Goal: Task Accomplishment & Management: Use online tool/utility

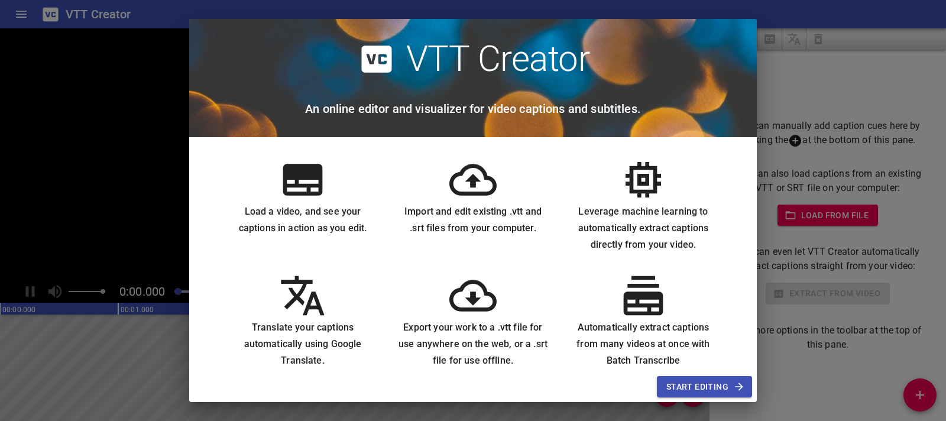
click at [723, 382] on span "Start Editing" at bounding box center [704, 386] width 76 height 15
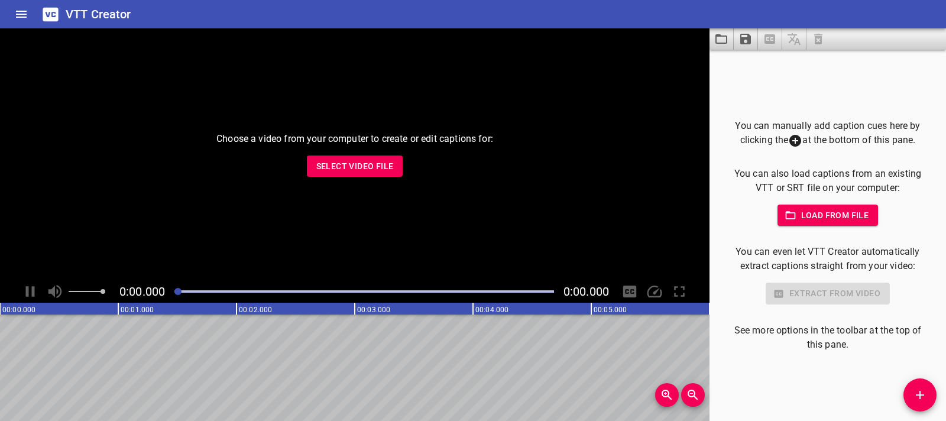
click at [327, 160] on span "Select Video File" at bounding box center [354, 166] width 77 height 15
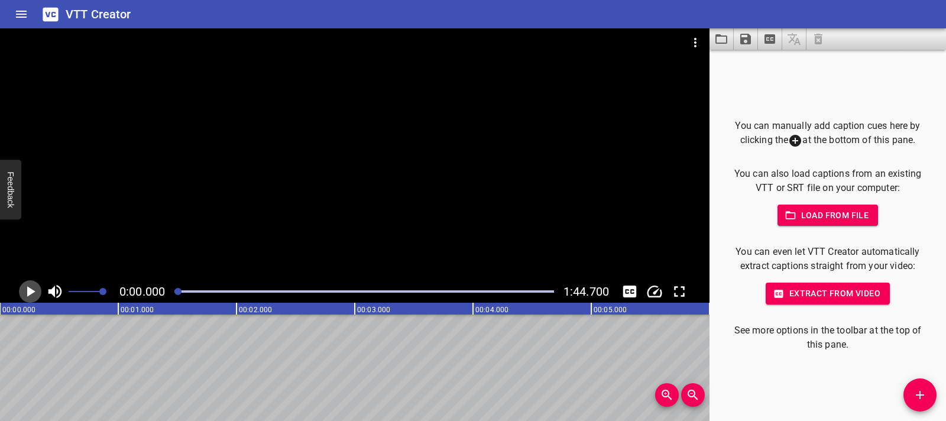
click at [33, 293] on icon "Play/Pause" at bounding box center [30, 291] width 18 height 18
click at [33, 293] on icon "Play/Pause" at bounding box center [30, 291] width 9 height 11
click at [918, 384] on button "Add Cue" at bounding box center [919, 394] width 33 height 33
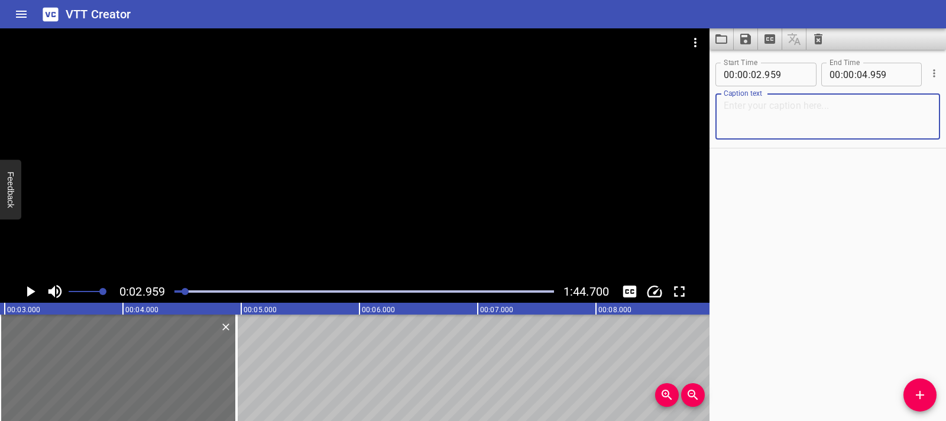
paste textarea "It’s match day! The stadium’s still quiet… but not for long."
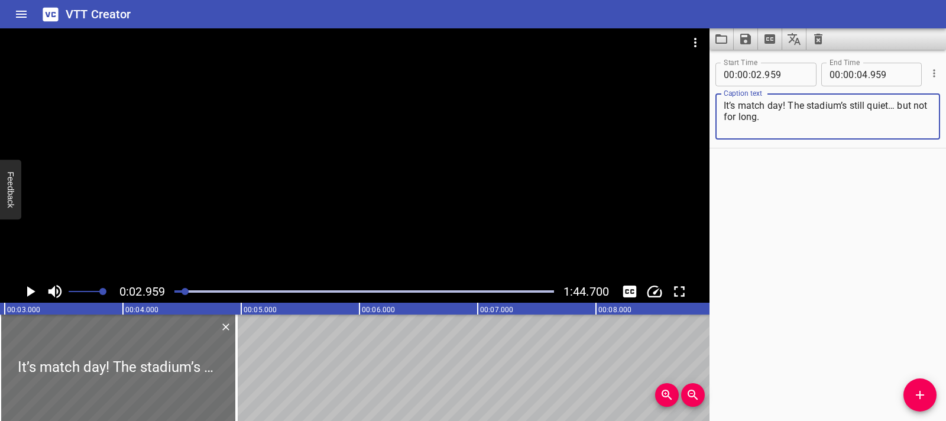
type textarea "It’s match day! The stadium’s still quiet… but not for long."
click at [27, 298] on icon "Play/Pause" at bounding box center [30, 291] width 18 height 18
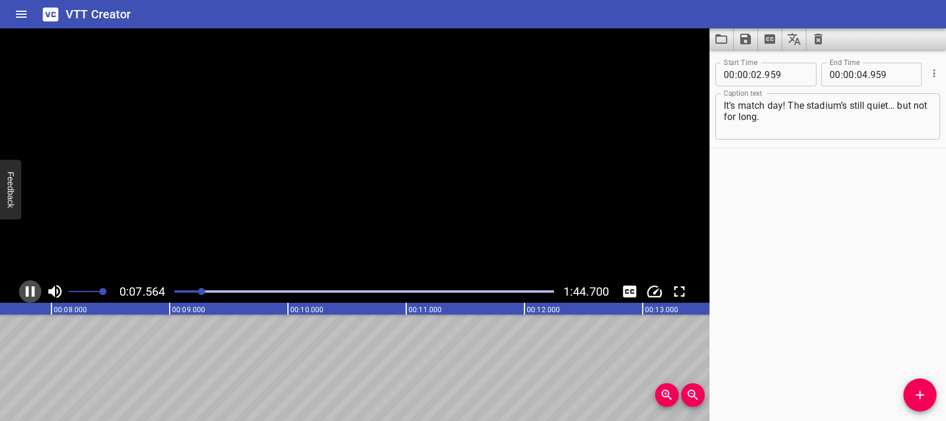
click at [27, 298] on icon "Play/Pause" at bounding box center [30, 291] width 18 height 18
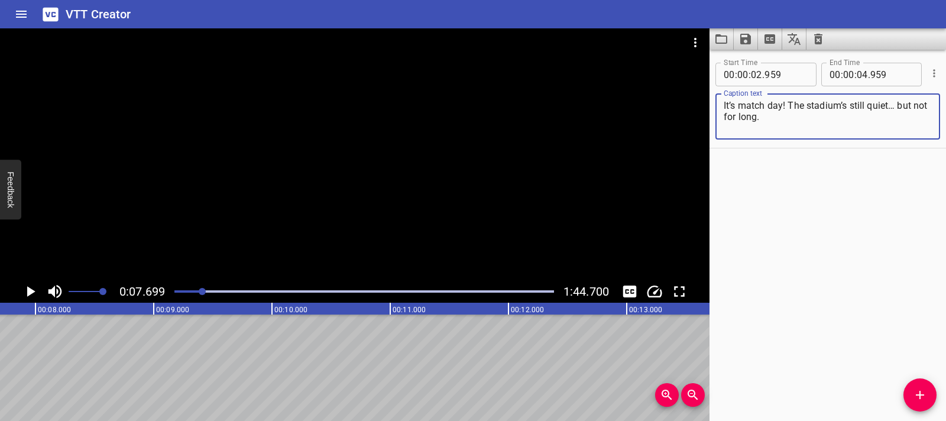
drag, startPoint x: 824, startPoint y: 129, endPoint x: 721, endPoint y: 112, distance: 104.2
click at [721, 112] on div "It’s match day! The stadium’s still quiet… but not for long. Caption text" at bounding box center [827, 116] width 225 height 46
click at [721, 111] on div "It’s match day! The stadium’s still quiet… but not for long. Caption text" at bounding box center [827, 116] width 225 height 46
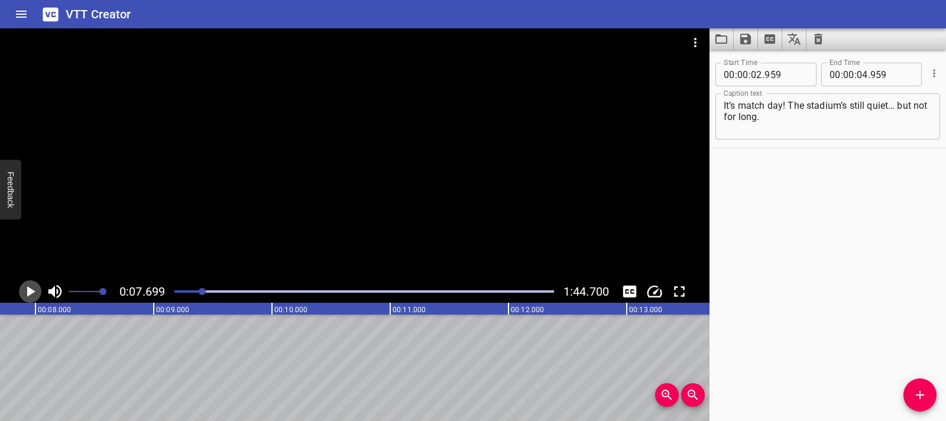
click at [31, 288] on icon "Play/Pause" at bounding box center [31, 291] width 8 height 11
click at [34, 294] on icon "Play/Pause" at bounding box center [30, 291] width 9 height 11
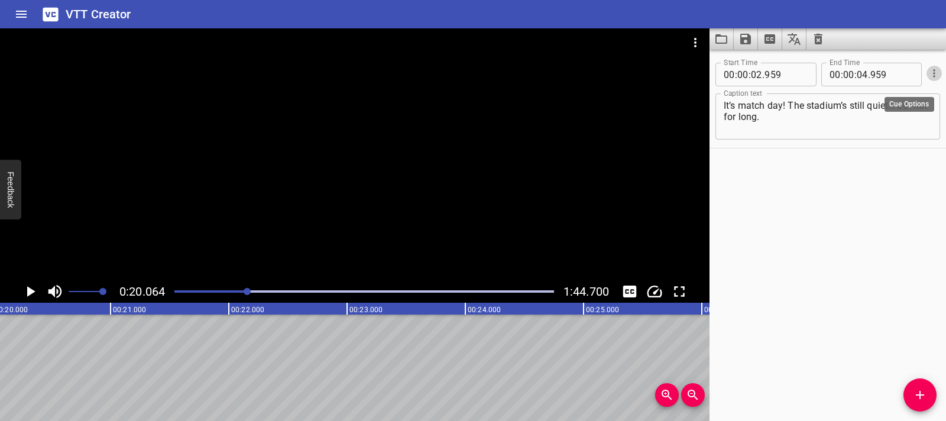
click at [928, 77] on icon "Cue Options" at bounding box center [934, 73] width 12 height 12
click at [824, 126] on div at bounding box center [473, 210] width 946 height 421
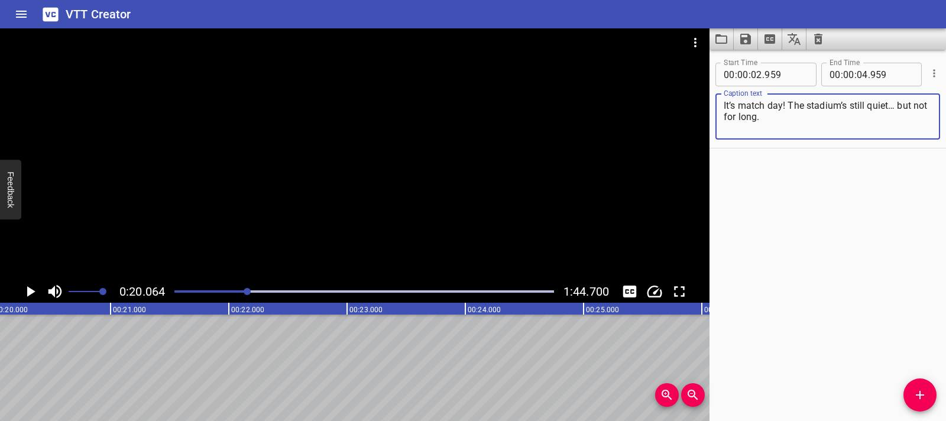
drag, startPoint x: 790, startPoint y: 126, endPoint x: 721, endPoint y: 109, distance: 71.2
click at [721, 109] on div "It’s match day! The stadium’s still quiet… but not for long. Caption text" at bounding box center [827, 116] width 225 height 46
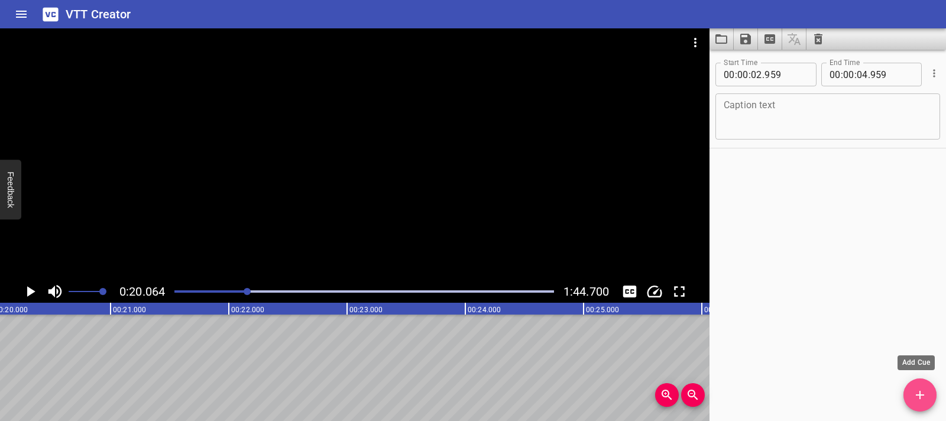
click at [921, 402] on button "Add Cue" at bounding box center [919, 394] width 33 height 33
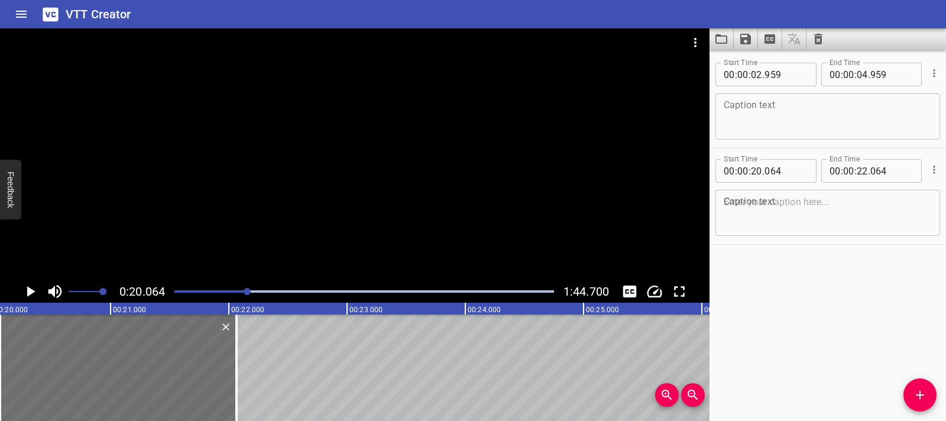
drag, startPoint x: 281, startPoint y: 359, endPoint x: 433, endPoint y: 359, distance: 152.5
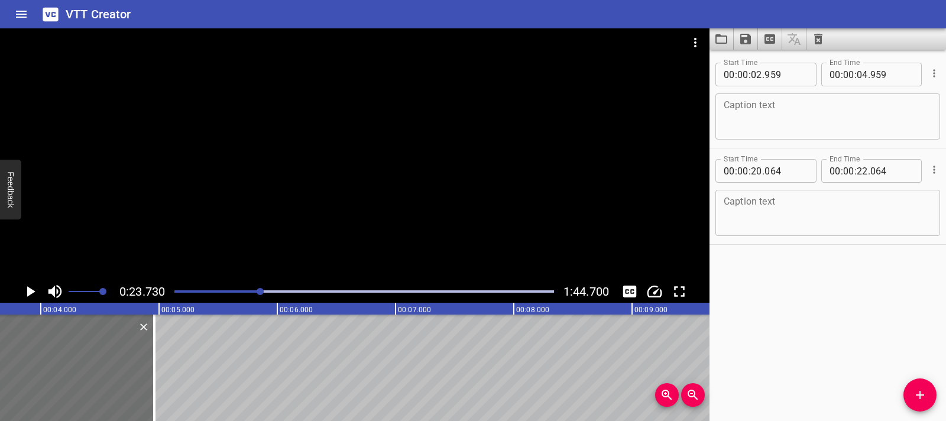
scroll to position [0, 0]
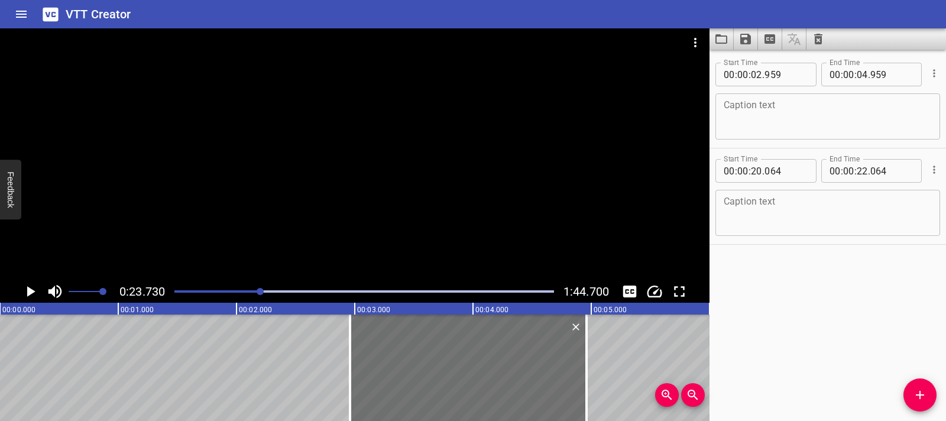
click at [28, 296] on icon "Play/Pause" at bounding box center [30, 291] width 18 height 18
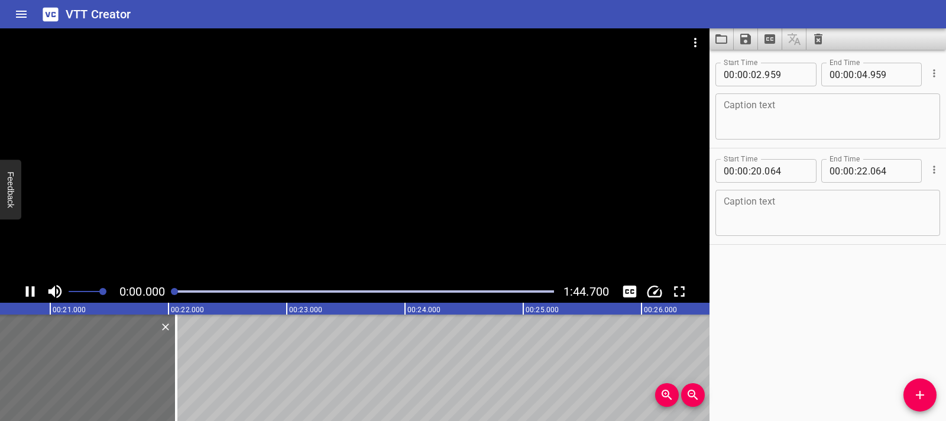
drag, startPoint x: 269, startPoint y: 294, endPoint x: 154, endPoint y: 300, distance: 115.4
click at [154, 300] on div "0:00.000 1:44.700" at bounding box center [354, 291] width 709 height 22
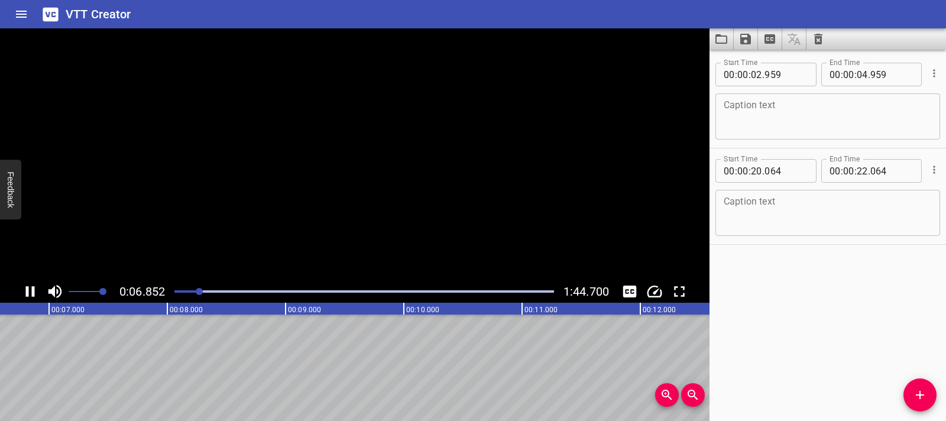
click at [32, 286] on icon "Play/Pause" at bounding box center [30, 291] width 9 height 11
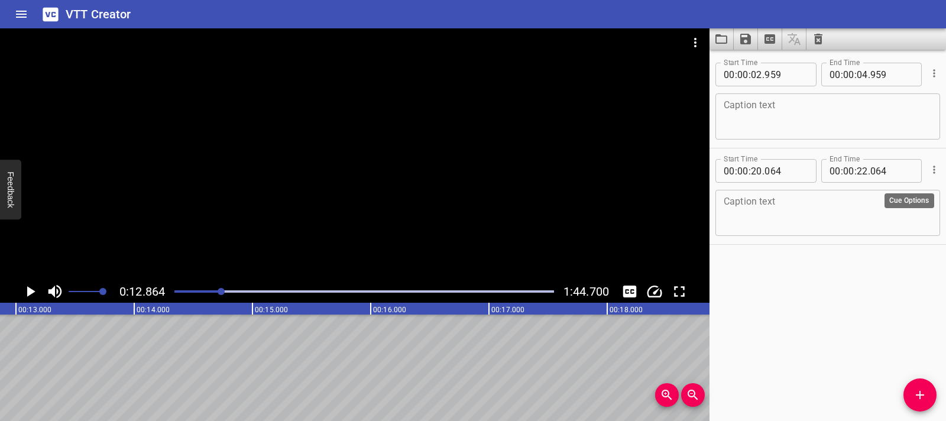
click at [927, 176] on button "Cue Options" at bounding box center [933, 169] width 15 height 15
click at [884, 191] on li "Delete Cue" at bounding box center [884, 190] width 103 height 21
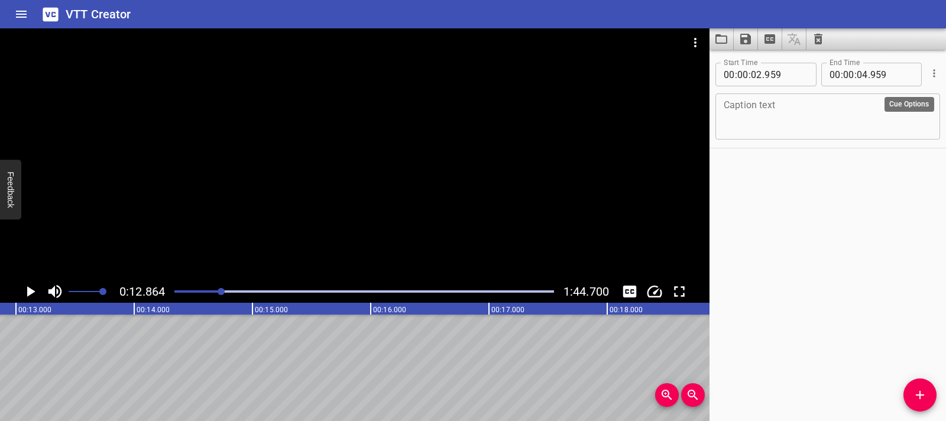
click at [928, 79] on icon "Cue Options" at bounding box center [934, 73] width 12 height 12
click at [887, 100] on li "Delete Cue" at bounding box center [884, 94] width 103 height 21
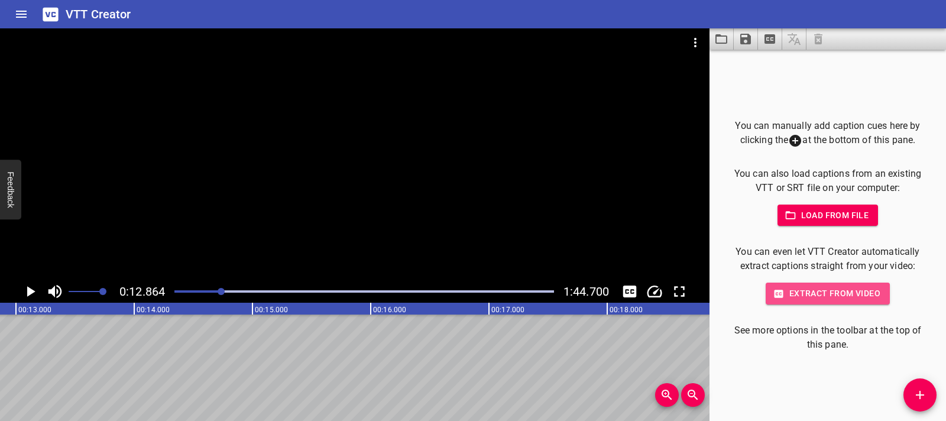
click at [789, 293] on span "Extract from video" at bounding box center [827, 293] width 105 height 15
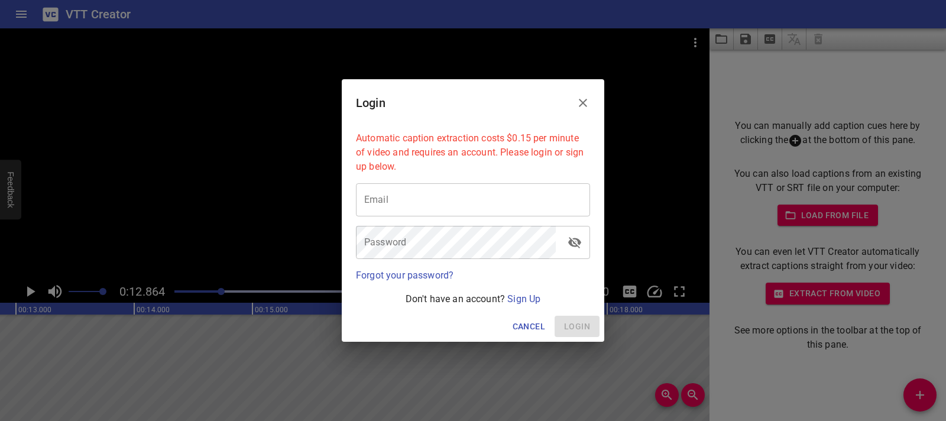
click at [586, 100] on icon "Close" at bounding box center [583, 103] width 14 height 14
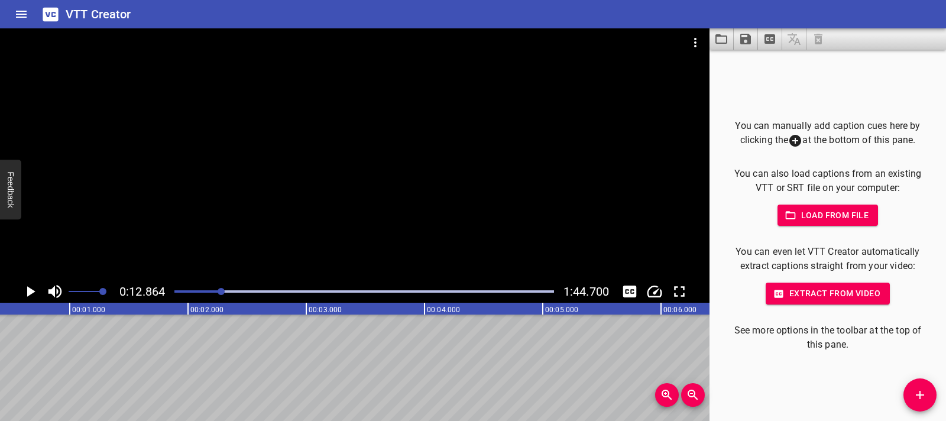
scroll to position [0, 0]
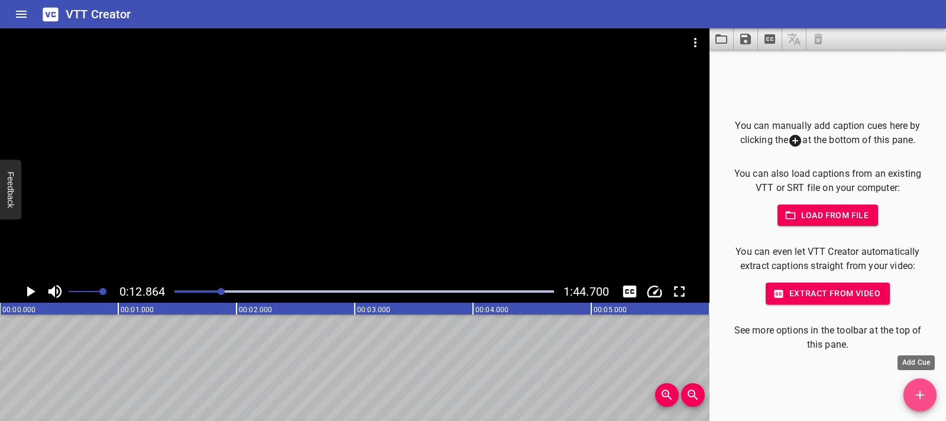
click at [929, 395] on span "Add Cue" at bounding box center [919, 395] width 33 height 14
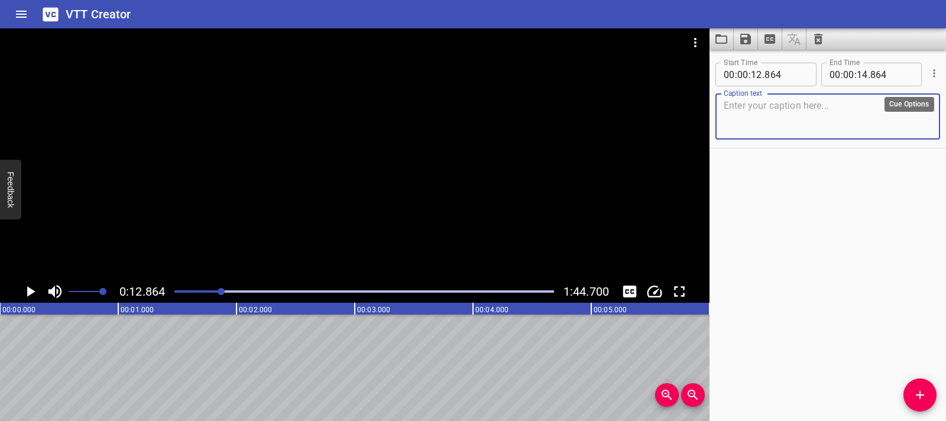
click at [930, 76] on icon "Cue Options" at bounding box center [934, 73] width 12 height 12
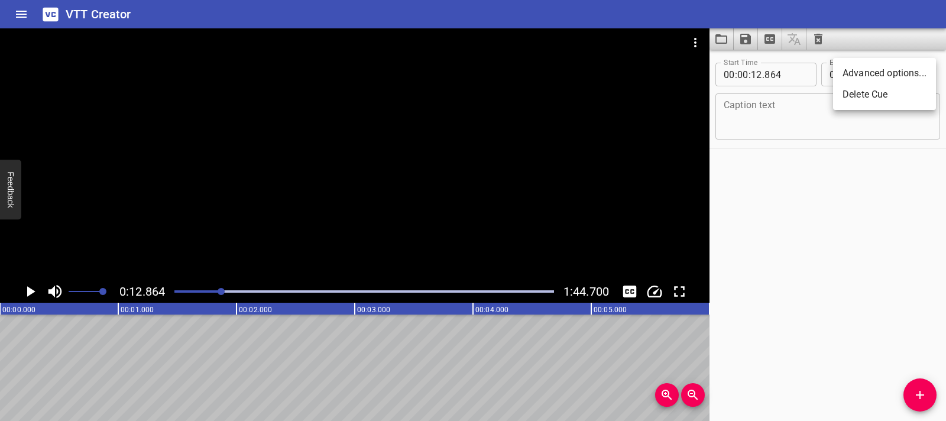
click at [902, 93] on li "Delete Cue" at bounding box center [884, 94] width 103 height 21
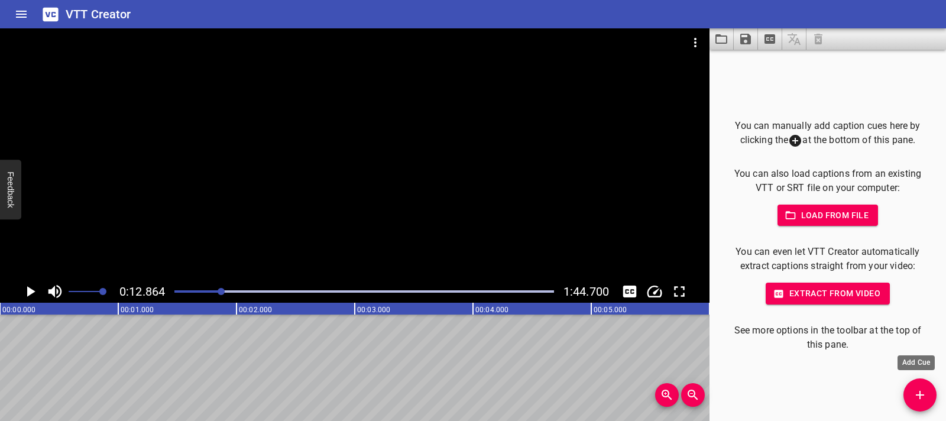
click at [910, 389] on span "Add Cue" at bounding box center [919, 395] width 33 height 14
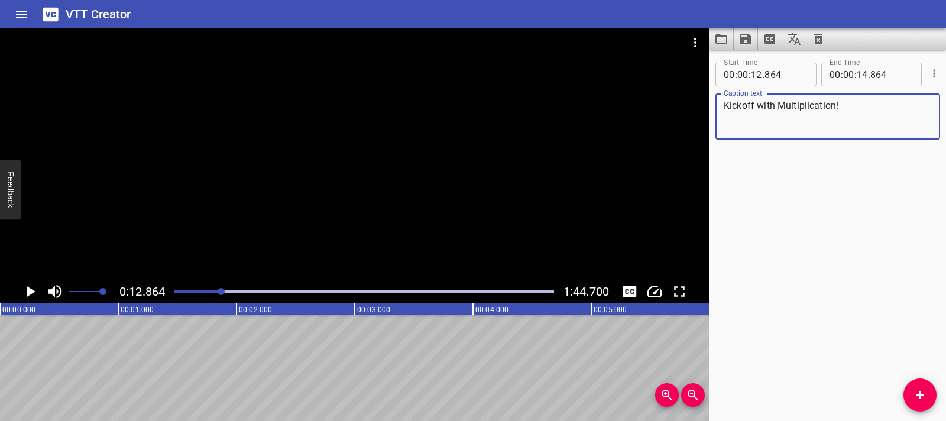
type textarea "Kickoff with Multiplication!"
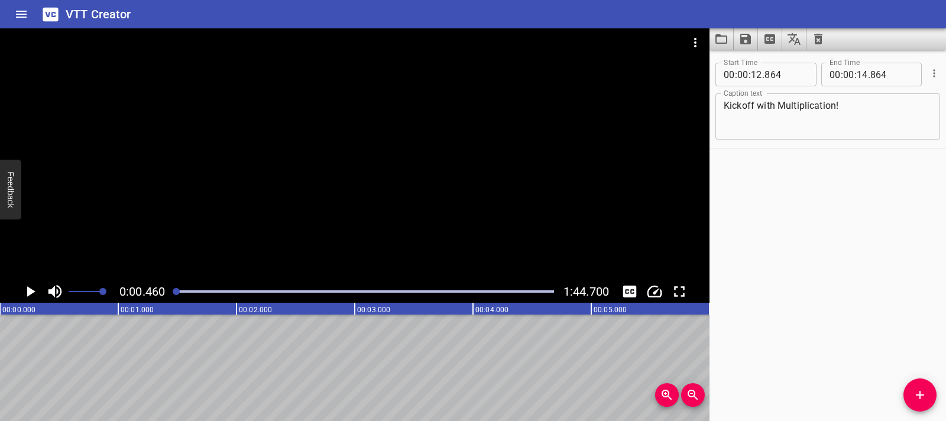
scroll to position [0, 54]
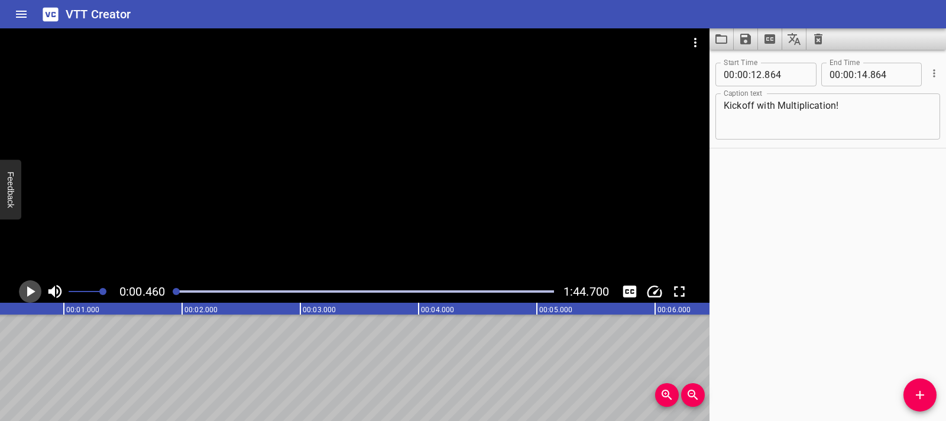
click at [32, 297] on icon "Play/Pause" at bounding box center [30, 291] width 18 height 18
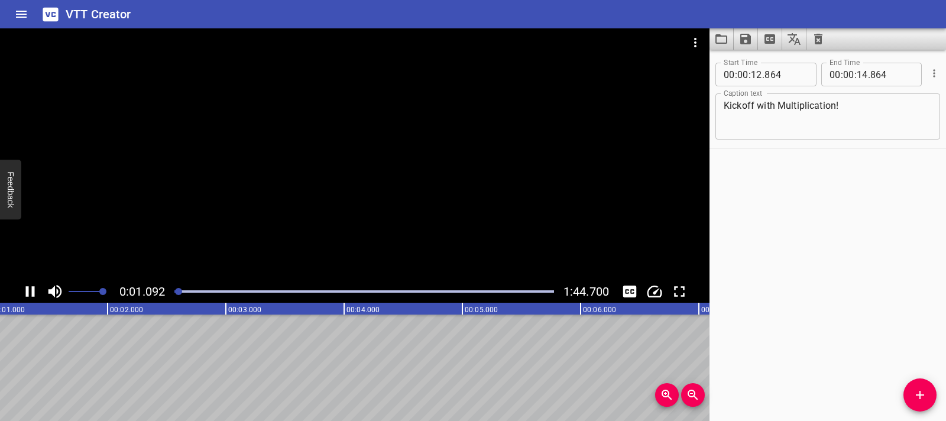
click at [29, 297] on icon "Play/Pause" at bounding box center [30, 291] width 18 height 18
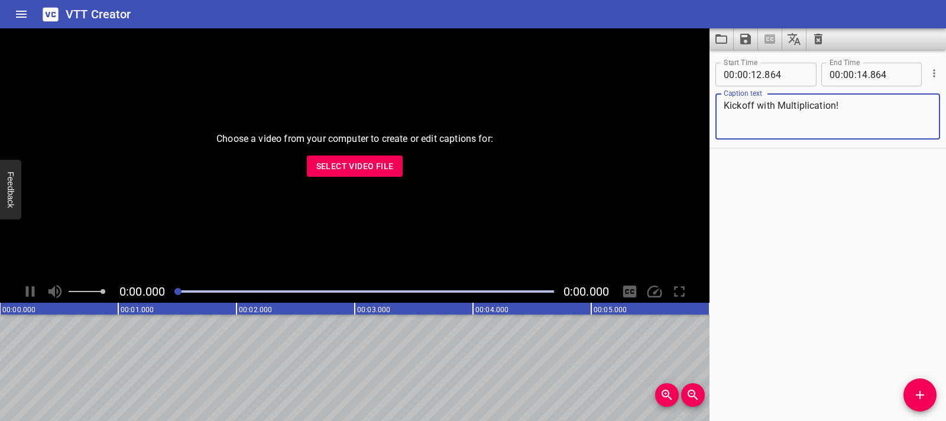
click at [346, 173] on span "Select Video File" at bounding box center [354, 166] width 77 height 15
click at [928, 74] on icon "Cue Options" at bounding box center [934, 73] width 12 height 12
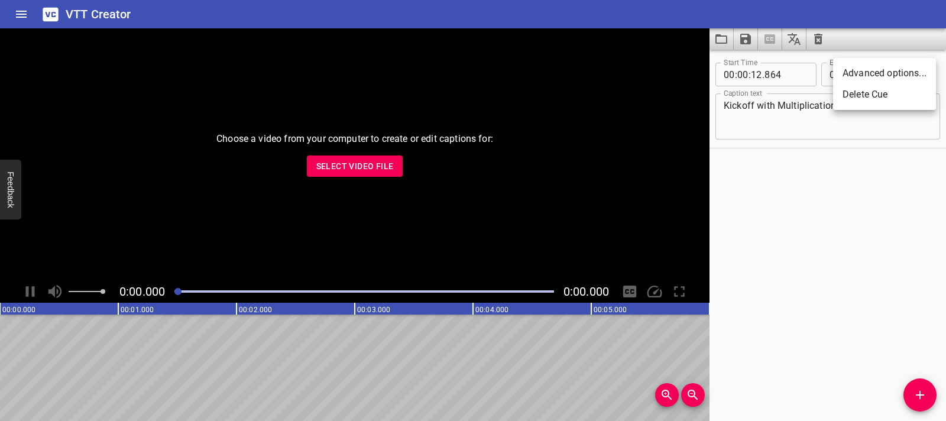
click at [864, 98] on li "Delete Cue" at bounding box center [884, 94] width 103 height 21
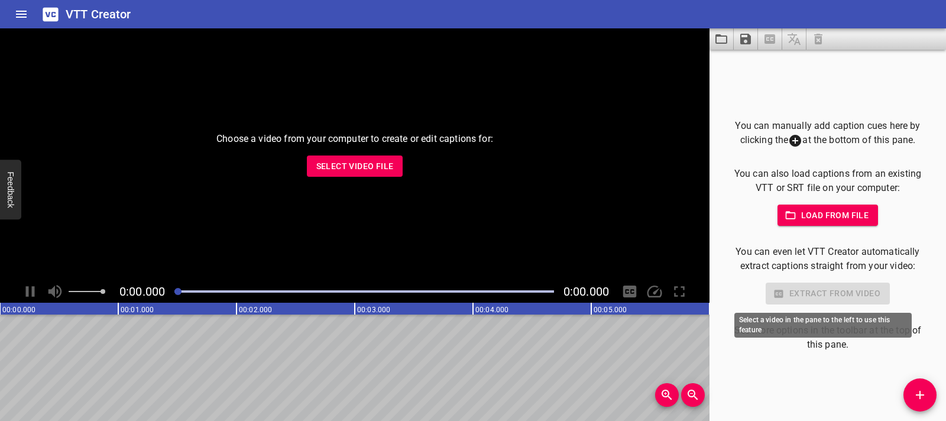
click at [822, 290] on div "Extract from video" at bounding box center [827, 293] width 199 height 22
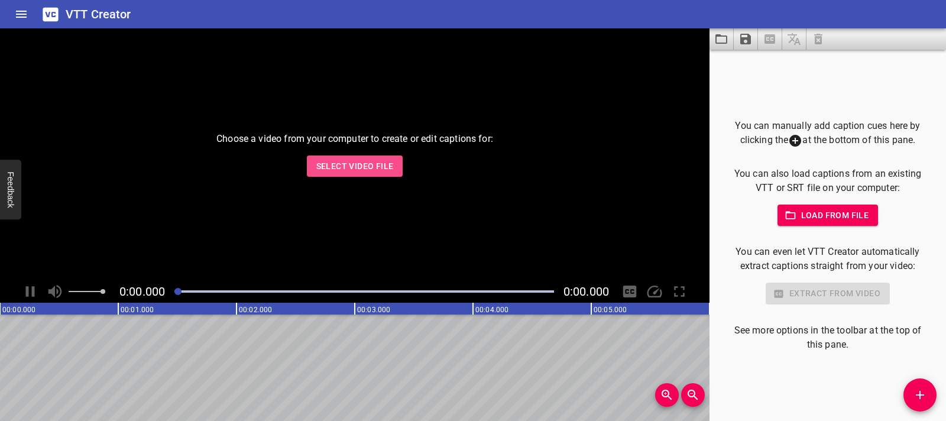
click at [362, 169] on span "Select Video File" at bounding box center [354, 166] width 77 height 15
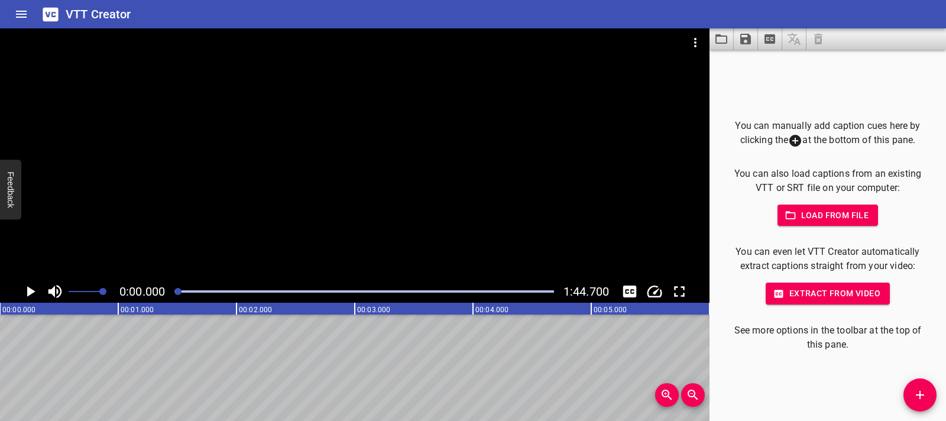
click at [917, 397] on icon "Add Cue" at bounding box center [919, 395] width 14 height 14
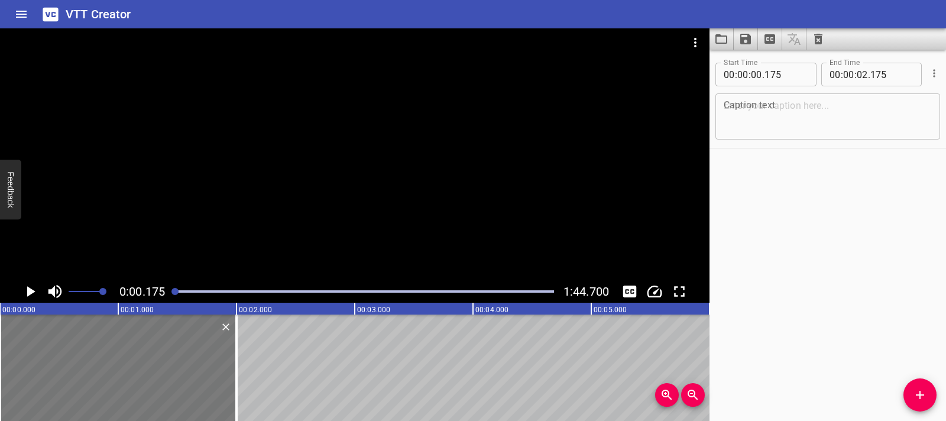
drag, startPoint x: 120, startPoint y: 373, endPoint x: 102, endPoint y: 373, distance: 18.3
click at [102, 373] on div at bounding box center [118, 367] width 236 height 106
type input "000"
type input "01"
type input "1000"
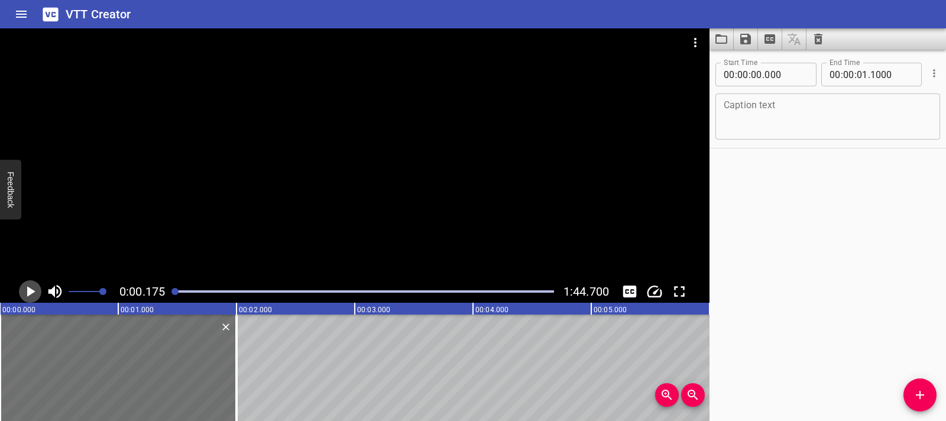
click at [30, 296] on icon "Play/Pause" at bounding box center [30, 291] width 18 height 18
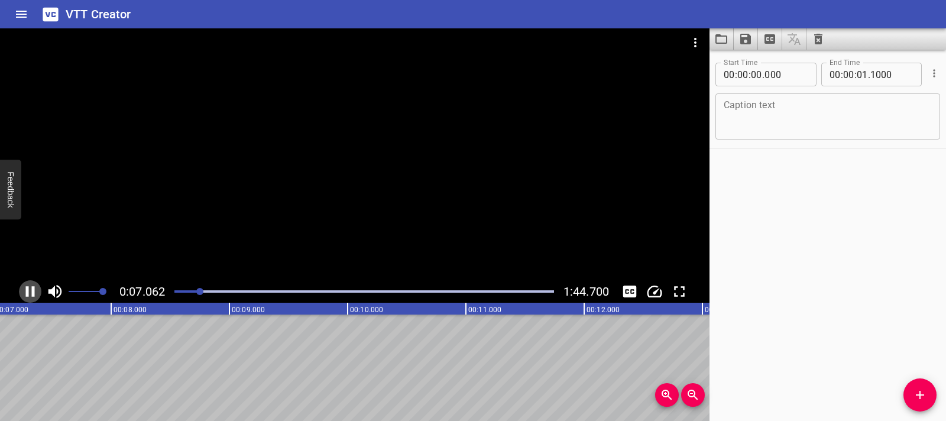
click at [36, 293] on icon "Play/Pause" at bounding box center [30, 291] width 18 height 18
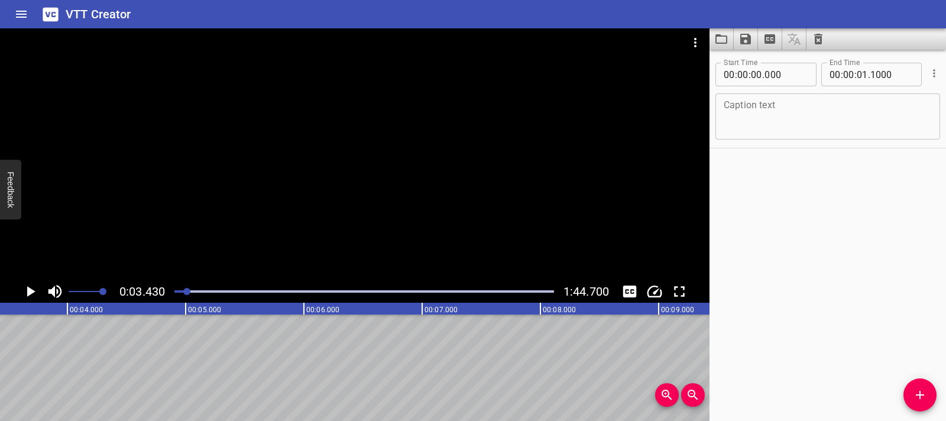
scroll to position [0, 0]
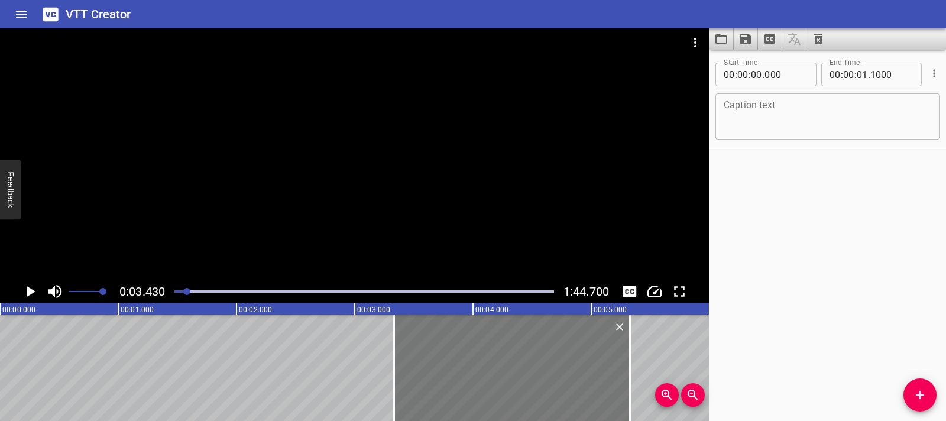
drag, startPoint x: 98, startPoint y: 372, endPoint x: 491, endPoint y: 366, distance: 393.6
click at [491, 366] on div at bounding box center [512, 367] width 236 height 106
type input "03"
type input "330"
type input "05"
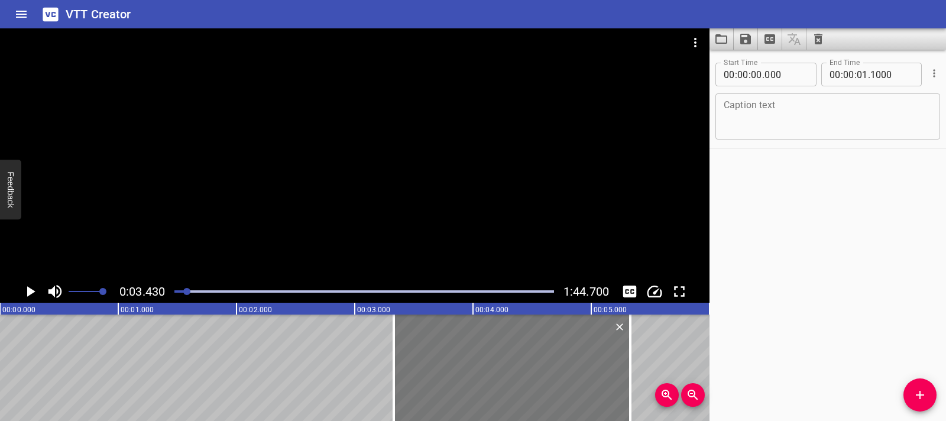
type input "330"
click at [35, 293] on icon "Play/Pause" at bounding box center [30, 291] width 18 height 18
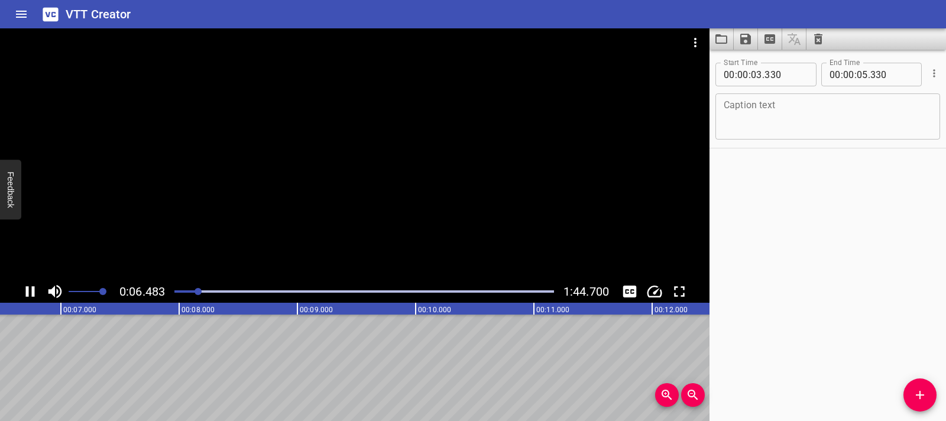
click at [38, 299] on icon "Play/Pause" at bounding box center [30, 291] width 18 height 18
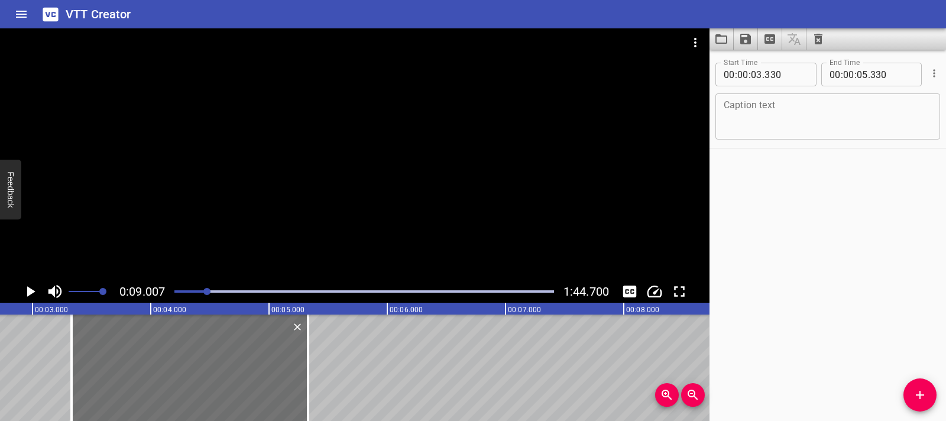
scroll to position [0, 298]
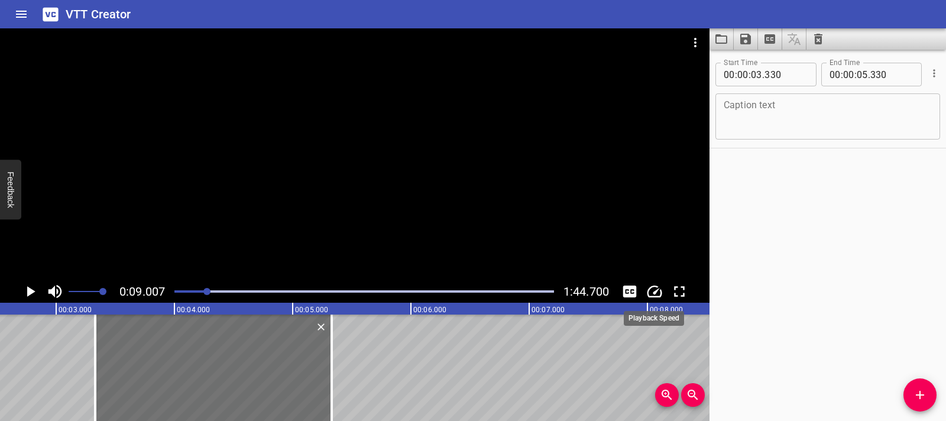
click at [660, 288] on icon "Change Playback Speed" at bounding box center [654, 291] width 18 height 18
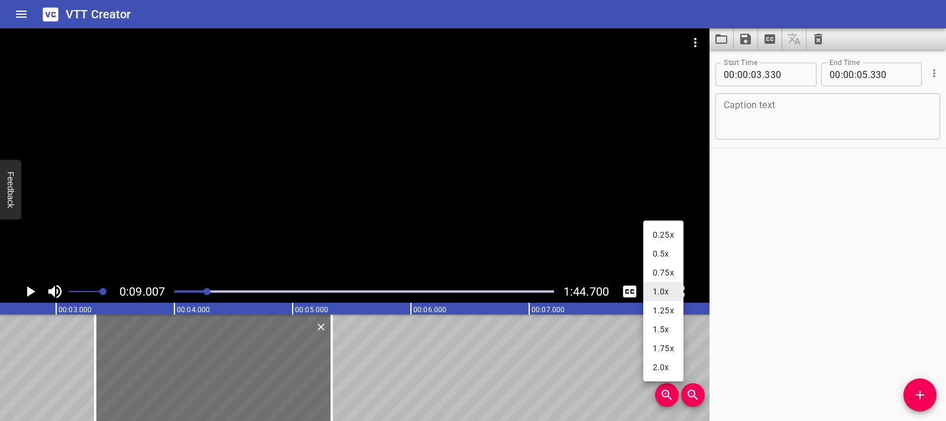
click at [668, 308] on li "1.25x" at bounding box center [663, 310] width 40 height 19
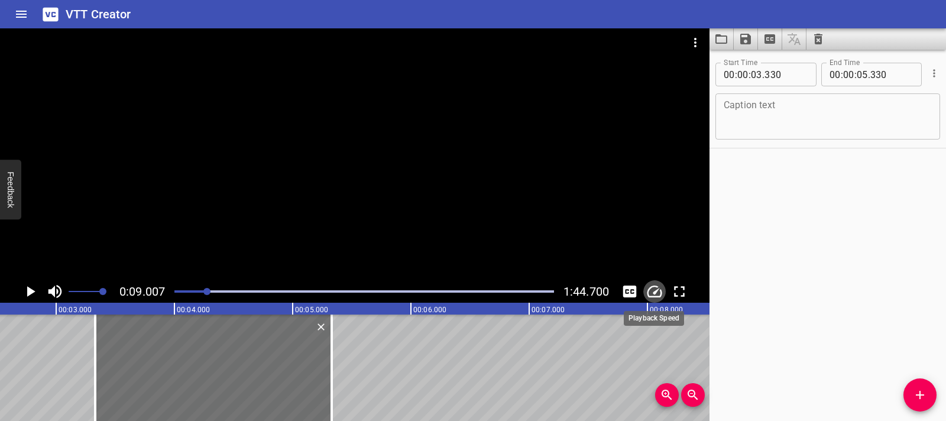
click at [660, 301] on button "Change Playback Speed" at bounding box center [654, 291] width 22 height 22
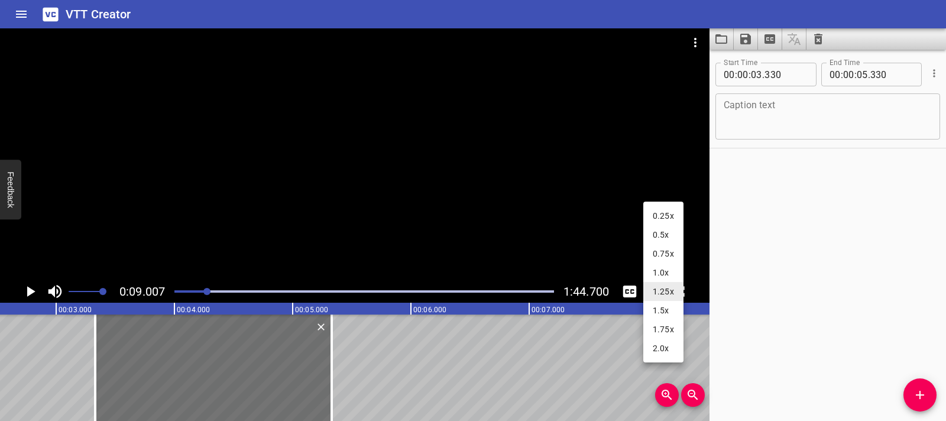
click at [657, 272] on li "1.0x" at bounding box center [663, 272] width 40 height 19
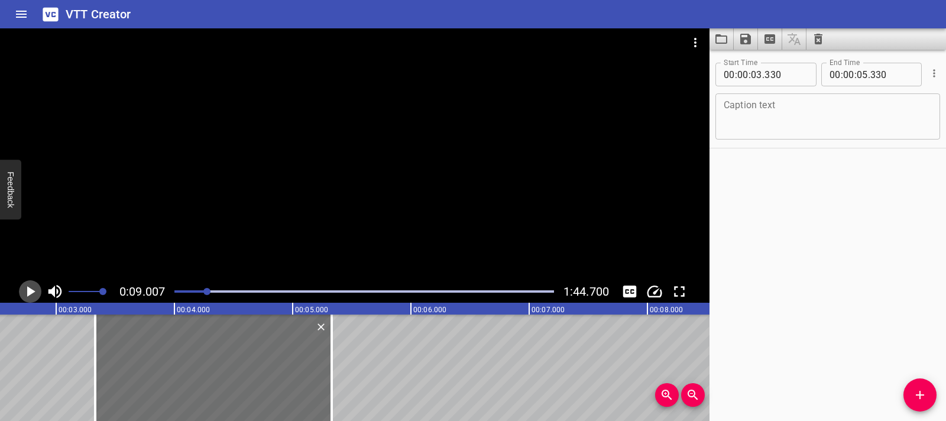
click at [34, 294] on icon "Play/Pause" at bounding box center [30, 291] width 18 height 18
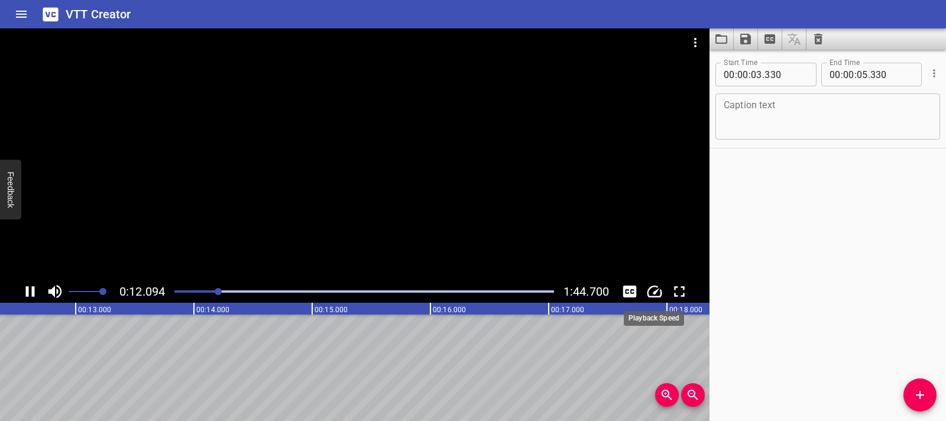
click at [650, 295] on icon "Change Playback Speed" at bounding box center [654, 291] width 15 height 12
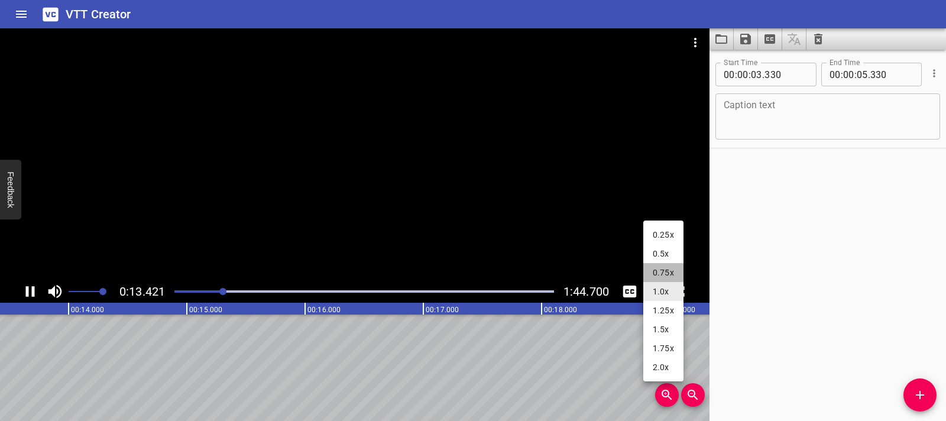
click at [654, 272] on li "0.75x" at bounding box center [663, 272] width 40 height 19
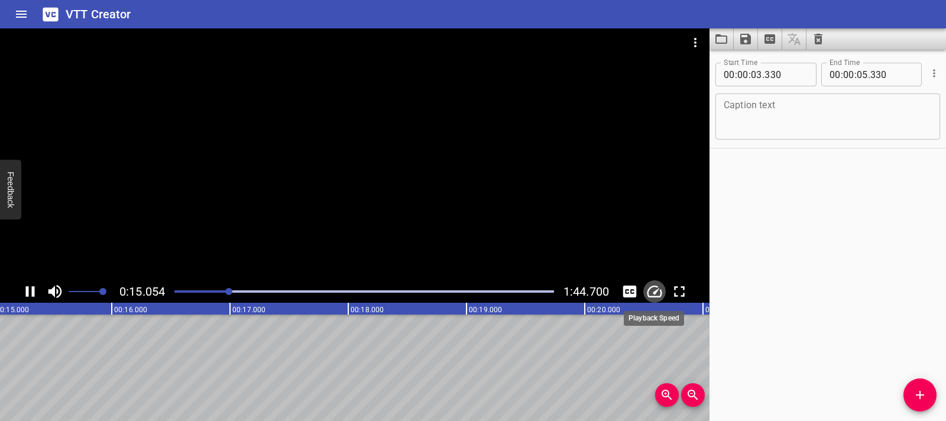
click at [654, 288] on icon "Change Playback Speed" at bounding box center [654, 291] width 18 height 18
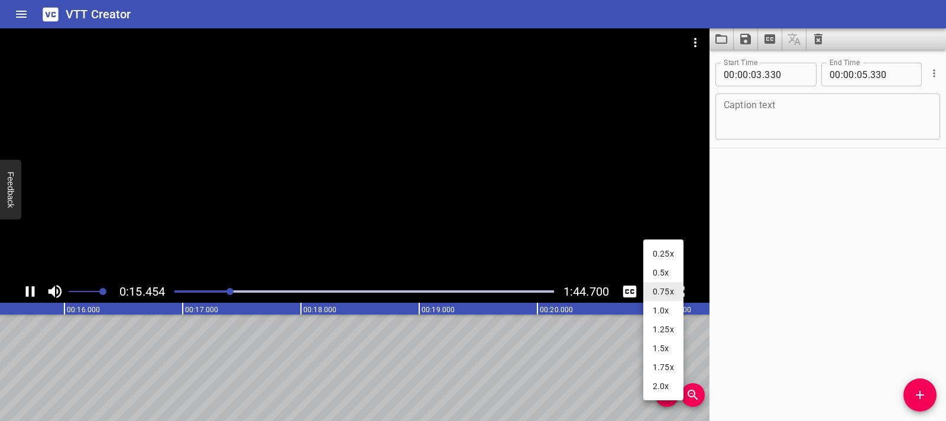
click at [655, 277] on li "0.5x" at bounding box center [663, 272] width 40 height 19
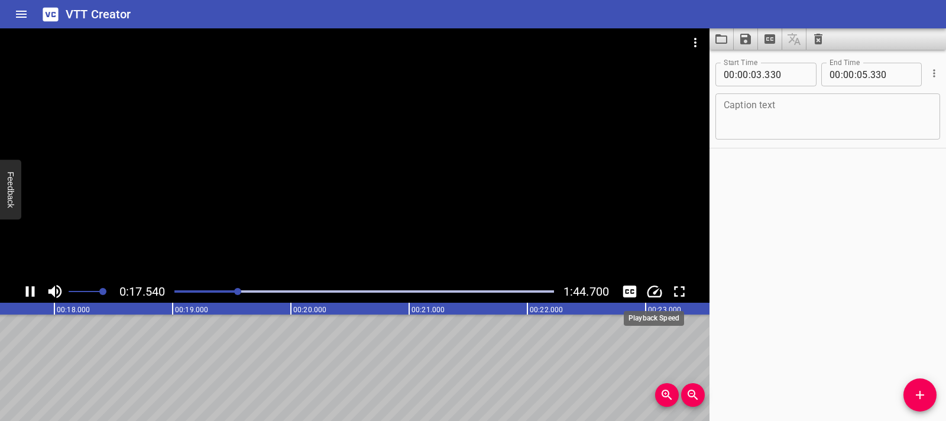
click at [656, 294] on icon "Change Playback Speed" at bounding box center [654, 291] width 18 height 18
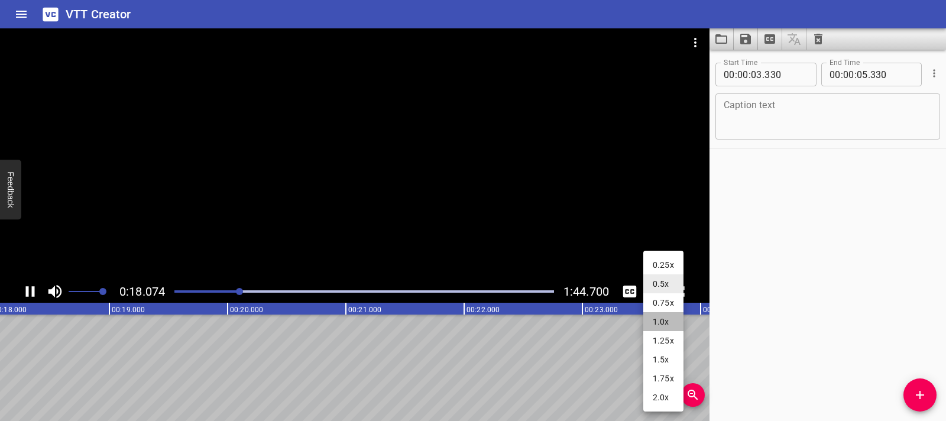
click at [657, 327] on li "1.0x" at bounding box center [663, 321] width 40 height 19
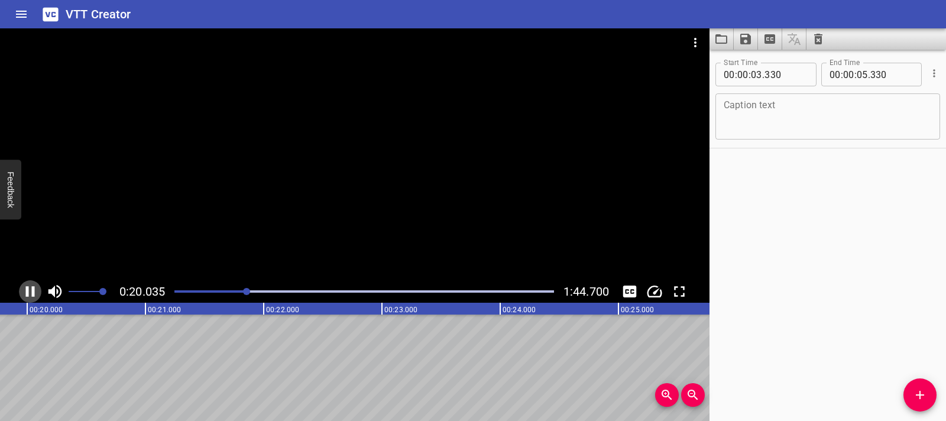
click at [39, 295] on button "Play/Pause" at bounding box center [30, 291] width 22 height 22
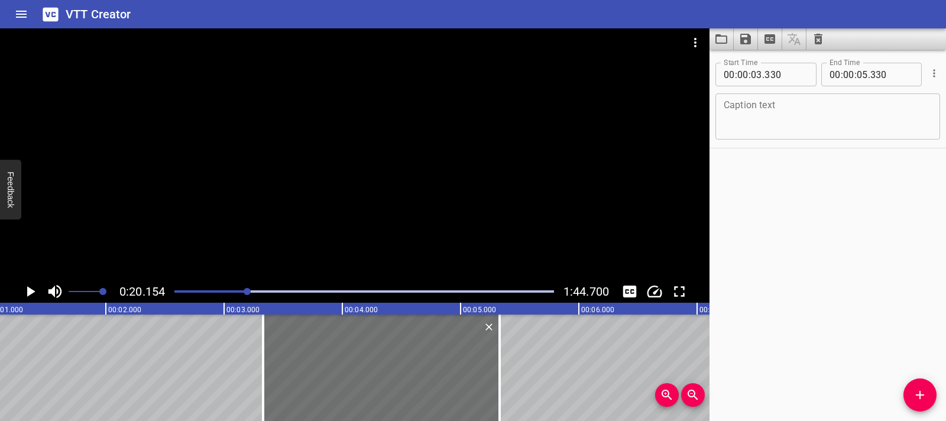
scroll to position [0, 95]
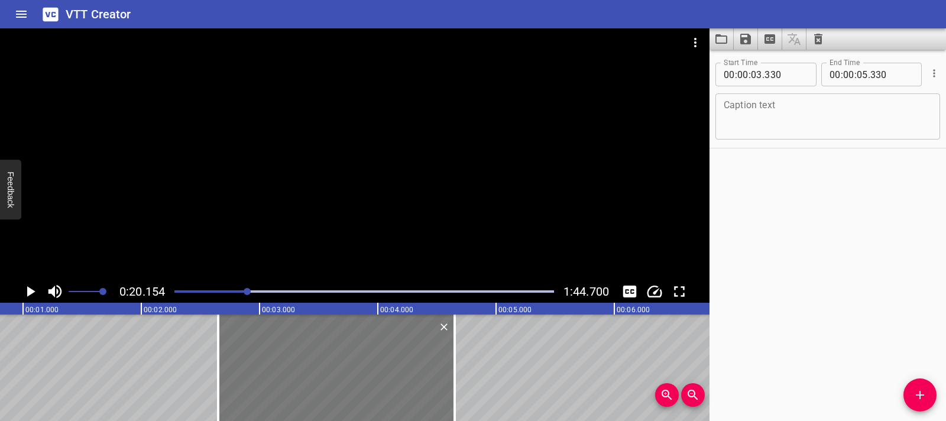
drag, startPoint x: 410, startPoint y: 361, endPoint x: 327, endPoint y: 364, distance: 82.8
click at [327, 364] on div at bounding box center [336, 367] width 236 height 106
type input "02"
type input "630"
type input "04"
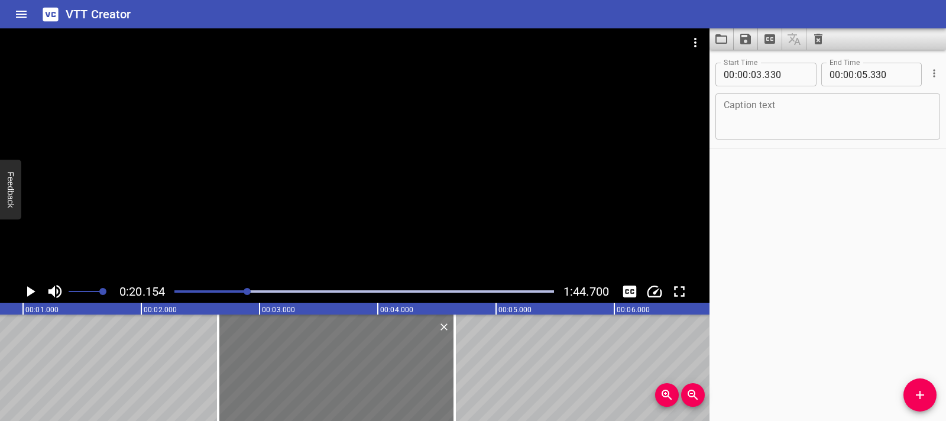
type input "630"
click at [27, 291] on icon "Play/Pause" at bounding box center [30, 291] width 18 height 18
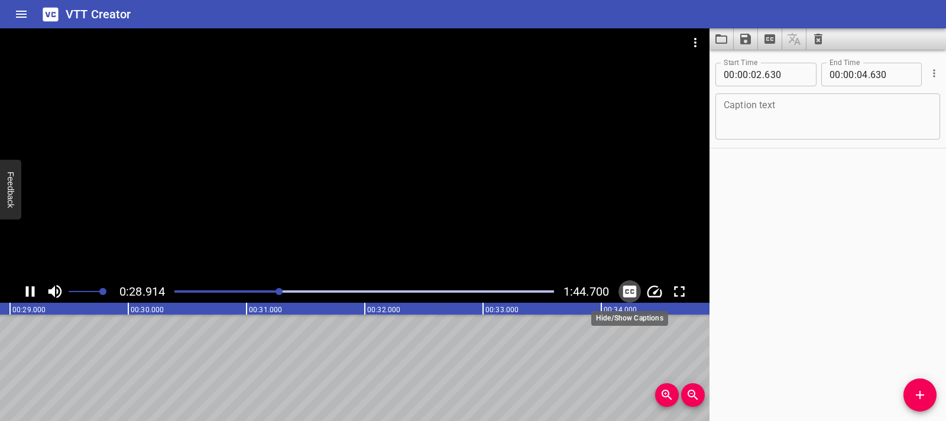
click at [629, 295] on icon "Toggle captions" at bounding box center [630, 291] width 14 height 12
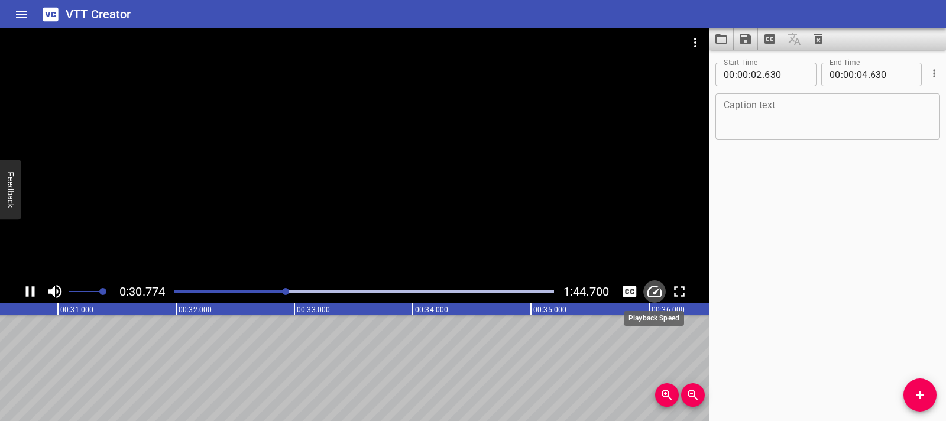
click at [658, 294] on icon "Change Playback Speed" at bounding box center [654, 291] width 18 height 18
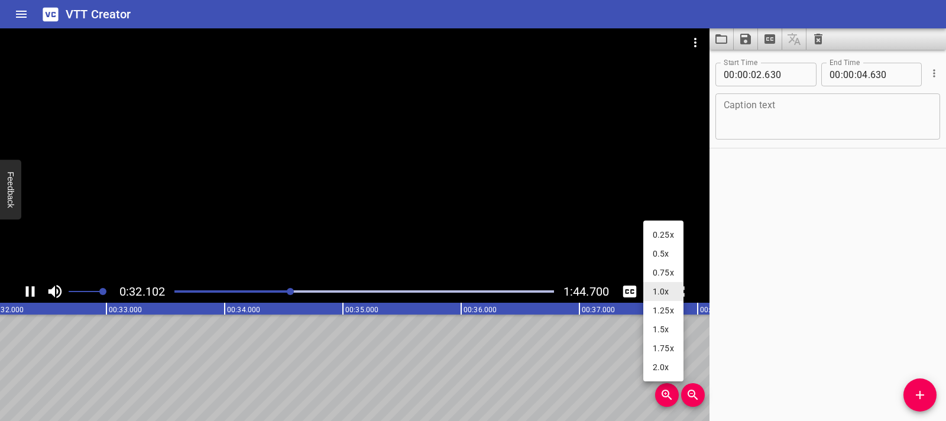
click at [665, 259] on li "0.5x" at bounding box center [663, 253] width 40 height 19
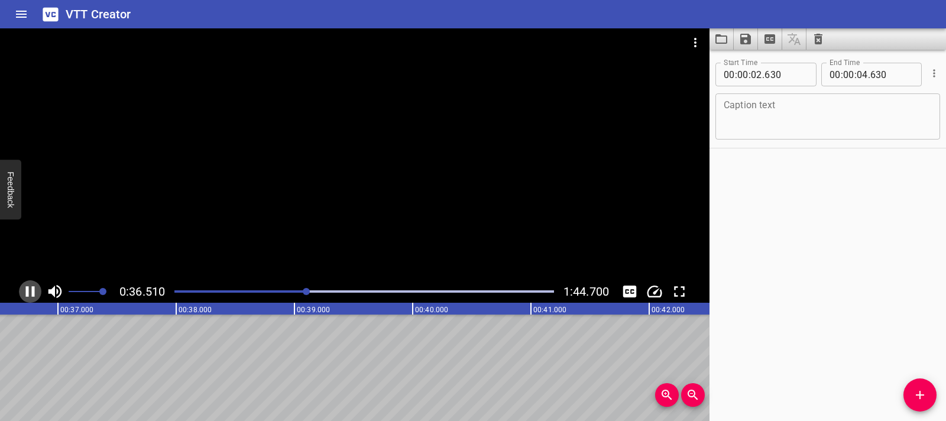
click at [27, 289] on icon "Play/Pause" at bounding box center [30, 291] width 9 height 11
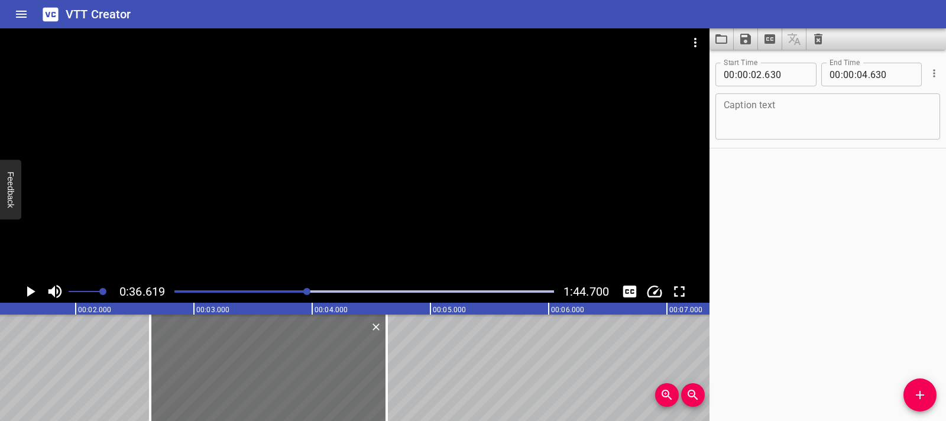
scroll to position [0, 0]
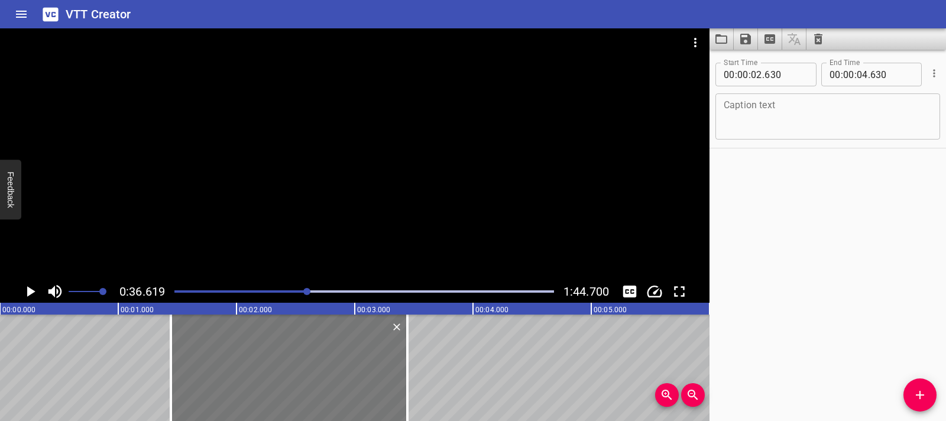
drag, startPoint x: 402, startPoint y: 371, endPoint x: 192, endPoint y: 376, distance: 209.9
click at [192, 376] on div at bounding box center [289, 367] width 236 height 106
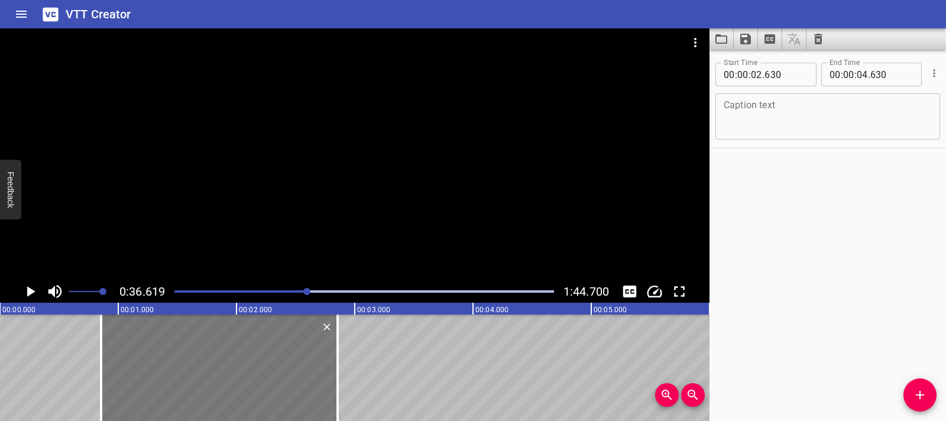
type input "00"
type input "855"
type input "02"
type input "855"
click at [26, 295] on icon "Play/Pause" at bounding box center [30, 291] width 18 height 18
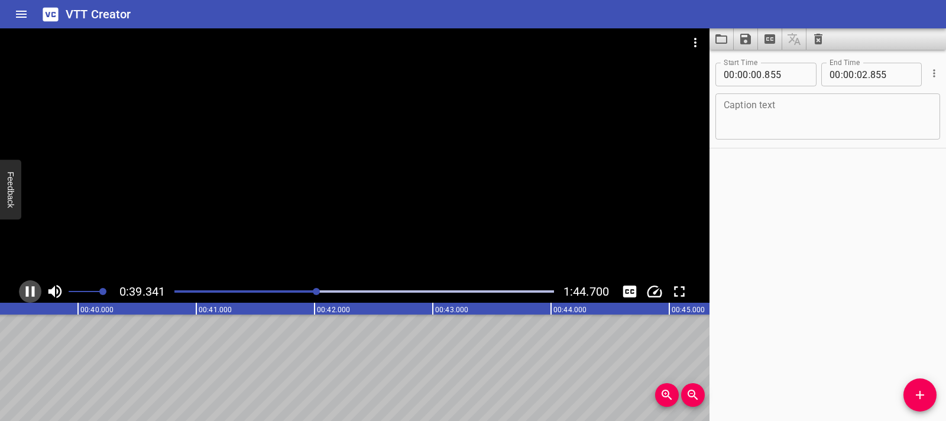
click at [34, 292] on icon "Play/Pause" at bounding box center [30, 291] width 9 height 11
click at [761, 119] on textarea at bounding box center [827, 117] width 208 height 34
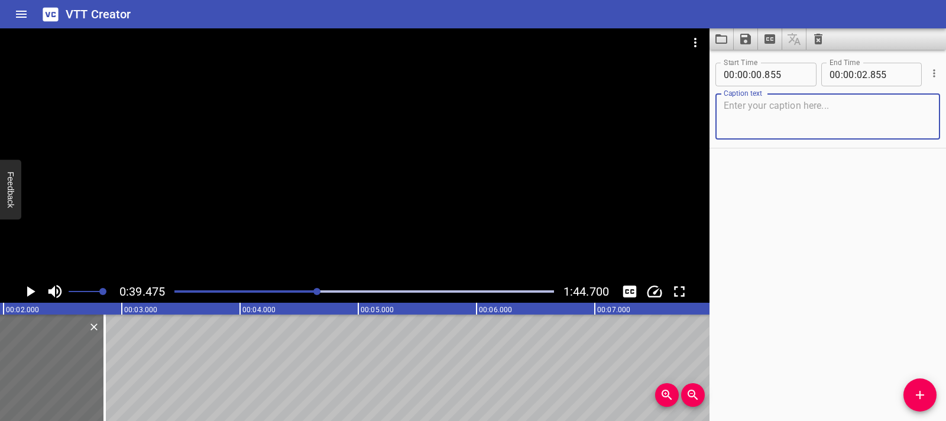
scroll to position [0, 0]
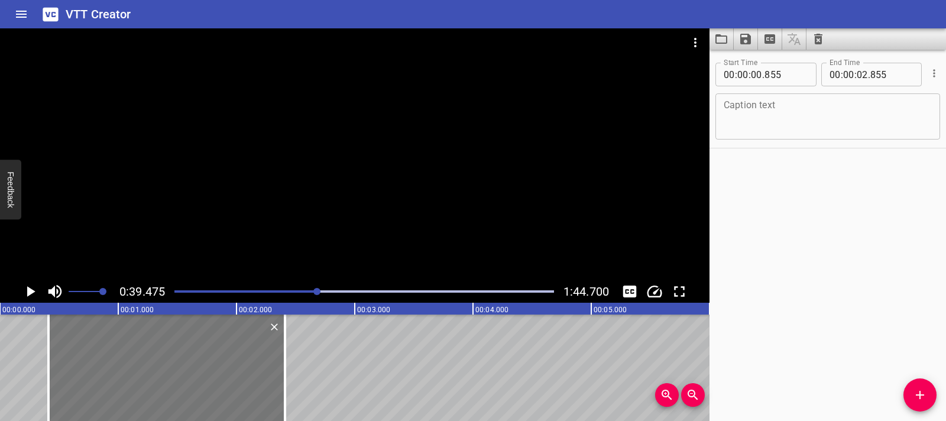
drag, startPoint x: 168, startPoint y: 371, endPoint x: 110, endPoint y: 363, distance: 58.3
click at [115, 371] on div at bounding box center [166, 367] width 236 height 106
type input "410"
click at [24, 296] on icon "Play/Pause" at bounding box center [30, 291] width 18 height 18
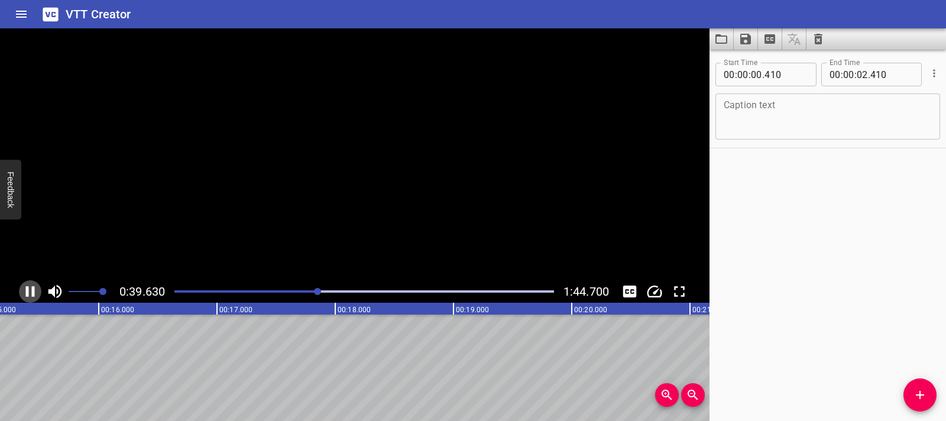
click at [24, 296] on icon "Play/Pause" at bounding box center [30, 291] width 18 height 18
click at [26, 295] on icon "Play/Pause" at bounding box center [30, 291] width 18 height 18
click at [26, 295] on icon "Play/Pause" at bounding box center [30, 291] width 9 height 11
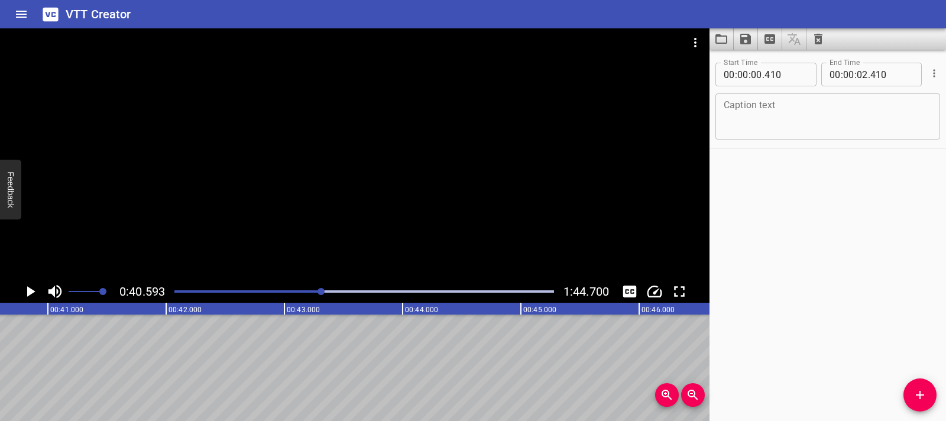
click at [203, 291] on div "Play progress" at bounding box center [131, 291] width 379 height 2
click at [24, 291] on icon "Play/Pause" at bounding box center [30, 291] width 18 height 18
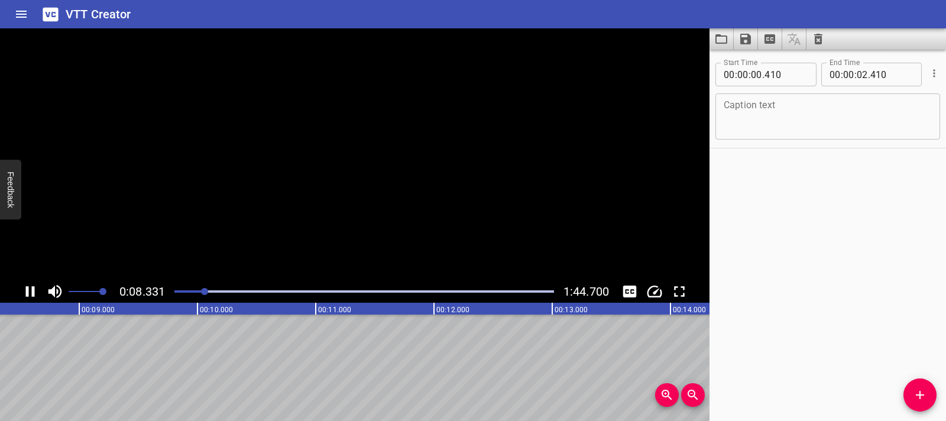
click at [24, 291] on icon "Play/Pause" at bounding box center [30, 291] width 18 height 18
click at [178, 290] on div "Play progress" at bounding box center [15, 291] width 379 height 2
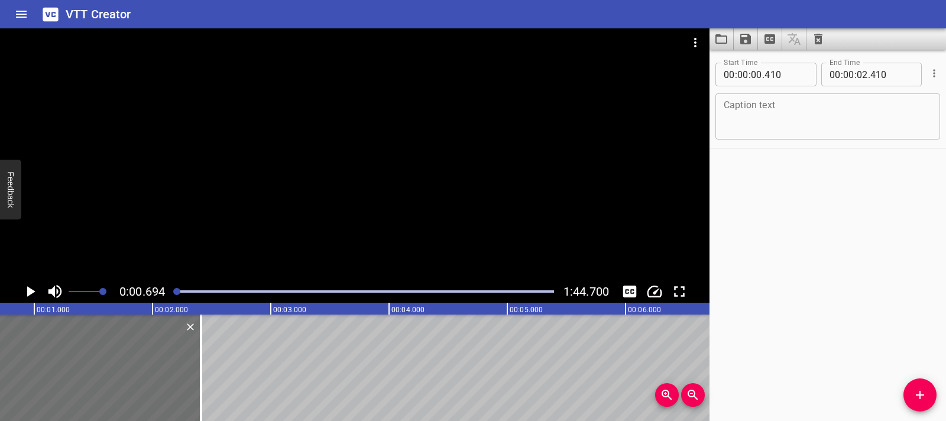
scroll to position [0, 82]
click at [37, 294] on icon "Play/Pause" at bounding box center [30, 291] width 18 height 18
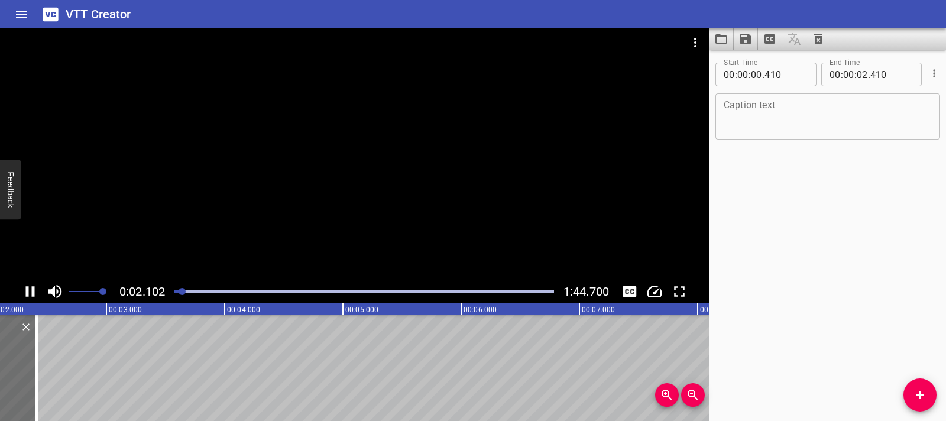
click at [36, 294] on icon "Play/Pause" at bounding box center [30, 291] width 18 height 18
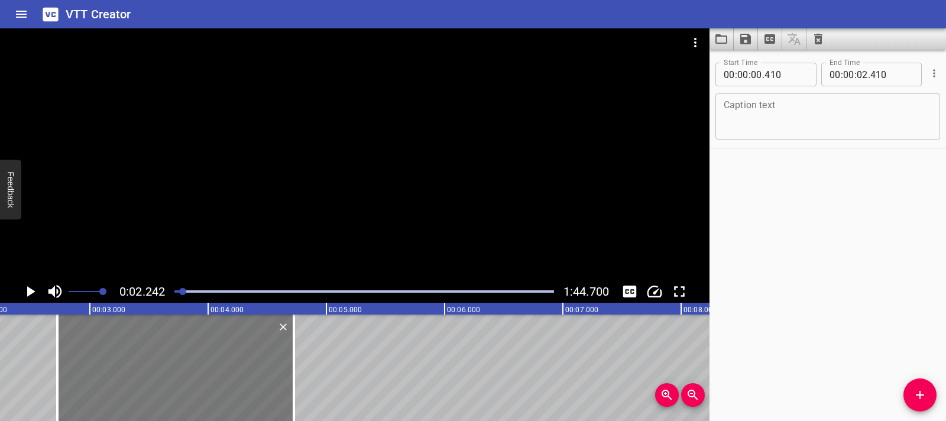
drag, startPoint x: 7, startPoint y: 355, endPoint x: 281, endPoint y: 366, distance: 273.9
click at [281, 366] on div at bounding box center [175, 367] width 236 height 106
type input "02"
type input "725"
type input "04"
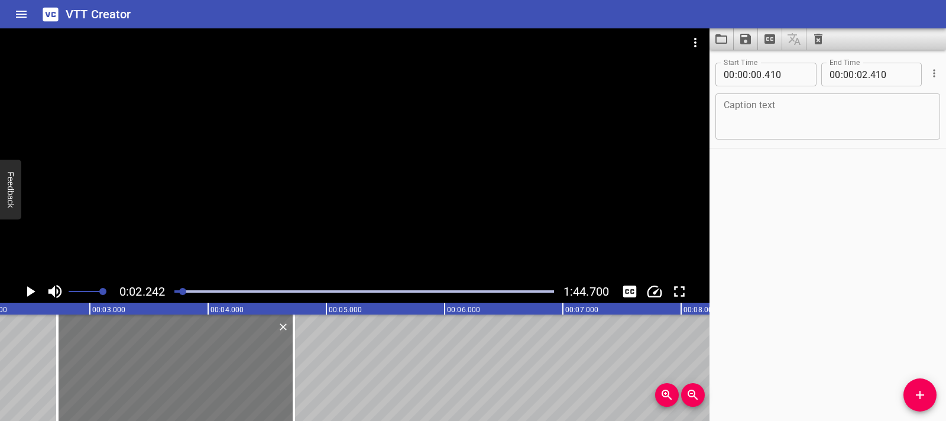
type input "725"
click at [31, 298] on icon "Play/Pause" at bounding box center [30, 291] width 18 height 18
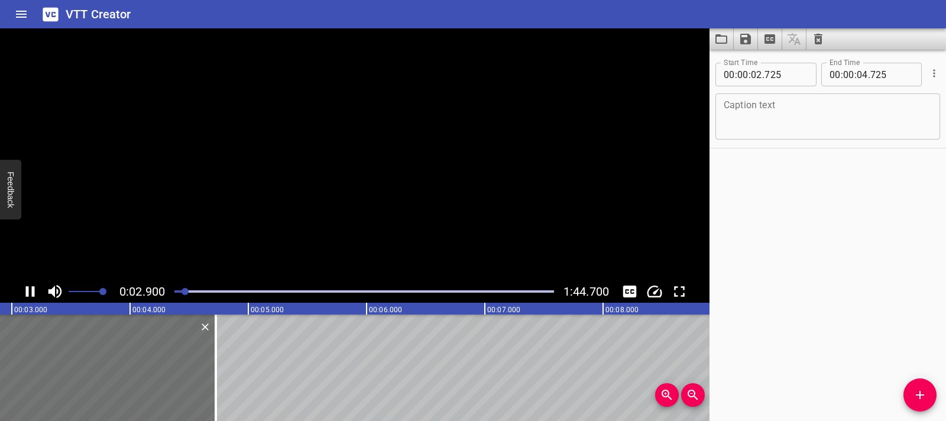
click at [31, 298] on icon "Play/Pause" at bounding box center [30, 291] width 18 height 18
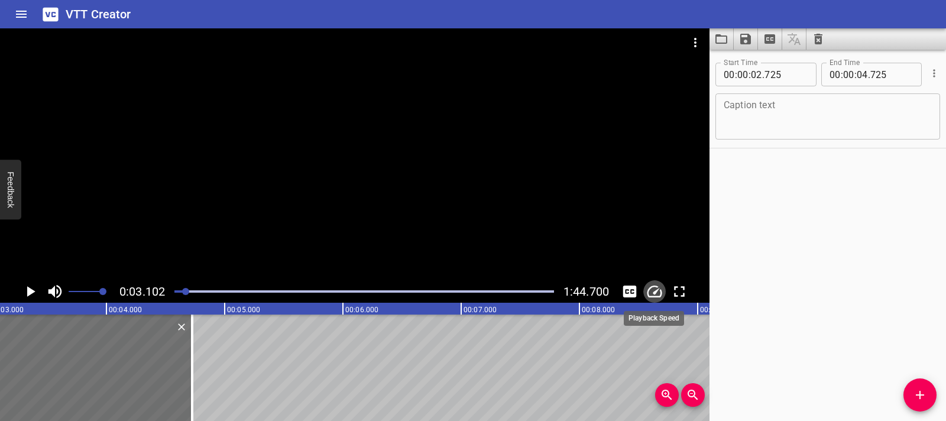
click at [654, 294] on icon "Change Playback Speed" at bounding box center [654, 291] width 18 height 18
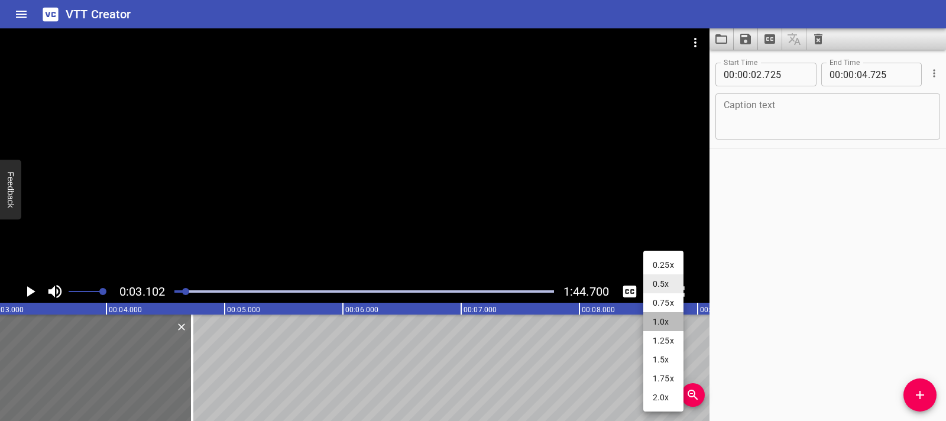
click at [657, 320] on li "1.0x" at bounding box center [663, 321] width 40 height 19
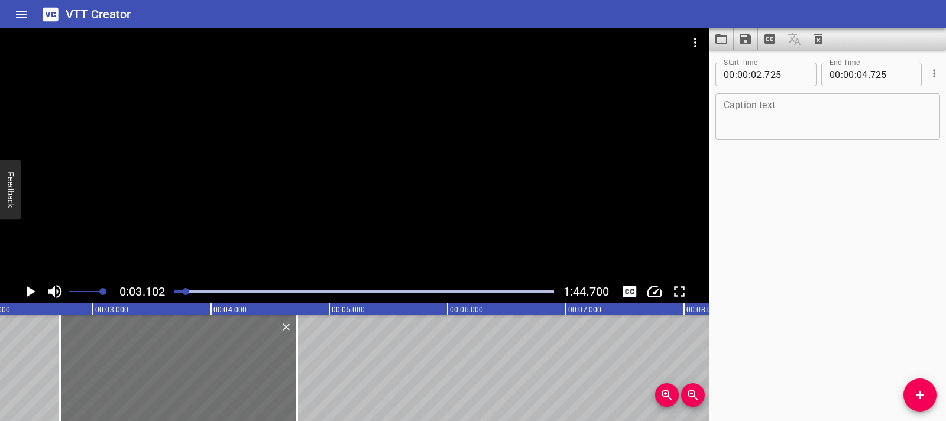
scroll to position [0, 226]
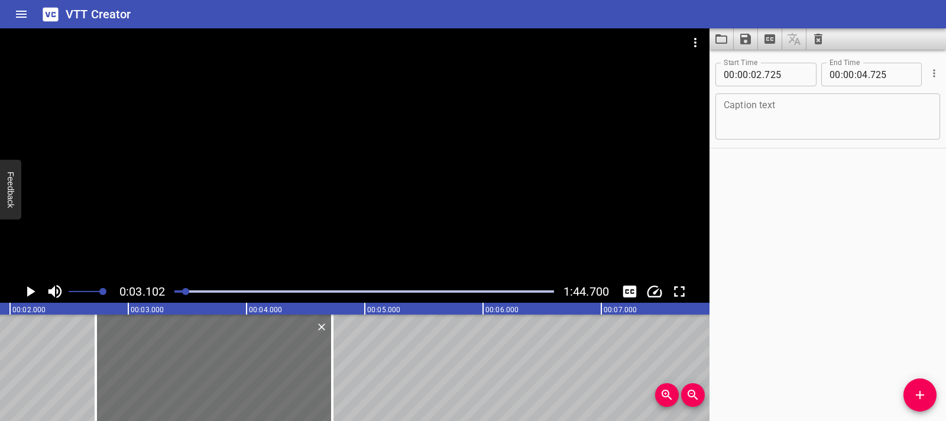
click at [31, 294] on icon "Play/Pause" at bounding box center [30, 291] width 18 height 18
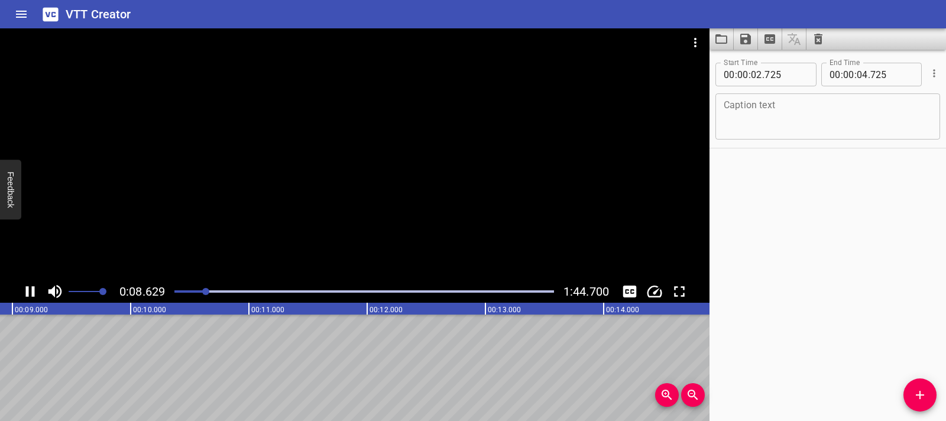
click at [189, 293] on div at bounding box center [364, 291] width 394 height 17
click at [24, 295] on icon "Play/Pause" at bounding box center [30, 291] width 18 height 18
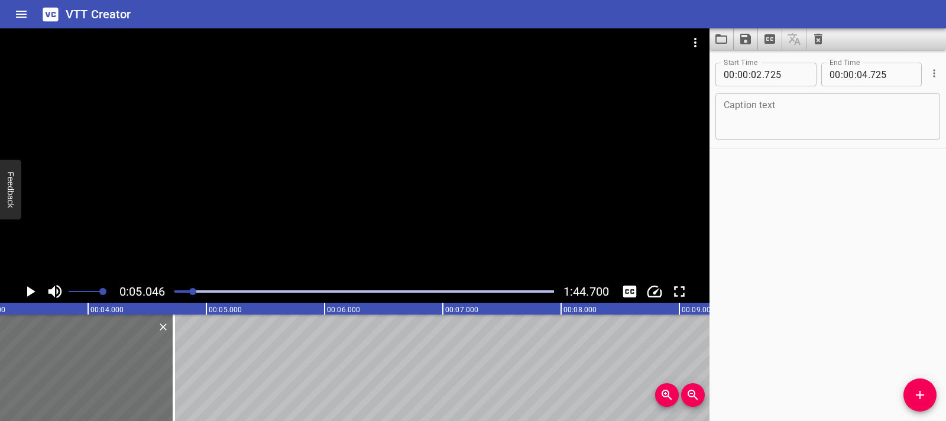
scroll to position [0, 349]
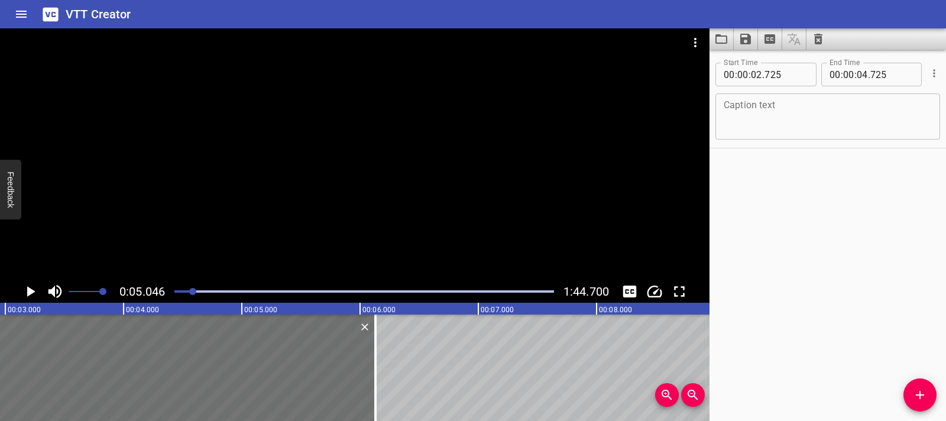
drag, startPoint x: 207, startPoint y: 367, endPoint x: 374, endPoint y: 362, distance: 166.2
click at [374, 362] on div at bounding box center [375, 367] width 2 height 106
type input "06"
type input "130"
drag, startPoint x: 218, startPoint y: 368, endPoint x: 243, endPoint y: 369, distance: 24.8
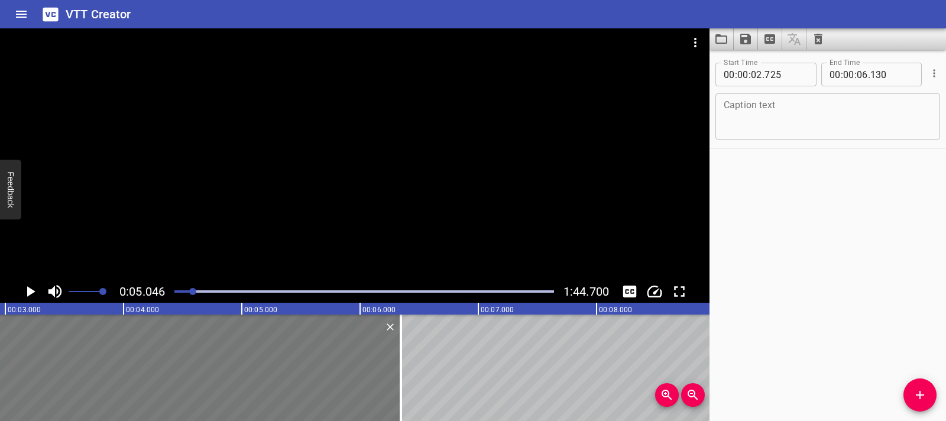
click at [243, 369] on div at bounding box center [199, 367] width 402 height 106
type input "940"
type input "345"
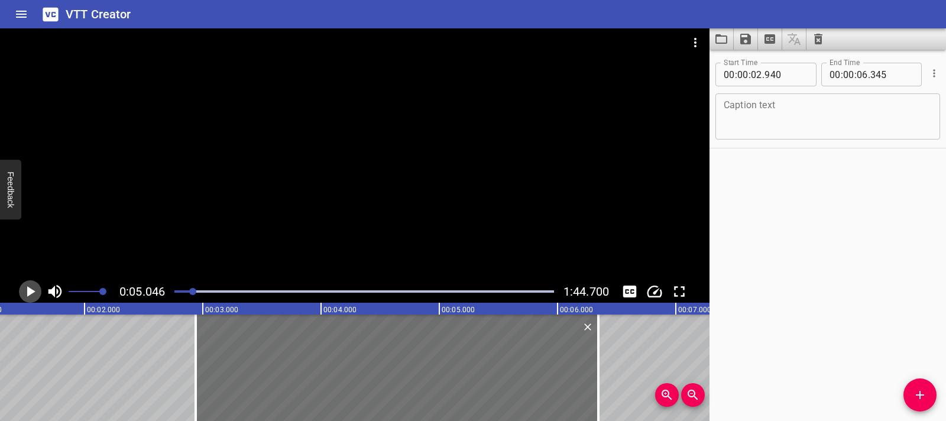
click at [28, 298] on icon "Play/Pause" at bounding box center [30, 291] width 18 height 18
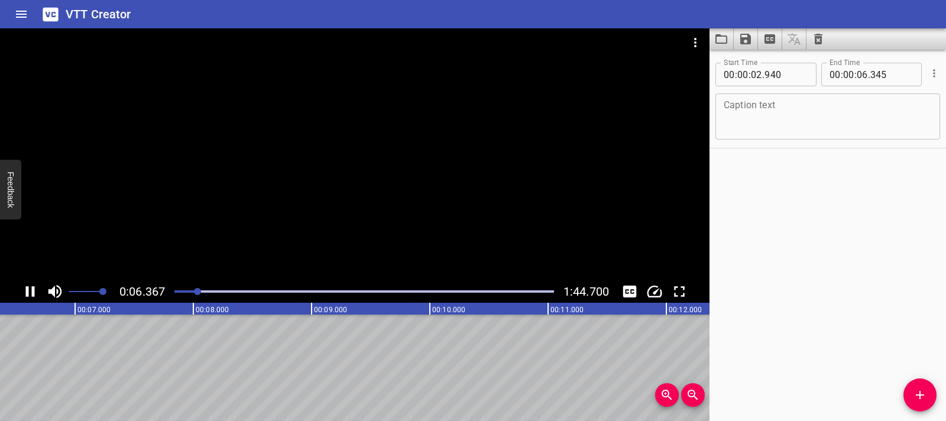
click at [184, 291] on div "Play progress" at bounding box center [8, 291] width 379 height 2
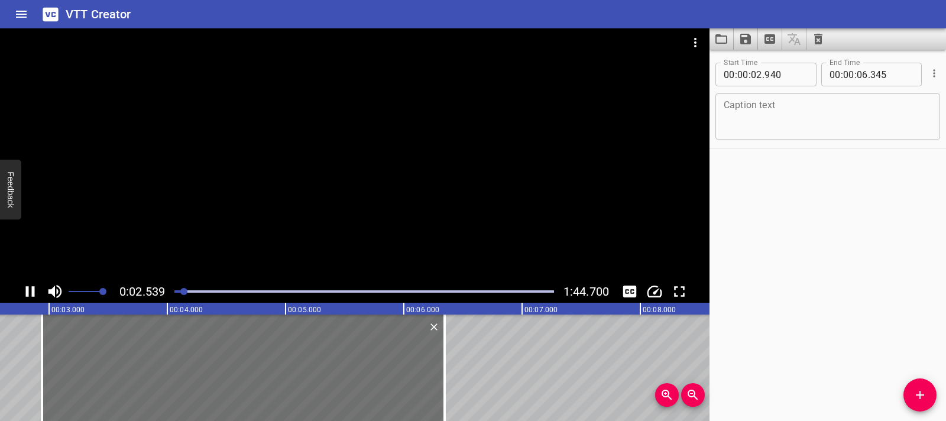
click at [180, 293] on div at bounding box center [364, 291] width 394 height 17
click at [176, 293] on div at bounding box center [364, 291] width 394 height 17
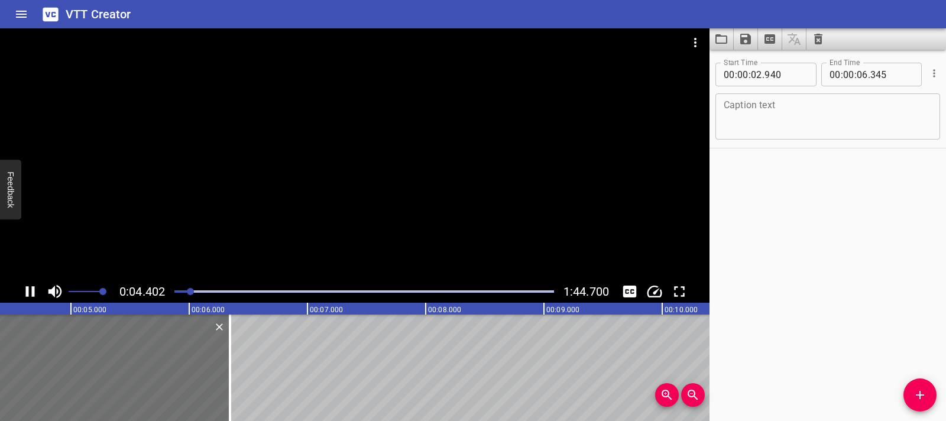
click at [34, 296] on icon "Play/Pause" at bounding box center [30, 291] width 18 height 18
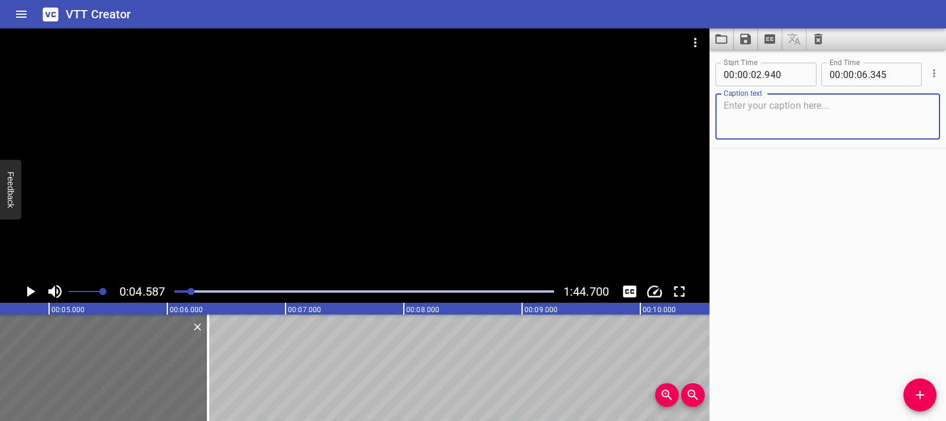
click at [744, 114] on textarea at bounding box center [827, 117] width 208 height 34
paste textarea "Kickoff with Multiplication!"
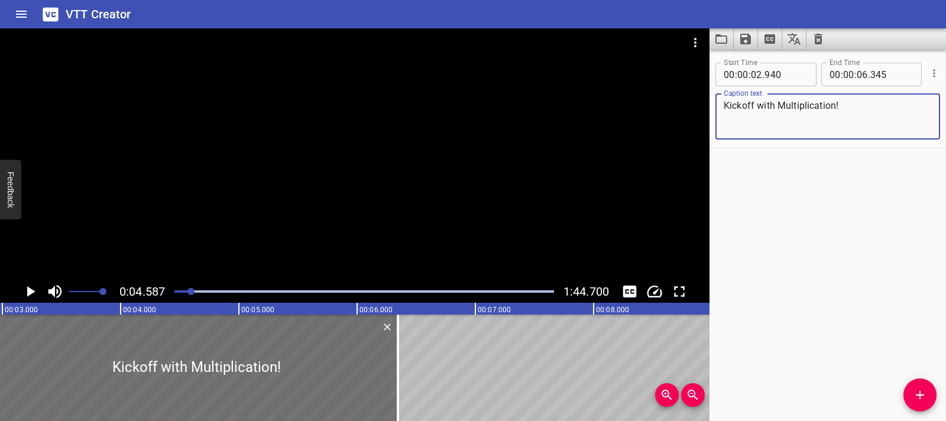
scroll to position [0, 317]
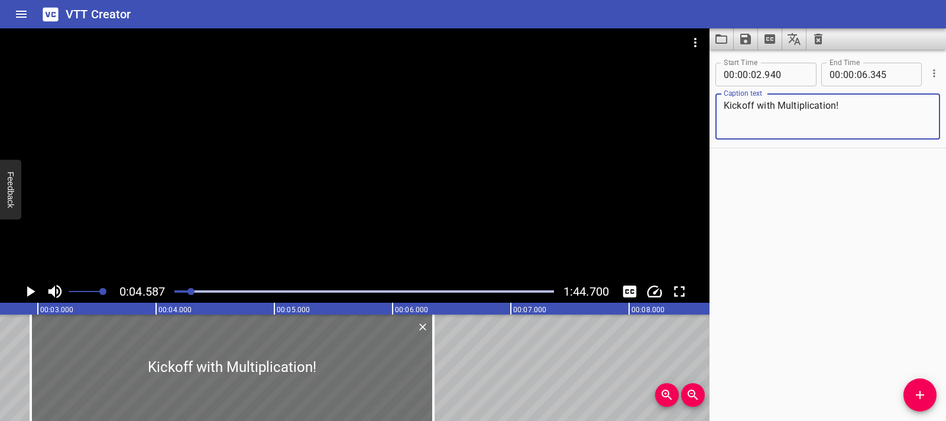
type textarea "Kickoff with Multiplication!"
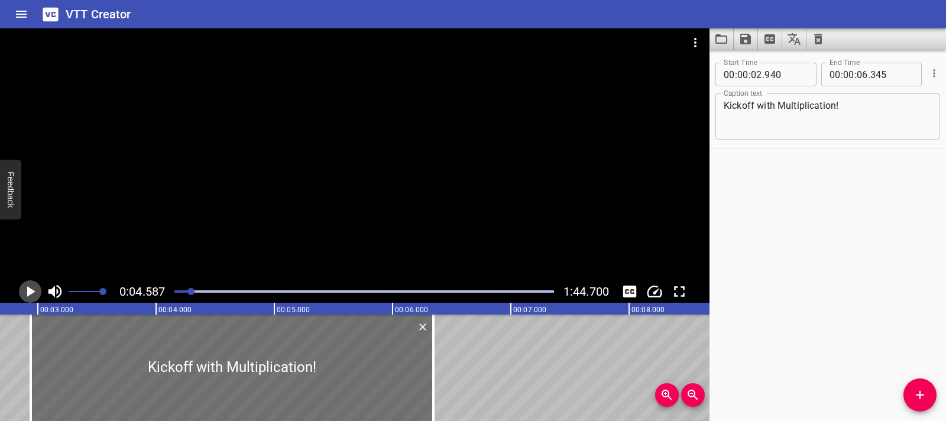
click at [32, 288] on icon "Play/Pause" at bounding box center [30, 291] width 18 height 18
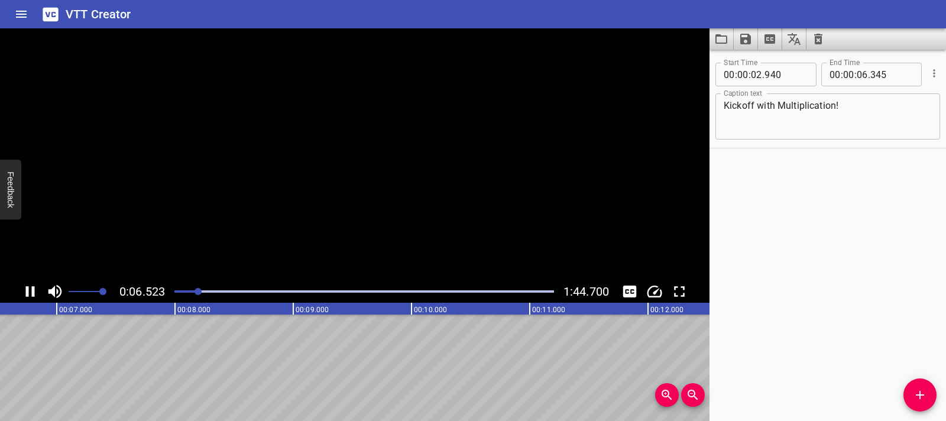
click at [32, 288] on icon "Play/Pause" at bounding box center [30, 291] width 9 height 11
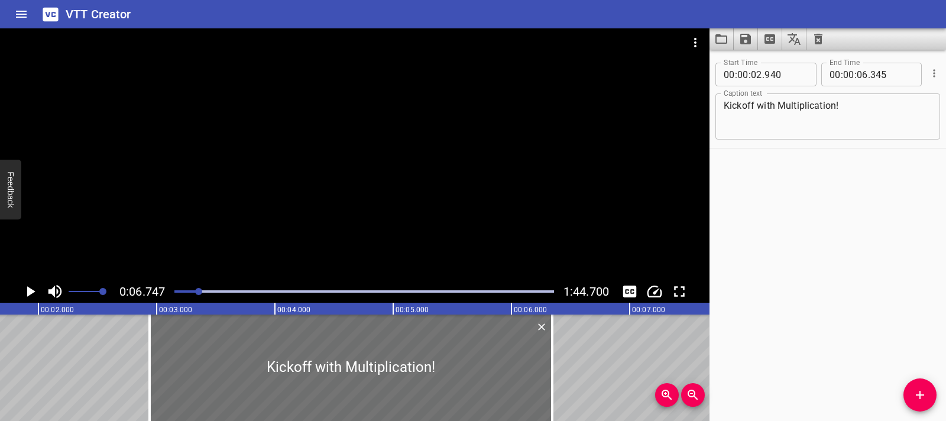
scroll to position [0, 163]
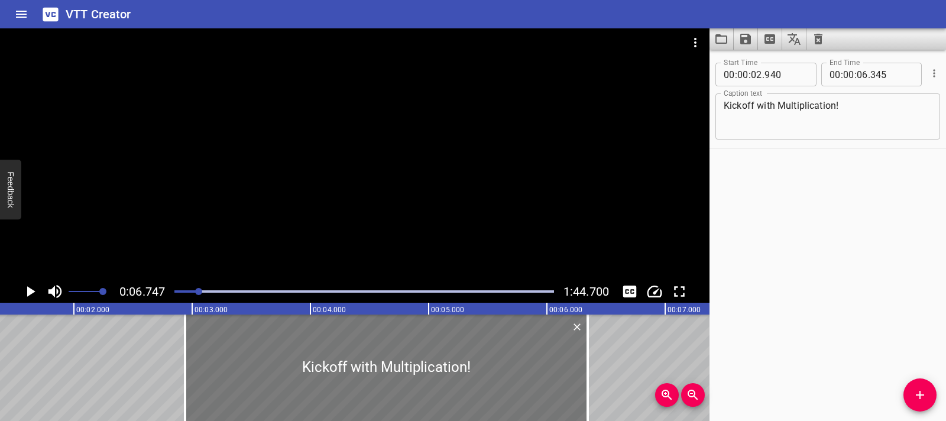
click at [340, 361] on div at bounding box center [386, 367] width 402 height 106
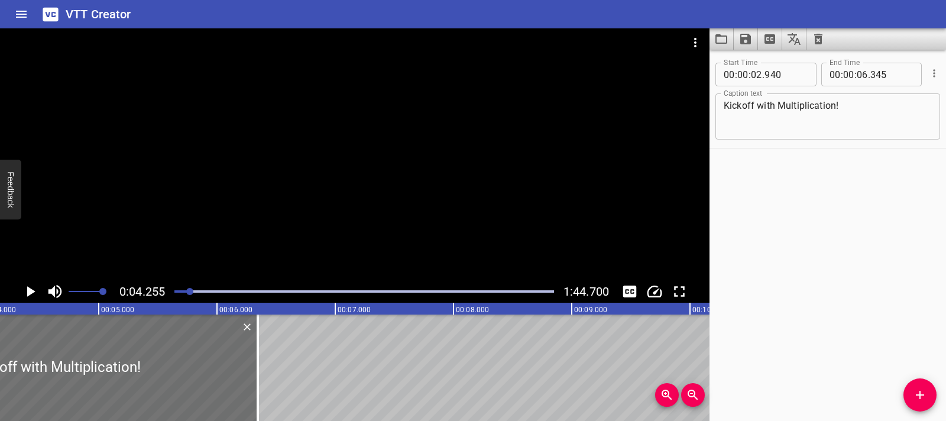
scroll to position [0, 503]
click at [34, 290] on icon "Play/Pause" at bounding box center [30, 291] width 18 height 18
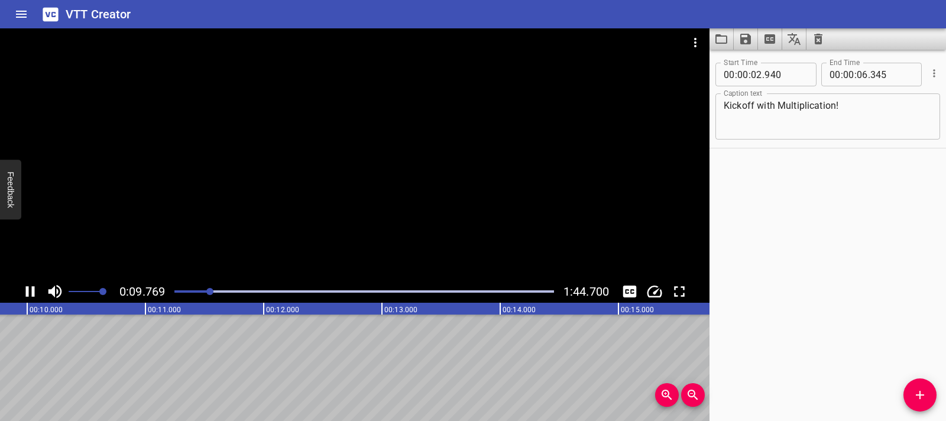
click at [349, 249] on div at bounding box center [354, 154] width 709 height 252
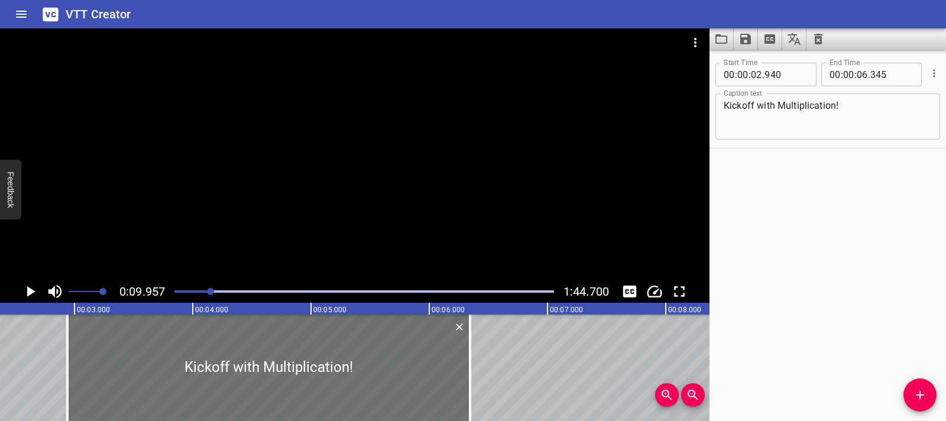
scroll to position [0, 0]
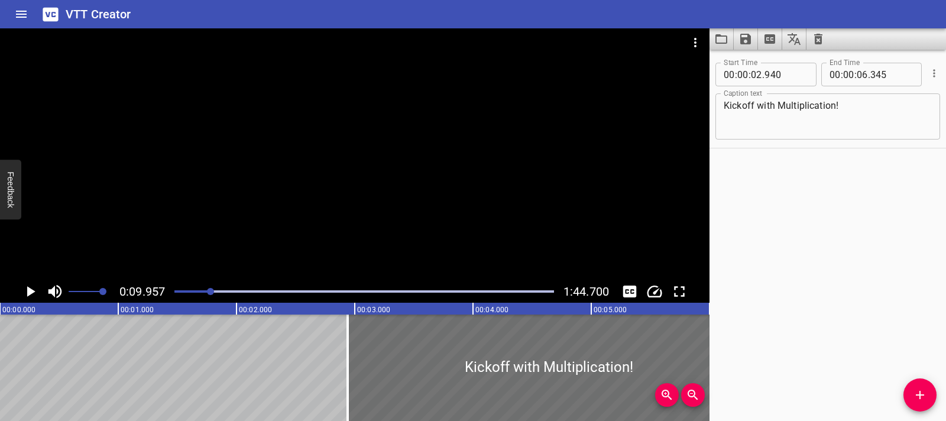
click at [25, 296] on icon "Play/Pause" at bounding box center [30, 291] width 18 height 18
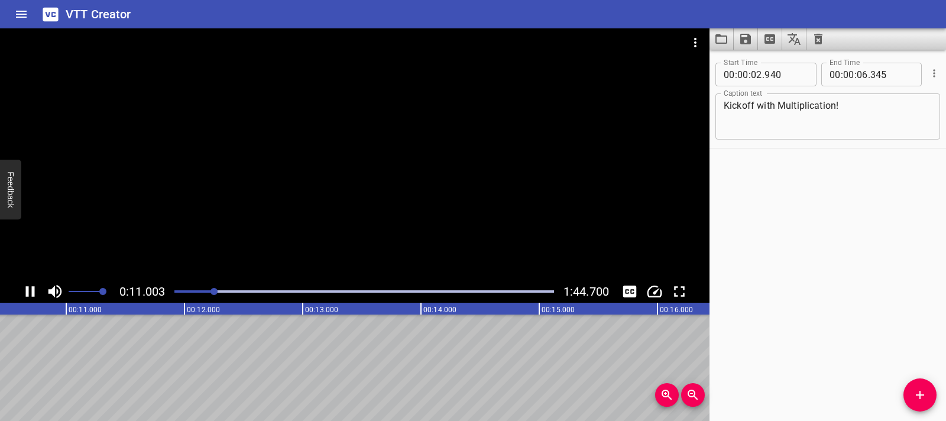
click at [180, 291] on div "Play progress" at bounding box center [24, 291] width 379 height 2
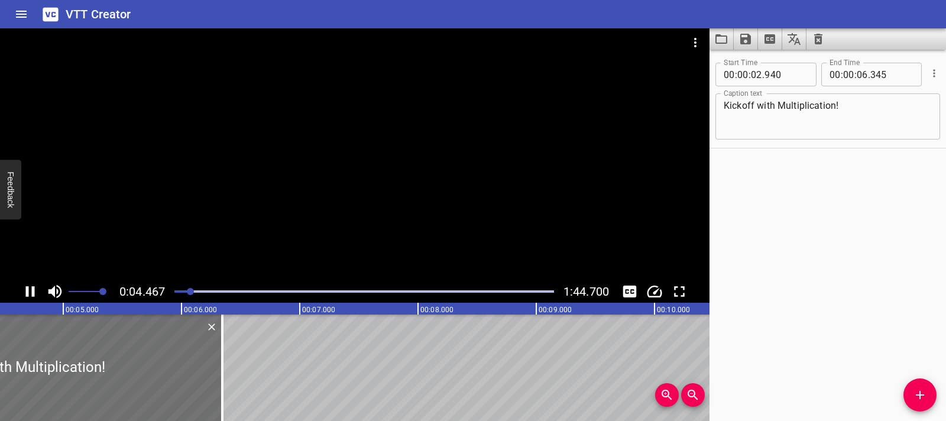
click at [467, 254] on div at bounding box center [354, 154] width 709 height 252
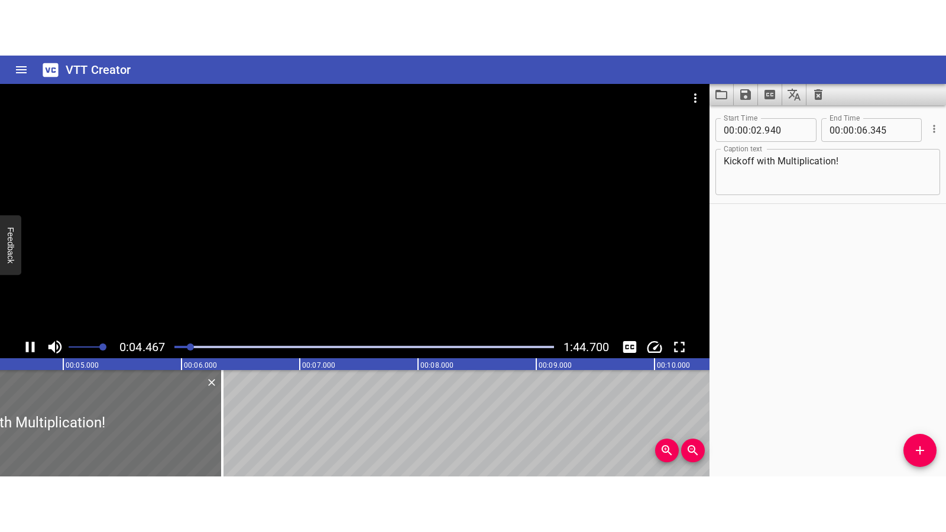
scroll to position [0, 564]
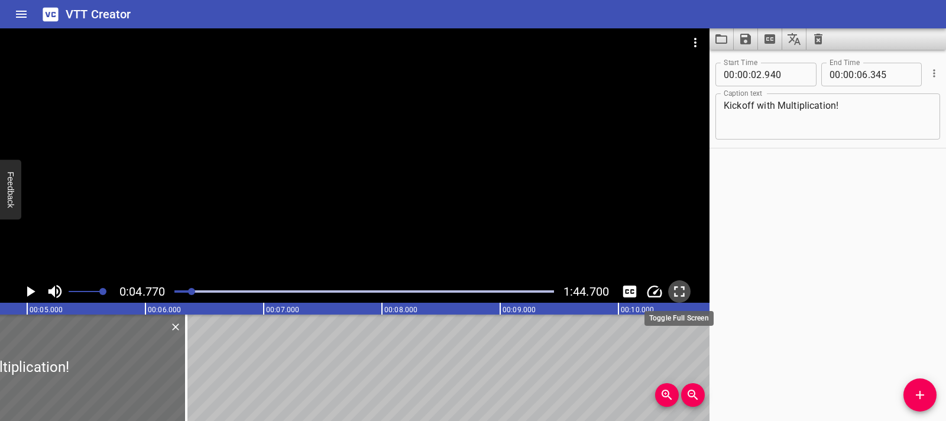
click at [674, 288] on icon "Toggle fullscreen" at bounding box center [679, 291] width 11 height 11
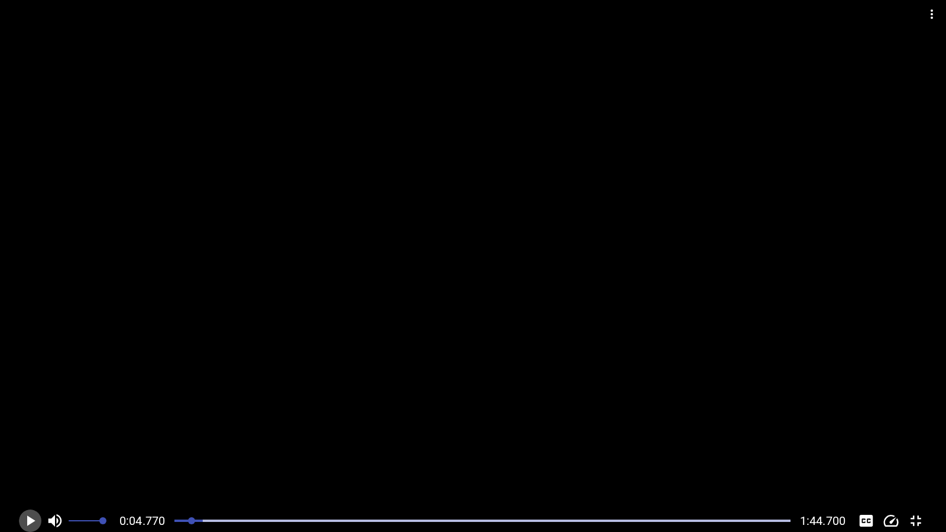
click at [37, 420] on icon "Play/Pause" at bounding box center [30, 521] width 18 height 18
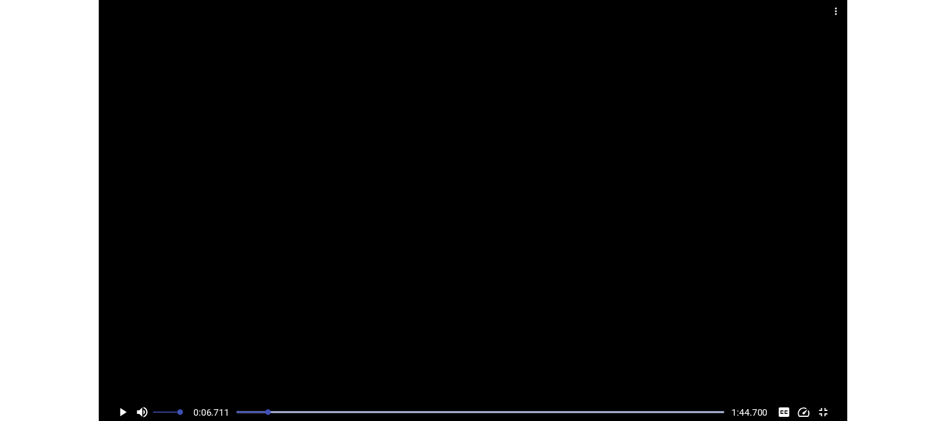
scroll to position [0, 793]
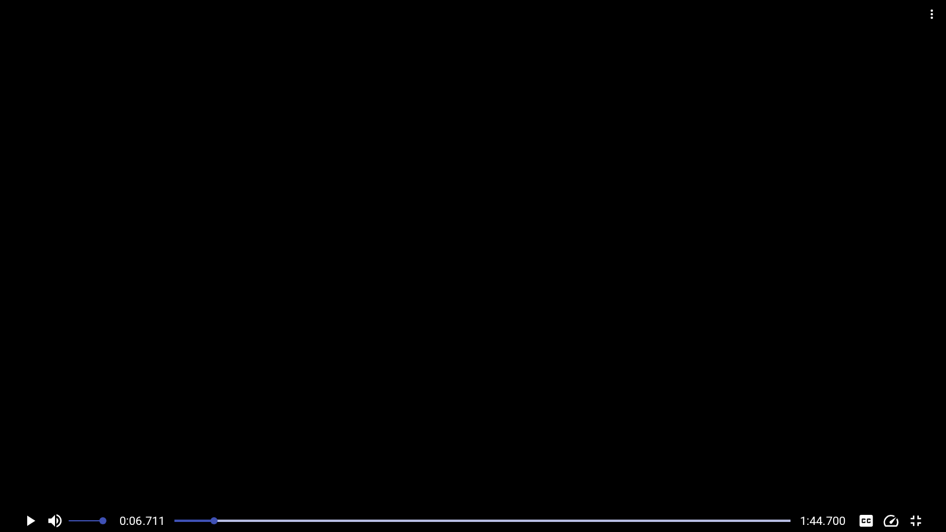
click at [912, 420] on icon "Toggle fullscreen" at bounding box center [915, 520] width 11 height 11
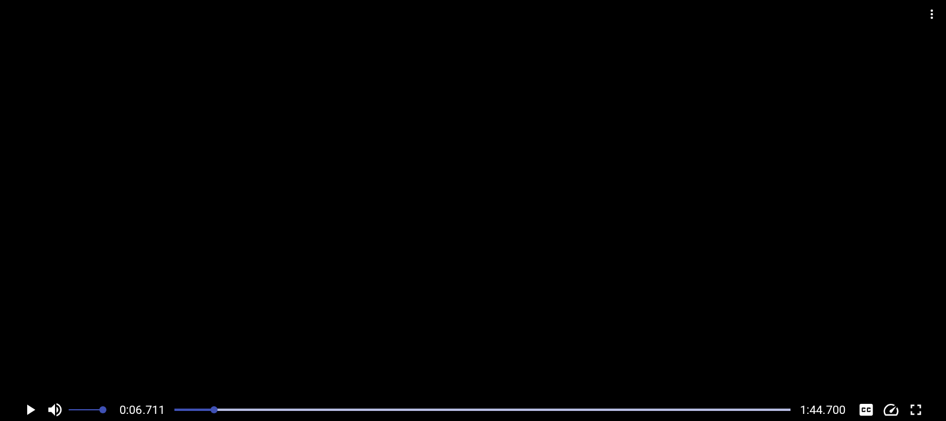
scroll to position [0, 304]
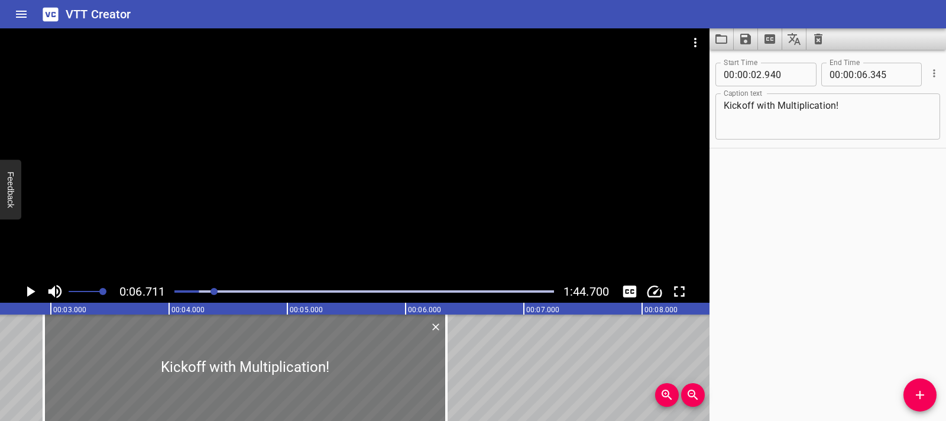
click at [288, 375] on div at bounding box center [245, 367] width 402 height 106
type input "945"
type input "350"
drag, startPoint x: 276, startPoint y: 370, endPoint x: 263, endPoint y: 372, distance: 13.2
click at [263, 372] on div at bounding box center [232, 367] width 402 height 106
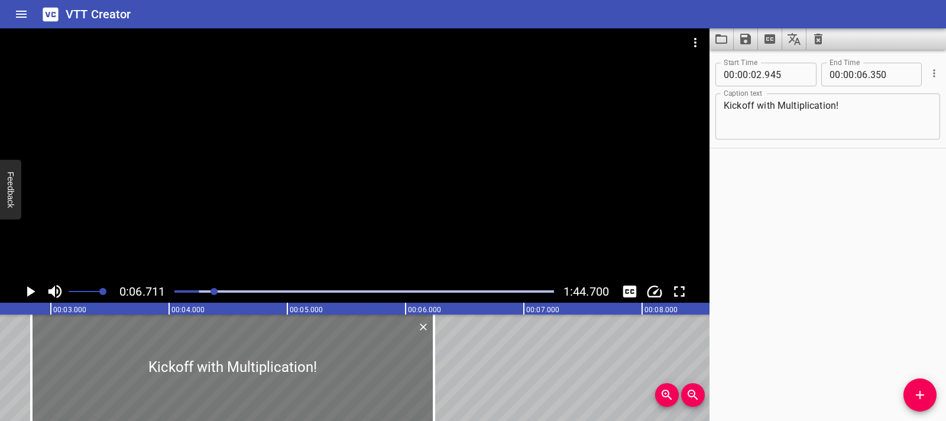
type input "835"
type input "240"
click at [856, 112] on textarea "Kickoff with Multiplication!" at bounding box center [827, 117] width 208 height 34
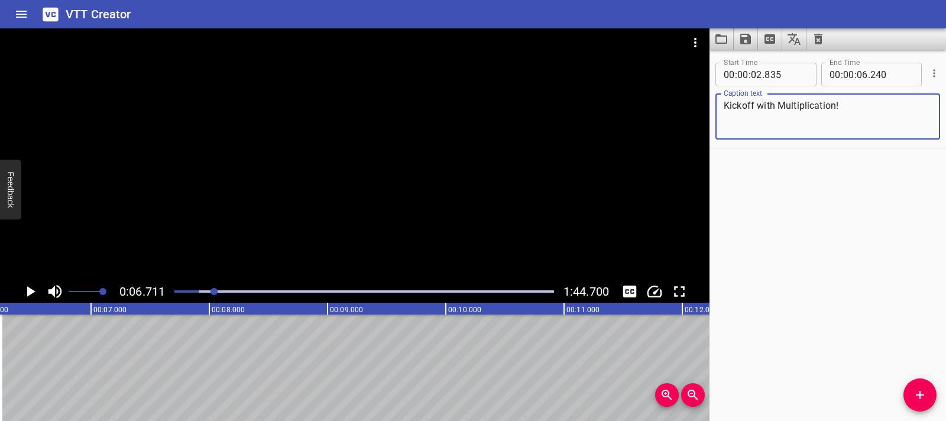
scroll to position [0, 748]
click at [907, 388] on span "Add Cue" at bounding box center [919, 395] width 33 height 14
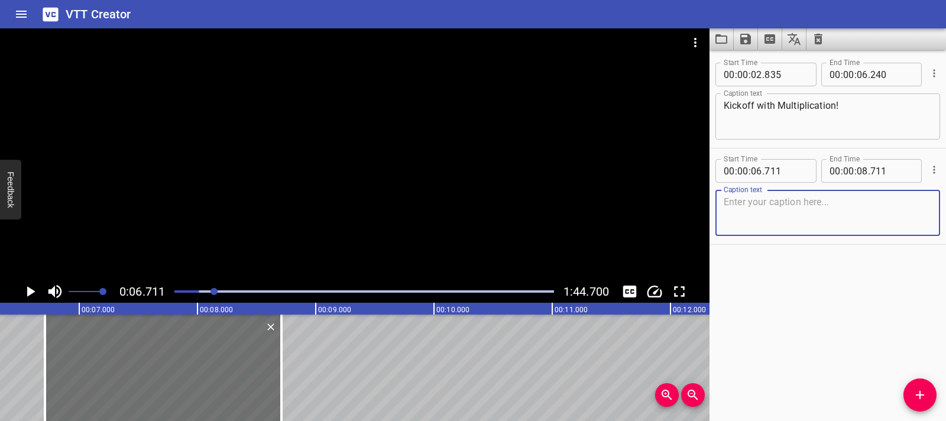
paste textarea "It’s match day! The stadium’s still quiet… but not for long."
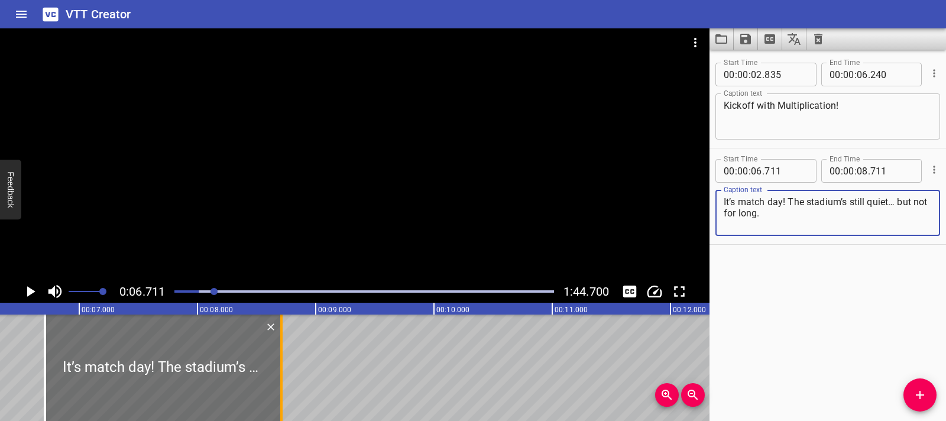
type textarea "It’s match day! The stadium’s still quiet… but not for long."
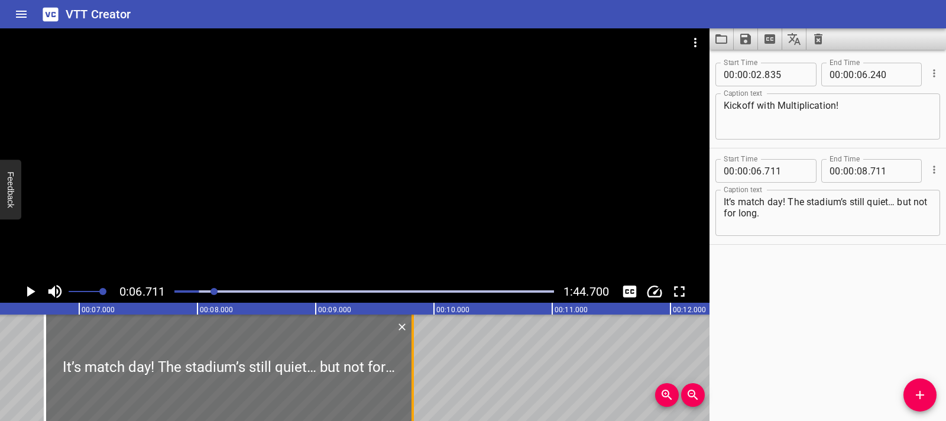
drag, startPoint x: 280, startPoint y: 365, endPoint x: 411, endPoint y: 362, distance: 131.2
click at [411, 362] on div at bounding box center [412, 367] width 2 height 106
type input "09"
type input "821"
click at [223, 368] on div at bounding box center [229, 367] width 368 height 106
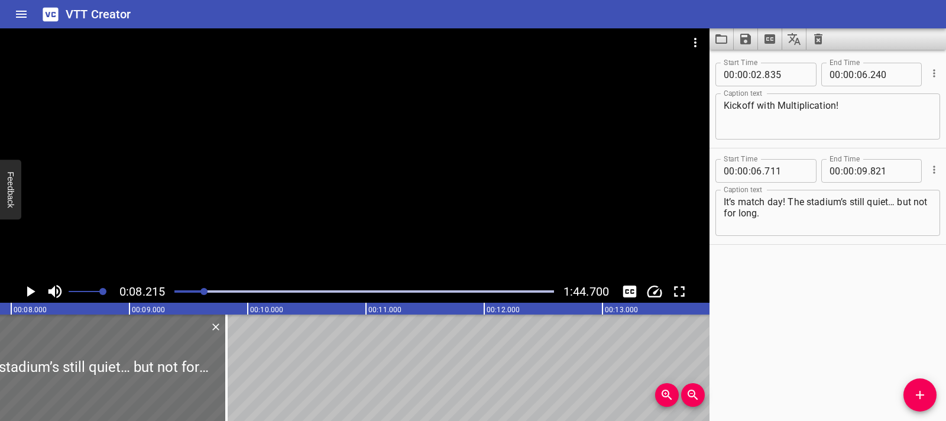
scroll to position [0, 971]
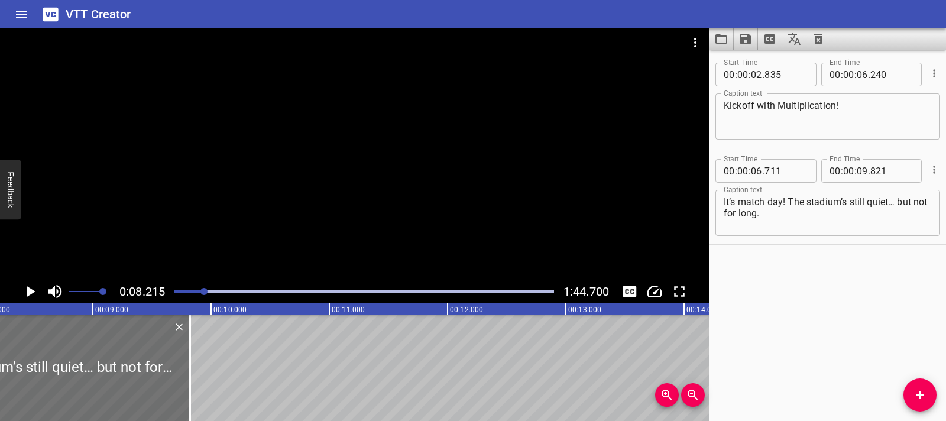
click at [33, 299] on icon "Play/Pause" at bounding box center [30, 291] width 18 height 18
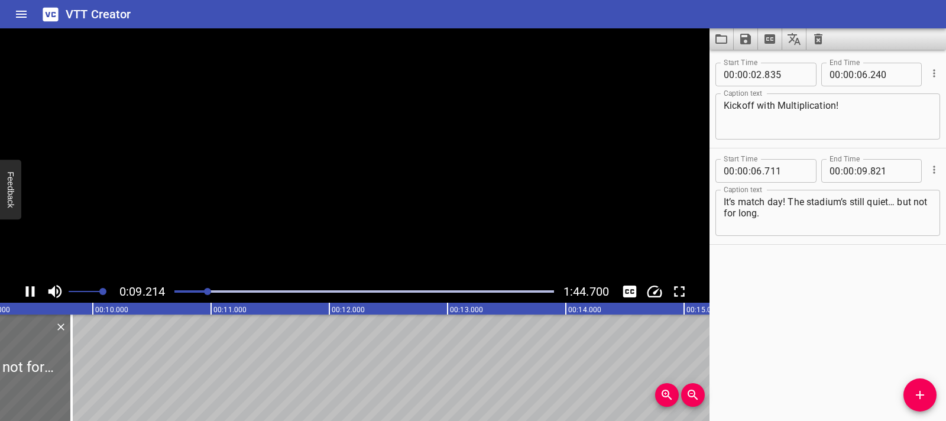
click at [33, 299] on icon "Play/Pause" at bounding box center [30, 291] width 18 height 18
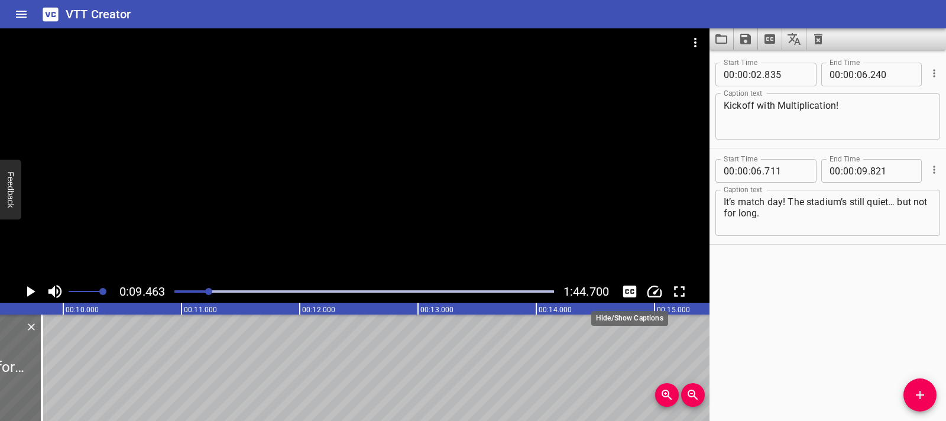
click at [631, 291] on icon "Toggle captions" at bounding box center [630, 291] width 14 height 12
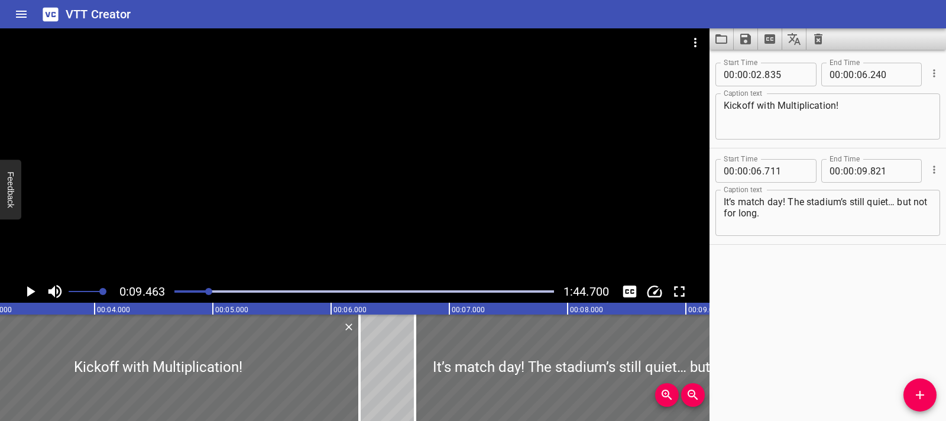
scroll to position [0, 0]
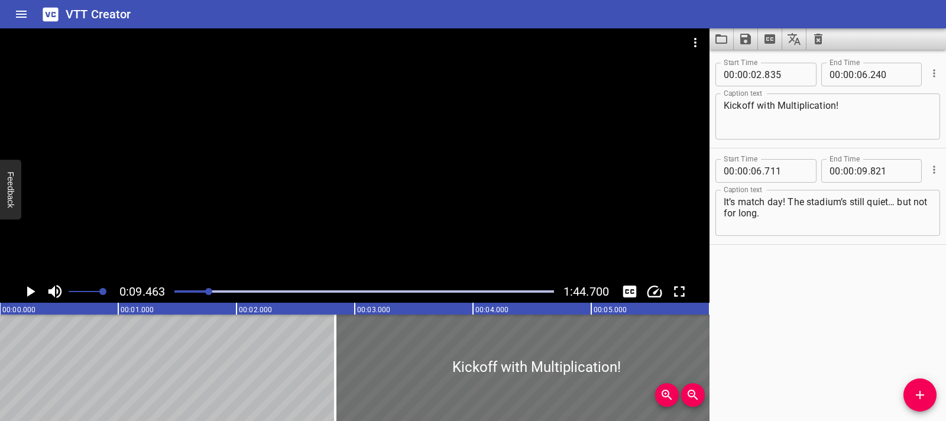
click at [178, 292] on div "Play progress" at bounding box center [19, 291] width 379 height 2
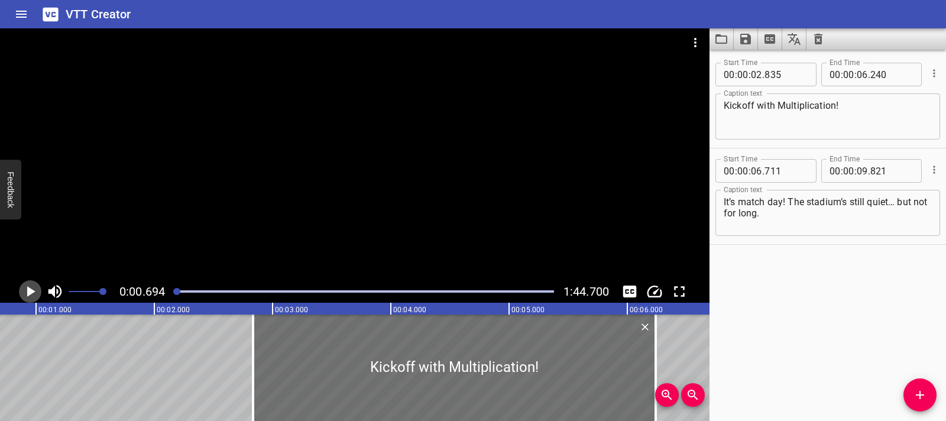
click at [25, 284] on icon "Play/Pause" at bounding box center [30, 291] width 18 height 18
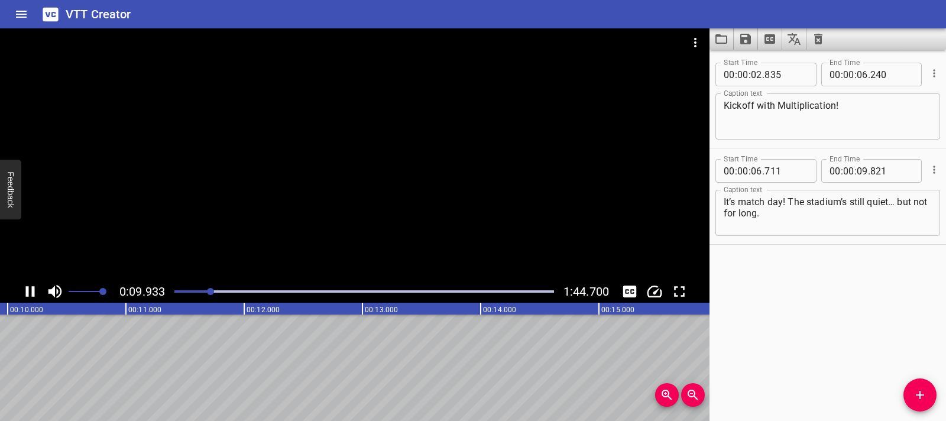
click at [28, 297] on icon "Play/Pause" at bounding box center [30, 291] width 18 height 18
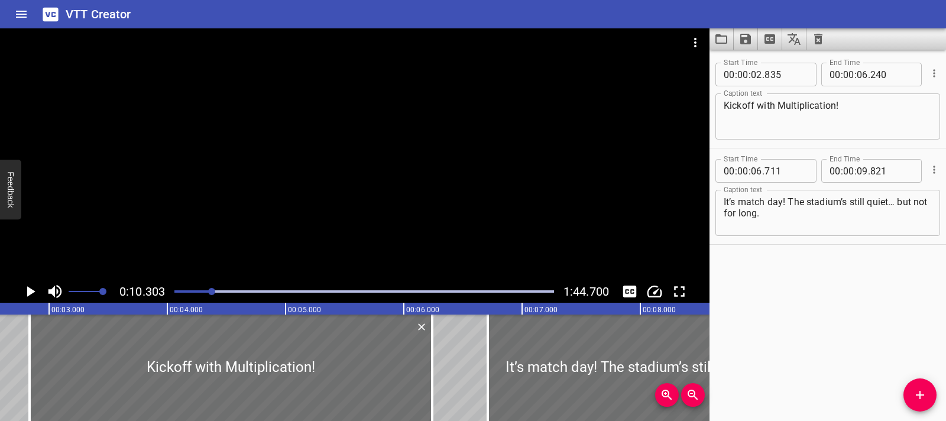
scroll to position [0, 518]
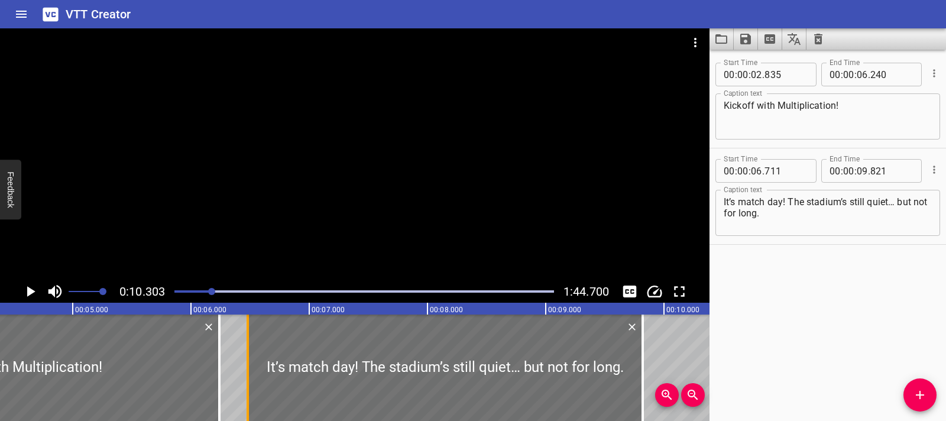
drag, startPoint x: 278, startPoint y: 368, endPoint x: 251, endPoint y: 369, distance: 27.2
click at [251, 369] on div at bounding box center [248, 367] width 12 height 106
type input "481"
click at [30, 291] on icon "Play/Pause" at bounding box center [31, 291] width 8 height 11
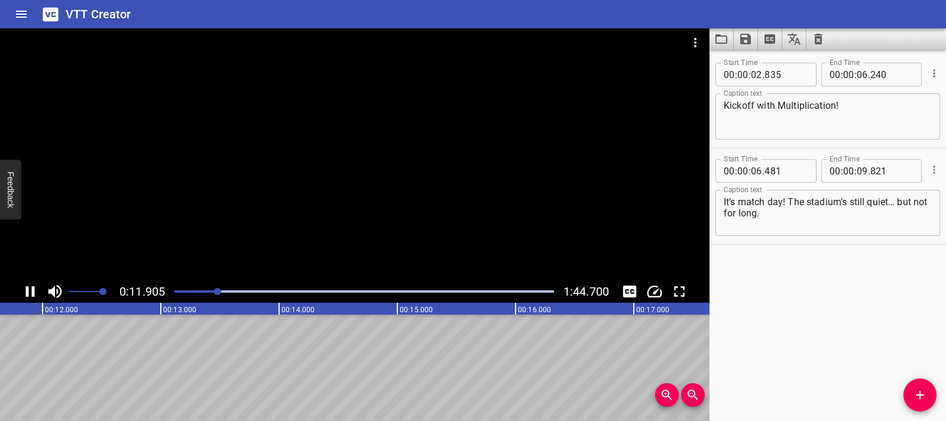
click at [178, 290] on div "Play progress" at bounding box center [28, 291] width 379 height 2
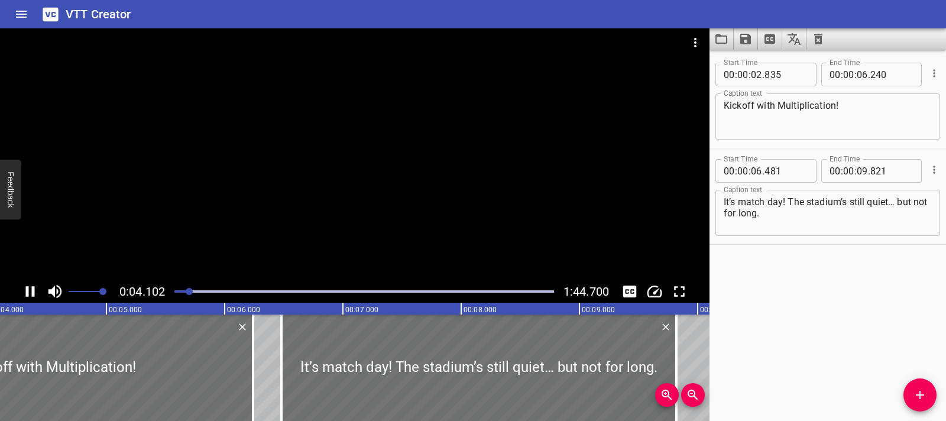
click at [200, 257] on div at bounding box center [354, 154] width 709 height 252
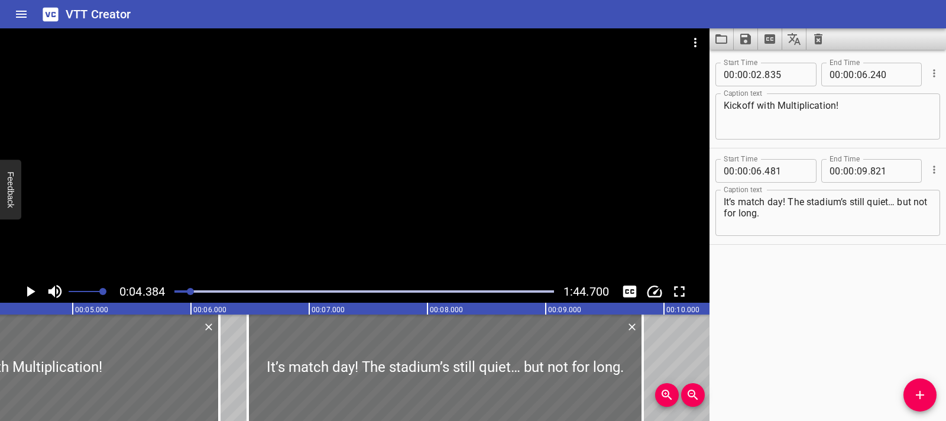
scroll to position [0, 0]
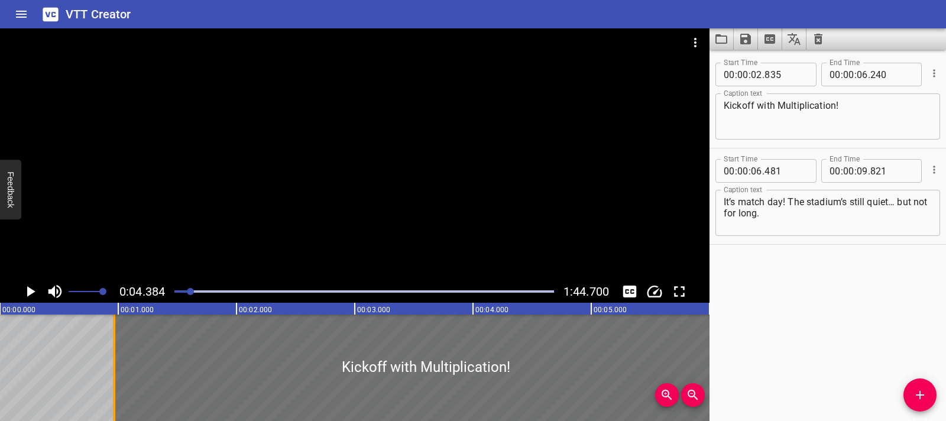
drag, startPoint x: 333, startPoint y: 365, endPoint x: 112, endPoint y: 372, distance: 221.1
click at [113, 372] on div at bounding box center [114, 367] width 2 height 106
type input "00"
type input "965"
click at [31, 287] on icon "Play/Pause" at bounding box center [30, 291] width 18 height 18
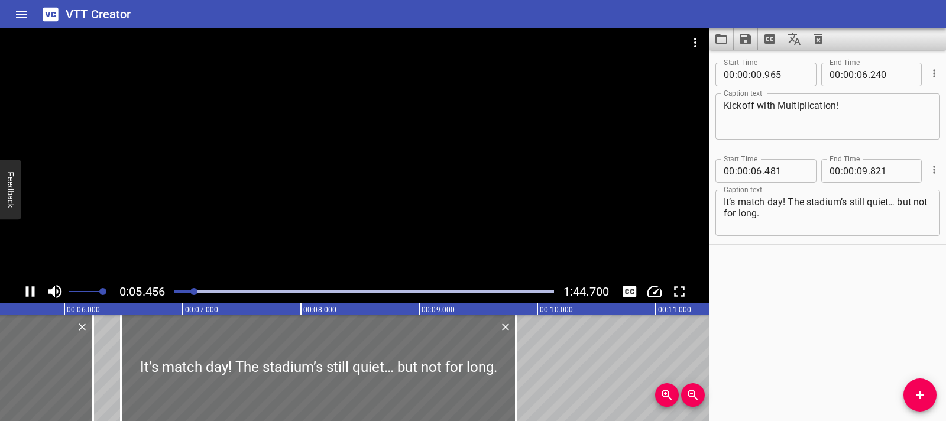
click at [174, 289] on div at bounding box center [364, 291] width 394 height 17
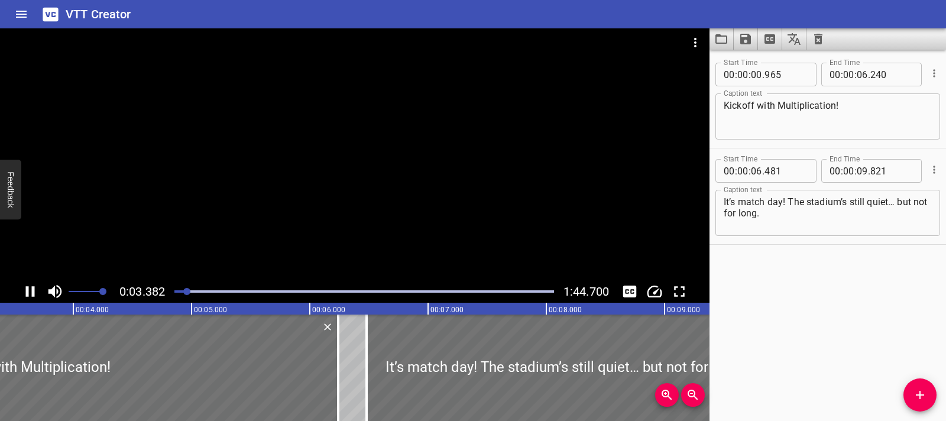
click at [196, 274] on div at bounding box center [354, 154] width 709 height 252
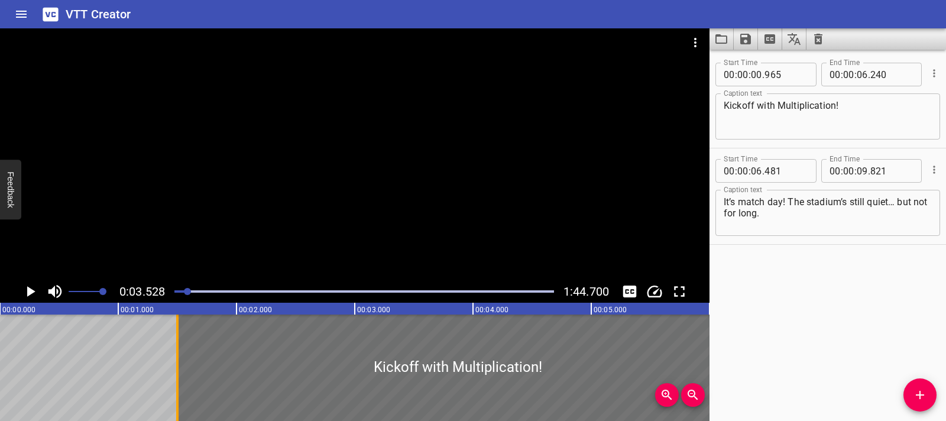
drag, startPoint x: 117, startPoint y: 369, endPoint x: 187, endPoint y: 366, distance: 69.8
click at [183, 366] on div at bounding box center [177, 367] width 12 height 106
type input "01"
type input "555"
click at [174, 293] on div at bounding box center [364, 291] width 394 height 17
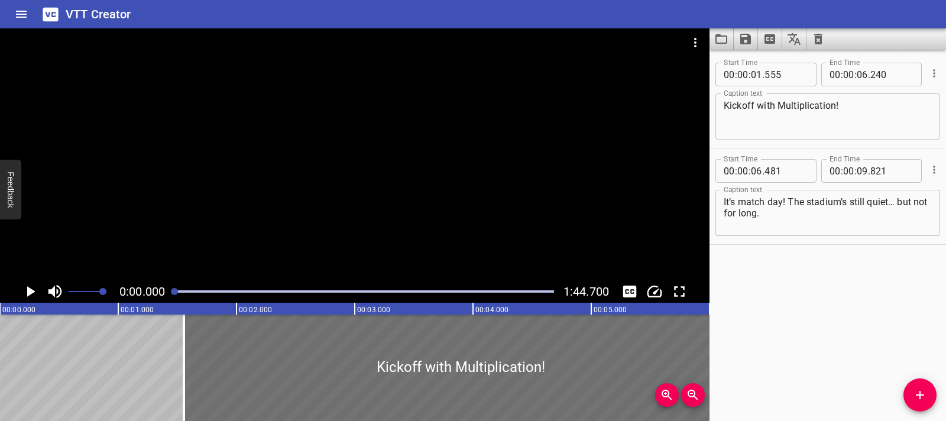
click at [31, 294] on icon "Play/Pause" at bounding box center [31, 291] width 8 height 11
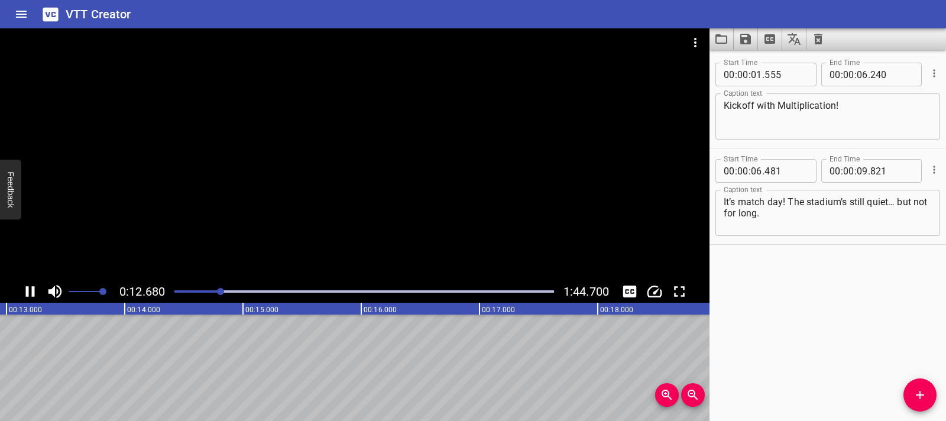
click at [26, 297] on icon "Play/Pause" at bounding box center [30, 291] width 18 height 18
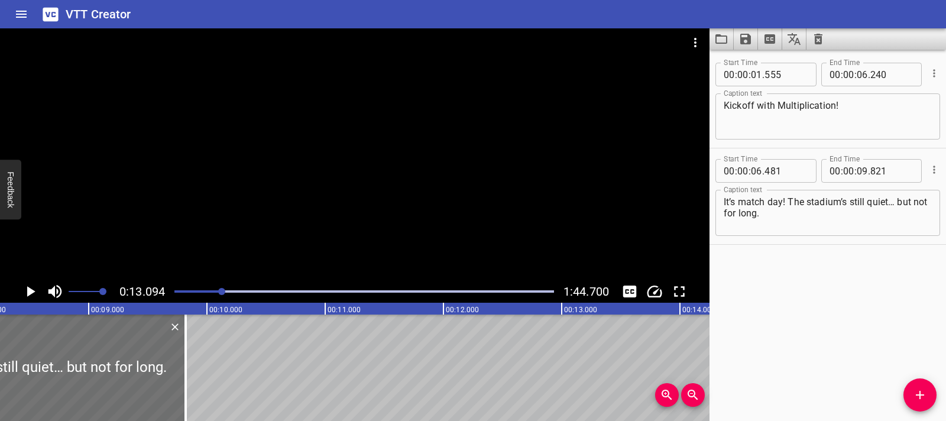
scroll to position [0, 963]
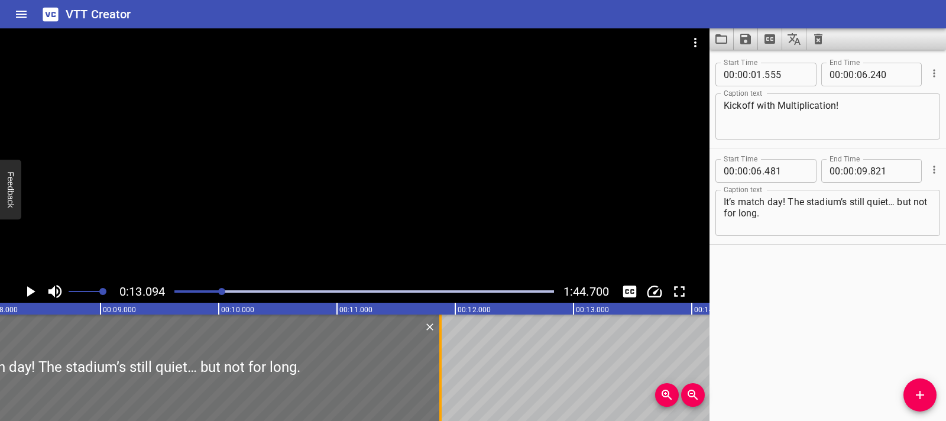
drag, startPoint x: 194, startPoint y: 369, endPoint x: 437, endPoint y: 359, distance: 243.1
click at [437, 359] on div at bounding box center [440, 367] width 12 height 106
type input "11"
type input "876"
click at [30, 291] on icon "Play/Pause" at bounding box center [31, 291] width 8 height 11
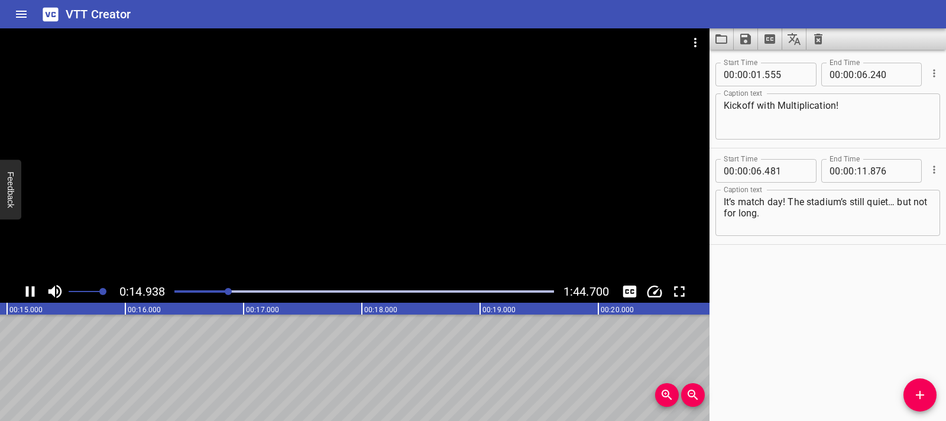
click at [28, 291] on icon "Play/Pause" at bounding box center [30, 291] width 9 height 11
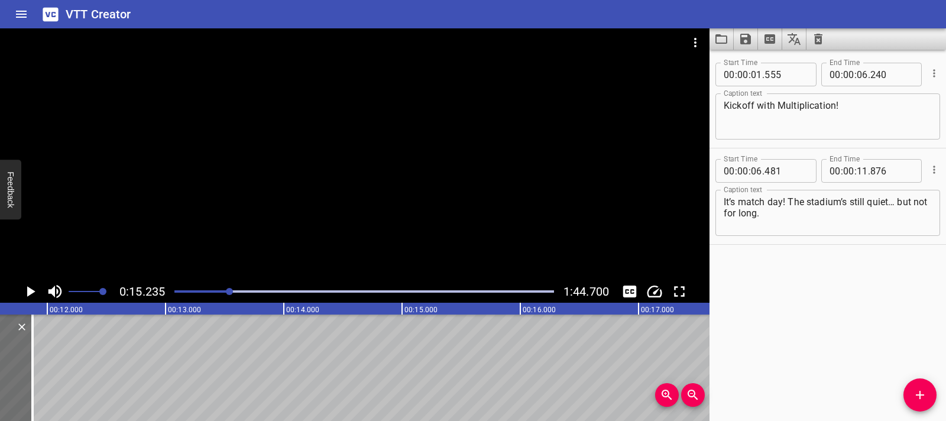
scroll to position [0, 1383]
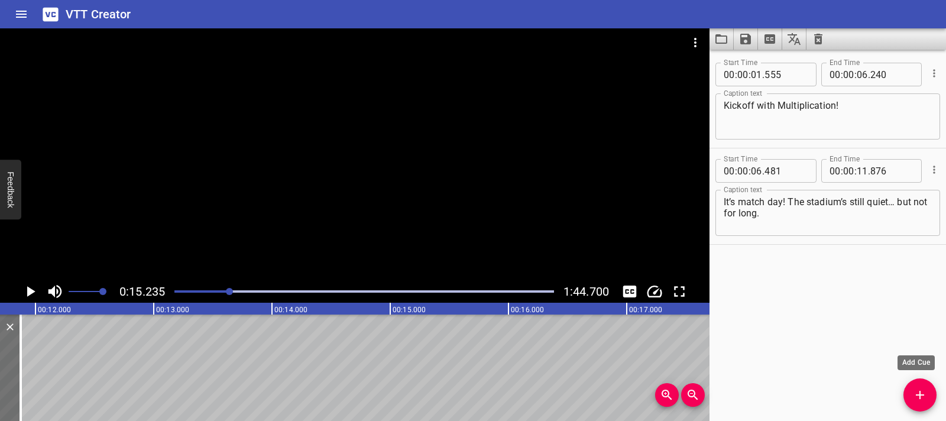
click at [915, 398] on icon "Add Cue" at bounding box center [919, 395] width 14 height 14
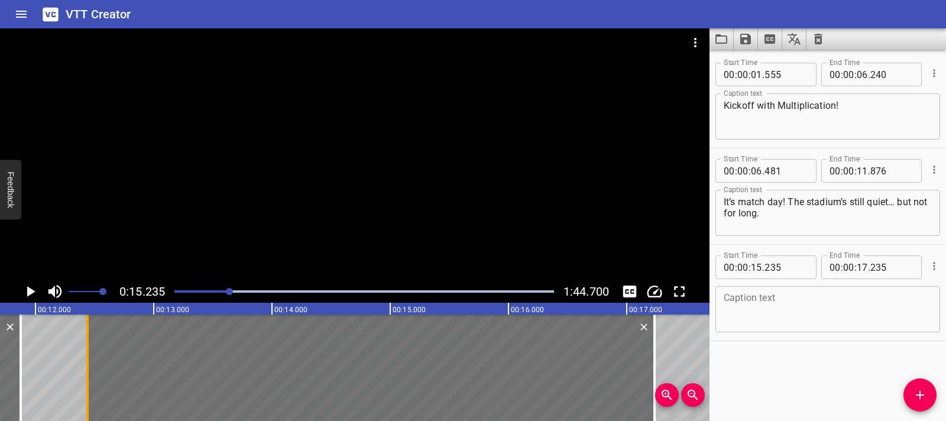
drag, startPoint x: 417, startPoint y: 379, endPoint x: 87, endPoint y: 397, distance: 330.9
click at [87, 397] on div at bounding box center [87, 367] width 2 height 106
type input "12"
type input "440"
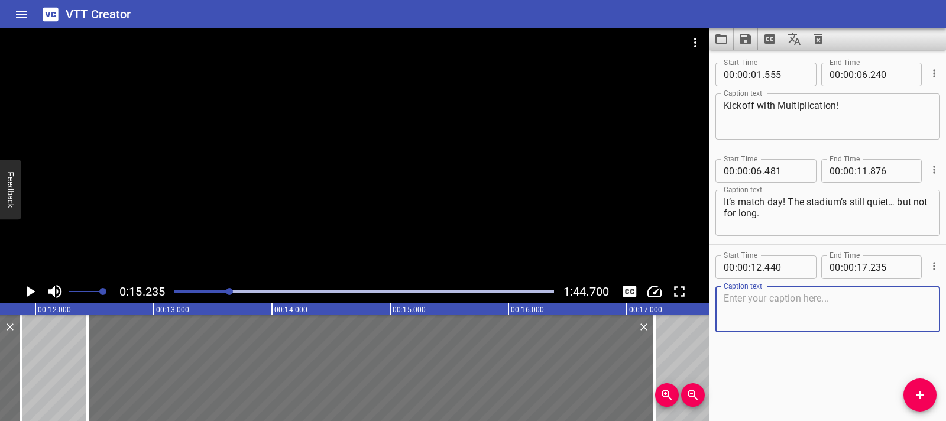
click at [756, 297] on textarea at bounding box center [827, 310] width 208 height 34
paste textarea "From food stalls to water bottles and seating — everything needs planning. And …"
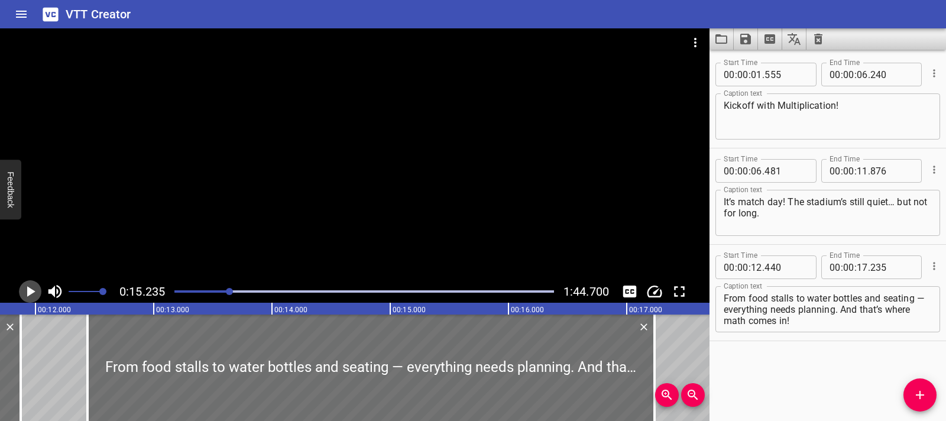
click at [28, 294] on icon "Play/Pause" at bounding box center [31, 291] width 8 height 11
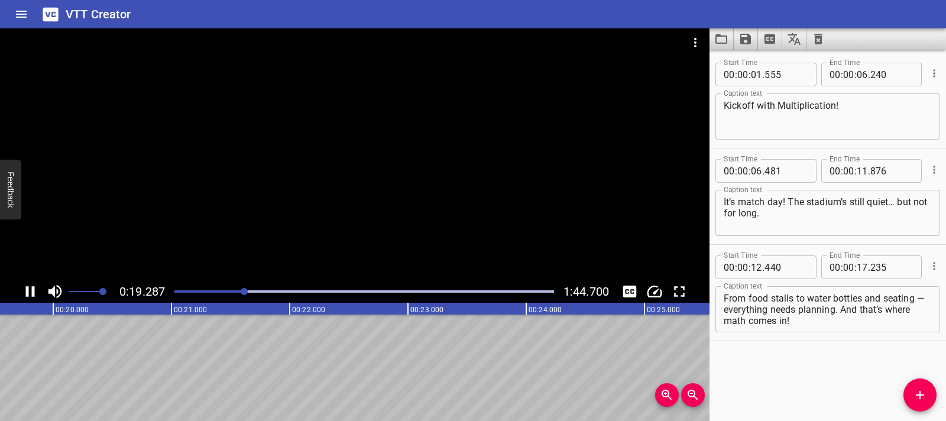
click at [31, 289] on icon "Play/Pause" at bounding box center [30, 291] width 18 height 18
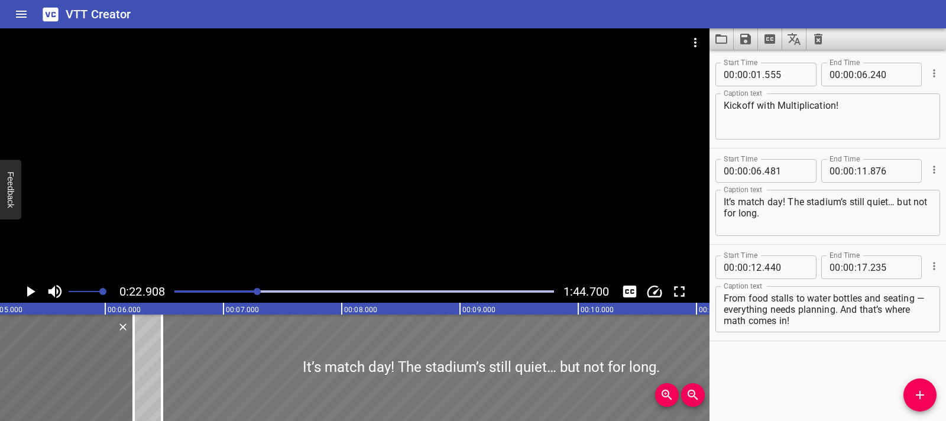
scroll to position [0, 628]
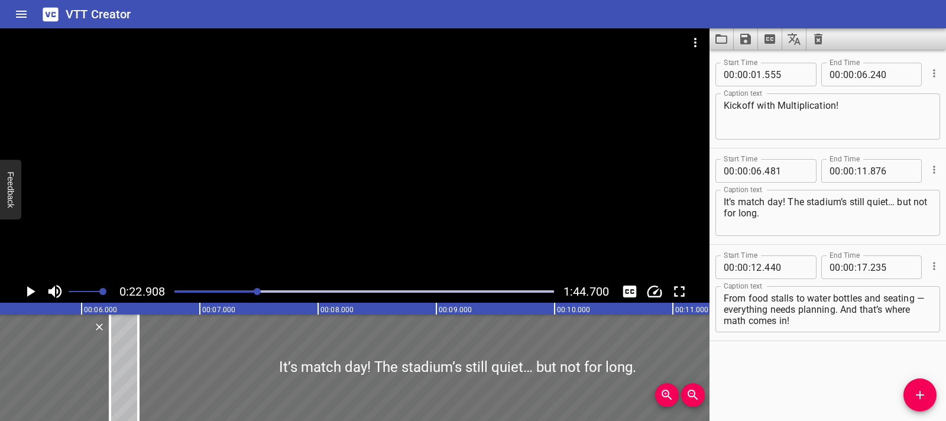
click at [215, 289] on div at bounding box center [364, 291] width 394 height 17
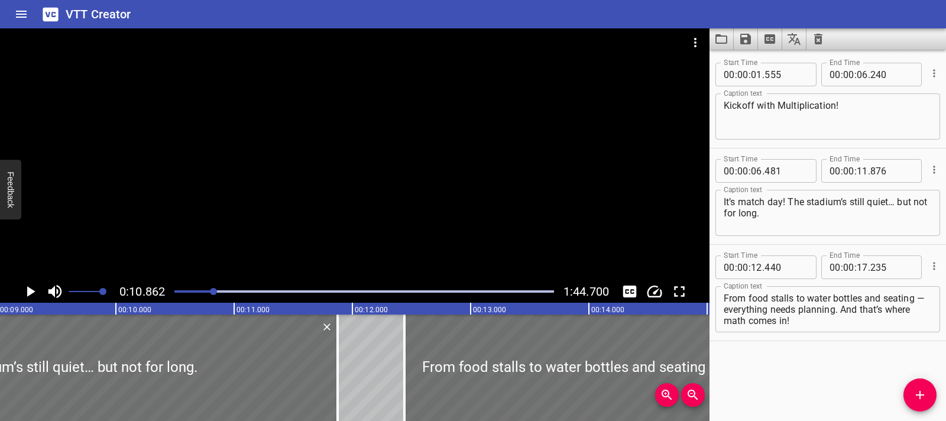
scroll to position [0, 1284]
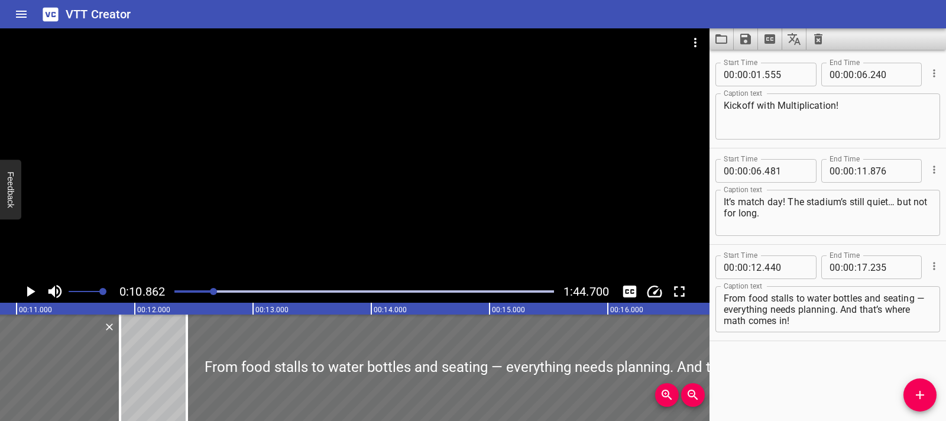
click at [226, 292] on div "Play progress" at bounding box center [363, 291] width 379 height 2
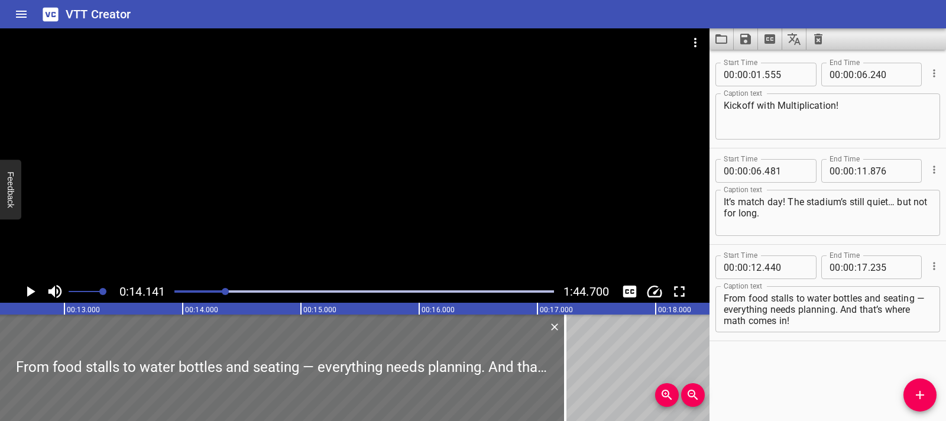
scroll to position [0, 1460]
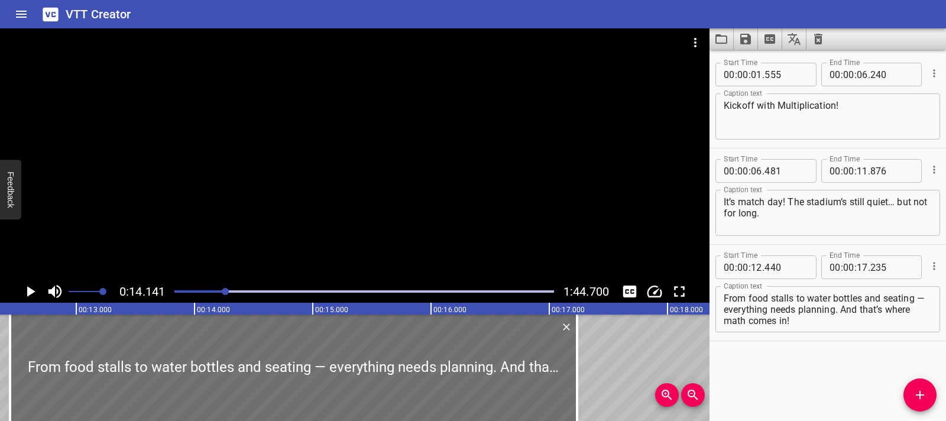
click at [34, 292] on icon "Play/Pause" at bounding box center [30, 291] width 18 height 18
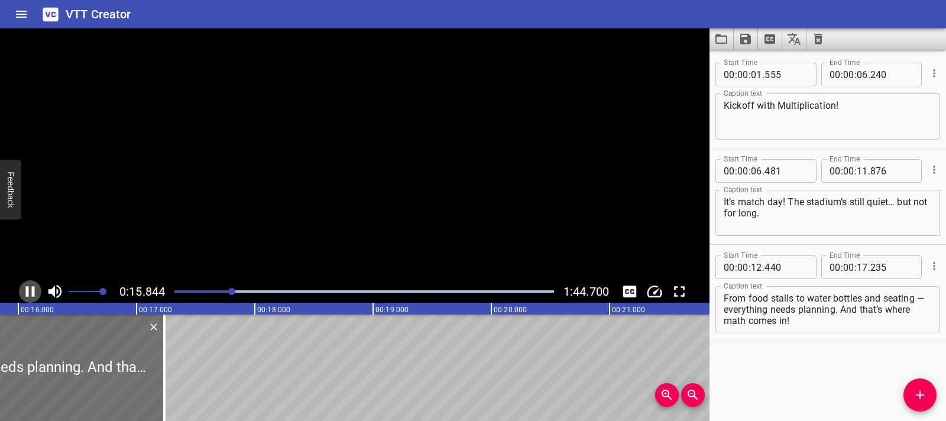
click at [34, 292] on icon "Play/Pause" at bounding box center [30, 291] width 18 height 18
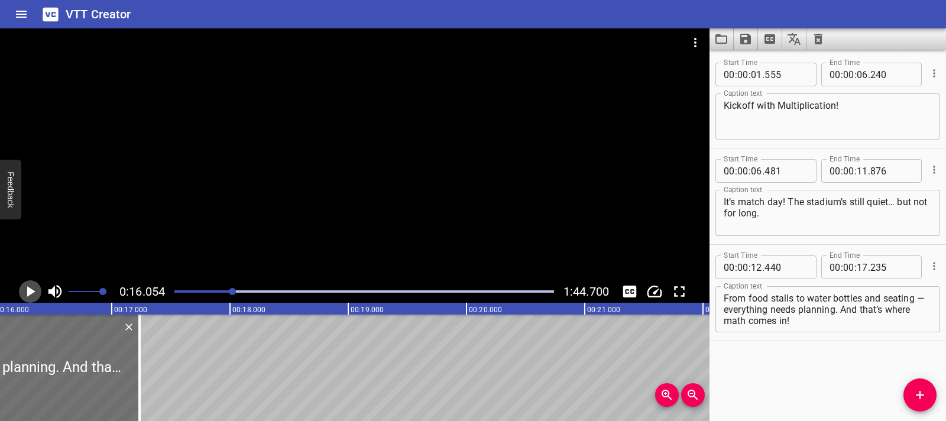
click at [34, 292] on icon "Play/Pause" at bounding box center [30, 291] width 18 height 18
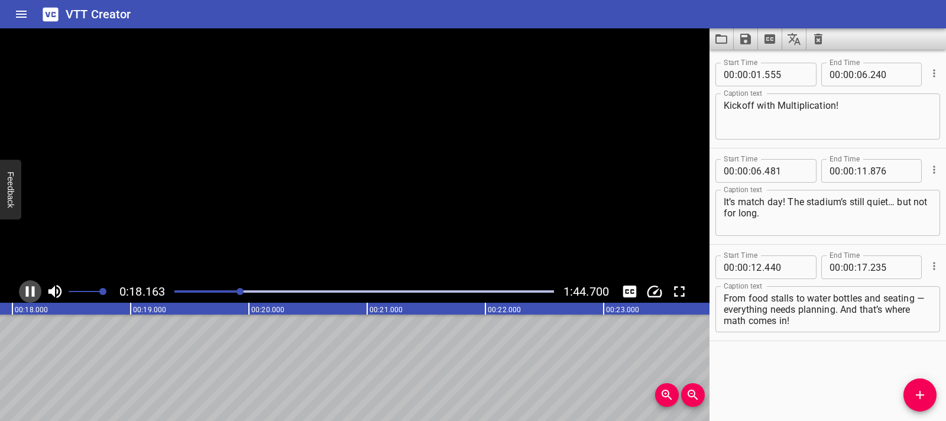
click at [34, 292] on icon "Play/Pause" at bounding box center [30, 291] width 18 height 18
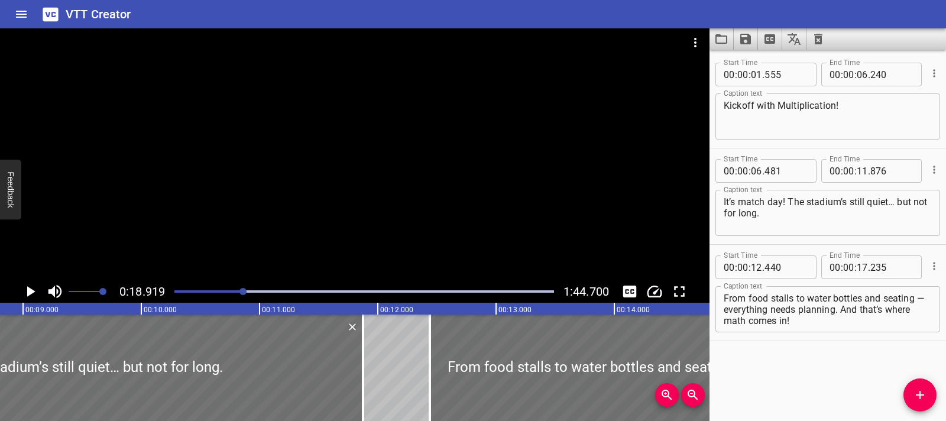
scroll to position [0, 852]
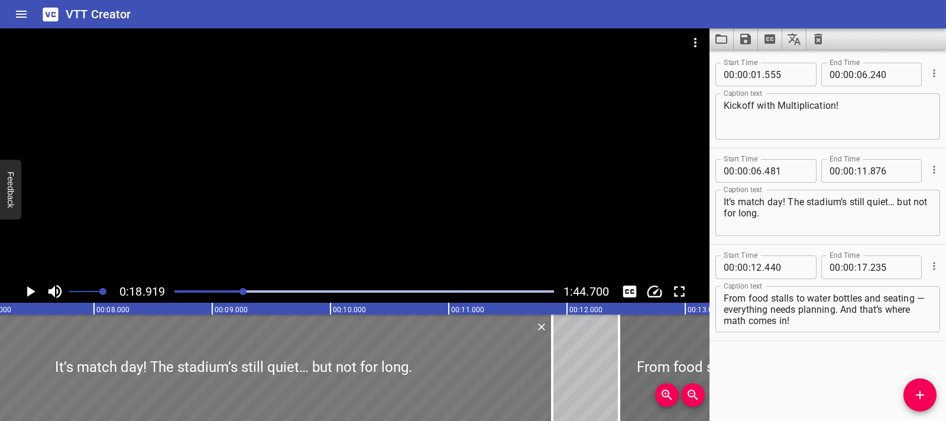
click at [235, 347] on div at bounding box center [233, 367] width 638 height 106
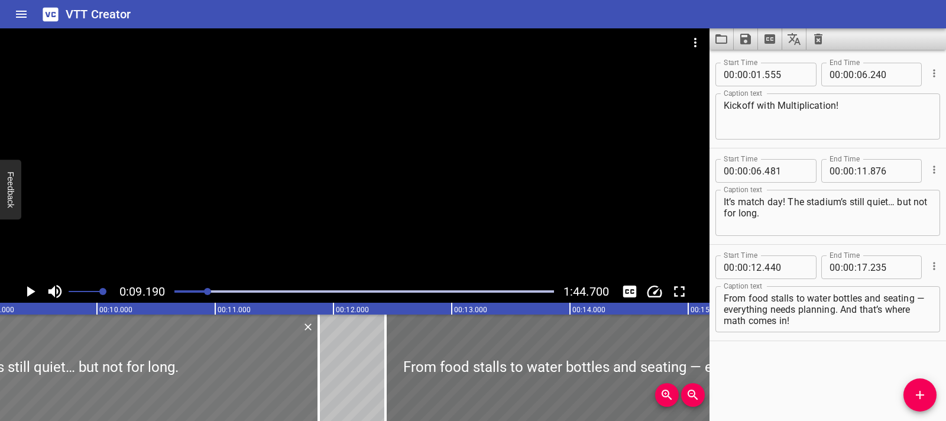
scroll to position [0, 1086]
click at [193, 291] on div "Play progress" at bounding box center [18, 291] width 379 height 2
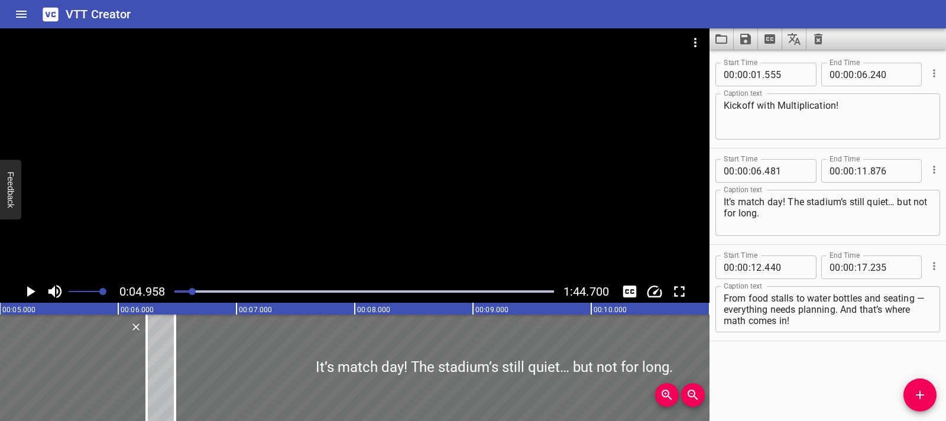
scroll to position [0, 586]
click at [22, 294] on icon "Play/Pause" at bounding box center [30, 291] width 18 height 18
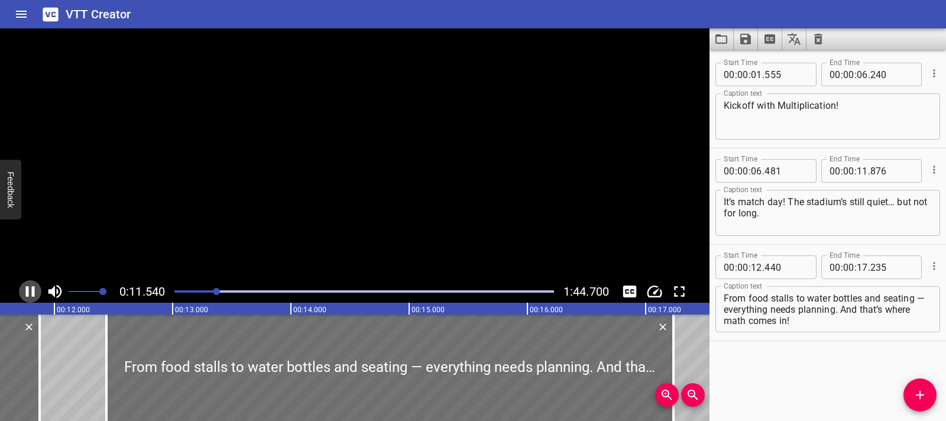
click at [22, 294] on icon "Play/Pause" at bounding box center [30, 291] width 18 height 18
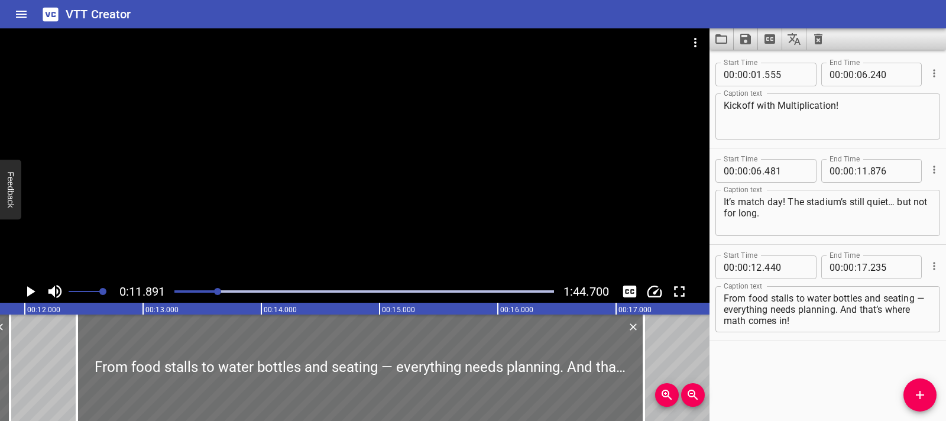
scroll to position [0, 1405]
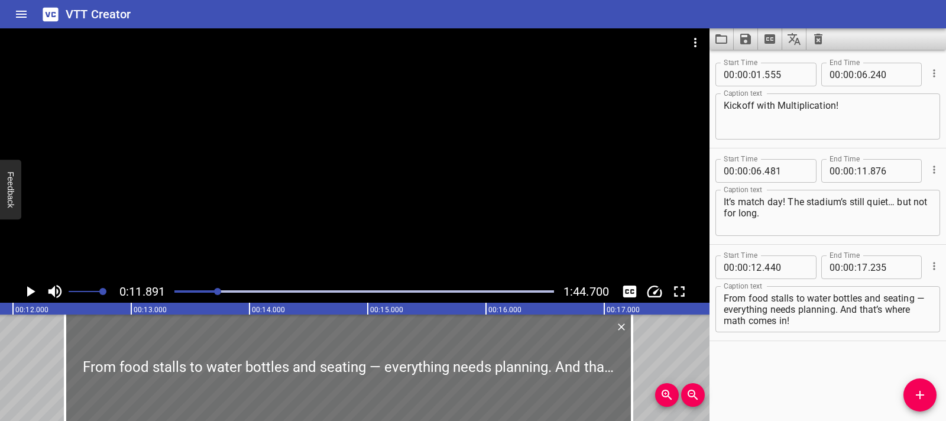
click at [22, 294] on icon "Play/Pause" at bounding box center [30, 291] width 18 height 18
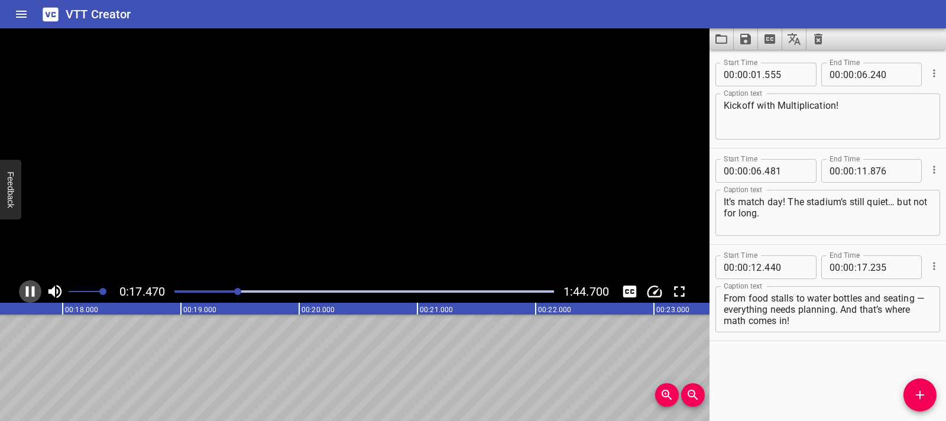
click at [22, 294] on icon "Play/Pause" at bounding box center [30, 291] width 18 height 18
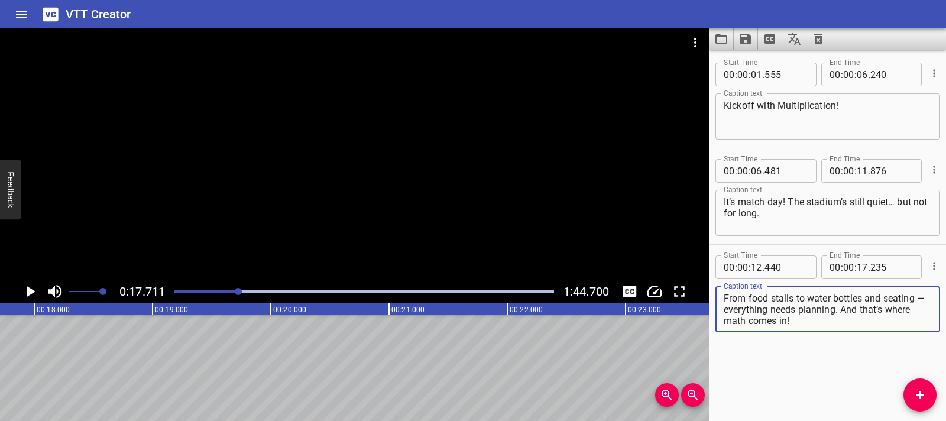
drag, startPoint x: 849, startPoint y: 310, endPoint x: 851, endPoint y: 326, distance: 16.1
click at [851, 326] on div "From food stalls to water bottles and seating — everything needs planning. And …" at bounding box center [827, 309] width 225 height 46
drag, startPoint x: 852, startPoint y: 310, endPoint x: 855, endPoint y: 324, distance: 14.0
click at [855, 324] on textarea "From food stalls to water bottles and seating — everything needs planning. And …" at bounding box center [827, 310] width 208 height 34
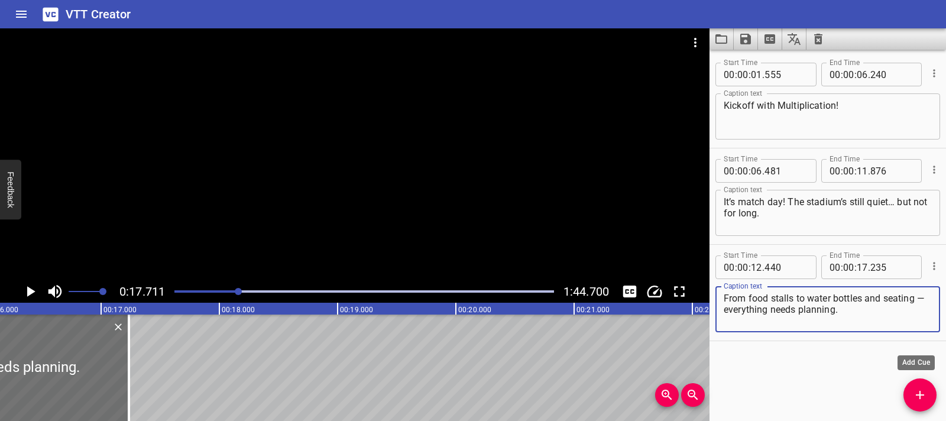
type textarea "From food stalls to water bottles and seating — everything needs planning."
click at [921, 384] on button "Add Cue" at bounding box center [919, 394] width 33 height 33
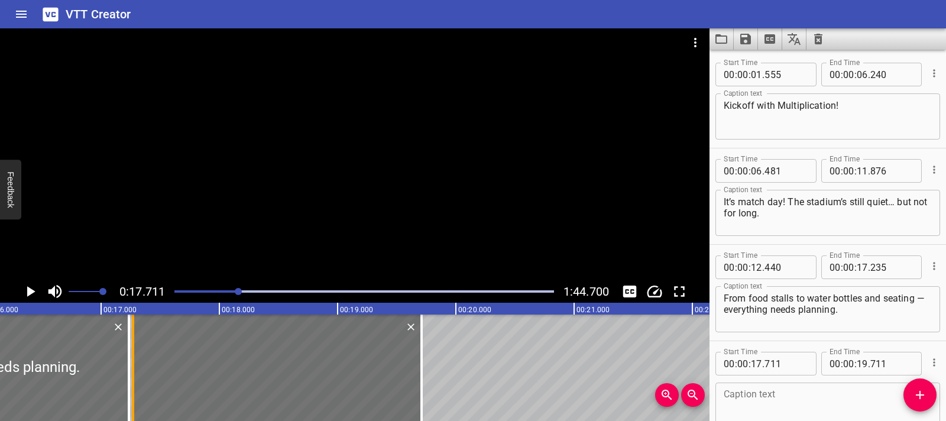
drag, startPoint x: 184, startPoint y: 375, endPoint x: 132, endPoint y: 376, distance: 51.4
click at [132, 376] on div at bounding box center [133, 367] width 2 height 106
type input "276"
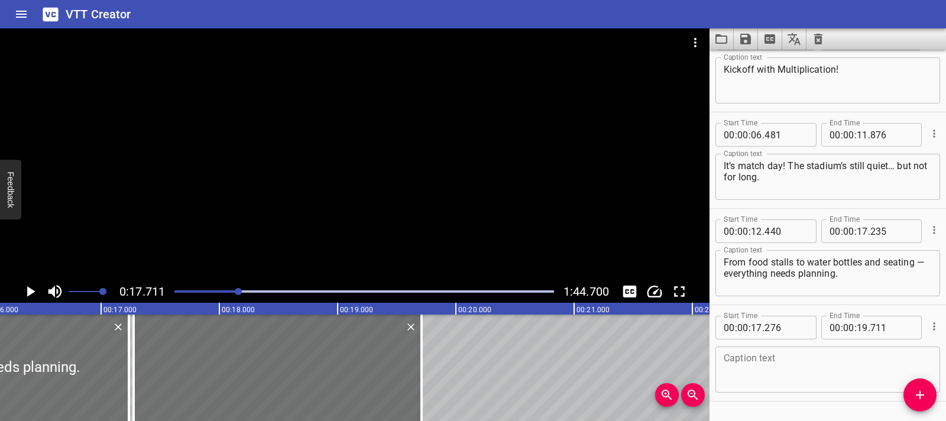
scroll to position [70, 0]
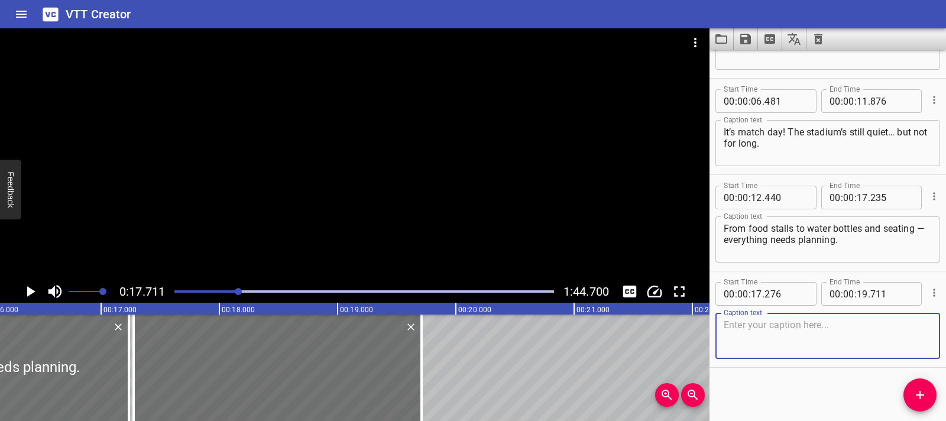
click at [781, 337] on textarea at bounding box center [827, 336] width 208 height 34
paste textarea "And that’s where math comes in!"
type textarea "And that’s where math comes in!"
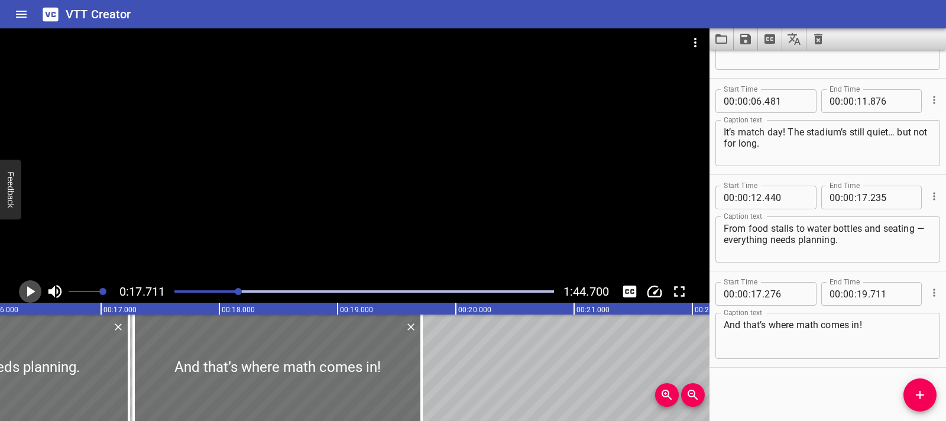
click at [27, 293] on icon "Play/Pause" at bounding box center [30, 291] width 18 height 18
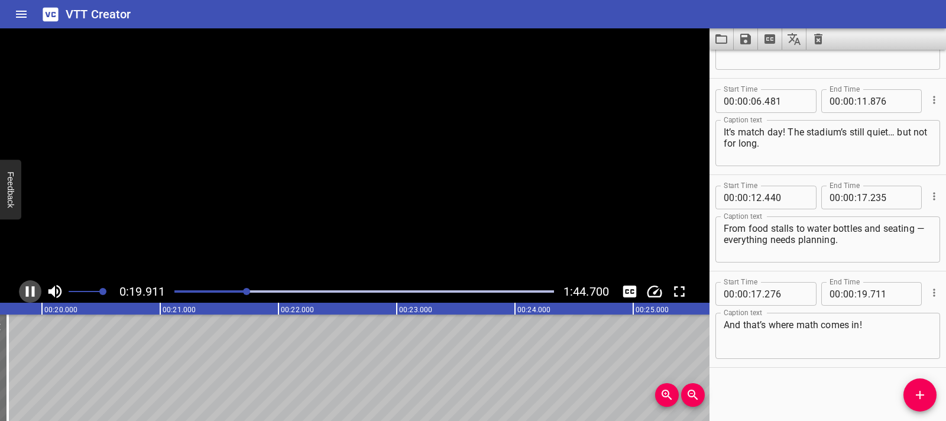
scroll to position [0, 2367]
click at [26, 293] on icon "Play/Pause" at bounding box center [30, 291] width 9 height 11
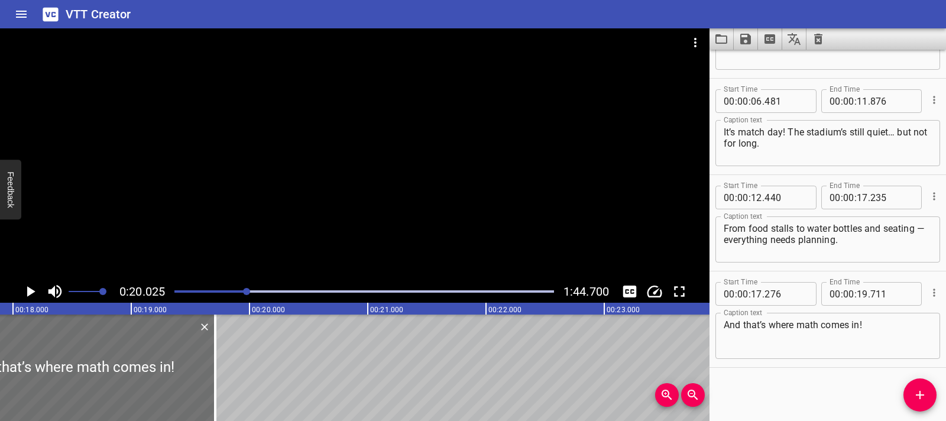
scroll to position [0, 2055]
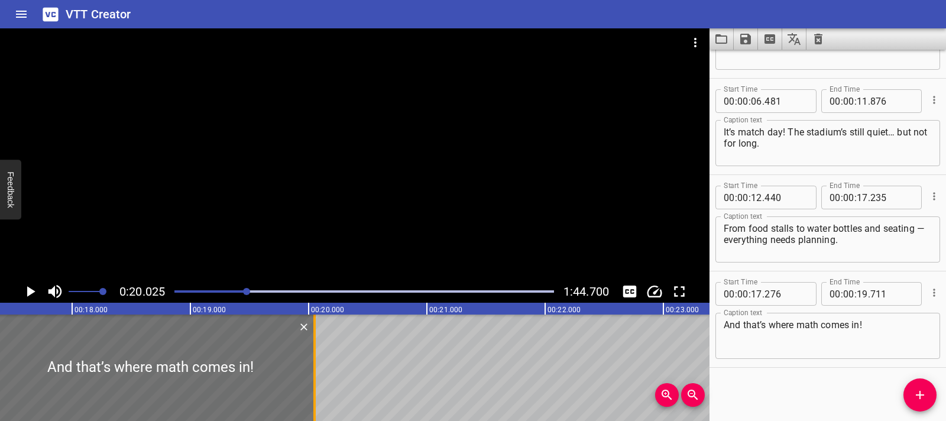
drag, startPoint x: 272, startPoint y: 378, endPoint x: 313, endPoint y: 378, distance: 40.2
click at [313, 378] on div at bounding box center [314, 367] width 2 height 106
type input "20"
type input "051"
click at [33, 295] on icon "Play/Pause" at bounding box center [30, 291] width 18 height 18
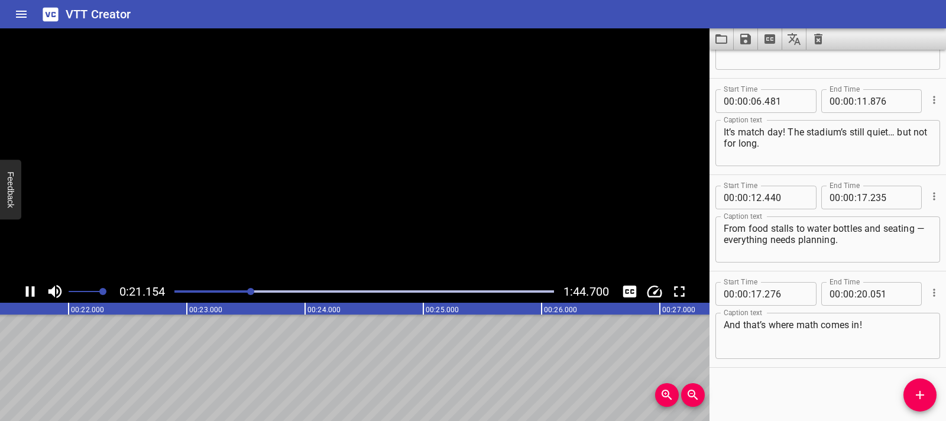
click at [22, 295] on icon "Play/Pause" at bounding box center [30, 291] width 18 height 18
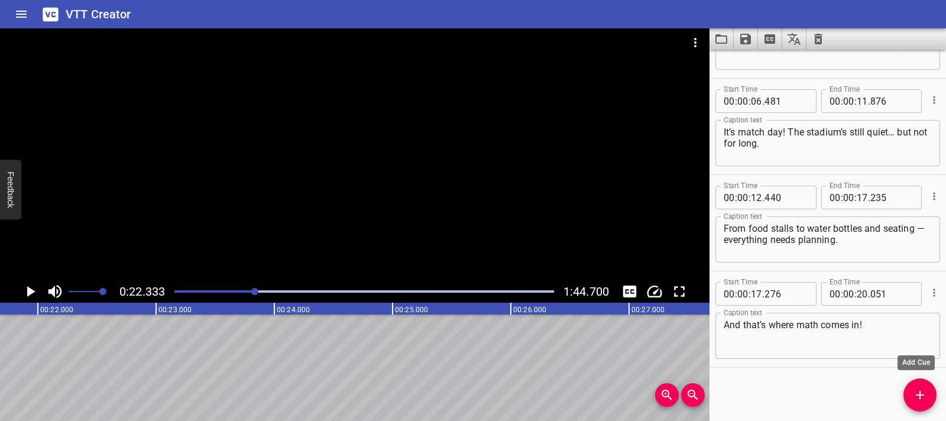
click at [912, 391] on icon "Add Cue" at bounding box center [919, 395] width 14 height 14
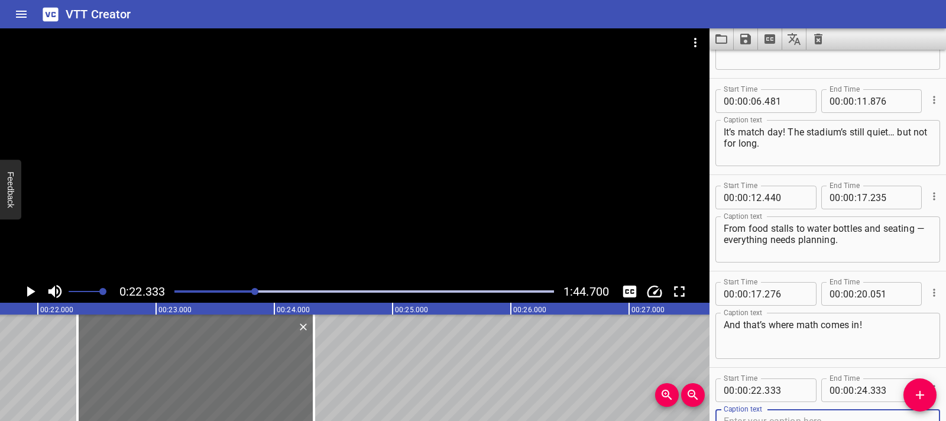
scroll to position [76, 0]
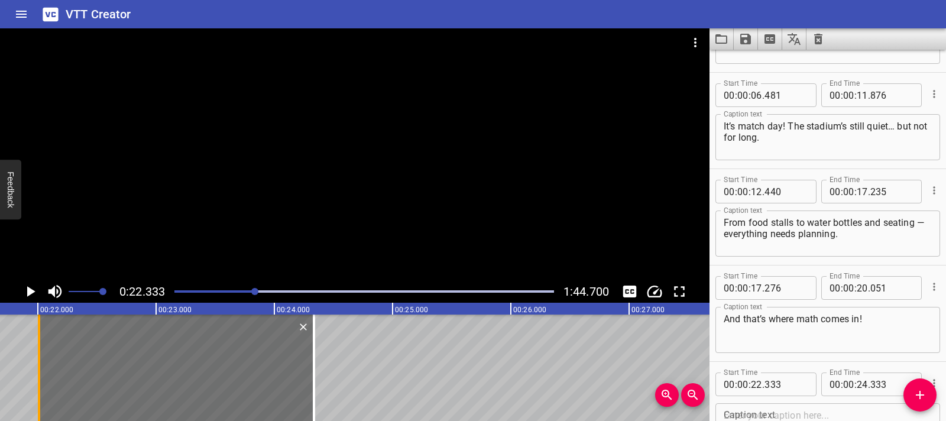
drag, startPoint x: 74, startPoint y: 375, endPoint x: 36, endPoint y: 376, distance: 38.5
click at [36, 376] on div at bounding box center [39, 367] width 12 height 106
type input "008"
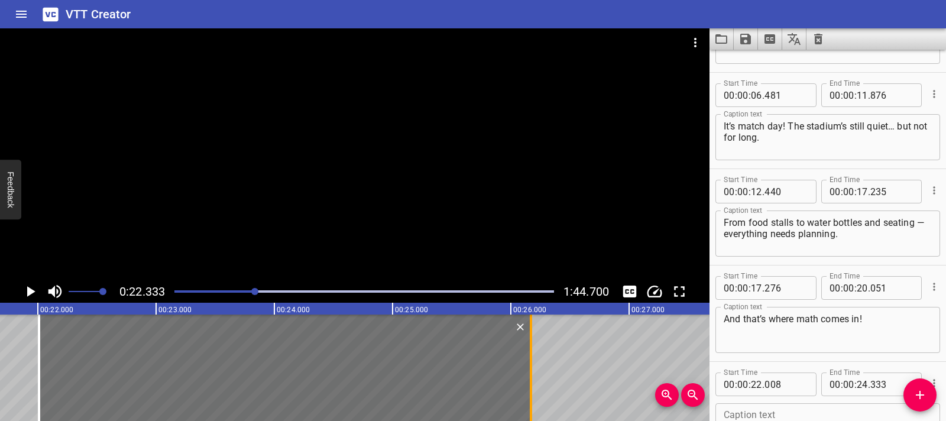
drag, startPoint x: 314, startPoint y: 359, endPoint x: 531, endPoint y: 363, distance: 216.9
click at [531, 363] on div at bounding box center [531, 367] width 2 height 106
type input "26"
type input "168"
click at [531, 363] on div at bounding box center [531, 367] width 2 height 106
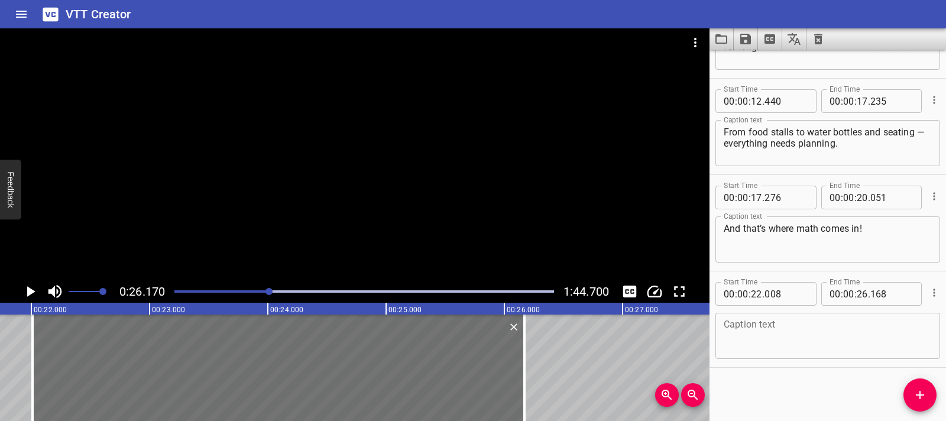
scroll to position [0, 2486]
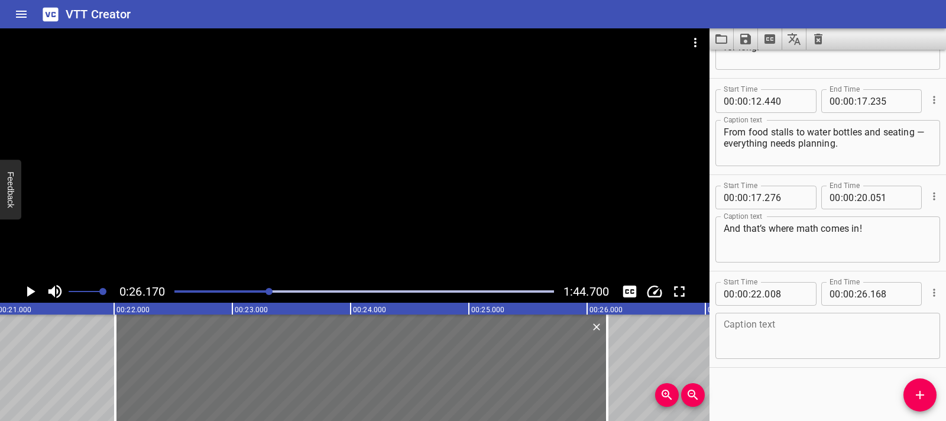
click at [265, 295] on div at bounding box center [364, 291] width 394 height 17
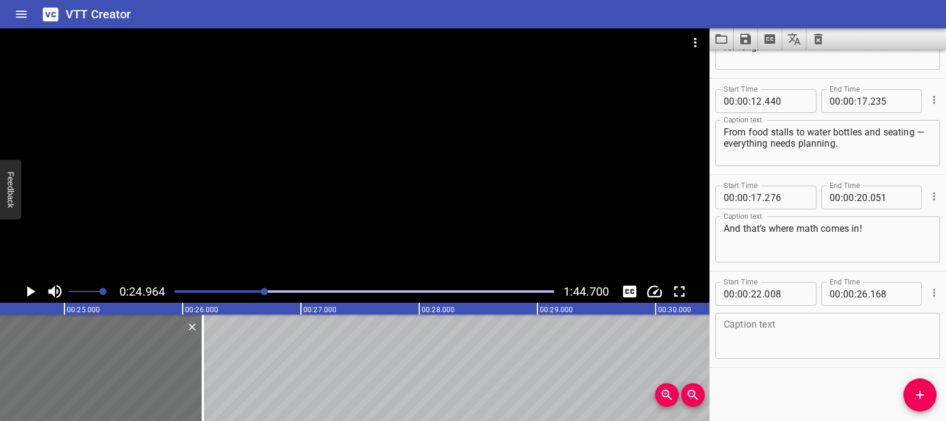
scroll to position [0, 2951]
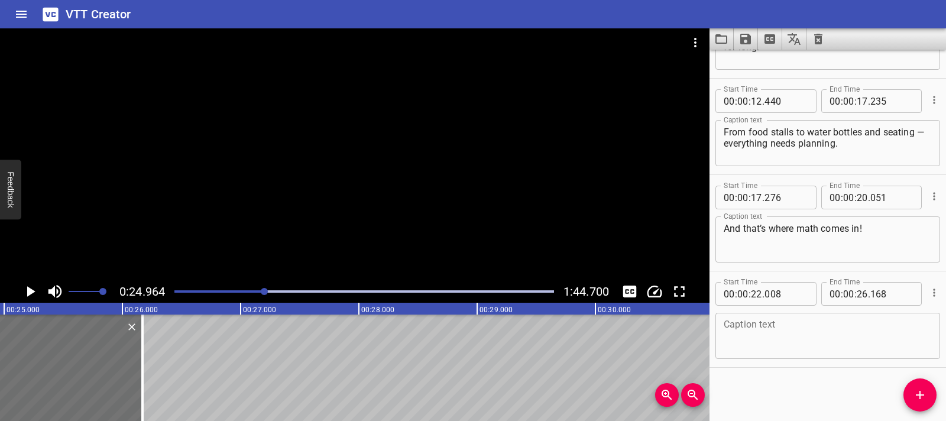
click at [261, 295] on div at bounding box center [364, 291] width 394 height 17
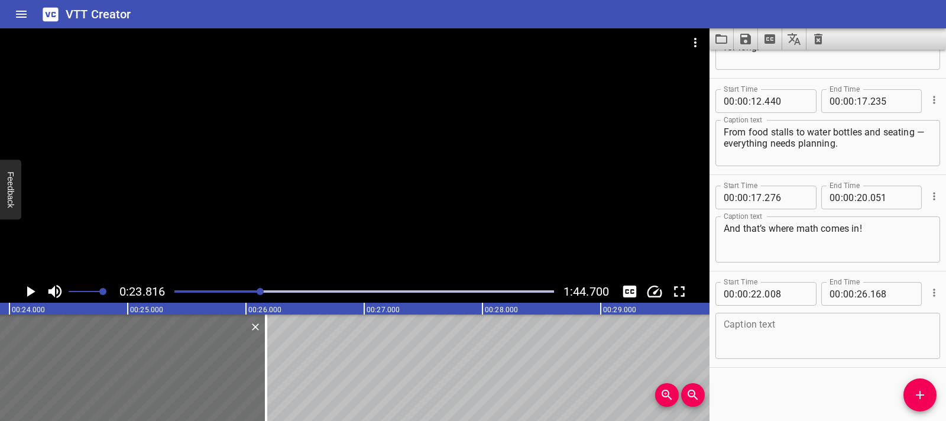
scroll to position [0, 2815]
click at [261, 295] on div at bounding box center [364, 291] width 394 height 17
click at [257, 295] on div at bounding box center [364, 291] width 394 height 17
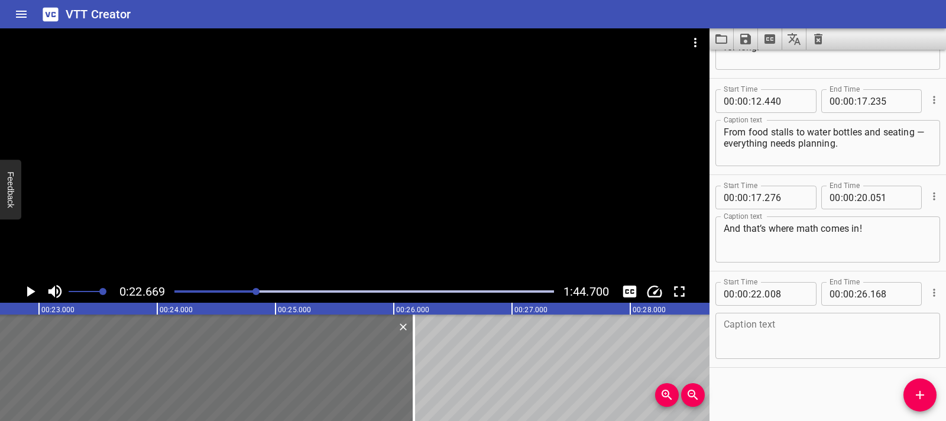
click at [256, 295] on div at bounding box center [364, 291] width 394 height 17
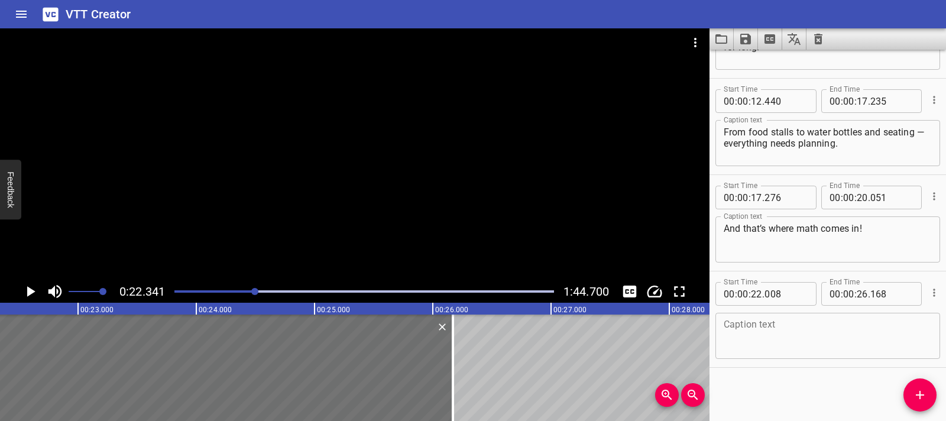
click at [253, 295] on div at bounding box center [364, 291] width 394 height 17
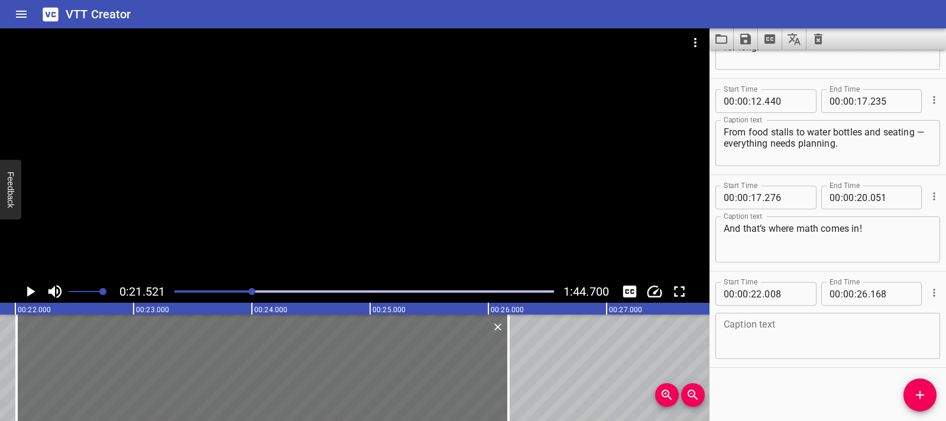
scroll to position [0, 2544]
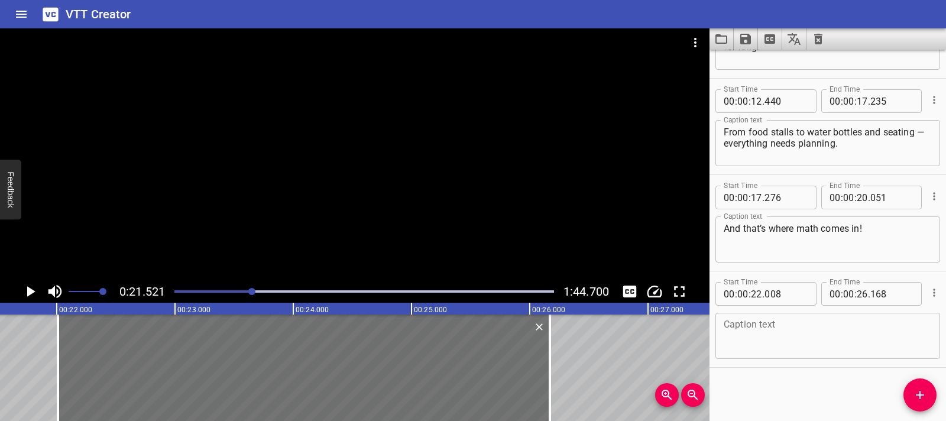
click at [25, 292] on icon "Play/Pause" at bounding box center [30, 291] width 18 height 18
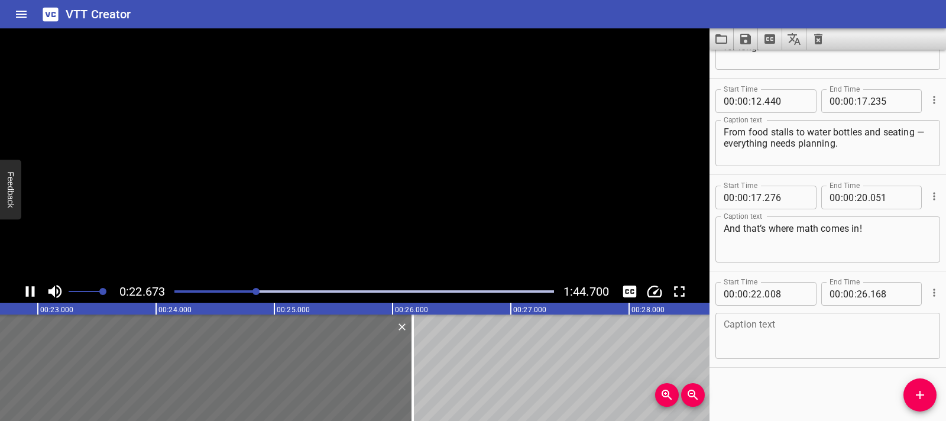
click at [25, 292] on icon "Play/Pause" at bounding box center [30, 291] width 18 height 18
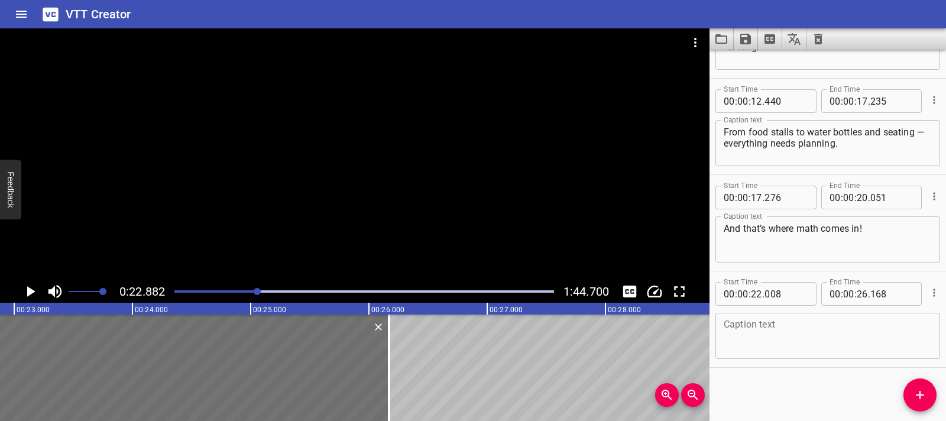
click at [790, 331] on textarea at bounding box center [827, 336] width 208 height 34
paste textarea "There are five boxes filled with sandwiches. Each box has eighteen sandwiches. …"
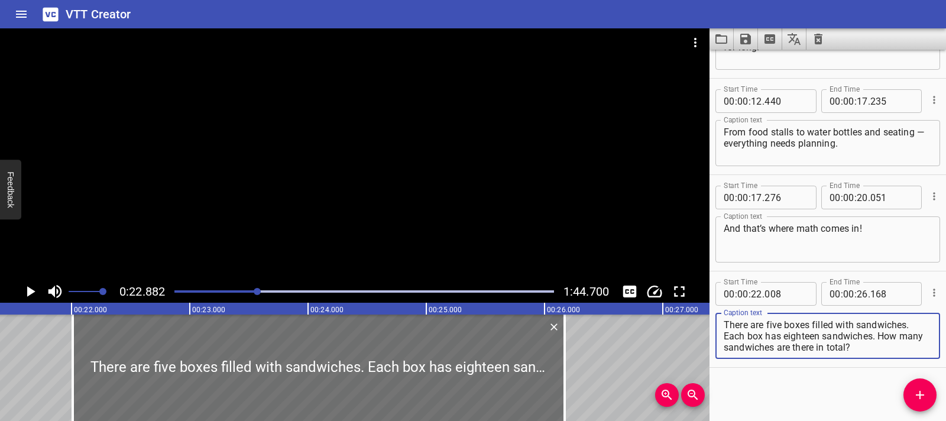
scroll to position [0, 2422]
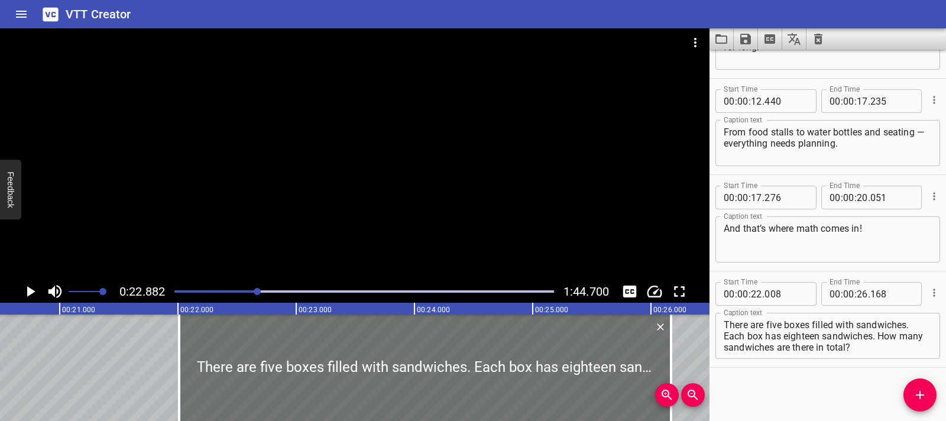
click at [254, 293] on div at bounding box center [364, 291] width 394 height 17
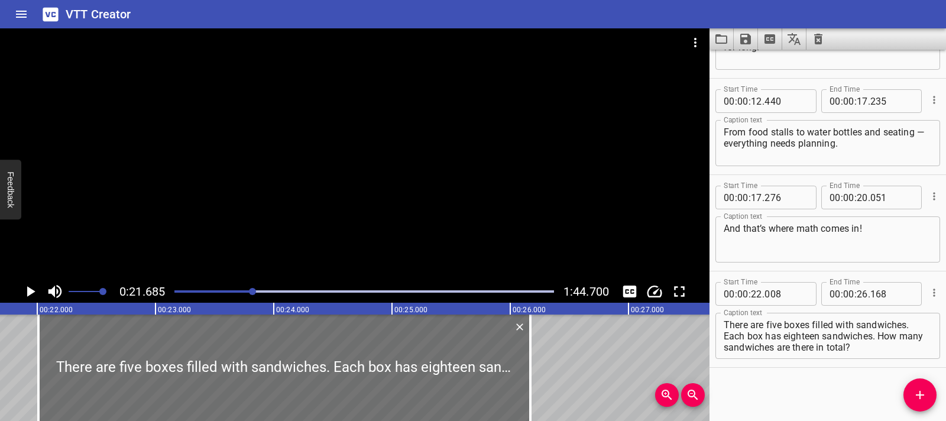
click at [239, 293] on div at bounding box center [364, 291] width 394 height 17
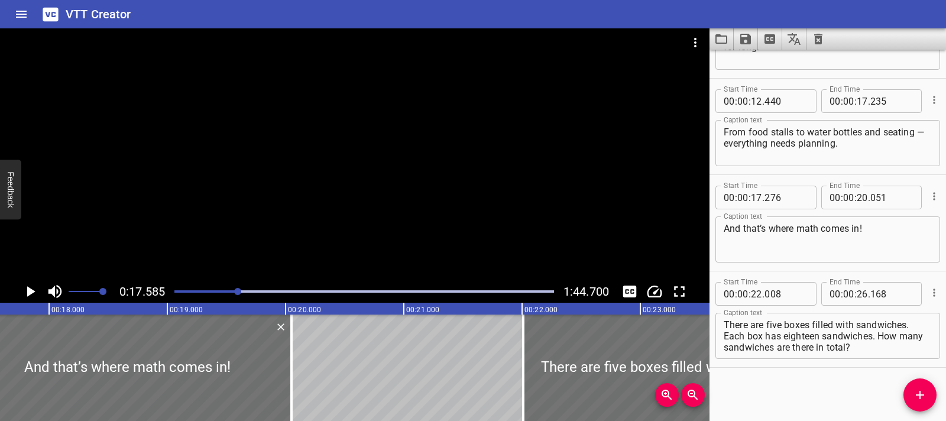
click at [245, 292] on div "Play progress" at bounding box center [363, 291] width 379 height 2
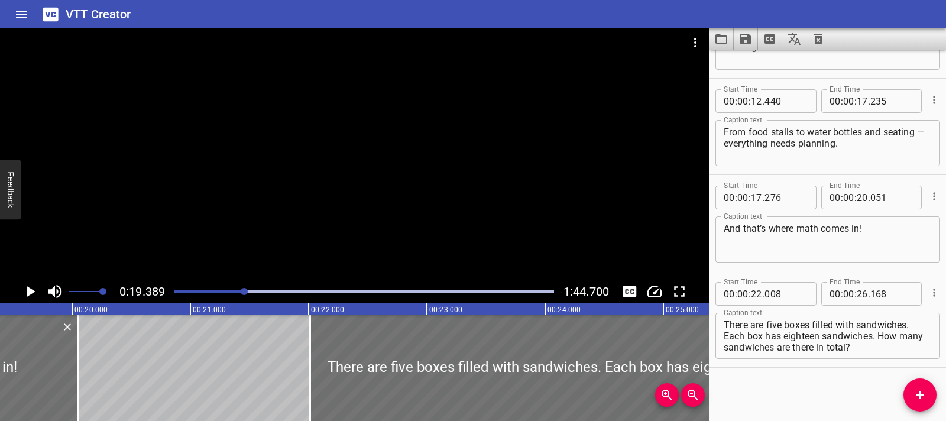
click at [250, 292] on div "Play progress" at bounding box center [363, 291] width 379 height 2
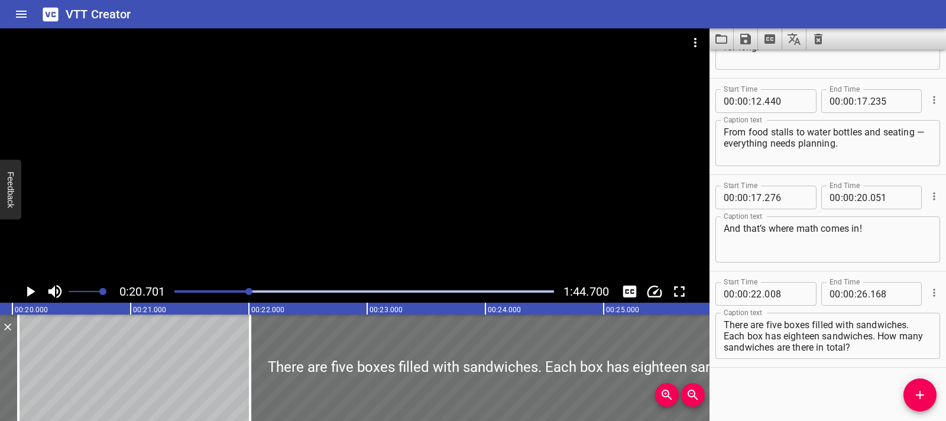
scroll to position [0, 2447]
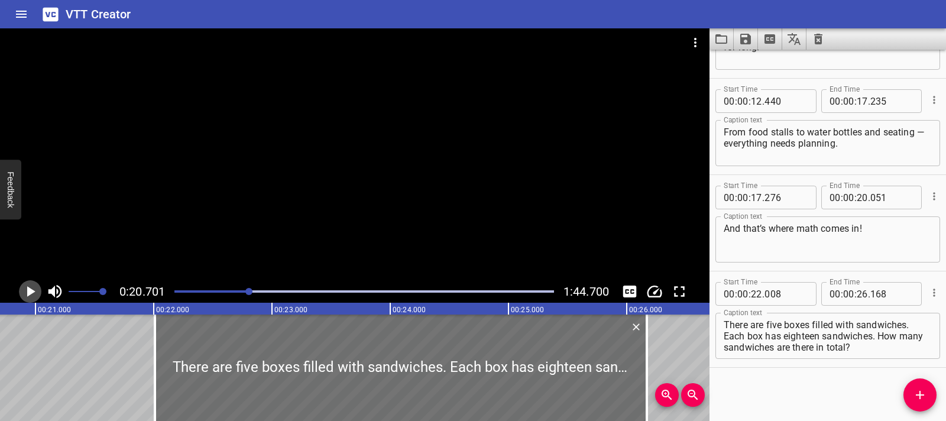
click at [22, 295] on icon "Play/Pause" at bounding box center [30, 291] width 18 height 18
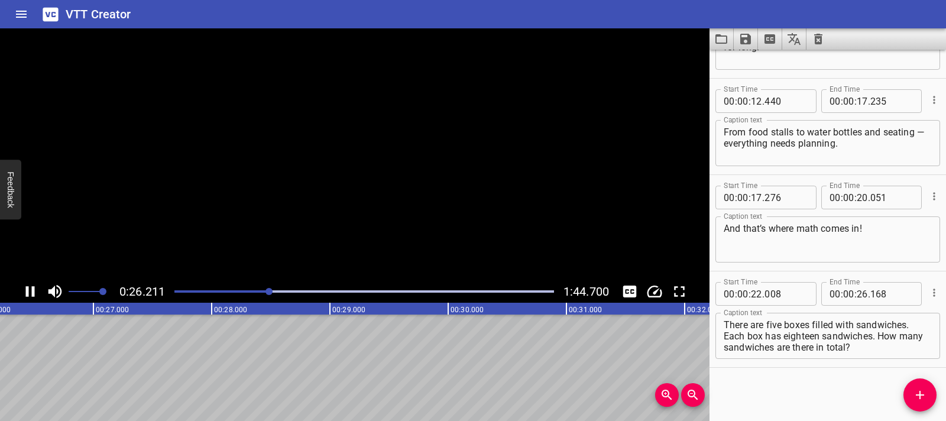
click at [22, 295] on icon "Play/Pause" at bounding box center [30, 291] width 18 height 18
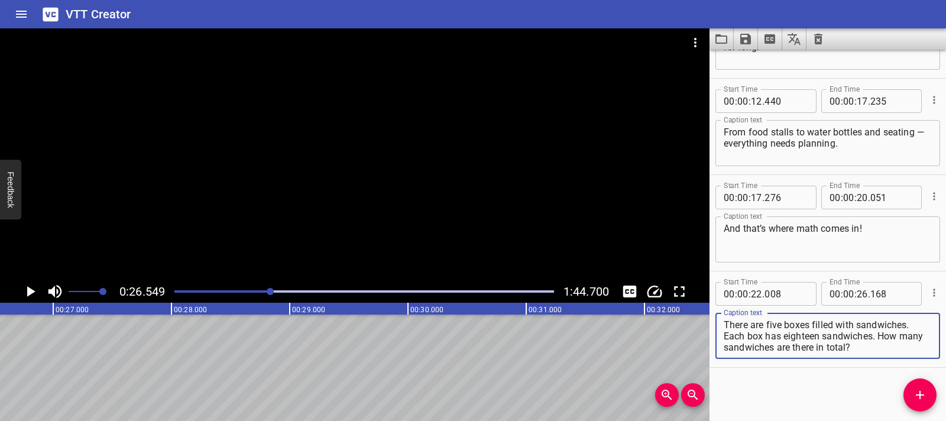
drag, startPoint x: 879, startPoint y: 336, endPoint x: 884, endPoint y: 346, distance: 11.1
click at [884, 346] on textarea "There are five boxes filled with sandwiches. Each box has eighteen sandwiches. …" at bounding box center [827, 336] width 208 height 34
type textarea "There are five boxes filled with sandwiches. Each box has eighteen sandwiches."
click at [926, 385] on button "Add Cue" at bounding box center [919, 394] width 33 height 33
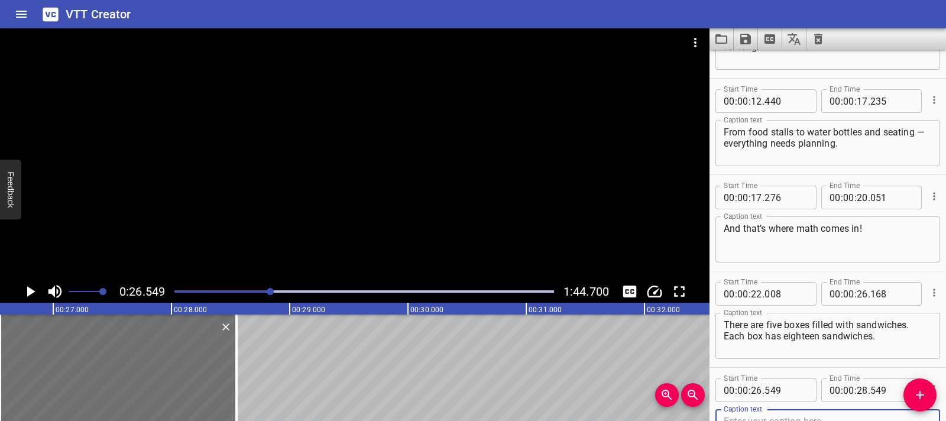
scroll to position [172, 0]
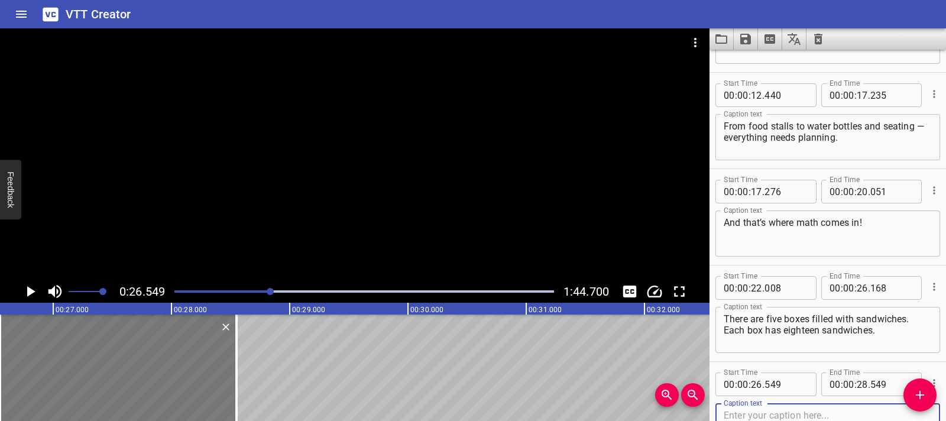
drag, startPoint x: 144, startPoint y: 356, endPoint x: 206, endPoint y: 358, distance: 62.7
click at [206, 358] on div at bounding box center [118, 367] width 236 height 106
type input "27"
type input "079"
type input "29"
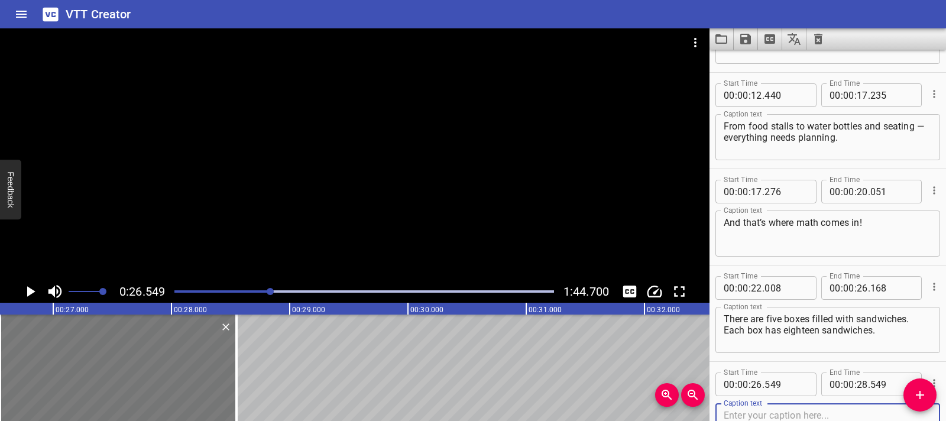
type input "079"
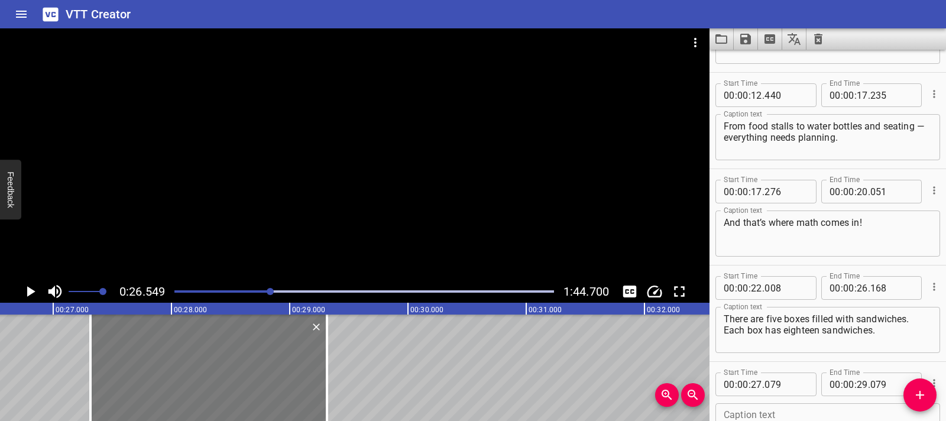
drag, startPoint x: 223, startPoint y: 358, endPoint x: 251, endPoint y: 361, distance: 27.9
click at [251, 361] on div at bounding box center [208, 367] width 236 height 106
type input "314"
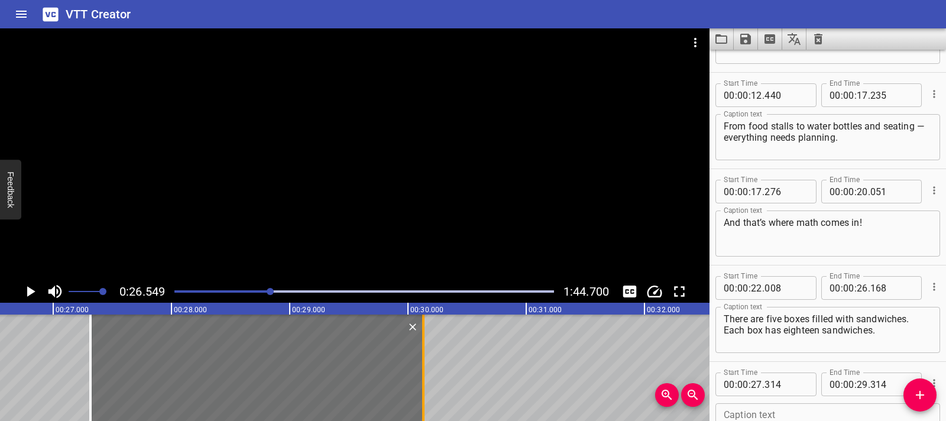
drag, startPoint x: 329, startPoint y: 363, endPoint x: 426, endPoint y: 360, distance: 96.4
click at [426, 360] on div at bounding box center [423, 367] width 12 height 106
type input "30"
type input "129"
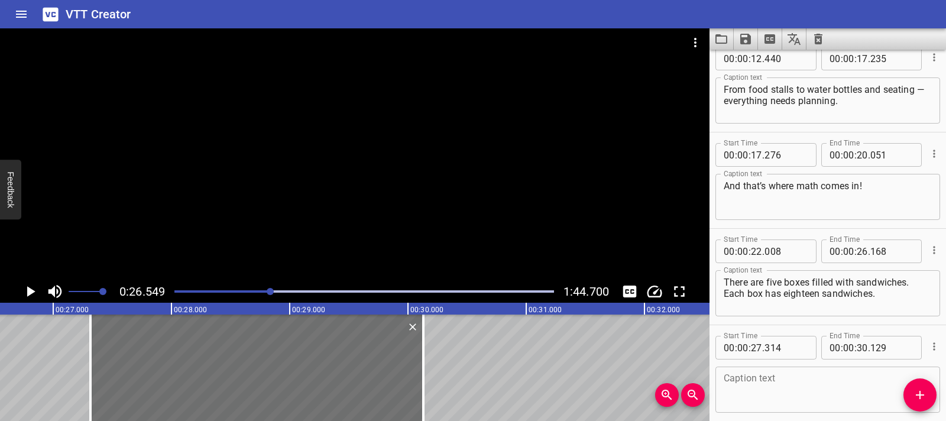
scroll to position [262, 0]
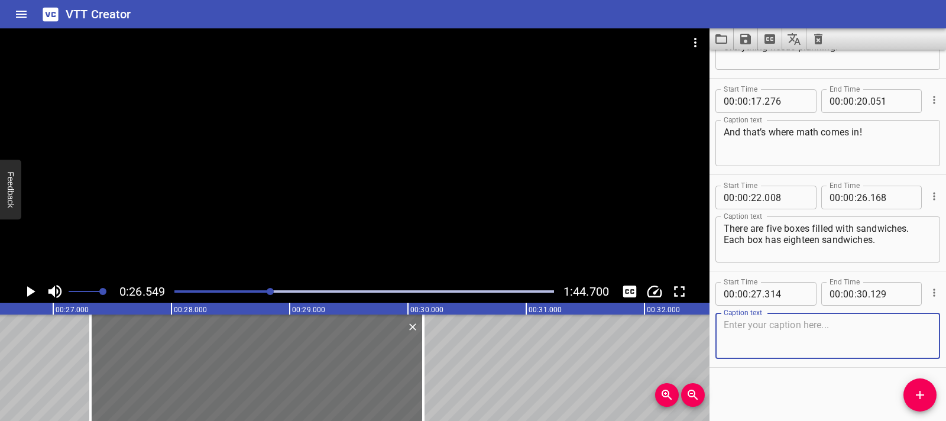
click at [748, 342] on textarea at bounding box center [827, 336] width 208 height 34
paste textarea "How many sandwiches are there in total?"
type textarea "How many sandwiches are there in total?"
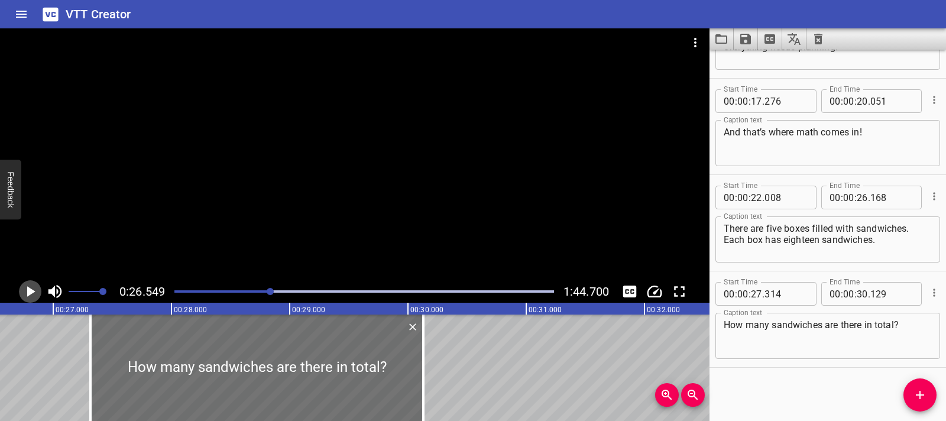
click at [33, 298] on icon "Play/Pause" at bounding box center [30, 291] width 18 height 18
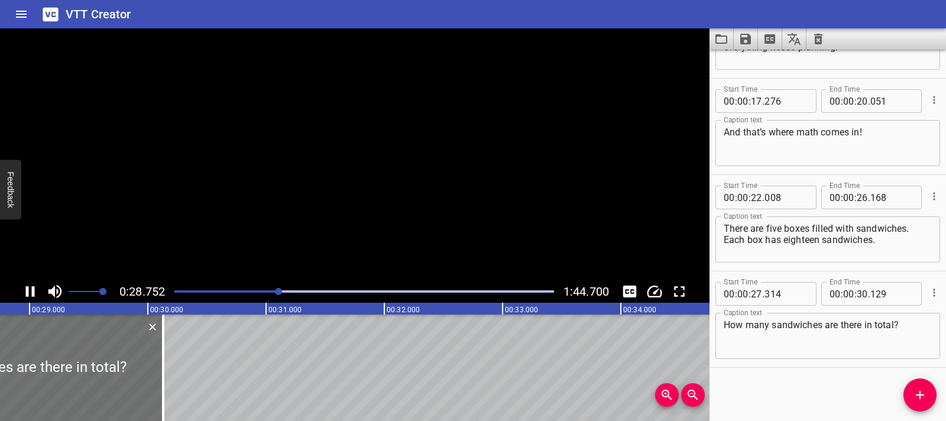
click at [33, 298] on icon "Play/Pause" at bounding box center [30, 291] width 18 height 18
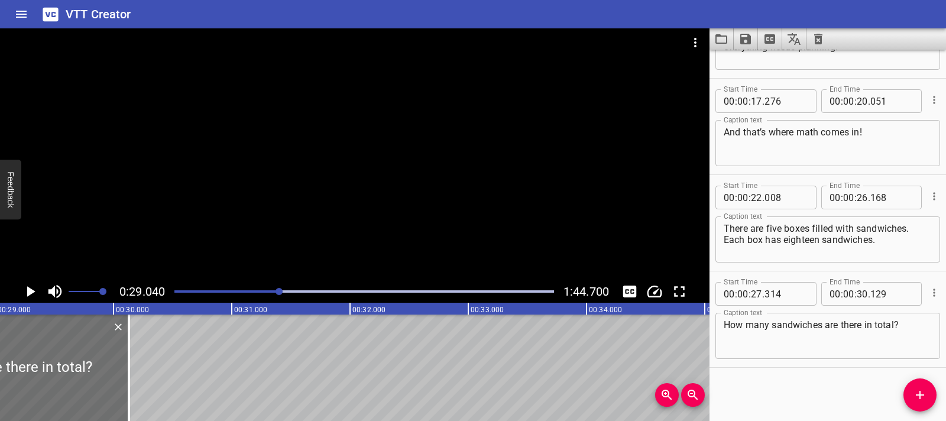
click at [35, 300] on icon "Play/Pause" at bounding box center [30, 291] width 18 height 18
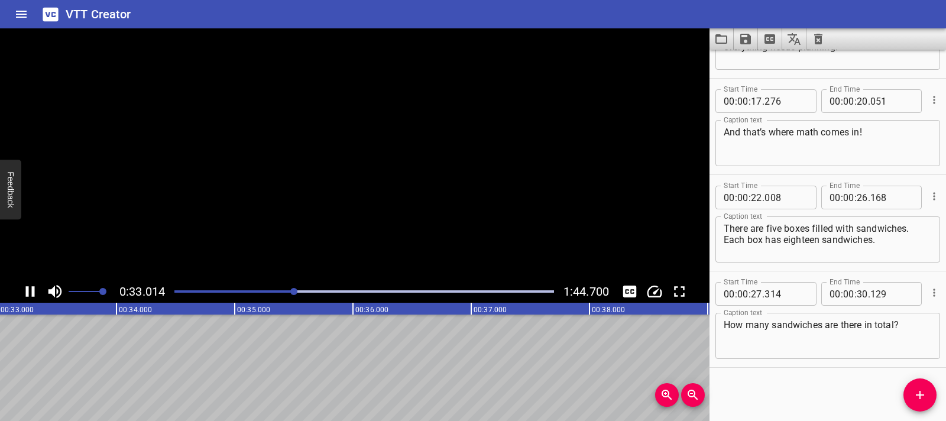
click at [33, 300] on icon "Play/Pause" at bounding box center [30, 291] width 18 height 18
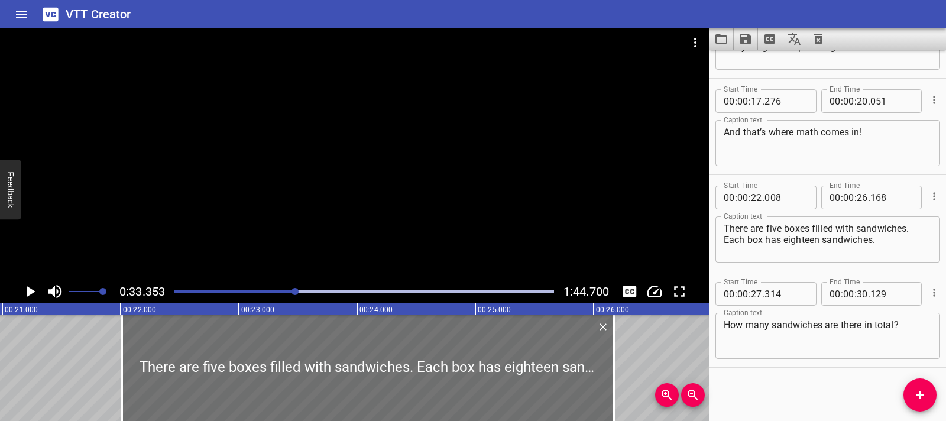
scroll to position [0, 2468]
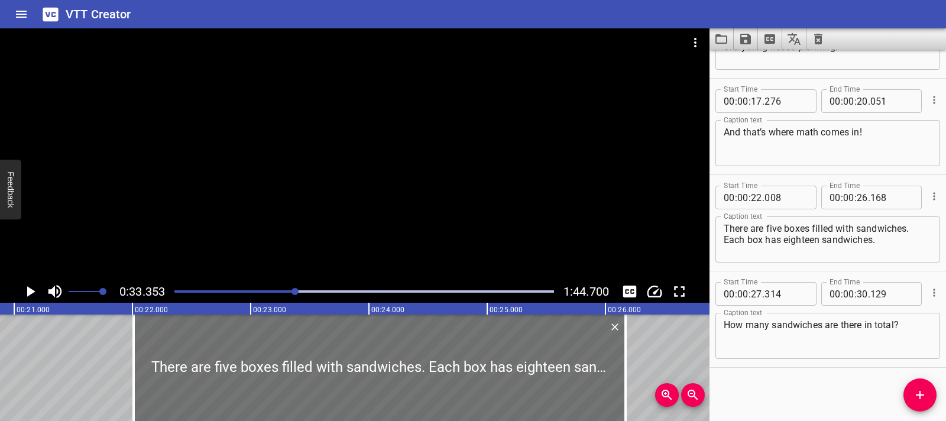
click at [286, 293] on div at bounding box center [364, 291] width 394 height 17
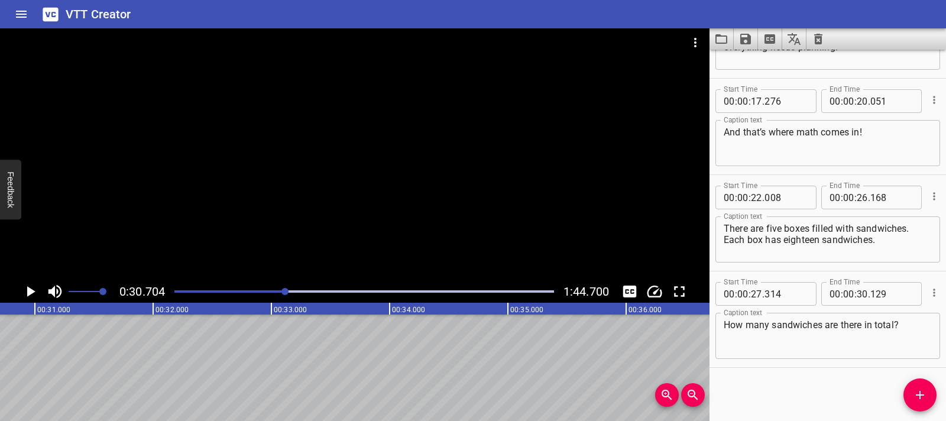
click at [268, 294] on div at bounding box center [364, 291] width 394 height 17
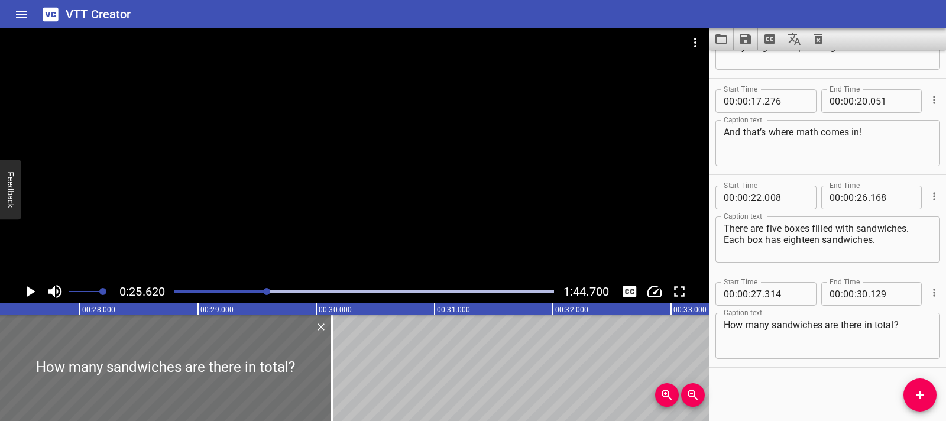
scroll to position [0, 3218]
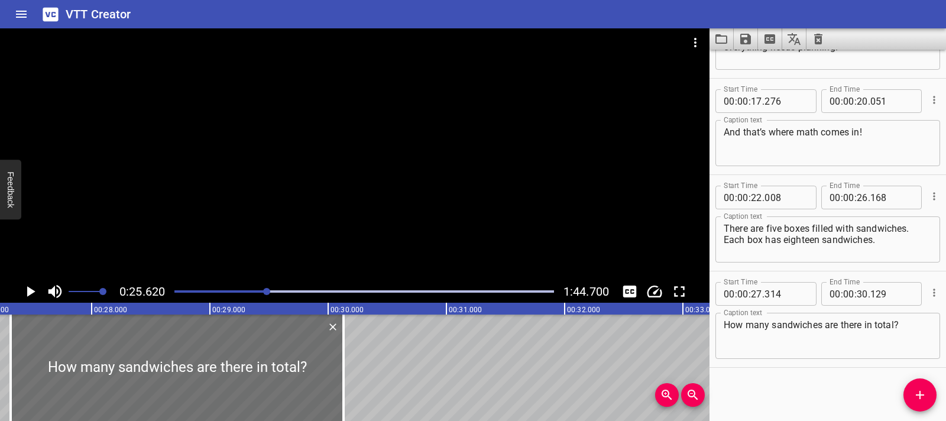
click at [266, 291] on div at bounding box center [266, 291] width 7 height 7
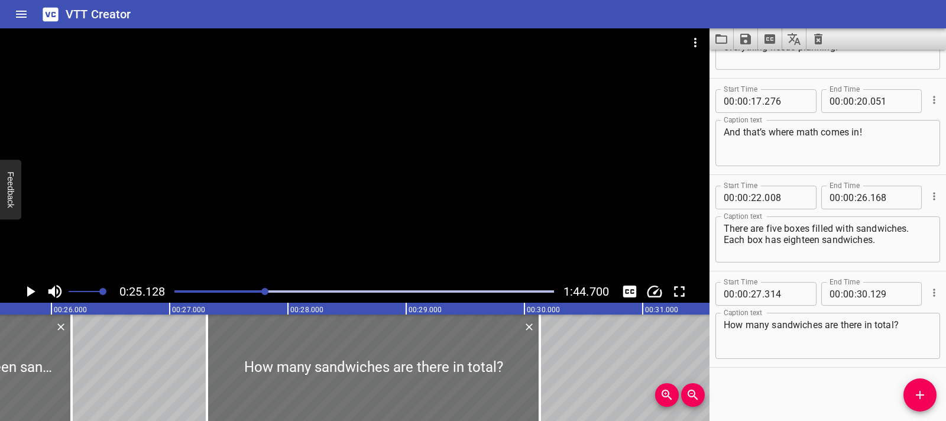
scroll to position [0, 2970]
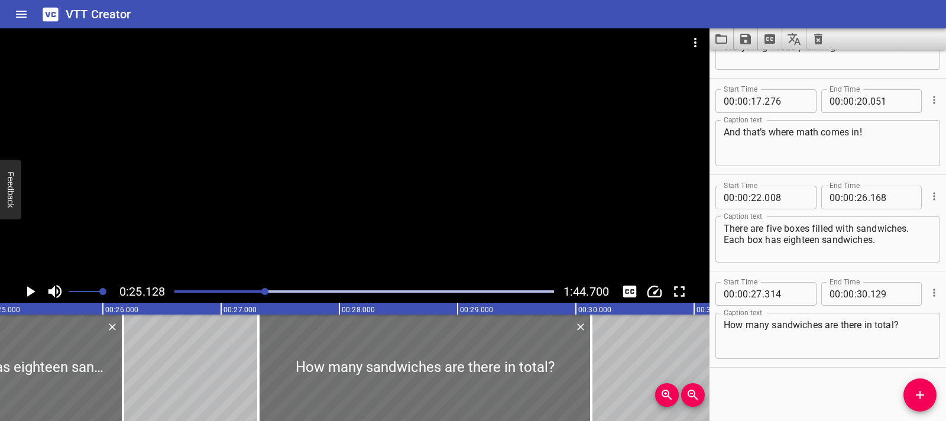
click at [256, 292] on div "Play progress" at bounding box center [76, 291] width 379 height 2
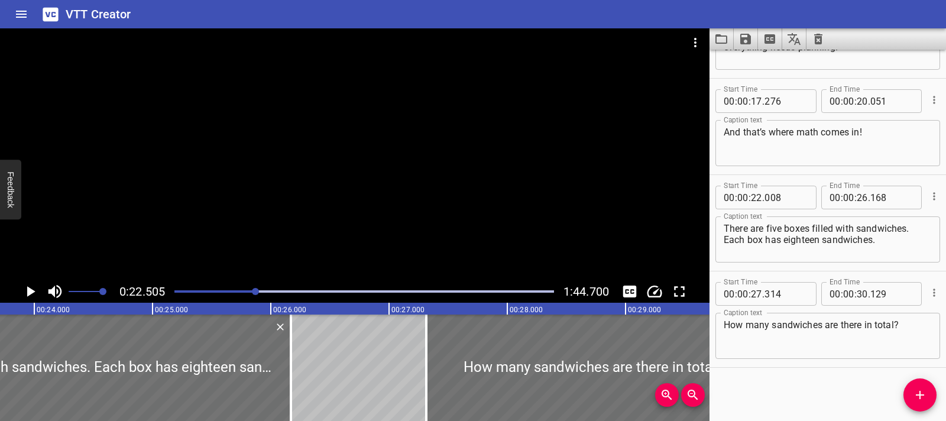
scroll to position [0, 2660]
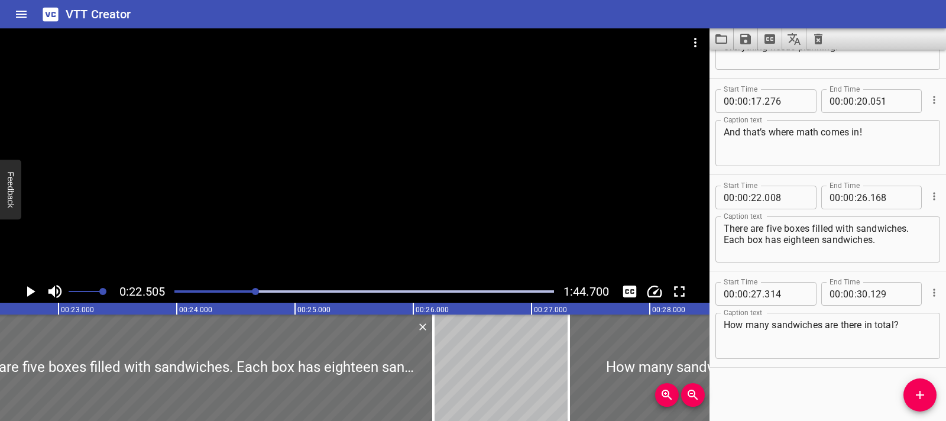
click at [251, 293] on div at bounding box center [364, 291] width 394 height 17
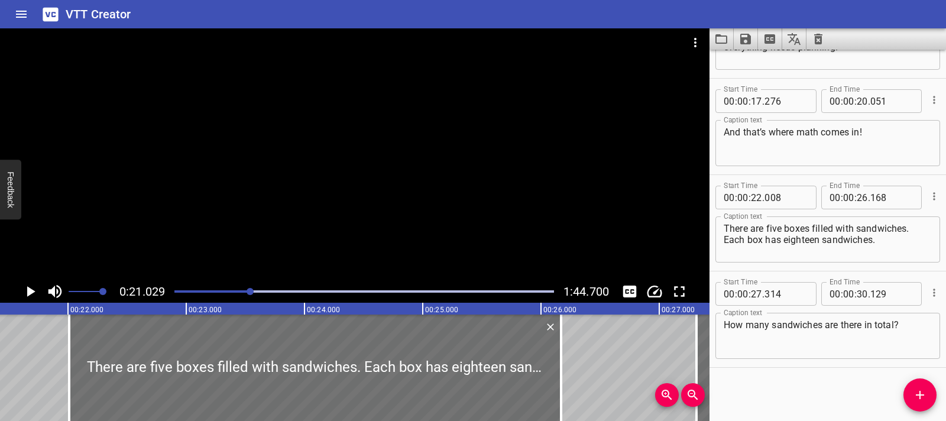
scroll to position [0, 2486]
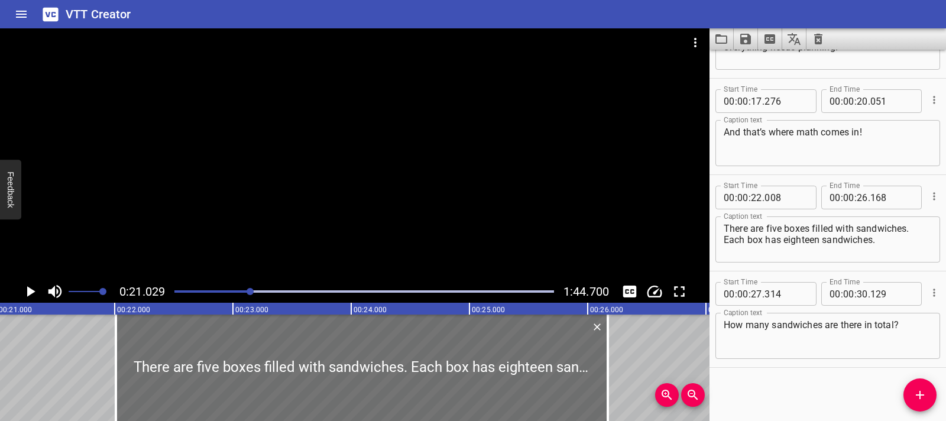
click at [267, 291] on div "Play progress" at bounding box center [363, 291] width 379 height 2
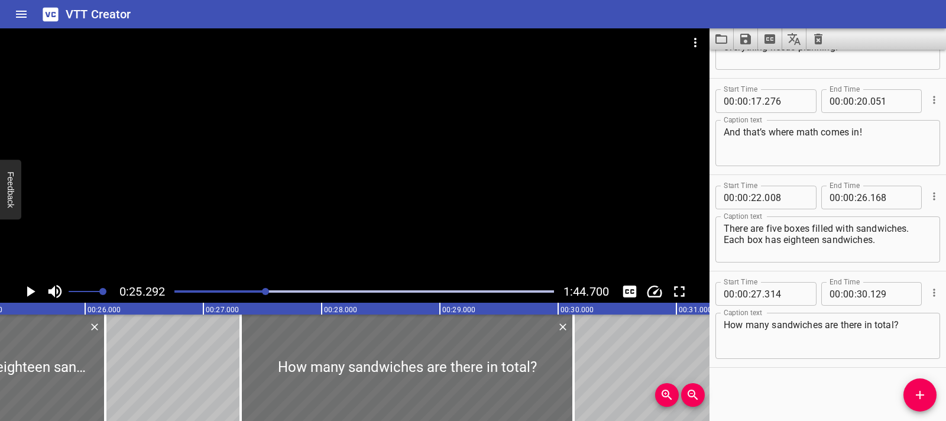
scroll to position [0, 2989]
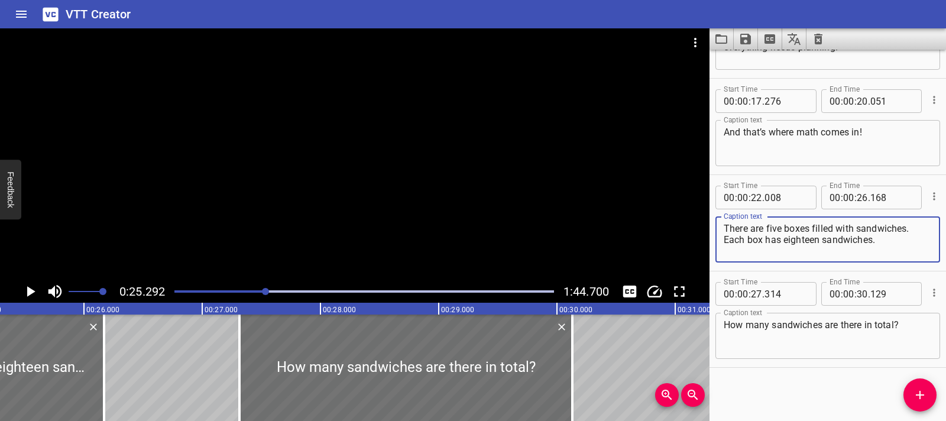
click at [724, 242] on textarea "There are five boxes filled with sandwiches. Each box has eighteen sandwiches." at bounding box center [827, 240] width 208 height 34
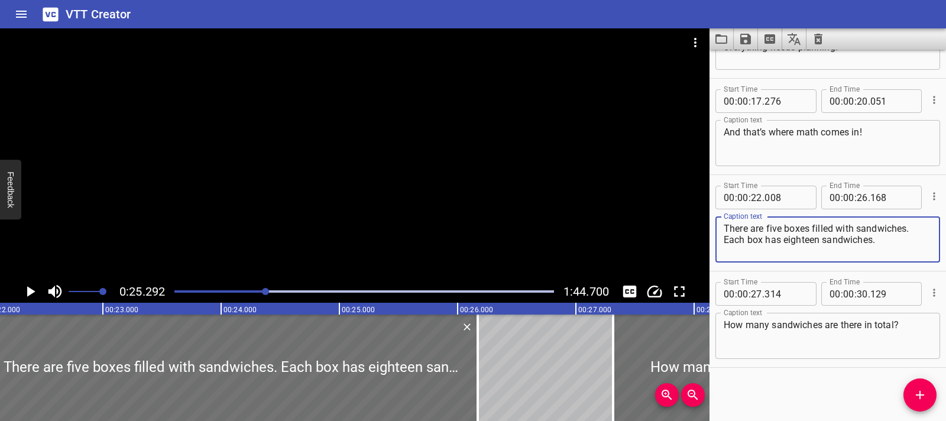
scroll to position [0, 2604]
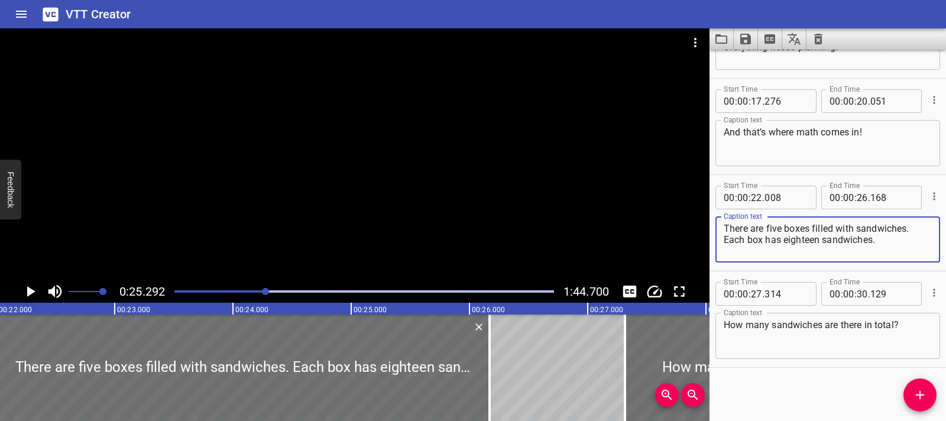
click at [29, 292] on icon "Play/Pause" at bounding box center [31, 291] width 8 height 11
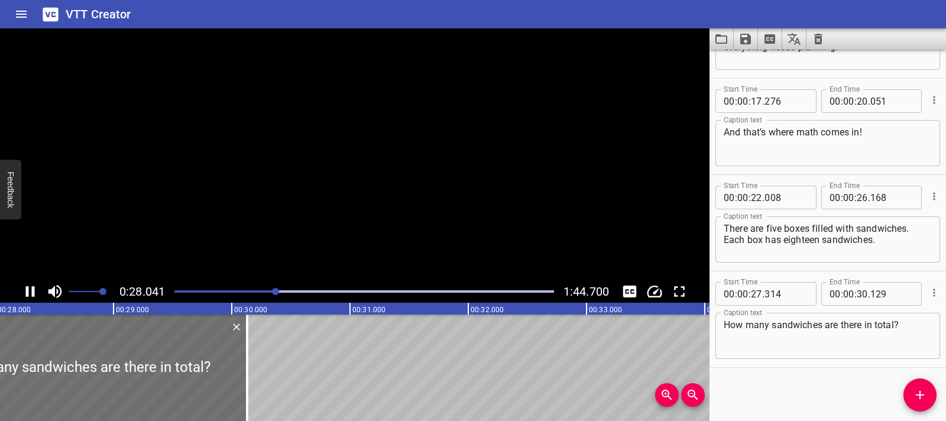
click at [29, 292] on icon "Play/Pause" at bounding box center [30, 291] width 18 height 18
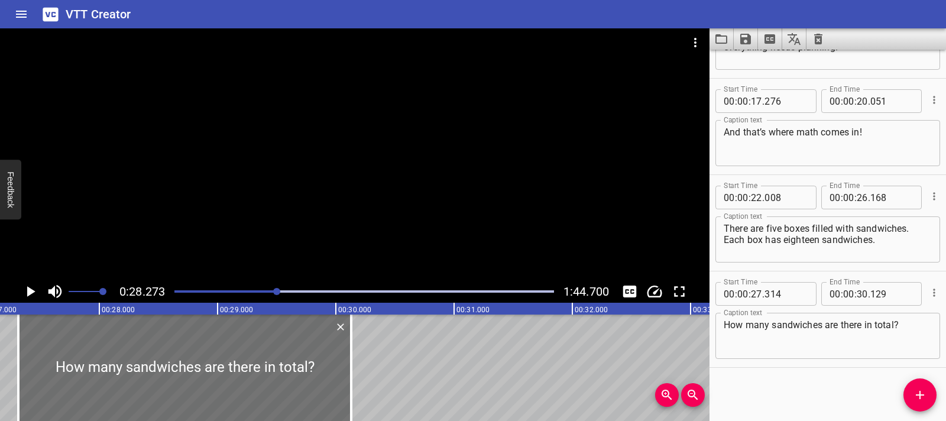
scroll to position [0, 3175]
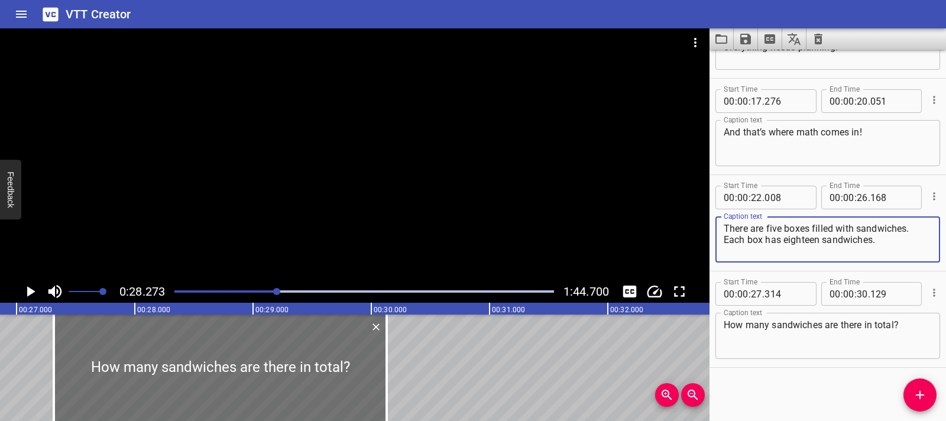
drag, startPoint x: 724, startPoint y: 239, endPoint x: 876, endPoint y: 242, distance: 151.9
click at [876, 242] on textarea "There are five boxes filled with sandwiches. Each box has eighteen sandwiches." at bounding box center [827, 240] width 208 height 34
type textarea "There are five boxes filled with sandwiches."
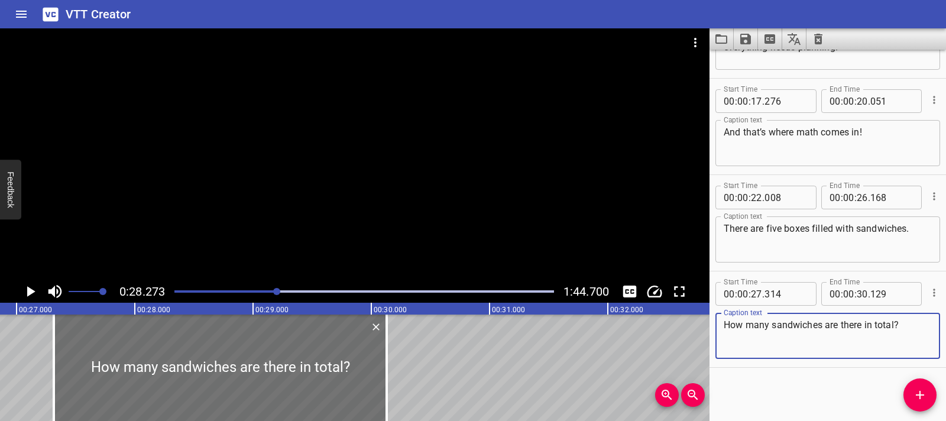
click at [836, 326] on textarea "How many sandwiches are there in total?" at bounding box center [827, 336] width 208 height 34
click at [837, 326] on textarea "How many sandwiches are there in total?" at bounding box center [827, 336] width 208 height 34
paste textarea "Each box has eighteen sandwiches."
type textarea "Each box has eighteen sandwiches."
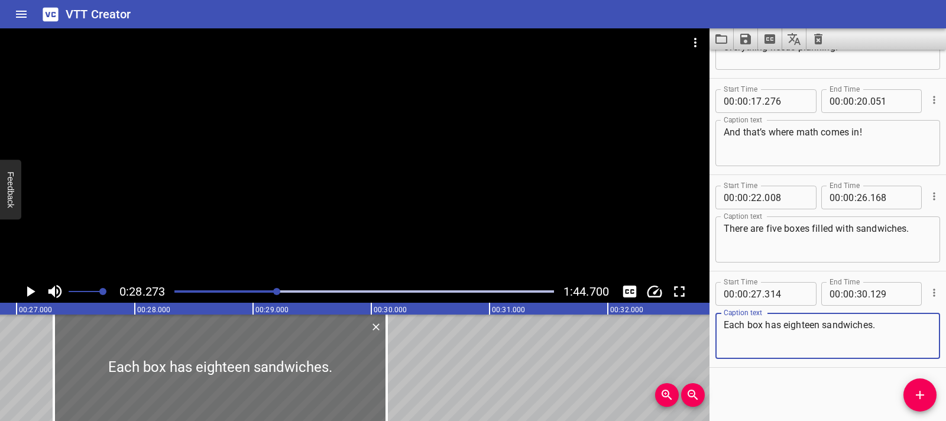
click at [271, 294] on div at bounding box center [364, 291] width 394 height 17
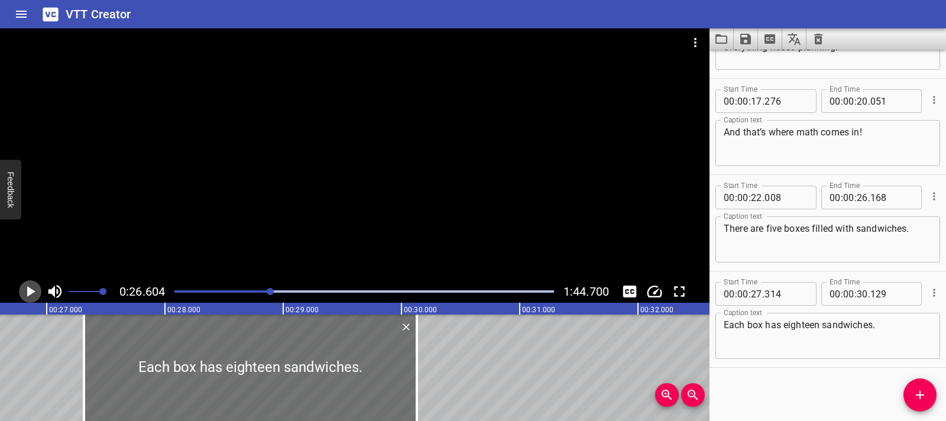
click at [22, 293] on icon "Play/Pause" at bounding box center [30, 291] width 18 height 18
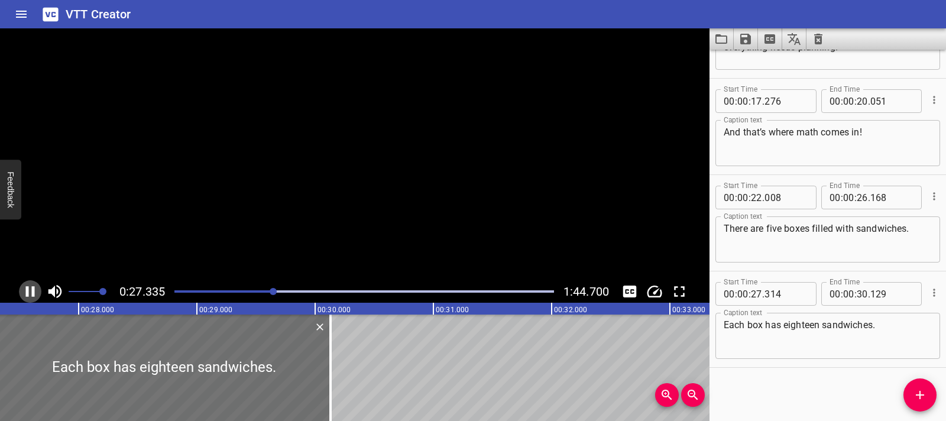
click at [22, 293] on icon "Play/Pause" at bounding box center [30, 291] width 18 height 18
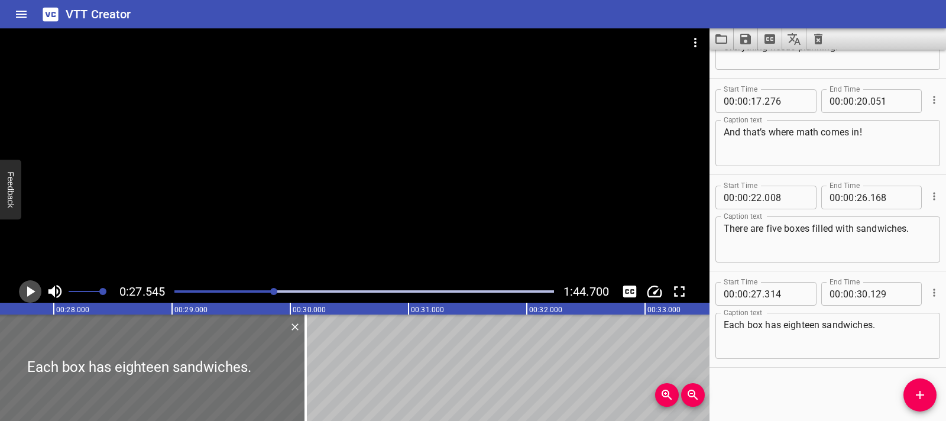
click at [22, 293] on icon "Play/Pause" at bounding box center [30, 291] width 18 height 18
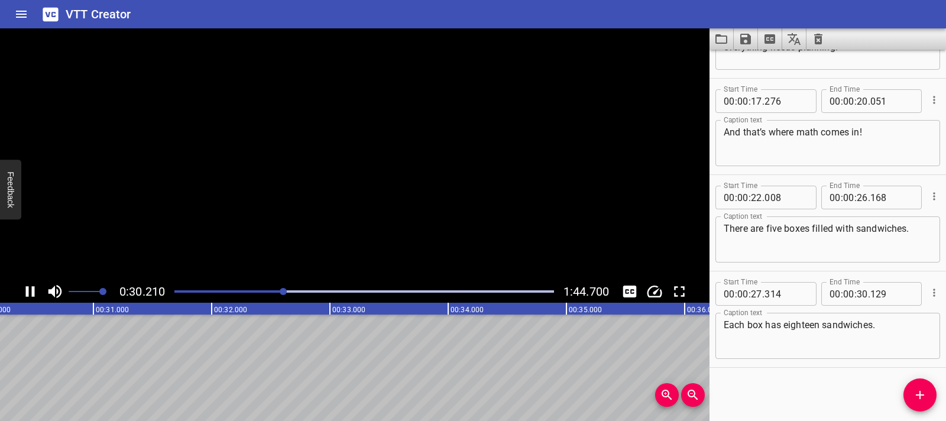
click at [22, 293] on icon "Play/Pause" at bounding box center [30, 291] width 18 height 18
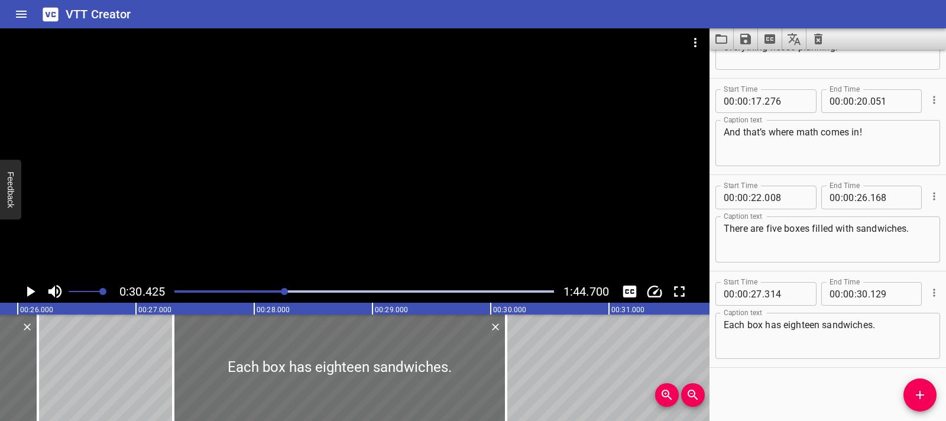
scroll to position [0, 3044]
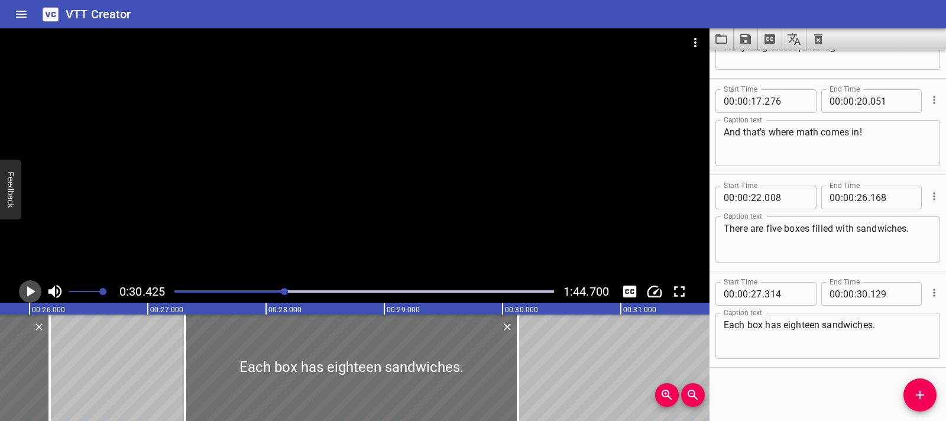
click at [30, 285] on icon "Play/Pause" at bounding box center [30, 291] width 18 height 18
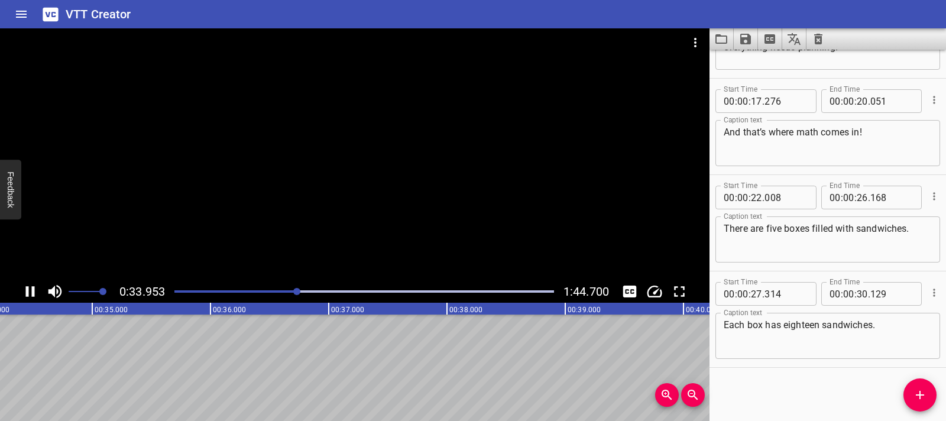
click at [230, 251] on div at bounding box center [354, 154] width 709 height 252
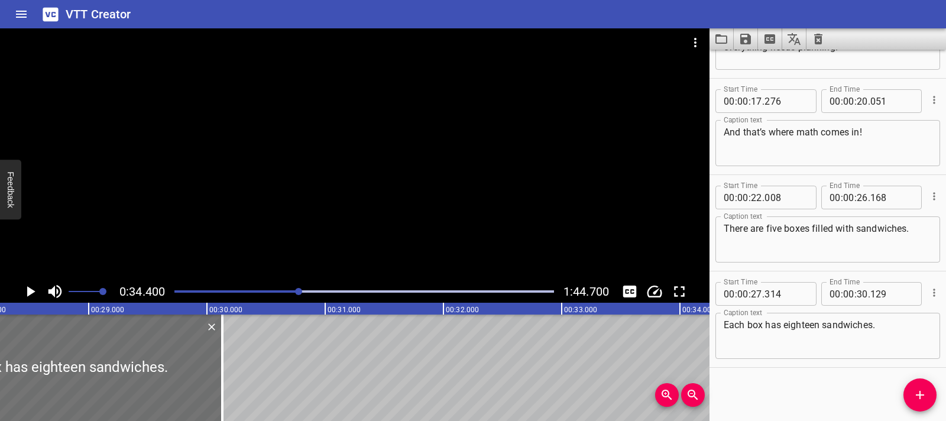
scroll to position [0, 3375]
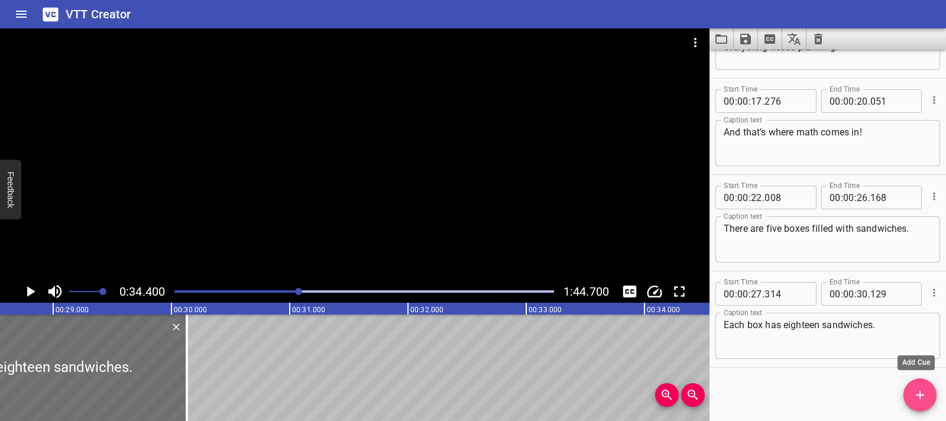
click at [908, 392] on span "Add Cue" at bounding box center [919, 395] width 33 height 14
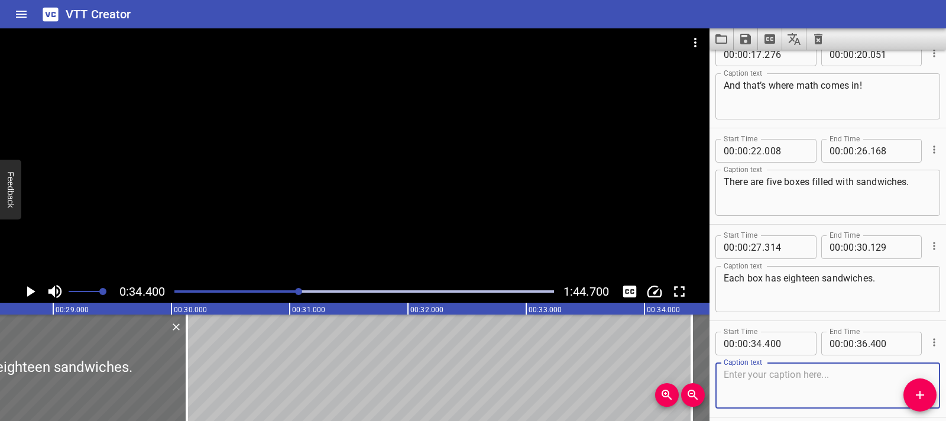
scroll to position [359, 0]
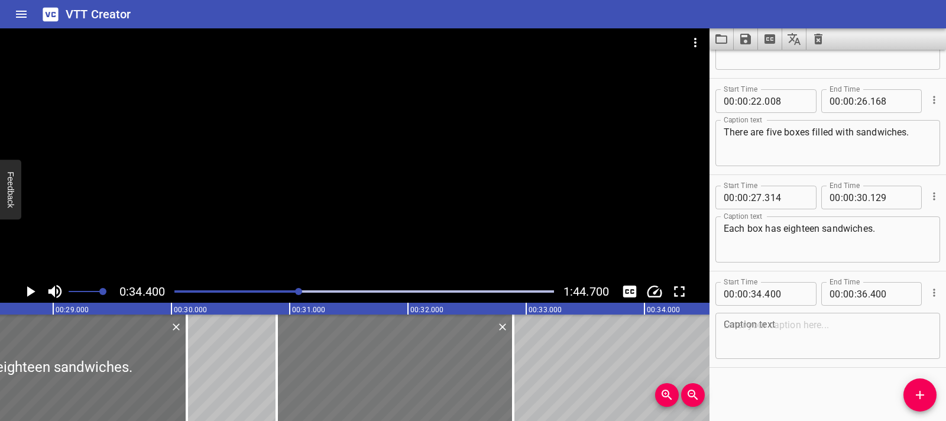
drag, startPoint x: 703, startPoint y: 358, endPoint x: 287, endPoint y: 361, distance: 416.1
click at [287, 361] on div at bounding box center [395, 367] width 236 height 106
type input "30"
type input "880"
type input "32"
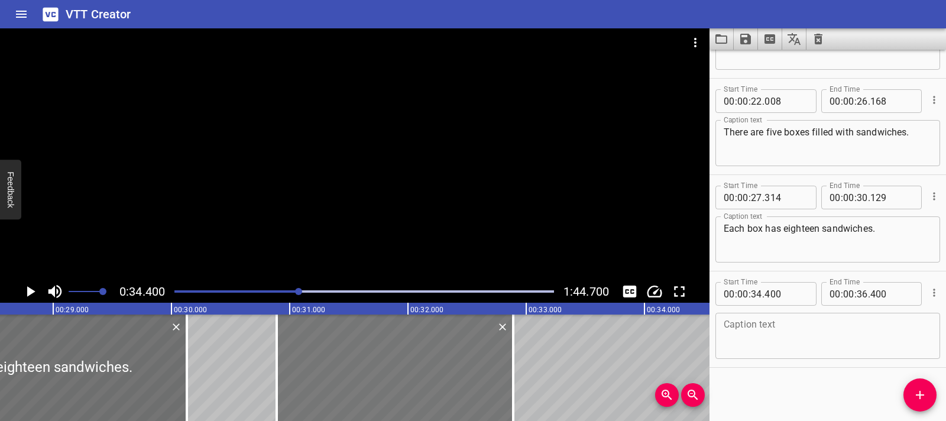
type input "880"
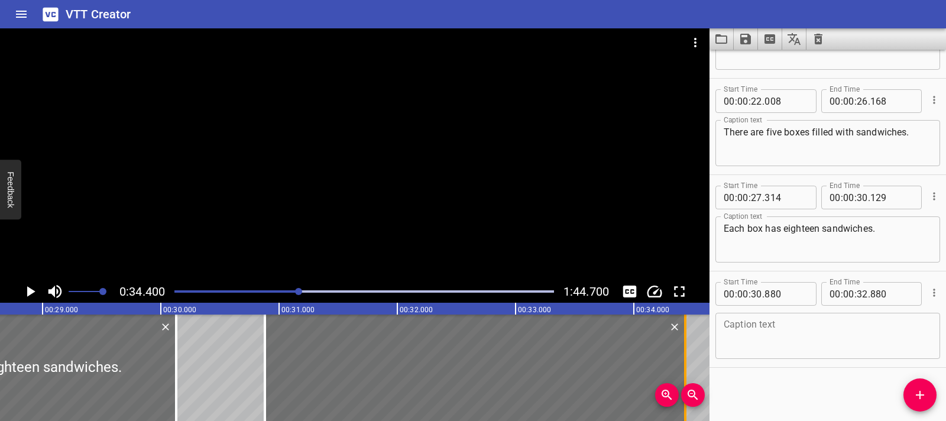
drag, startPoint x: 514, startPoint y: 376, endPoint x: 697, endPoint y: 372, distance: 183.9
type input "34"
type input "555"
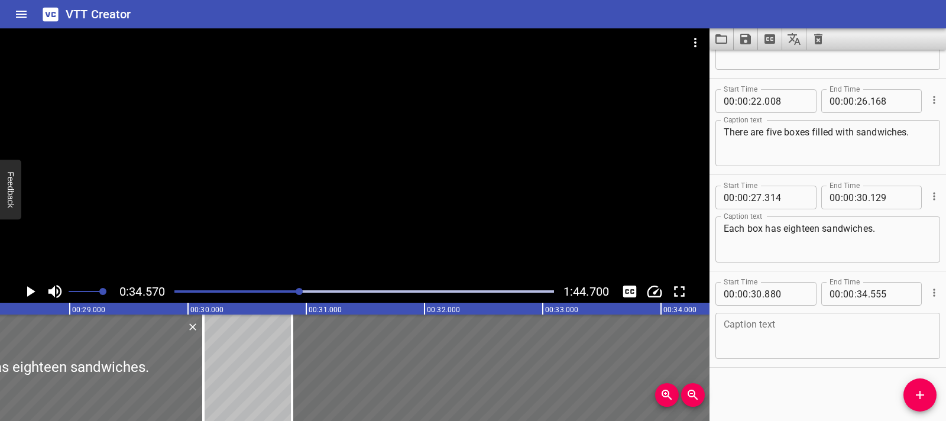
scroll to position [0, 3346]
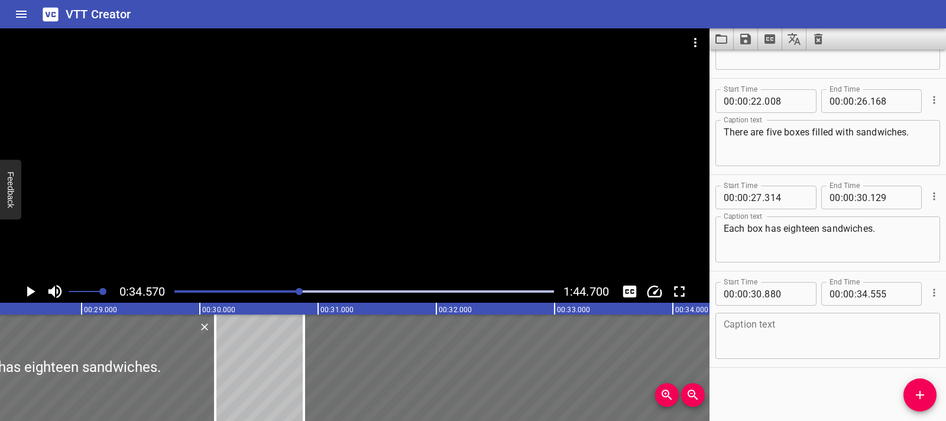
click at [736, 316] on div "Caption text" at bounding box center [827, 336] width 225 height 46
paste textarea "How many sandwiches are there in total?"
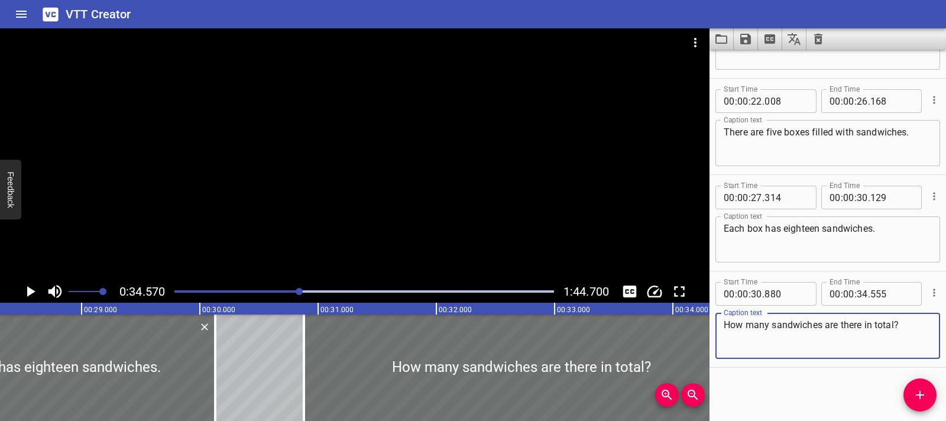
type textarea "How many sandwiches are there in total?"
click at [34, 297] on icon "Play/Pause" at bounding box center [30, 291] width 18 height 18
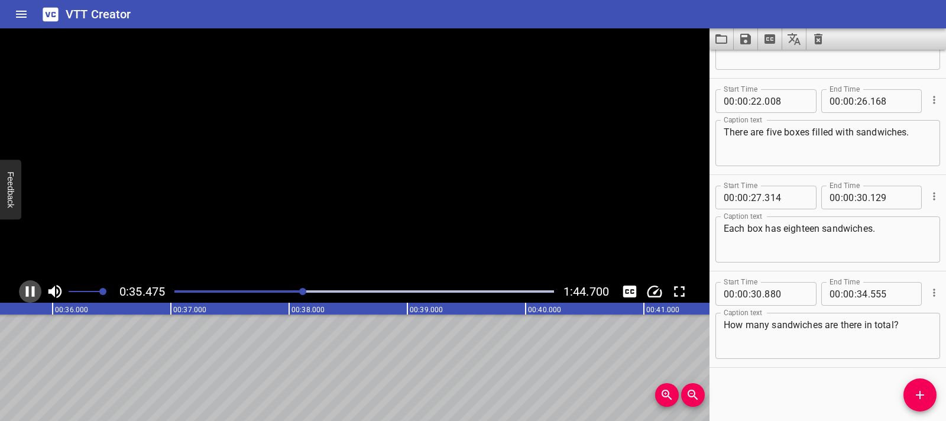
click at [34, 297] on icon "Play/Pause" at bounding box center [30, 291] width 18 height 18
click at [301, 290] on div at bounding box center [303, 291] width 7 height 7
click at [296, 291] on div "Play progress" at bounding box center [110, 291] width 379 height 2
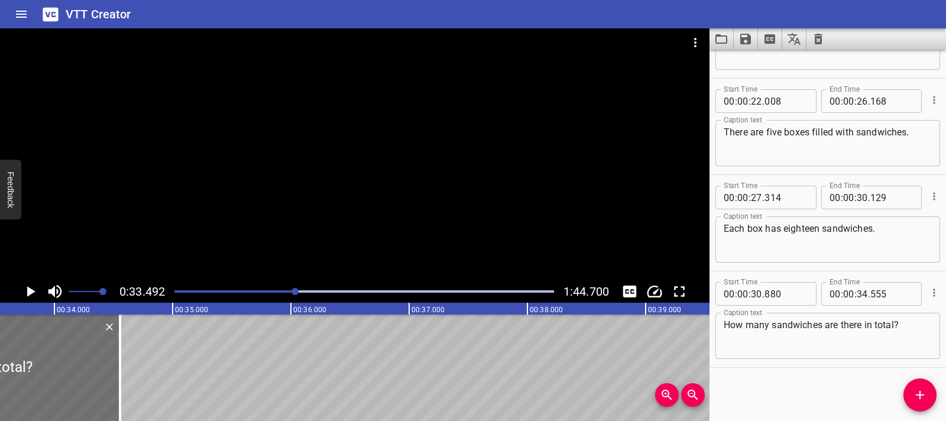
scroll to position [0, 3958]
click at [293, 295] on div at bounding box center [364, 291] width 394 height 17
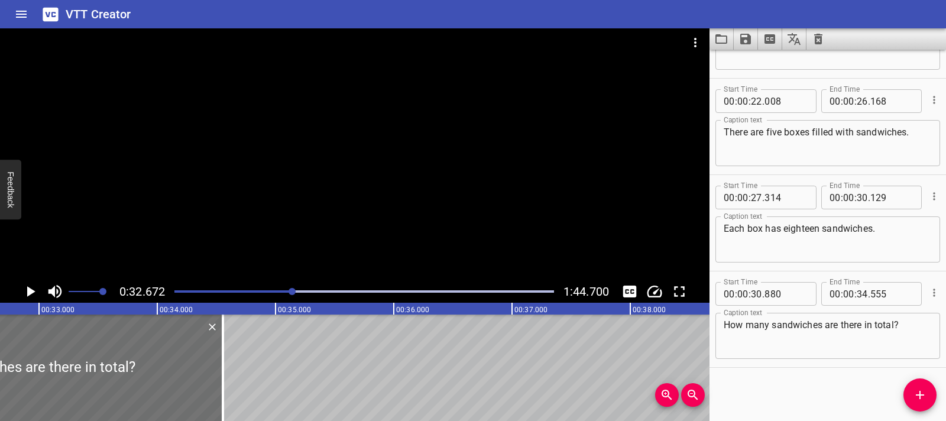
click at [290, 294] on div at bounding box center [364, 291] width 394 height 17
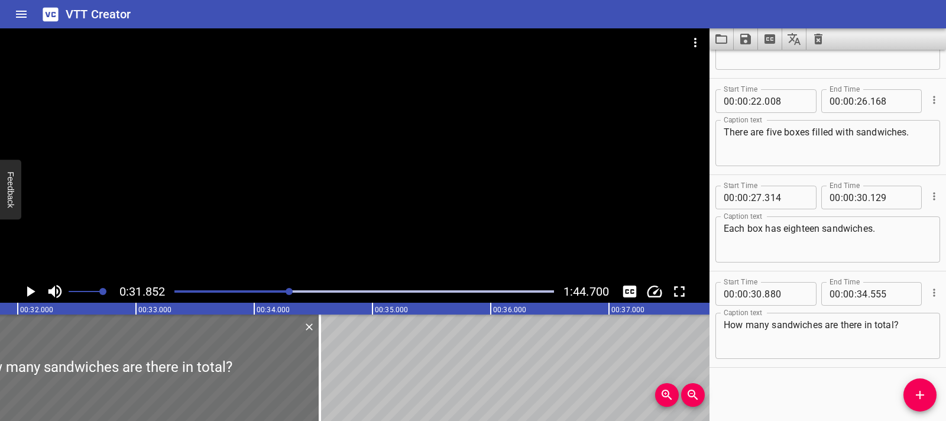
click at [287, 293] on div at bounding box center [288, 291] width 7 height 7
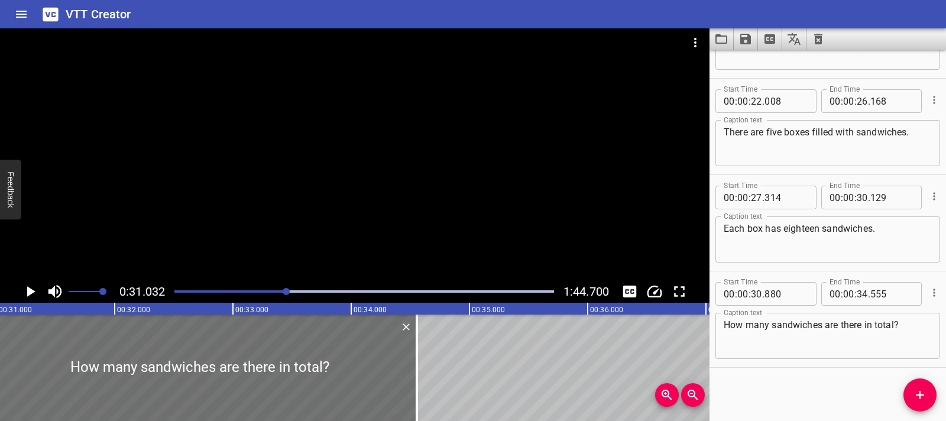
click at [283, 294] on div at bounding box center [364, 291] width 394 height 17
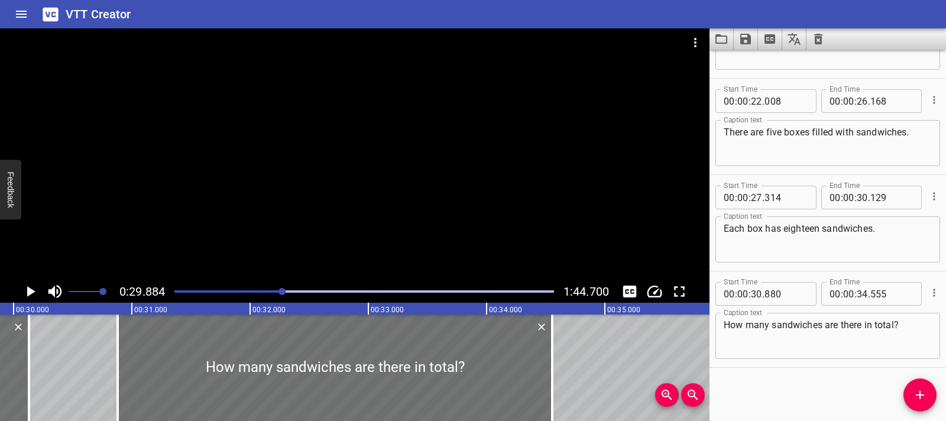
click at [286, 293] on div at bounding box center [364, 291] width 394 height 17
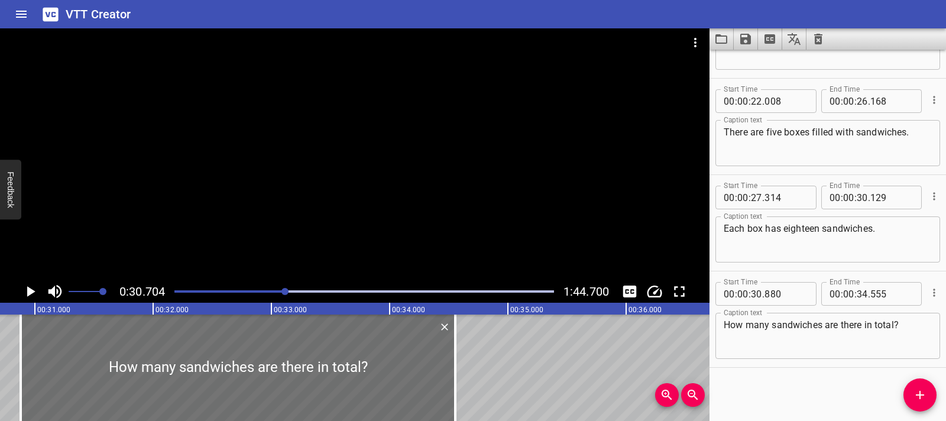
click at [288, 293] on div at bounding box center [284, 291] width 7 height 7
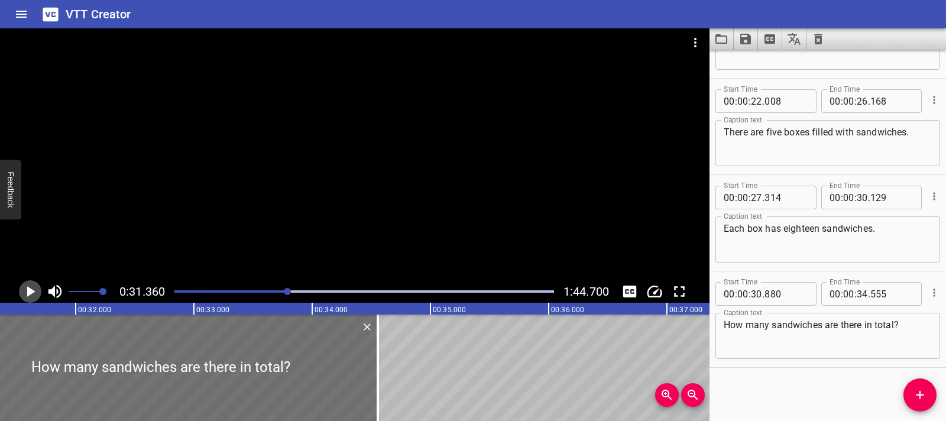
click at [30, 287] on icon "Play/Pause" at bounding box center [30, 291] width 18 height 18
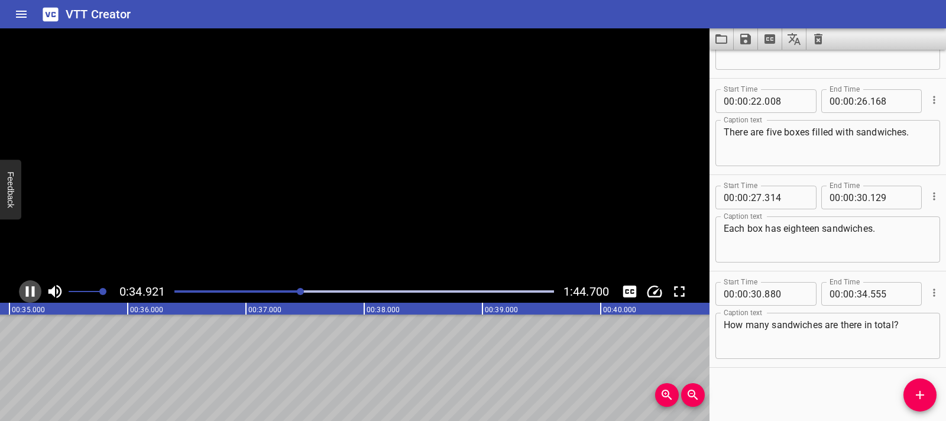
click at [30, 287] on icon "Play/Pause" at bounding box center [30, 291] width 18 height 18
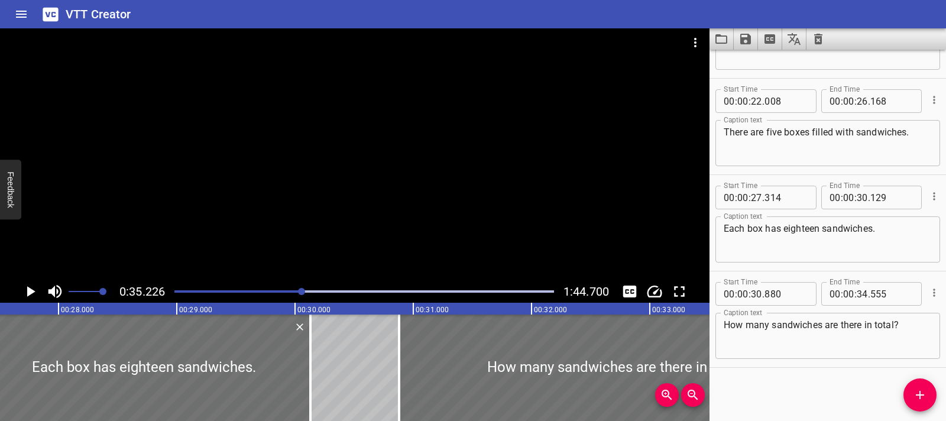
scroll to position [0, 3216]
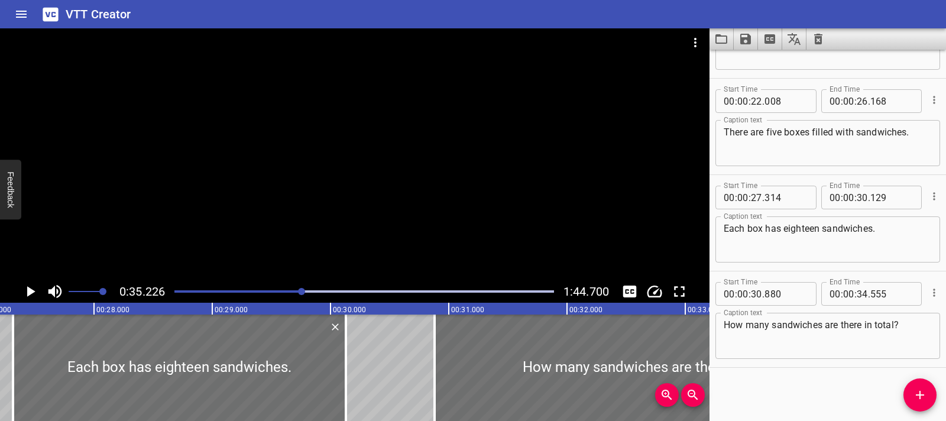
click at [184, 290] on div "Play progress" at bounding box center [112, 291] width 379 height 2
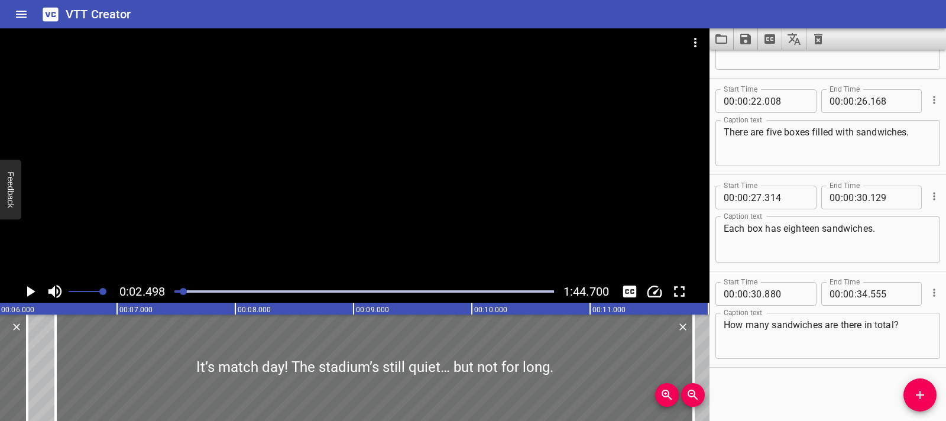
click at [183, 292] on div at bounding box center [183, 291] width 7 height 7
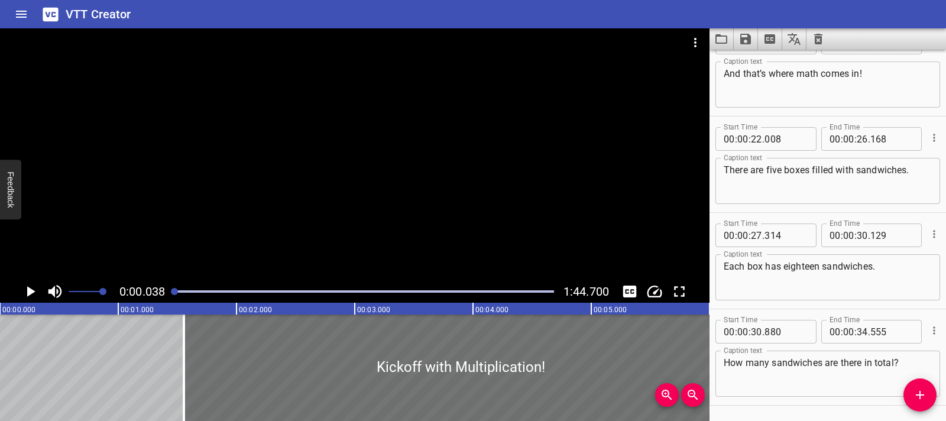
scroll to position [0, 0]
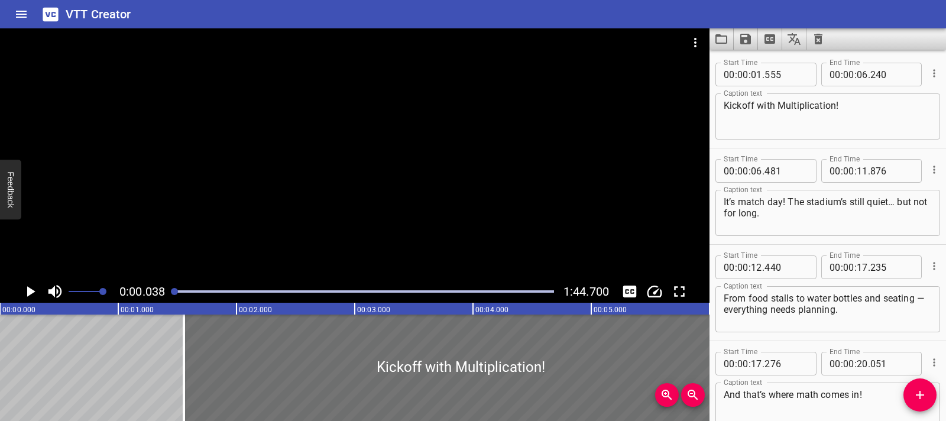
click at [21, 297] on icon "Play/Pause" at bounding box center [30, 291] width 18 height 18
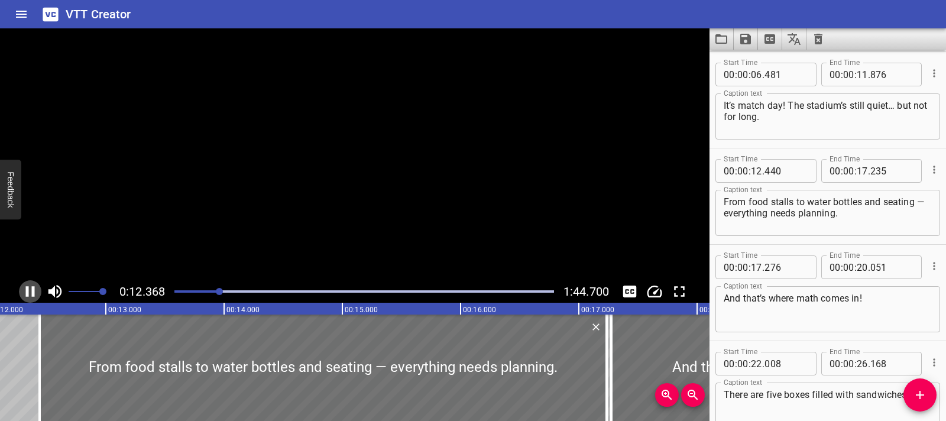
scroll to position [0, 1463]
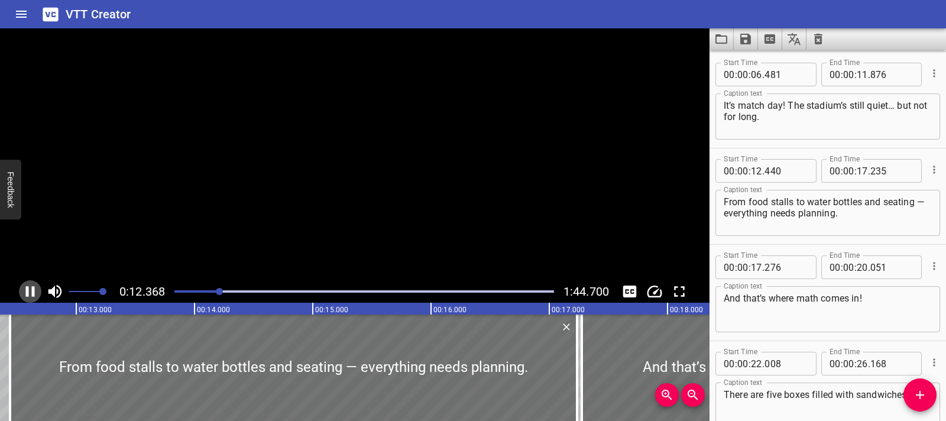
click at [21, 297] on icon "Play/Pause" at bounding box center [30, 291] width 18 height 18
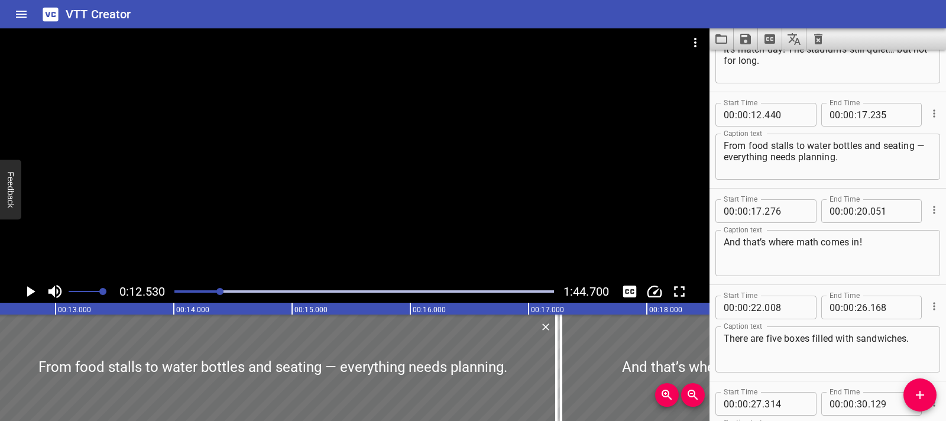
scroll to position [193, 0]
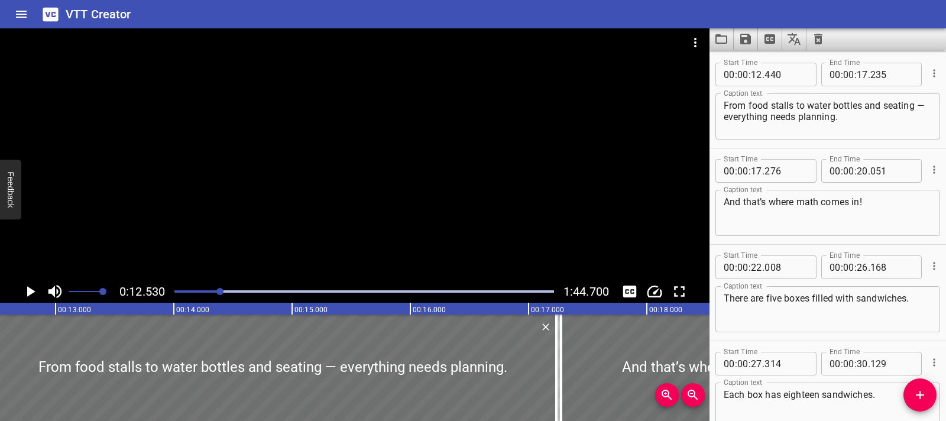
click at [21, 297] on icon "Play/Pause" at bounding box center [30, 291] width 18 height 18
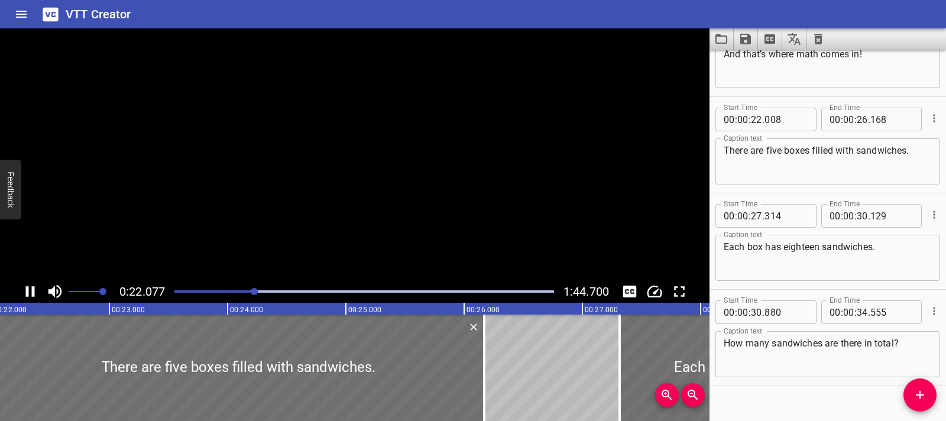
scroll to position [359, 0]
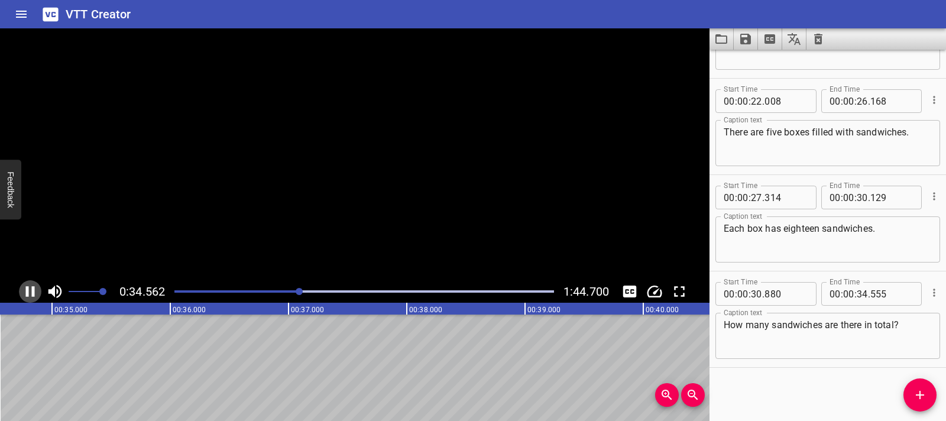
click at [21, 297] on icon "Play/Pause" at bounding box center [30, 291] width 18 height 18
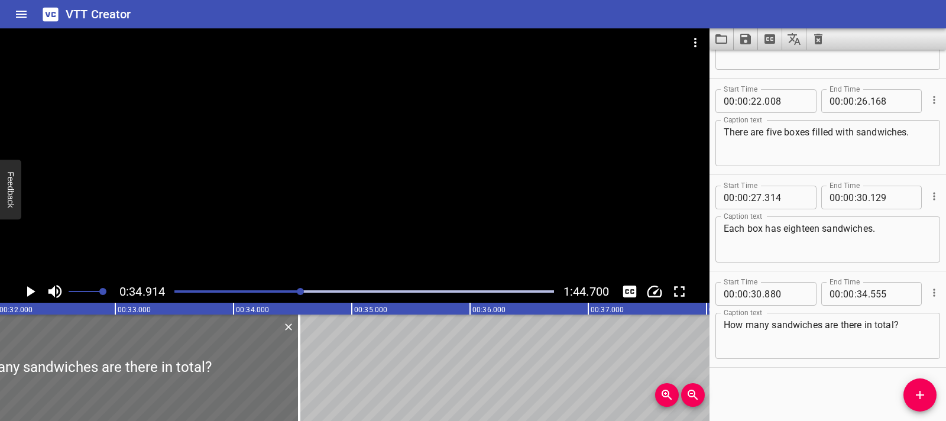
scroll to position [0, 3762]
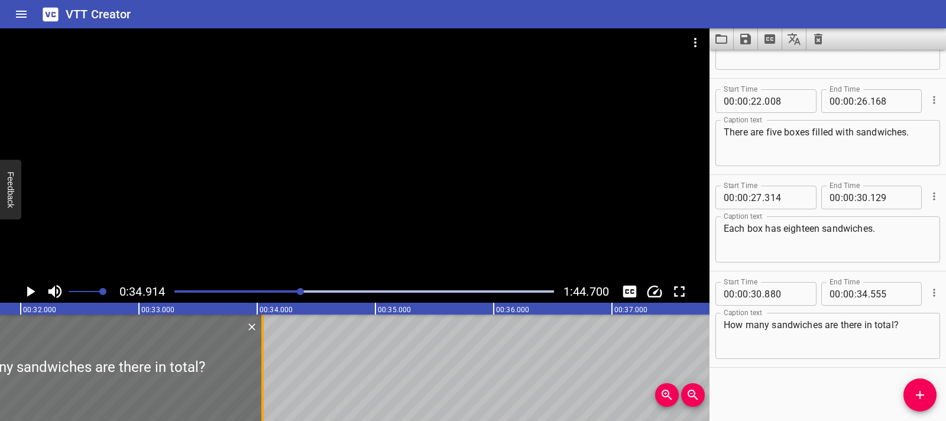
drag, startPoint x: 319, startPoint y: 370, endPoint x: 259, endPoint y: 369, distance: 60.3
click at [259, 369] on div at bounding box center [262, 367] width 12 height 106
type input "045"
click at [293, 288] on div at bounding box center [364, 291] width 394 height 17
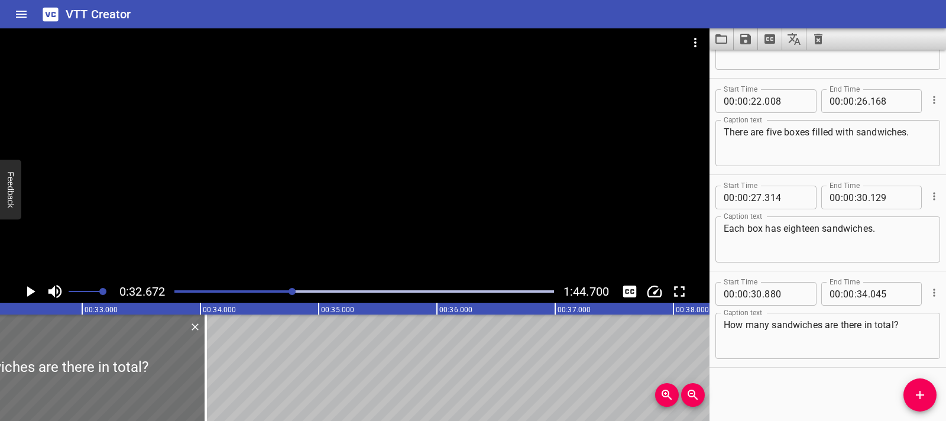
scroll to position [0, 3862]
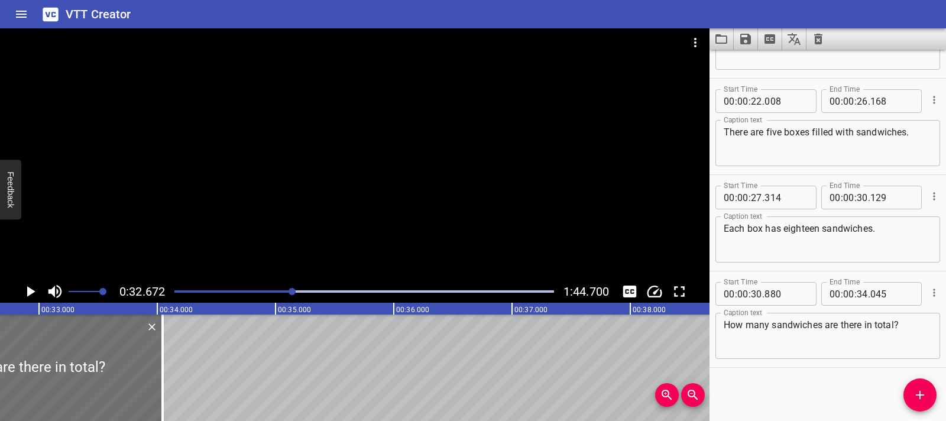
click at [289, 294] on div at bounding box center [364, 291] width 394 height 17
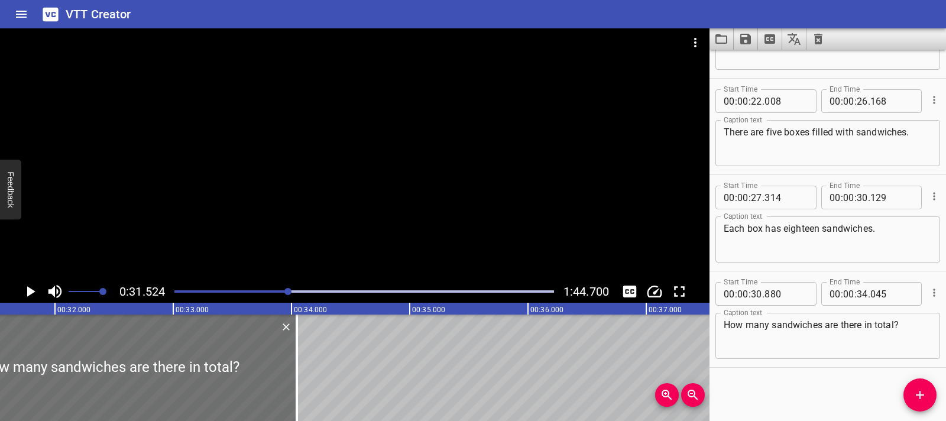
scroll to position [0, 3726]
click at [288, 293] on div at bounding box center [287, 291] width 7 height 7
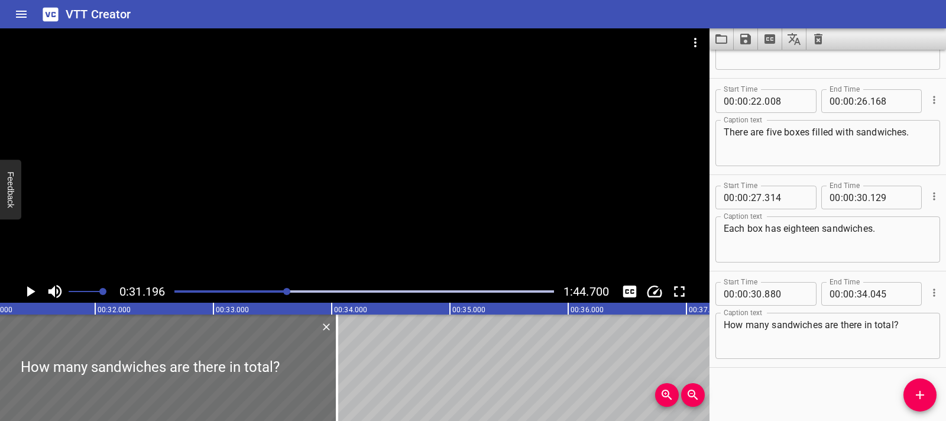
click at [284, 293] on div at bounding box center [364, 291] width 394 height 17
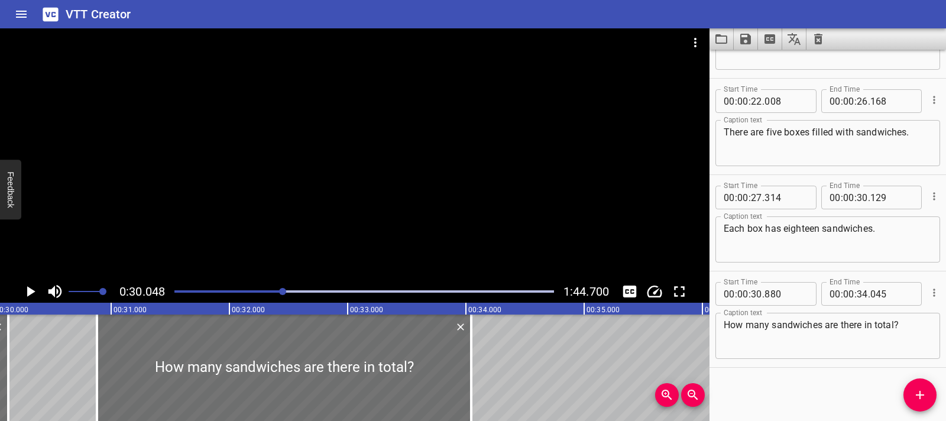
scroll to position [0, 3552]
click at [37, 296] on icon "Play/Pause" at bounding box center [30, 291] width 18 height 18
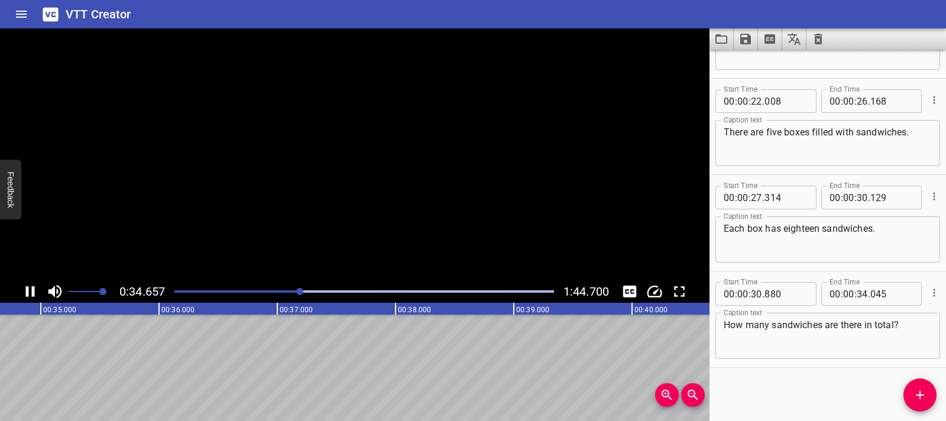
click at [37, 295] on icon "Play/Pause" at bounding box center [30, 291] width 18 height 18
click at [293, 291] on div "Play progress" at bounding box center [110, 291] width 379 height 2
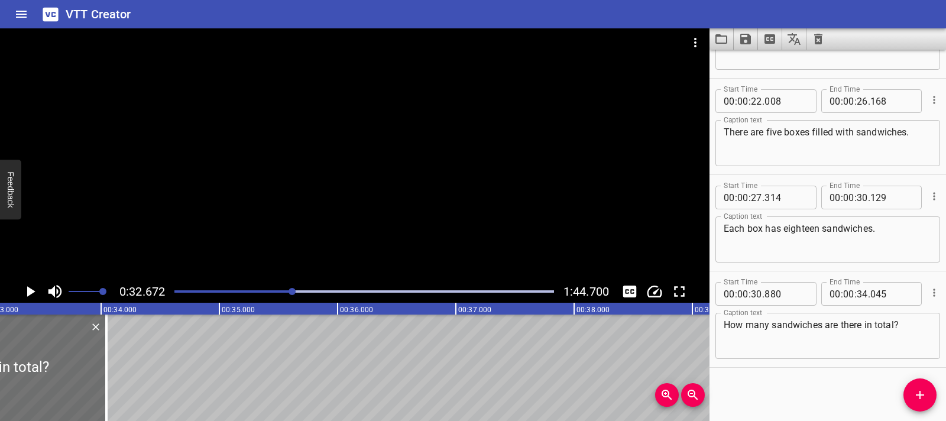
scroll to position [0, 3862]
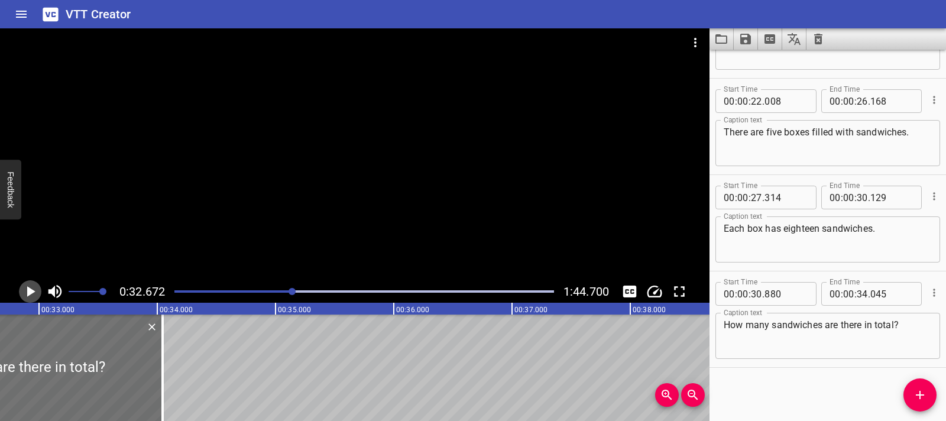
click at [31, 296] on icon "Play/Pause" at bounding box center [30, 291] width 18 height 18
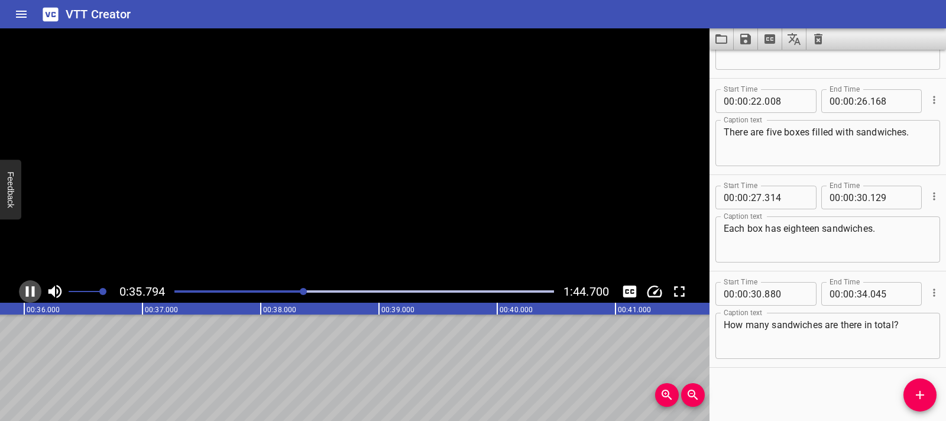
click at [31, 295] on icon "Play/Pause" at bounding box center [30, 291] width 18 height 18
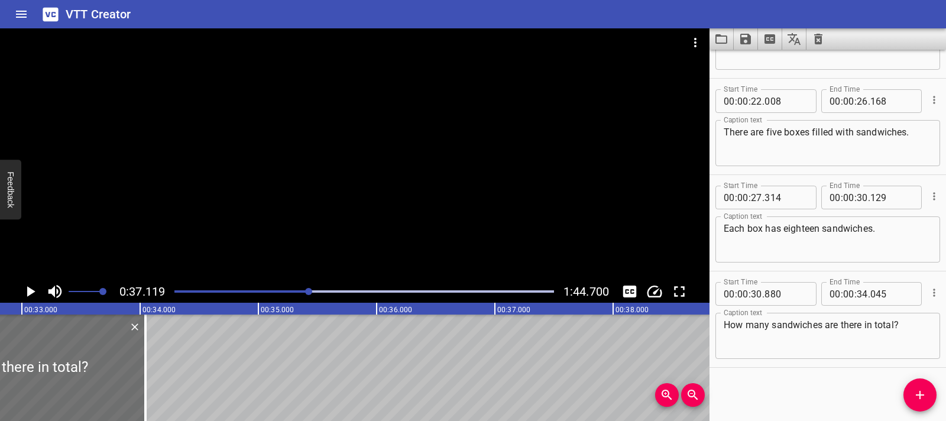
scroll to position [0, 3831]
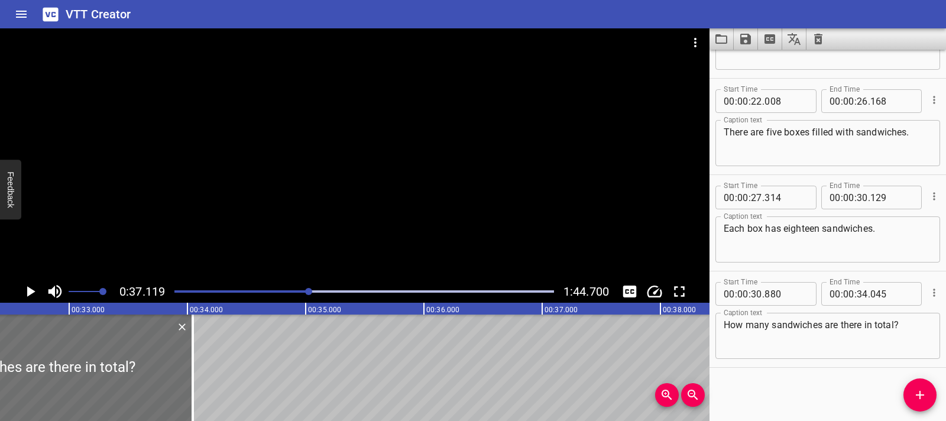
click at [303, 291] on div "Play progress" at bounding box center [119, 291] width 379 height 2
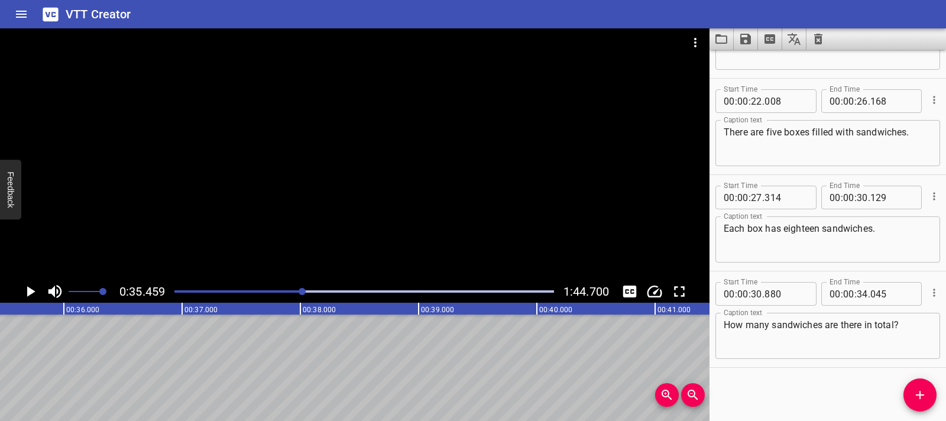
click at [297, 291] on div "Play progress" at bounding box center [113, 291] width 379 height 2
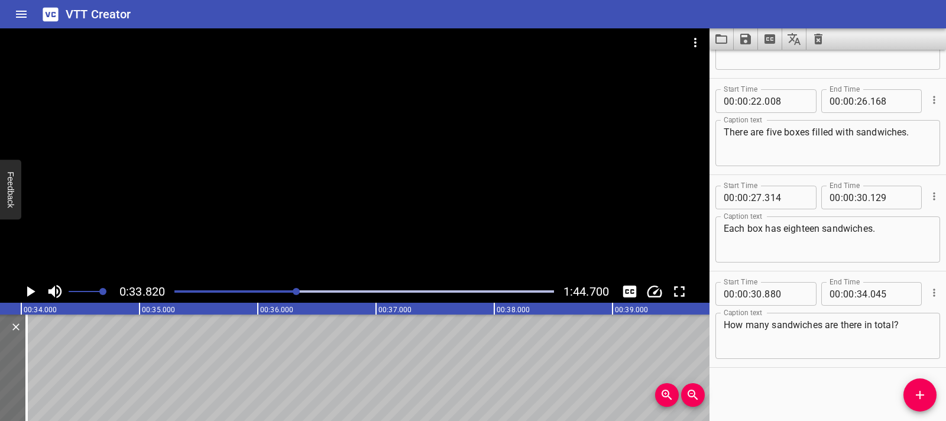
click at [291, 292] on div "Play progress" at bounding box center [107, 291] width 379 height 2
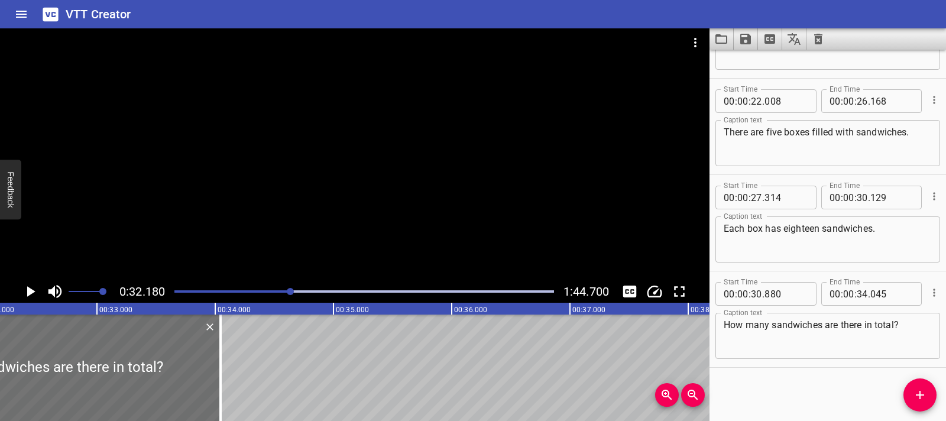
click at [288, 291] on div at bounding box center [290, 291] width 7 height 7
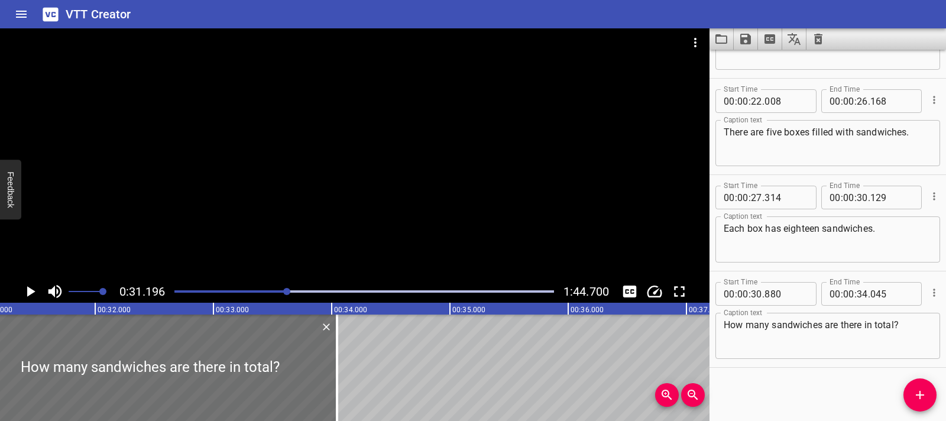
click at [280, 294] on div at bounding box center [364, 291] width 394 height 17
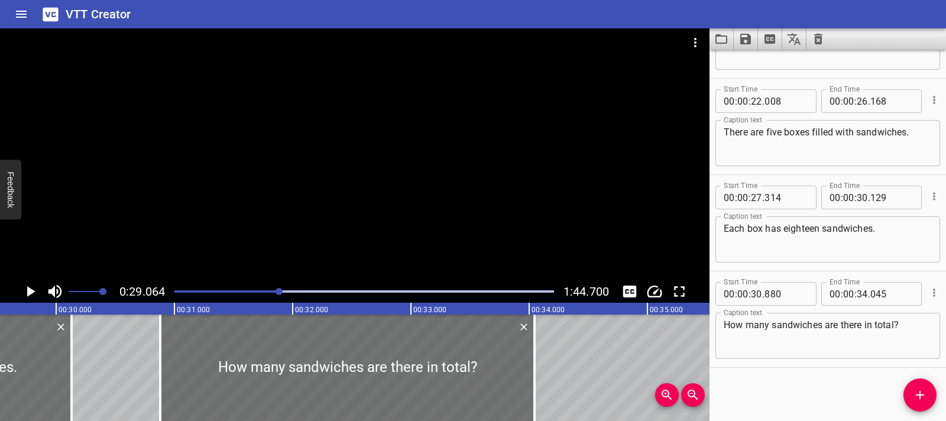
scroll to position [0, 3435]
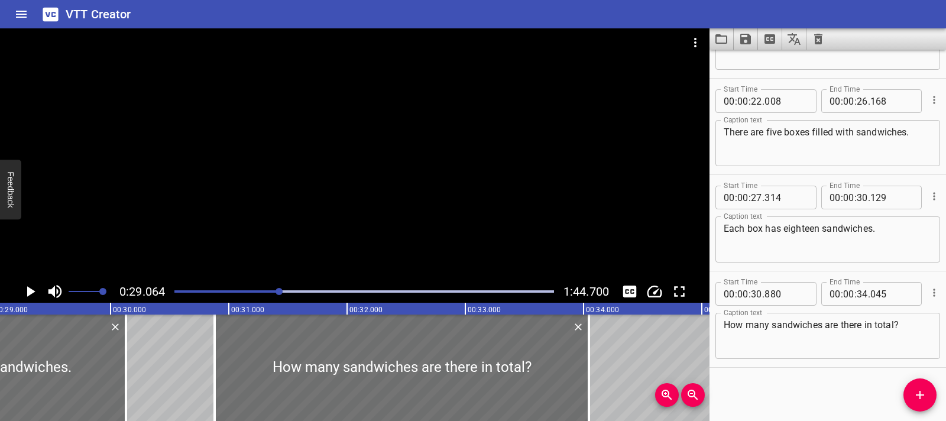
click at [38, 290] on icon "Play/Pause" at bounding box center [30, 291] width 18 height 18
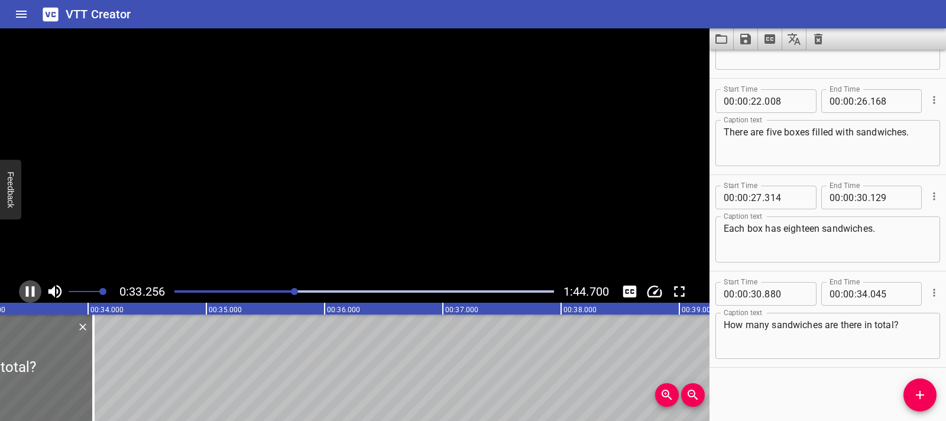
click at [38, 290] on icon "Play/Pause" at bounding box center [30, 291] width 18 height 18
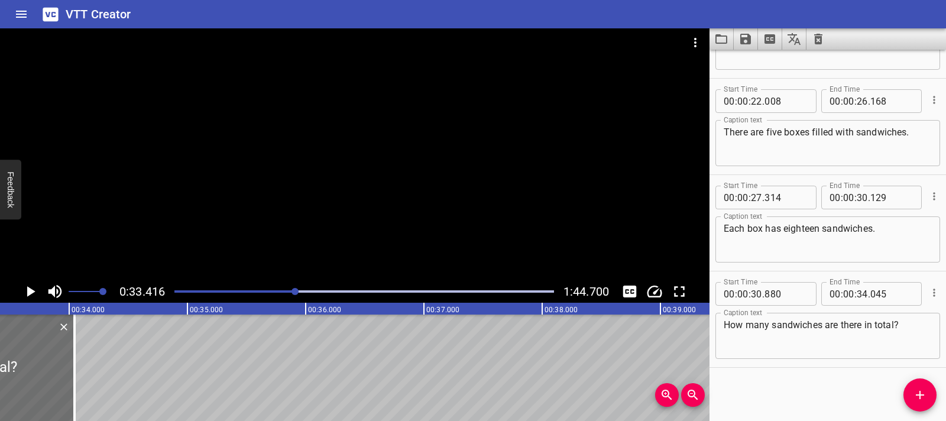
click at [38, 290] on icon "Play/Pause" at bounding box center [30, 291] width 18 height 18
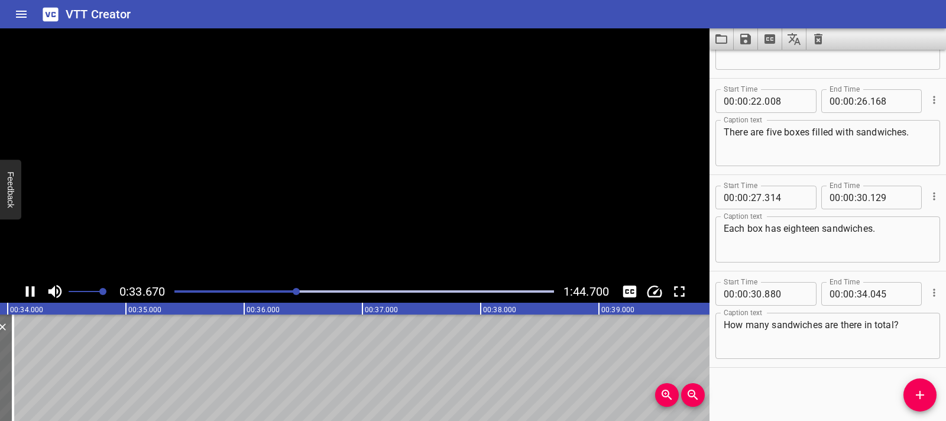
click at [38, 290] on icon "Play/Pause" at bounding box center [30, 291] width 18 height 18
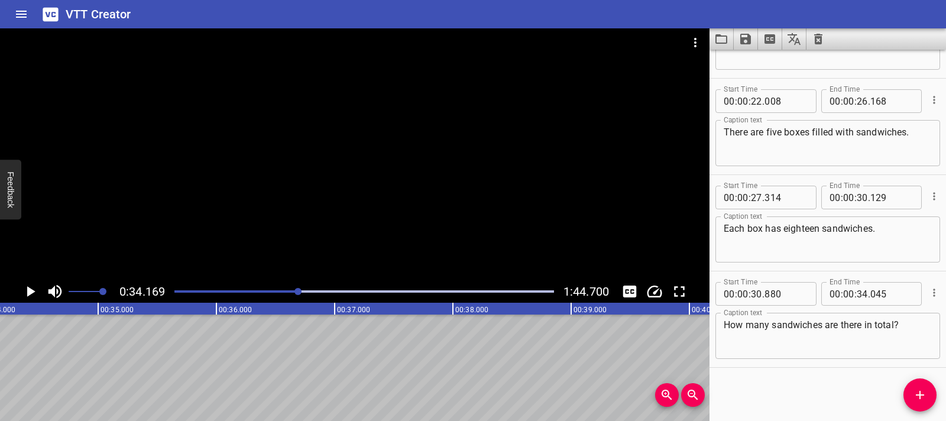
click at [38, 290] on icon "Play/Pause" at bounding box center [30, 291] width 18 height 18
click at [917, 400] on icon "Add Cue" at bounding box center [919, 395] width 14 height 14
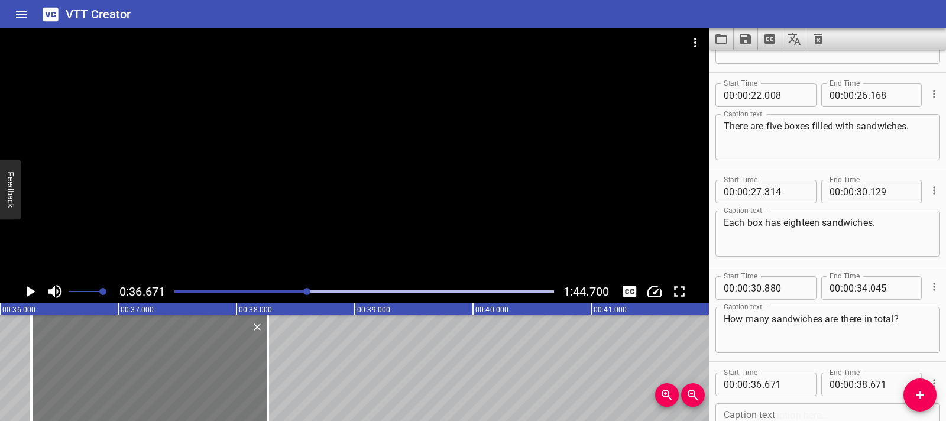
drag, startPoint x: 262, startPoint y: 359, endPoint x: 215, endPoint y: 358, distance: 47.9
click at [215, 358] on div at bounding box center [149, 367] width 236 height 106
type input "266"
click at [301, 291] on div "Play progress" at bounding box center [117, 291] width 379 height 2
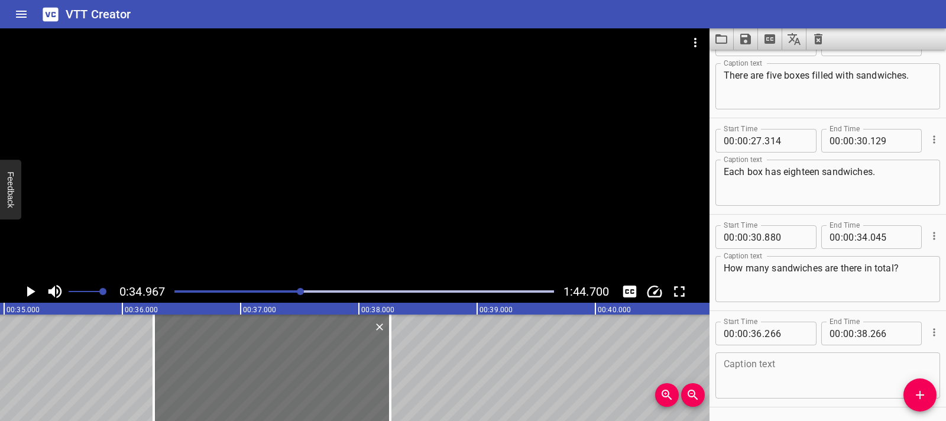
scroll to position [455, 0]
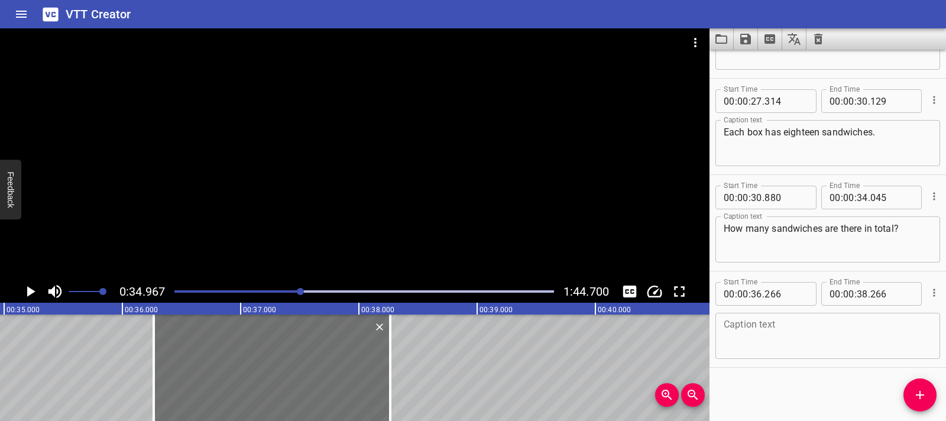
click at [776, 341] on textarea at bounding box center [827, 336] width 208 height 34
paste textarea "I looovve sandwiches…."
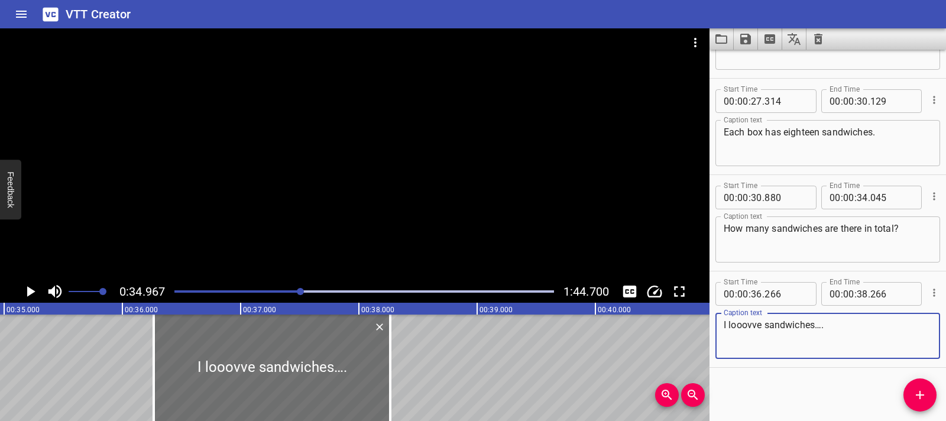
type textarea "I looovve sandwiches…."
click at [29, 297] on icon "Play/Pause" at bounding box center [30, 291] width 18 height 18
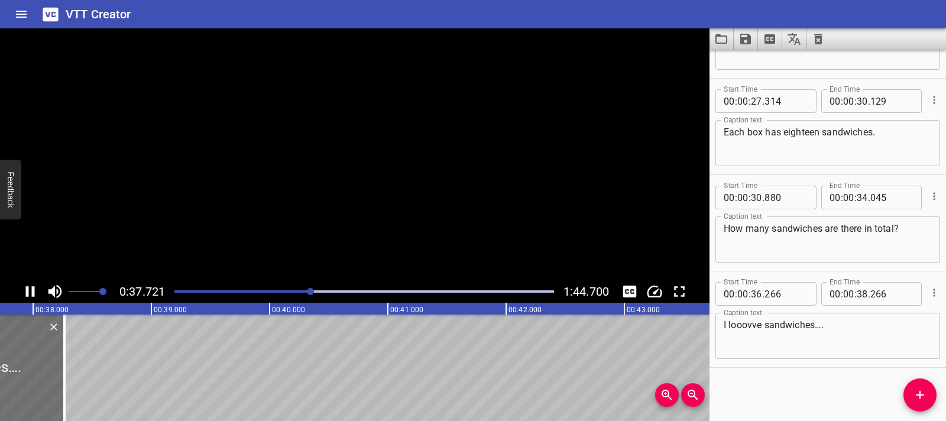
click at [29, 297] on icon "Play/Pause" at bounding box center [30, 291] width 18 height 18
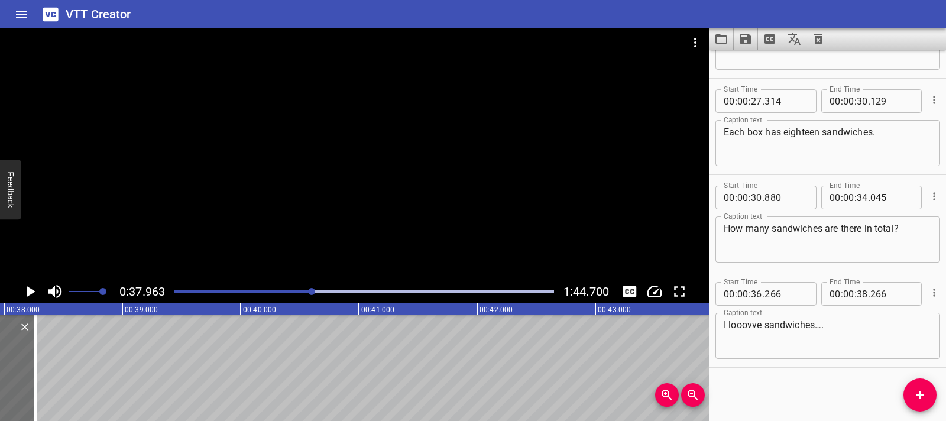
click at [29, 297] on icon "Play/Pause" at bounding box center [30, 291] width 18 height 18
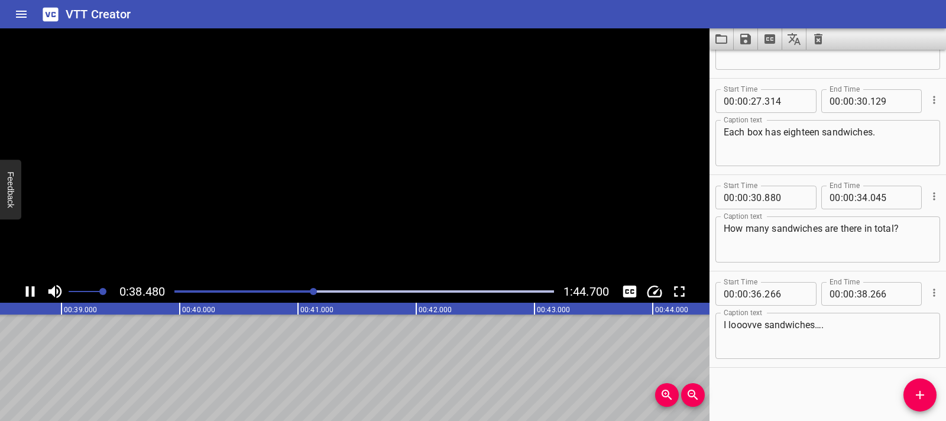
click at [29, 297] on icon "Play/Pause" at bounding box center [30, 291] width 18 height 18
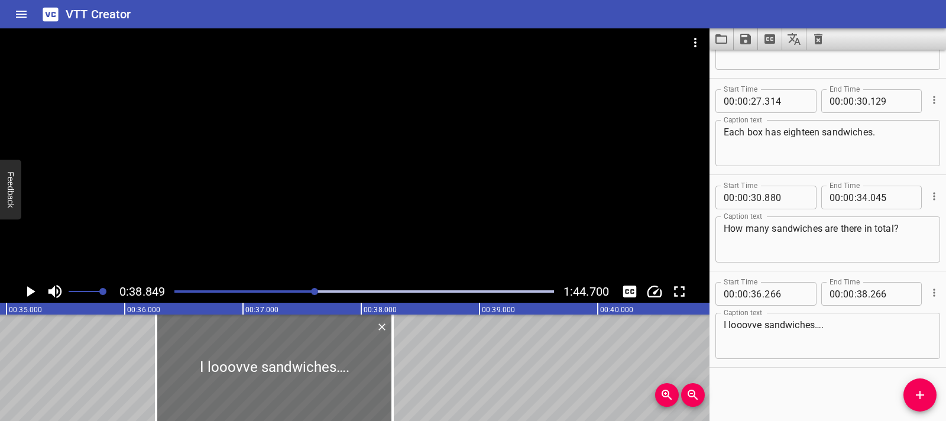
scroll to position [0, 4119]
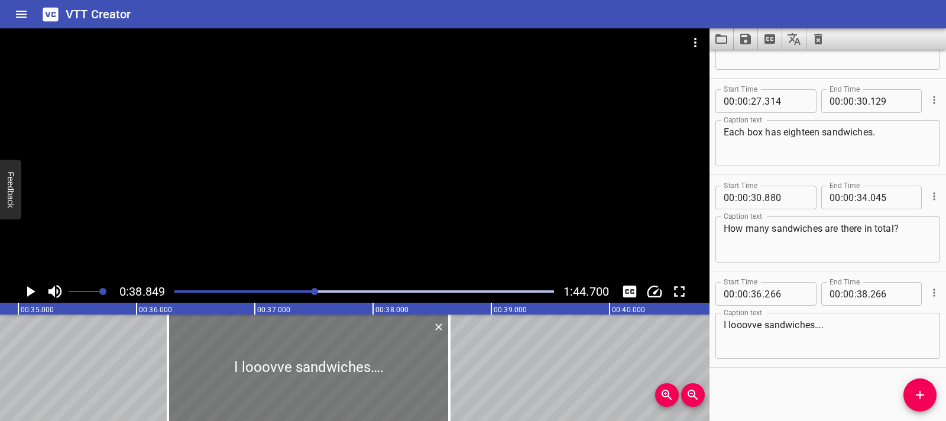
drag, startPoint x: 401, startPoint y: 379, endPoint x: 437, endPoint y: 380, distance: 36.1
click at [444, 381] on div at bounding box center [449, 367] width 12 height 106
type input "636"
click at [34, 293] on icon "Play/Pause" at bounding box center [30, 291] width 18 height 18
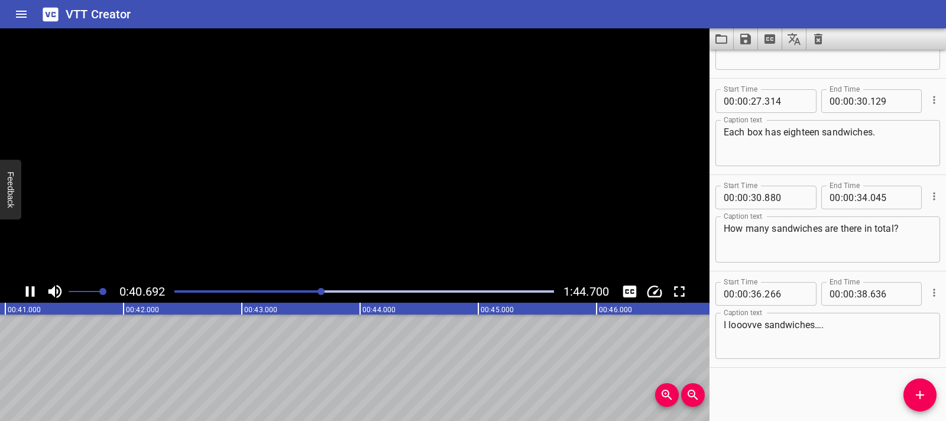
click at [34, 293] on icon "Play/Pause" at bounding box center [30, 291] width 9 height 11
click at [34, 293] on icon "Play/Pause" at bounding box center [30, 291] width 18 height 18
click at [34, 293] on icon "Play/Pause" at bounding box center [30, 291] width 9 height 11
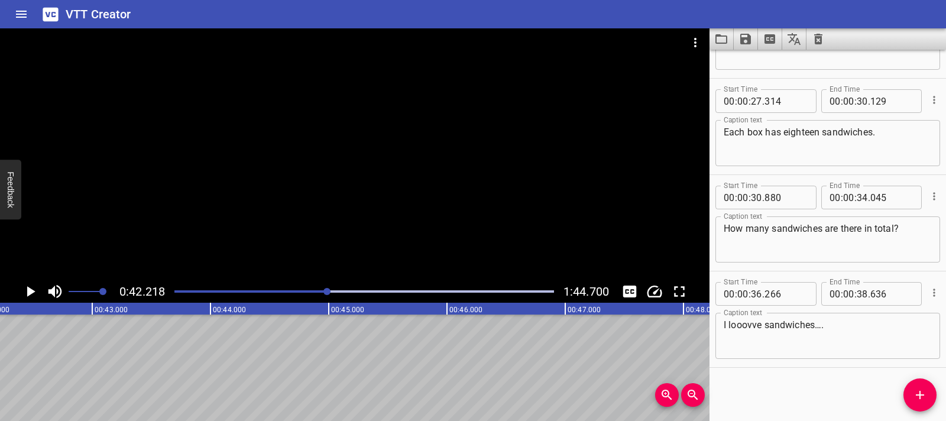
click at [323, 294] on div at bounding box center [364, 291] width 394 height 17
click at [25, 285] on icon "Play/Pause" at bounding box center [30, 291] width 18 height 18
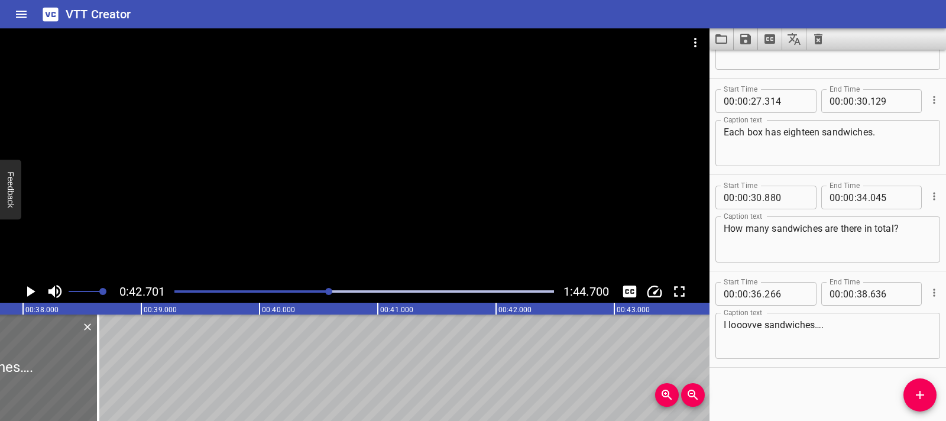
scroll to position [0, 4516]
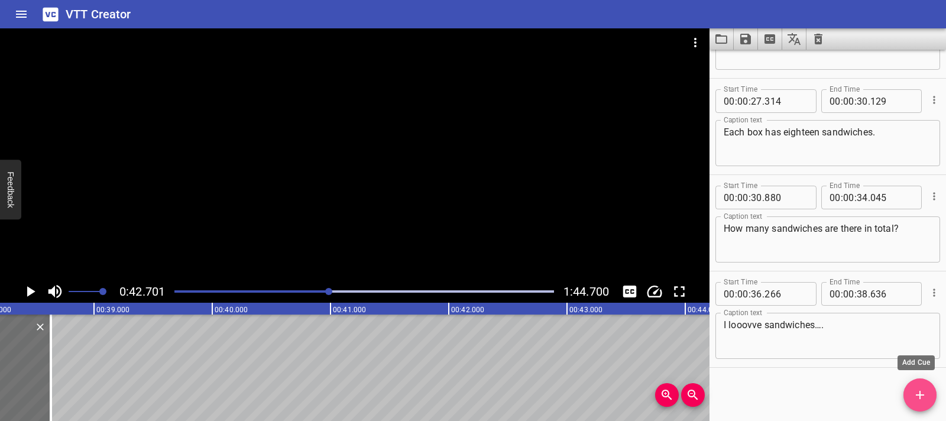
click at [911, 395] on span "Add Cue" at bounding box center [919, 395] width 33 height 14
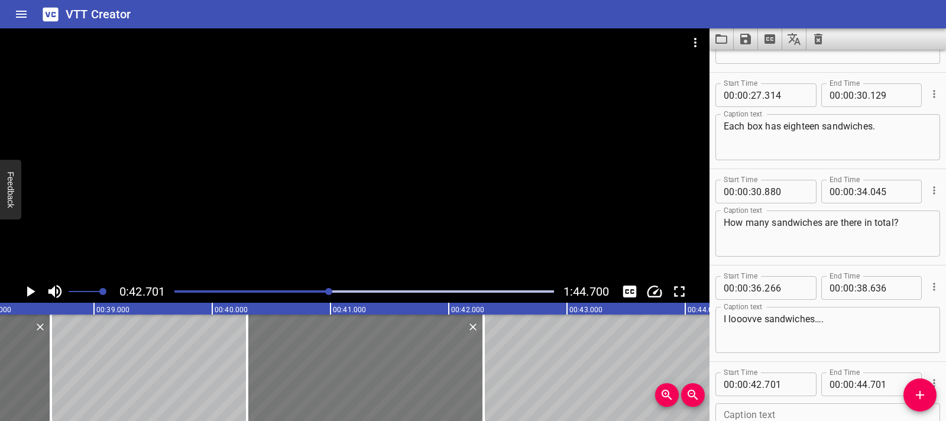
drag, startPoint x: 607, startPoint y: 365, endPoint x: 323, endPoint y: 352, distance: 284.6
click at [323, 352] on div at bounding box center [365, 367] width 236 height 106
type input "40"
type input "296"
type input "42"
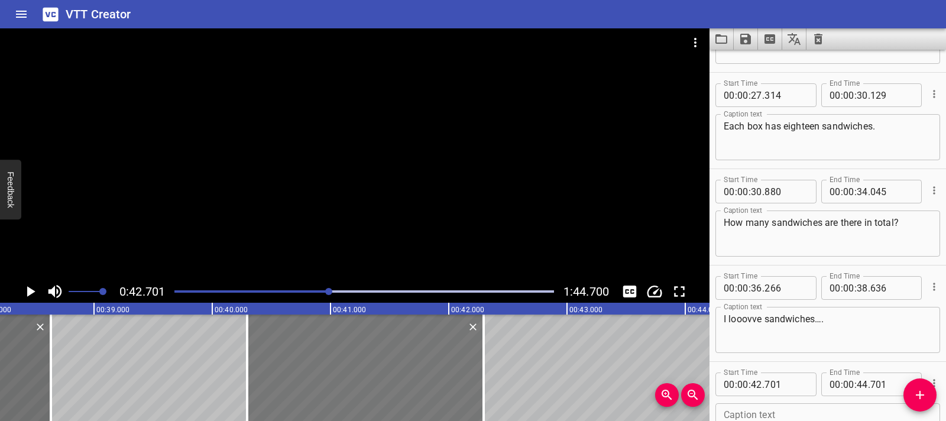
type input "296"
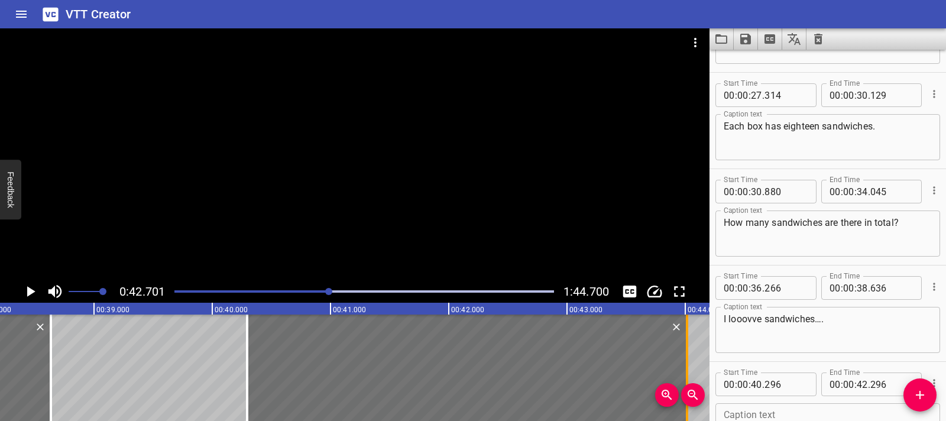
drag, startPoint x: 485, startPoint y: 365, endPoint x: 690, endPoint y: 363, distance: 205.1
click at [690, 363] on div at bounding box center [687, 367] width 12 height 106
type input "44"
type input "031"
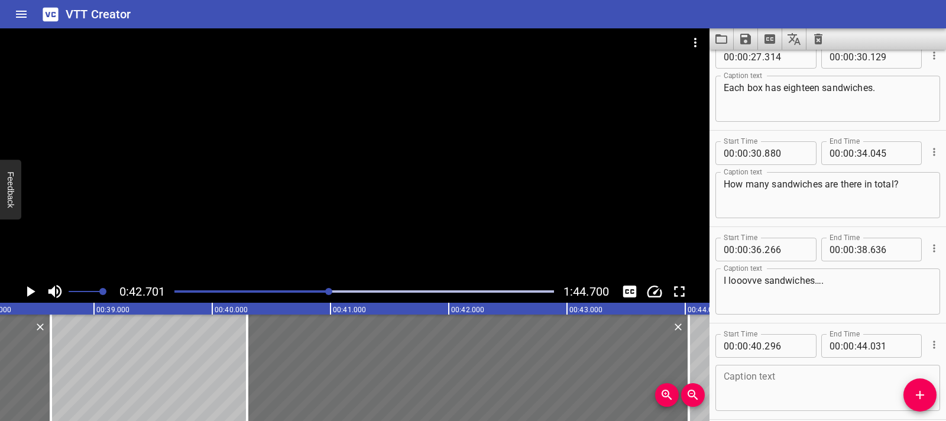
scroll to position [551, 0]
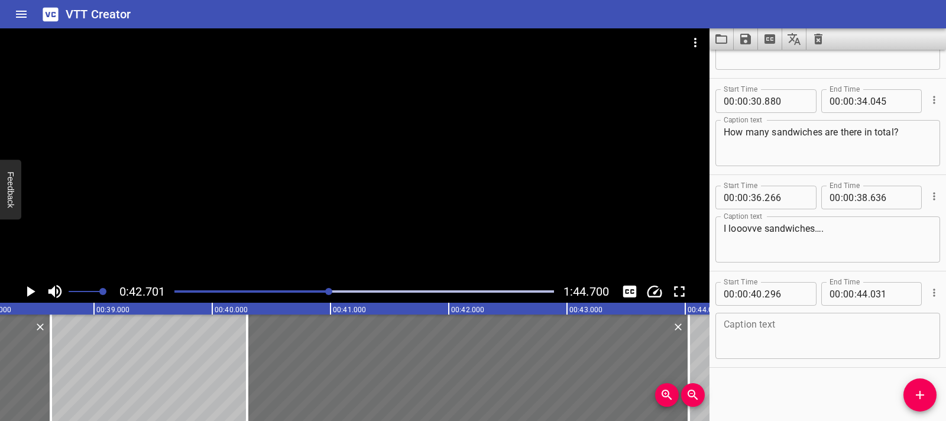
click at [766, 330] on textarea at bounding box center [827, 336] width 208 height 34
paste textarea "Whoa! That’s a lot of water to pack. There are twelve teams, and each team need…"
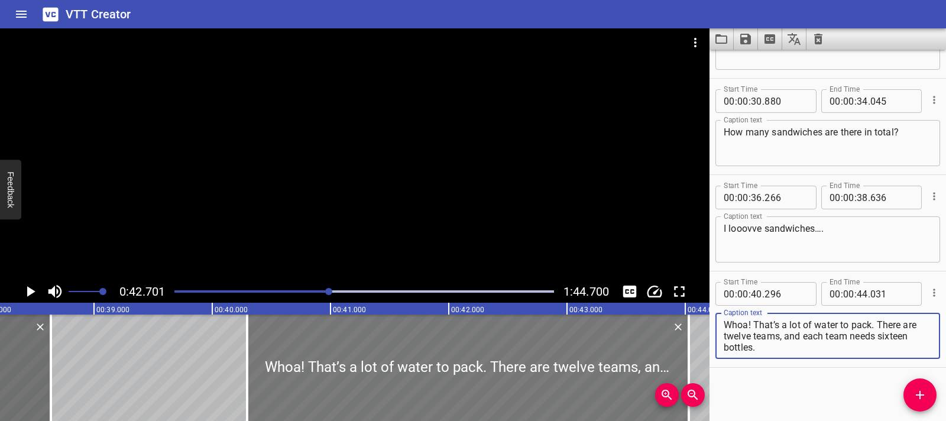
type textarea "Whoa! That’s a lot of water to pack. There are twelve teams, and each team need…"
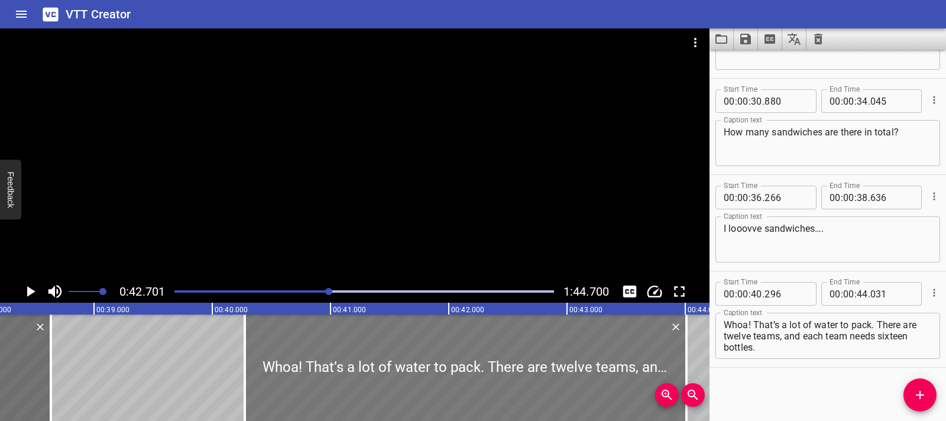
click at [309, 376] on div at bounding box center [465, 367] width 441 height 106
type input "276"
type input "011"
click at [324, 293] on div at bounding box center [364, 291] width 394 height 17
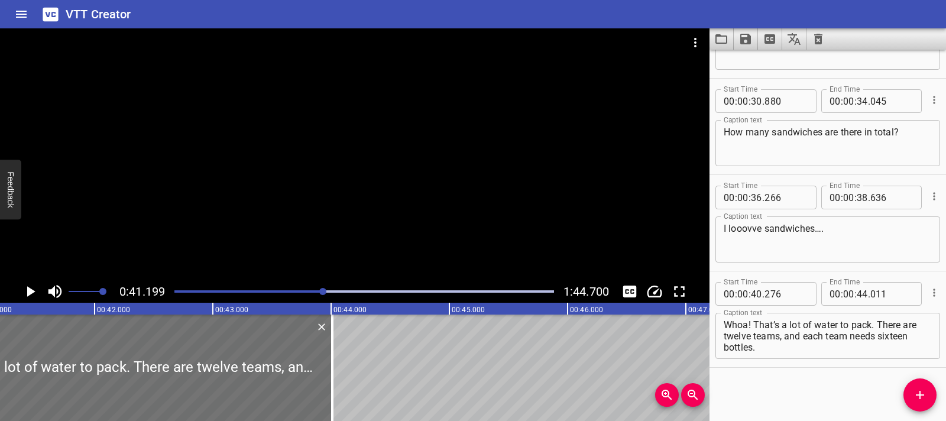
click at [317, 292] on div "Play progress" at bounding box center [133, 291] width 379 height 2
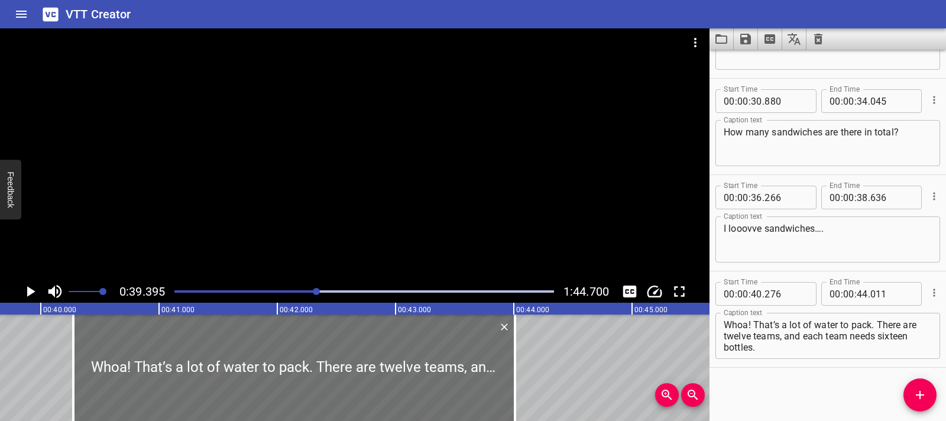
scroll to position [0, 4656]
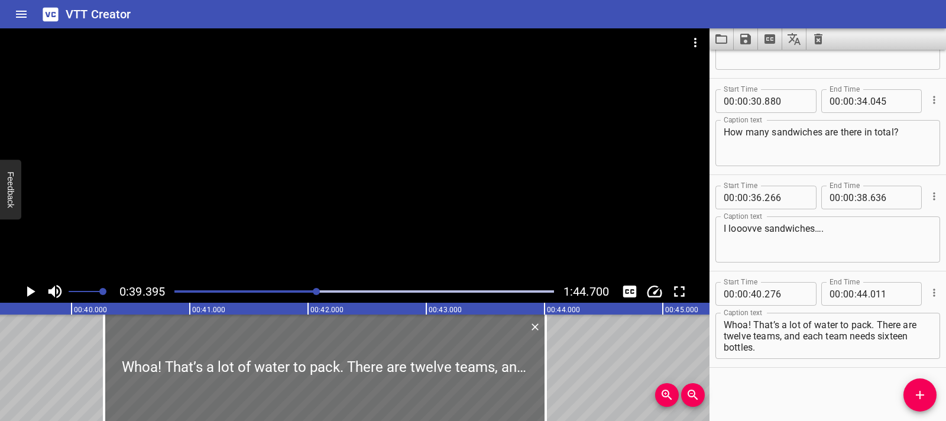
click at [314, 291] on div at bounding box center [316, 291] width 7 height 7
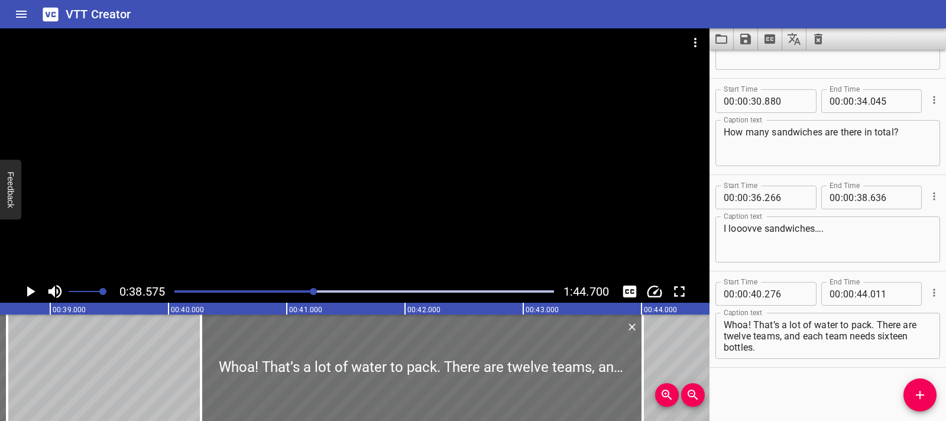
click at [313, 291] on div at bounding box center [313, 291] width 7 height 7
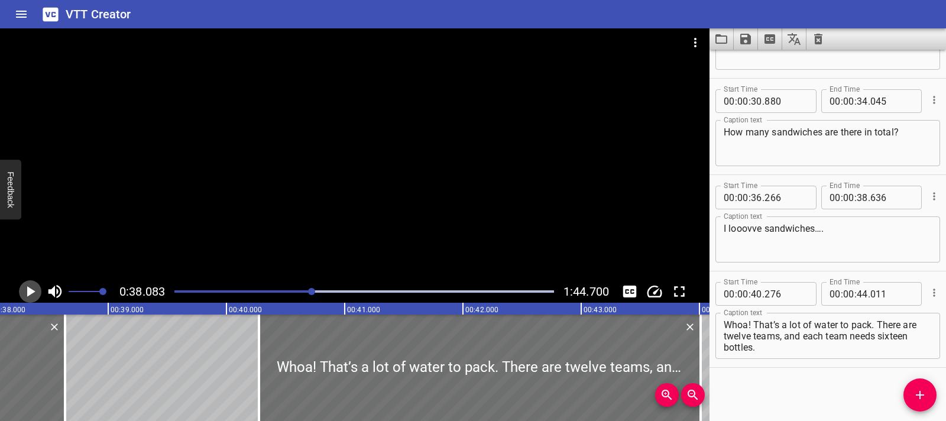
click at [35, 294] on icon "Play/Pause" at bounding box center [30, 291] width 18 height 18
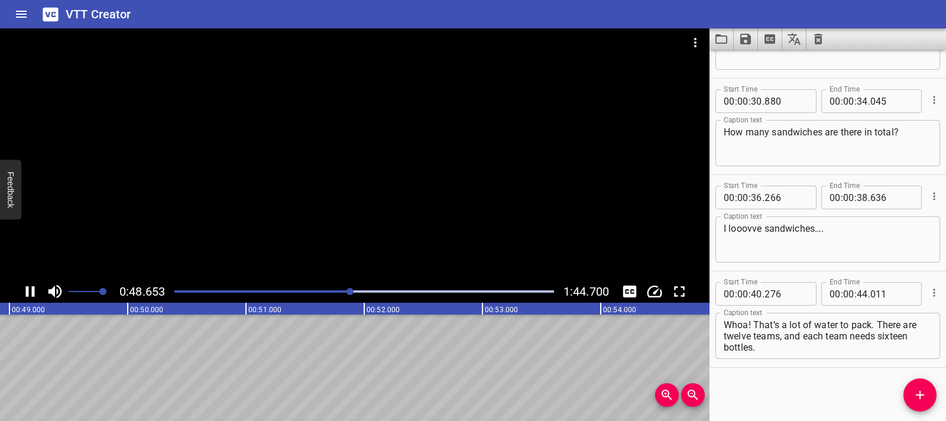
click at [30, 285] on icon "Play/Pause" at bounding box center [30, 291] width 18 height 18
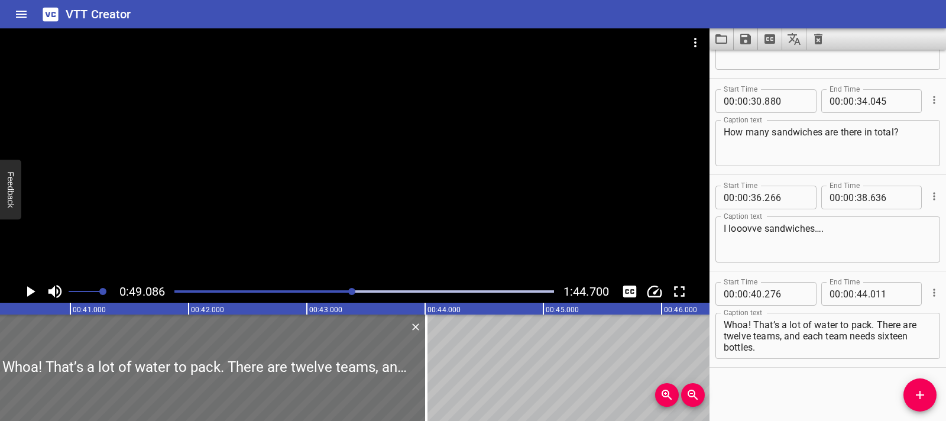
scroll to position [0, 4610]
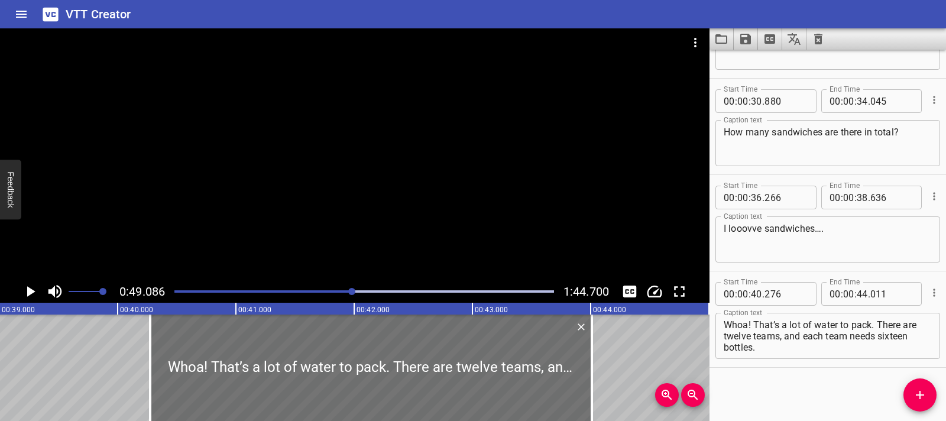
click at [349, 297] on div at bounding box center [364, 291] width 394 height 17
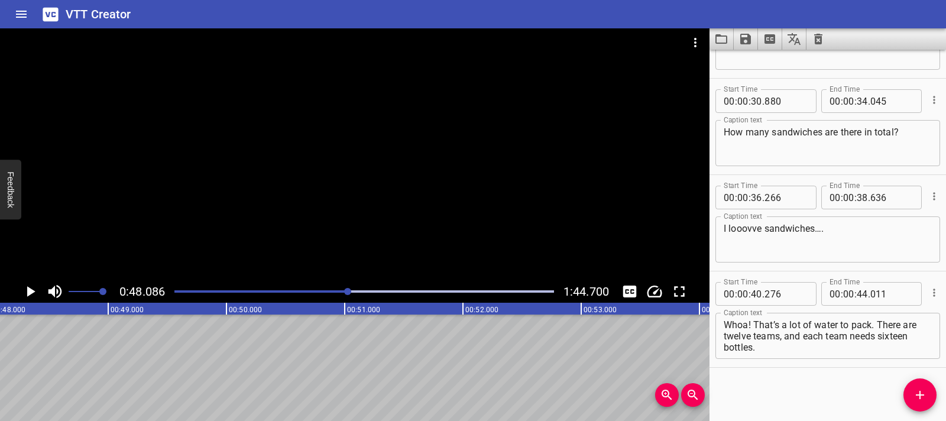
click at [343, 294] on div at bounding box center [364, 291] width 394 height 17
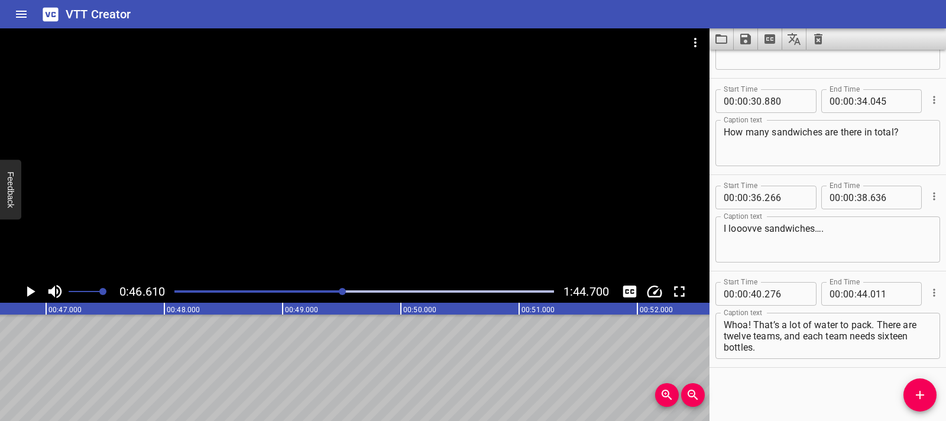
click at [338, 294] on div at bounding box center [364, 291] width 394 height 17
click at [331, 294] on div at bounding box center [364, 291] width 394 height 17
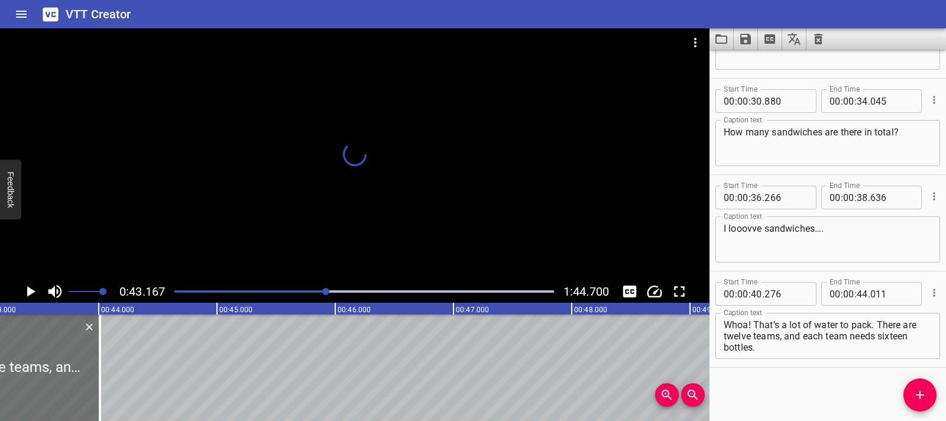
click at [327, 293] on div at bounding box center [325, 291] width 7 height 7
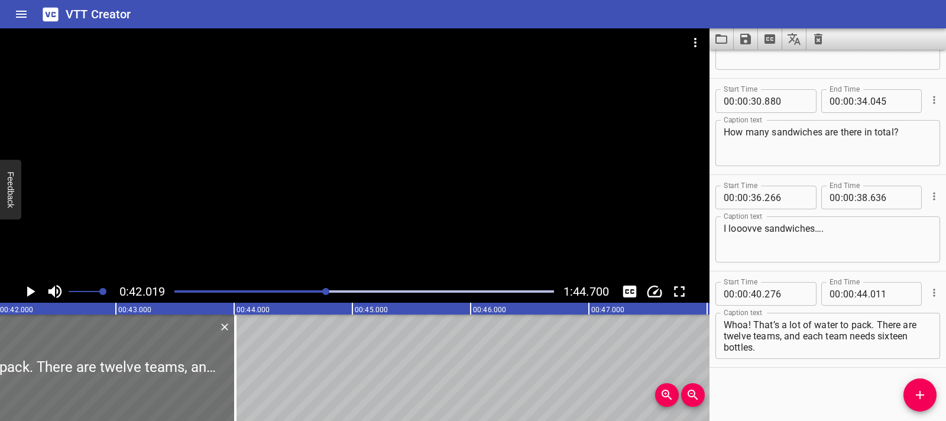
click at [320, 293] on div at bounding box center [364, 291] width 394 height 17
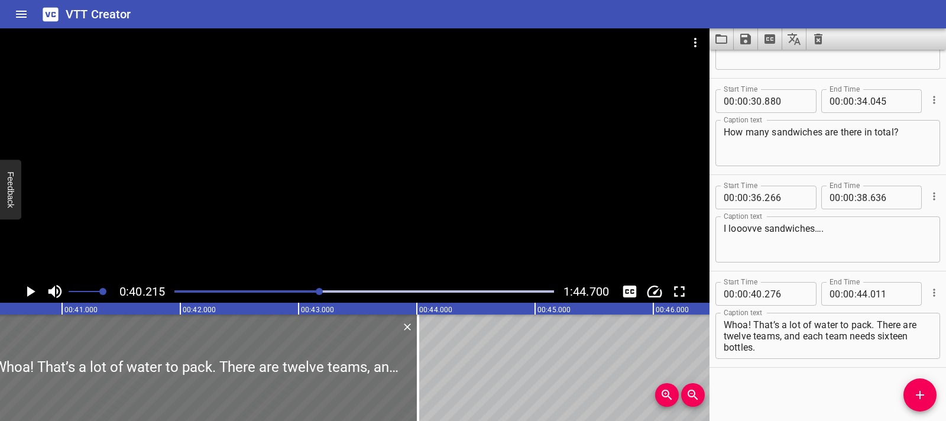
scroll to position [0, 4753]
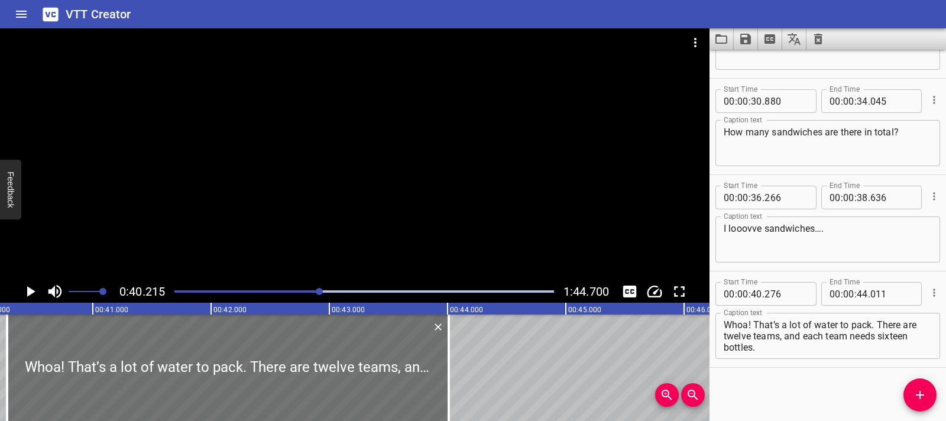
click at [319, 293] on div at bounding box center [319, 291] width 7 height 7
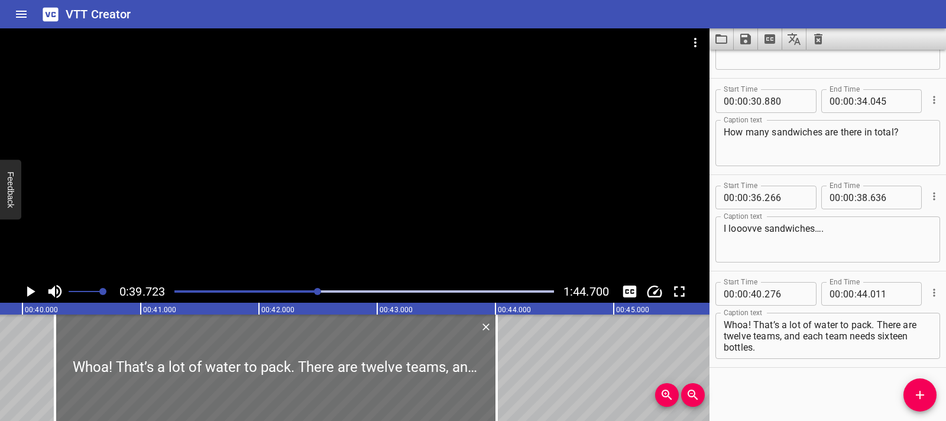
scroll to position [0, 4695]
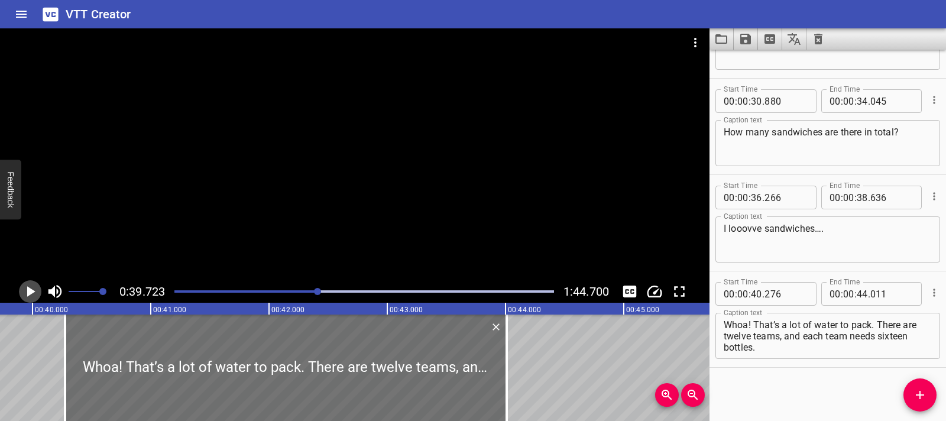
click at [35, 295] on icon "Play/Pause" at bounding box center [30, 291] width 18 height 18
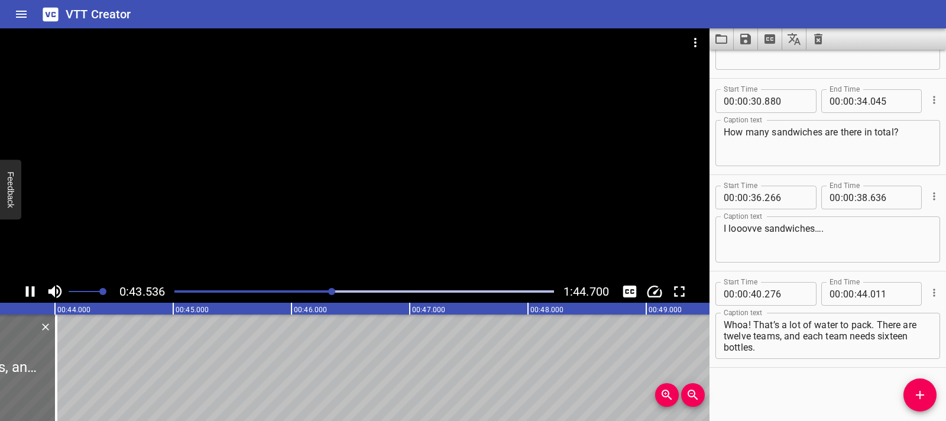
click at [32, 291] on icon "Play/Pause" at bounding box center [30, 291] width 9 height 11
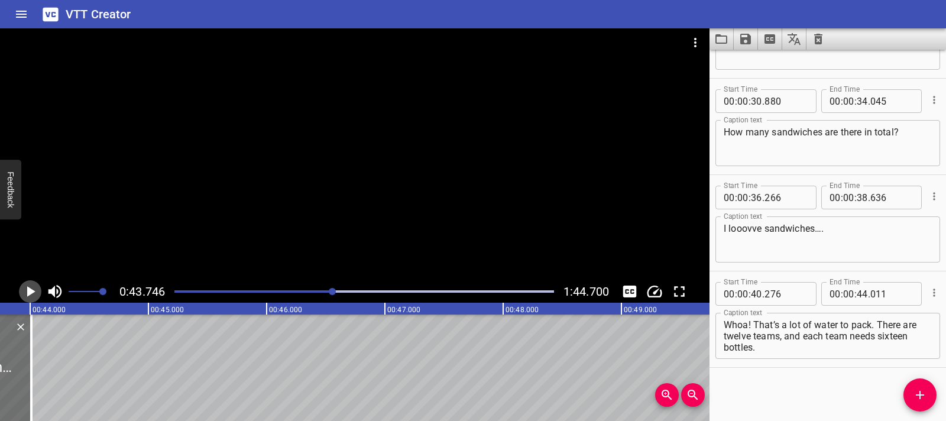
click at [30, 287] on icon "Play/Pause" at bounding box center [30, 291] width 18 height 18
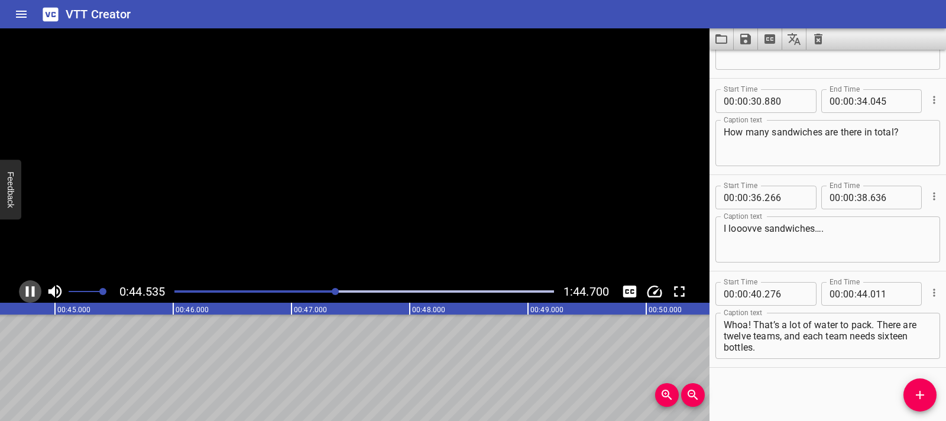
click at [30, 287] on icon "Play/Pause" at bounding box center [30, 291] width 18 height 18
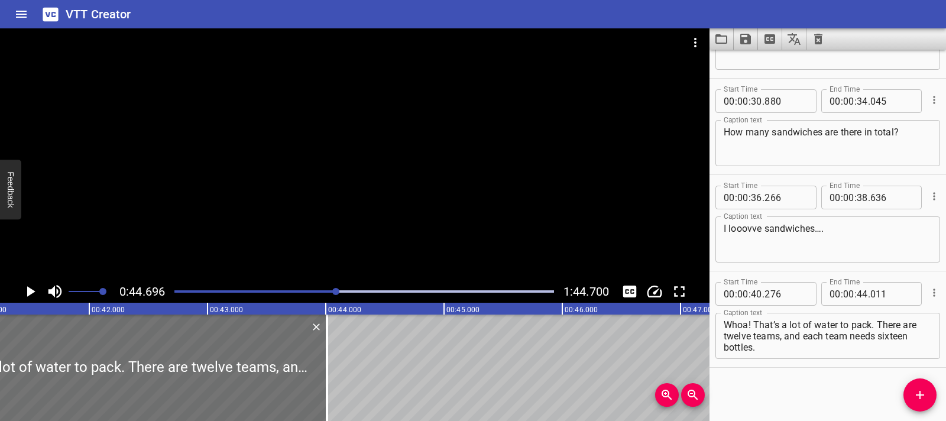
scroll to position [0, 4828]
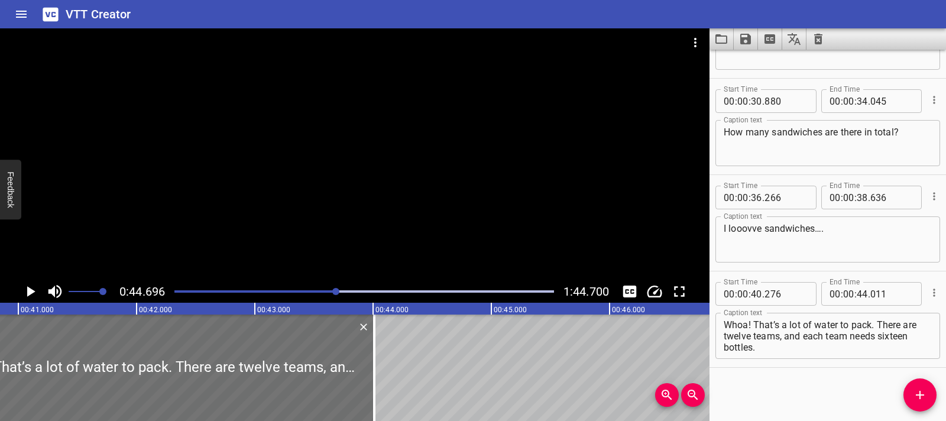
click at [329, 295] on div at bounding box center [364, 291] width 394 height 17
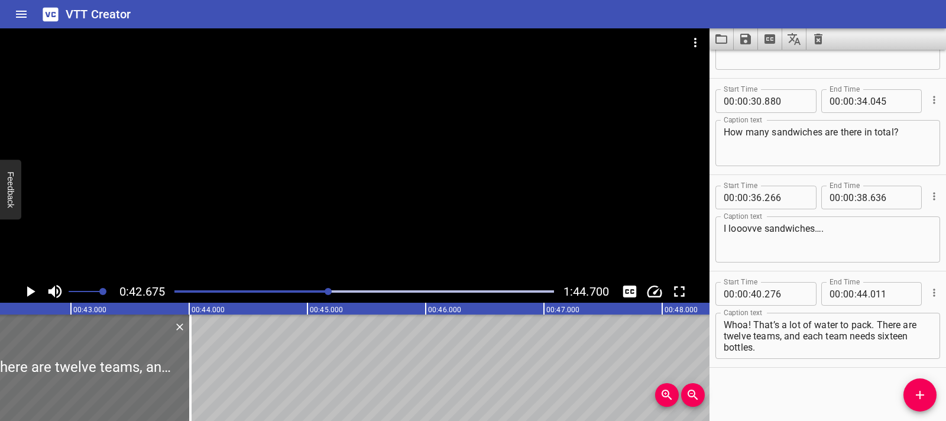
scroll to position [0, 5044]
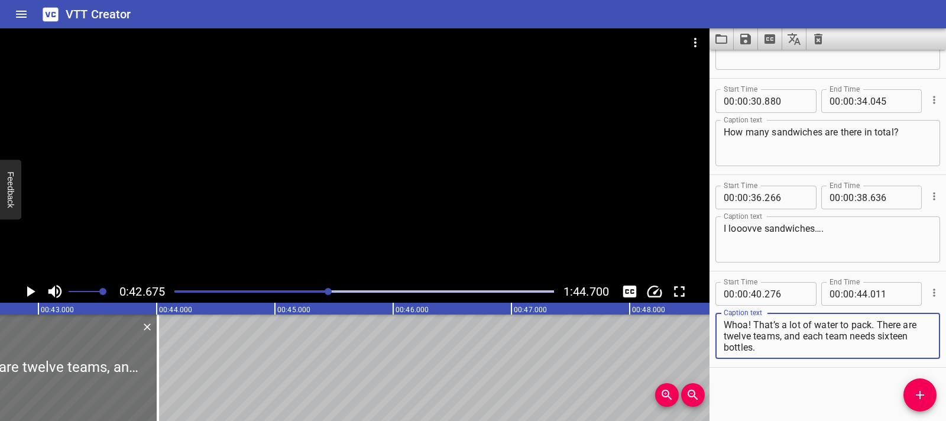
drag, startPoint x: 878, startPoint y: 323, endPoint x: 881, endPoint y: 349, distance: 26.2
click at [881, 349] on textarea "Whoa! That’s a lot of water to pack. There are twelve teams, and each team need…" at bounding box center [827, 336] width 208 height 34
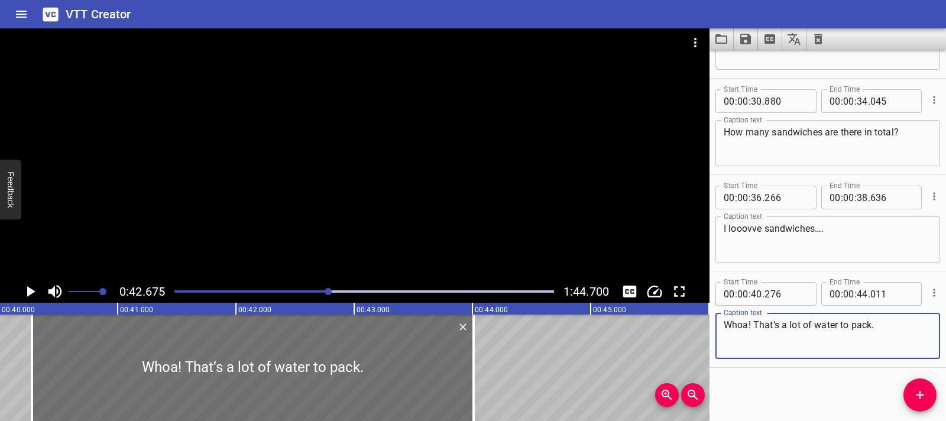
scroll to position [0, 4528]
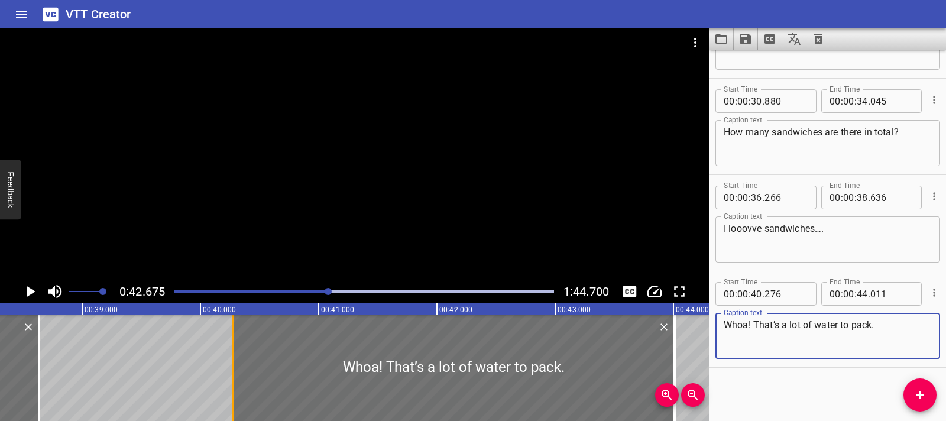
type textarea "Whoa! That’s a lot of water to pack."
click at [236, 358] on div at bounding box center [233, 367] width 12 height 106
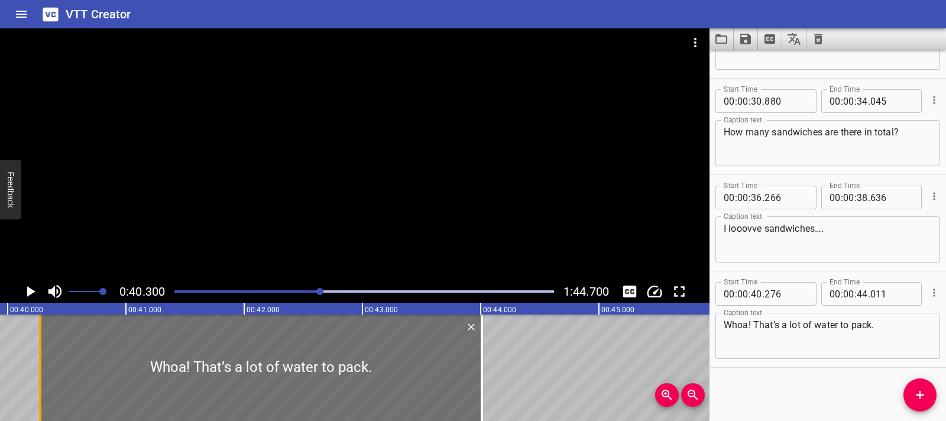
scroll to position [0, 4763]
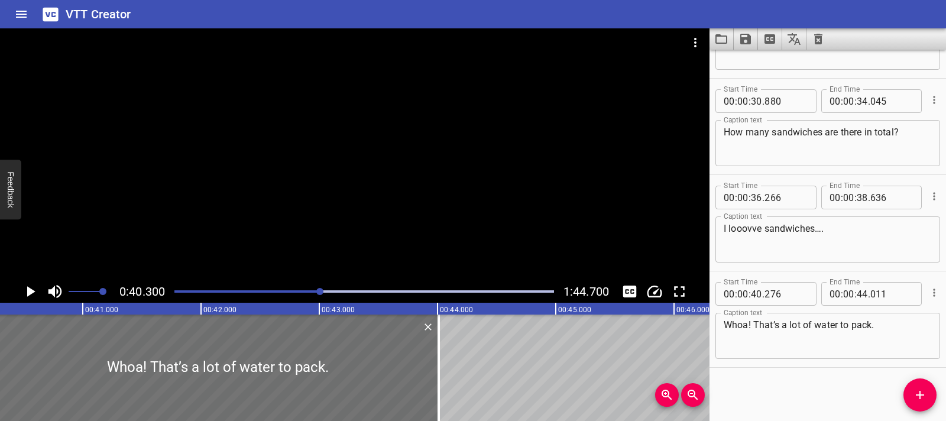
click at [39, 291] on button "Play/Pause" at bounding box center [30, 291] width 22 height 22
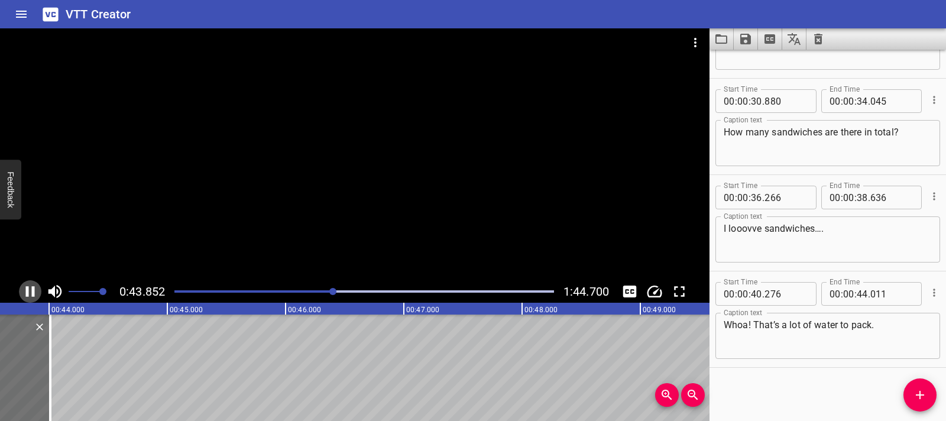
click at [28, 292] on icon "Play/Pause" at bounding box center [30, 291] width 9 height 11
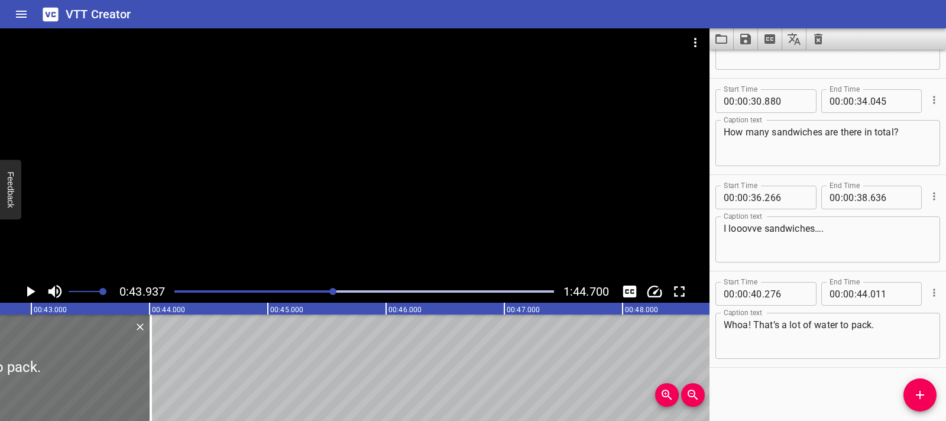
scroll to position [0, 4862]
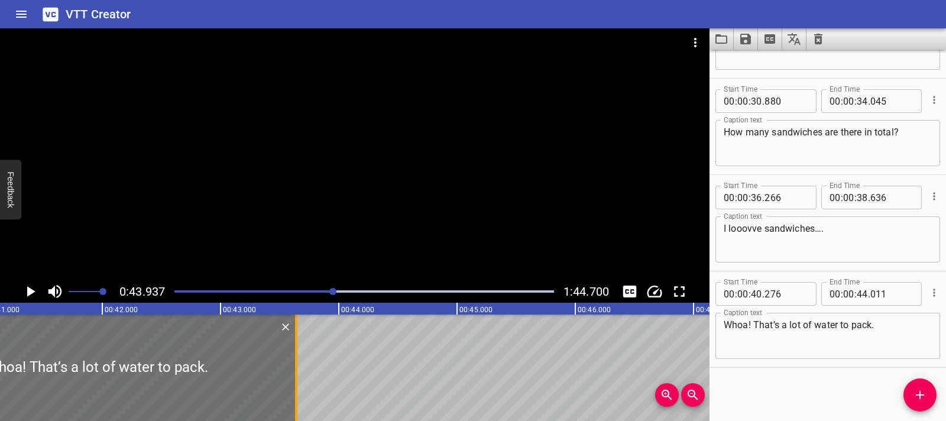
drag, startPoint x: 339, startPoint y: 376, endPoint x: 294, endPoint y: 376, distance: 44.3
click at [295, 376] on div at bounding box center [296, 367] width 2 height 106
type input "43"
type input "636"
click at [924, 395] on icon "Add Cue" at bounding box center [919, 395] width 14 height 14
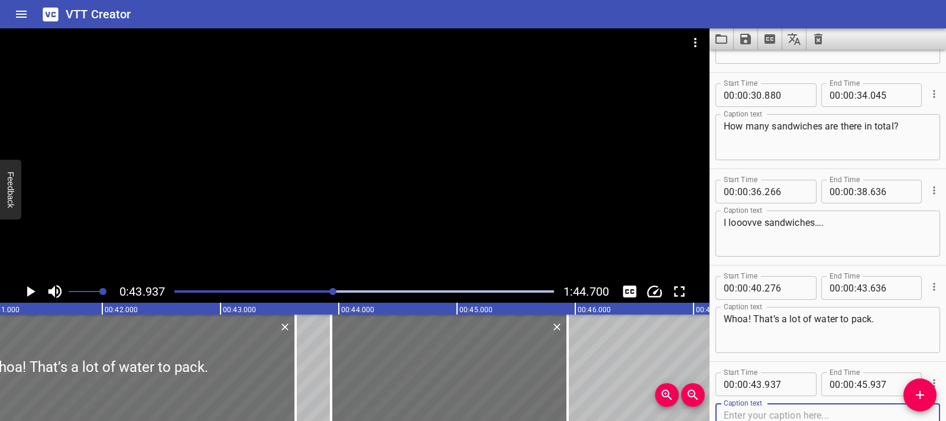
scroll to position [0, 4872]
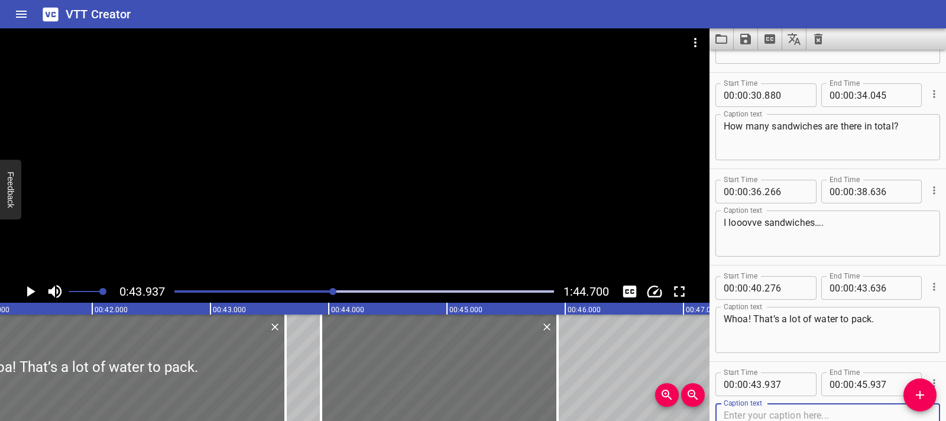
click at [333, 292] on div at bounding box center [332, 291] width 7 height 7
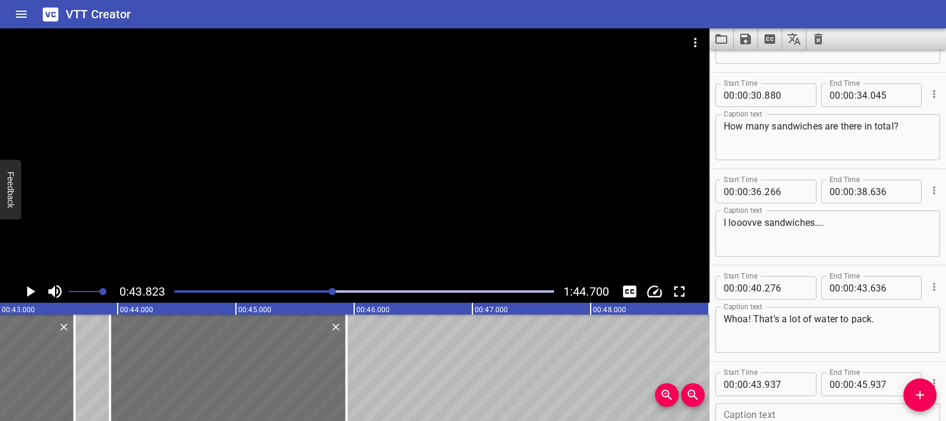
scroll to position [0, 5180]
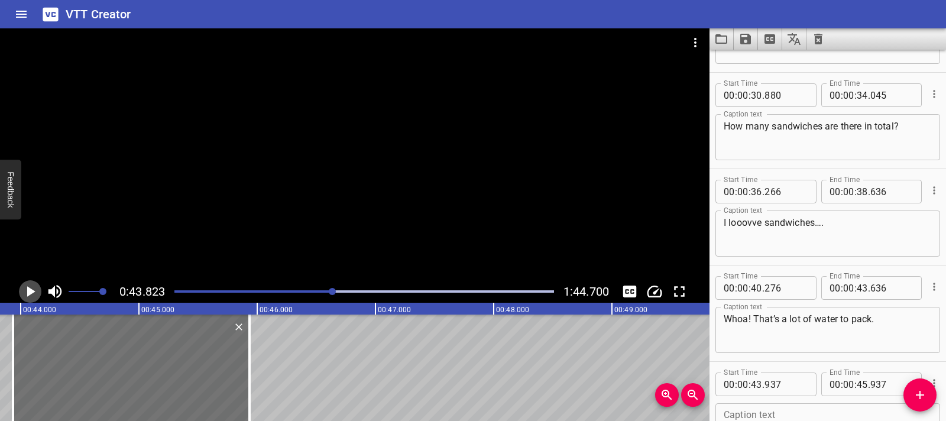
click at [30, 289] on icon "Play/Pause" at bounding box center [31, 291] width 8 height 11
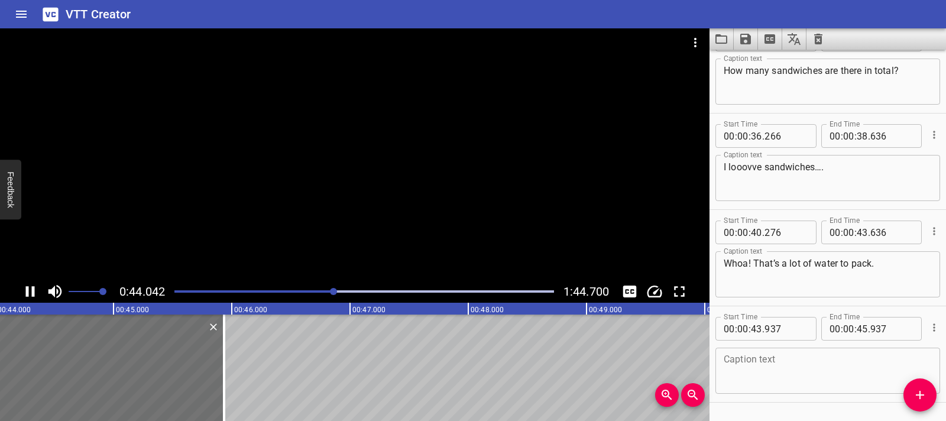
scroll to position [648, 0]
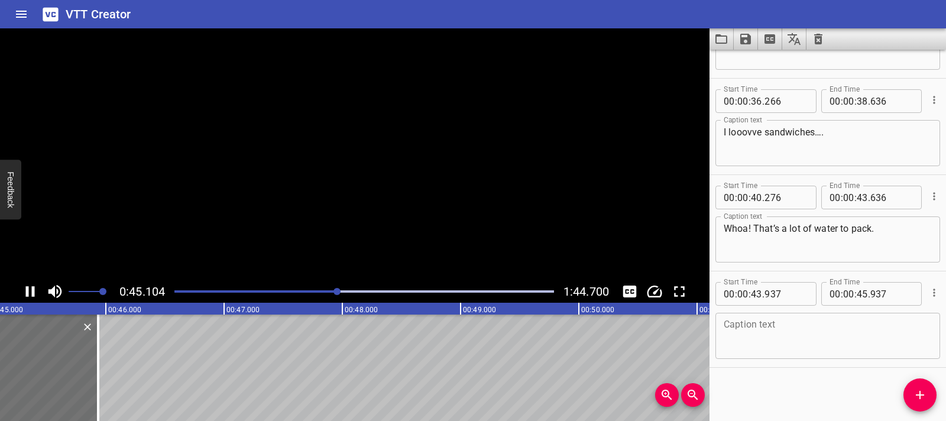
click at [30, 289] on icon "Play/Pause" at bounding box center [30, 291] width 18 height 18
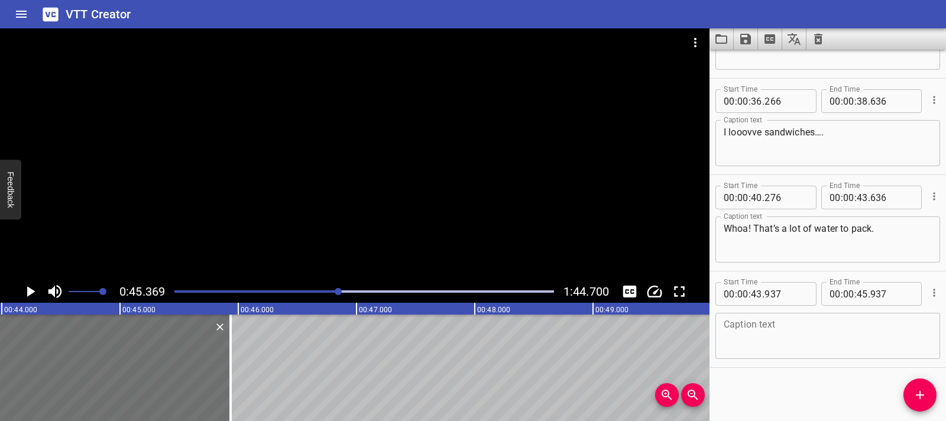
scroll to position [0, 5187]
click at [766, 331] on textarea at bounding box center [827, 336] width 208 height 34
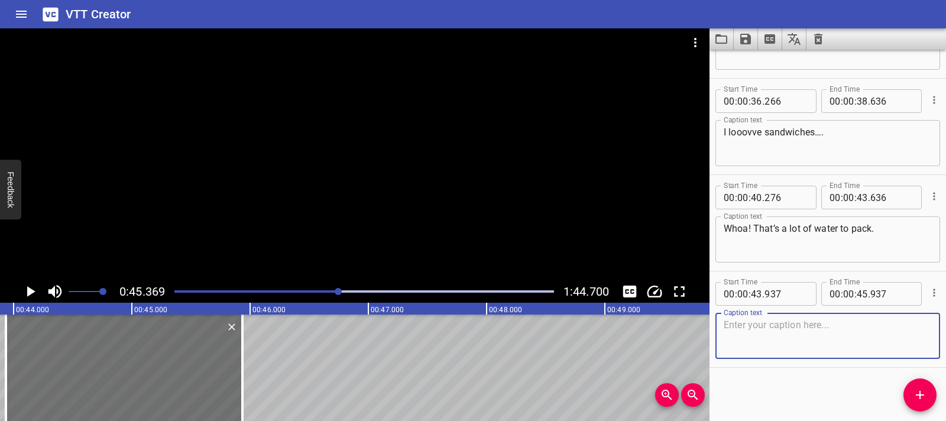
paste textarea "There are twelve teams, and each team needs sixteen bottles."
type textarea "There are twelve teams, and each team needs sixteen bottles."
click at [33, 295] on icon "Play/Pause" at bounding box center [30, 291] width 18 height 18
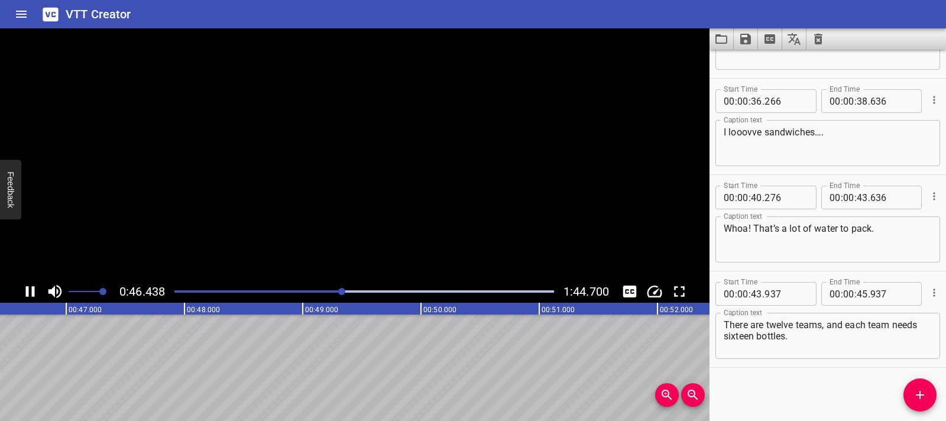
click at [33, 295] on icon "Play/Pause" at bounding box center [30, 291] width 9 height 11
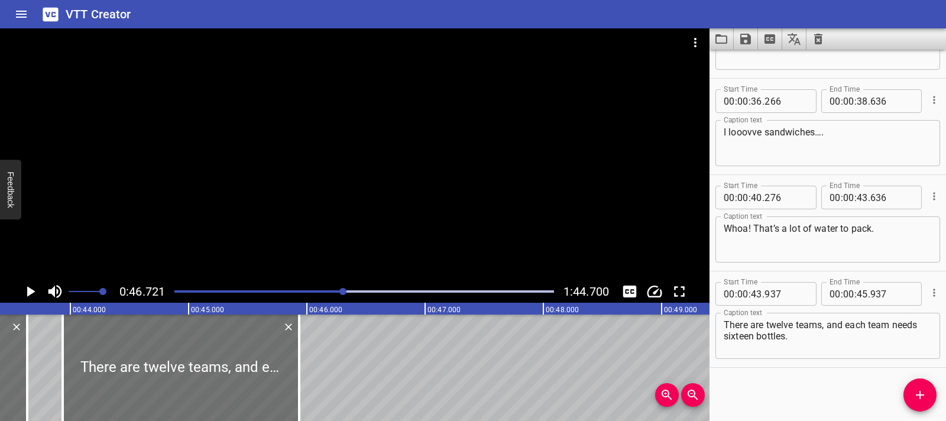
scroll to position [0, 5107]
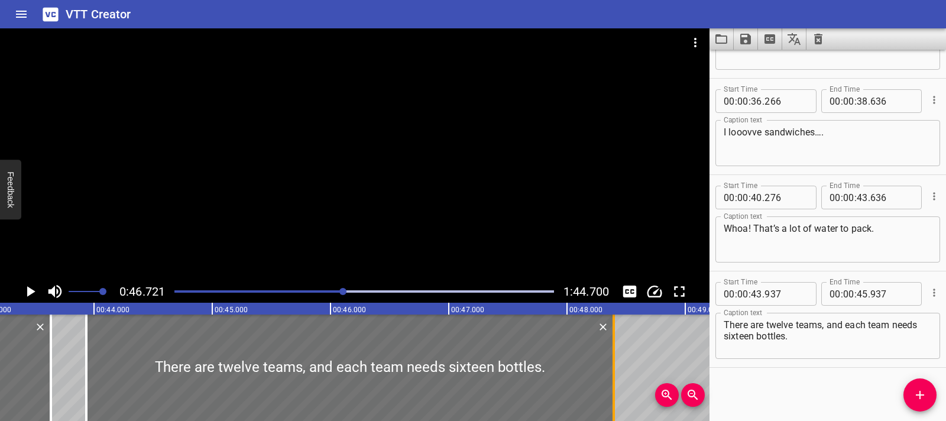
drag, startPoint x: 321, startPoint y: 375, endPoint x: 612, endPoint y: 398, distance: 291.6
click at [612, 398] on div at bounding box center [613, 367] width 2 height 106
type input "48"
type input "397"
click at [27, 293] on icon "Play/Pause" at bounding box center [31, 291] width 8 height 11
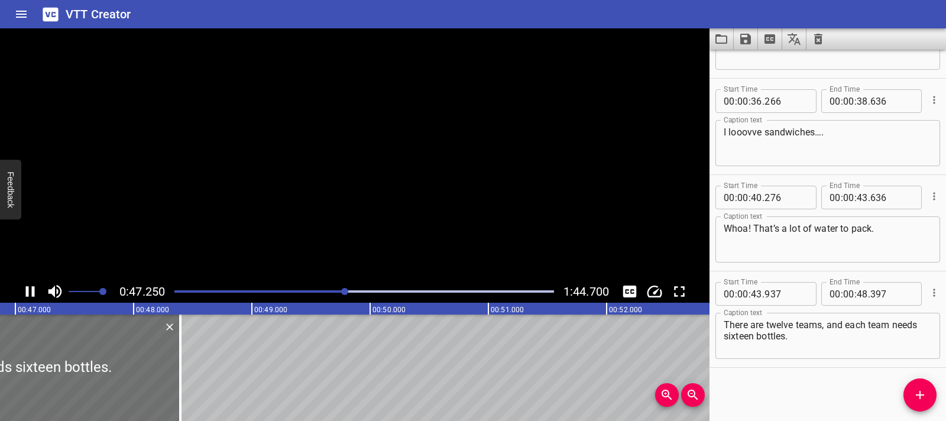
click at [27, 293] on icon "Play/Pause" at bounding box center [30, 291] width 9 height 11
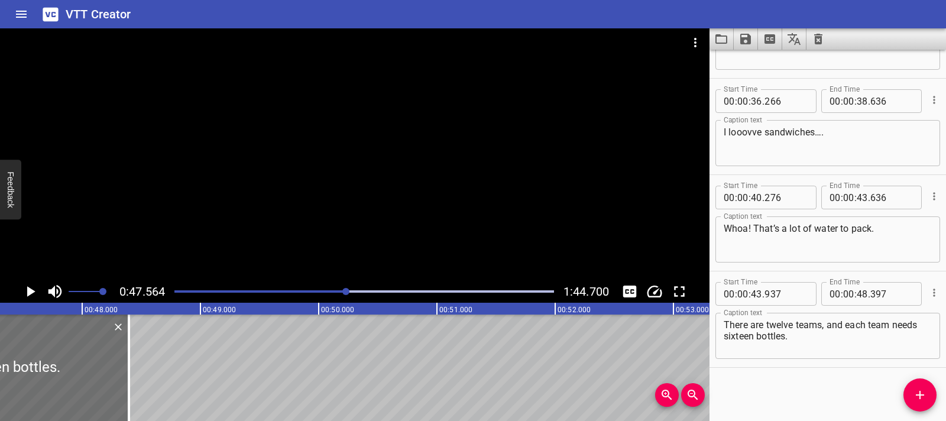
scroll to position [0, 5622]
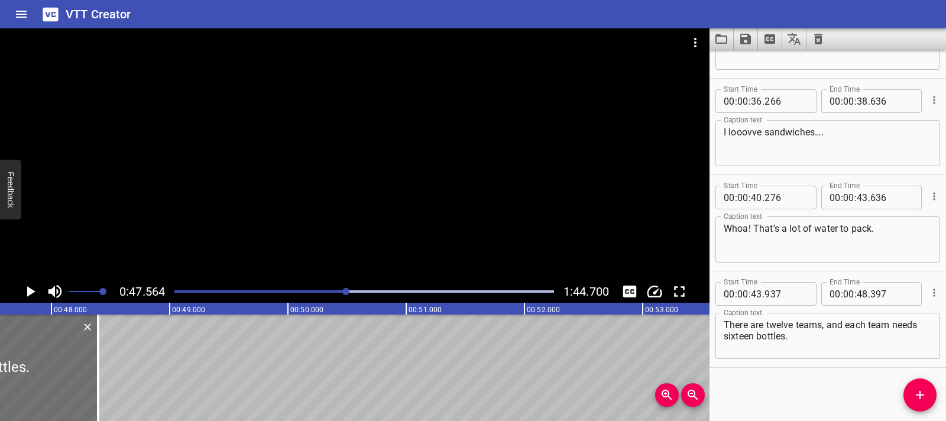
click at [340, 292] on div "Play progress" at bounding box center [156, 291] width 379 height 2
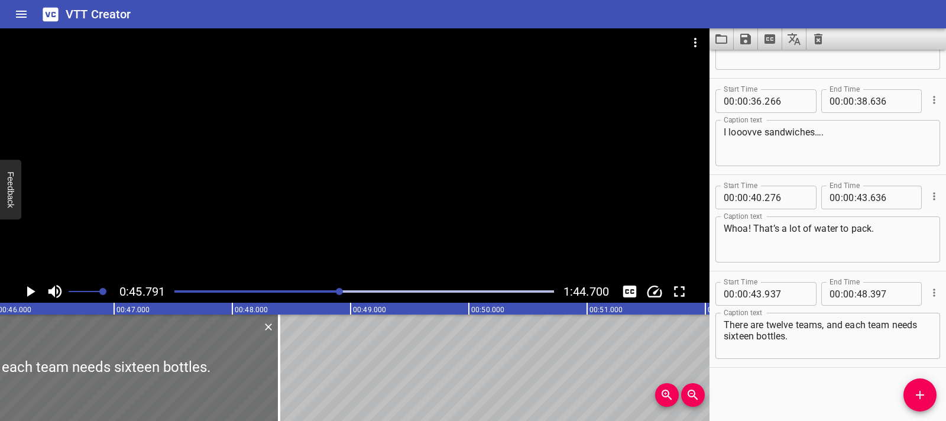
scroll to position [0, 5412]
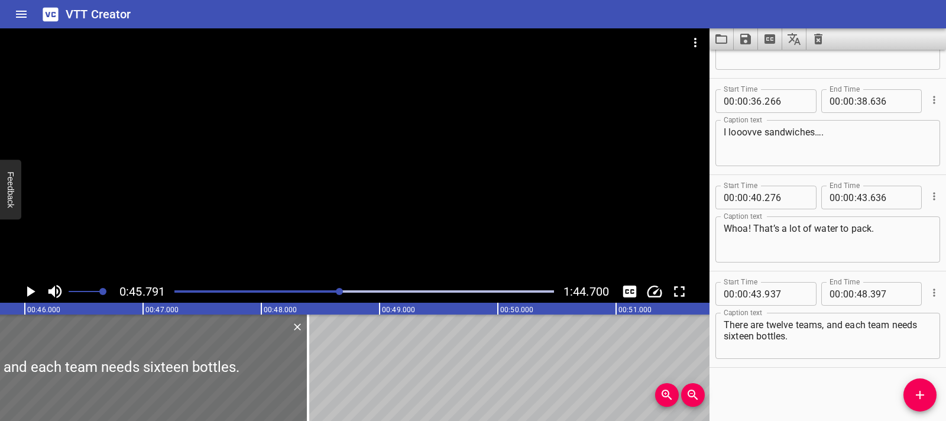
click at [336, 295] on div at bounding box center [364, 291] width 394 height 17
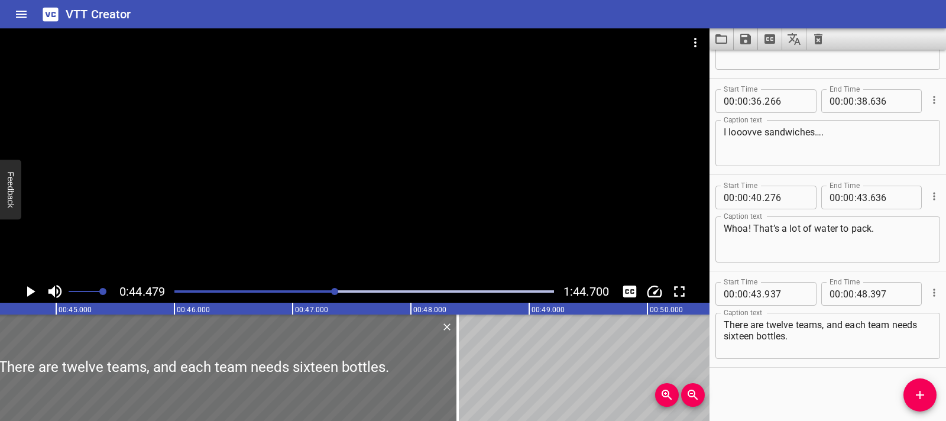
scroll to position [0, 5257]
click at [332, 293] on div at bounding box center [364, 291] width 394 height 17
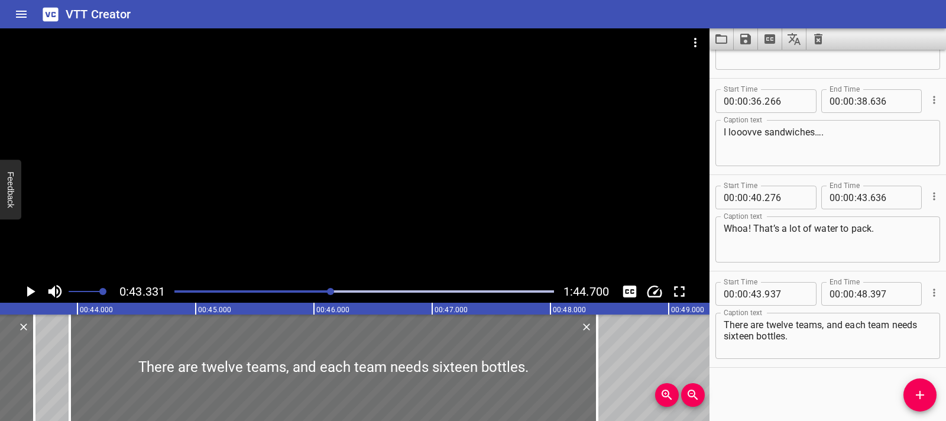
scroll to position [0, 5121]
click at [31, 291] on icon "Play/Pause" at bounding box center [31, 291] width 8 height 11
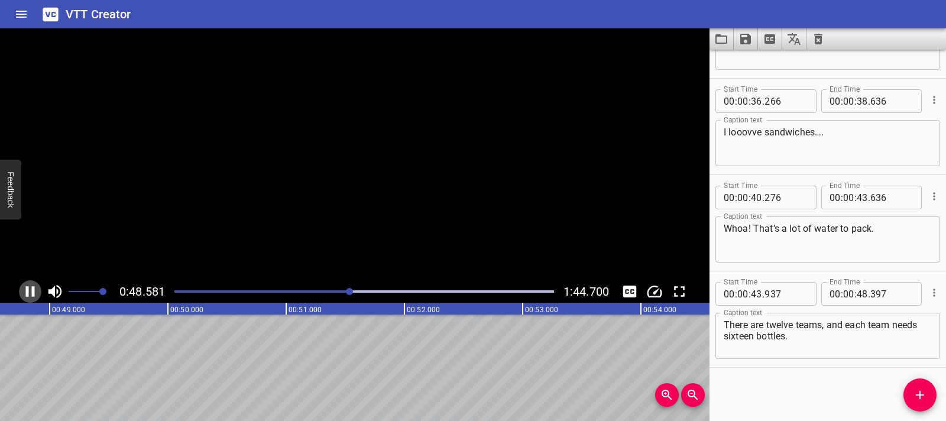
click at [31, 291] on icon "Play/Pause" at bounding box center [30, 291] width 18 height 18
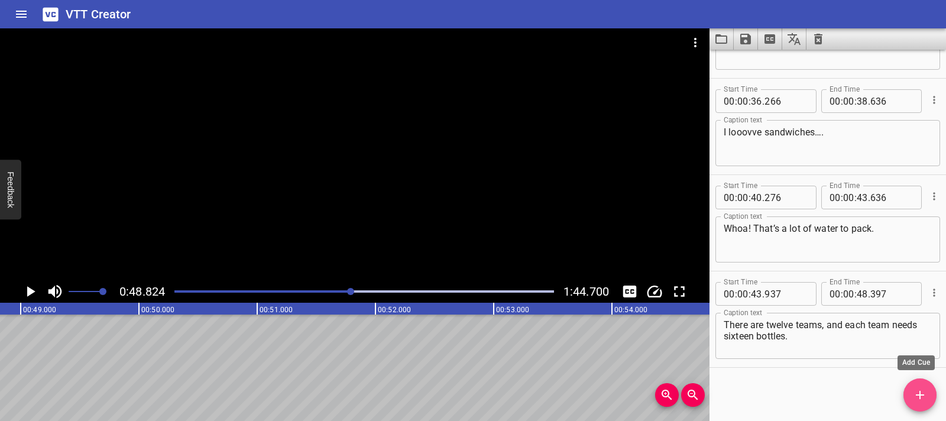
click at [913, 394] on icon "Add Cue" at bounding box center [919, 395] width 14 height 14
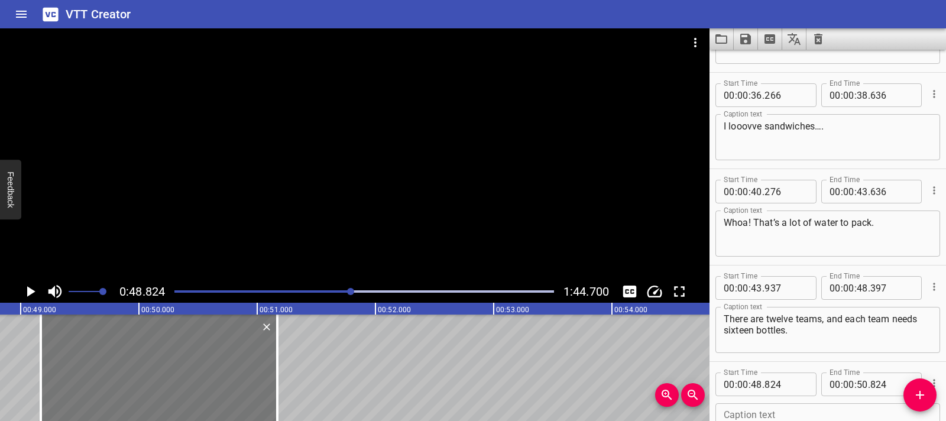
drag, startPoint x: 134, startPoint y: 373, endPoint x: 174, endPoint y: 373, distance: 40.8
click at [174, 373] on div at bounding box center [159, 367] width 236 height 106
type input "49"
type input "169"
type input "51"
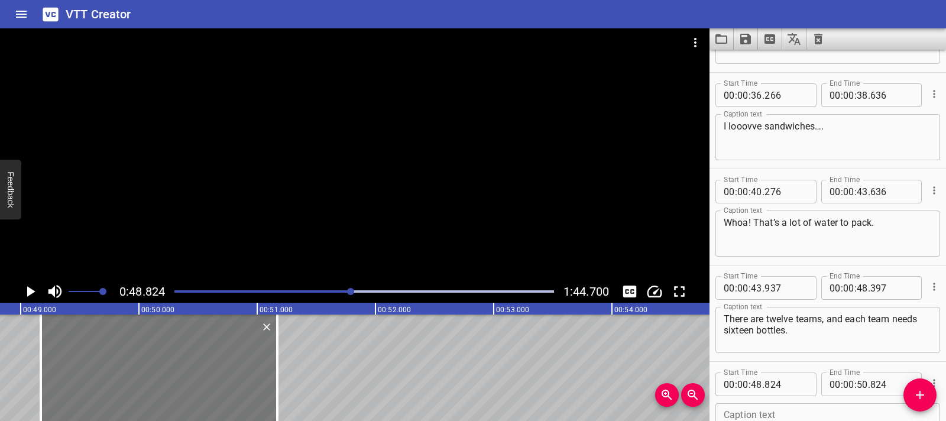
type input "169"
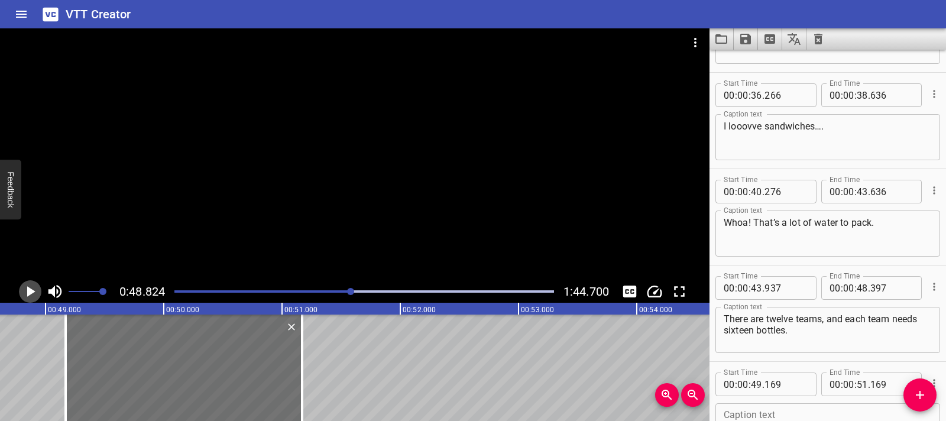
click at [29, 293] on icon "Play/Pause" at bounding box center [31, 291] width 8 height 11
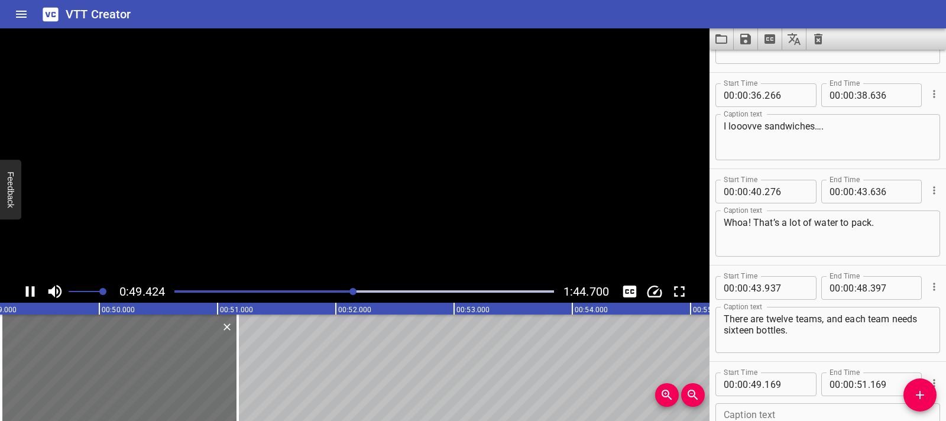
scroll to position [744, 0]
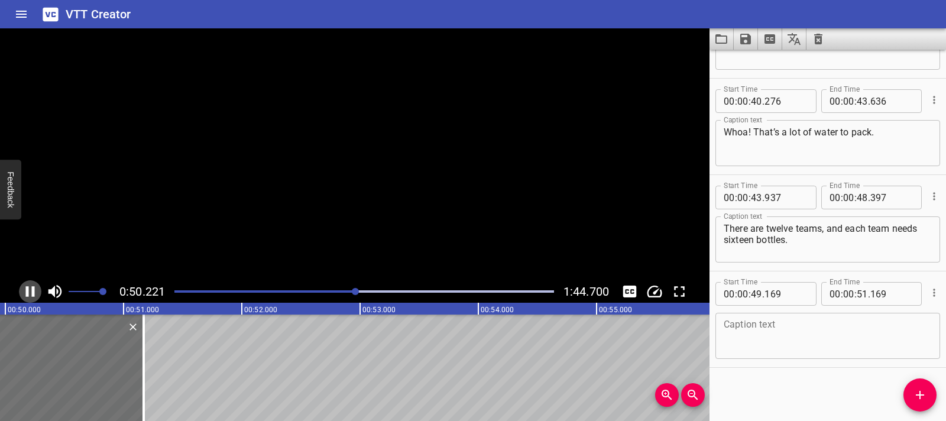
click at [29, 293] on icon "Play/Pause" at bounding box center [30, 291] width 18 height 18
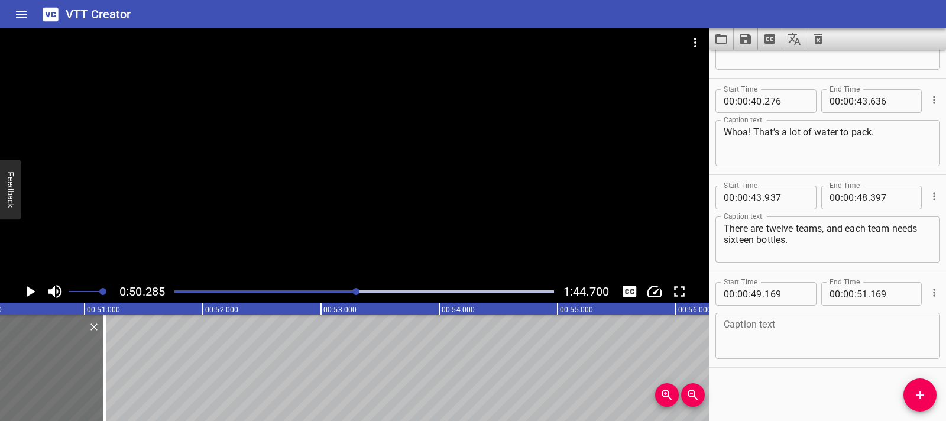
click at [729, 329] on textarea at bounding box center [827, 336] width 208 height 34
paste textarea "We need to make sure every team gets enough."
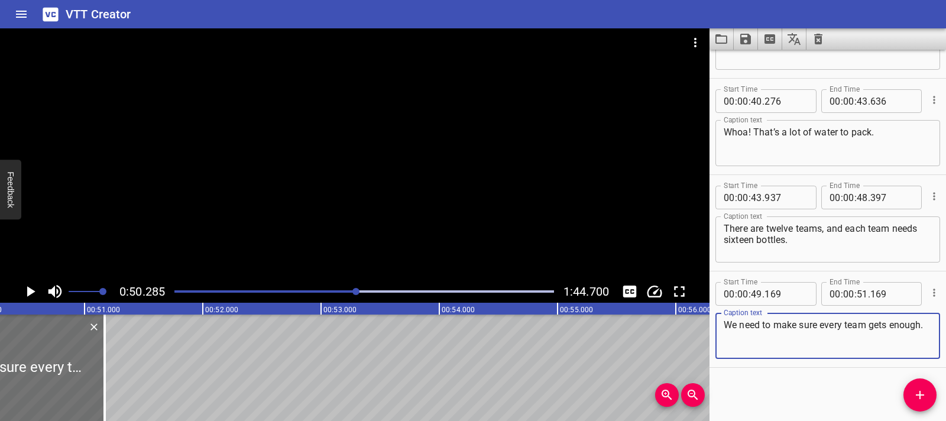
type textarea "We need to make sure every team gets enough."
click at [32, 287] on icon "Play/Pause" at bounding box center [30, 291] width 18 height 18
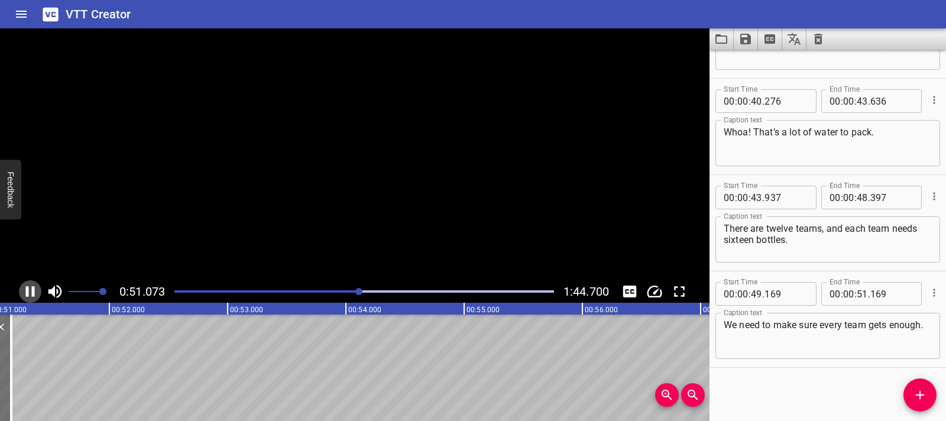
click at [31, 287] on icon "Play/Pause" at bounding box center [30, 291] width 18 height 18
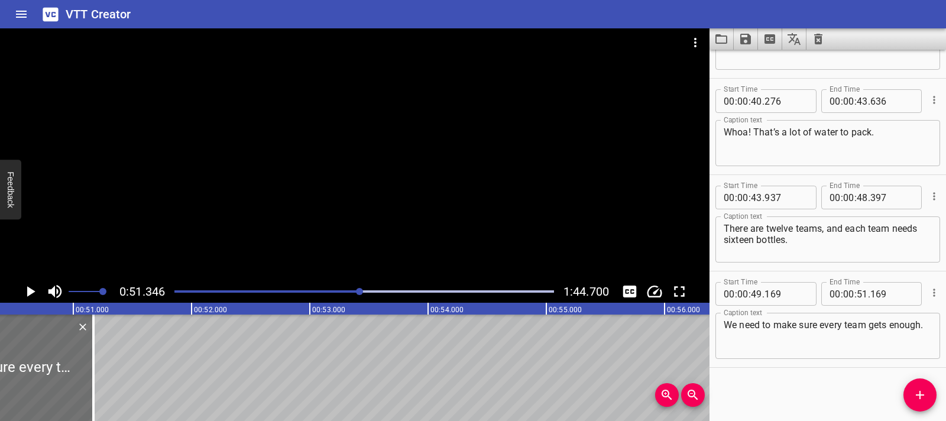
scroll to position [0, 5919]
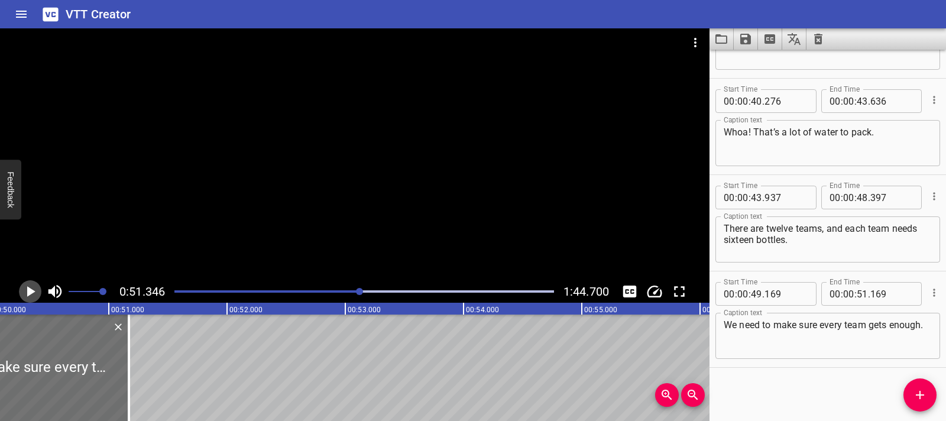
click at [30, 292] on icon "Play/Pause" at bounding box center [31, 291] width 8 height 11
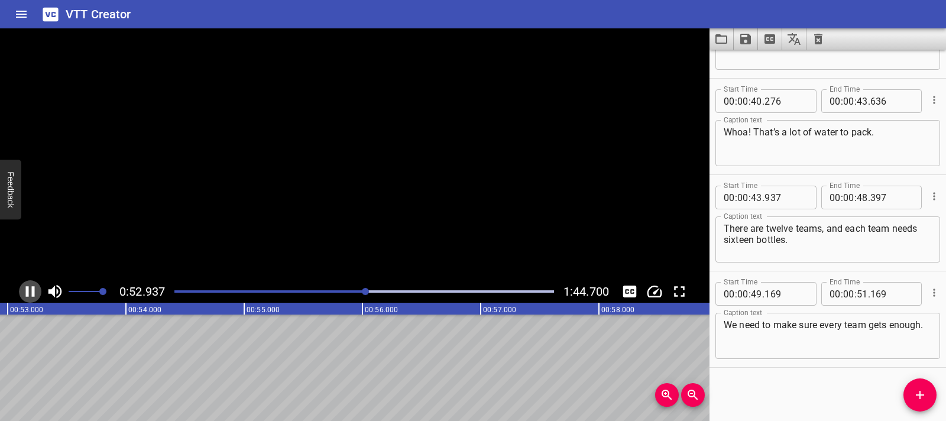
click at [30, 292] on icon "Play/Pause" at bounding box center [30, 291] width 18 height 18
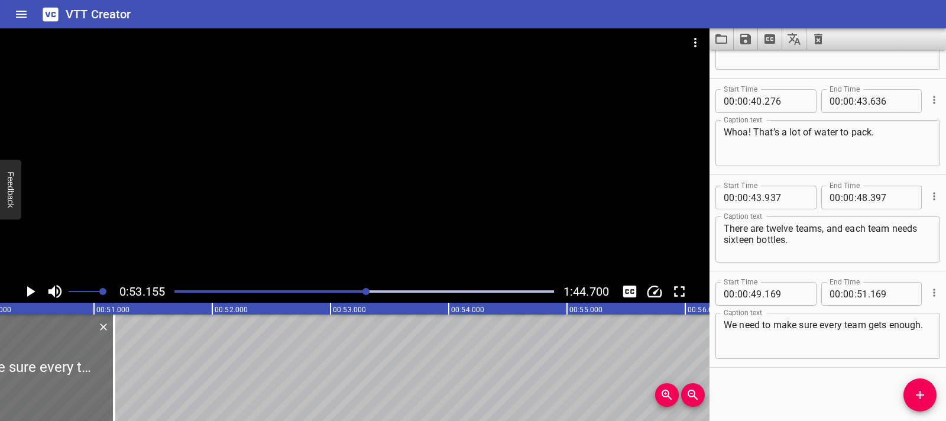
scroll to position [0, 5922]
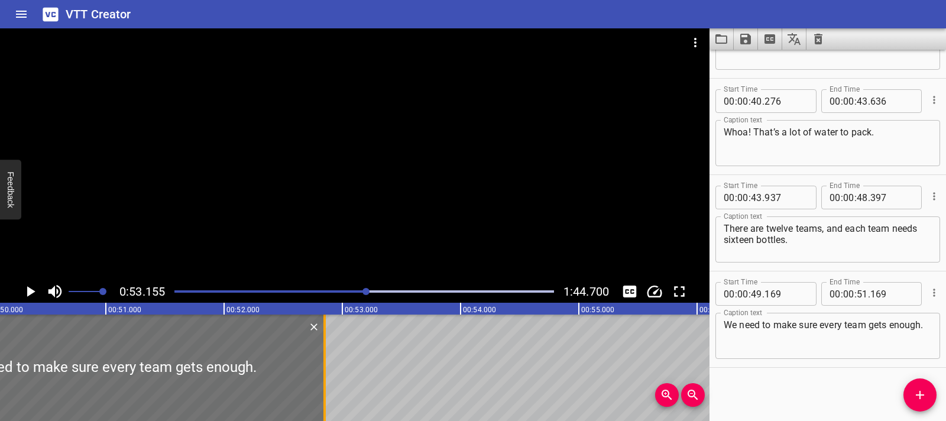
drag, startPoint x: 123, startPoint y: 365, endPoint x: 321, endPoint y: 374, distance: 198.8
click at [321, 374] on div at bounding box center [325, 367] width 12 height 106
type input "52"
type input "849"
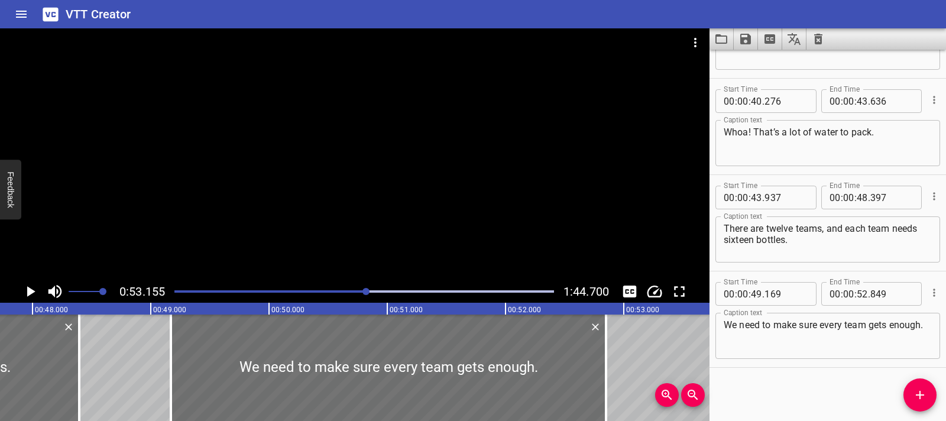
scroll to position [0, 5629]
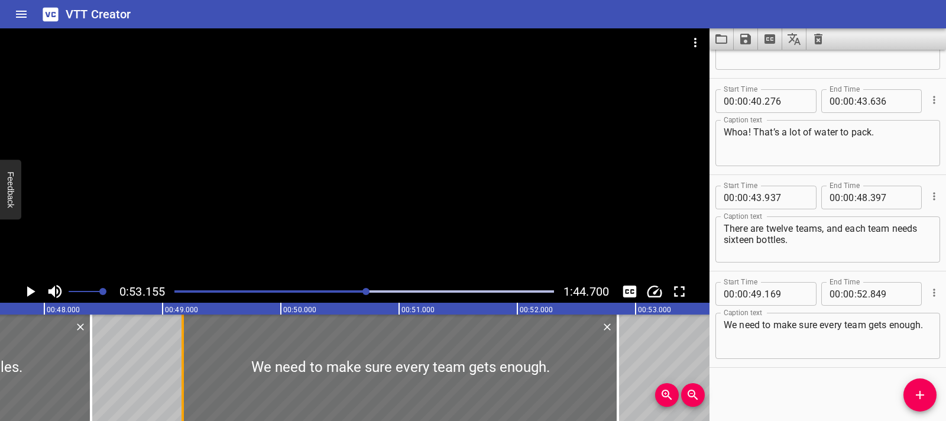
click at [183, 367] on div at bounding box center [182, 367] width 2 height 106
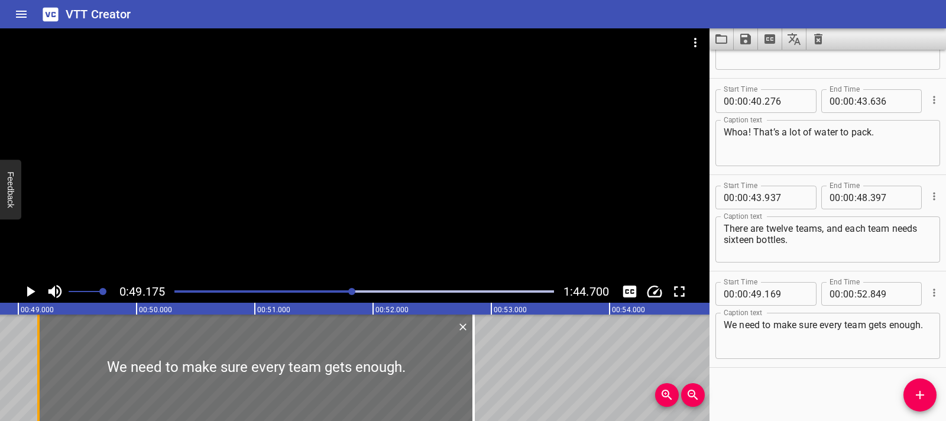
scroll to position [0, 5812]
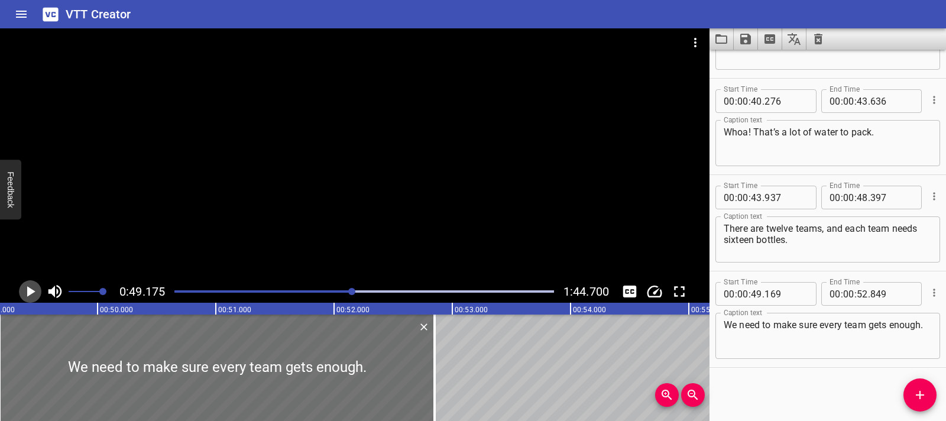
click at [34, 287] on icon "Play/Pause" at bounding box center [30, 291] width 18 height 18
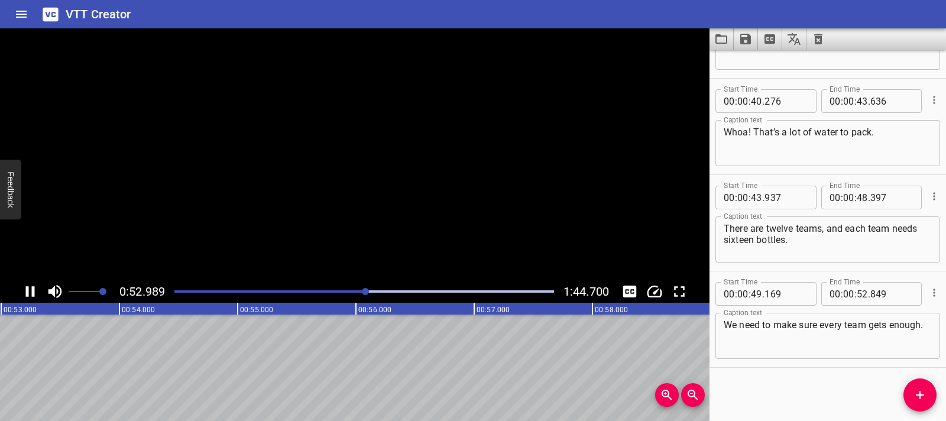
click at [34, 287] on icon "Play/Pause" at bounding box center [30, 291] width 9 height 11
click at [25, 288] on icon "Play/Pause" at bounding box center [30, 291] width 18 height 18
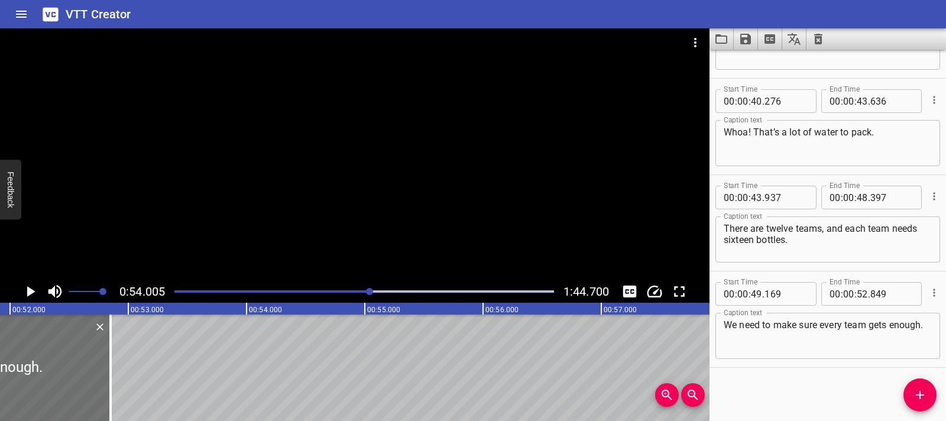
scroll to position [0, 6101]
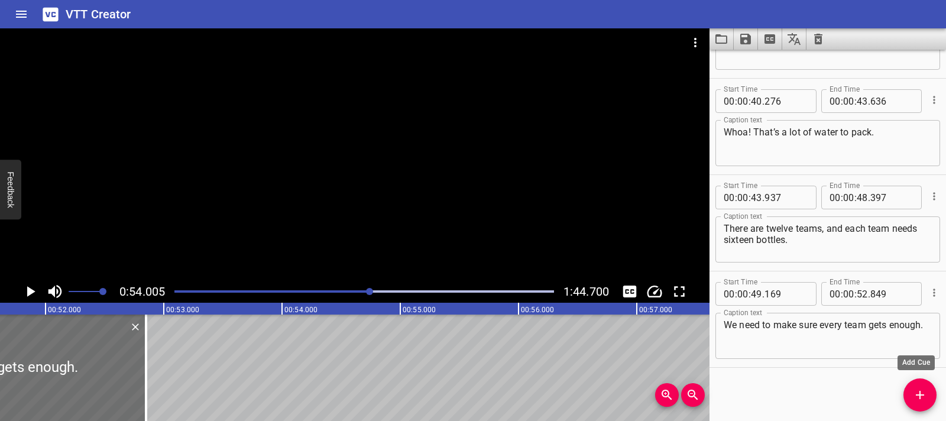
click at [923, 401] on icon "Add Cue" at bounding box center [919, 395] width 14 height 14
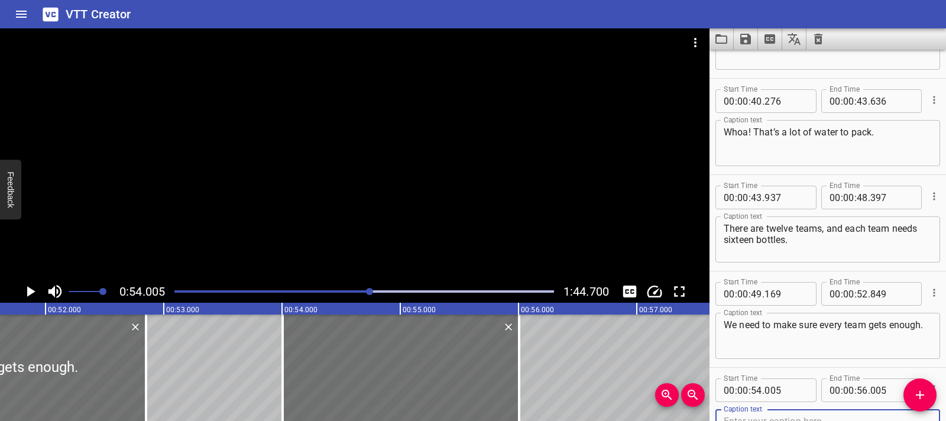
scroll to position [750, 0]
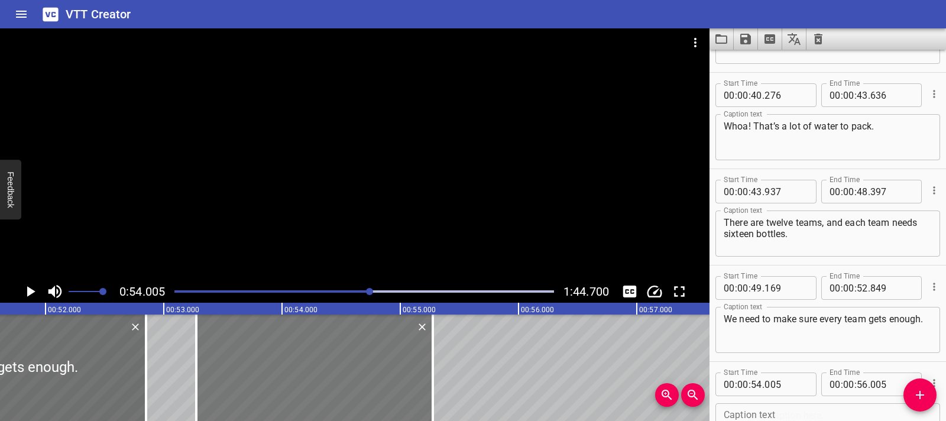
drag, startPoint x: 473, startPoint y: 368, endPoint x: 387, endPoint y: 372, distance: 86.4
click at [387, 372] on div at bounding box center [314, 367] width 236 height 106
type input "53"
type input "275"
type input "55"
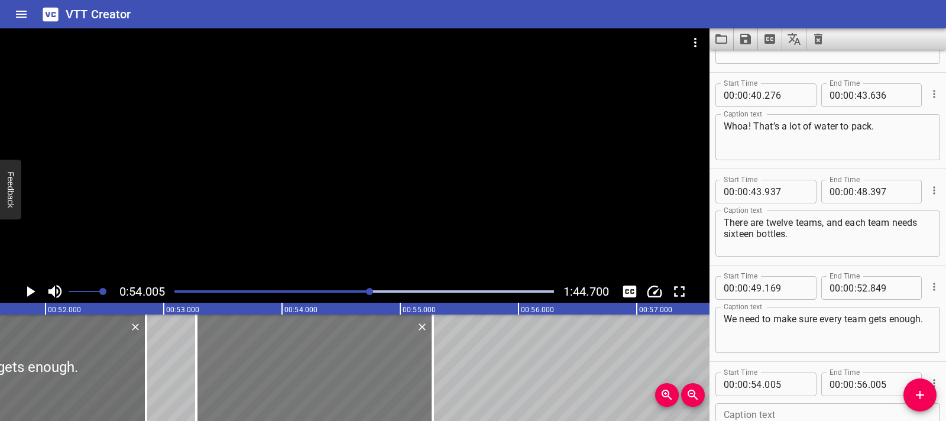
type input "275"
click at [204, 357] on div at bounding box center [314, 367] width 236 height 106
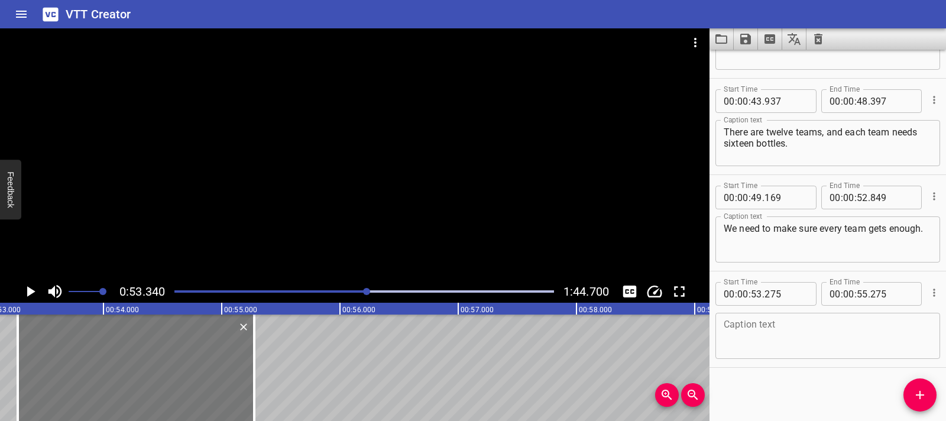
scroll to position [0, 6305]
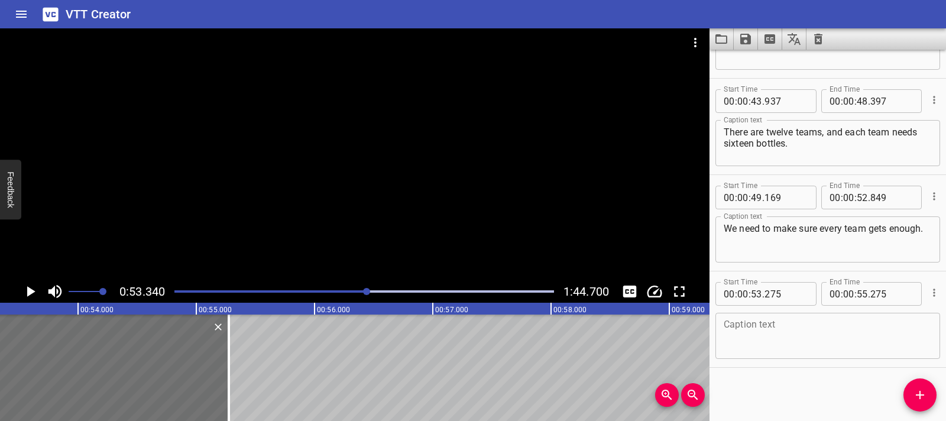
click at [36, 287] on icon "Play/Pause" at bounding box center [30, 291] width 18 height 18
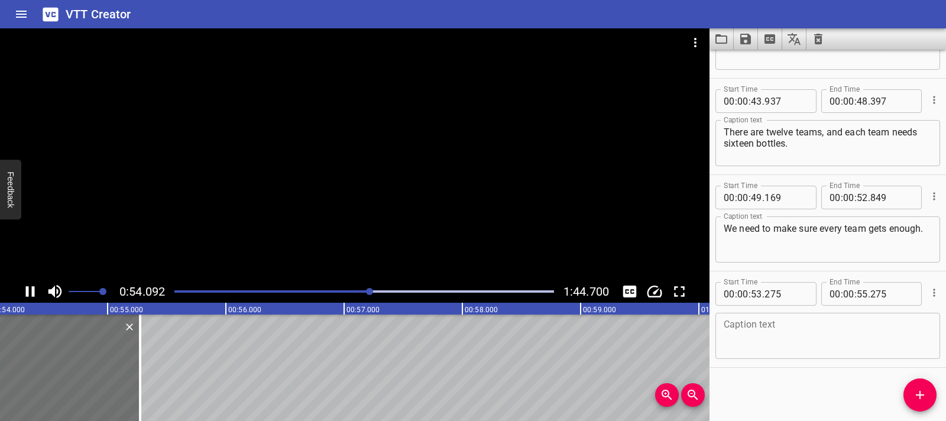
click at [34, 287] on icon "Play/Pause" at bounding box center [30, 291] width 9 height 11
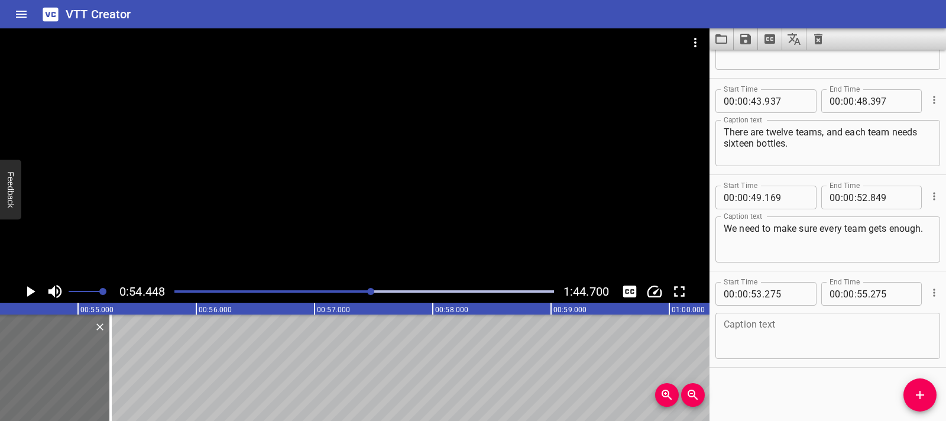
scroll to position [0, 6436]
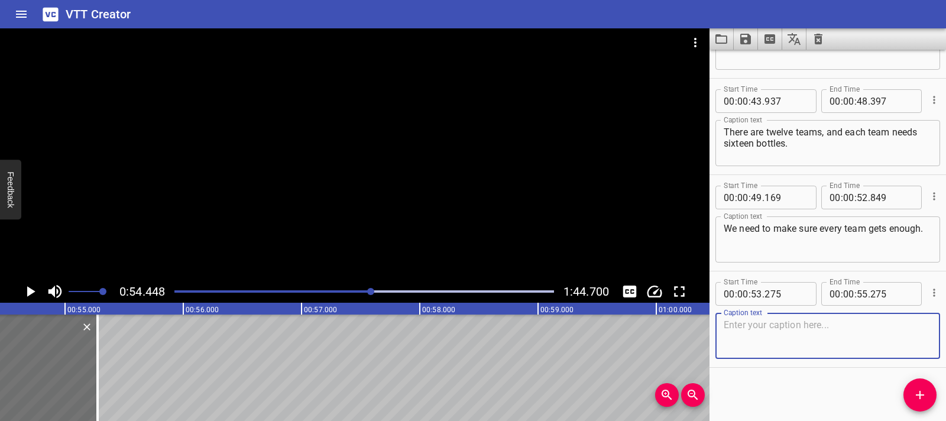
click at [724, 340] on textarea at bounding box center [827, 336] width 208 height 34
paste textarea "Let’s figure it out: twelve equal groups of sixteen bottles... how many is that…"
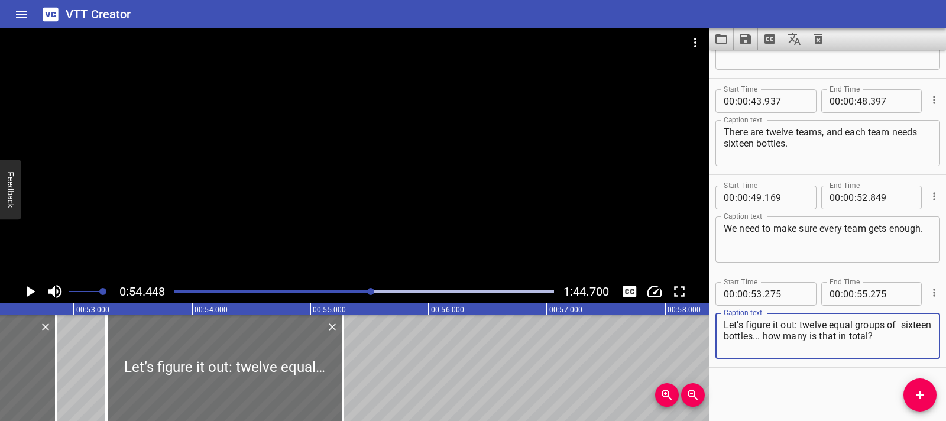
scroll to position [0, 6155]
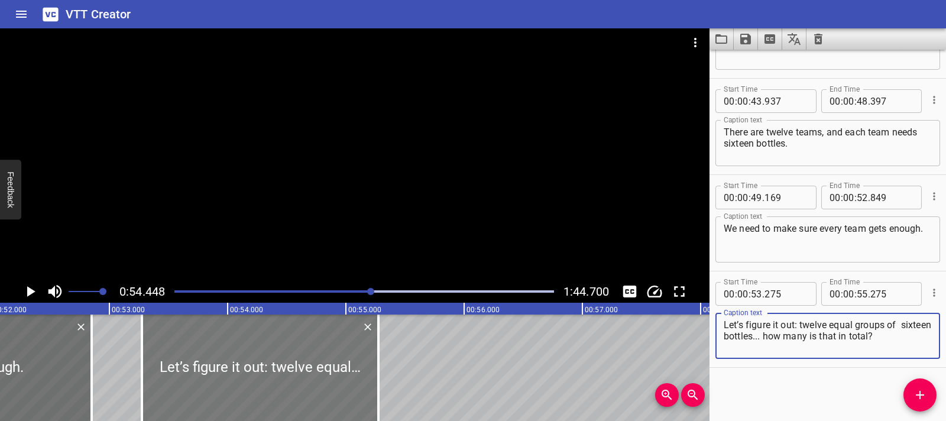
type textarea "Let’s figure it out: twelve equal groups of sixteen bottles... how many is that…"
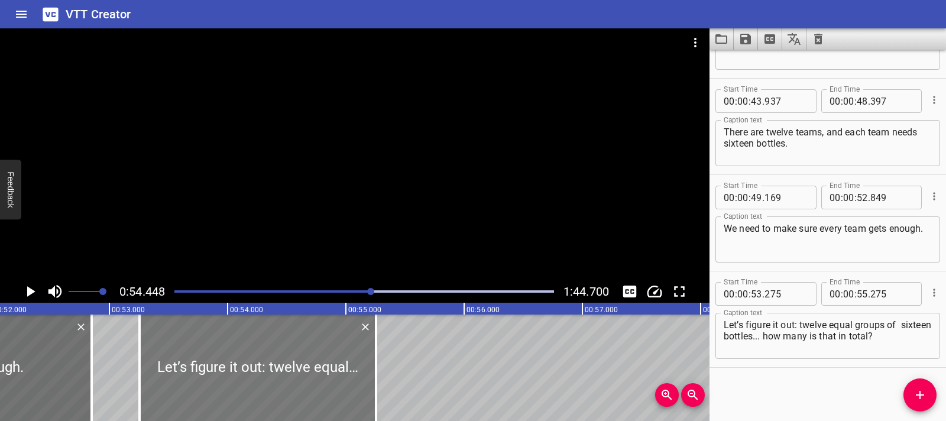
click at [253, 354] on div at bounding box center [257, 367] width 236 height 106
type input "250"
click at [140, 354] on div at bounding box center [139, 367] width 12 height 106
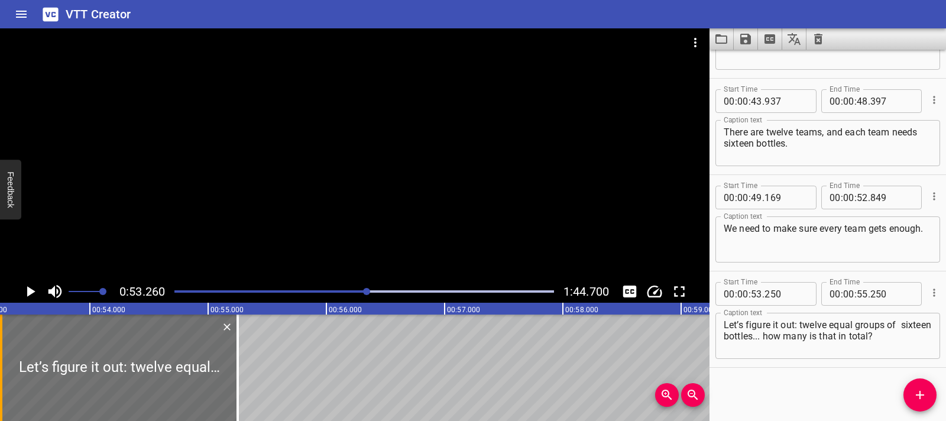
scroll to position [0, 6295]
click at [30, 296] on icon "Play/Pause" at bounding box center [30, 291] width 18 height 18
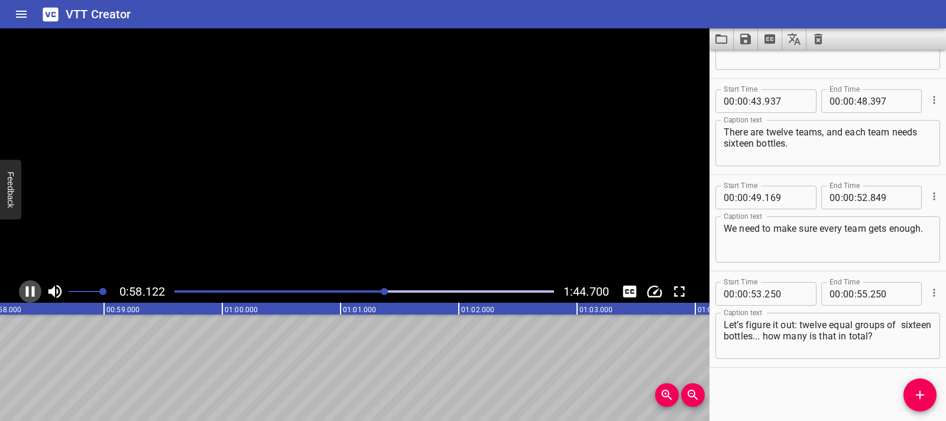
click at [30, 296] on icon "Play/Pause" at bounding box center [30, 291] width 18 height 18
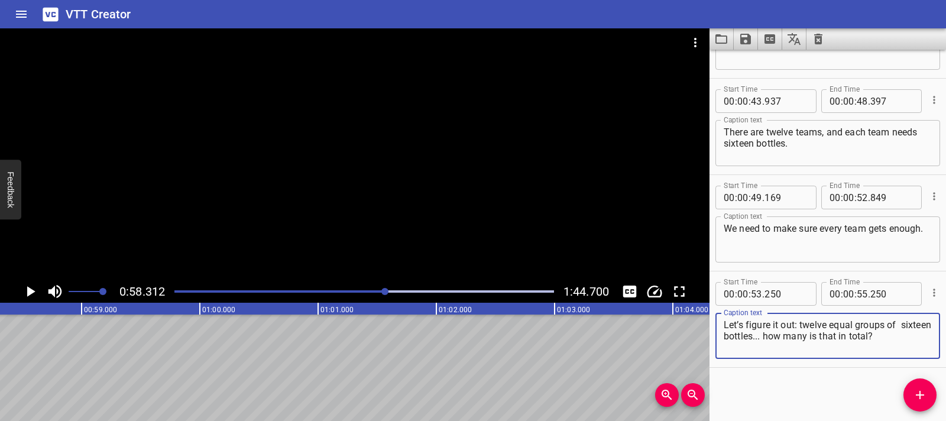
drag, startPoint x: 795, startPoint y: 339, endPoint x: 912, endPoint y: 340, distance: 117.0
click at [912, 340] on textarea "Let’s figure it out: twelve equal groups of sixteen bottles... how many is that…" at bounding box center [827, 336] width 208 height 34
type textarea "Let’s figure it out: twelve equal groups of sixteen bottles..."
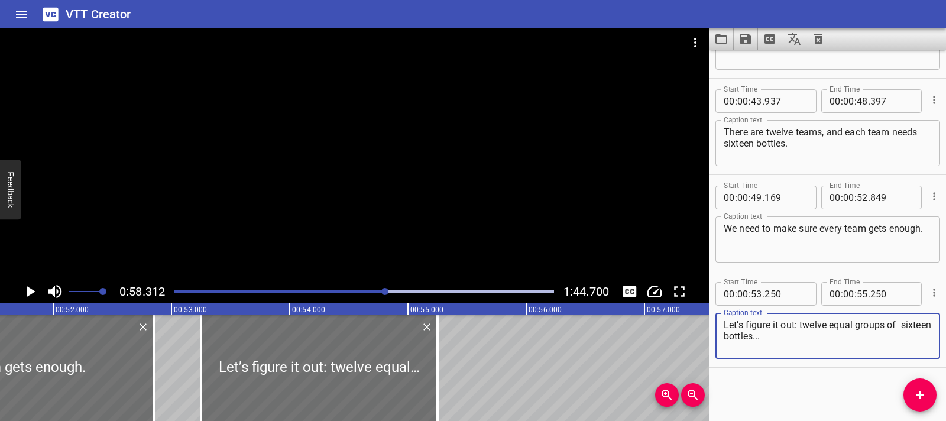
scroll to position [0, 5939]
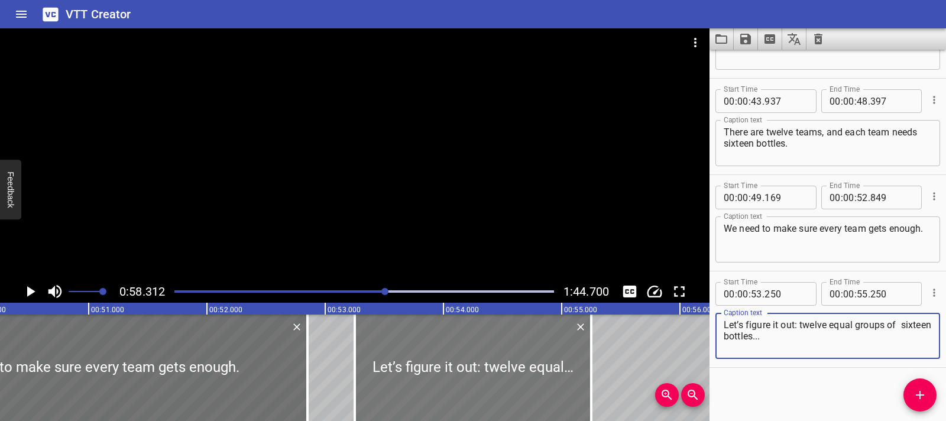
click at [363, 352] on div at bounding box center [473, 367] width 236 height 106
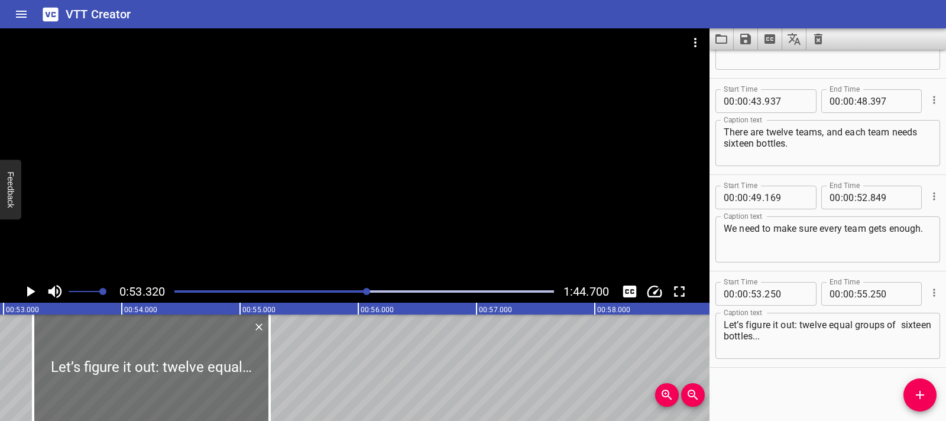
scroll to position [0, 6302]
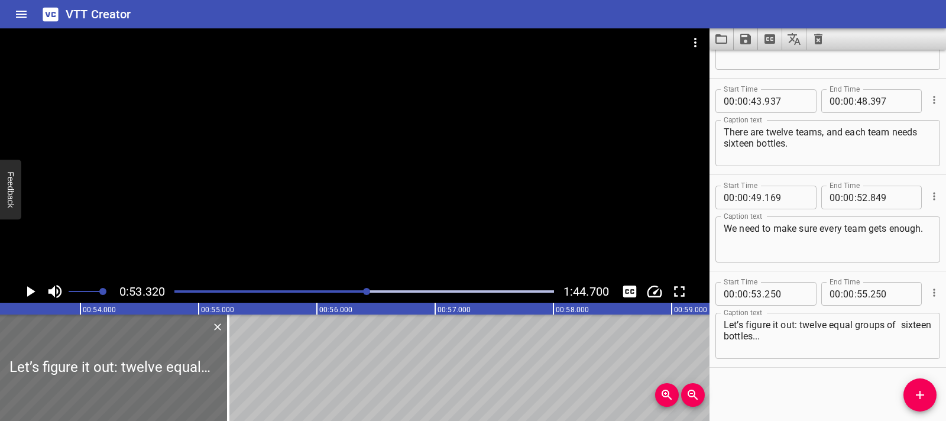
click at [36, 295] on icon "Play/Pause" at bounding box center [30, 291] width 18 height 18
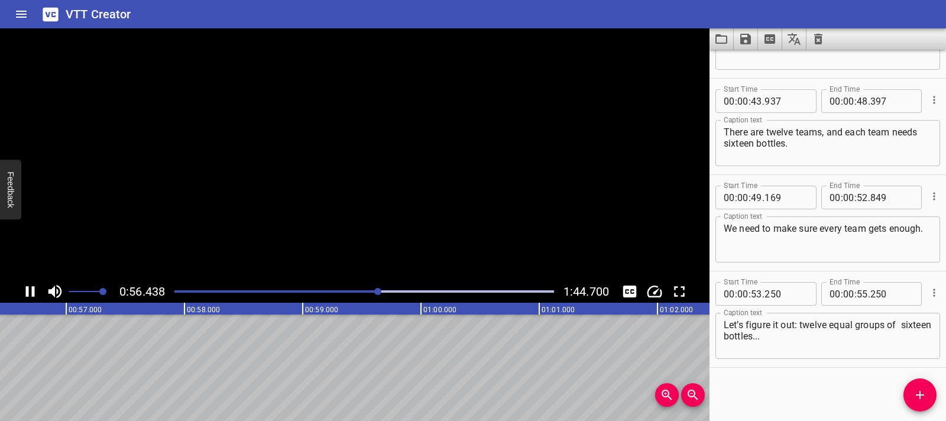
click at [36, 295] on icon "Play/Pause" at bounding box center [30, 291] width 18 height 18
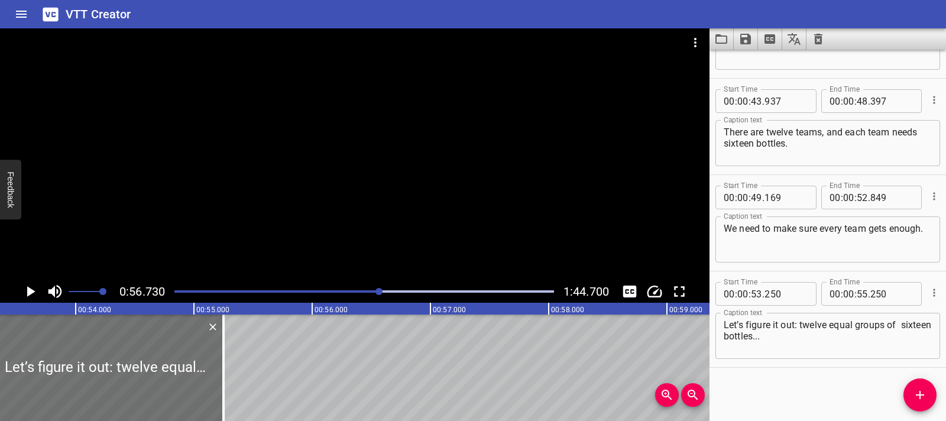
scroll to position [0, 6283]
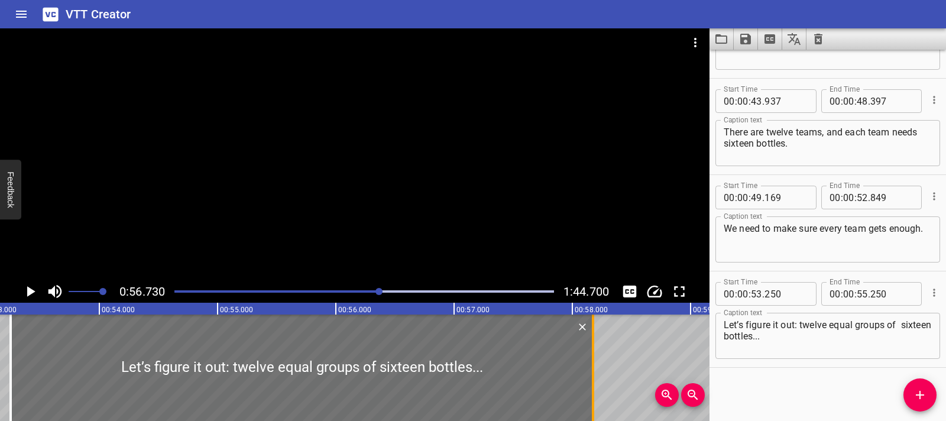
drag, startPoint x: 245, startPoint y: 365, endPoint x: 590, endPoint y: 375, distance: 345.9
click at [590, 375] on div at bounding box center [593, 367] width 12 height 106
type input "58"
type input "175"
click at [10, 358] on div at bounding box center [10, 367] width 2 height 106
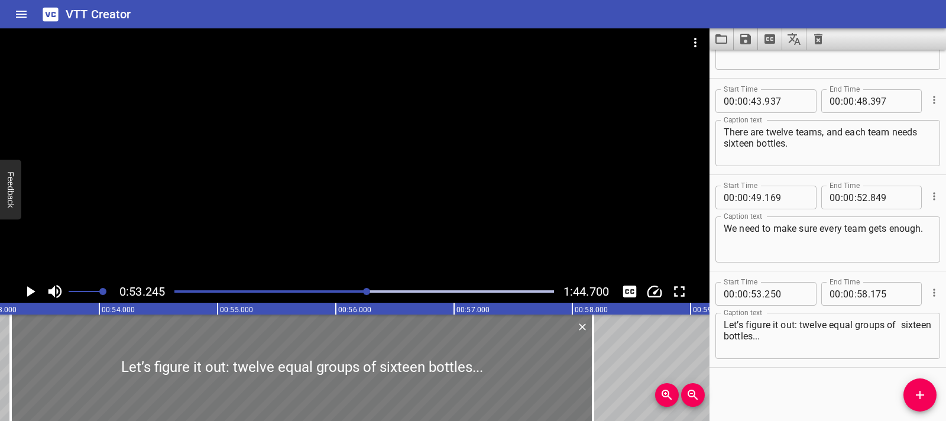
scroll to position [0, 6293]
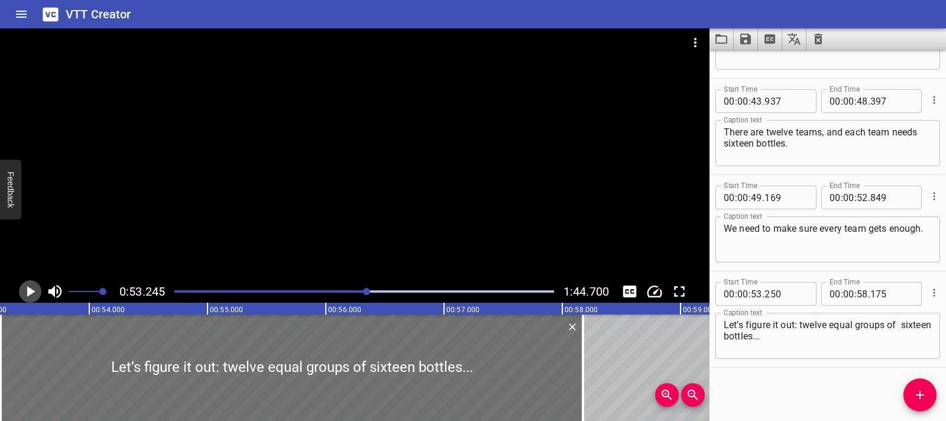
click at [28, 291] on icon "Play/Pause" at bounding box center [31, 291] width 8 height 11
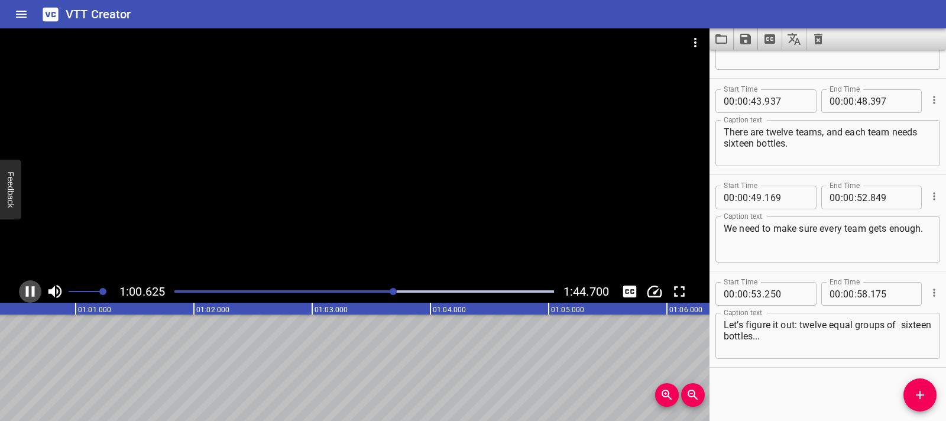
click at [32, 292] on icon "Play/Pause" at bounding box center [30, 291] width 9 height 11
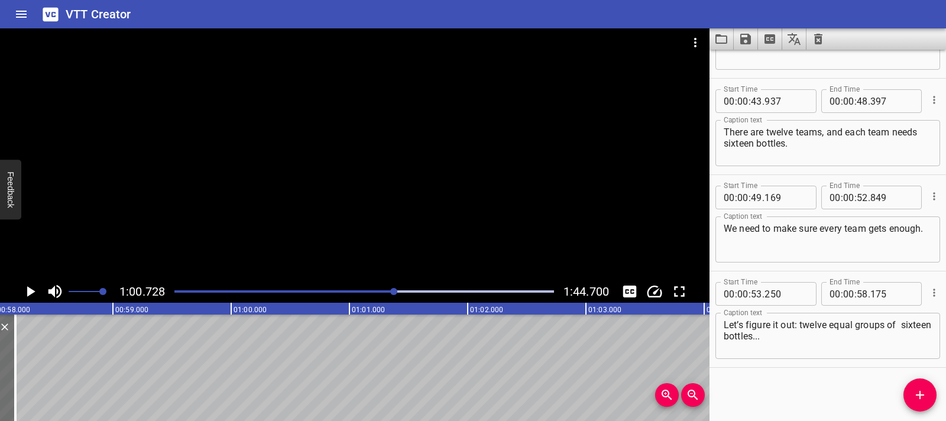
scroll to position [0, 6908]
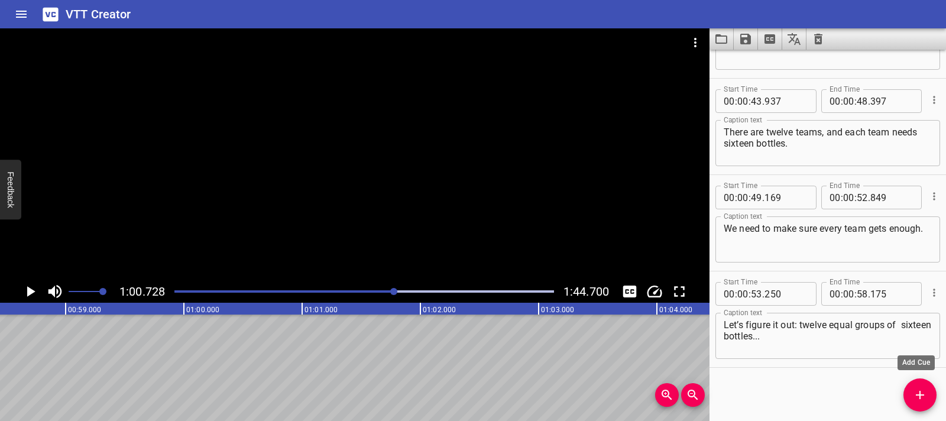
click at [924, 397] on icon "Add Cue" at bounding box center [919, 395] width 14 height 14
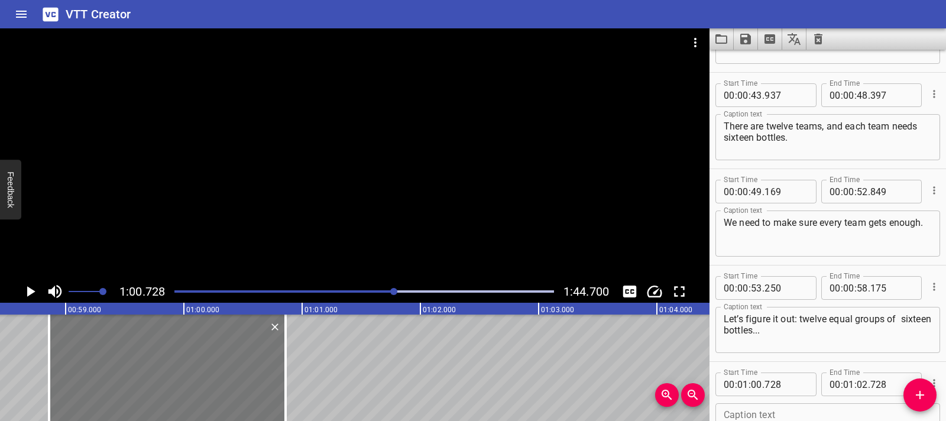
drag, startPoint x: 372, startPoint y: 371, endPoint x: 151, endPoint y: 360, distance: 221.3
click at [151, 360] on div at bounding box center [167, 367] width 236 height 106
type input "00"
type input "58"
type input "858"
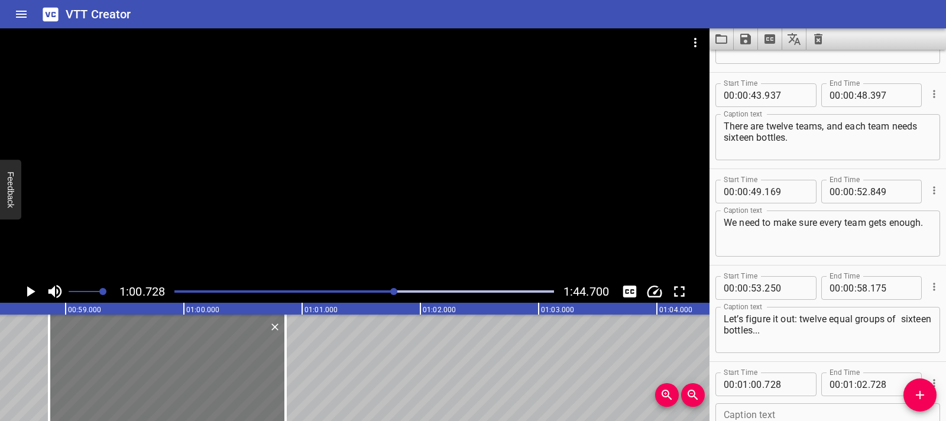
type input "00"
type input "858"
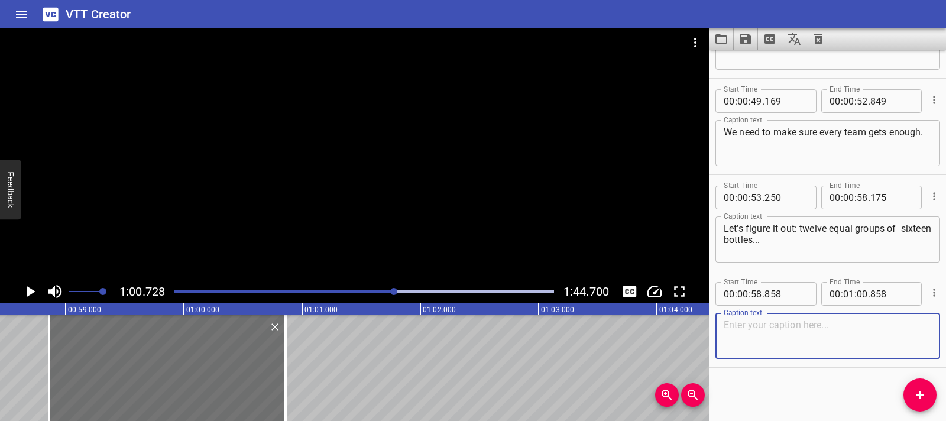
click at [737, 340] on textarea at bounding box center [827, 336] width 208 height 34
paste textarea "how many is that in total?"
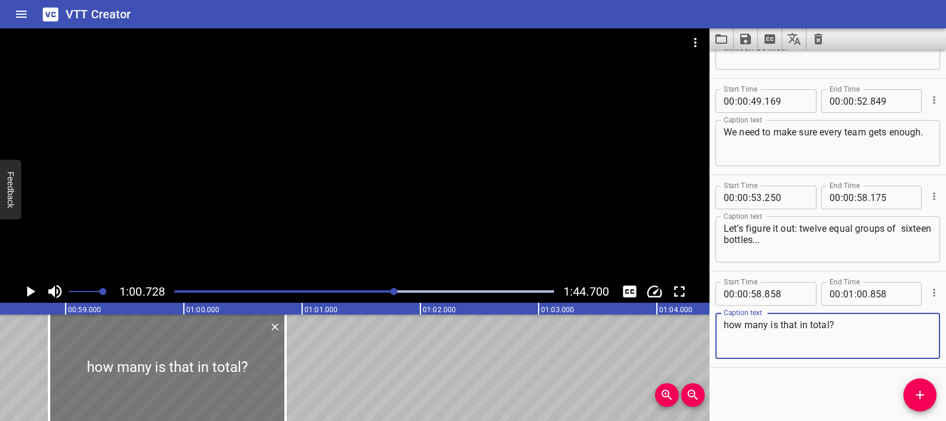
type textarea "how many is that in total?"
click at [57, 348] on div at bounding box center [167, 367] width 236 height 106
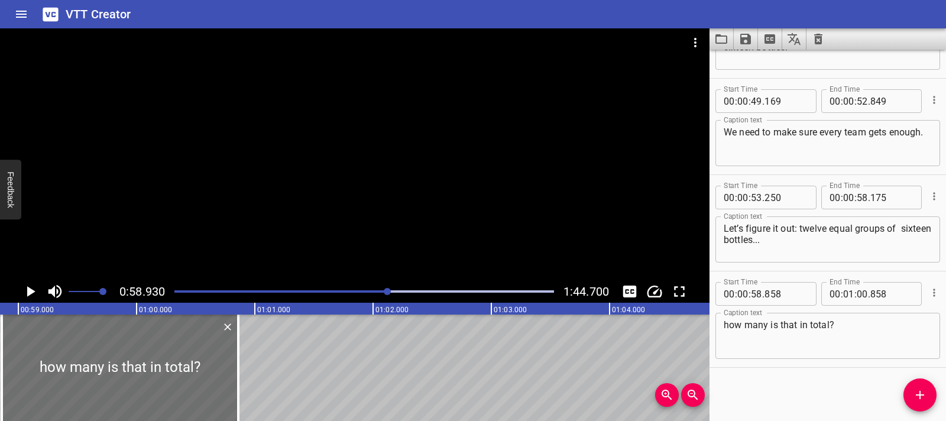
scroll to position [0, 6965]
click at [34, 291] on icon "Play/Pause" at bounding box center [31, 291] width 8 height 11
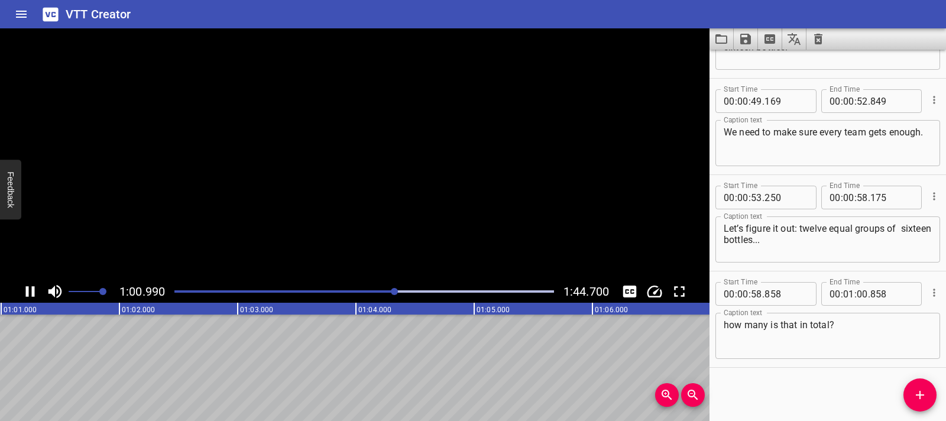
click at [34, 291] on icon "Play/Pause" at bounding box center [30, 291] width 9 height 11
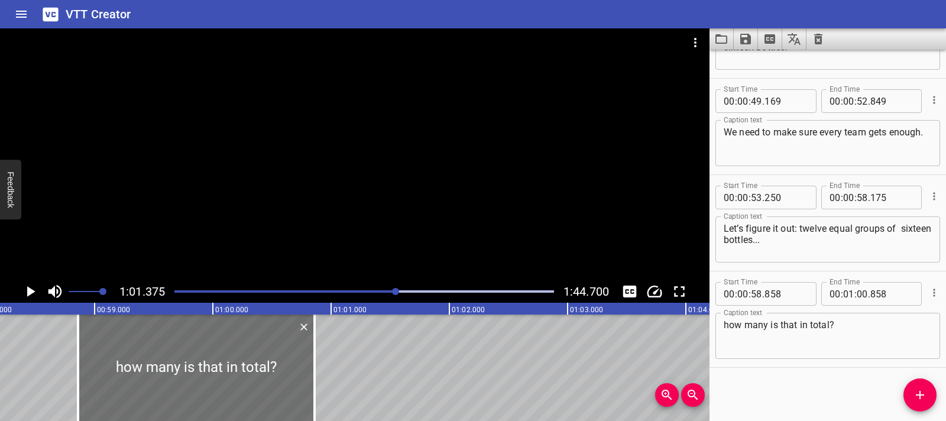
scroll to position [0, 6962]
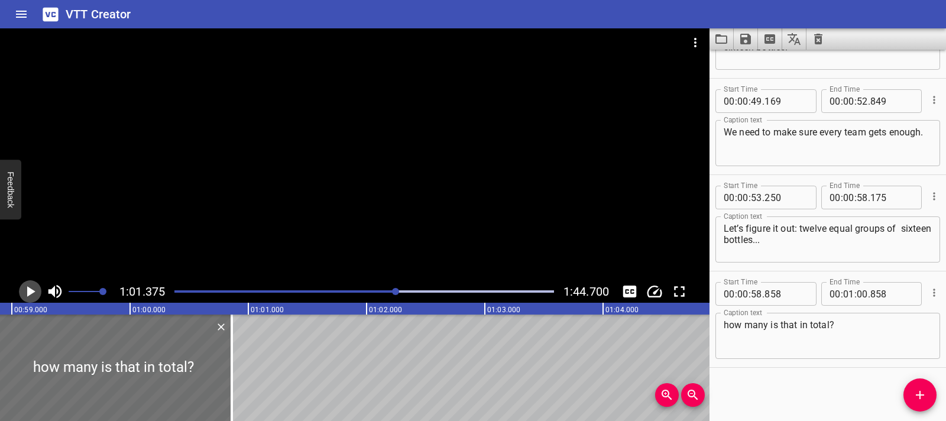
click at [24, 298] on icon "Play/Pause" at bounding box center [30, 291] width 18 height 18
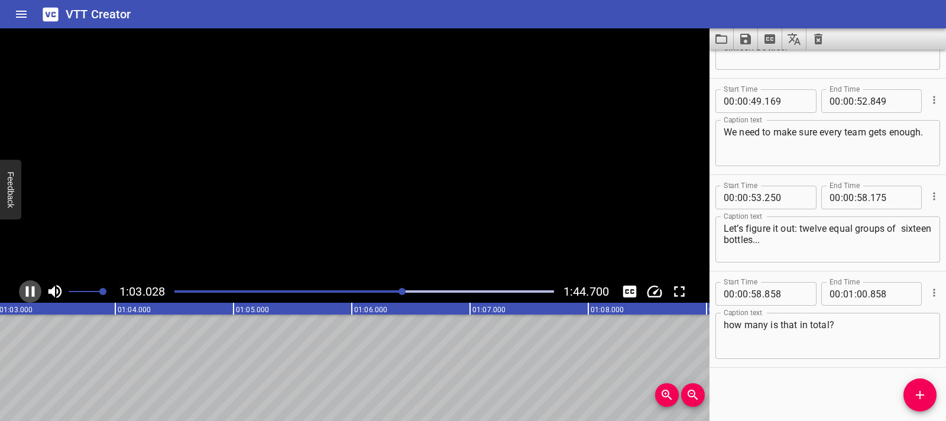
click at [24, 298] on icon "Play/Pause" at bounding box center [30, 291] width 18 height 18
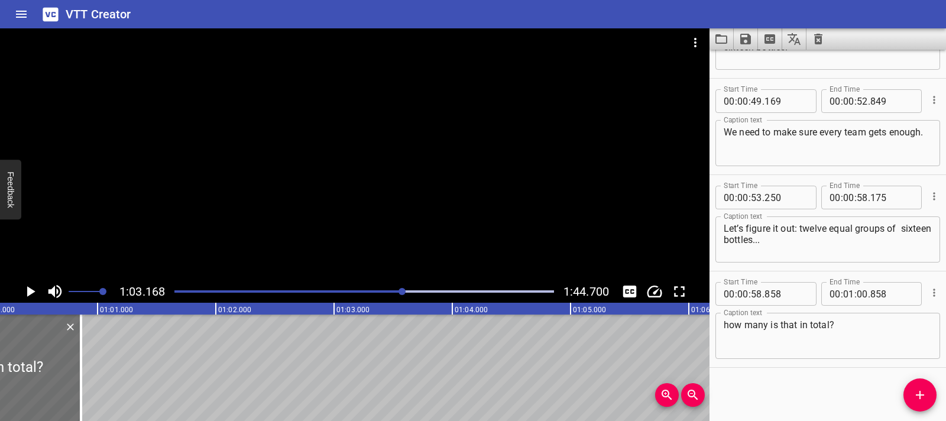
scroll to position [0, 7124]
click at [911, 393] on span "Add Cue" at bounding box center [919, 395] width 33 height 14
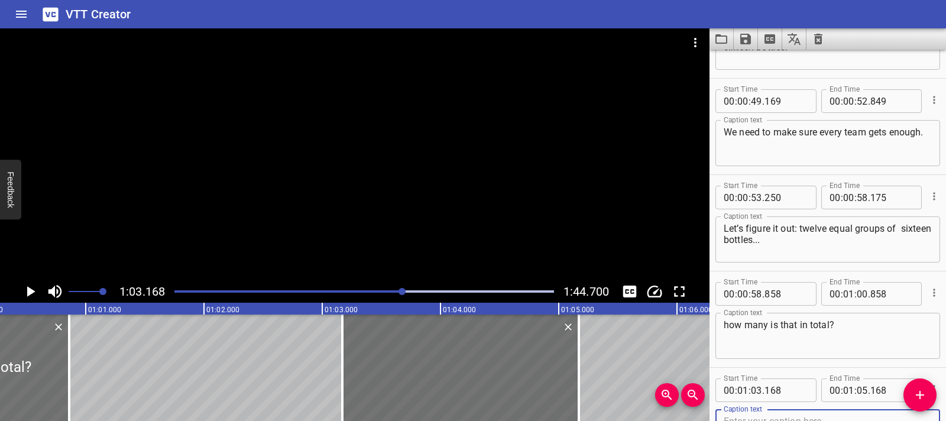
scroll to position [943, 0]
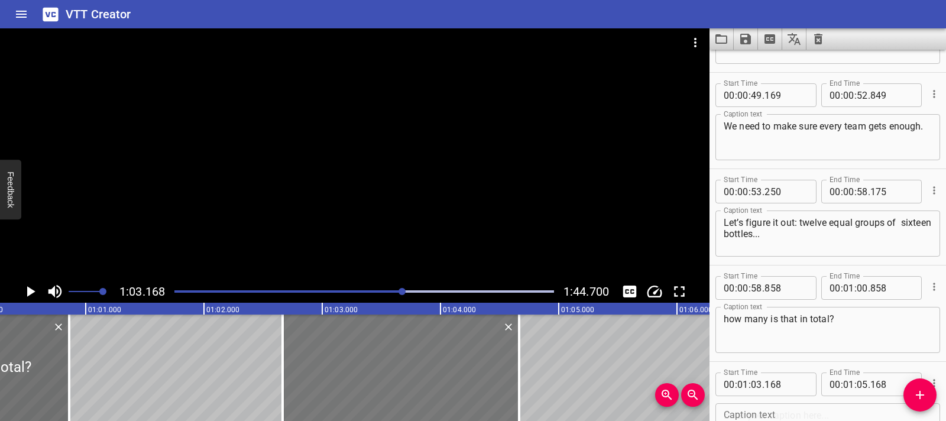
drag, startPoint x: 489, startPoint y: 366, endPoint x: 429, endPoint y: 381, distance: 61.5
click at [429, 381] on div at bounding box center [400, 367] width 236 height 106
type input "02"
type input "663"
type input "04"
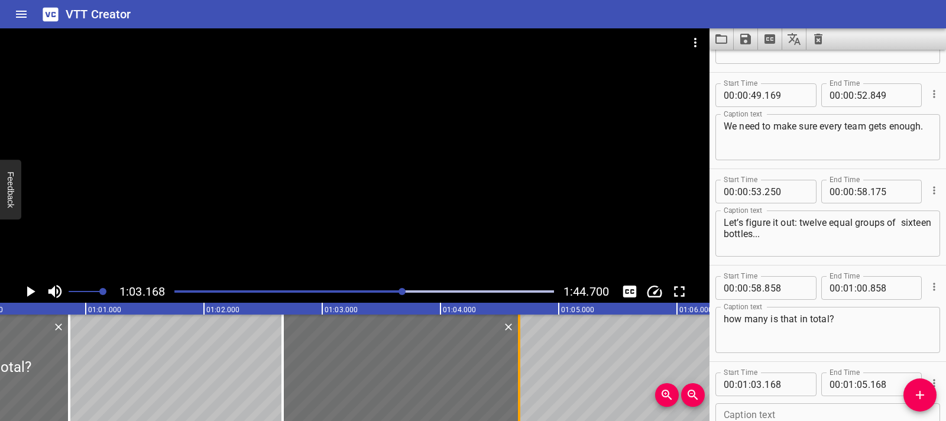
type input "663"
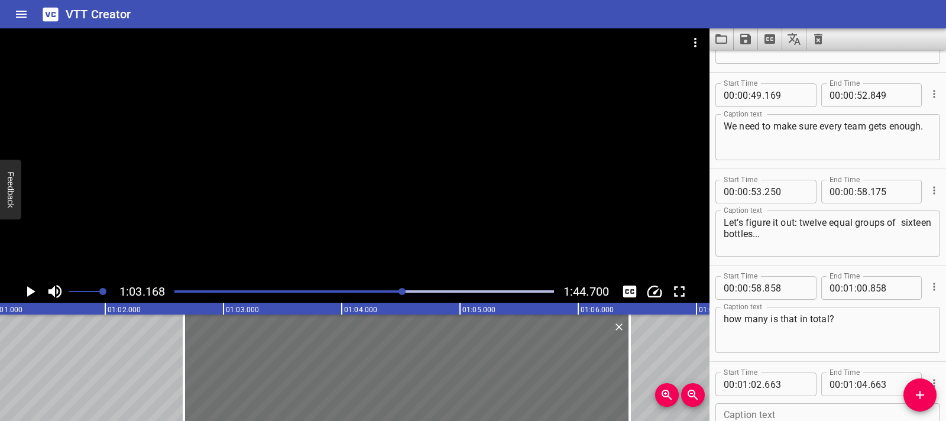
drag, startPoint x: 520, startPoint y: 381, endPoint x: 702, endPoint y: 382, distance: 181.4
click at [702, 382] on div "00:00.000 00:01.000 00:02.000 00:03.000 00:04.000 00:05.000 00:06.000 00:07.000…" at bounding box center [354, 362] width 709 height 118
type input "07"
type input "153"
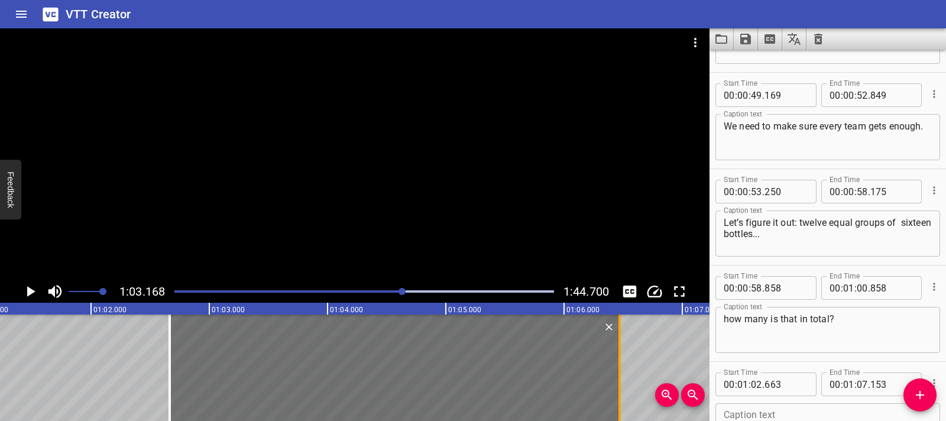
drag, startPoint x: 699, startPoint y: 366, endPoint x: 618, endPoint y: 367, distance: 81.0
click at [618, 367] on div at bounding box center [619, 367] width 2 height 106
type input "06"
type input "468"
click at [618, 367] on div at bounding box center [619, 367] width 2 height 106
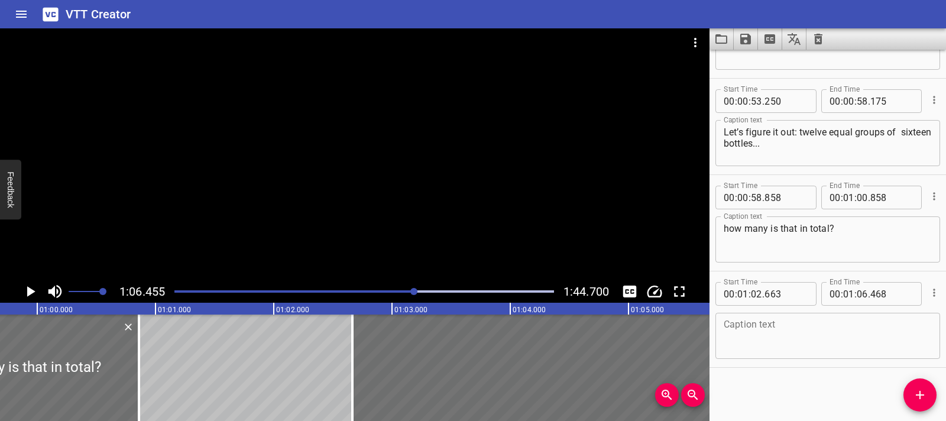
scroll to position [0, 7066]
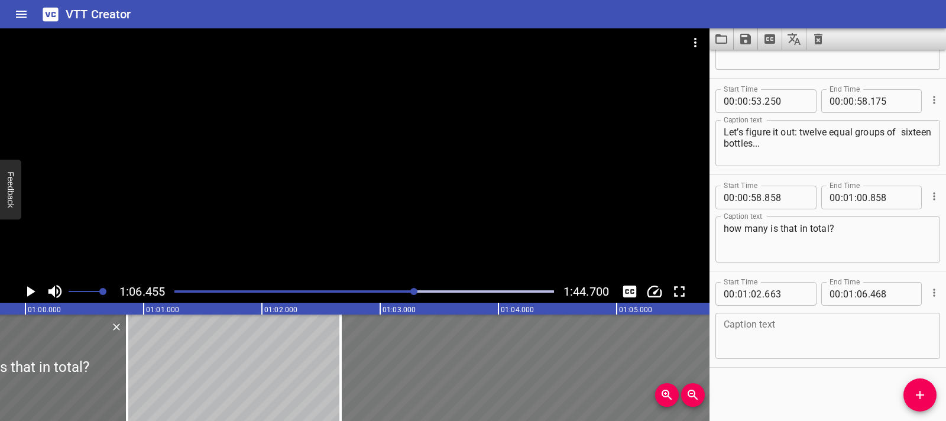
click at [367, 371] on div at bounding box center [565, 367] width 450 height 106
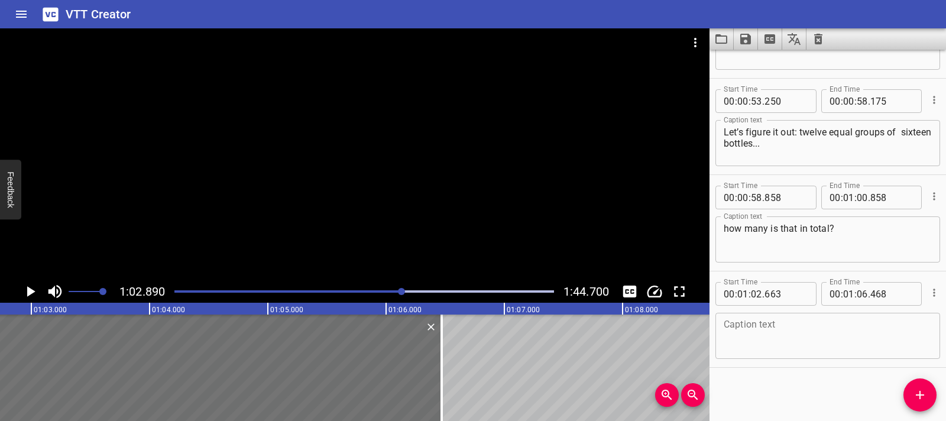
scroll to position [0, 7433]
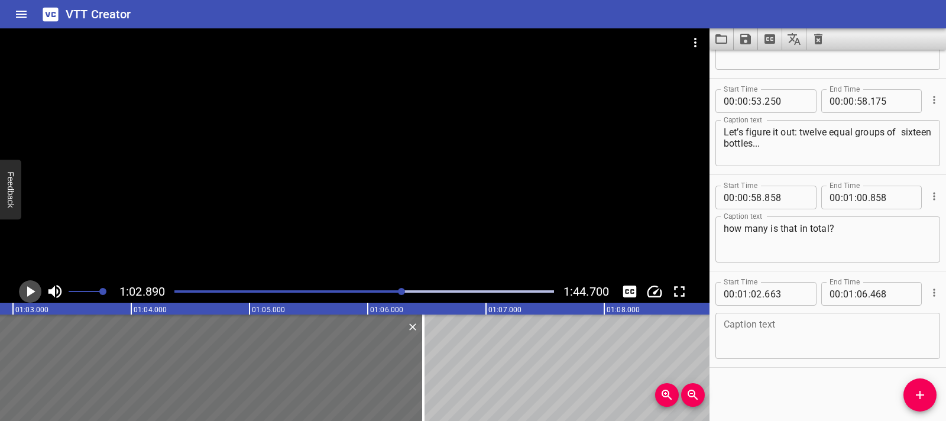
click at [34, 289] on icon "Play/Pause" at bounding box center [30, 291] width 18 height 18
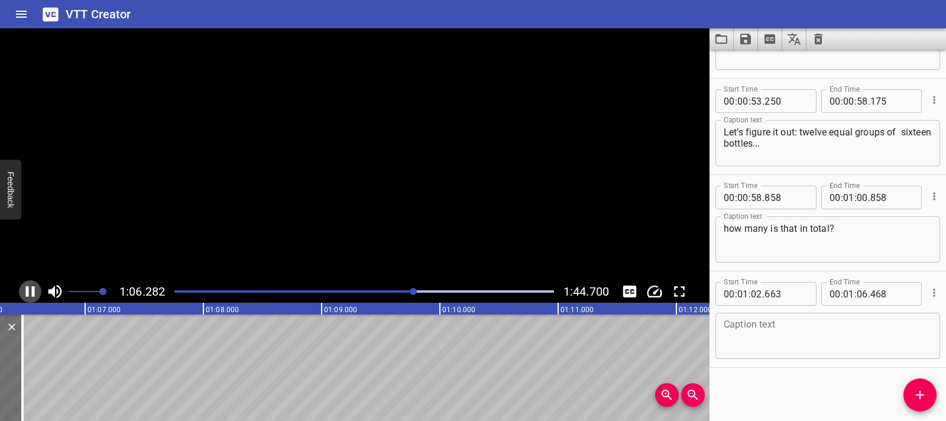
click at [33, 289] on icon "Play/Pause" at bounding box center [30, 291] width 9 height 11
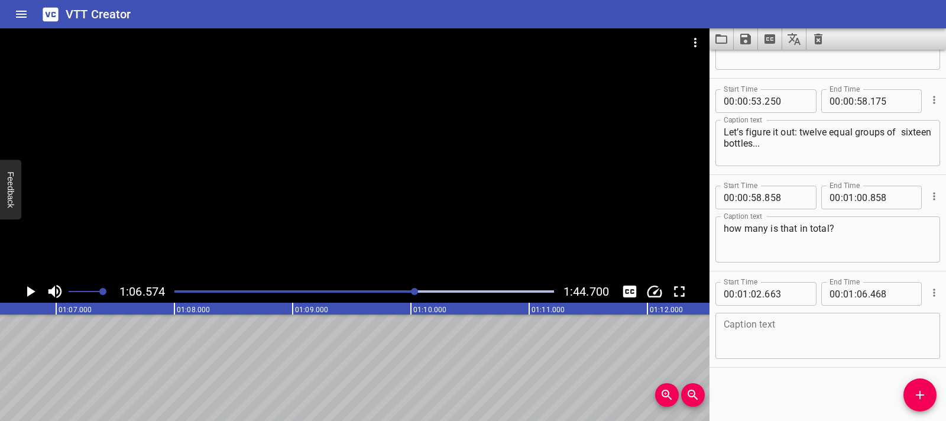
scroll to position [0, 7869]
click at [746, 338] on textarea at bounding box center [827, 336] width 208 height 34
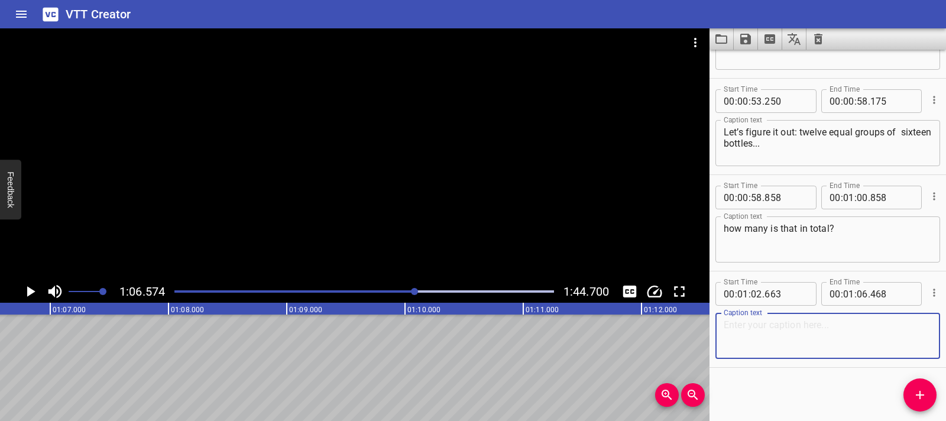
paste textarea "Fifteen rows of seats… and forty-five seats in each row. If we want to save sea…"
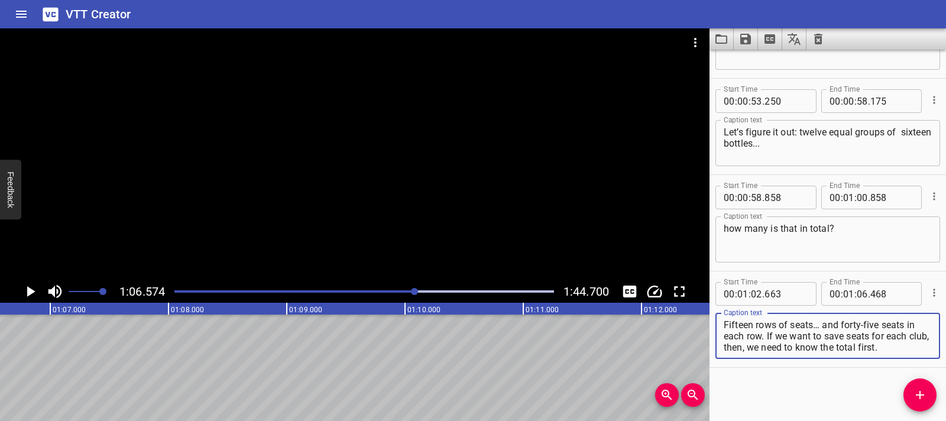
drag, startPoint x: 765, startPoint y: 335, endPoint x: 856, endPoint y: 348, distance: 91.4
click at [856, 348] on textarea "Fifteen rows of seats… and forty-five seats in each row. If we want to save sea…" at bounding box center [827, 336] width 208 height 34
drag, startPoint x: 768, startPoint y: 334, endPoint x: 902, endPoint y: 350, distance: 134.5
click at [902, 350] on textarea "Fifteen rows of seats… and forty-five seats in each row. If we want to save sea…" at bounding box center [827, 336] width 208 height 34
click at [767, 338] on textarea "Fifteen rows of seats… and forty-five seats in each row. If we want to save sea…" at bounding box center [827, 336] width 208 height 34
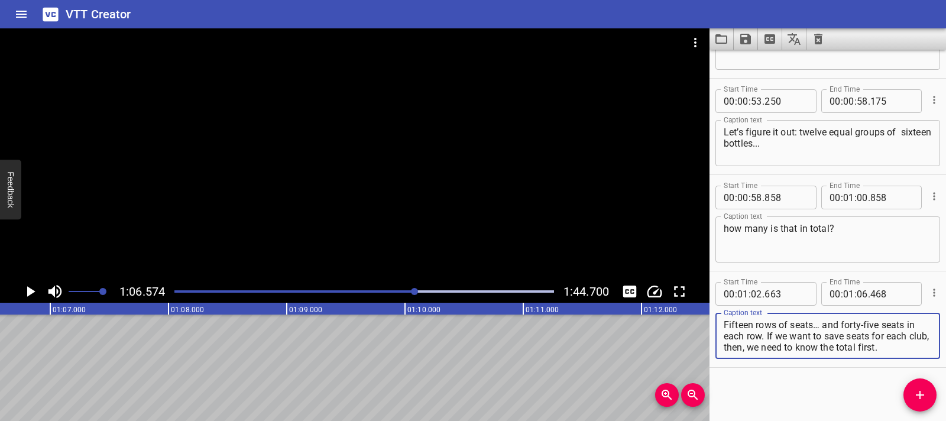
drag, startPoint x: 767, startPoint y: 337, endPoint x: 903, endPoint y: 352, distance: 136.7
click at [903, 352] on textarea "Fifteen rows of seats… and forty-five seats in each row. If we want to save sea…" at bounding box center [827, 336] width 208 height 34
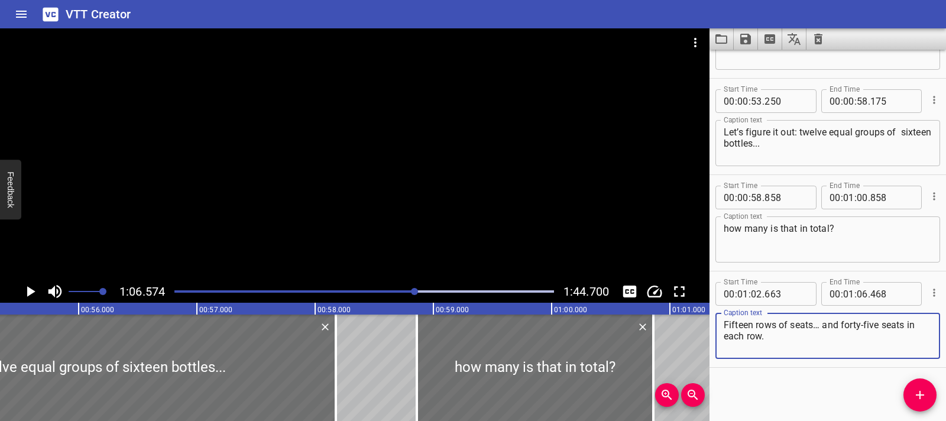
scroll to position [0, 6576]
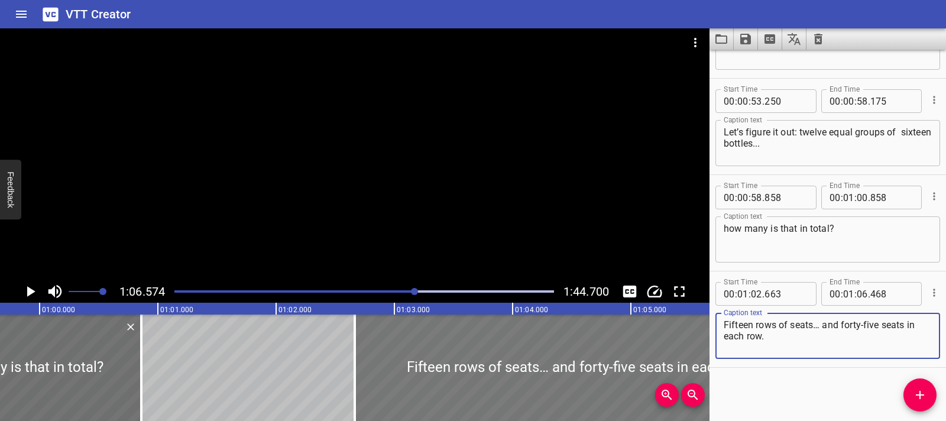
type textarea "Fifteen rows of seats… and forty-five seats in each row."
click at [375, 365] on div at bounding box center [580, 367] width 450 height 106
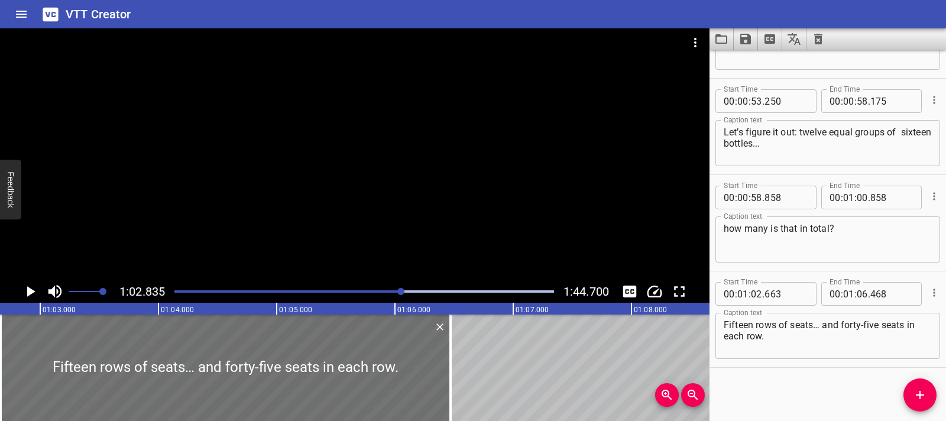
scroll to position [0, 7427]
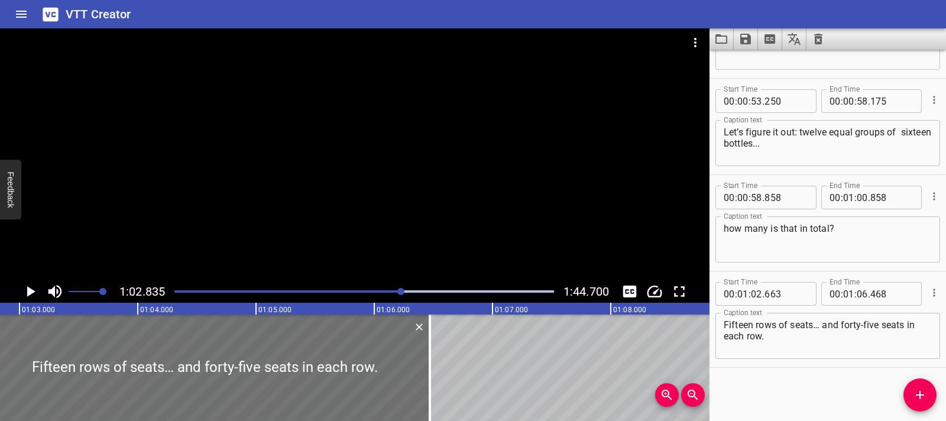
click at [34, 289] on icon "Play/Pause" at bounding box center [30, 291] width 18 height 18
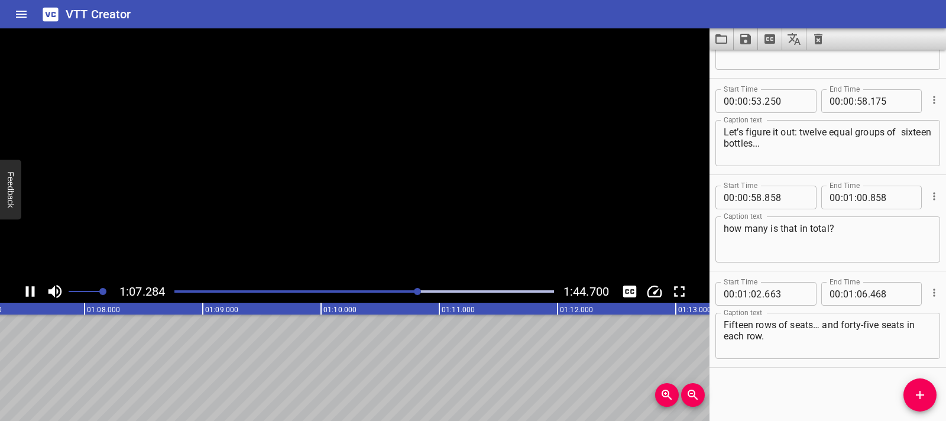
click at [34, 289] on icon "Play/Pause" at bounding box center [30, 291] width 9 height 11
click at [910, 397] on span "Add Cue" at bounding box center [919, 395] width 33 height 14
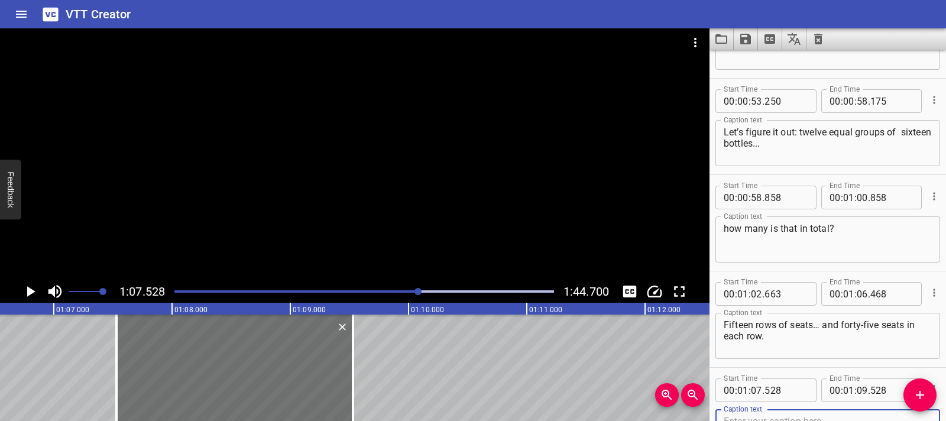
scroll to position [1039, 0]
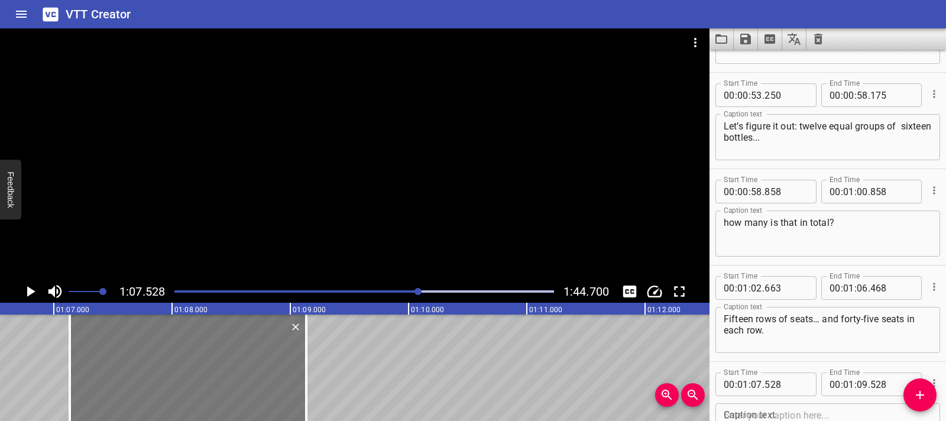
drag, startPoint x: 189, startPoint y: 361, endPoint x: 142, endPoint y: 358, distance: 46.8
click at [142, 358] on div at bounding box center [188, 367] width 236 height 106
type input "133"
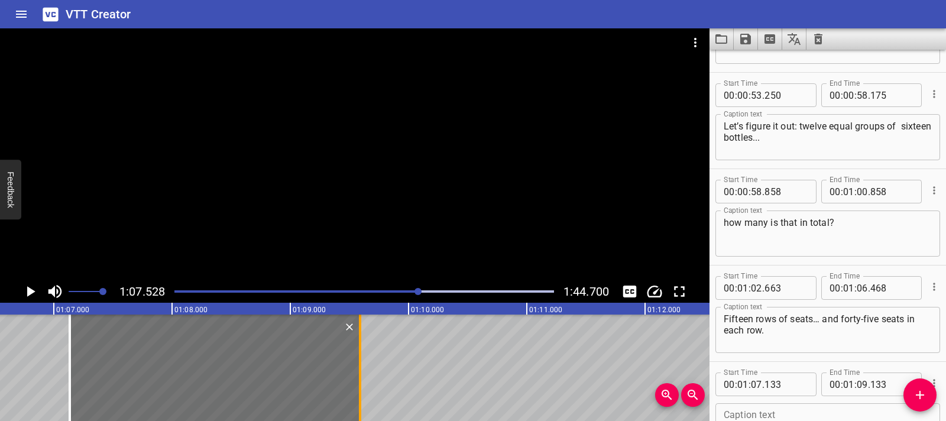
drag, startPoint x: 310, startPoint y: 369, endPoint x: 361, endPoint y: 369, distance: 50.2
click at [361, 369] on div at bounding box center [360, 367] width 2 height 106
type input "588"
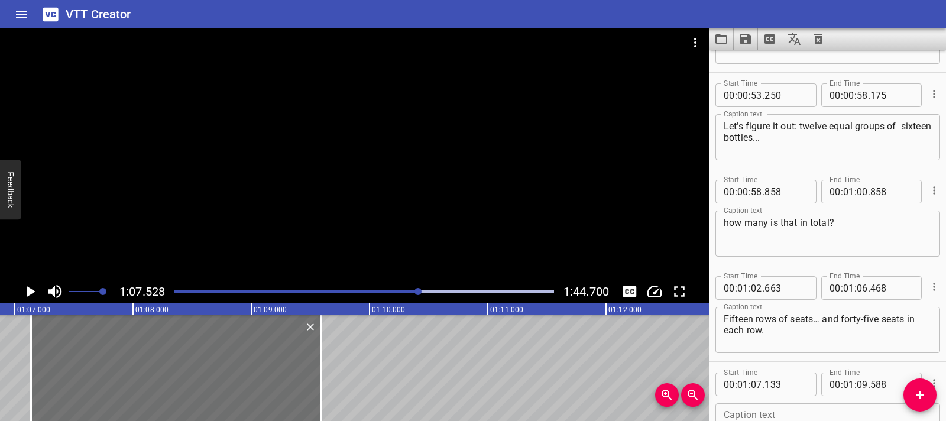
scroll to position [0, 7928]
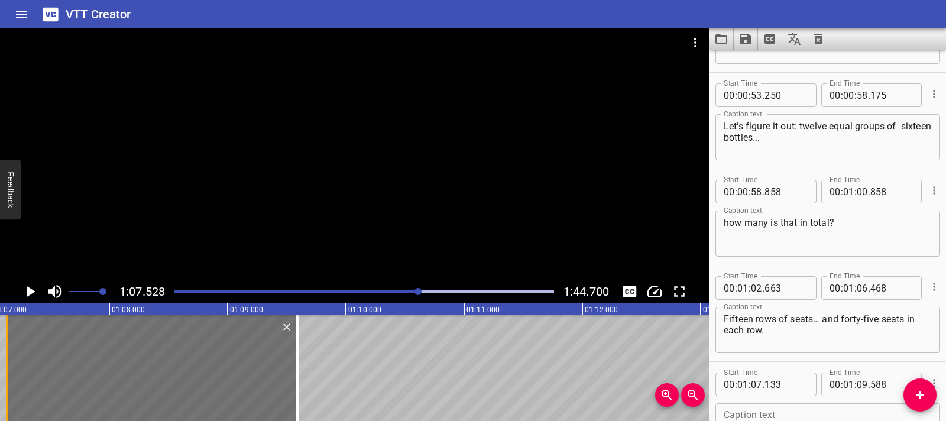
click at [6, 369] on div at bounding box center [7, 367] width 2 height 106
click at [28, 293] on icon "Play/Pause" at bounding box center [31, 291] width 8 height 11
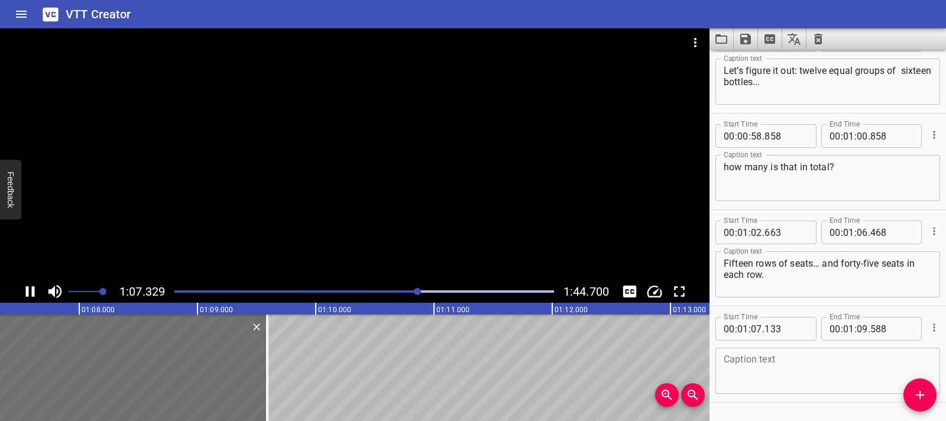
scroll to position [1129, 0]
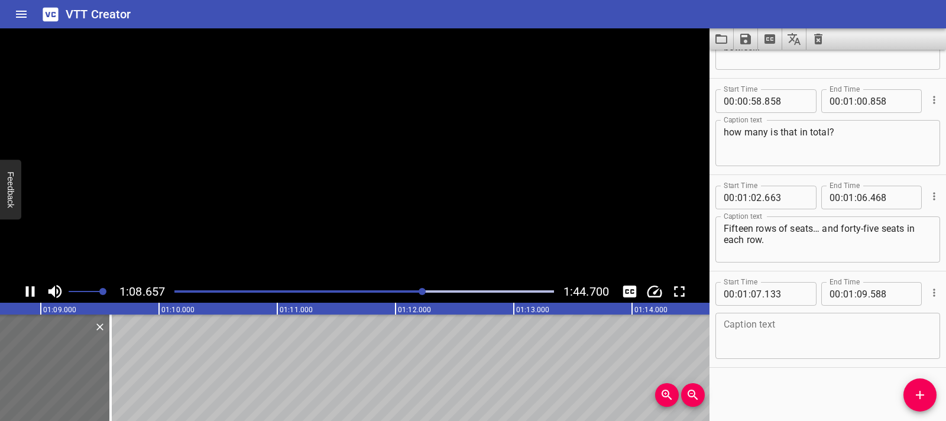
click at [28, 293] on icon "Play/Pause" at bounding box center [30, 291] width 9 height 11
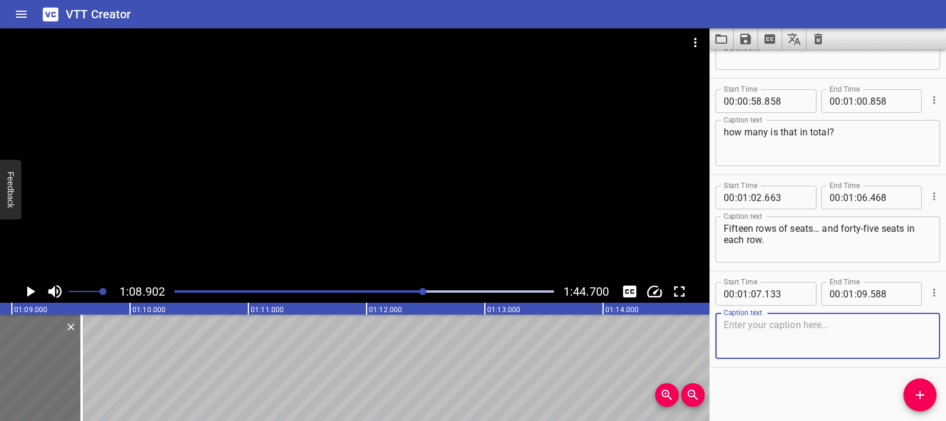
click at [725, 327] on textarea at bounding box center [827, 336] width 208 height 34
paste textarea "If we want to save seats for each club, then, we need to know the total first."
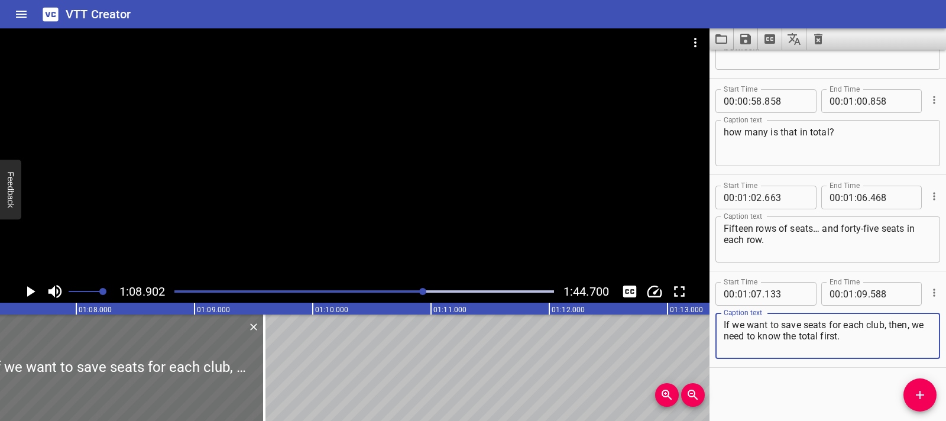
scroll to position [0, 7878]
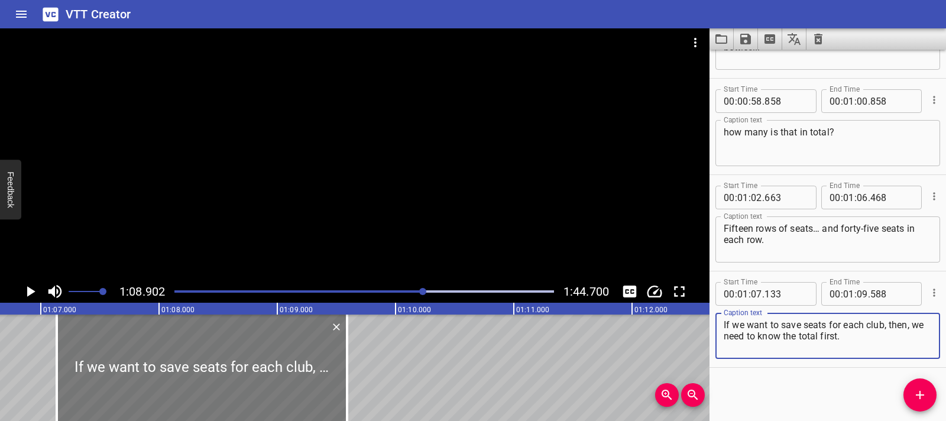
type textarea "If we want to save seats for each club, then, we need to know the total first."
click at [65, 363] on div at bounding box center [202, 367] width 290 height 106
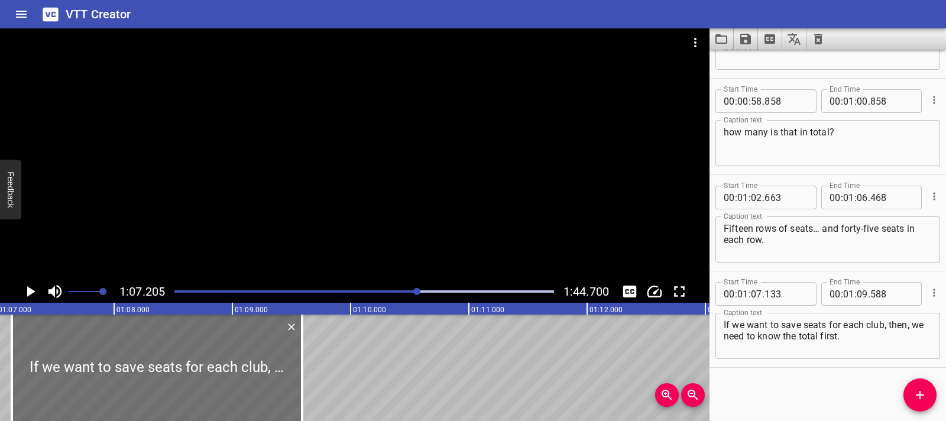
scroll to position [0, 7935]
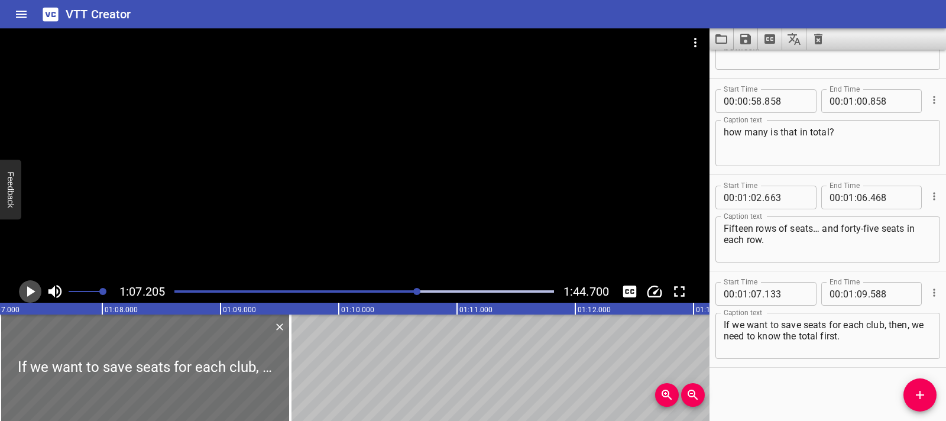
click at [39, 297] on button "Play/Pause" at bounding box center [30, 291] width 22 height 22
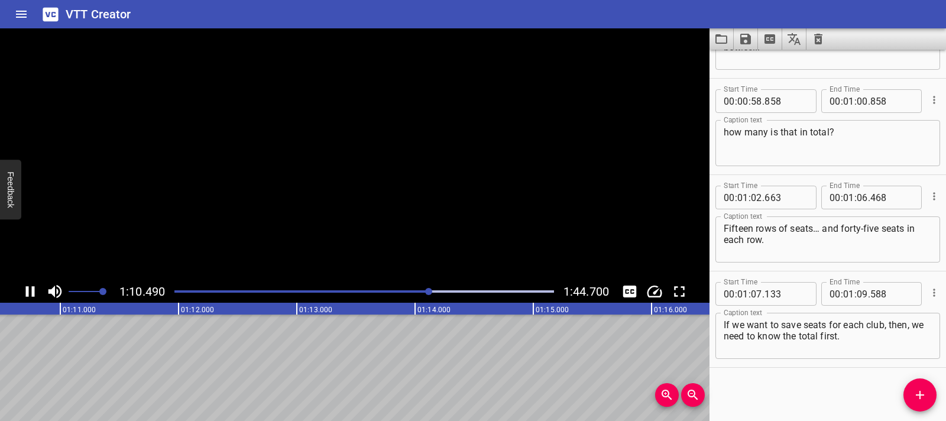
click at [39, 297] on button "Play/Pause" at bounding box center [30, 291] width 22 height 22
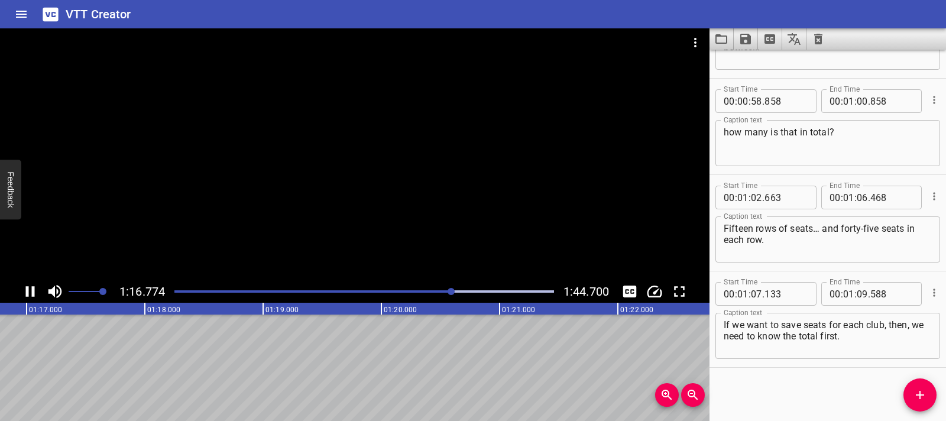
click at [30, 290] on icon "Play/Pause" at bounding box center [30, 291] width 18 height 18
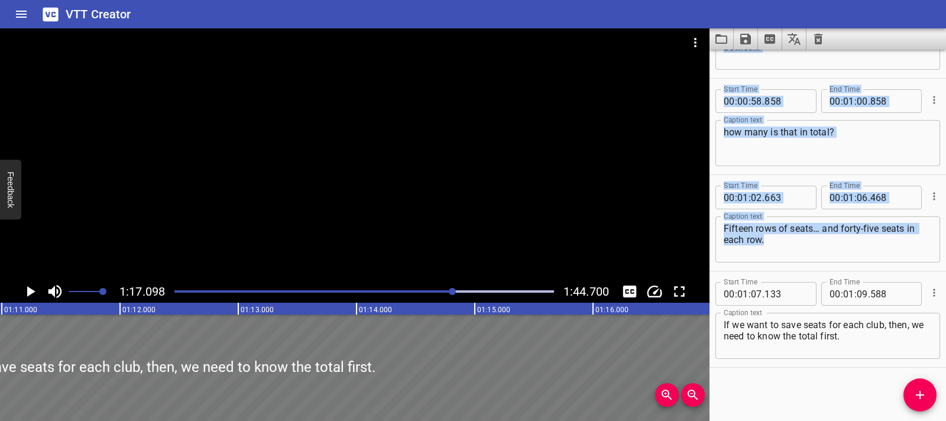
scroll to position [0, 8462]
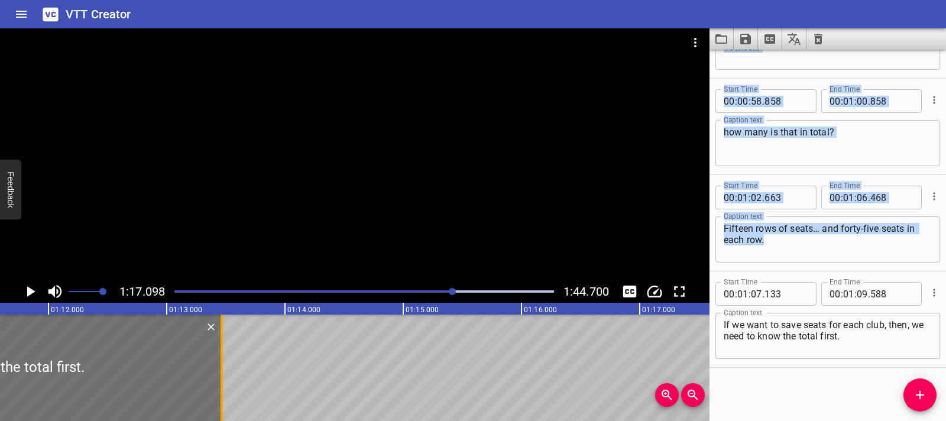
drag, startPoint x: 291, startPoint y: 369, endPoint x: 213, endPoint y: 359, distance: 79.2
click at [216, 359] on div at bounding box center [222, 367] width 12 height 106
type input "13"
type input "388"
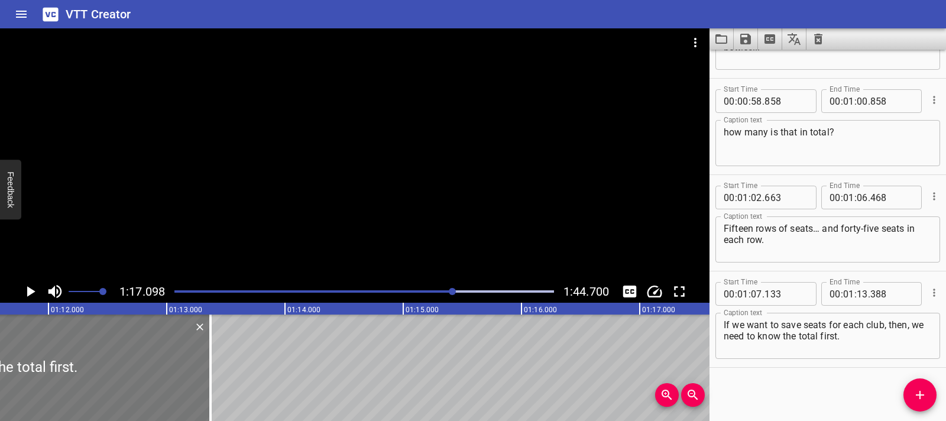
type input "113"
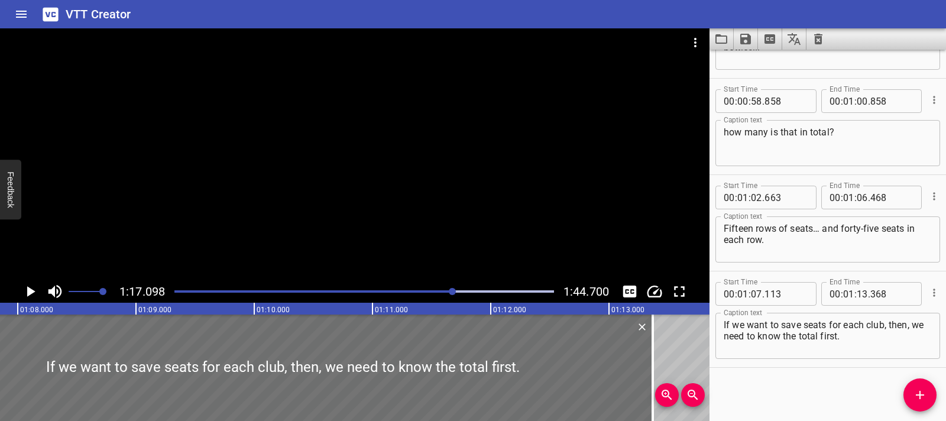
scroll to position [0, 8043]
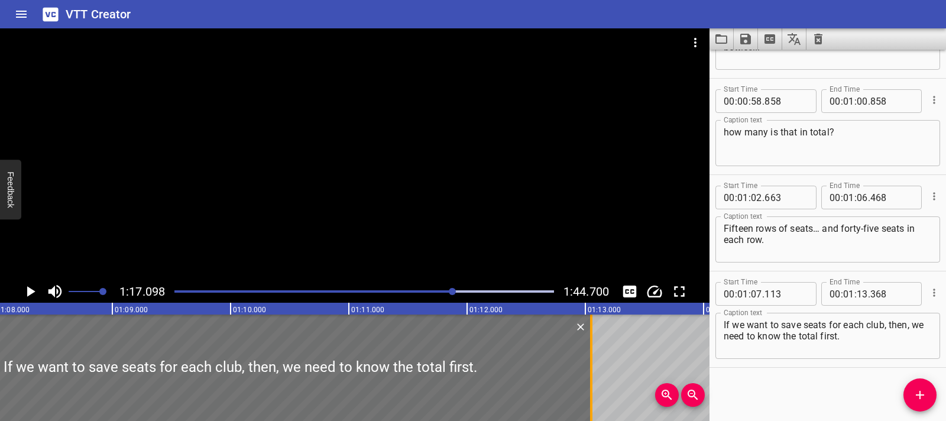
drag, startPoint x: 626, startPoint y: 374, endPoint x: 587, endPoint y: 377, distance: 38.6
click at [587, 377] on div at bounding box center [591, 367] width 12 height 106
type input "043"
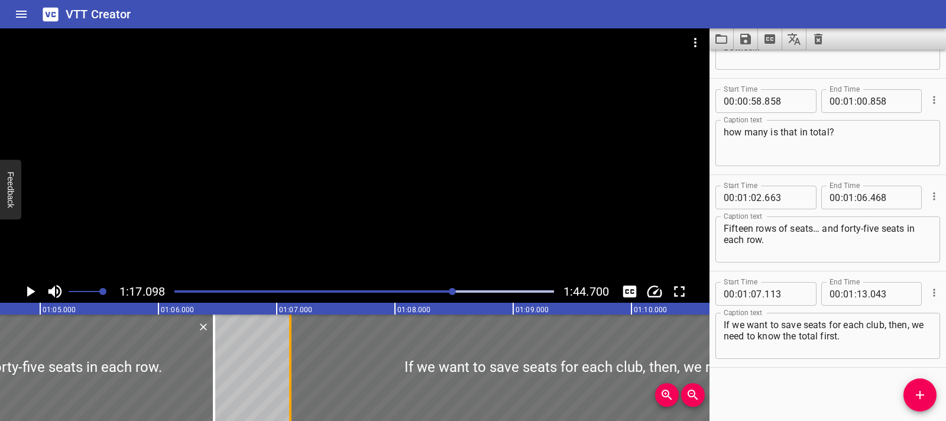
click at [295, 354] on div at bounding box center [290, 367] width 12 height 106
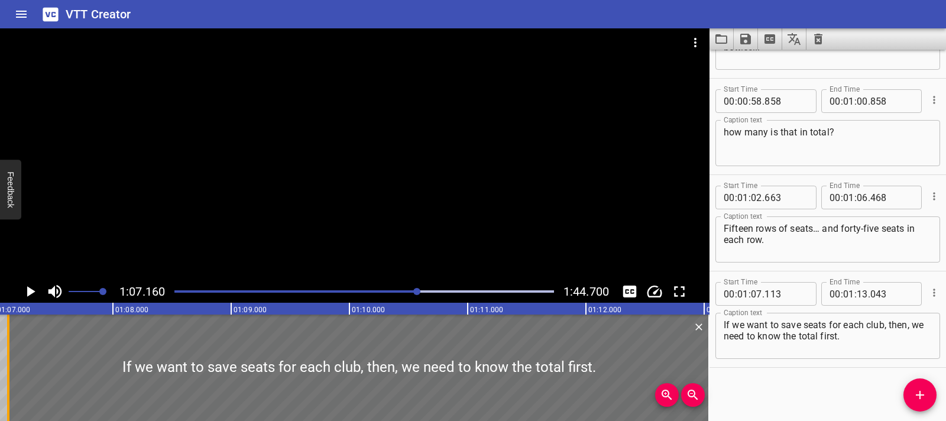
scroll to position [0, 7938]
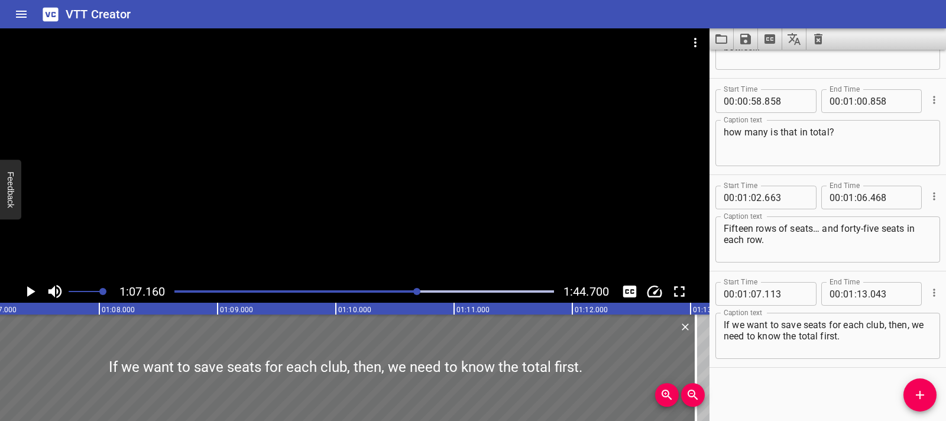
click at [25, 291] on icon "Play/Pause" at bounding box center [30, 291] width 18 height 18
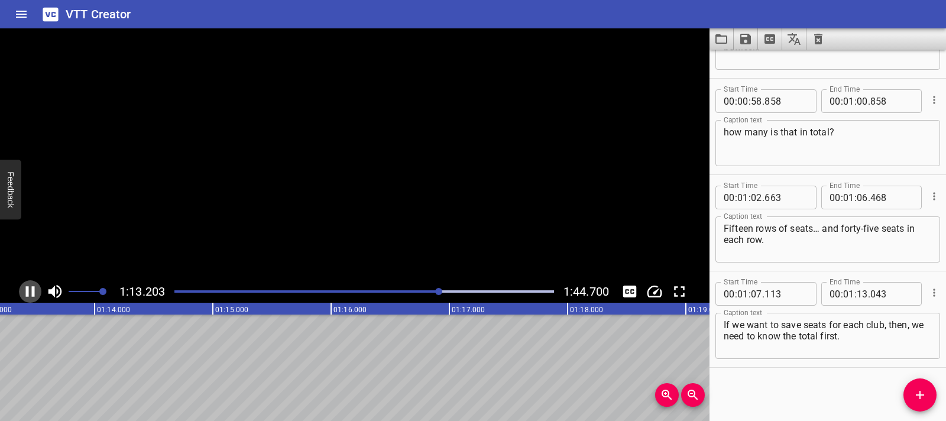
click at [25, 291] on icon "Play/Pause" at bounding box center [30, 291] width 18 height 18
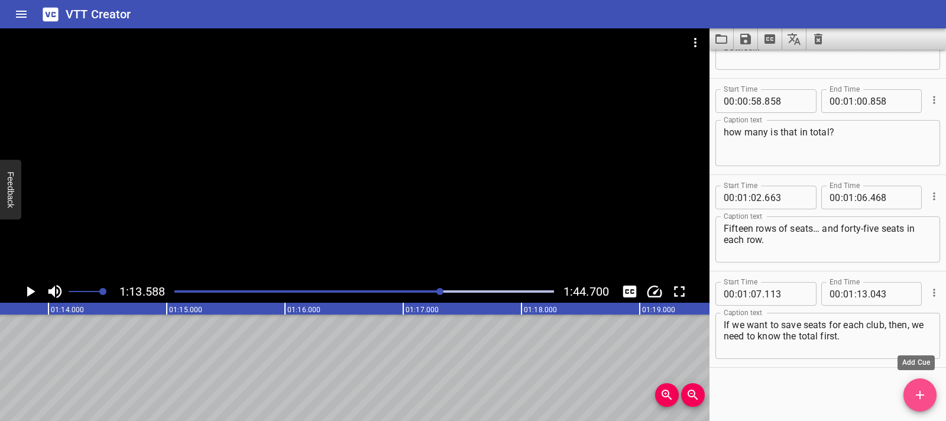
click at [907, 397] on span "Add Cue" at bounding box center [919, 395] width 33 height 14
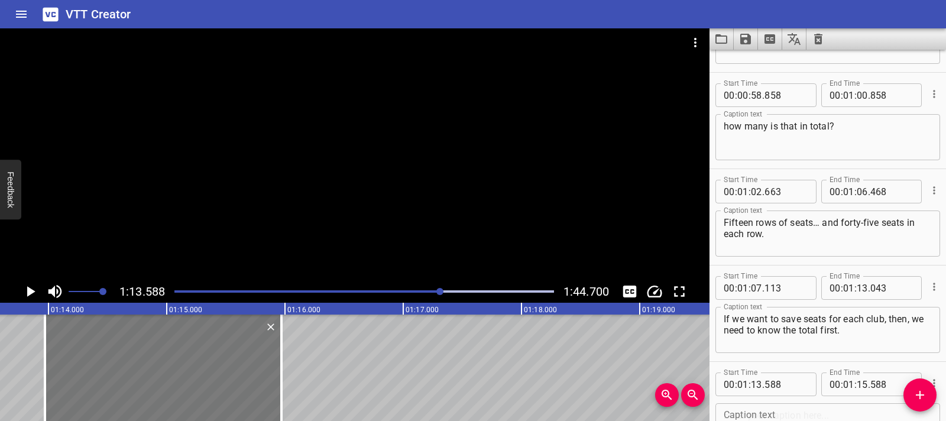
drag, startPoint x: 53, startPoint y: 362, endPoint x: 98, endPoint y: 363, distance: 44.9
click at [98, 363] on div at bounding box center [163, 367] width 236 height 106
type input "968"
click at [78, 359] on div at bounding box center [163, 367] width 236 height 106
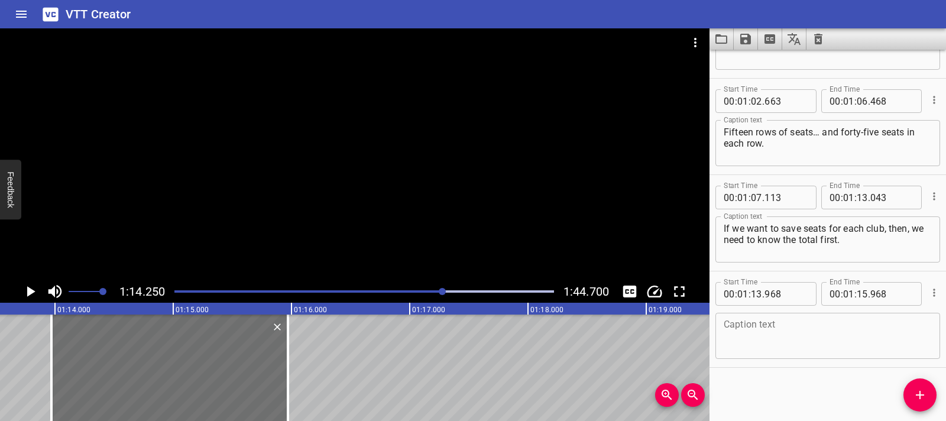
scroll to position [0, 8573]
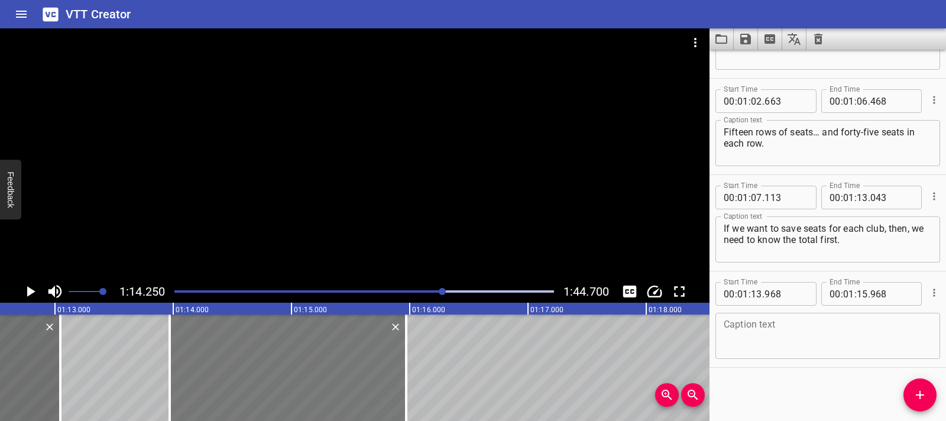
click at [275, 347] on div at bounding box center [288, 367] width 236 height 106
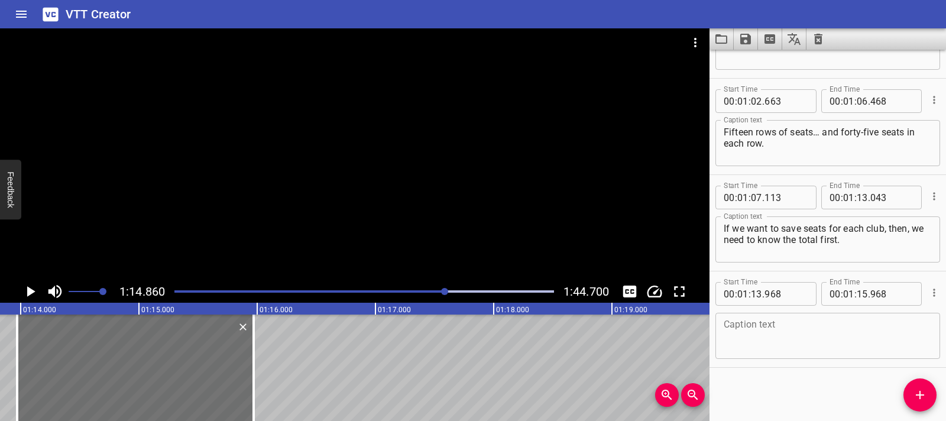
scroll to position [0, 8738]
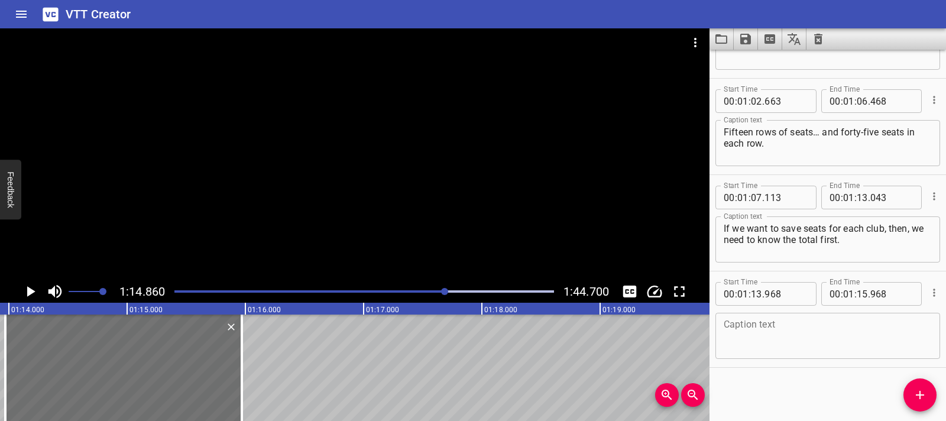
click at [30, 288] on icon "Play/Pause" at bounding box center [31, 291] width 8 height 11
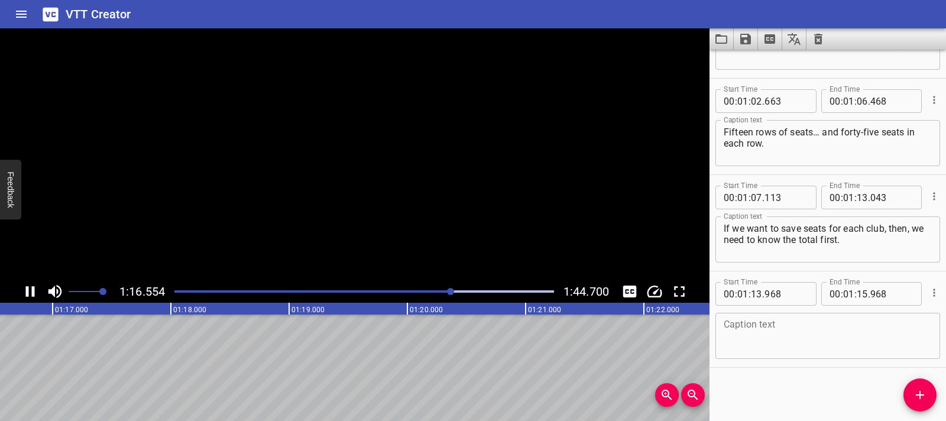
click at [30, 288] on icon "Play/Pause" at bounding box center [30, 291] width 18 height 18
click at [749, 336] on textarea at bounding box center [827, 336] width 208 height 34
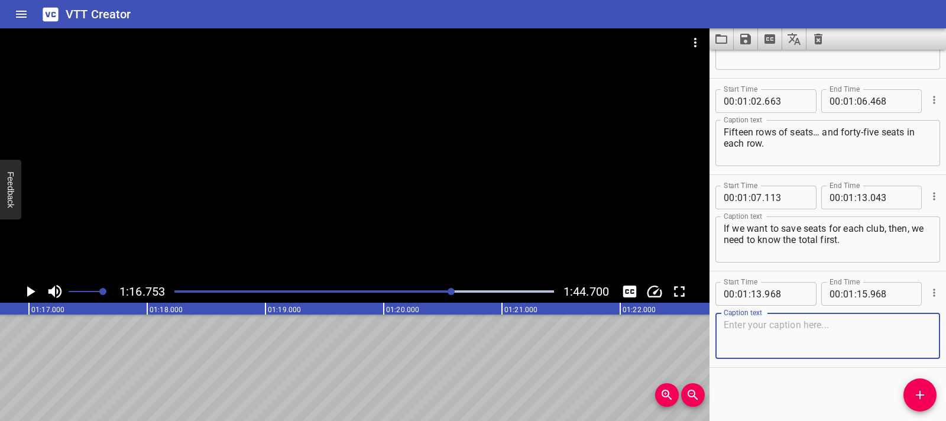
paste textarea "That’s a big number — but we can figure it out.Once we know how many seats ther…"
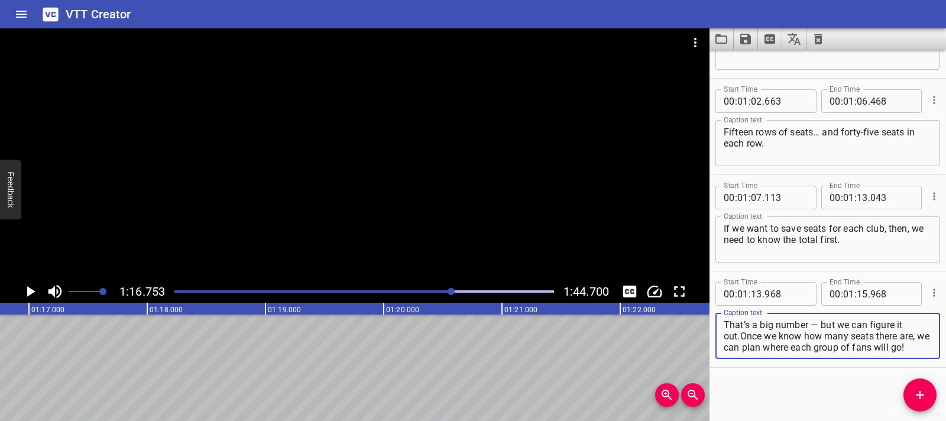
scroll to position [1, 0]
drag, startPoint x: 746, startPoint y: 332, endPoint x: 735, endPoint y: 325, distance: 13.3
click at [735, 325] on textarea "That’s a big number — but we can figure it out.Once we know how many seats ther…" at bounding box center [827, 336] width 208 height 34
click at [797, 331] on textarea "That’s a big number — but we can figure it out.Once we know how many seats ther…" at bounding box center [827, 336] width 208 height 34
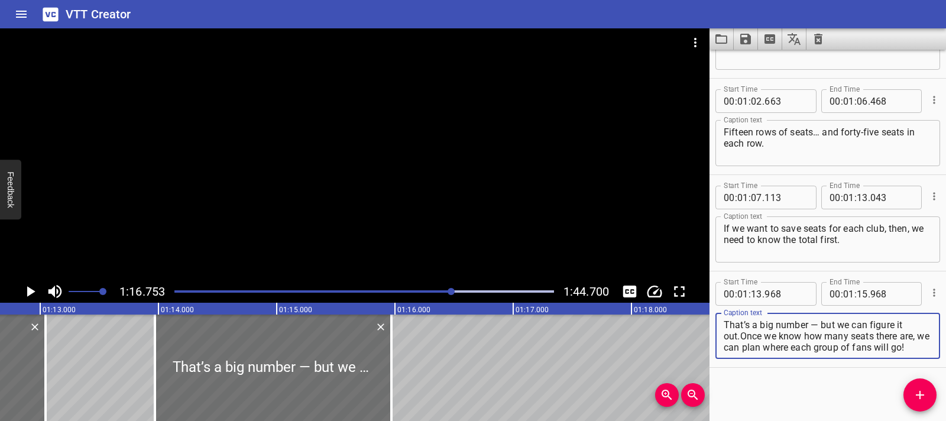
scroll to position [0, 8553]
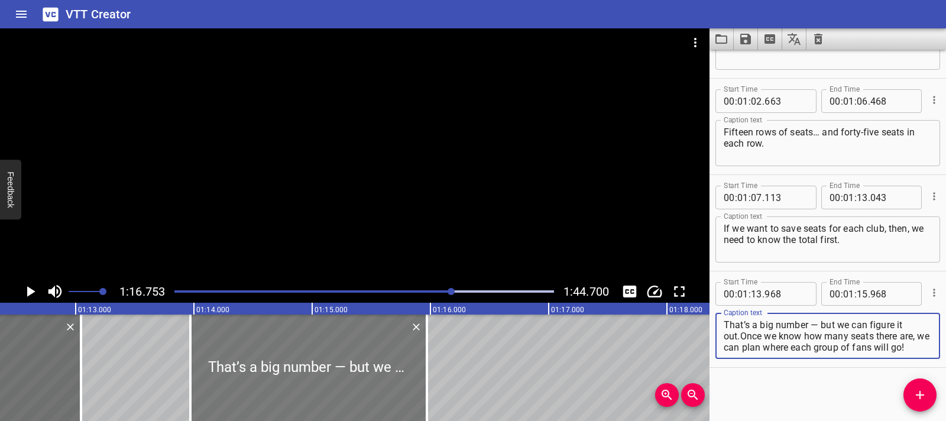
type textarea "That’s a big number — but we can figure it out.Once we know how many seats ther…"
click at [233, 386] on div at bounding box center [308, 367] width 236 height 106
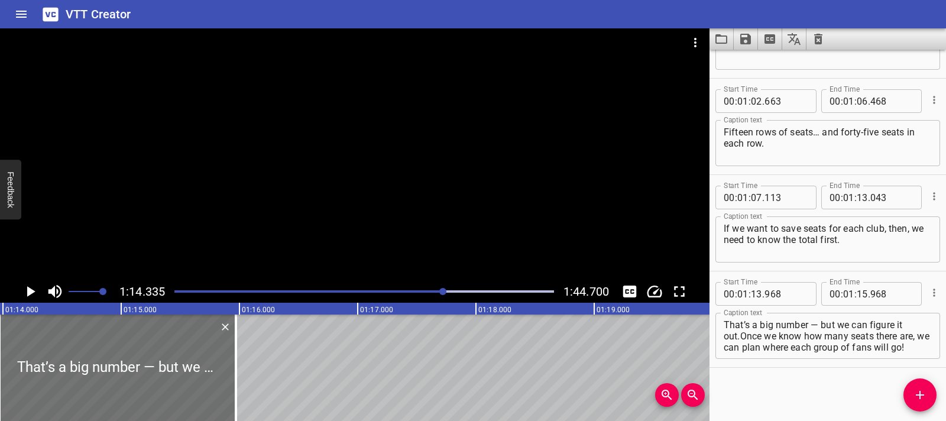
scroll to position [0, 8786]
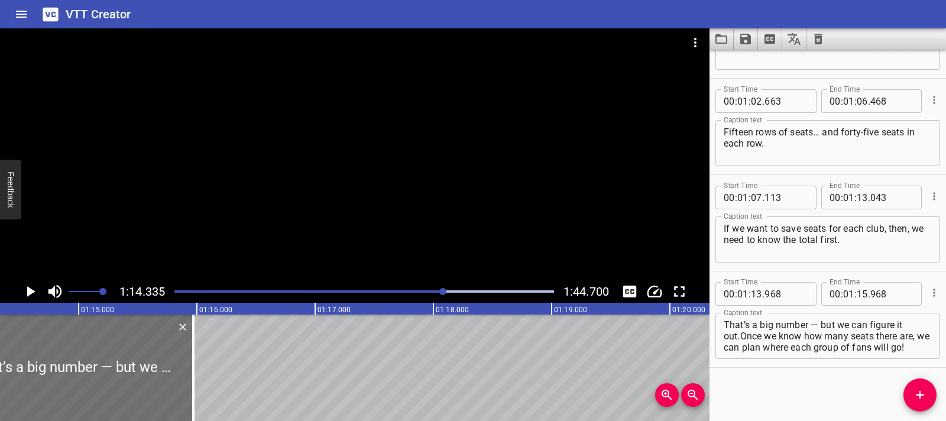
click at [27, 288] on icon "Play/Pause" at bounding box center [30, 291] width 18 height 18
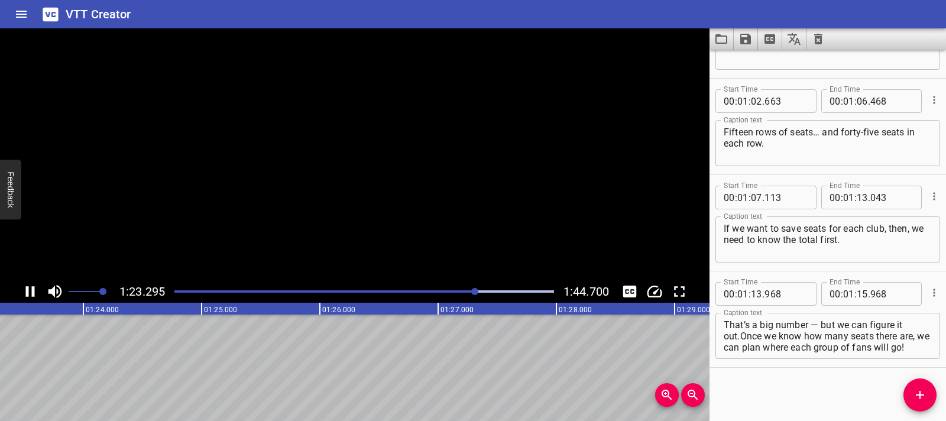
click at [27, 288] on icon "Play/Pause" at bounding box center [30, 291] width 9 height 11
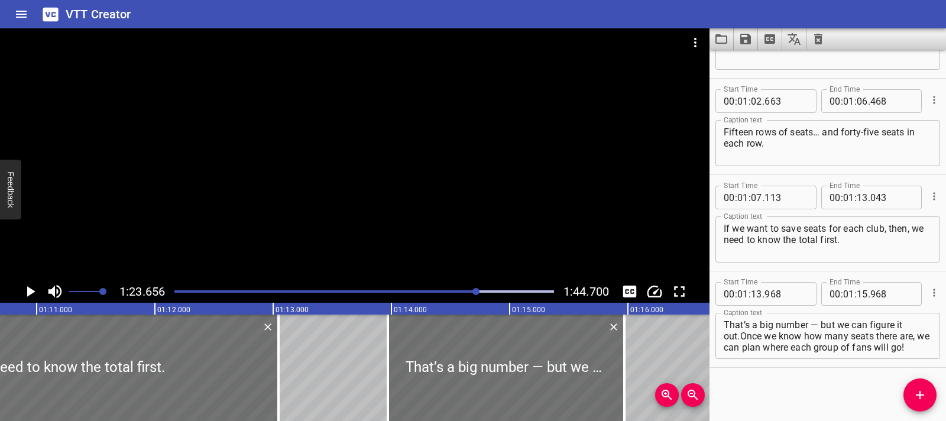
scroll to position [0, 8379]
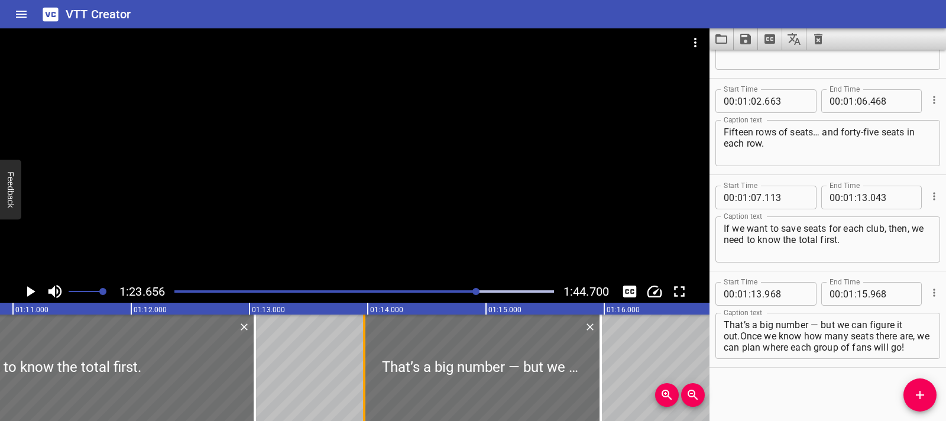
click at [369, 356] on div at bounding box center [364, 367] width 12 height 106
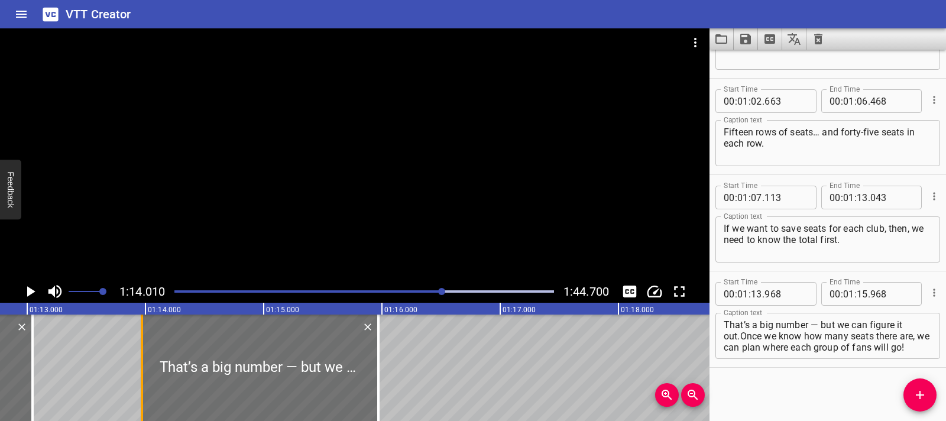
scroll to position [0, 8748]
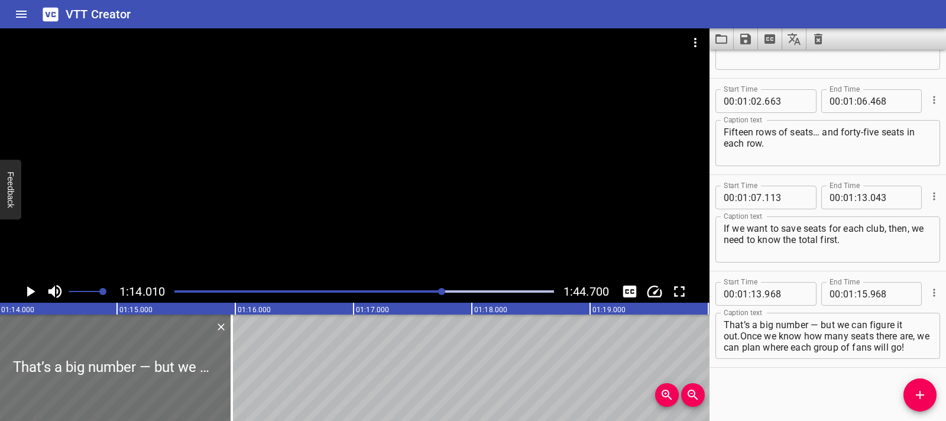
click at [33, 294] on icon "Play/Pause" at bounding box center [30, 291] width 18 height 18
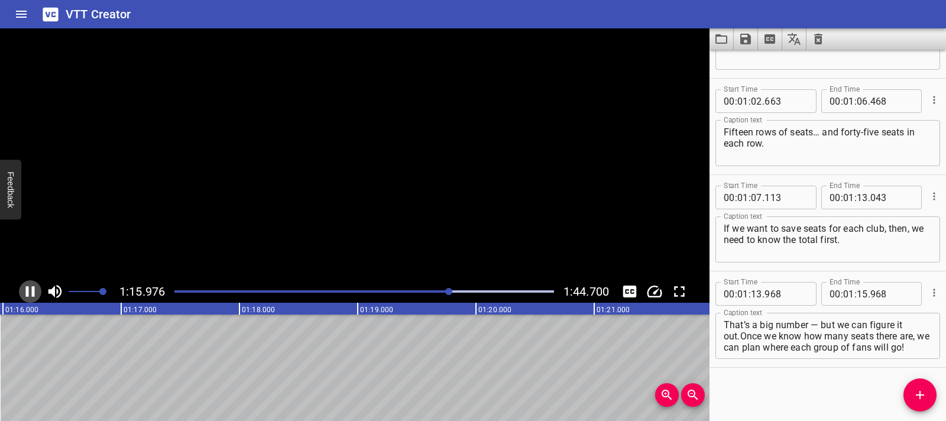
click at [33, 294] on icon "Play/Pause" at bounding box center [30, 291] width 9 height 11
click at [33, 294] on icon "Play/Pause" at bounding box center [30, 291] width 18 height 18
click at [33, 294] on icon "Play/Pause" at bounding box center [30, 291] width 9 height 11
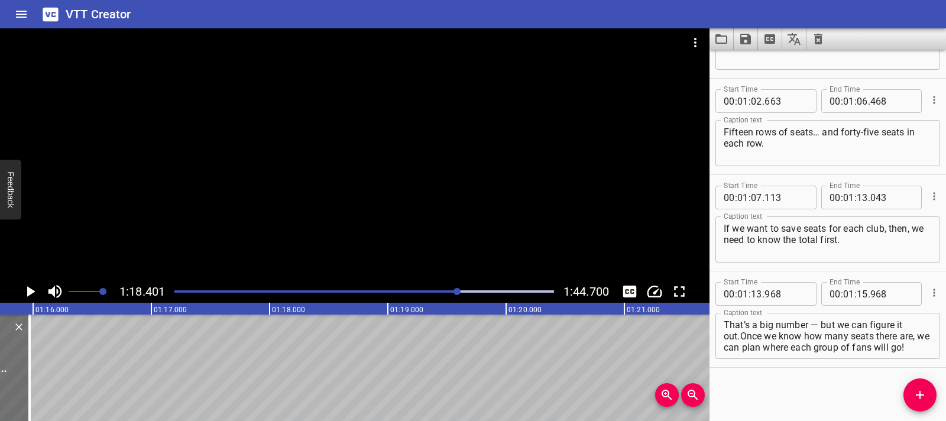
scroll to position [0, 8607]
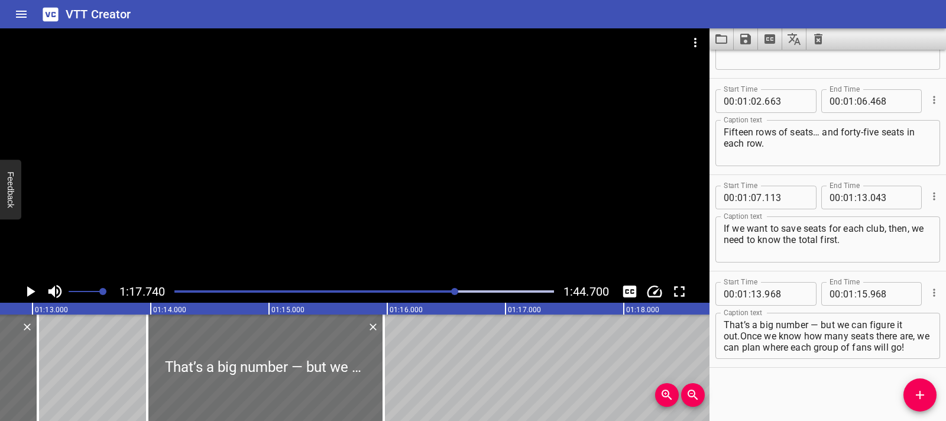
scroll to position [0, 8501]
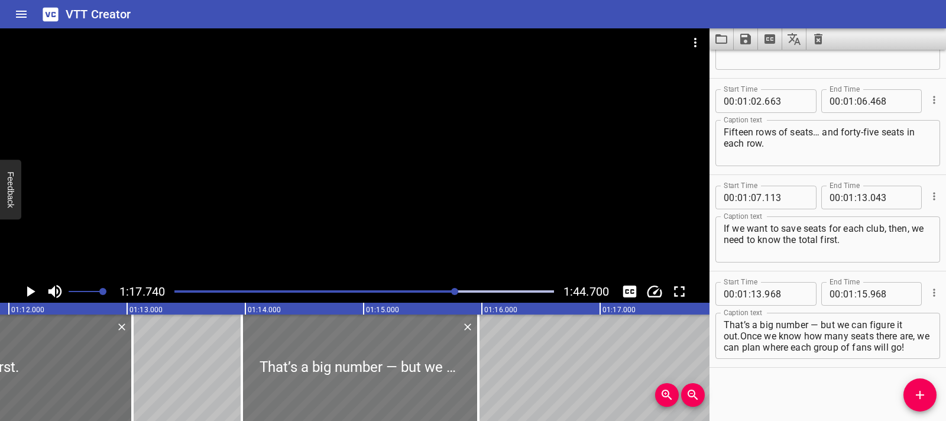
click at [280, 359] on div at bounding box center [360, 367] width 236 height 106
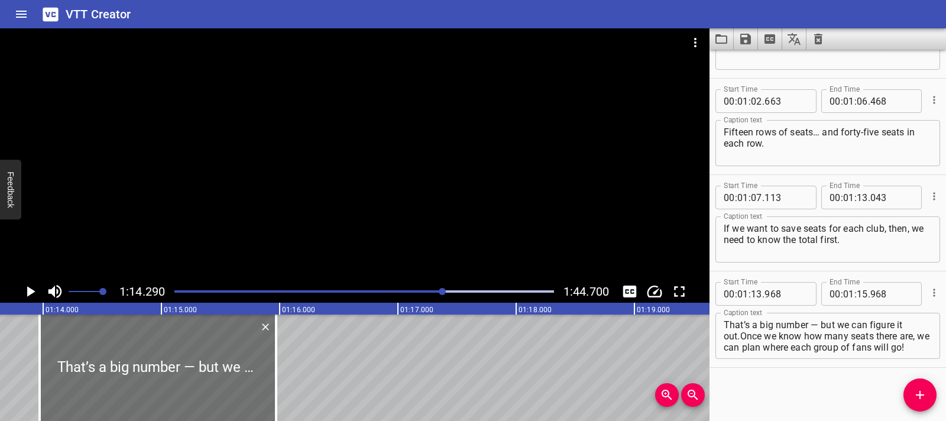
scroll to position [0, 8656]
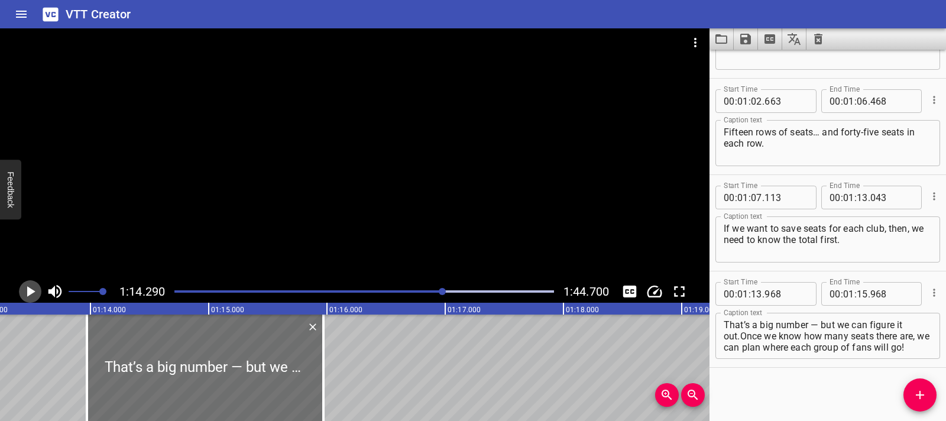
click at [28, 290] on icon "Play/Pause" at bounding box center [31, 291] width 8 height 11
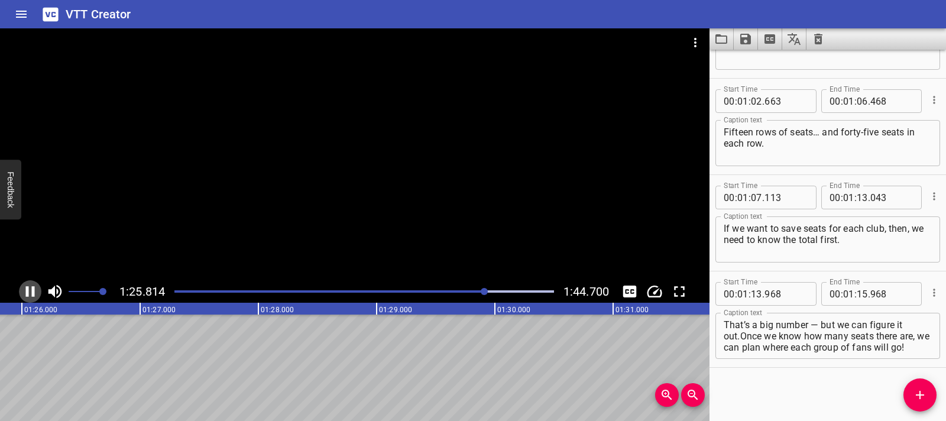
click at [27, 291] on icon "Play/Pause" at bounding box center [30, 291] width 9 height 11
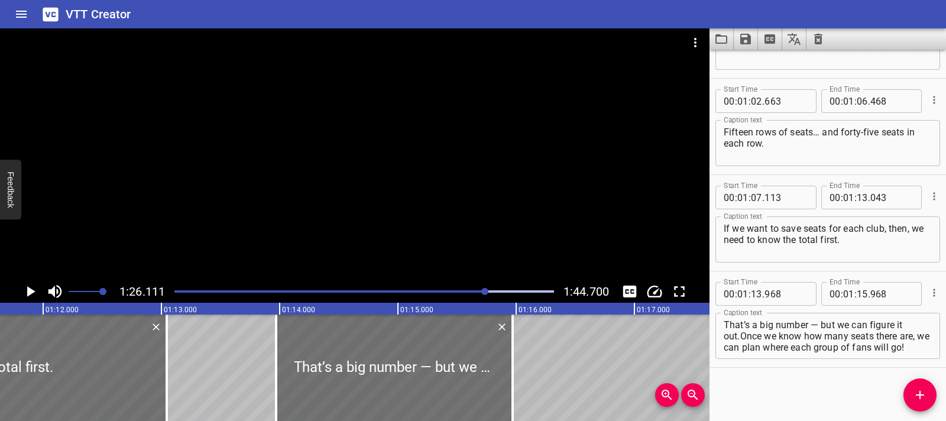
scroll to position [0, 8491]
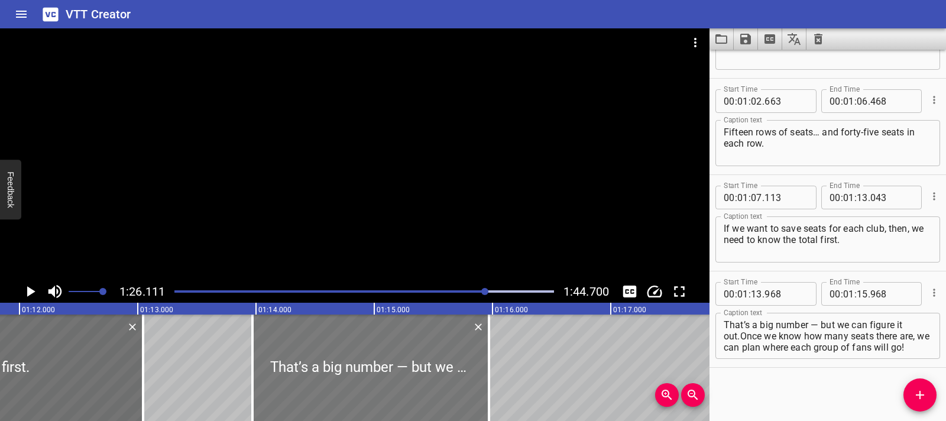
click at [274, 365] on div at bounding box center [370, 367] width 236 height 106
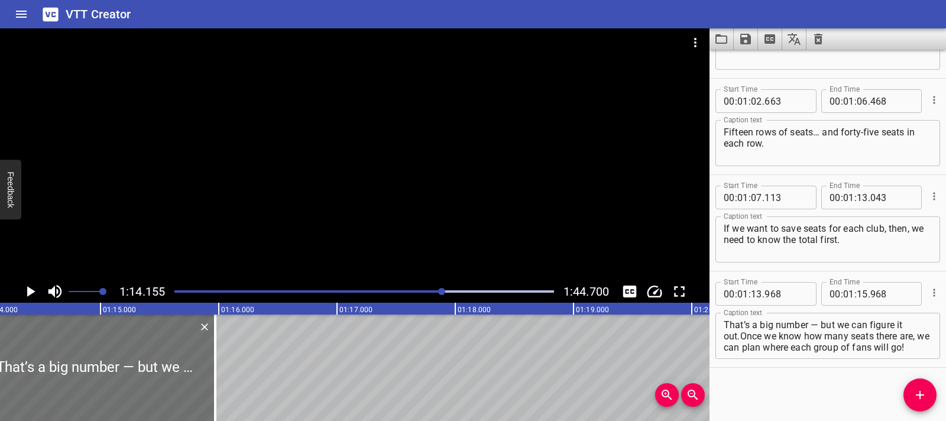
scroll to position [0, 8765]
click at [33, 295] on icon "Play/Pause" at bounding box center [30, 291] width 18 height 18
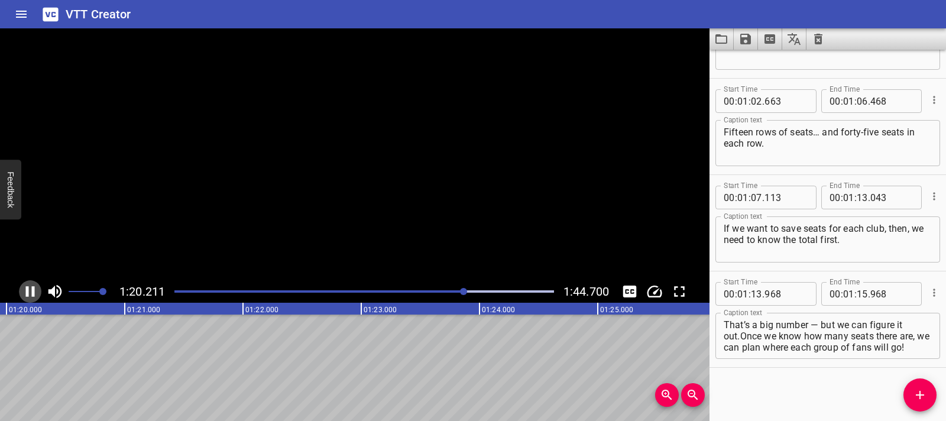
click at [33, 295] on icon "Play/Pause" at bounding box center [30, 291] width 9 height 11
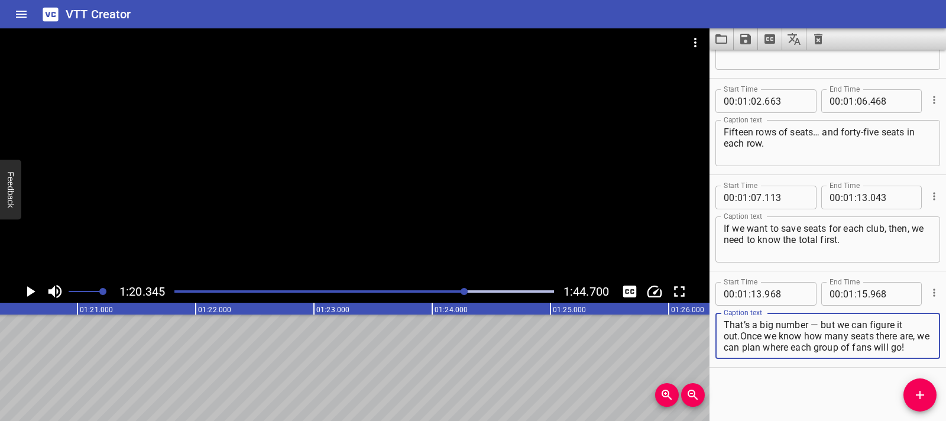
drag, startPoint x: 742, startPoint y: 347, endPoint x: 886, endPoint y: 355, distance: 143.8
click at [886, 355] on div "That’s a big number — but we can figure it out.Once we know how many seats ther…" at bounding box center [827, 336] width 225 height 46
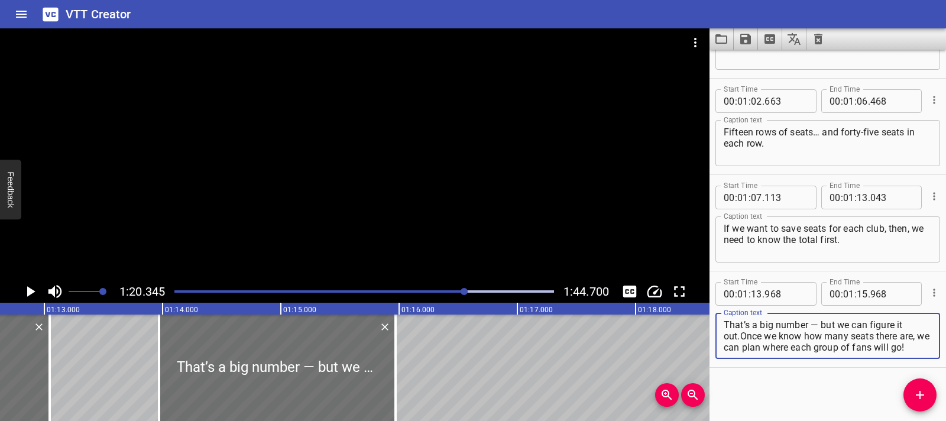
scroll to position [0, 8560]
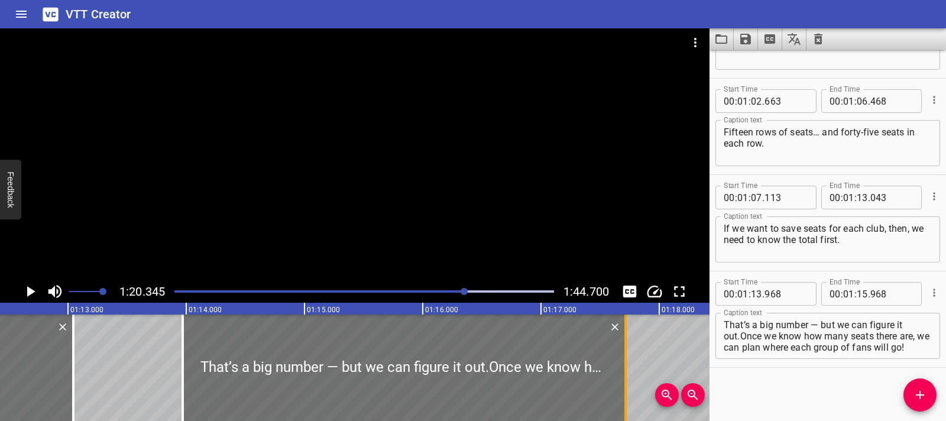
drag, startPoint x: 418, startPoint y: 366, endPoint x: 625, endPoint y: 375, distance: 206.4
click at [625, 375] on div at bounding box center [625, 367] width 2 height 106
type input "17"
type input "713"
click at [463, 358] on div at bounding box center [404, 367] width 443 height 106
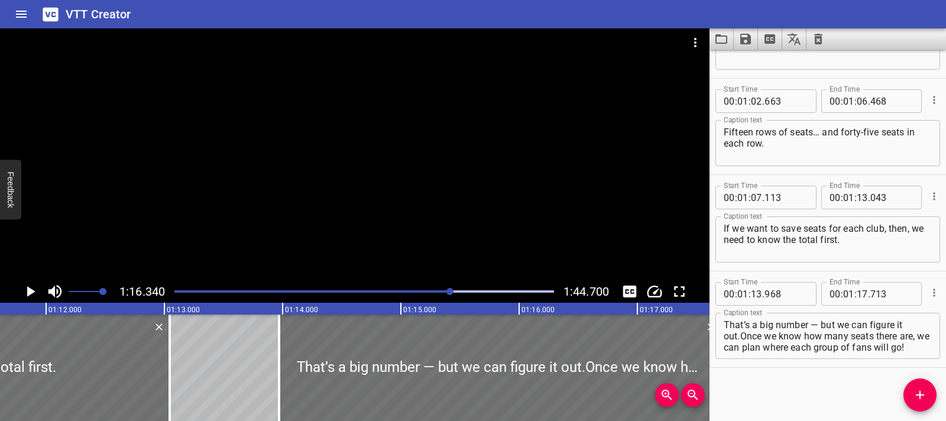
scroll to position [0, 8440]
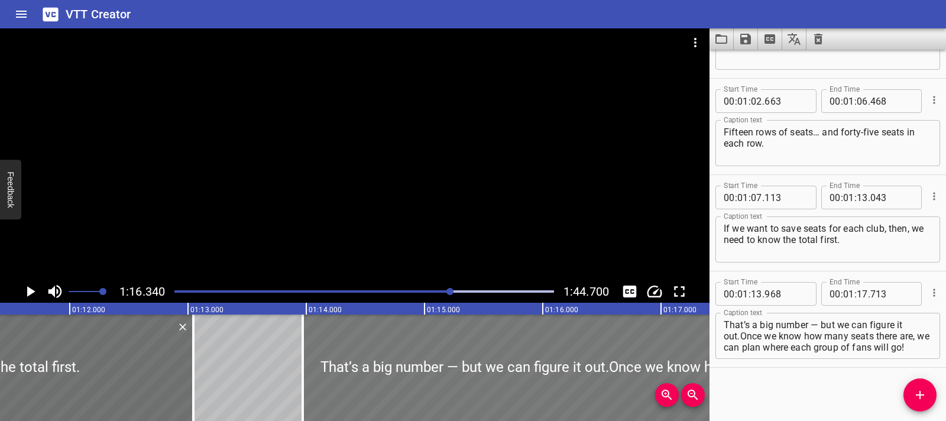
click at [309, 356] on div at bounding box center [524, 367] width 443 height 106
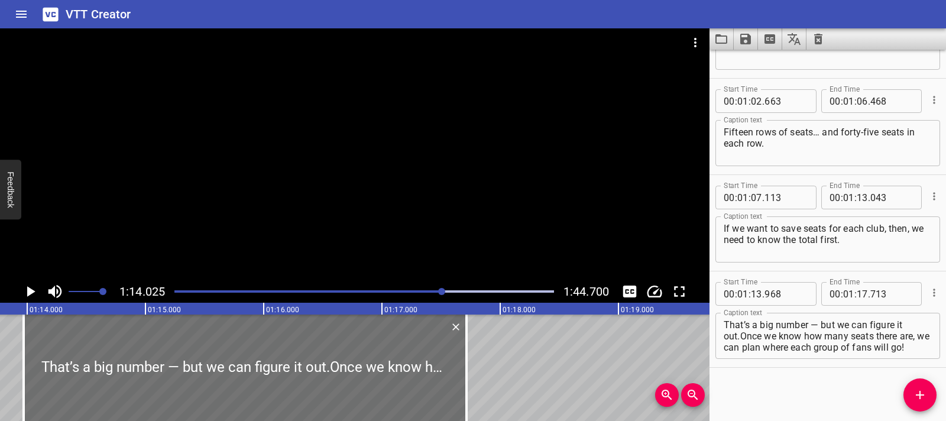
scroll to position [0, 8684]
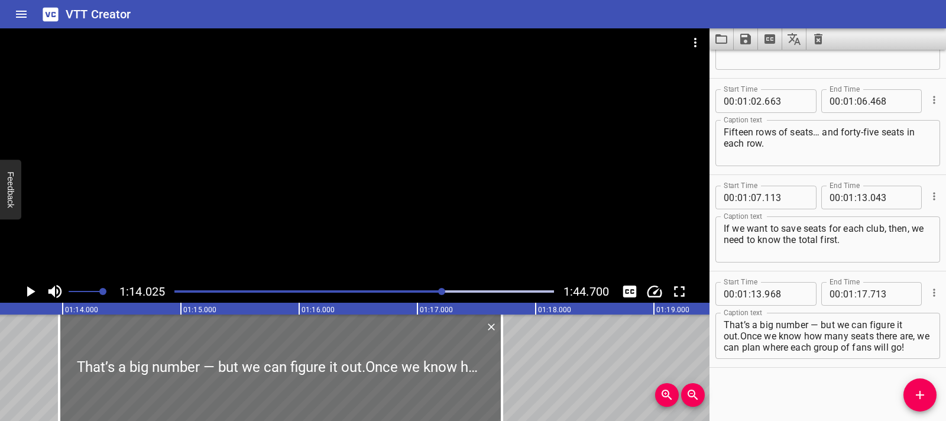
click at [31, 291] on icon "Play/Pause" at bounding box center [31, 291] width 8 height 11
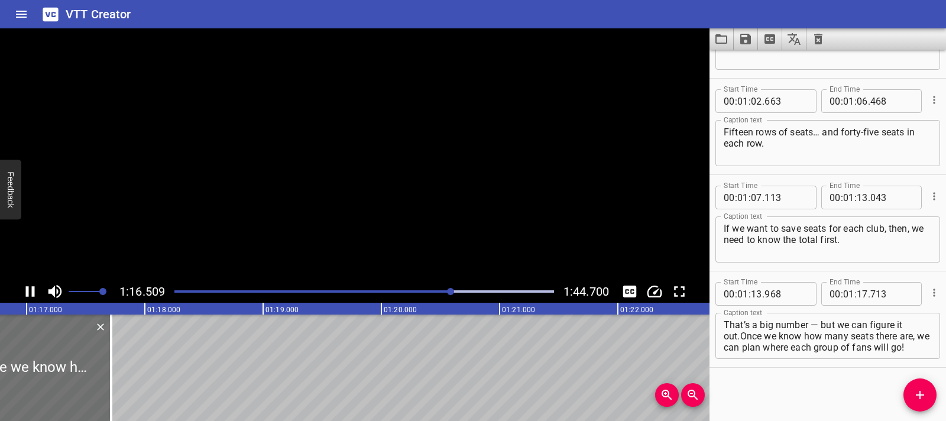
click at [31, 291] on icon "Play/Pause" at bounding box center [30, 291] width 18 height 18
click at [31, 291] on icon "Play/Pause" at bounding box center [31, 291] width 8 height 11
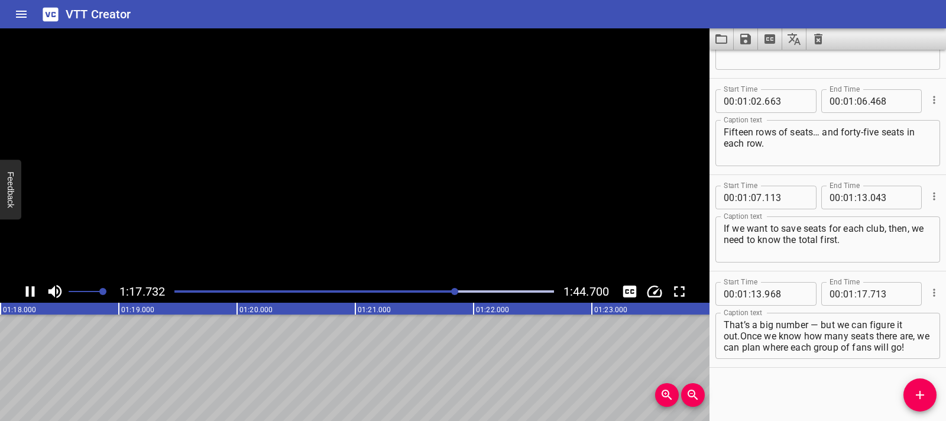
click at [31, 291] on icon "Play/Pause" at bounding box center [30, 291] width 18 height 18
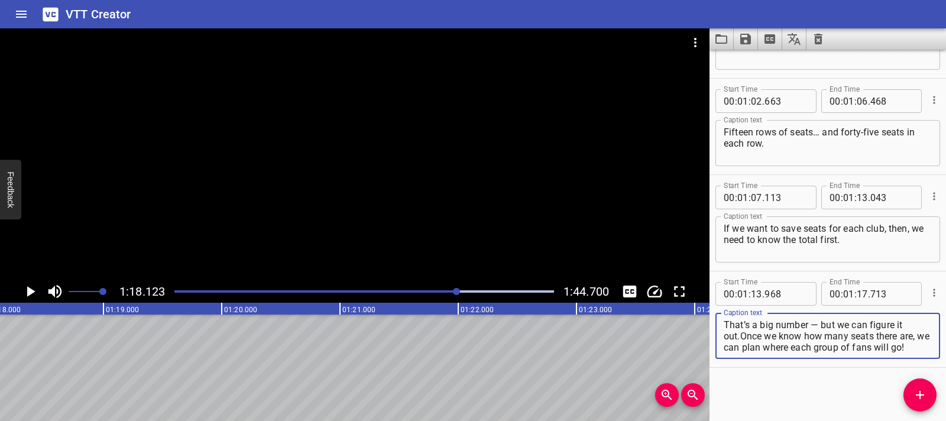
scroll to position [22, 0]
drag, startPoint x: 741, startPoint y: 334, endPoint x: 772, endPoint y: 345, distance: 32.3
click at [772, 345] on textarea "That’s a big number — but we can figure it out.Once we know how many seats ther…" at bounding box center [827, 336] width 208 height 34
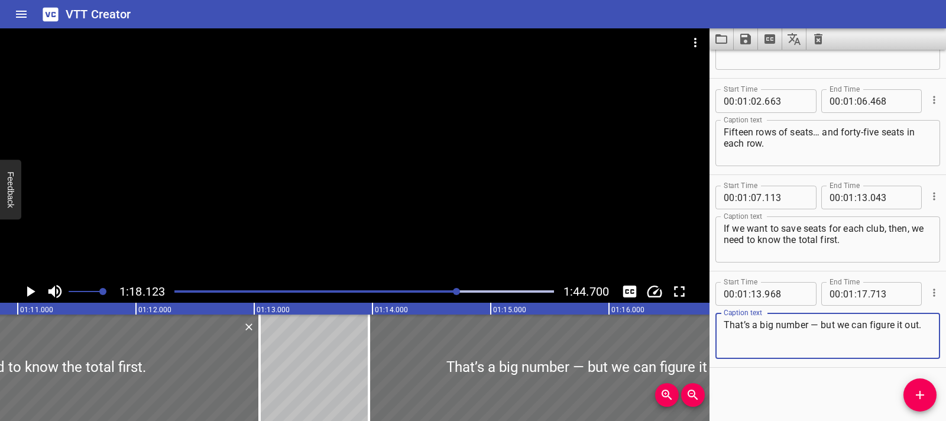
scroll to position [0, 8362]
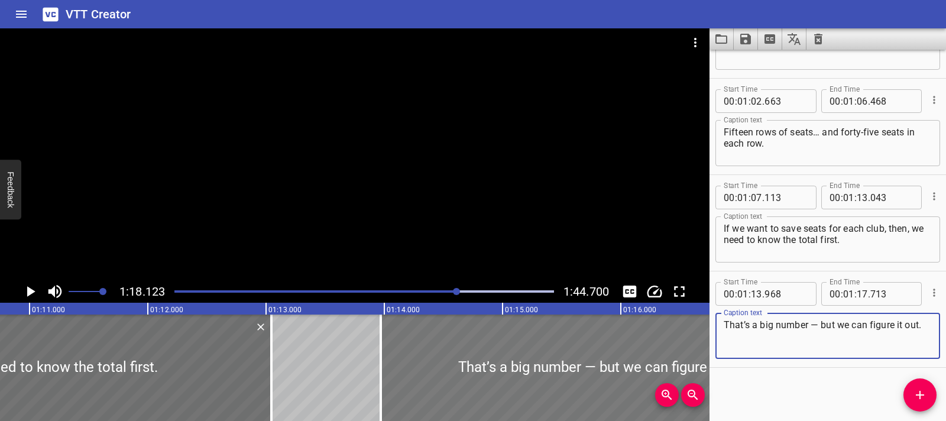
type textarea "That’s a big number — but we can figure it out."
click at [387, 365] on div at bounding box center [602, 367] width 443 height 106
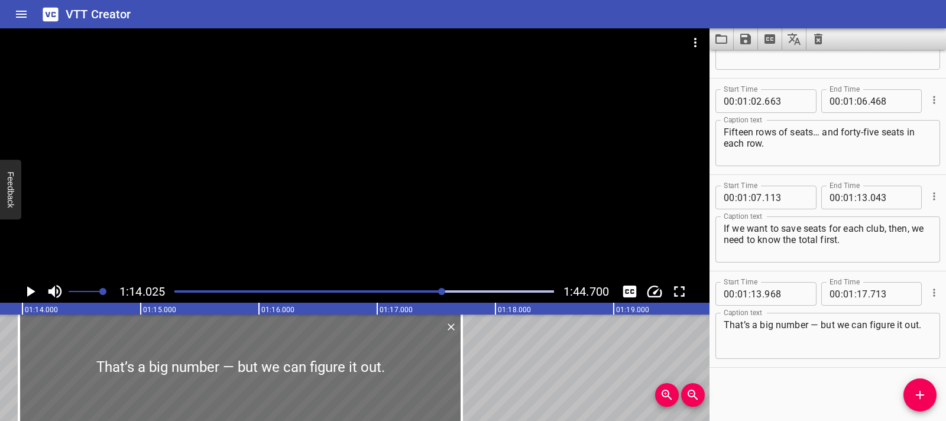
scroll to position [0, 8750]
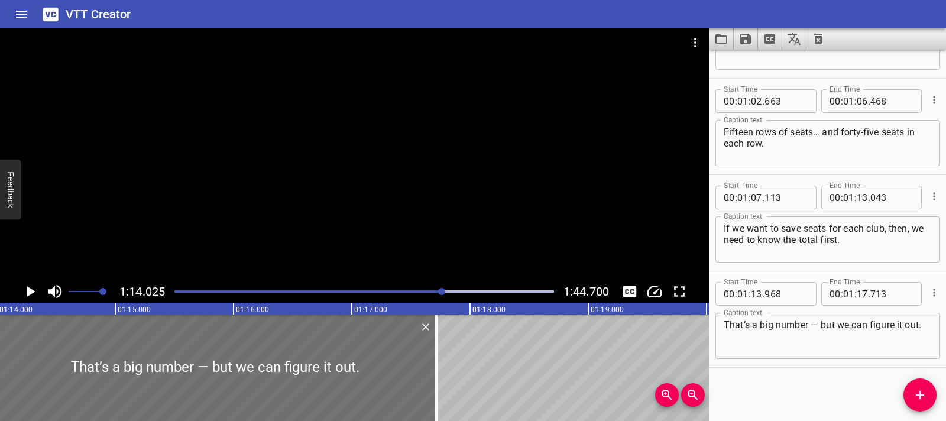
click at [30, 296] on icon "Play/Pause" at bounding box center [30, 291] width 18 height 18
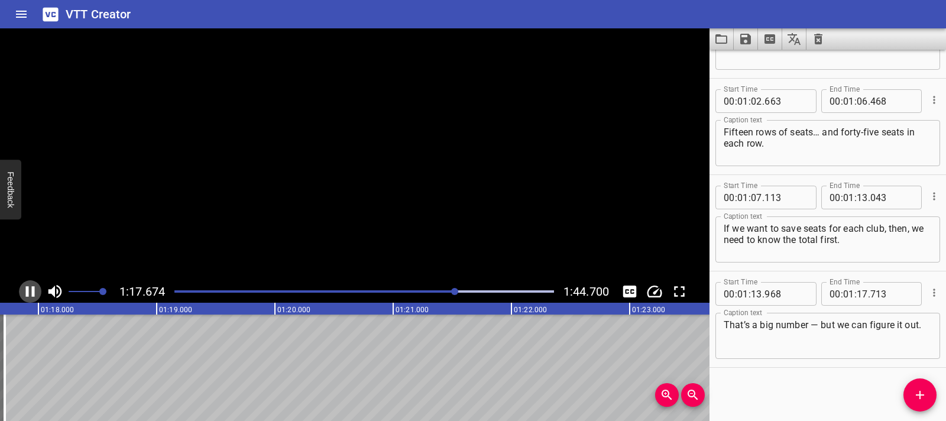
click at [30, 296] on icon "Play/Pause" at bounding box center [30, 291] width 18 height 18
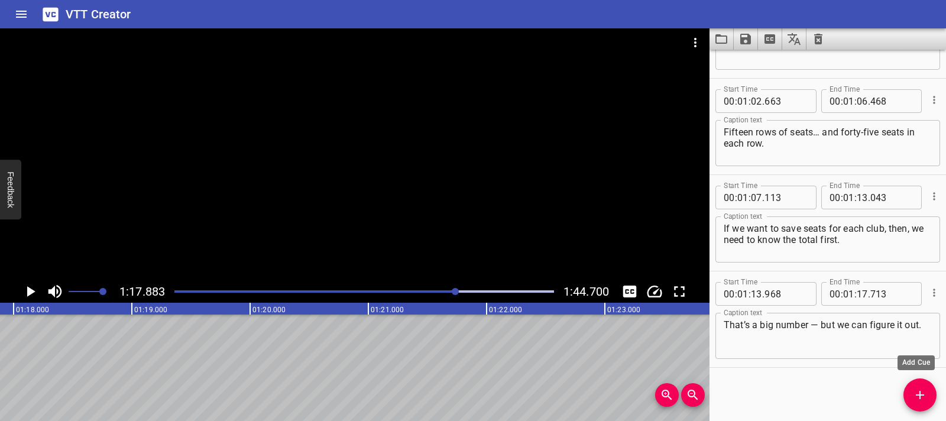
click at [911, 397] on span "Add Cue" at bounding box center [919, 395] width 33 height 14
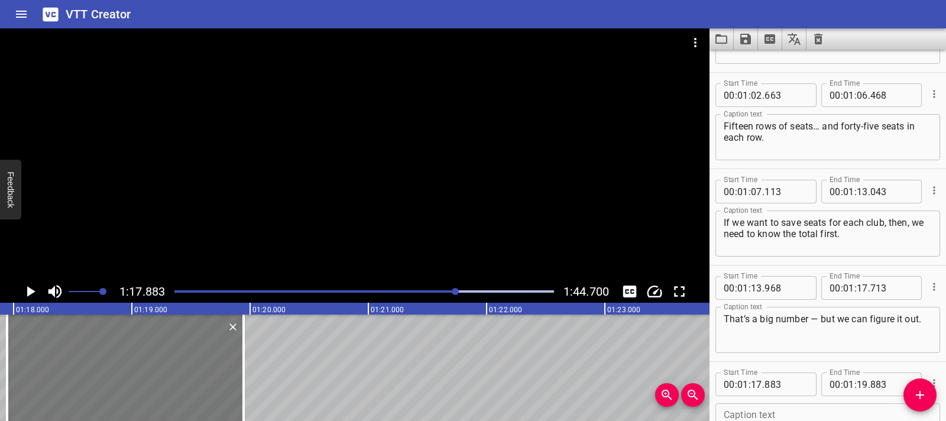
drag, startPoint x: 138, startPoint y: 357, endPoint x: 145, endPoint y: 358, distance: 7.1
click at [145, 358] on div at bounding box center [125, 367] width 236 height 106
type input "943"
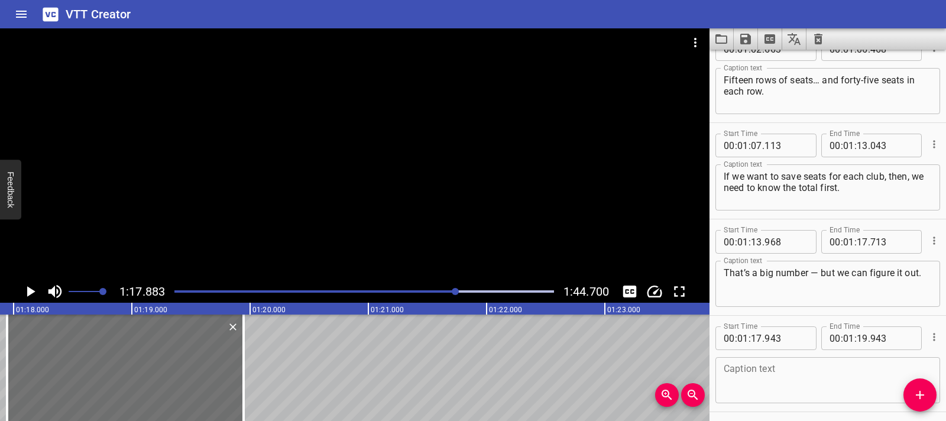
scroll to position [1322, 0]
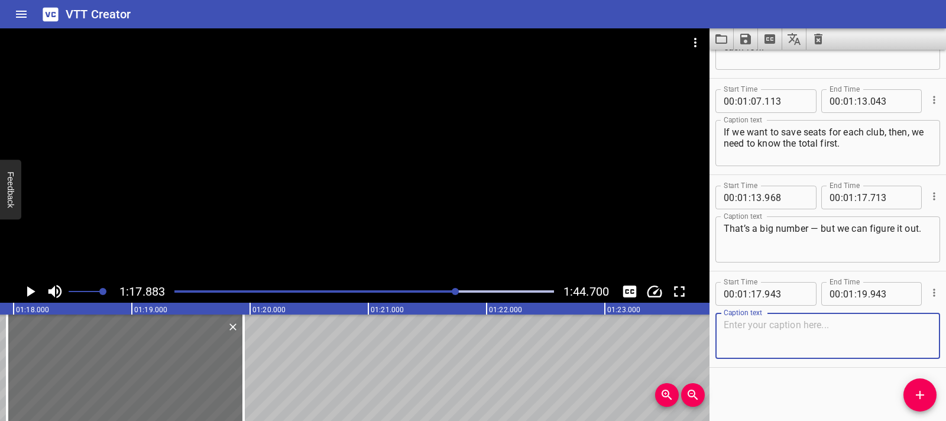
click at [739, 338] on textarea at bounding box center [827, 336] width 208 height 34
paste textarea "Once we know how many seats there are, we can plan where each group of fans wil…"
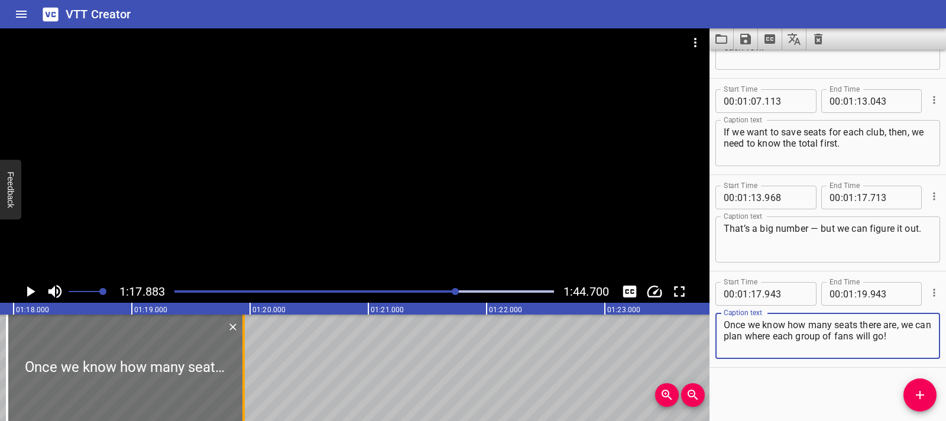
type textarea "Once we know how many seats there are, we can plan where each group of fans wil…"
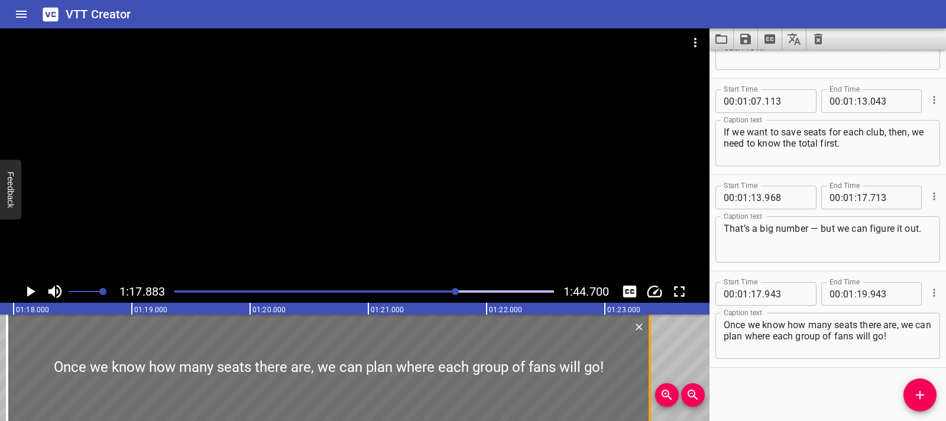
drag, startPoint x: 242, startPoint y: 355, endPoint x: 648, endPoint y: 370, distance: 406.3
click at [648, 370] on div at bounding box center [649, 367] width 2 height 106
type input "23"
type input "378"
click at [398, 356] on div at bounding box center [328, 367] width 642 height 106
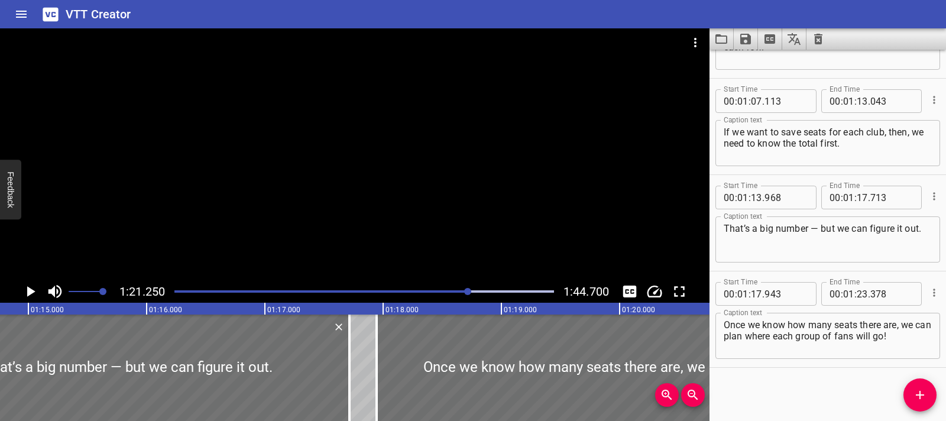
scroll to position [0, 8801]
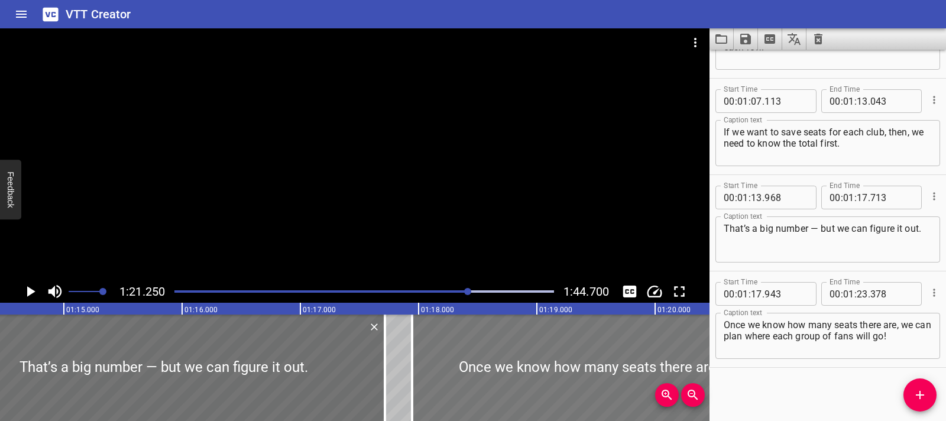
click at [420, 376] on div at bounding box center [733, 367] width 642 height 106
type input "953"
type input "388"
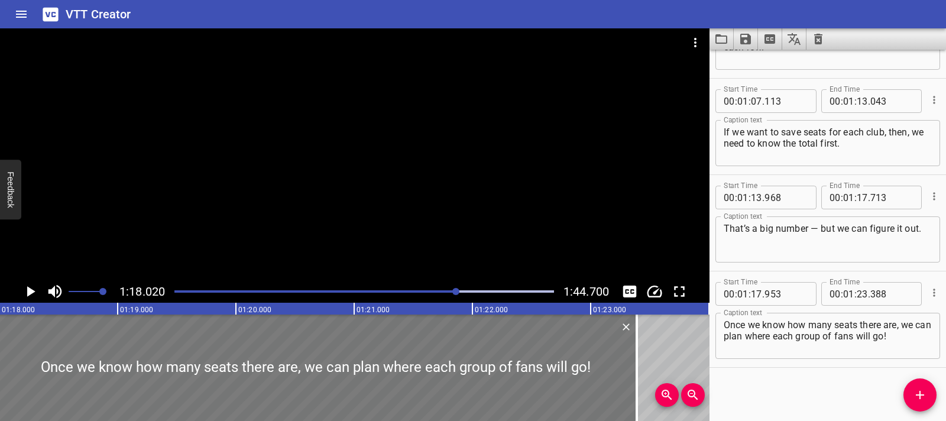
scroll to position [0, 9222]
click at [26, 296] on icon "Play/Pause" at bounding box center [30, 291] width 18 height 18
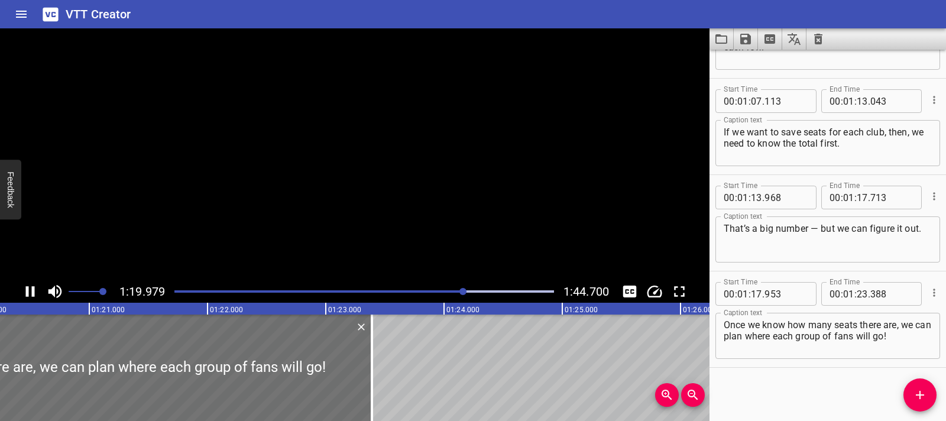
click at [26, 296] on icon "Play/Pause" at bounding box center [30, 291] width 18 height 18
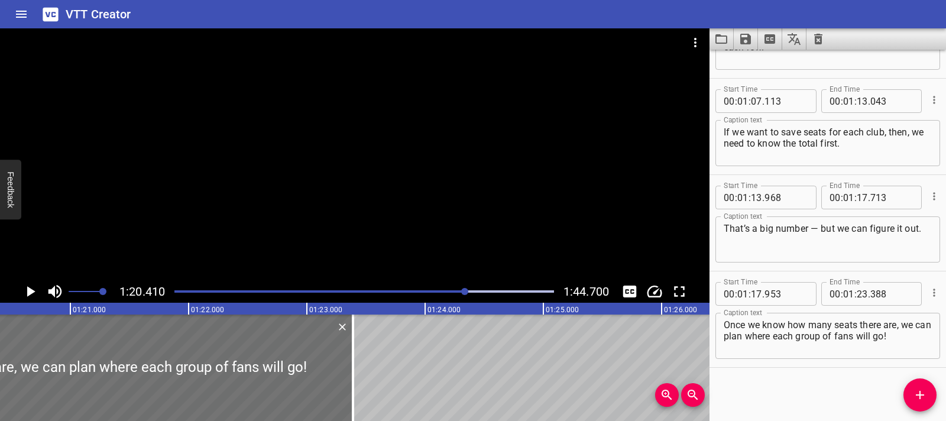
scroll to position [0, 9504]
click at [26, 296] on icon "Play/Pause" at bounding box center [30, 291] width 18 height 18
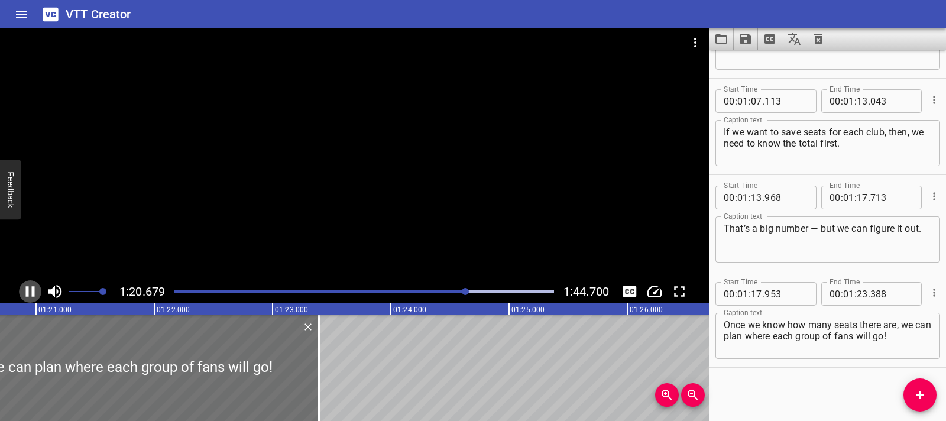
click at [26, 296] on icon "Play/Pause" at bounding box center [30, 291] width 18 height 18
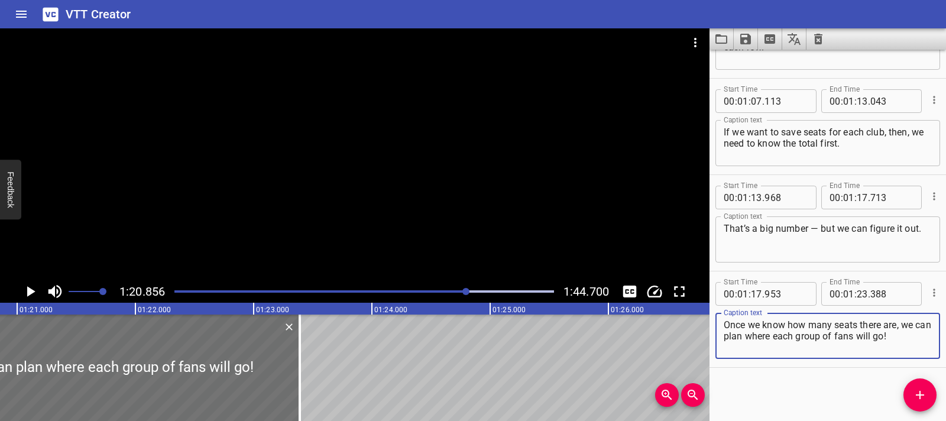
drag, startPoint x: 902, startPoint y: 329, endPoint x: 903, endPoint y: 338, distance: 9.5
click at [903, 338] on textarea "Once we know how many seats there are, we can plan where each group of fans wil…" at bounding box center [827, 336] width 208 height 34
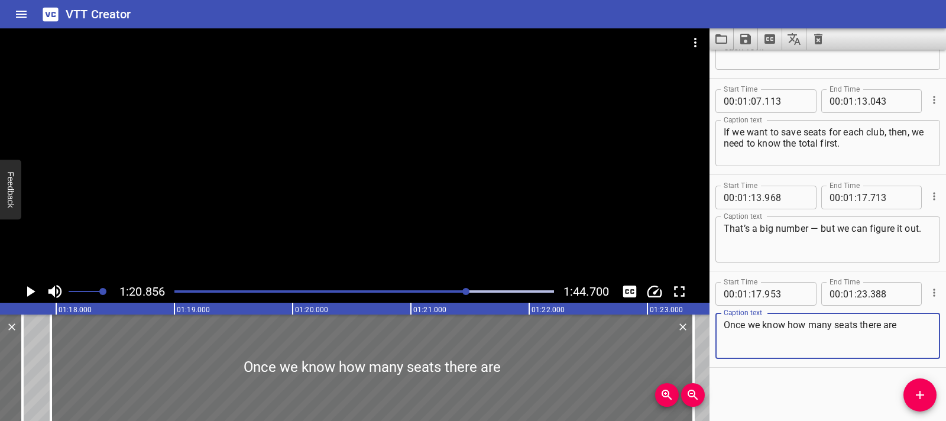
scroll to position [0, 9151]
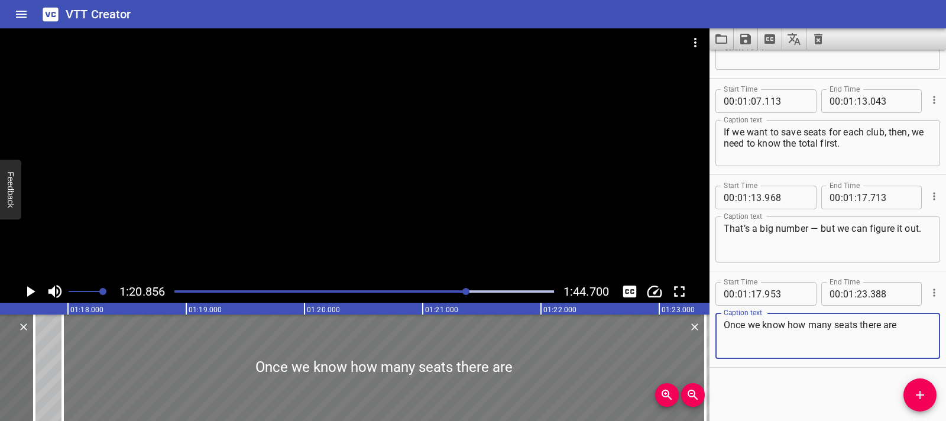
type textarea "Once we know how many seats there are"
click at [81, 360] on div at bounding box center [384, 367] width 642 height 106
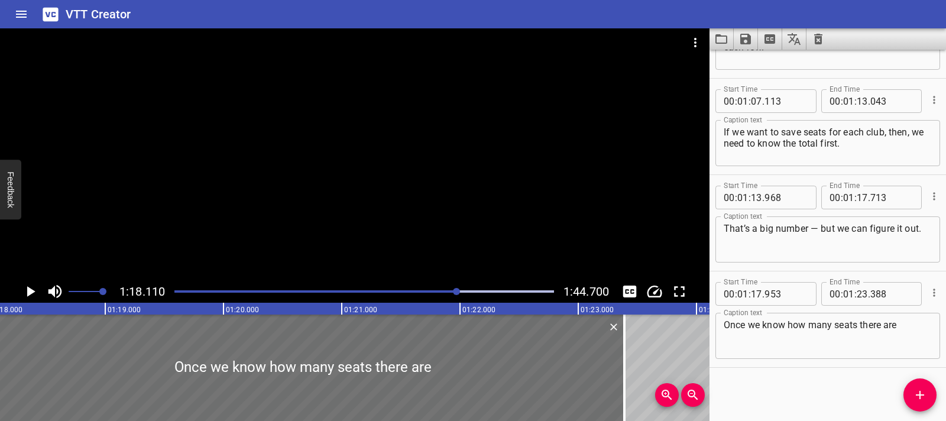
click at [27, 288] on icon "Play/Pause" at bounding box center [30, 291] width 18 height 18
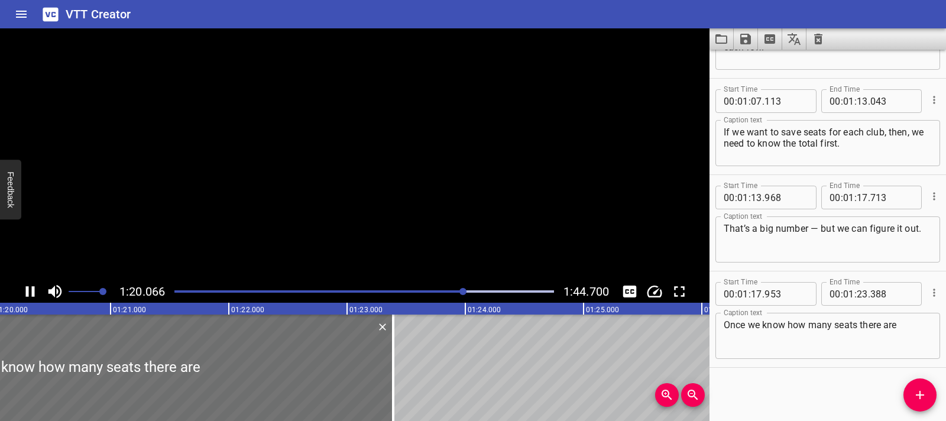
click at [27, 288] on icon "Play/Pause" at bounding box center [30, 291] width 9 height 11
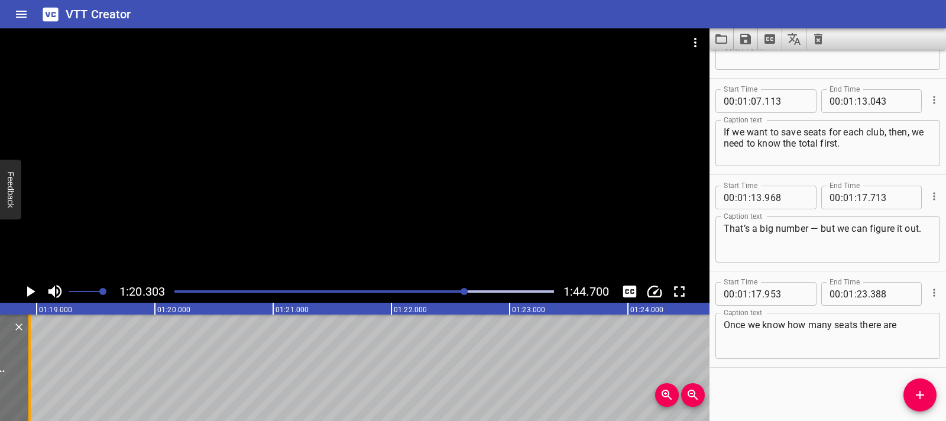
scroll to position [0, 9287]
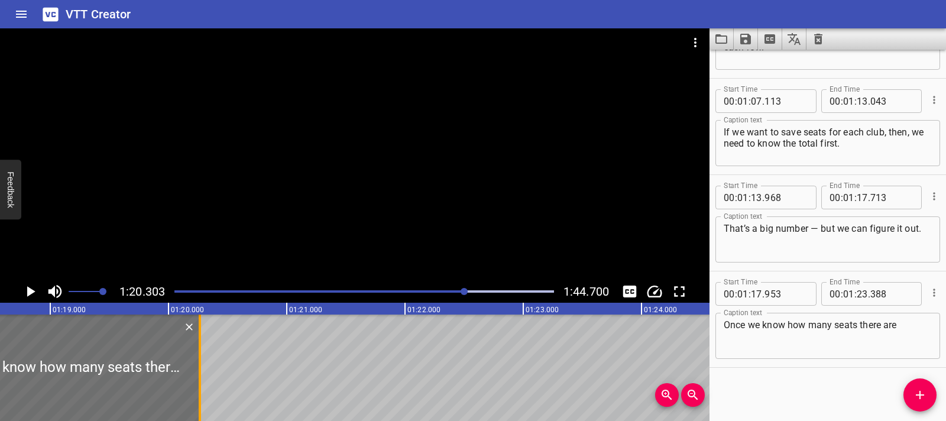
drag, startPoint x: 361, startPoint y: 371, endPoint x: 196, endPoint y: 375, distance: 164.9
click at [196, 375] on div at bounding box center [200, 367] width 12 height 106
type input "20"
type input "263"
click at [917, 395] on icon "Add Cue" at bounding box center [919, 395] width 8 height 8
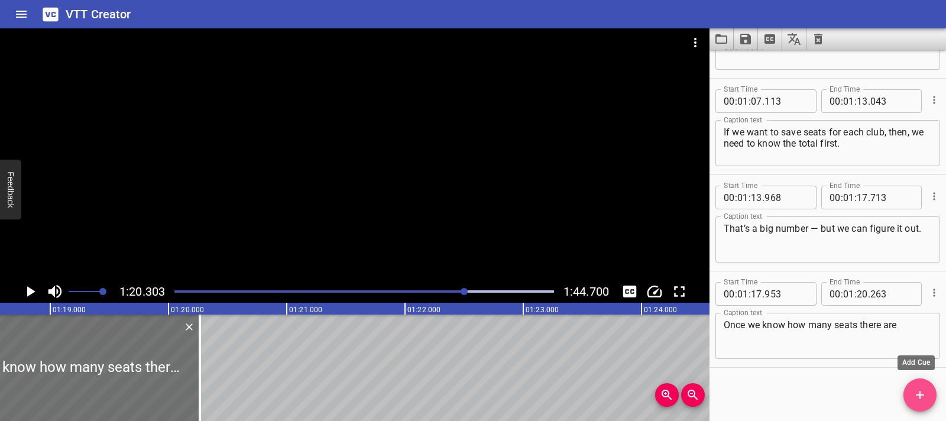
scroll to position [1328, 0]
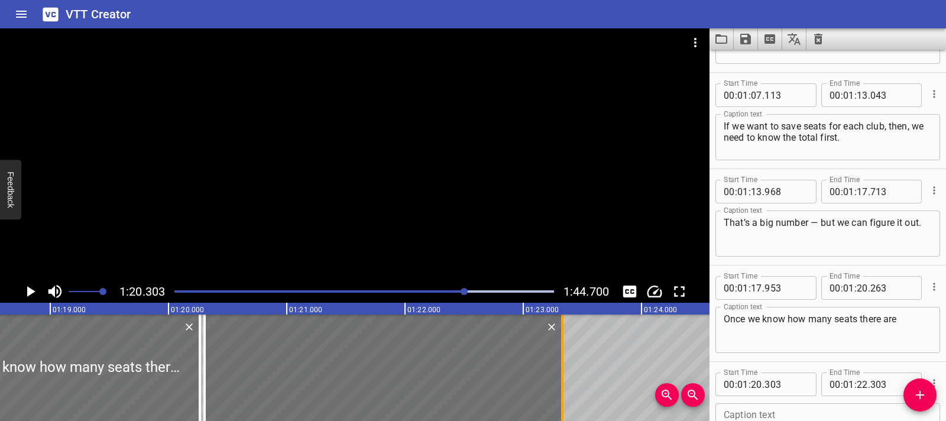
drag, startPoint x: 438, startPoint y: 374, endPoint x: 559, endPoint y: 376, distance: 121.2
click at [559, 376] on div at bounding box center [562, 367] width 12 height 106
type input "23"
type input "328"
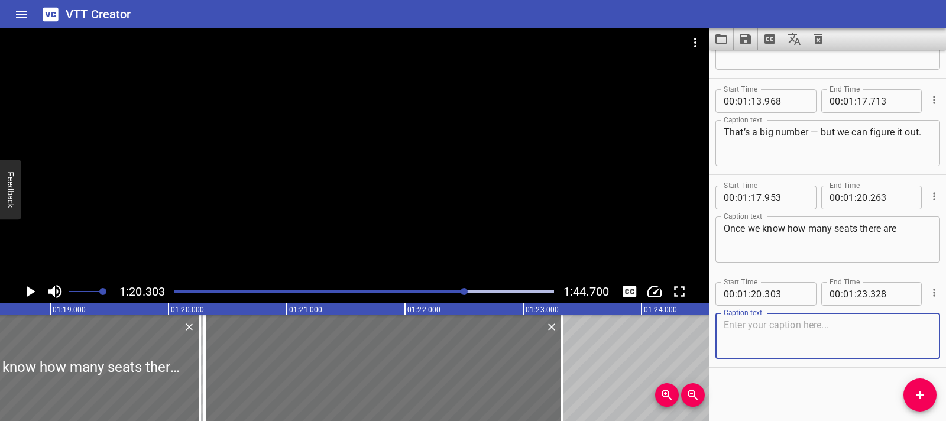
click at [733, 340] on textarea at bounding box center [827, 336] width 208 height 34
paste textarea "we can plan where each group of fans will go!"
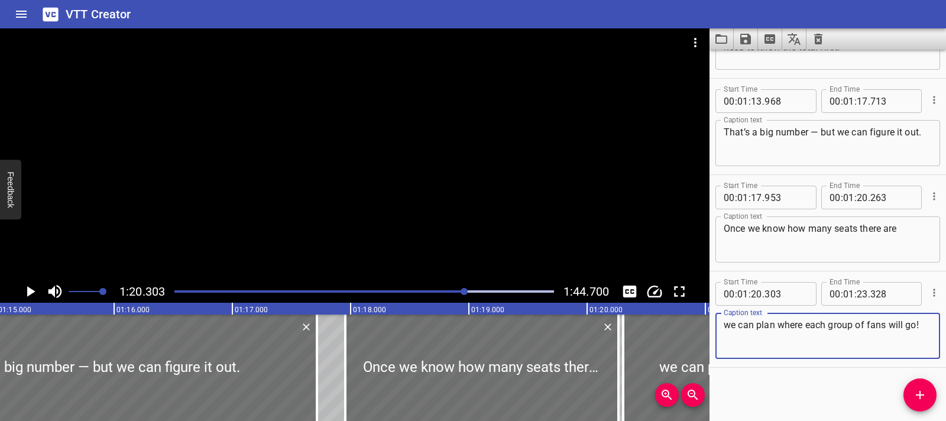
scroll to position [0, 8786]
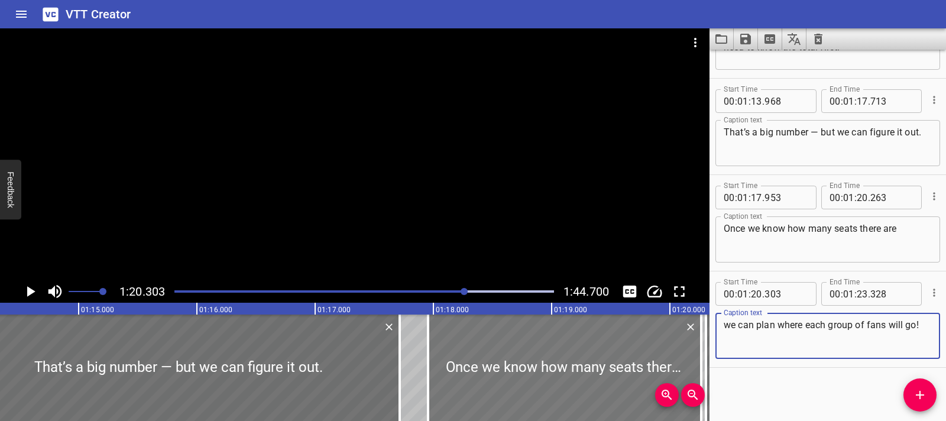
type textarea "we can plan where each group of fans will go!"
click at [446, 366] on div at bounding box center [564, 367] width 273 height 106
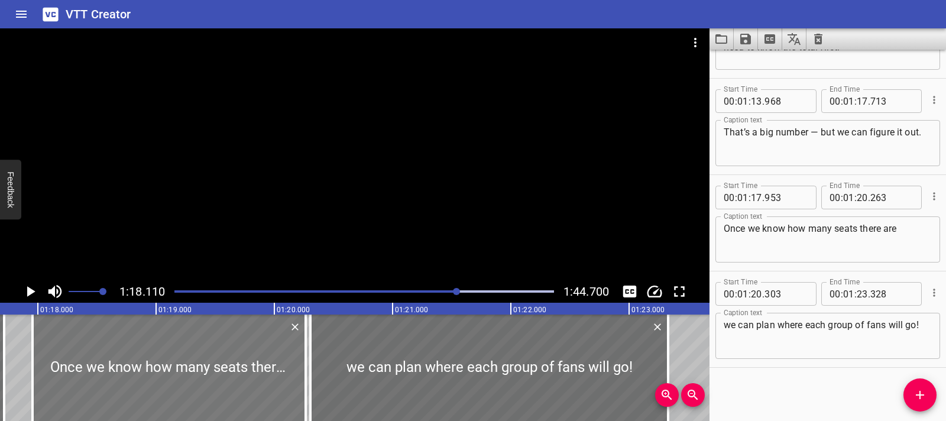
scroll to position [0, 9232]
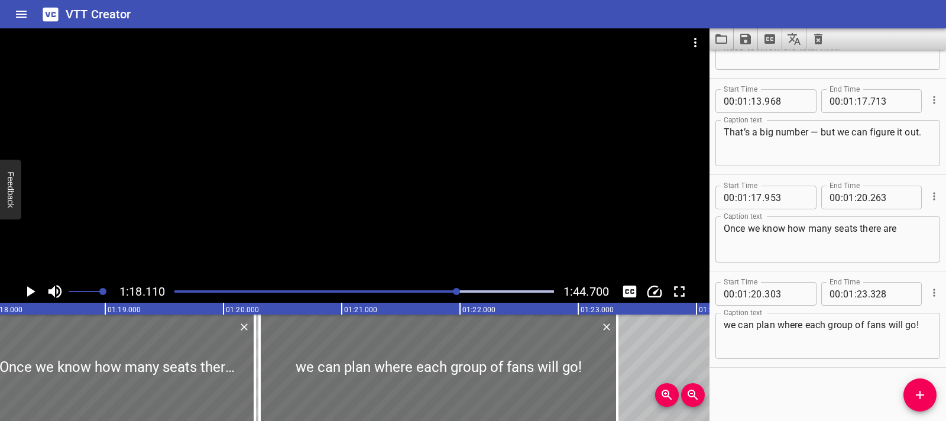
click at [40, 292] on button "Play/Pause" at bounding box center [30, 291] width 22 height 22
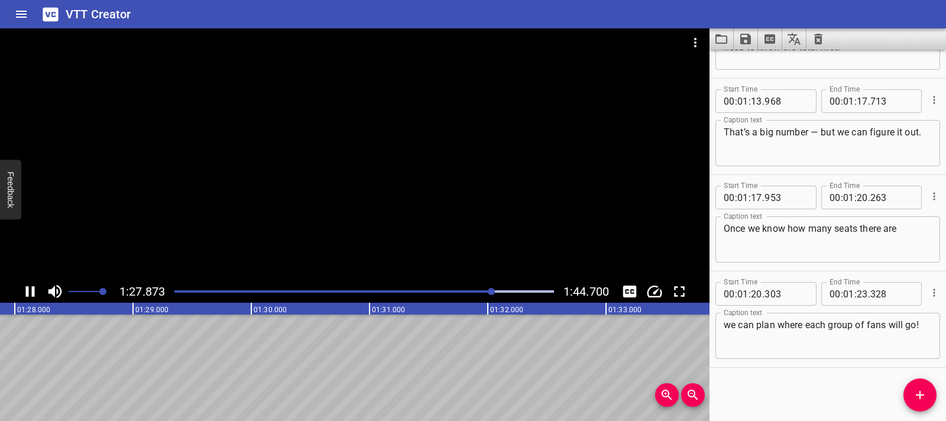
scroll to position [0, 10418]
click at [365, 229] on div at bounding box center [354, 154] width 709 height 252
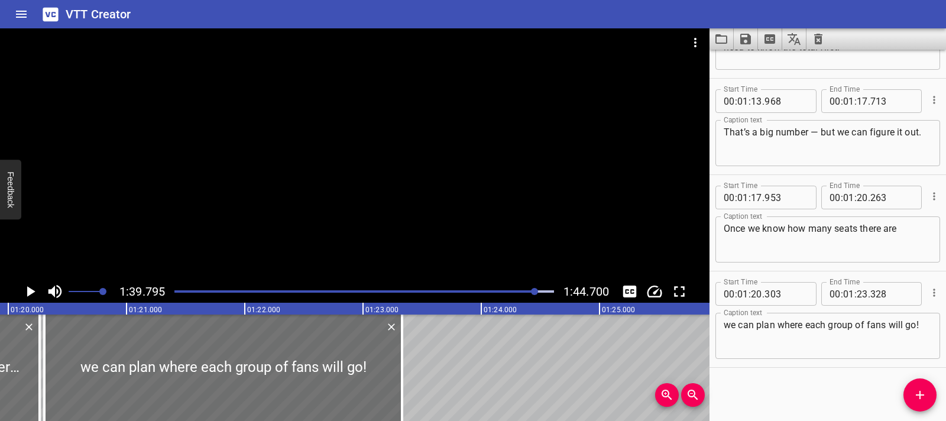
scroll to position [0, 9507]
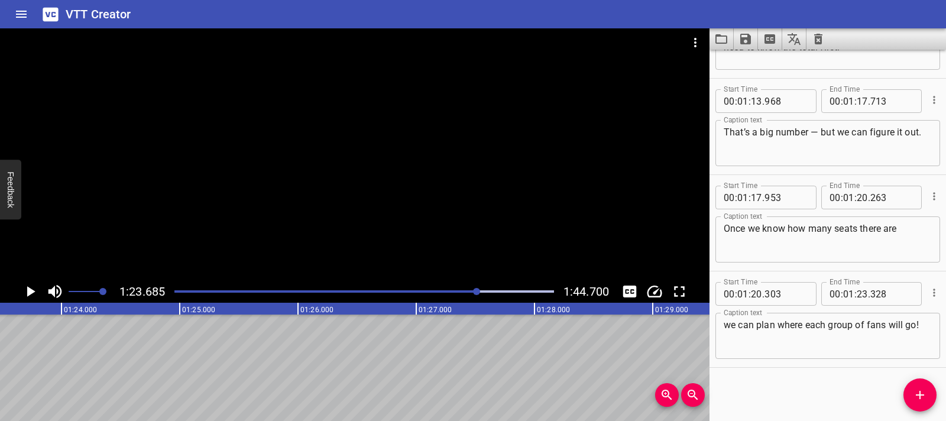
scroll to position [0, 9891]
click at [25, 285] on icon "Play/Pause" at bounding box center [30, 291] width 18 height 18
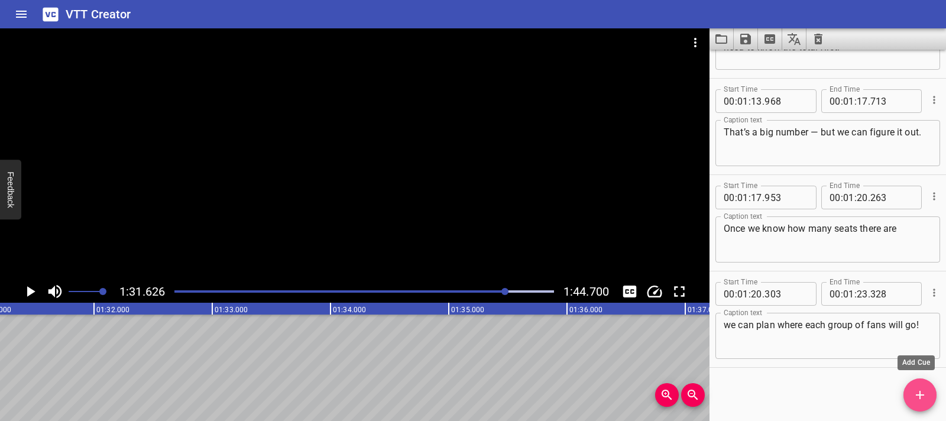
click at [920, 402] on button "Add Cue" at bounding box center [919, 394] width 33 height 33
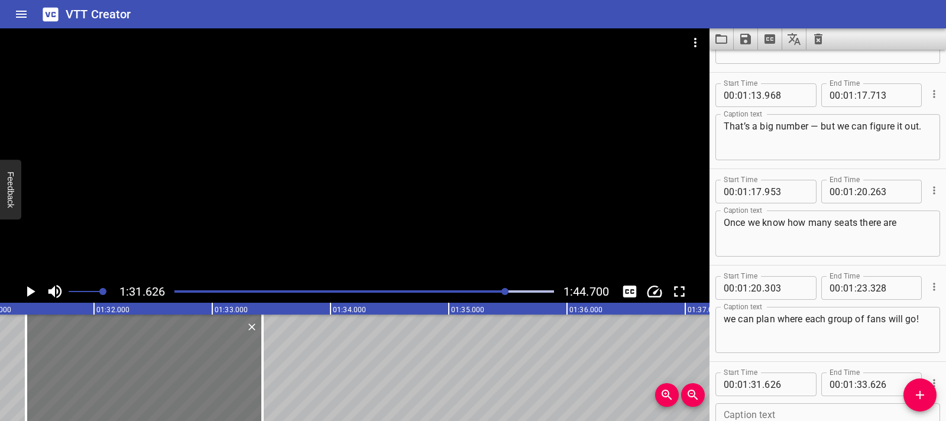
drag, startPoint x: 155, startPoint y: 370, endPoint x: 144, endPoint y: 371, distance: 10.7
click at [144, 371] on div at bounding box center [144, 367] width 236 height 106
type input "426"
click at [27, 364] on div at bounding box center [26, 367] width 12 height 106
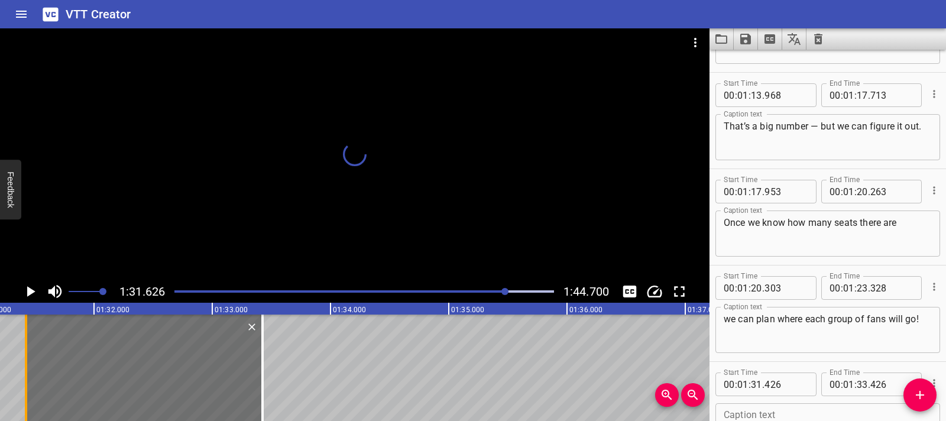
scroll to position [1515, 0]
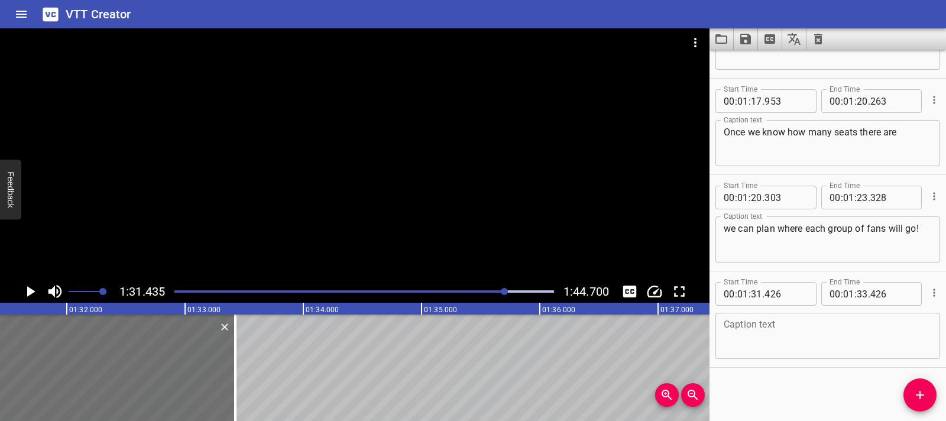
click at [729, 334] on textarea at bounding box center [827, 336] width 208 height 34
paste textarea "From sandwiches to water bottles and seating — there’s a lot to plan for match …"
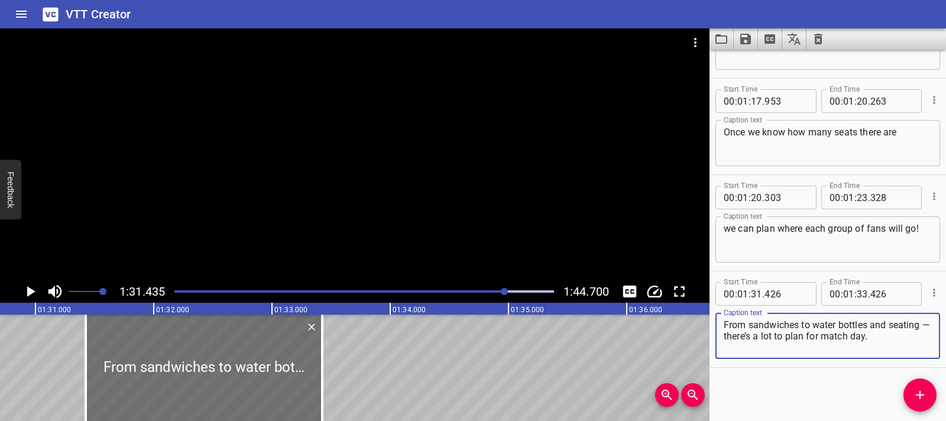
scroll to position [0, 10697]
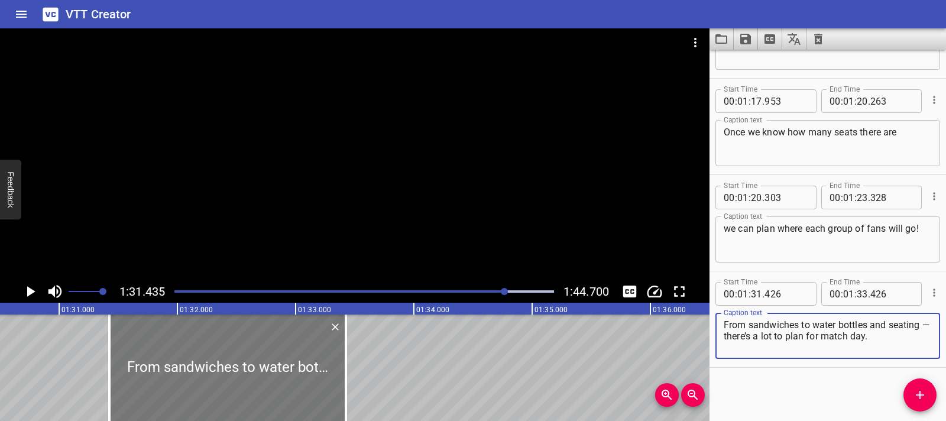
type textarea "From sandwiches to water bottles and seating — there’s a lot to plan for match …"
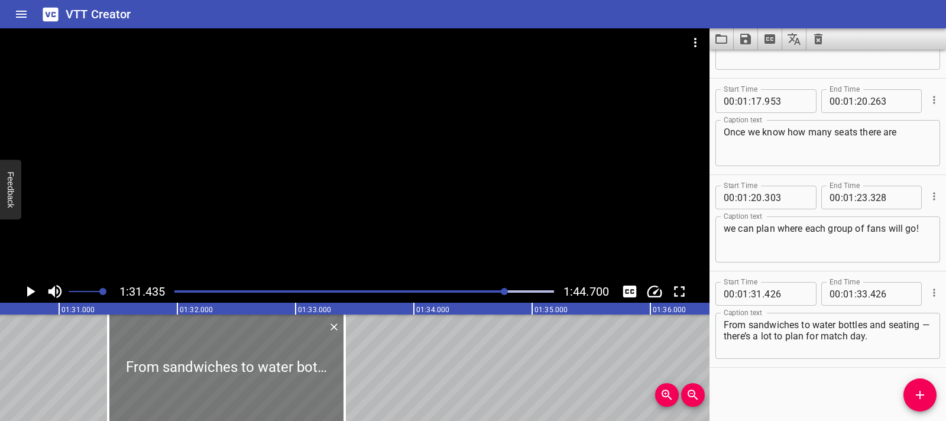
click at [245, 361] on div at bounding box center [226, 367] width 236 height 106
type input "411"
click at [245, 361] on div at bounding box center [226, 367] width 236 height 106
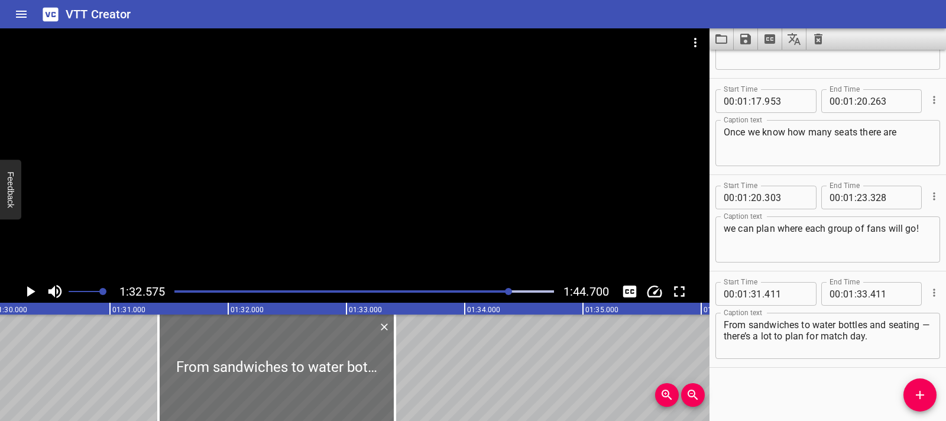
scroll to position [0, 10622]
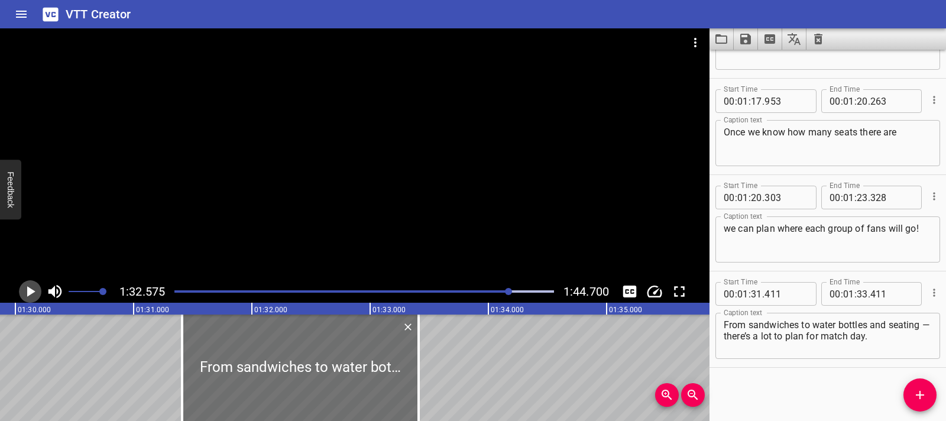
click at [29, 288] on icon "Play/Pause" at bounding box center [31, 291] width 8 height 11
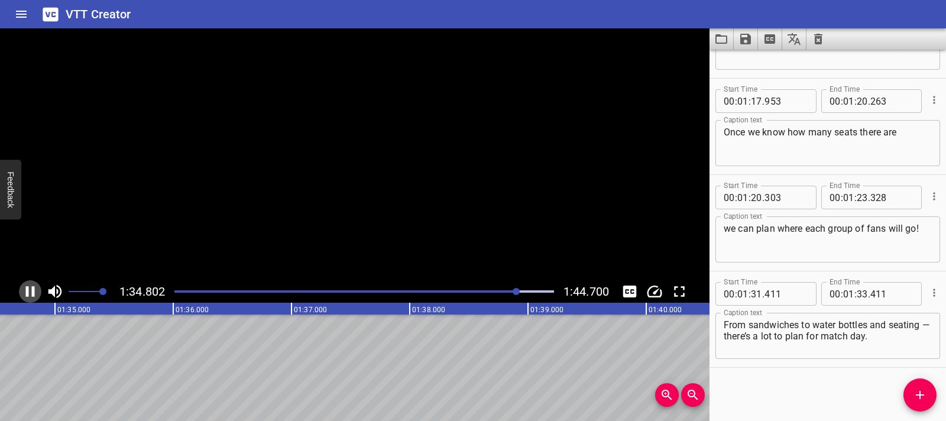
click at [29, 288] on icon "Play/Pause" at bounding box center [30, 291] width 18 height 18
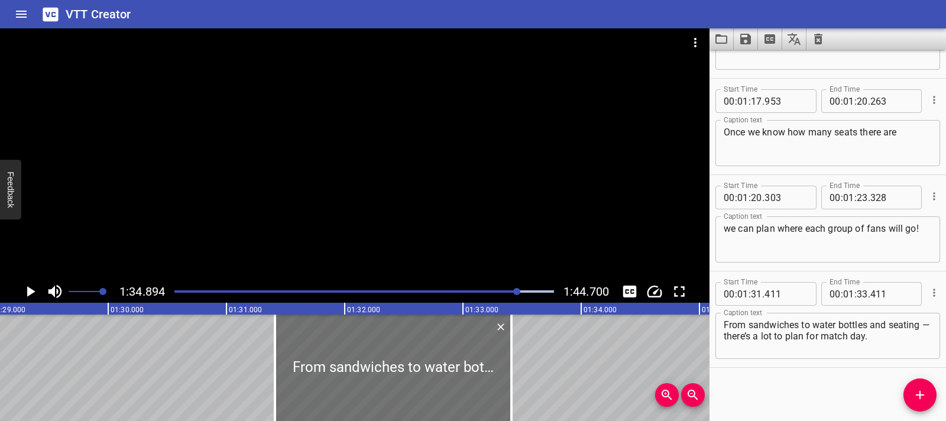
scroll to position [0, 10506]
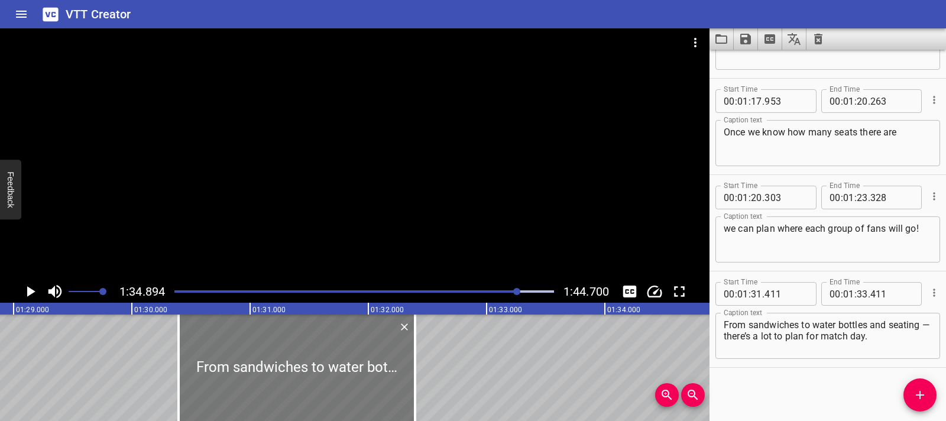
drag, startPoint x: 440, startPoint y: 349, endPoint x: 259, endPoint y: 355, distance: 180.4
click at [272, 356] on div at bounding box center [296, 367] width 236 height 106
type input "29"
type input "996"
type input "31"
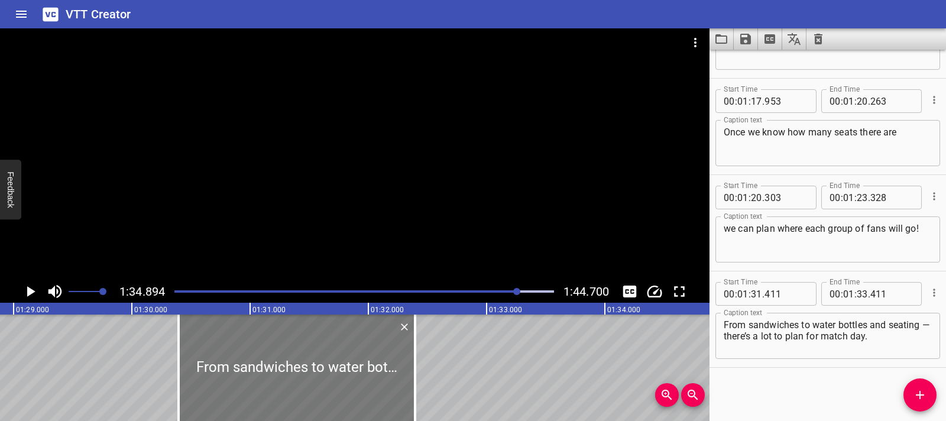
type input "996"
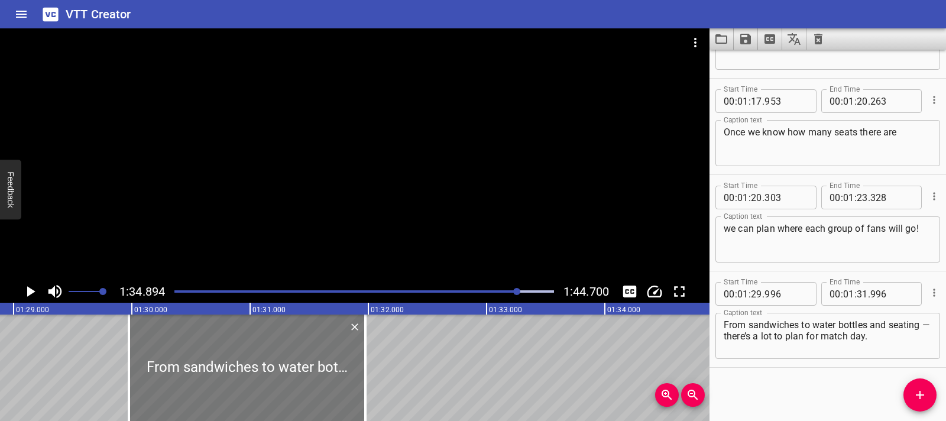
drag, startPoint x: 259, startPoint y: 355, endPoint x: 251, endPoint y: 356, distance: 8.4
click at [251, 356] on div at bounding box center [247, 367] width 236 height 106
type input "906"
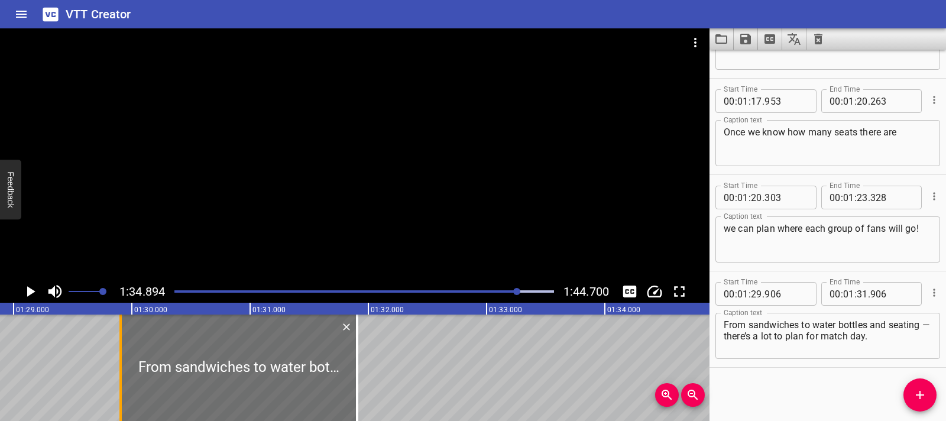
click at [123, 359] on div at bounding box center [121, 367] width 12 height 106
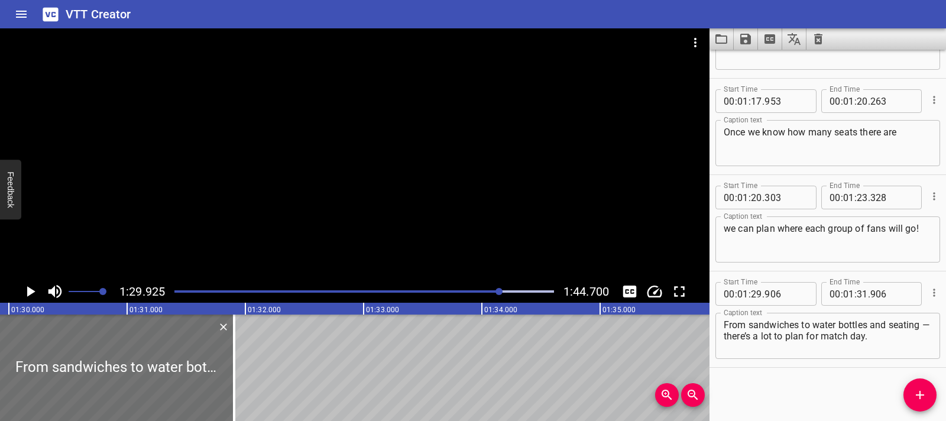
click at [28, 290] on icon "Play/Pause" at bounding box center [31, 291] width 8 height 11
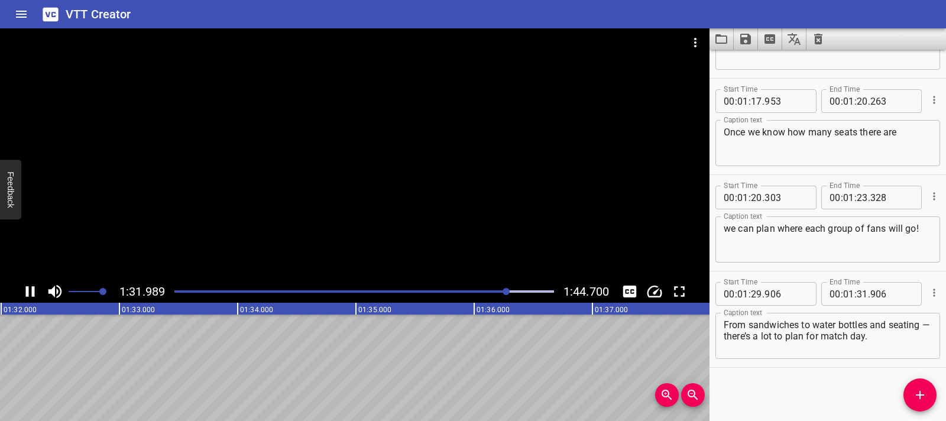
click at [33, 291] on icon "Play/Pause" at bounding box center [30, 291] width 9 height 11
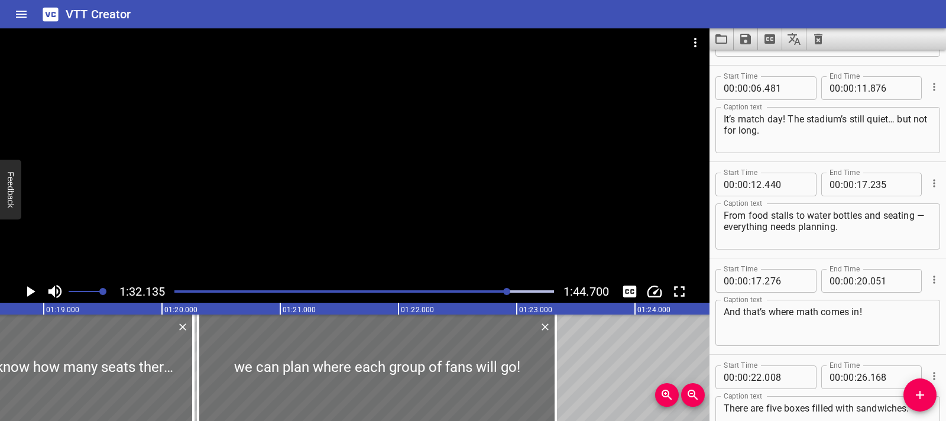
scroll to position [0, 9270]
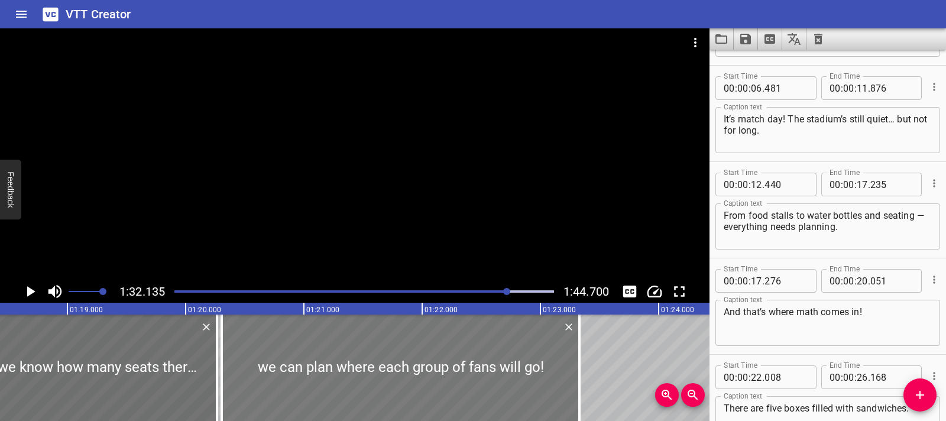
click at [259, 359] on div at bounding box center [401, 367] width 358 height 106
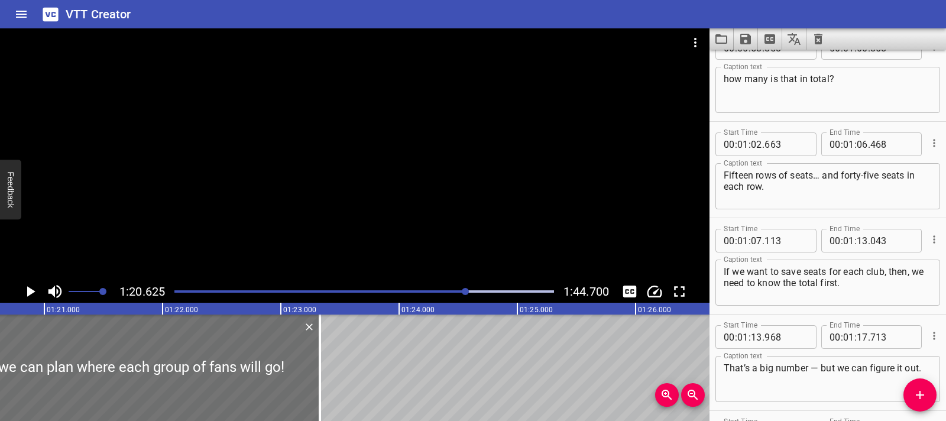
scroll to position [1515, 0]
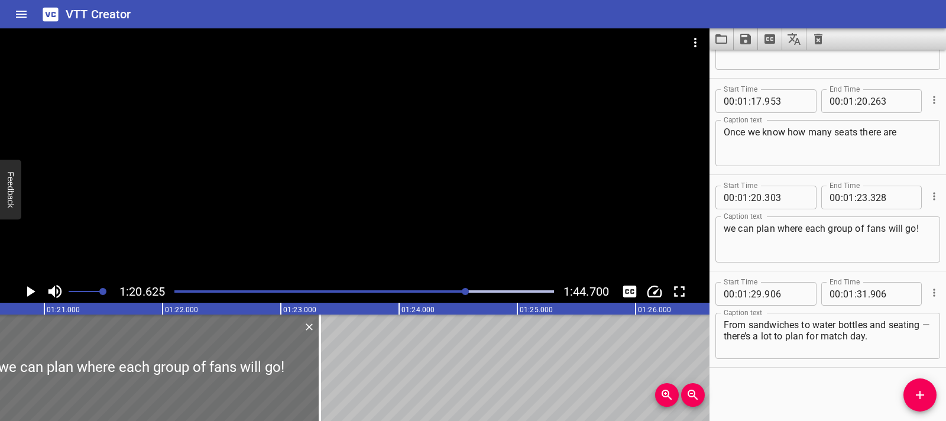
click at [24, 297] on icon "Play/Pause" at bounding box center [30, 291] width 18 height 18
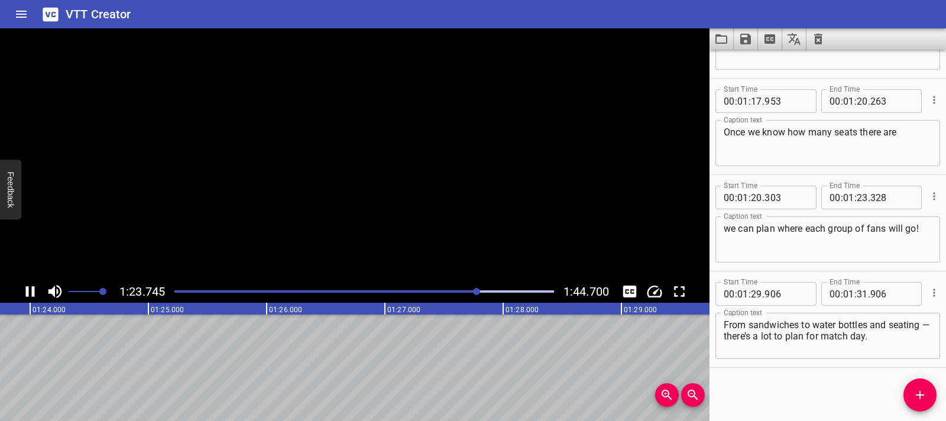
click at [24, 297] on icon "Play/Pause" at bounding box center [30, 291] width 18 height 18
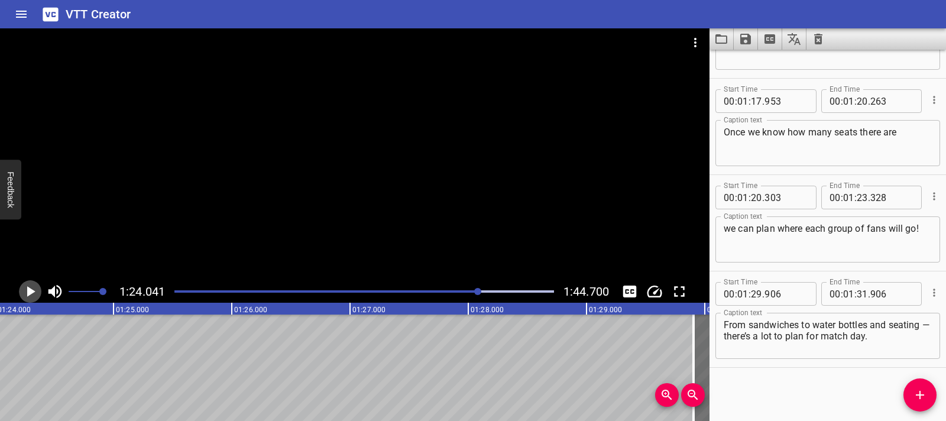
click at [33, 294] on icon "Play/Pause" at bounding box center [30, 291] width 18 height 18
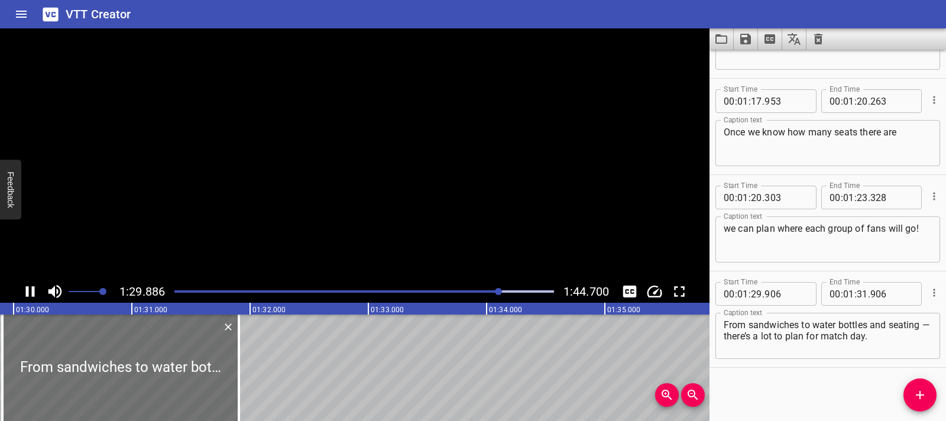
click at [33, 294] on icon "Play/Pause" at bounding box center [30, 291] width 9 height 11
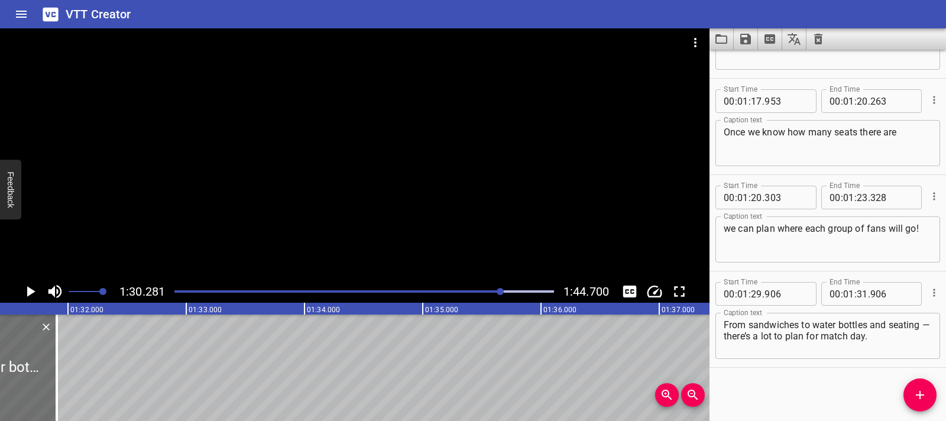
scroll to position [0, 10641]
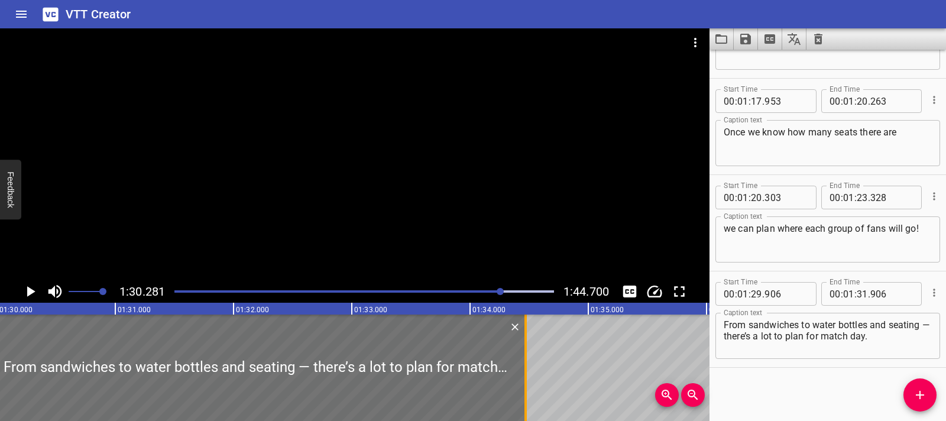
drag, startPoint x: 221, startPoint y: 368, endPoint x: 524, endPoint y: 398, distance: 304.7
click at [524, 398] on div at bounding box center [525, 367] width 2 height 106
type input "34"
type input "471"
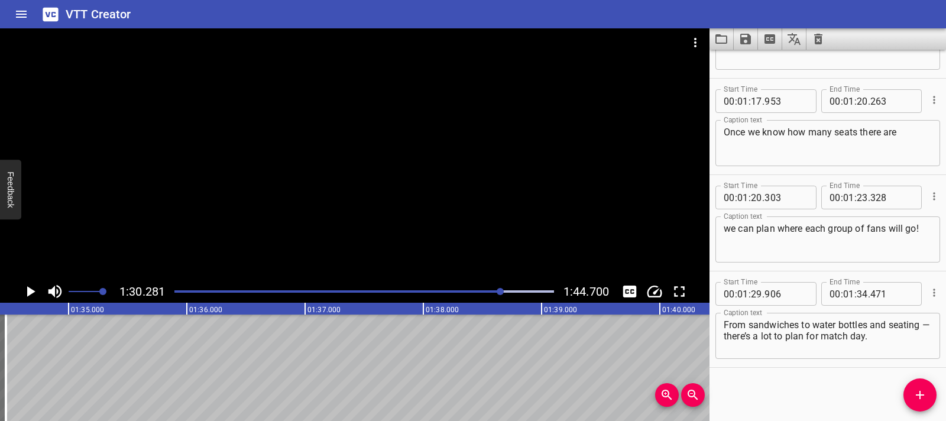
scroll to position [0, 10947]
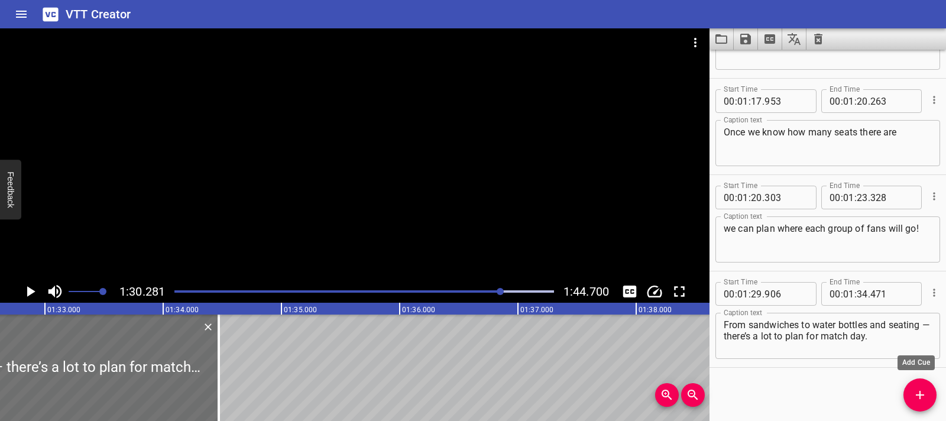
click at [915, 400] on icon "Add Cue" at bounding box center [919, 395] width 14 height 14
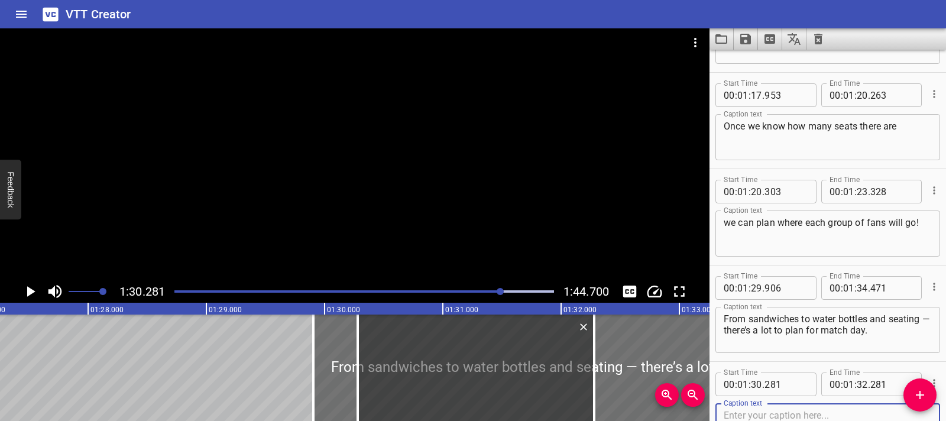
scroll to position [0, 10431]
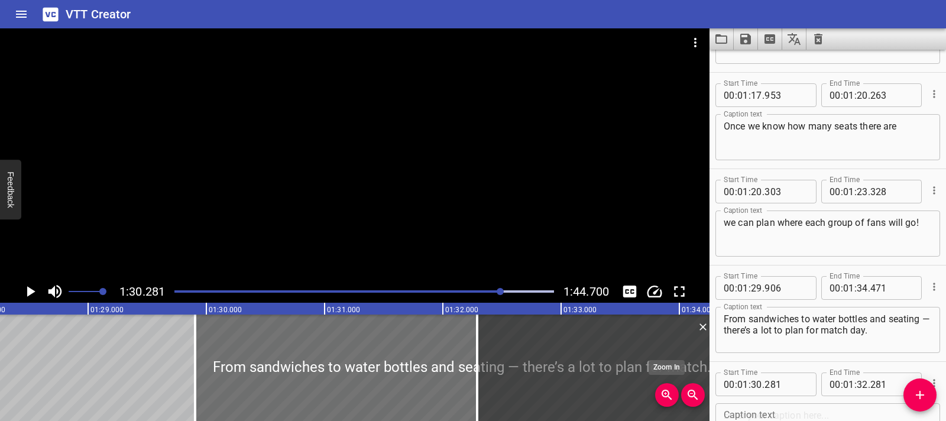
drag, startPoint x: 437, startPoint y: 376, endPoint x: 674, endPoint y: 388, distance: 237.9
click at [674, 388] on div "00:00.000 00:01.000 00:02.000 00:03.000 00:04.000 00:05.000 00:06.000 00:07.000…" at bounding box center [354, 362] width 709 height 118
type input "32"
type input "291"
type input "34"
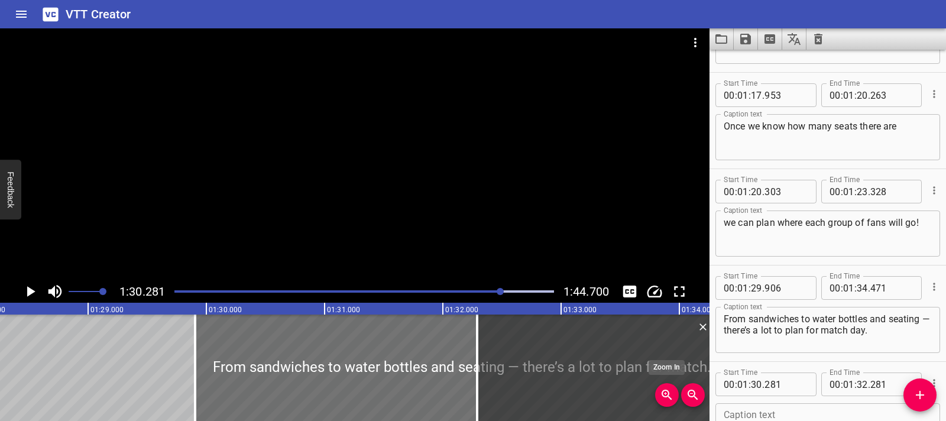
type input "291"
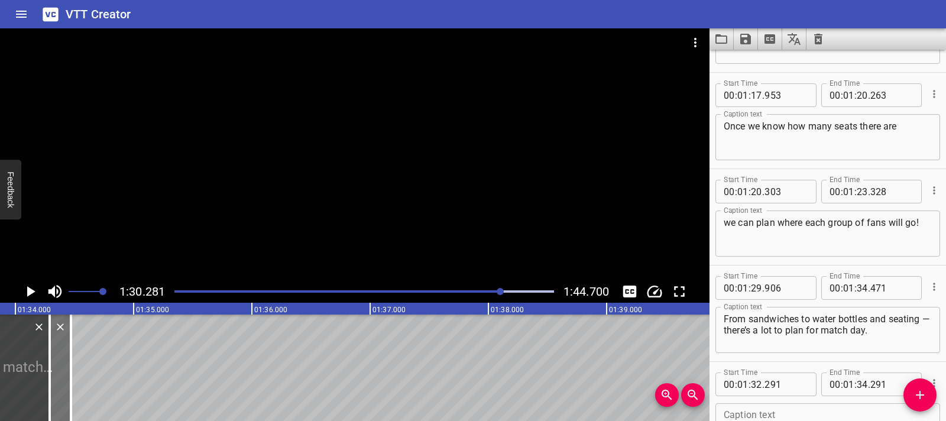
scroll to position [0, 10989]
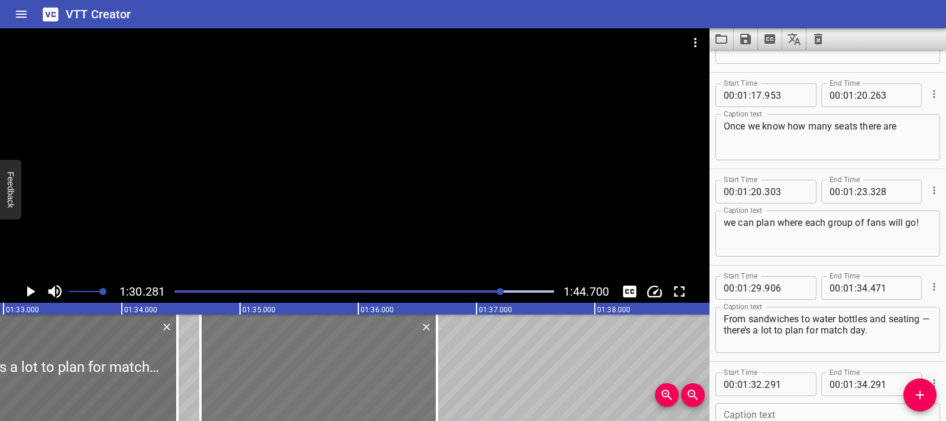
drag, startPoint x: 28, startPoint y: 346, endPoint x: 308, endPoint y: 360, distance: 281.0
click at [308, 360] on div at bounding box center [318, 367] width 236 height 106
type input "34"
type input "666"
type input "36"
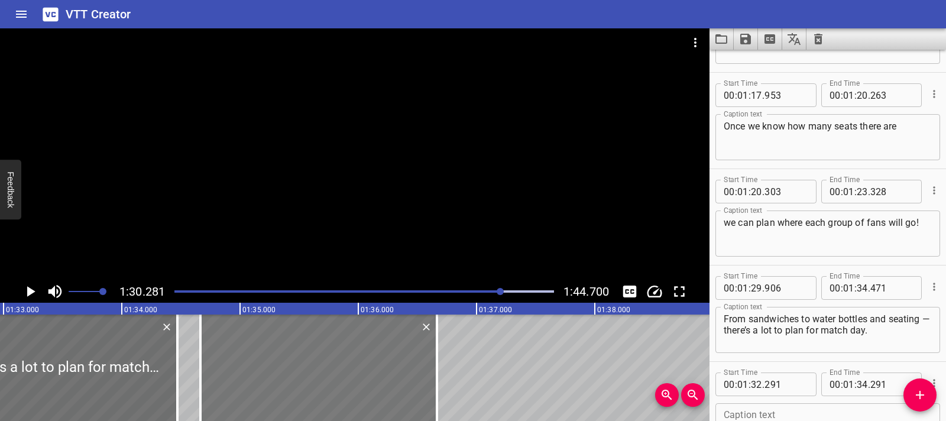
type input "666"
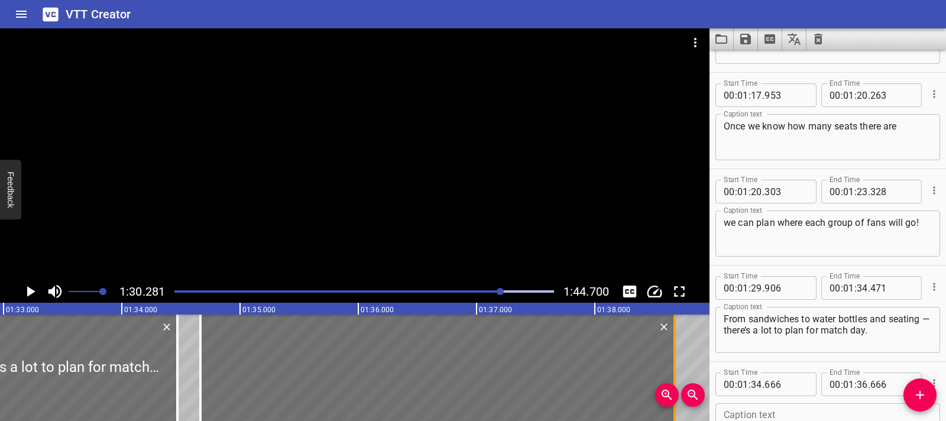
drag, startPoint x: 437, startPoint y: 372, endPoint x: 675, endPoint y: 379, distance: 238.3
click at [675, 379] on div at bounding box center [674, 367] width 2 height 106
type input "38"
type input "681"
click at [379, 166] on div at bounding box center [354, 154] width 709 height 252
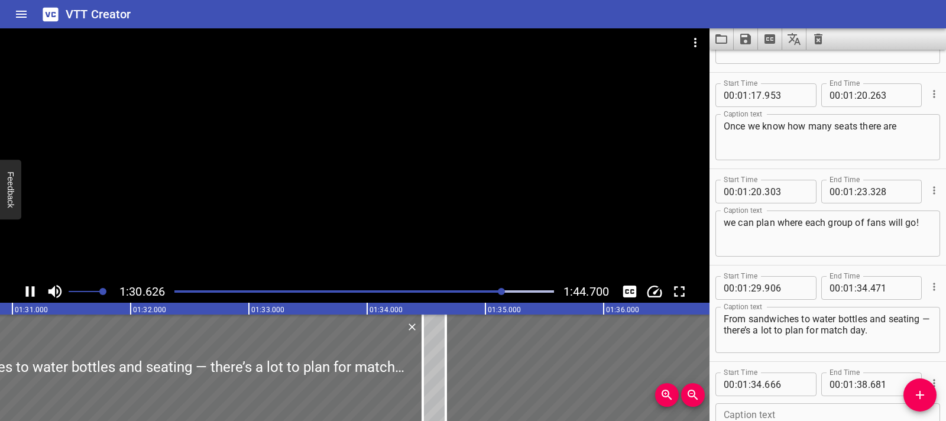
click at [670, 206] on div at bounding box center [354, 154] width 709 height 252
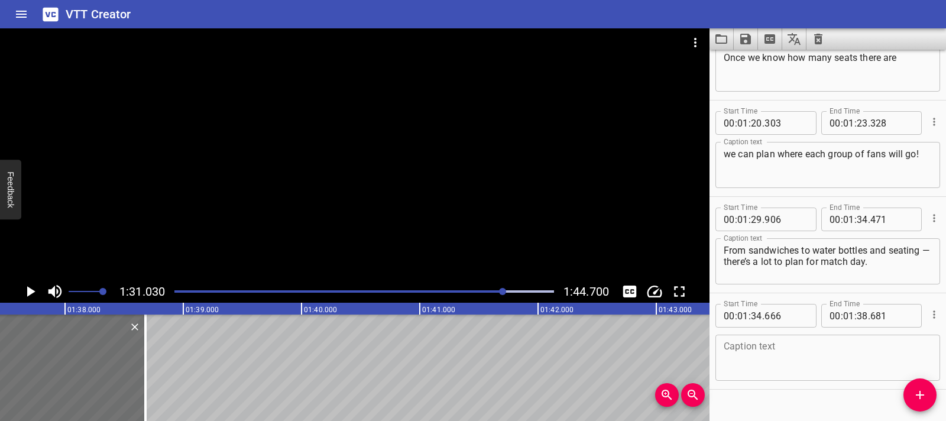
scroll to position [1611, 0]
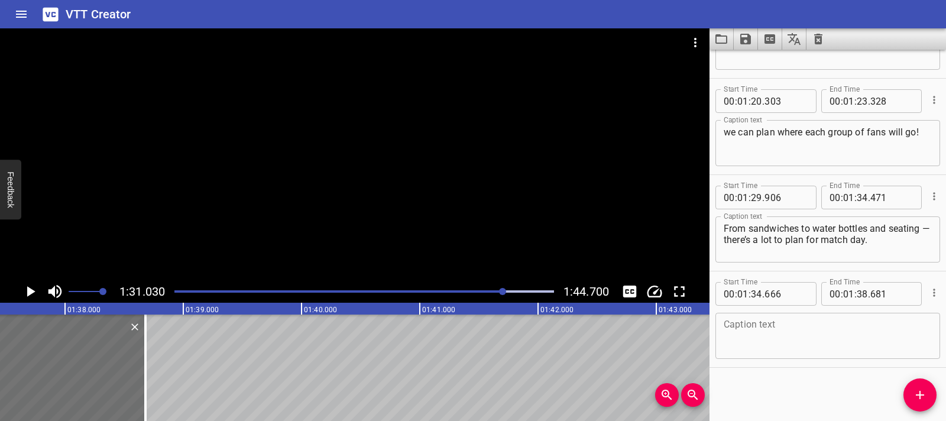
click at [735, 330] on textarea at bounding box center [827, 336] width 208 height 34
click at [27, 288] on icon "Play/Pause" at bounding box center [31, 291] width 8 height 11
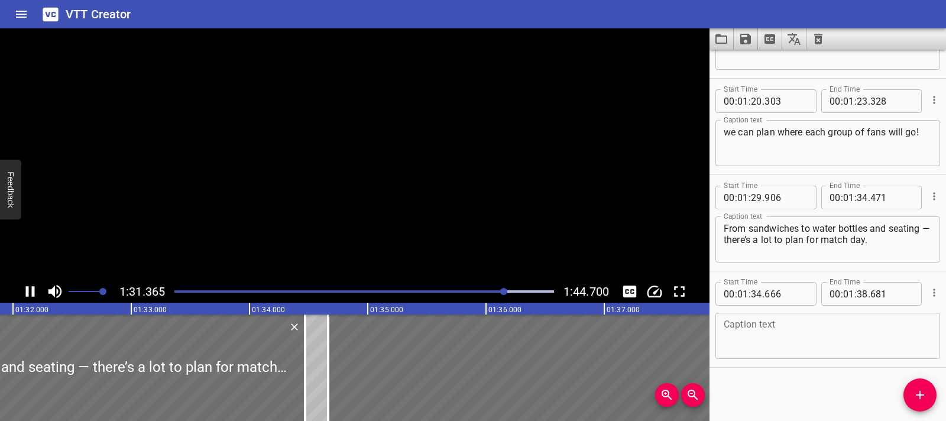
click at [27, 288] on icon "Play/Pause" at bounding box center [30, 291] width 9 height 11
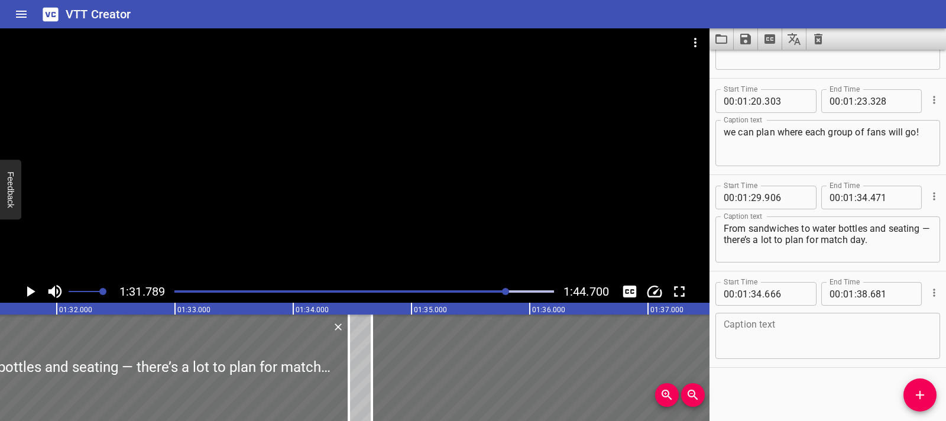
scroll to position [0, 10971]
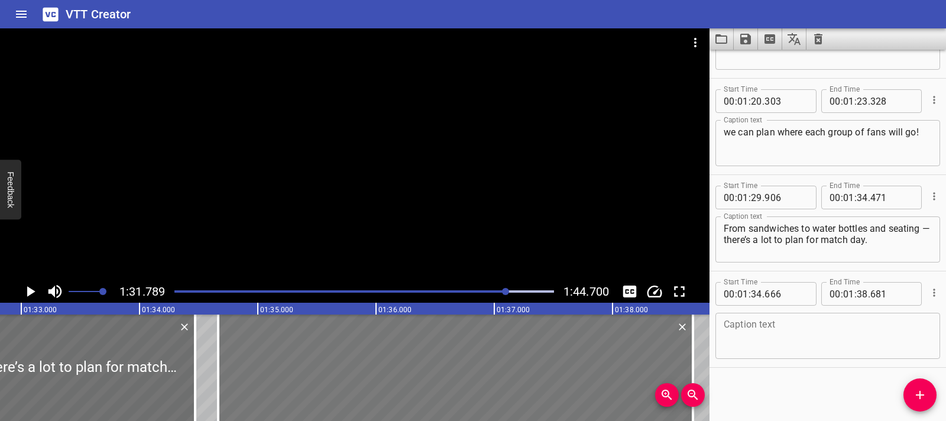
click at [226, 358] on div at bounding box center [455, 367] width 475 height 106
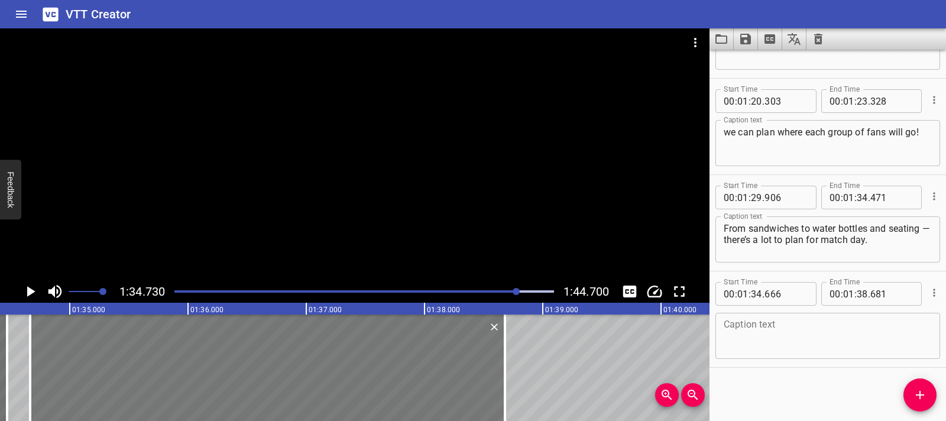
scroll to position [0, 11197]
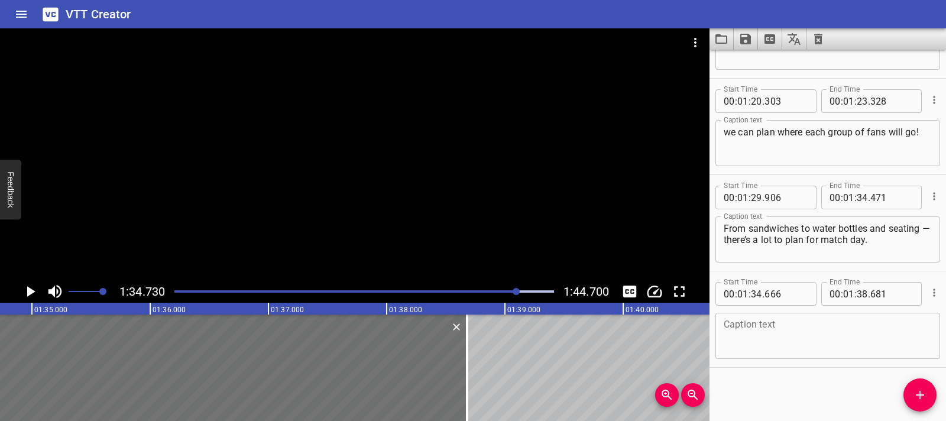
click at [30, 291] on icon "Play/Pause" at bounding box center [31, 291] width 8 height 11
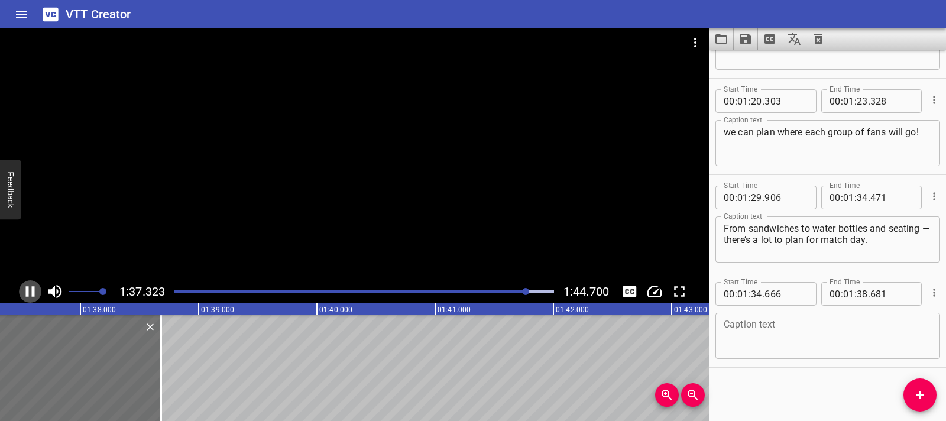
click at [29, 293] on icon "Play/Pause" at bounding box center [30, 291] width 18 height 18
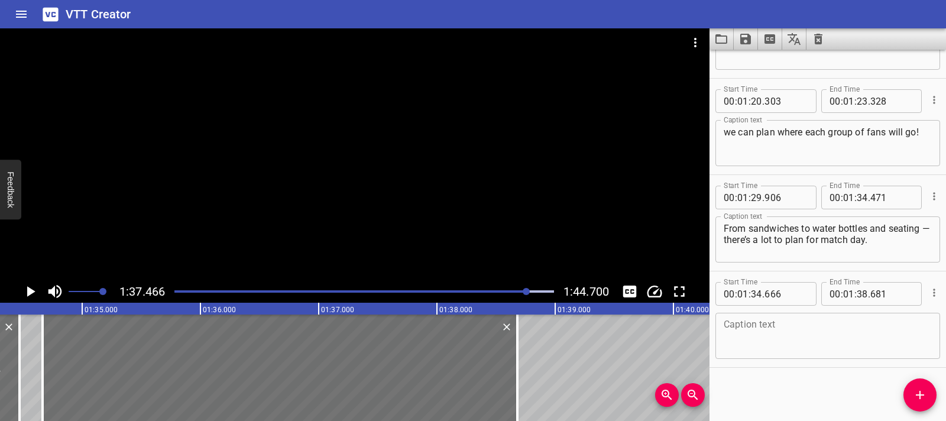
scroll to position [0, 11111]
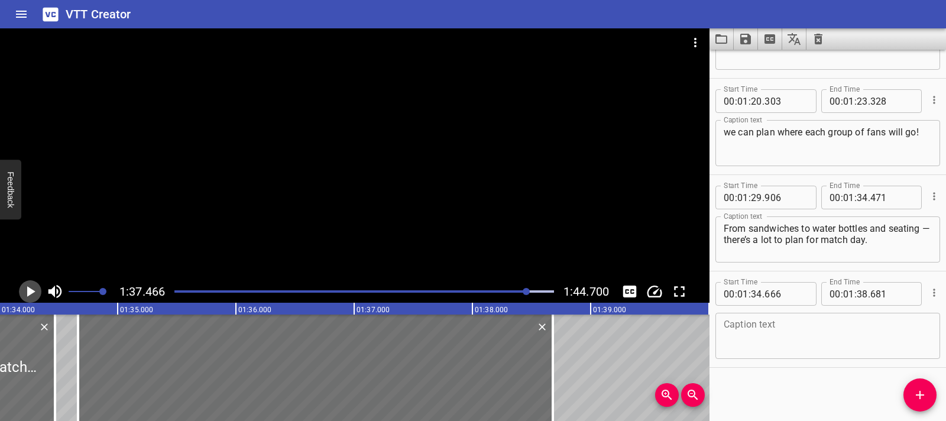
click at [30, 295] on icon "Play/Pause" at bounding box center [30, 291] width 18 height 18
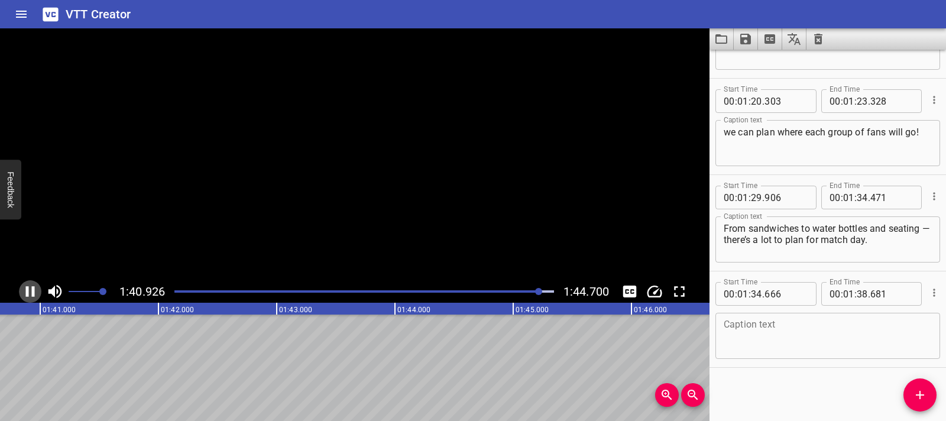
click at [30, 295] on icon "Play/Pause" at bounding box center [30, 291] width 18 height 18
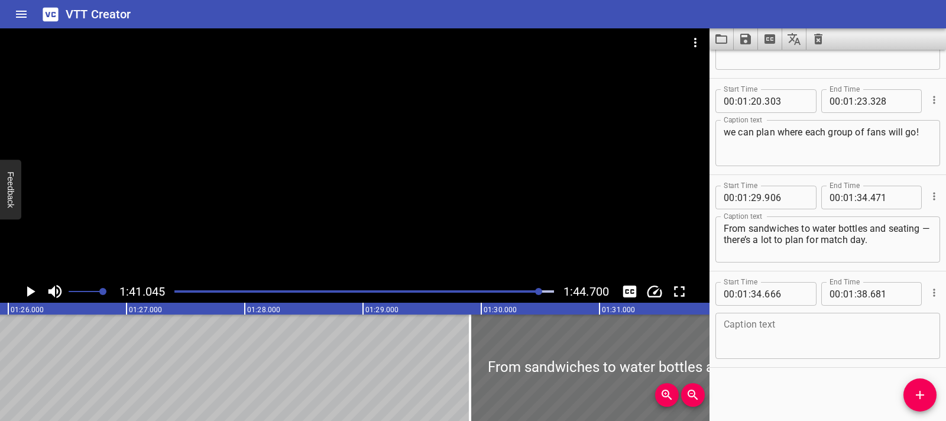
scroll to position [0, 10169]
click at [38, 294] on icon "Play/Pause" at bounding box center [30, 291] width 18 height 18
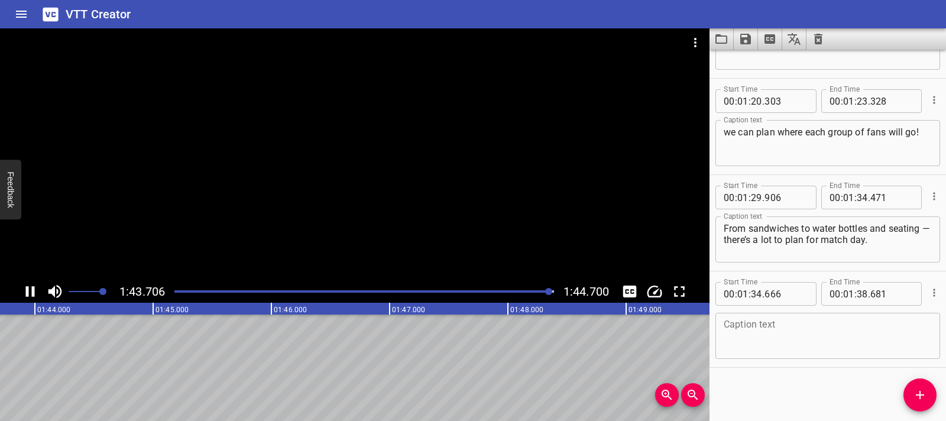
click at [518, 294] on div at bounding box center [364, 291] width 394 height 17
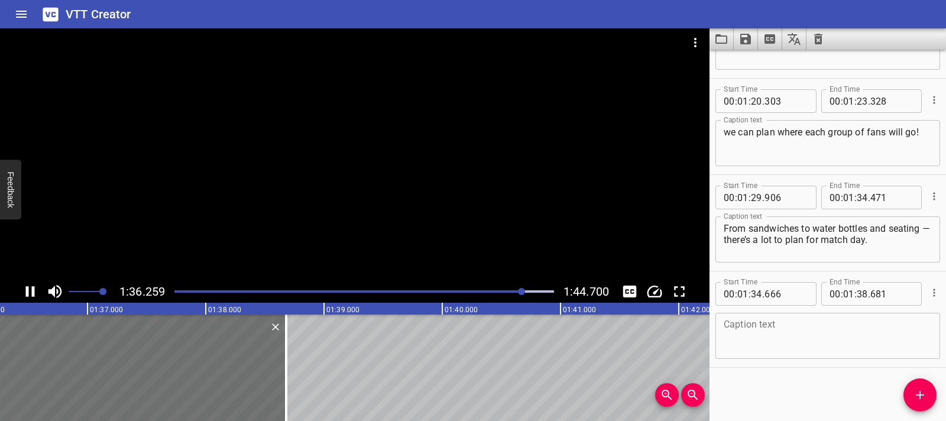
click at [509, 293] on div at bounding box center [364, 291] width 394 height 17
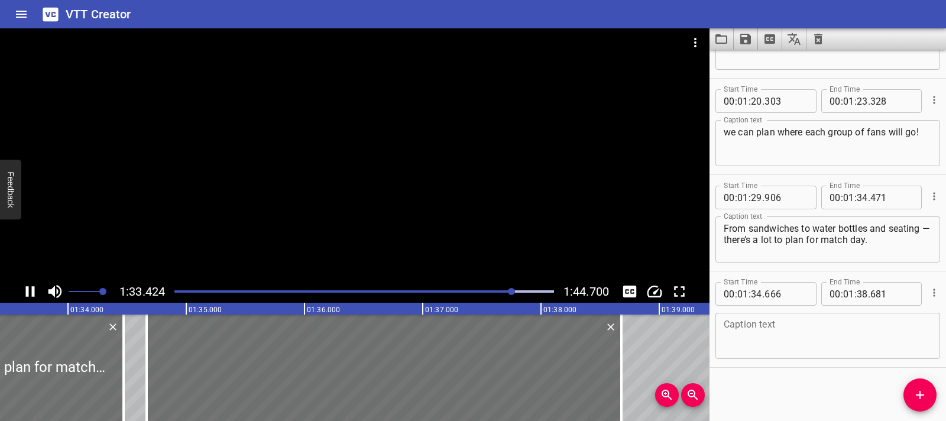
click at [499, 293] on div at bounding box center [364, 291] width 394 height 17
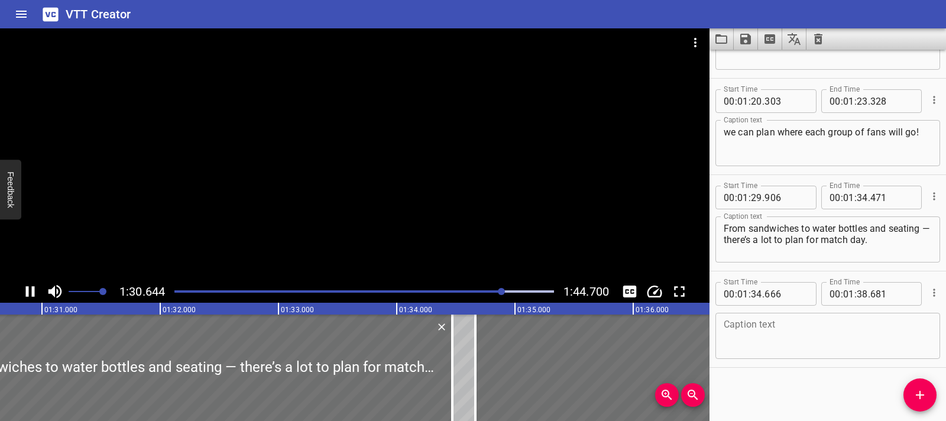
click at [487, 294] on div at bounding box center [364, 291] width 394 height 17
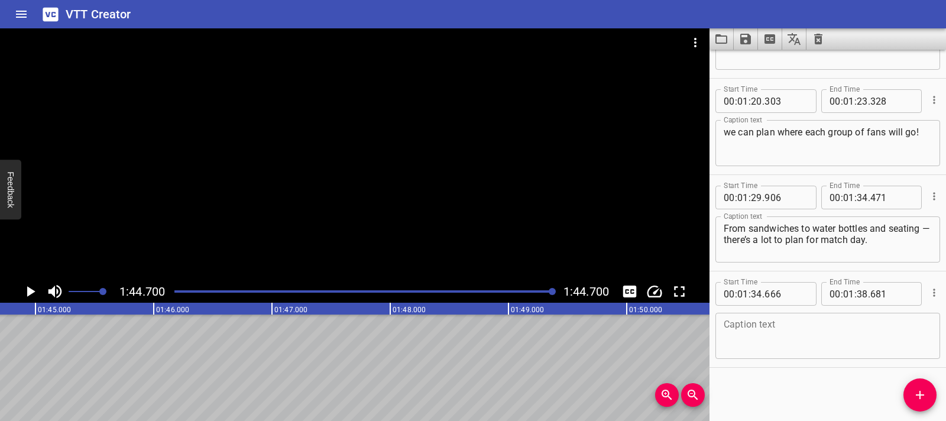
click at [534, 294] on div at bounding box center [364, 291] width 394 height 17
click at [523, 294] on div at bounding box center [364, 291] width 394 height 17
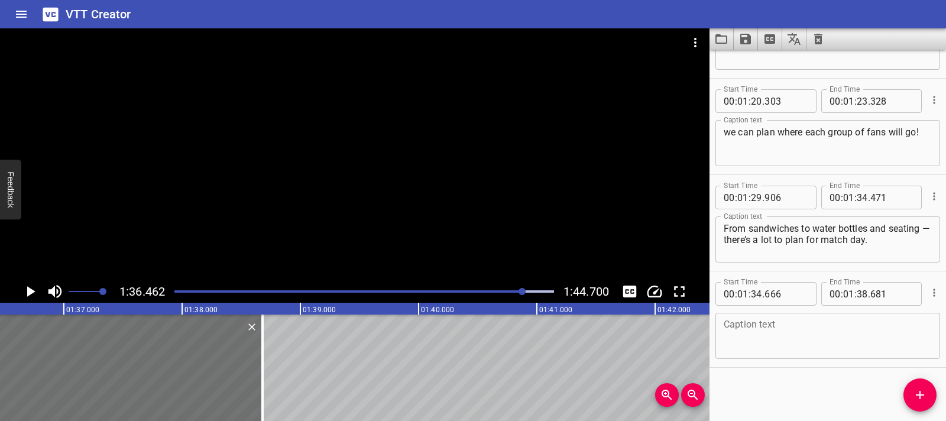
click at [508, 293] on div at bounding box center [364, 291] width 394 height 17
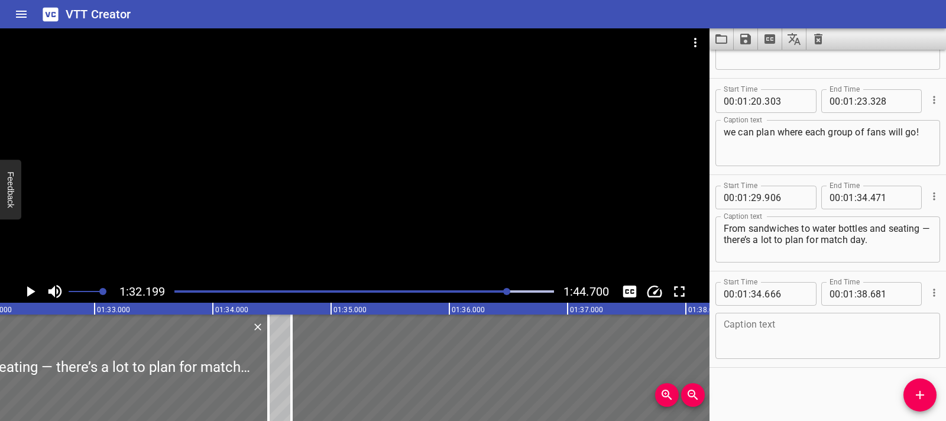
click at [502, 293] on div at bounding box center [364, 291] width 394 height 17
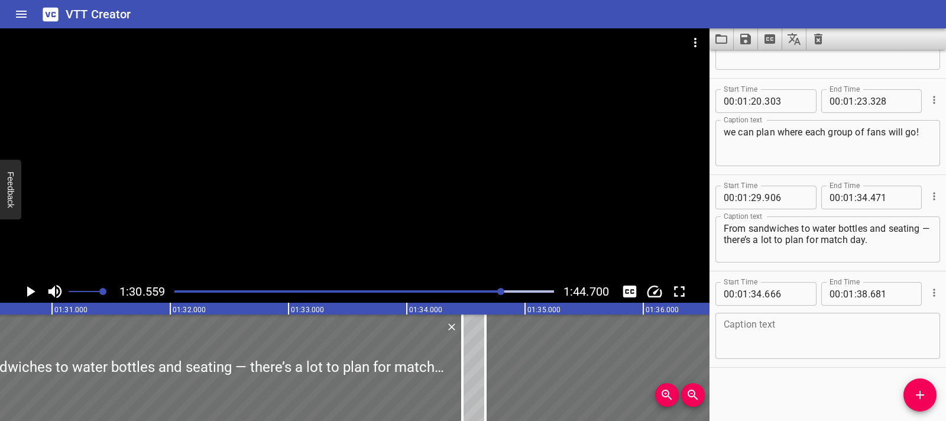
click at [492, 292] on div "Play progress" at bounding box center [313, 291] width 379 height 2
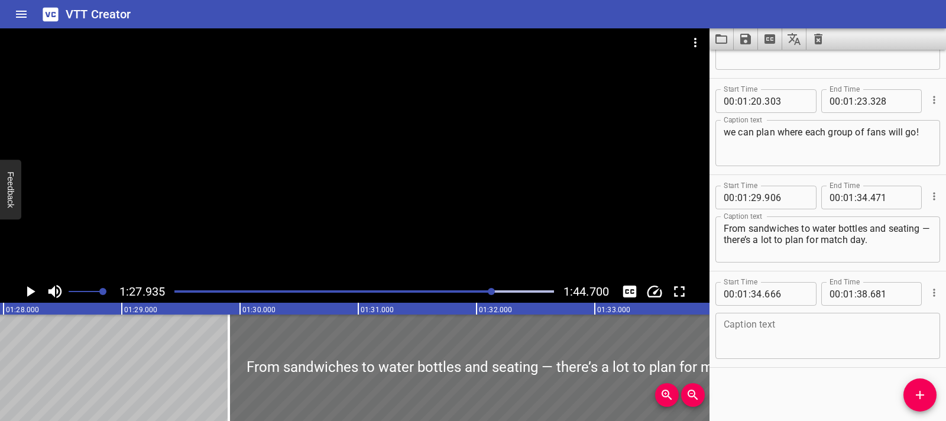
scroll to position [0, 10394]
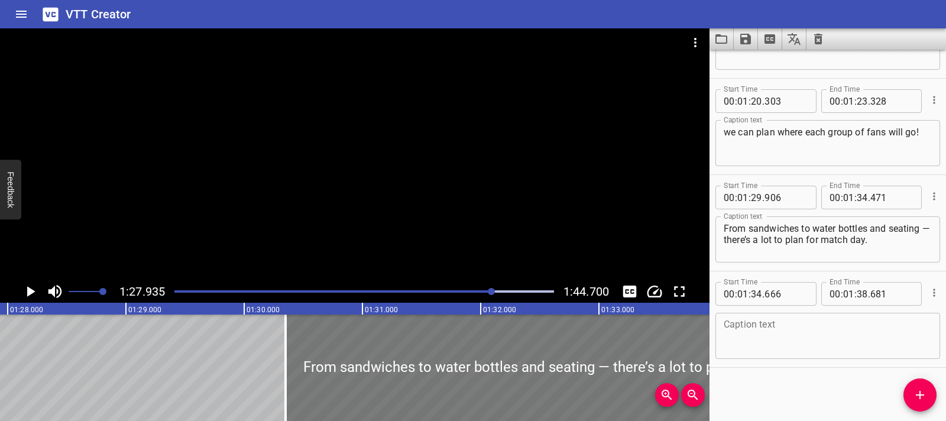
drag, startPoint x: 281, startPoint y: 362, endPoint x: 333, endPoint y: 361, distance: 52.6
click at [333, 361] on div at bounding box center [555, 367] width 540 height 106
type input "30"
type input "351"
type input "916"
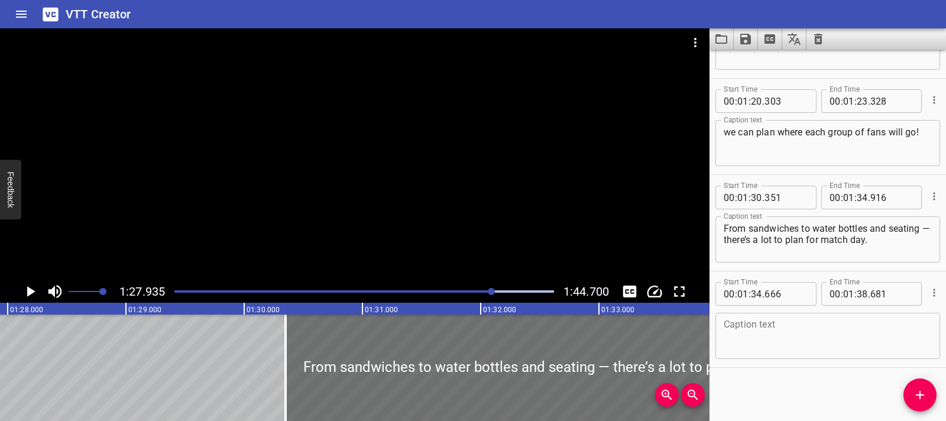
click at [28, 298] on icon "Play/Pause" at bounding box center [30, 291] width 18 height 18
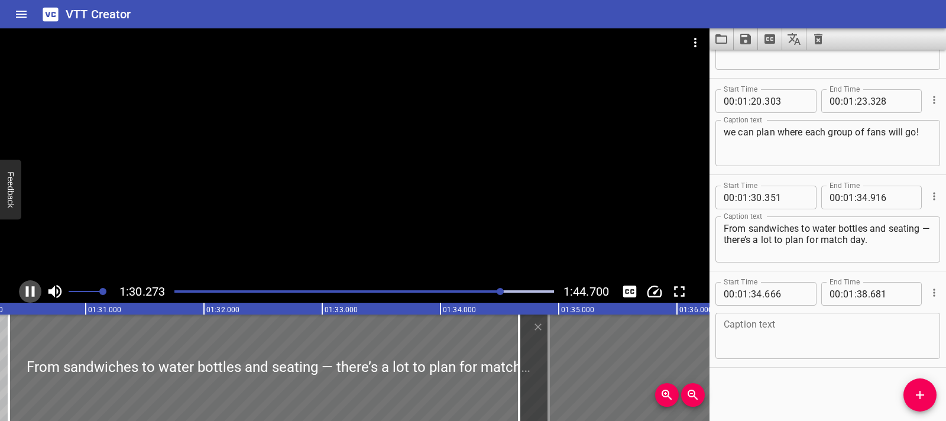
click at [28, 298] on icon "Play/Pause" at bounding box center [30, 291] width 18 height 18
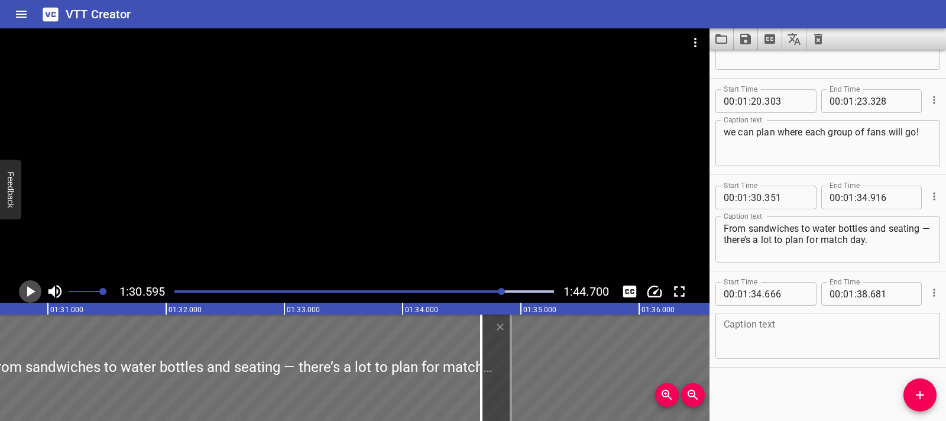
click at [28, 298] on icon "Play/Pause" at bounding box center [30, 291] width 18 height 18
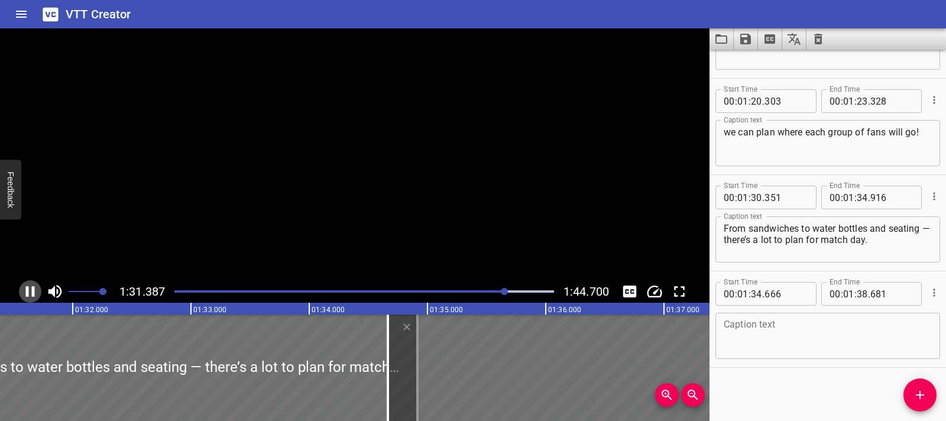
click at [28, 298] on icon "Play/Pause" at bounding box center [30, 291] width 18 height 18
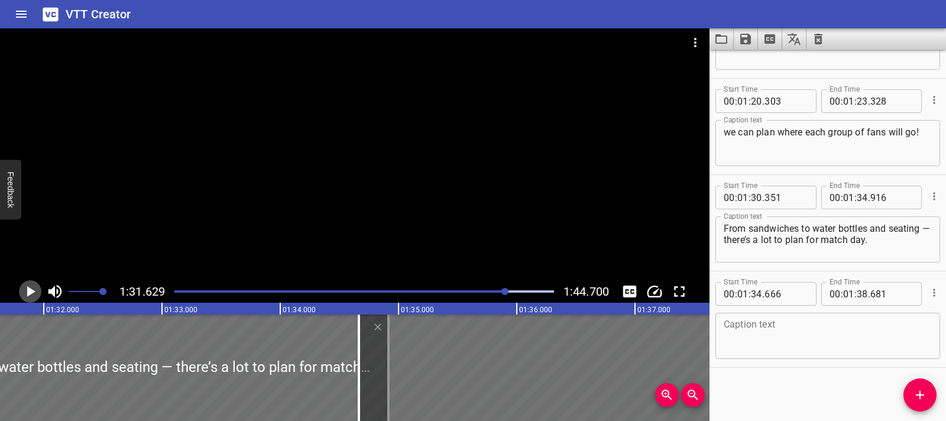
click at [24, 288] on icon "Play/Pause" at bounding box center [30, 291] width 18 height 18
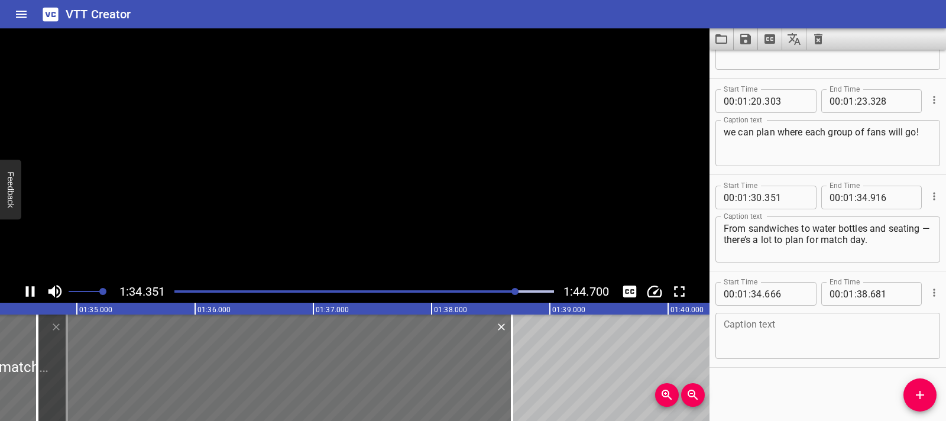
click at [23, 288] on icon "Play/Pause" at bounding box center [30, 291] width 18 height 18
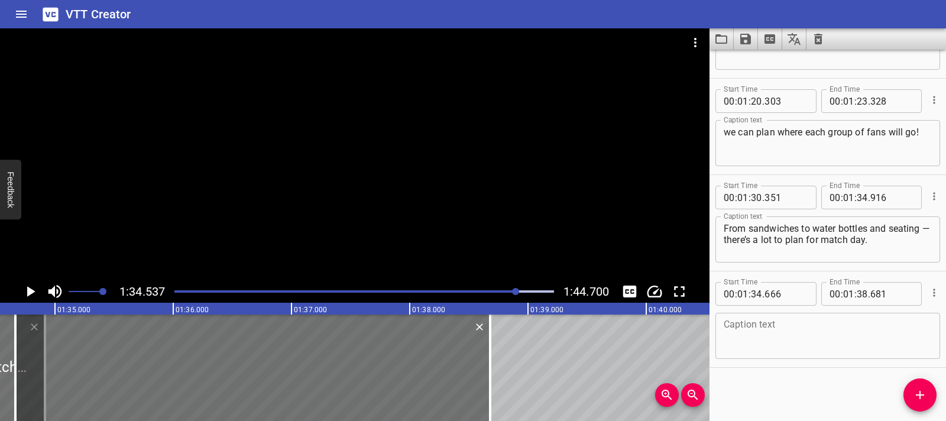
click at [503, 293] on div at bounding box center [364, 291] width 394 height 17
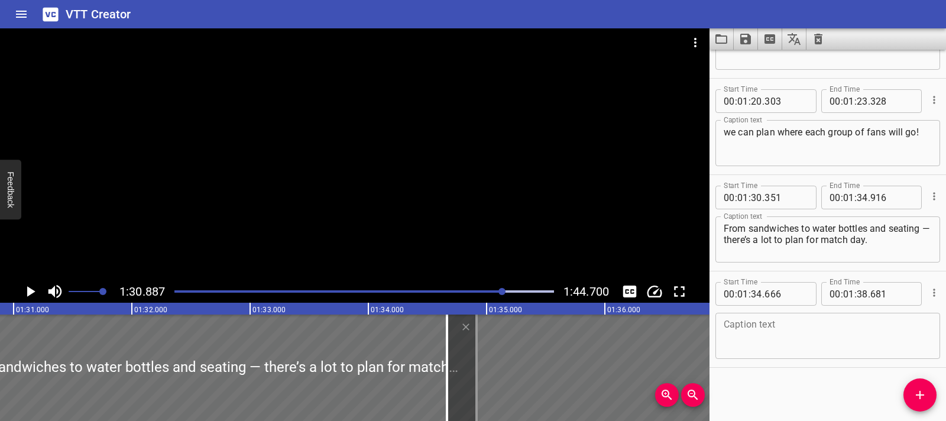
click at [493, 294] on div at bounding box center [364, 291] width 394 height 17
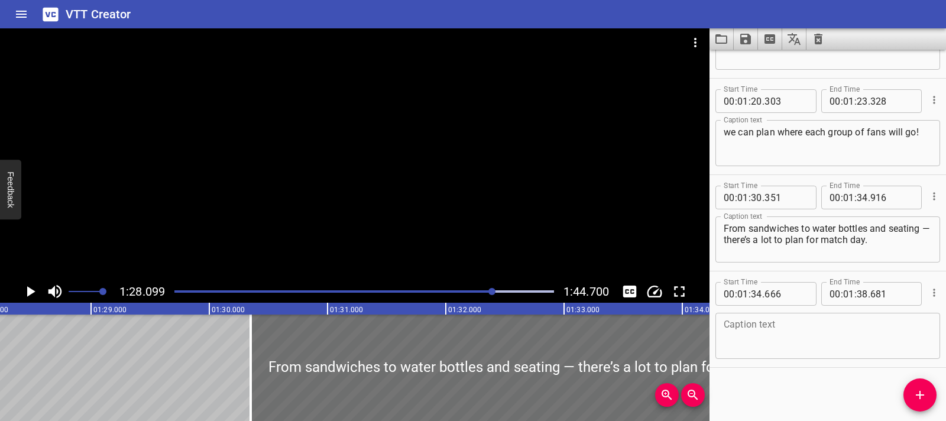
scroll to position [0, 10413]
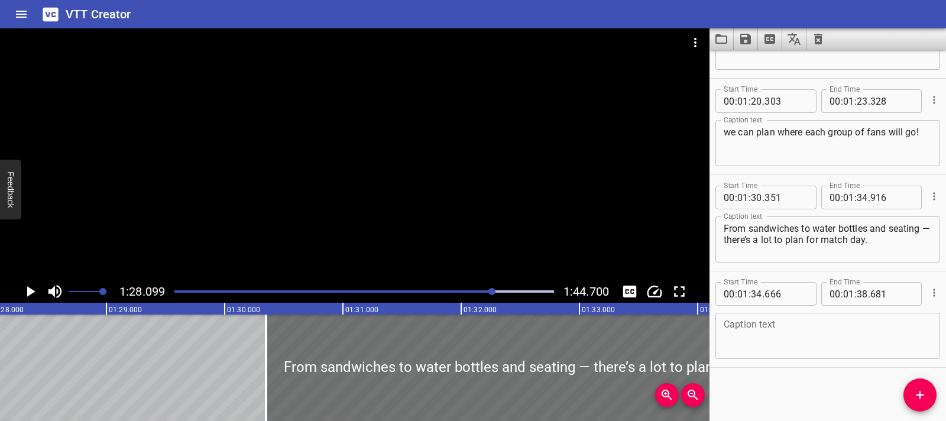
click at [32, 295] on icon "Play/Pause" at bounding box center [30, 291] width 18 height 18
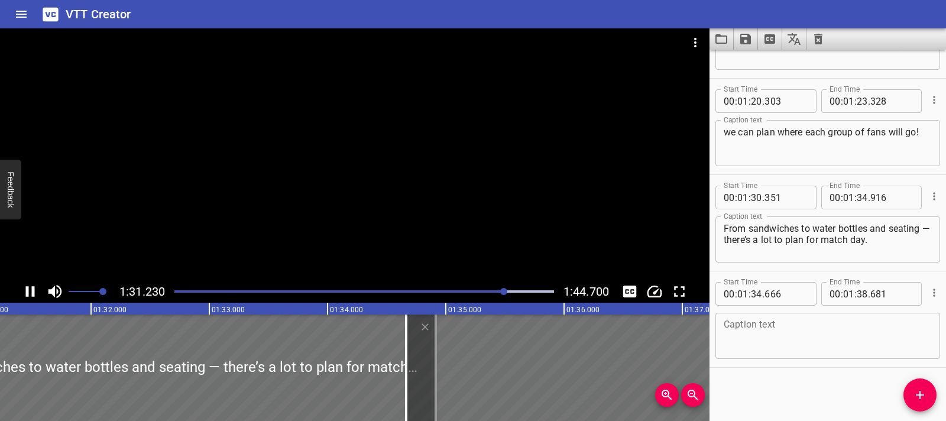
click at [31, 294] on icon "Play/Pause" at bounding box center [30, 291] width 18 height 18
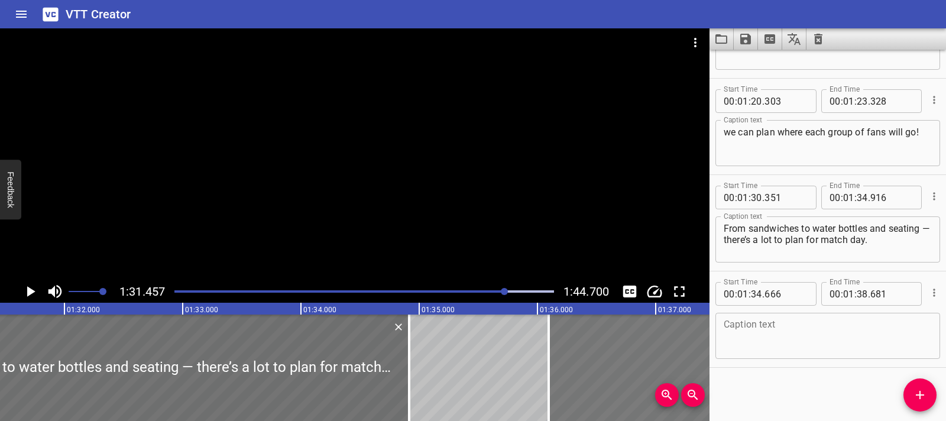
drag, startPoint x: 440, startPoint y: 390, endPoint x: 609, endPoint y: 391, distance: 169.0
click at [609, 391] on div at bounding box center [785, 367] width 475 height 106
type input "36"
type input "096"
type input "40"
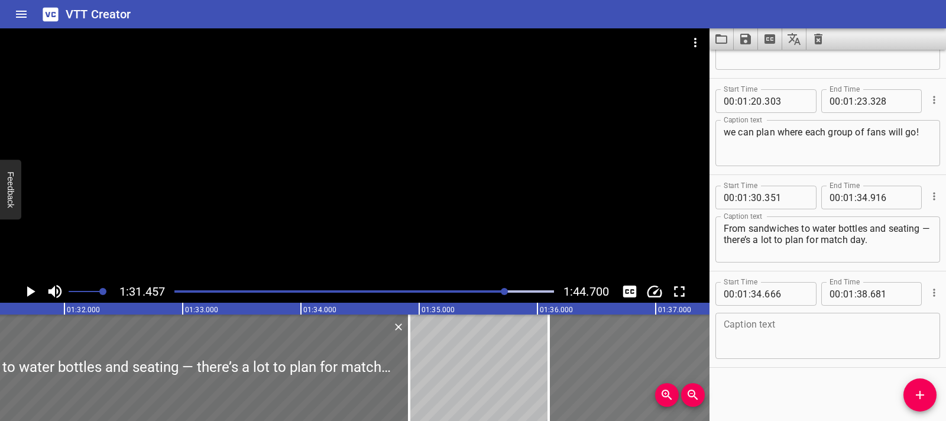
type input "111"
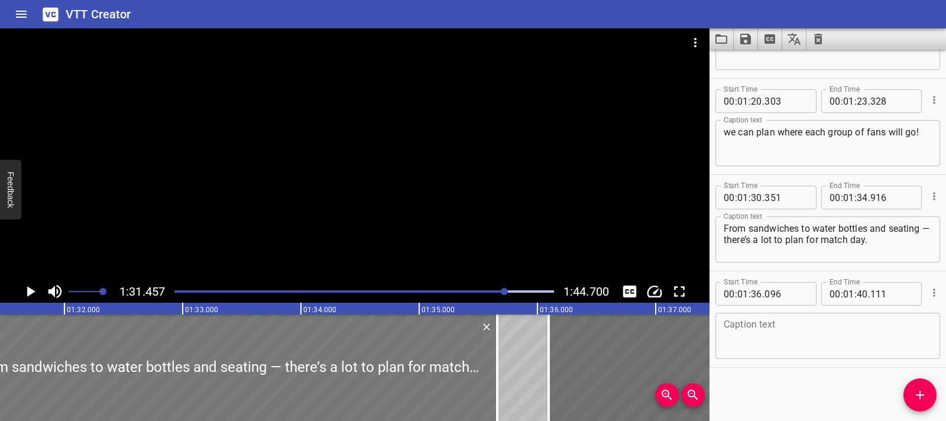
drag, startPoint x: 232, startPoint y: 356, endPoint x: 320, endPoint y: 360, distance: 88.2
click at [320, 360] on div at bounding box center [227, 367] width 540 height 106
type input "31"
type input "096"
type input "35"
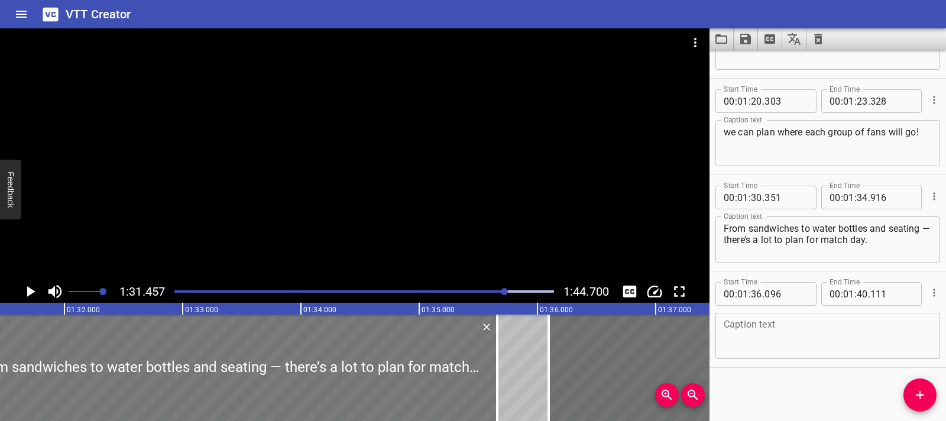
type input "661"
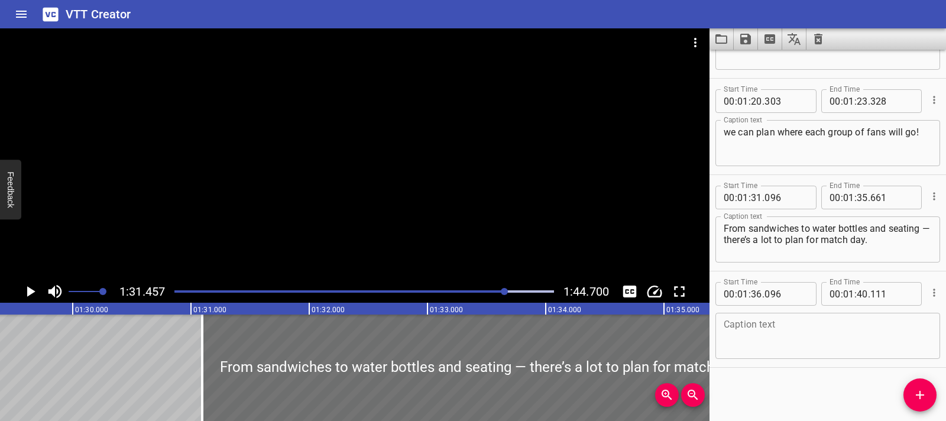
scroll to position [0, 10577]
click at [501, 294] on div at bounding box center [364, 291] width 394 height 17
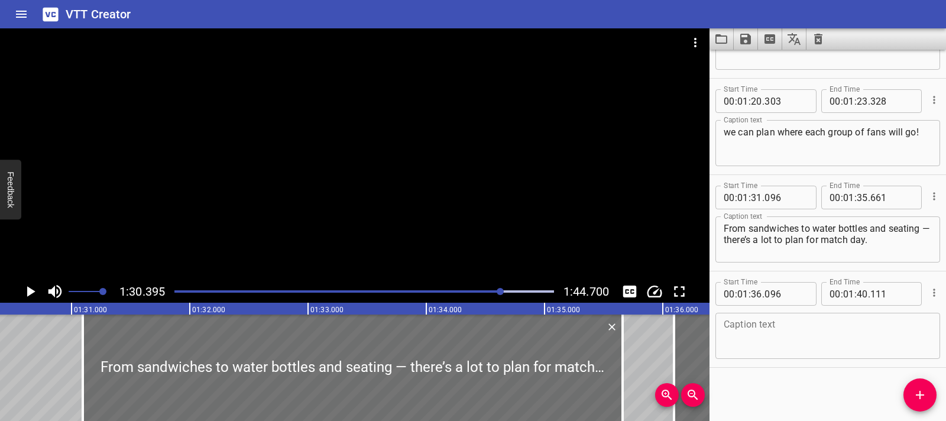
click at [493, 294] on div at bounding box center [364, 291] width 394 height 17
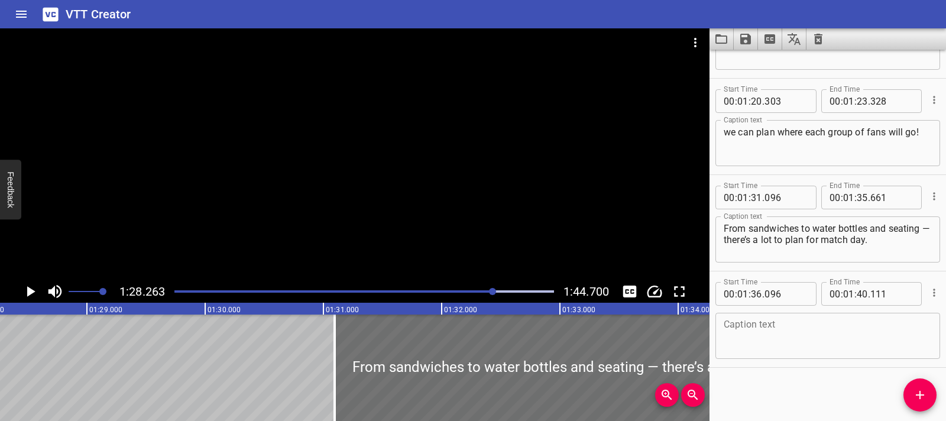
click at [498, 294] on div at bounding box center [364, 291] width 394 height 17
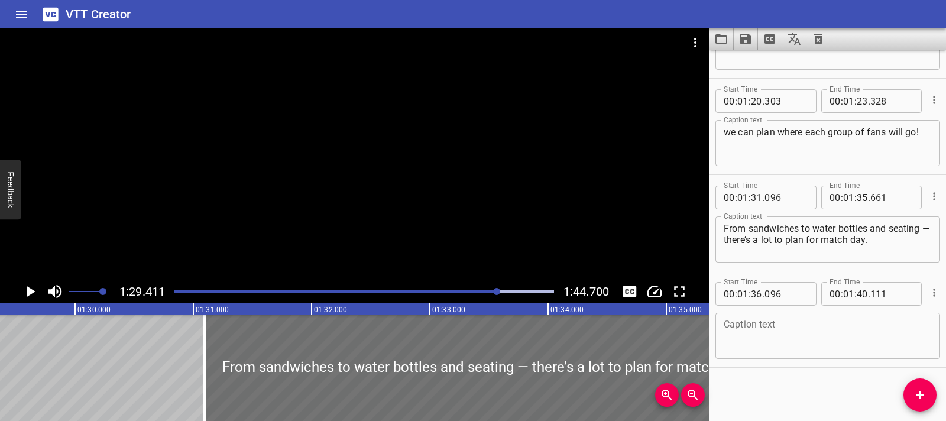
scroll to position [0, 10568]
click at [31, 293] on icon "Play/Pause" at bounding box center [31, 291] width 8 height 11
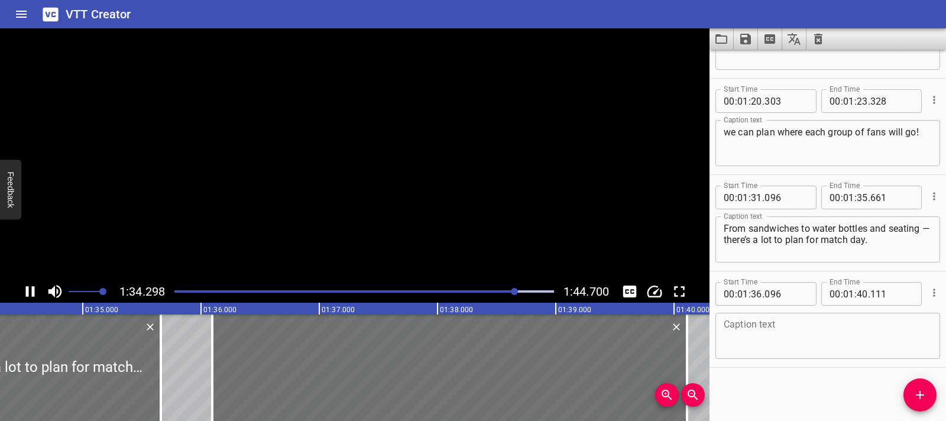
click at [31, 292] on icon "Play/Pause" at bounding box center [30, 291] width 18 height 18
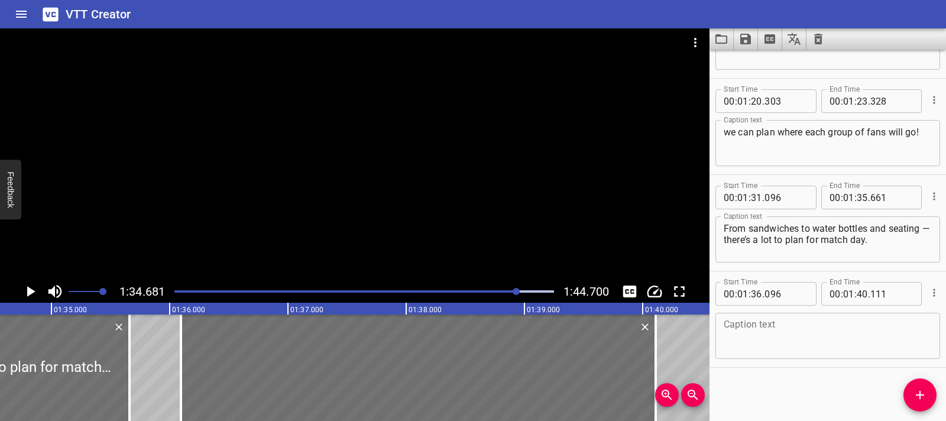
scroll to position [0, 11191]
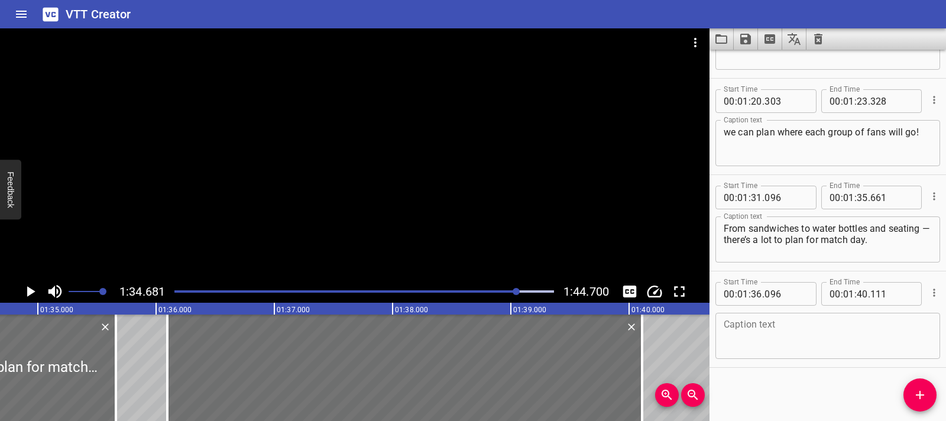
click at [31, 292] on icon "Play/Pause" at bounding box center [31, 291] width 8 height 11
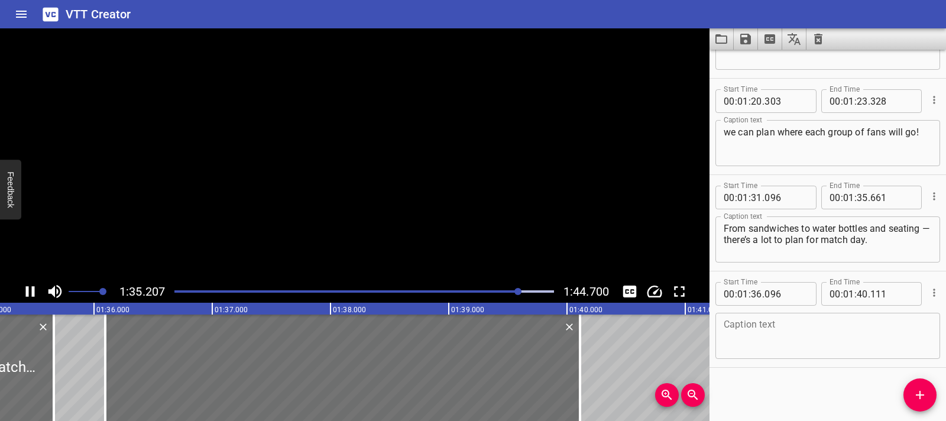
click at [31, 292] on icon "Play/Pause" at bounding box center [30, 291] width 18 height 18
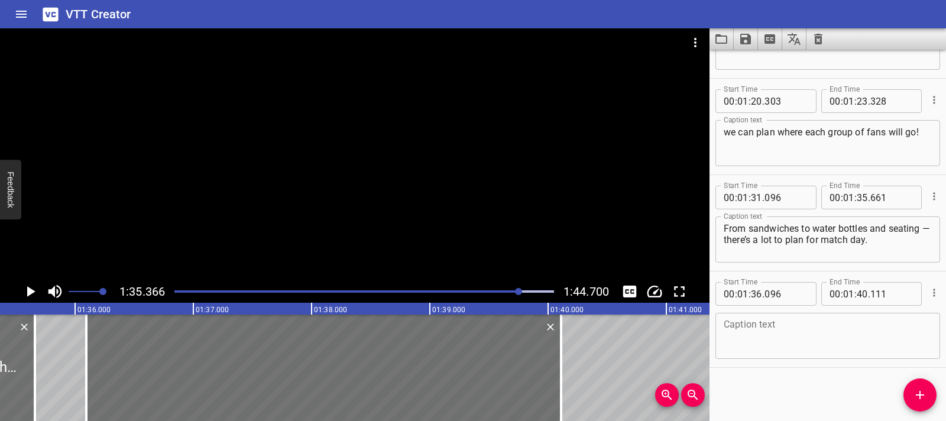
click at [31, 292] on icon "Play/Pause" at bounding box center [31, 291] width 8 height 11
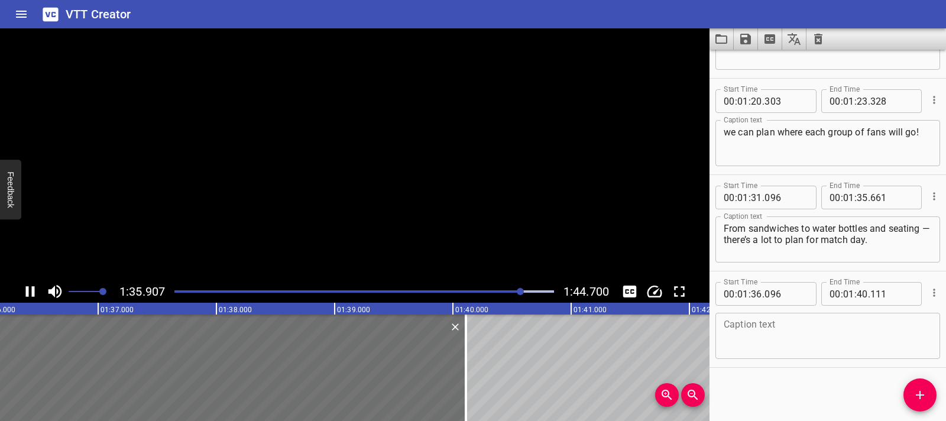
click at [31, 292] on icon "Play/Pause" at bounding box center [30, 291] width 18 height 18
click at [31, 292] on icon "Play/Pause" at bounding box center [31, 291] width 8 height 11
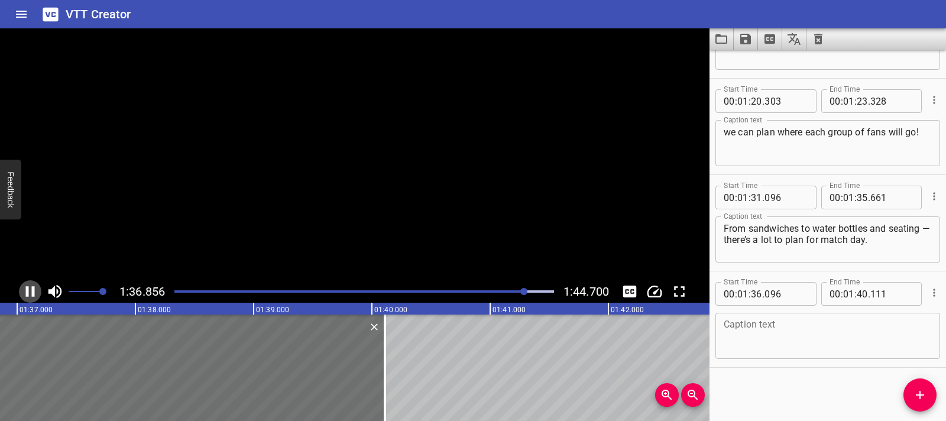
click at [31, 292] on icon "Play/Pause" at bounding box center [30, 291] width 18 height 18
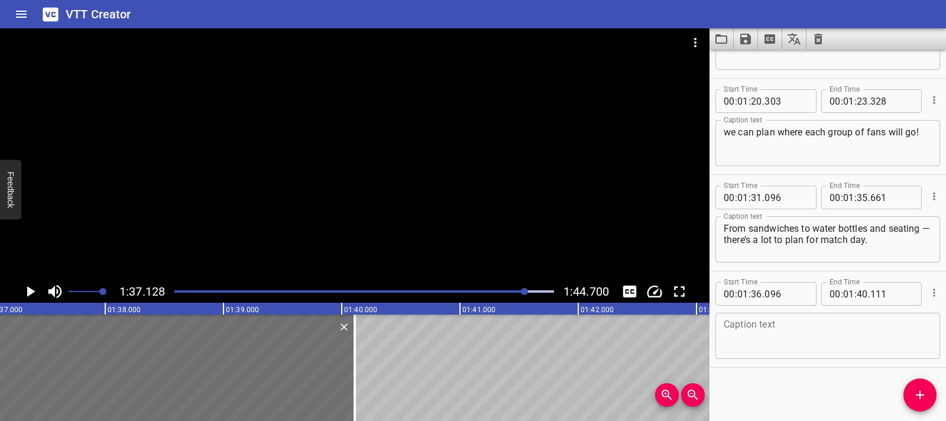
scroll to position [0, 11481]
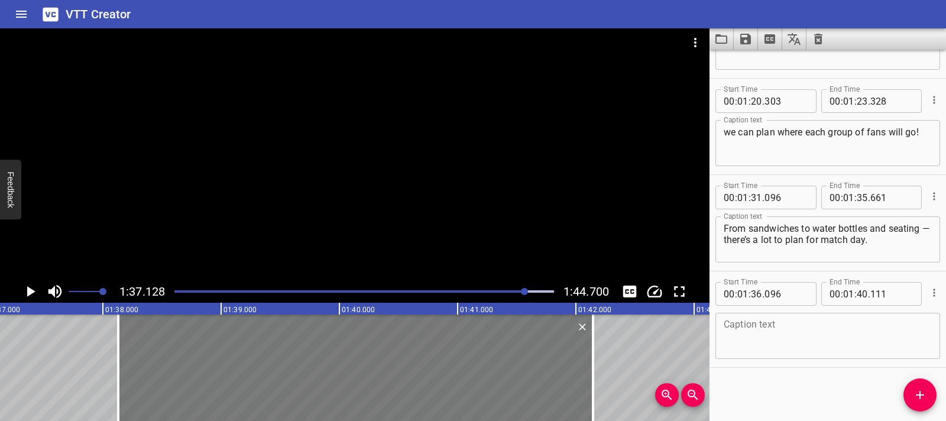
drag, startPoint x: 80, startPoint y: 348, endPoint x: 321, endPoint y: 369, distance: 241.4
click at [321, 369] on div at bounding box center [355, 367] width 475 height 106
type input "38"
type input "131"
type input "42"
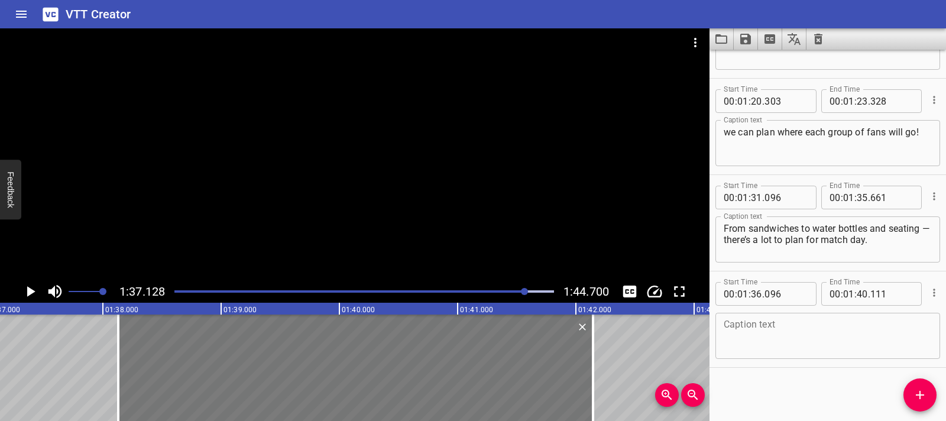
type input "146"
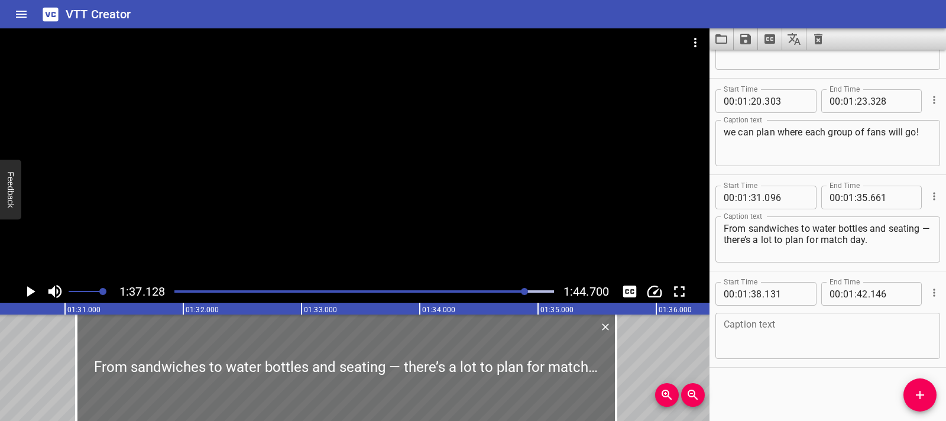
scroll to position [0, 10655]
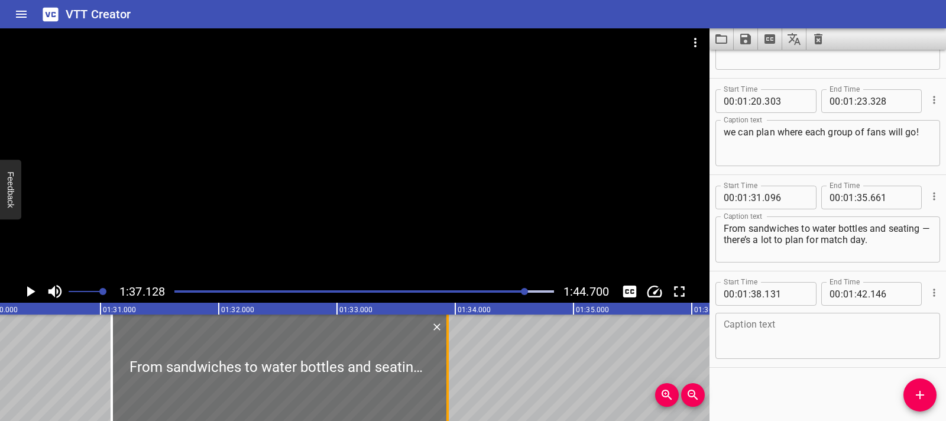
drag, startPoint x: 650, startPoint y: 364, endPoint x: 446, endPoint y: 363, distance: 203.9
click at [446, 363] on div at bounding box center [447, 367] width 2 height 106
type input "33"
type input "936"
click at [116, 355] on div at bounding box center [112, 367] width 12 height 106
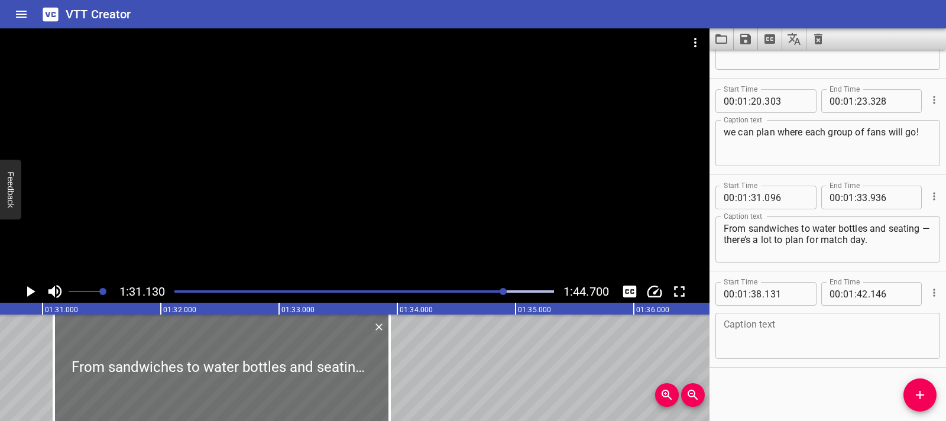
scroll to position [0, 10771]
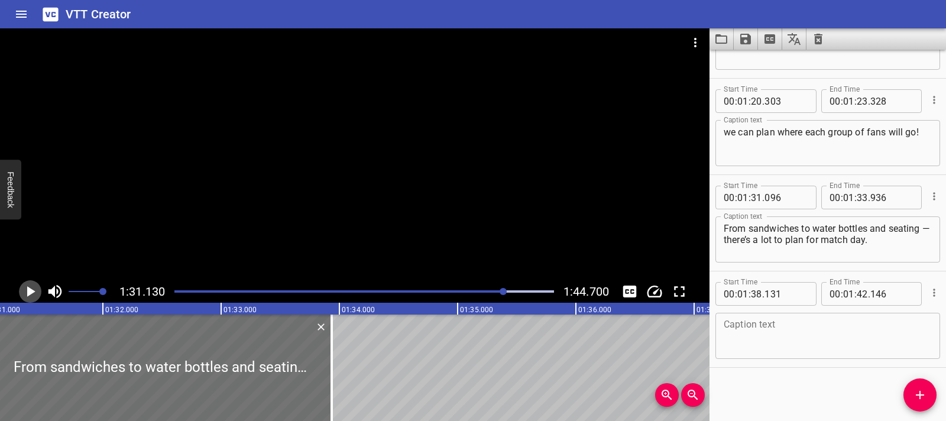
click at [27, 289] on icon "Play/Pause" at bounding box center [30, 291] width 18 height 18
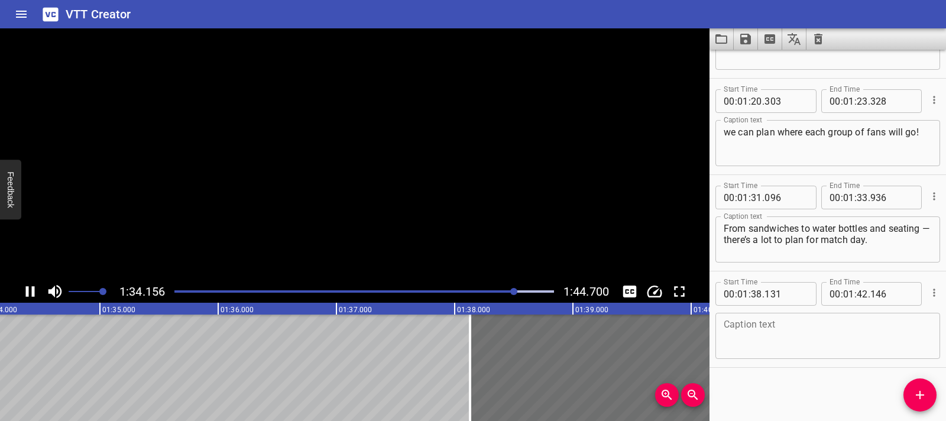
click at [27, 289] on icon "Play/Pause" at bounding box center [30, 291] width 9 height 11
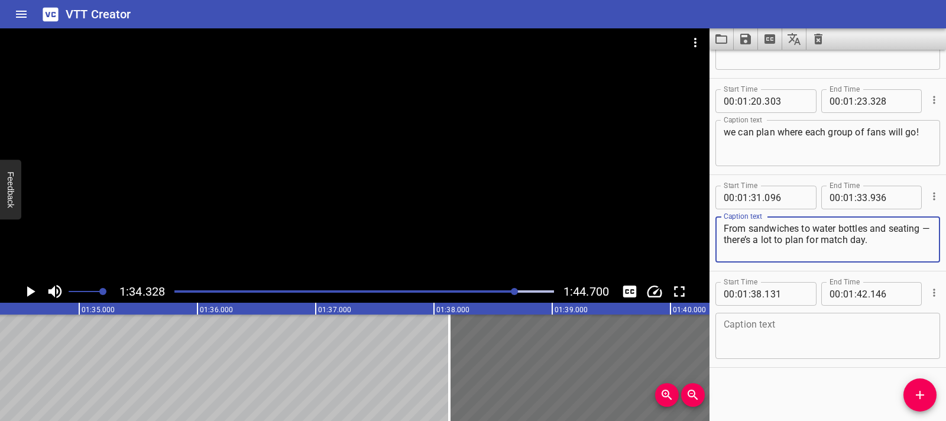
drag, startPoint x: 734, startPoint y: 242, endPoint x: 885, endPoint y: 258, distance: 151.5
click at [885, 258] on div "From sandwiches to water bottles and seating — there’s a lot to plan for match …" at bounding box center [827, 239] width 225 height 46
type textarea "From sandwiches to water bottles and seating —"
click at [768, 324] on textarea at bounding box center [827, 336] width 208 height 34
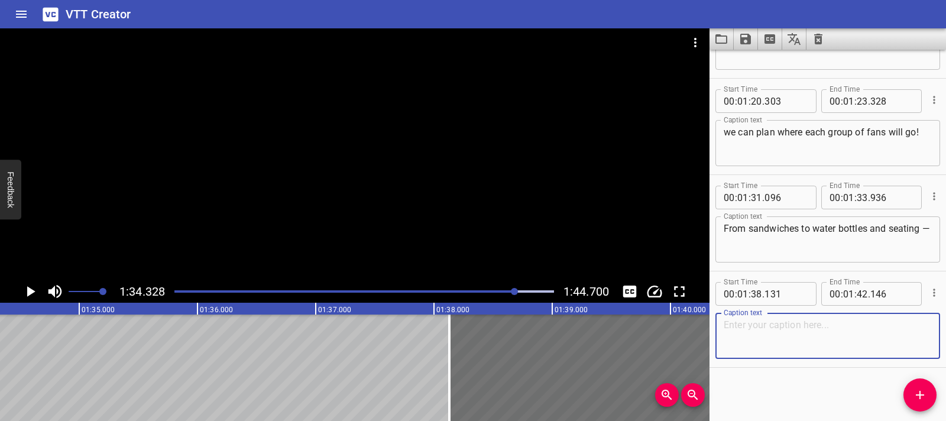
paste textarea "there’s a lot to plan for match day."
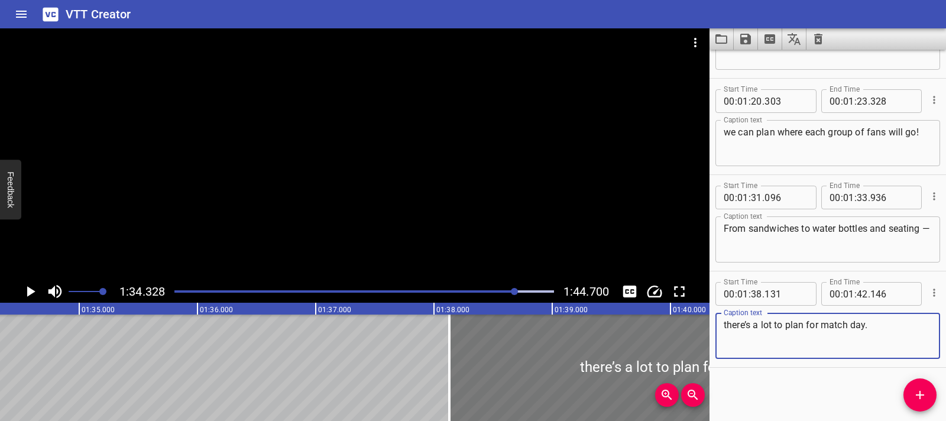
type textarea "there’s a lot to plan for match day."
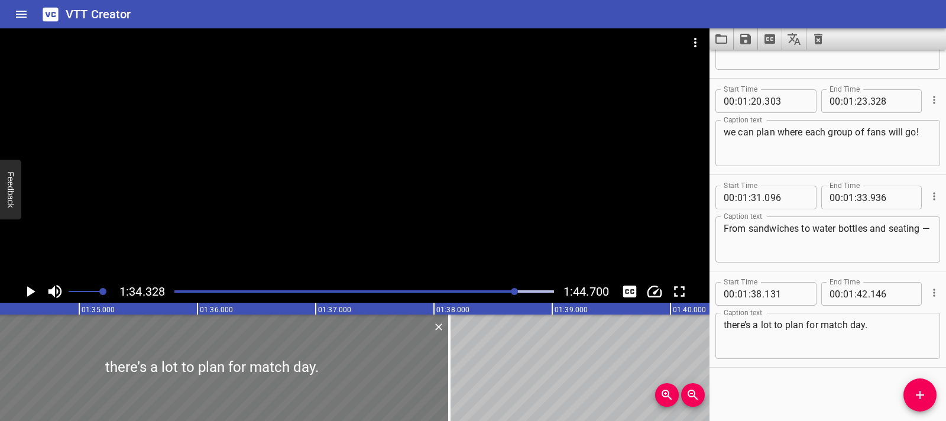
drag, startPoint x: 582, startPoint y: 365, endPoint x: 108, endPoint y: 365, distance: 474.6
click at [108, 365] on div at bounding box center [212, 367] width 475 height 106
type input "34"
type input "116"
type input "38"
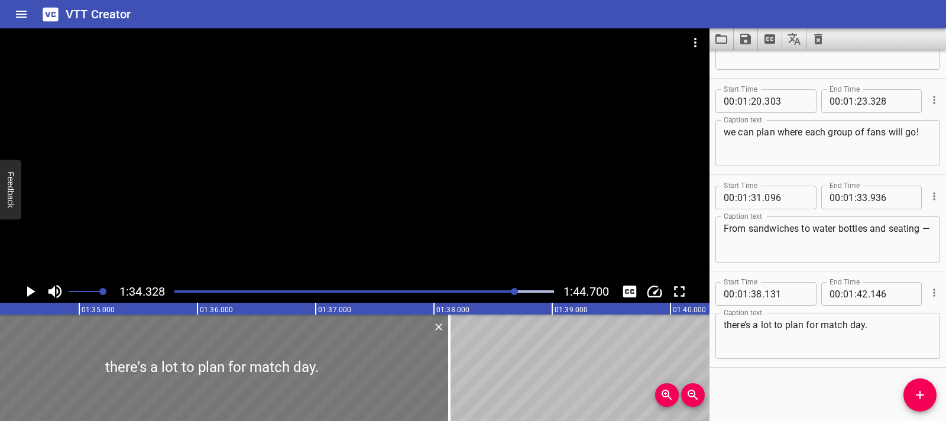
type input "131"
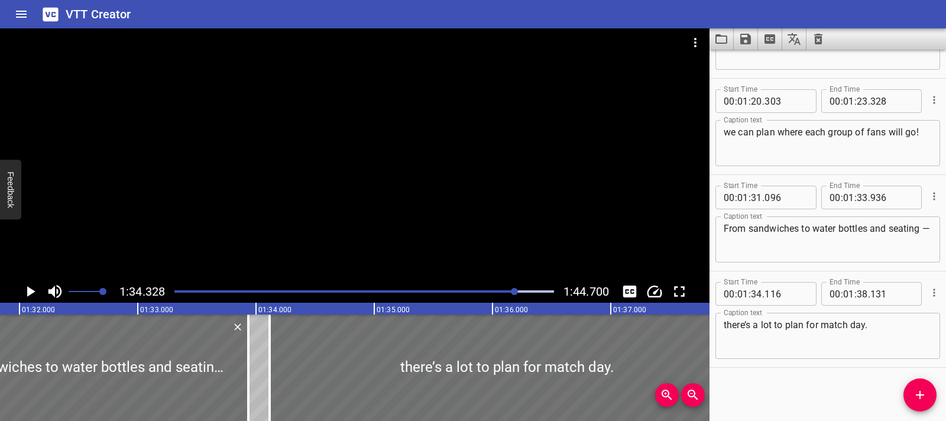
scroll to position [0, 10843]
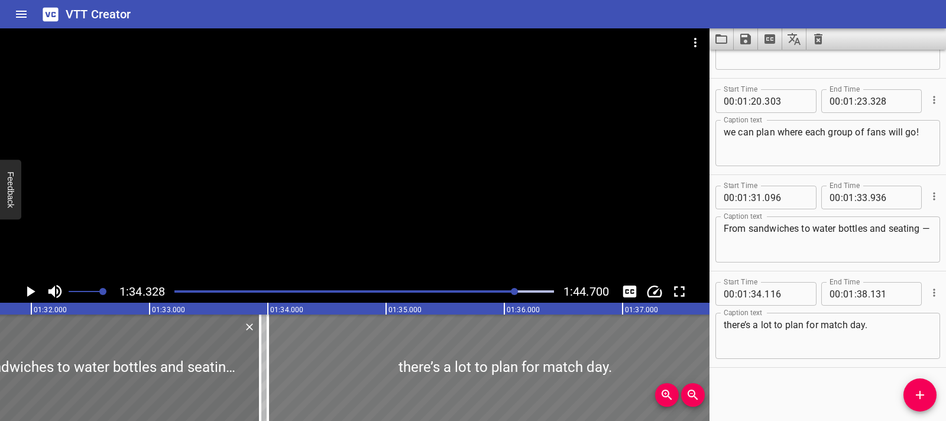
drag, startPoint x: 382, startPoint y: 362, endPoint x: 368, endPoint y: 363, distance: 13.6
click at [368, 363] on div at bounding box center [505, 367] width 475 height 106
type input "001"
type input "016"
click at [27, 288] on icon "Play/Pause" at bounding box center [30, 291] width 18 height 18
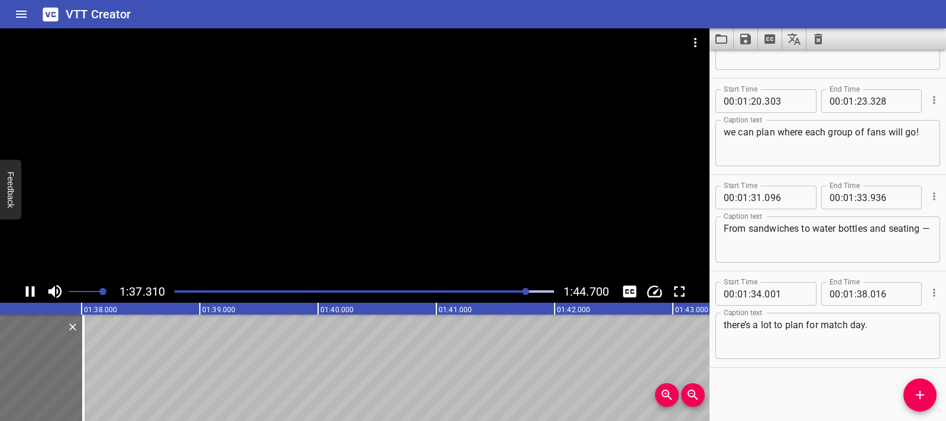
click at [33, 295] on icon "Play/Pause" at bounding box center [30, 291] width 9 height 11
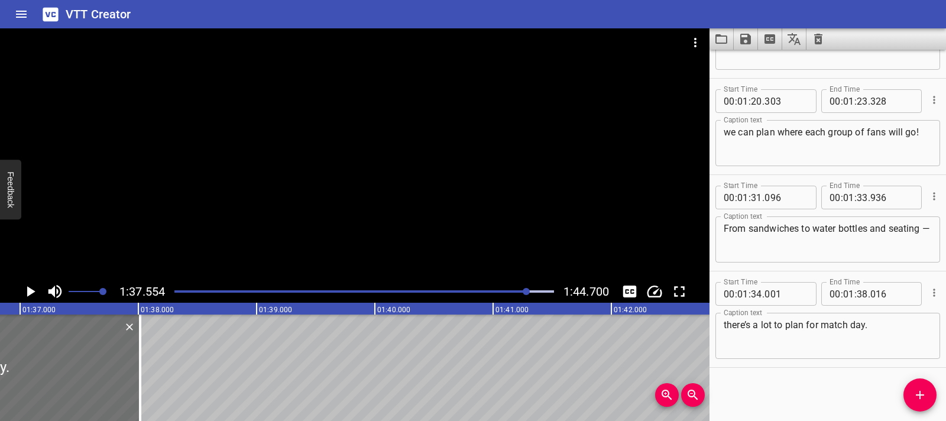
scroll to position [0, 11398]
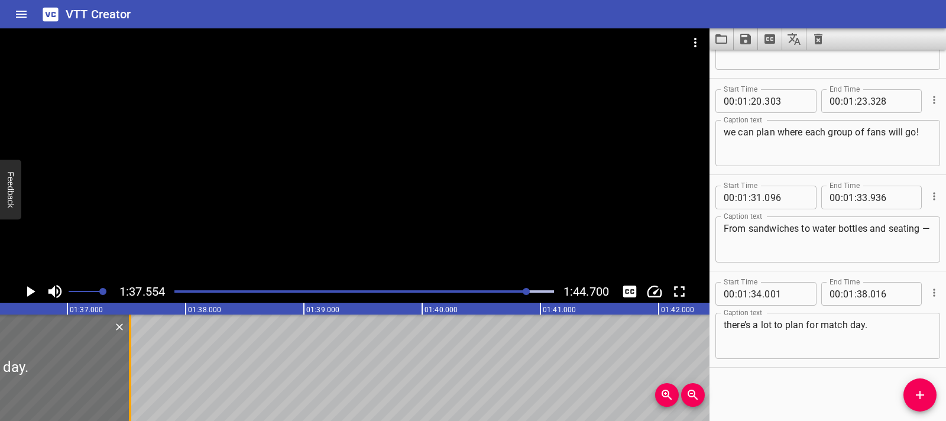
drag, startPoint x: 184, startPoint y: 355, endPoint x: 127, endPoint y: 355, distance: 57.3
click at [127, 355] on div at bounding box center [130, 367] width 12 height 106
type input "37"
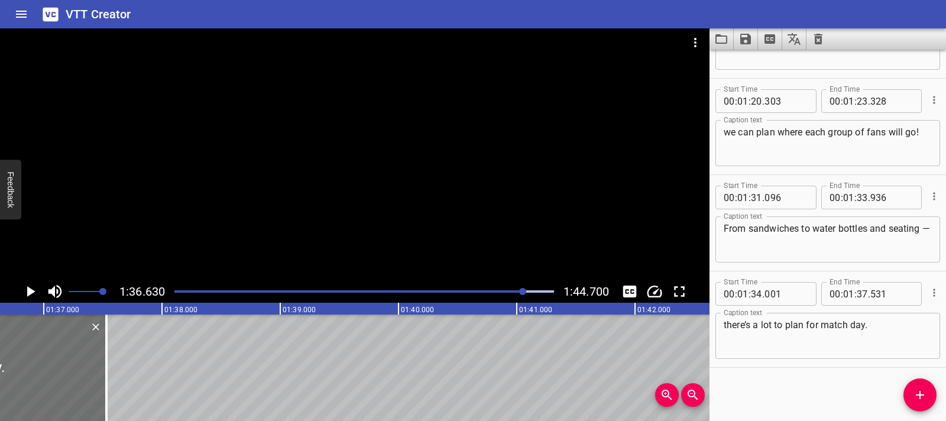
click at [35, 293] on icon "Play/Pause" at bounding box center [30, 291] width 18 height 18
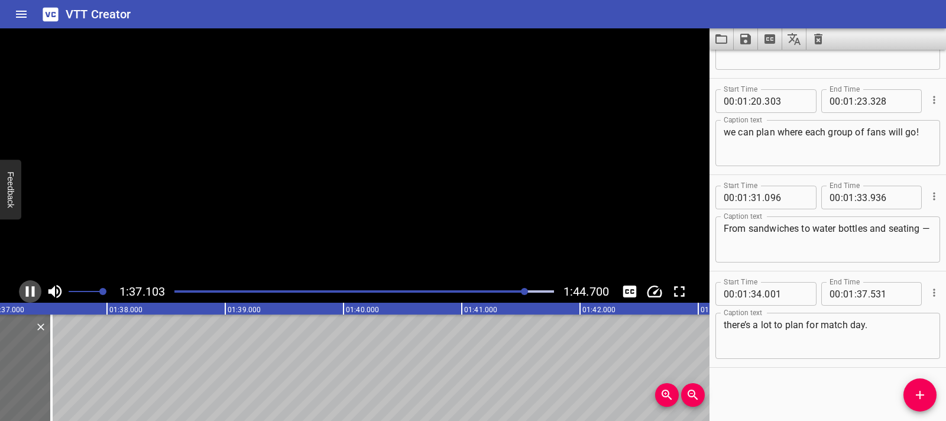
click at [35, 293] on icon "Play/Pause" at bounding box center [30, 291] width 18 height 18
click at [519, 293] on div at bounding box center [364, 291] width 394 height 17
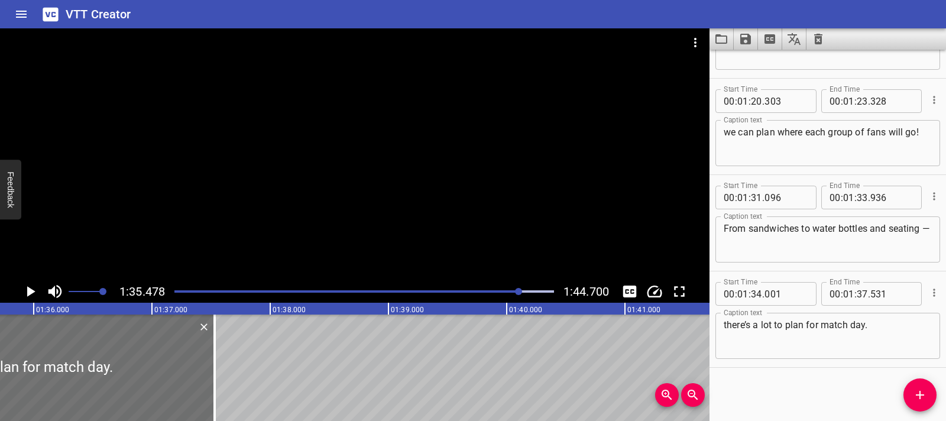
scroll to position [0, 11285]
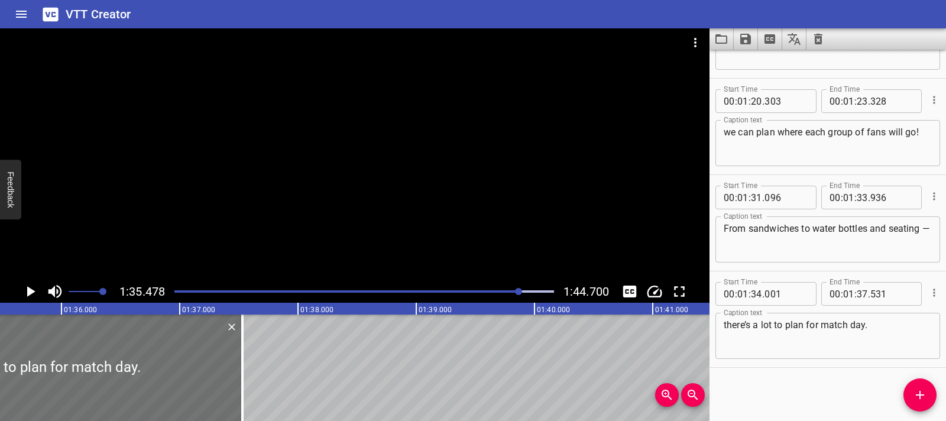
click at [30, 295] on icon "Play/Pause" at bounding box center [30, 291] width 18 height 18
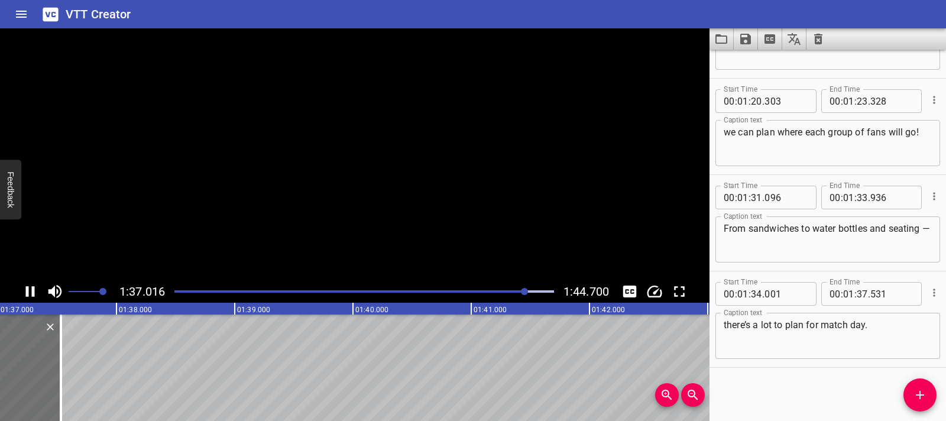
click at [30, 295] on icon "Play/Pause" at bounding box center [30, 291] width 18 height 18
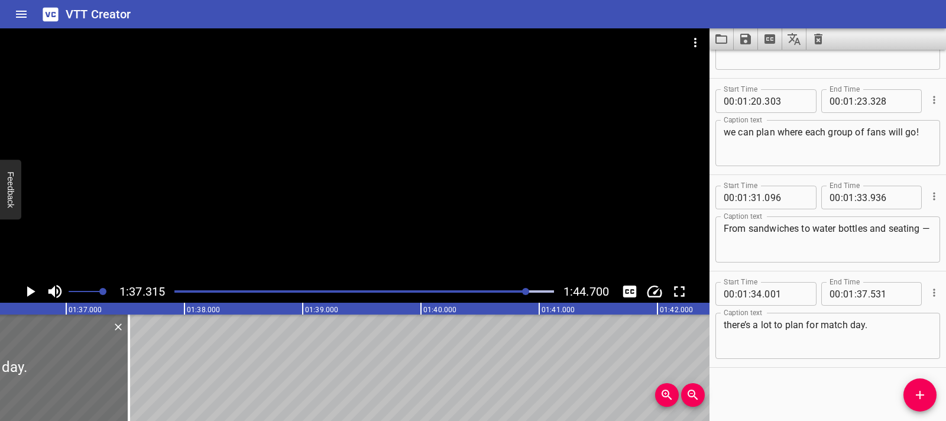
scroll to position [0, 11375]
drag, startPoint x: 150, startPoint y: 363, endPoint x: 106, endPoint y: 366, distance: 44.4
click at [112, 366] on div at bounding box center [118, 367] width 12 height 106
type input "191"
click at [522, 291] on div at bounding box center [525, 291] width 7 height 7
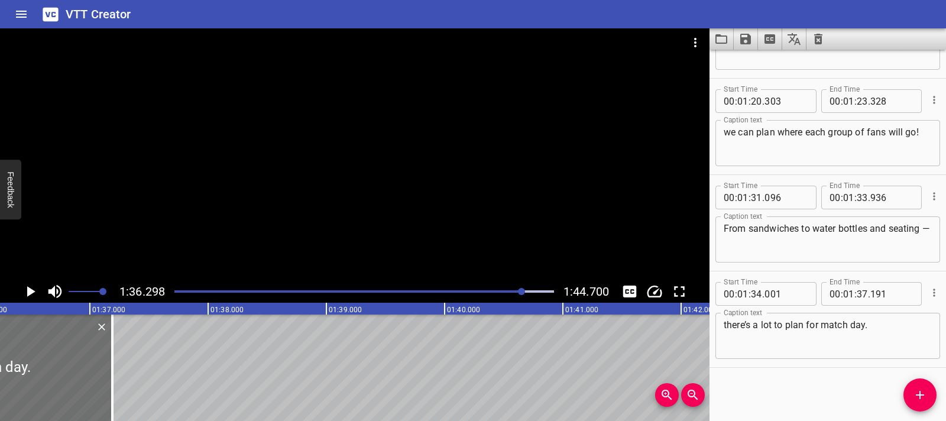
scroll to position [0, 11382]
click at [31, 288] on icon "Play/Pause" at bounding box center [30, 291] width 18 height 18
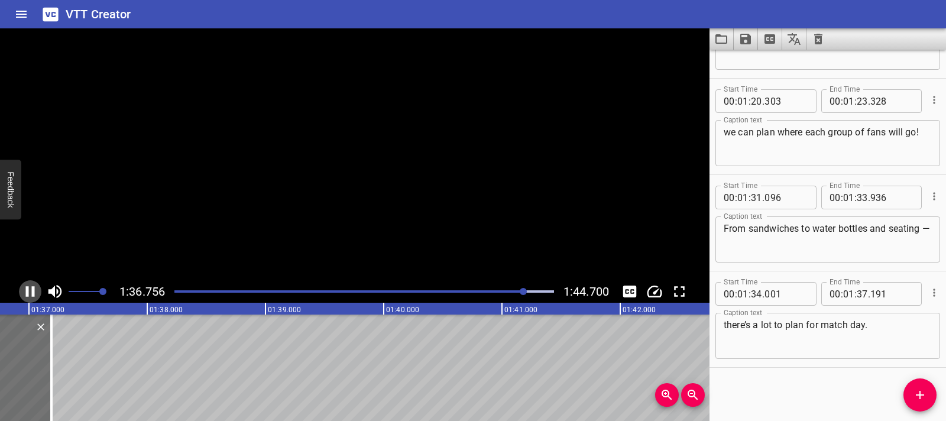
click at [31, 288] on icon "Play/Pause" at bounding box center [30, 291] width 9 height 11
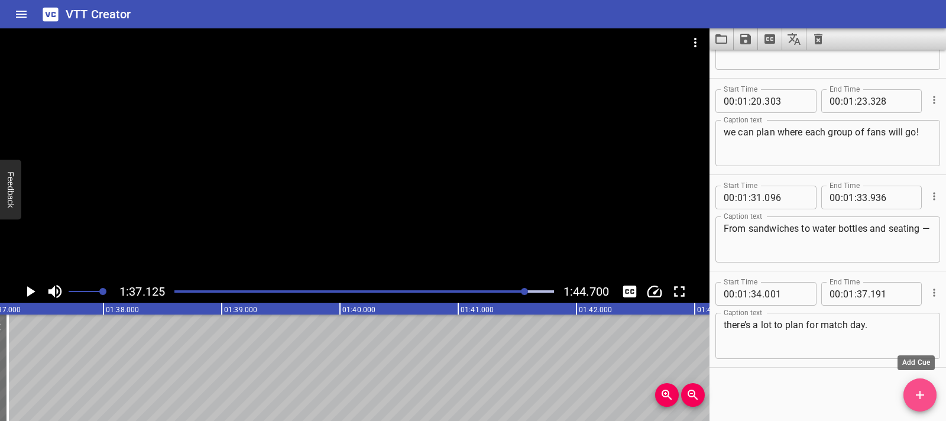
click at [926, 400] on icon "Add Cue" at bounding box center [919, 395] width 14 height 14
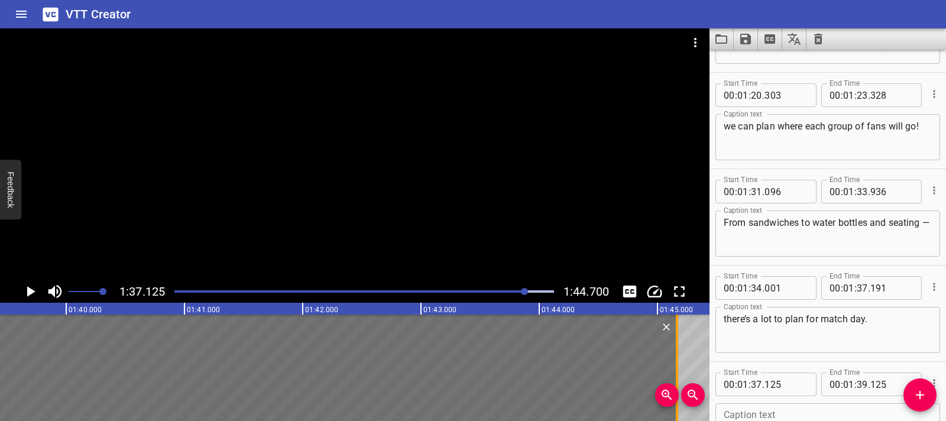
scroll to position [0, 11793]
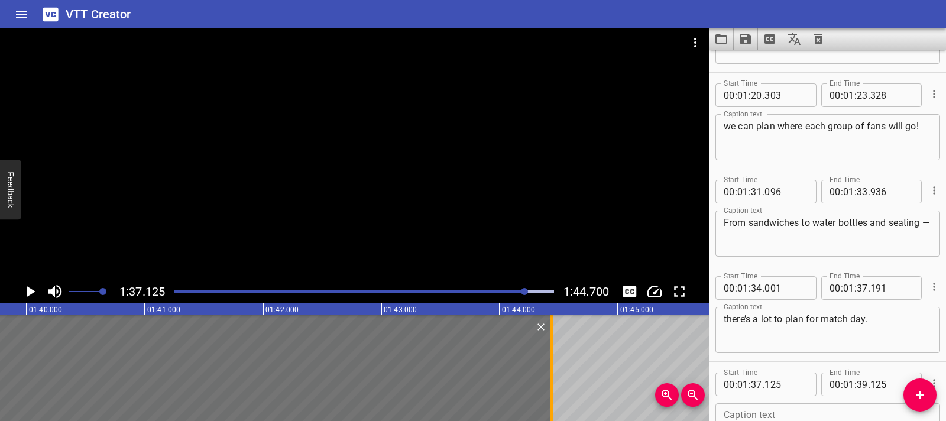
drag, startPoint x: 237, startPoint y: 363, endPoint x: 552, endPoint y: 358, distance: 315.0
click at [552, 358] on div at bounding box center [551, 367] width 2 height 106
type input "44"
type input "440"
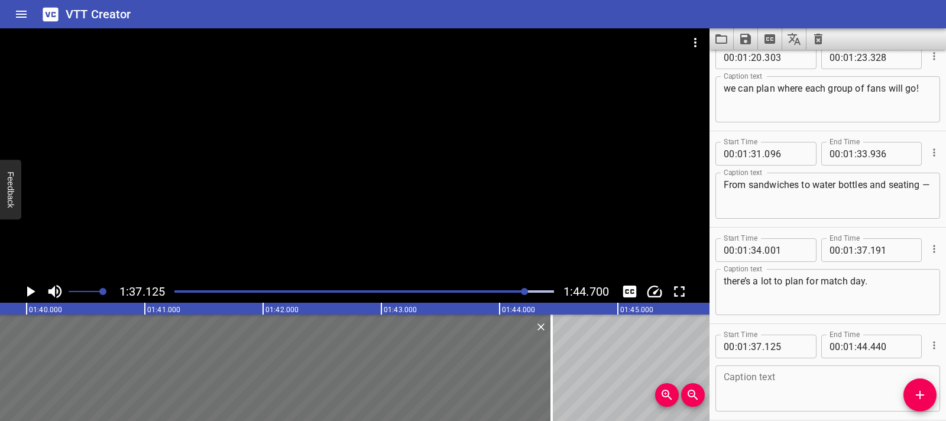
scroll to position [1707, 0]
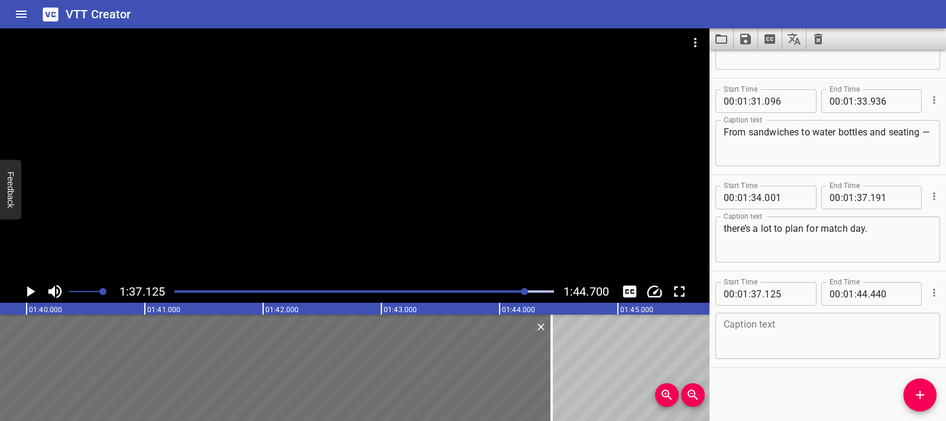
click at [767, 336] on textarea at bounding box center [827, 336] width 208 height 34
paste textarea "And behind all that planning? A whole lot of math to figure out!"
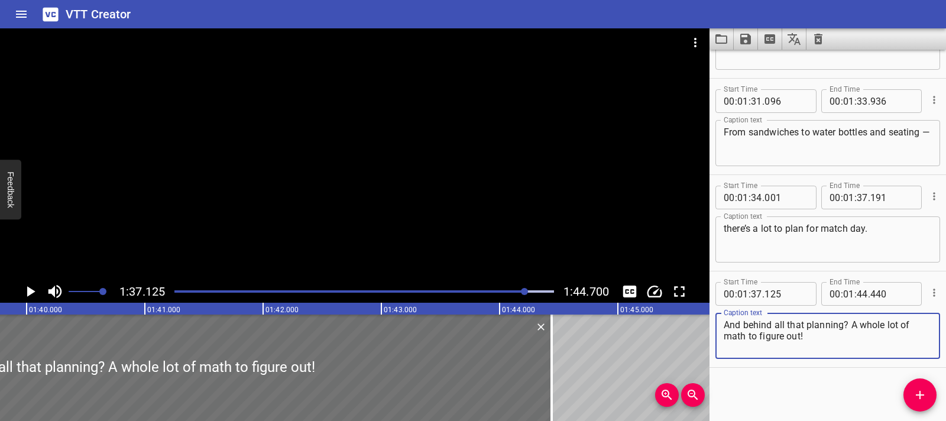
scroll to position [0, 0]
drag, startPoint x: 807, startPoint y: 326, endPoint x: 683, endPoint y: 324, distance: 124.1
click at [683, 324] on main "1:37.125 1:44.700 00:00.000 00:01.000 00:02.000 00:03.000 00:04.000 00:05.000 0…" at bounding box center [473, 224] width 946 height 392
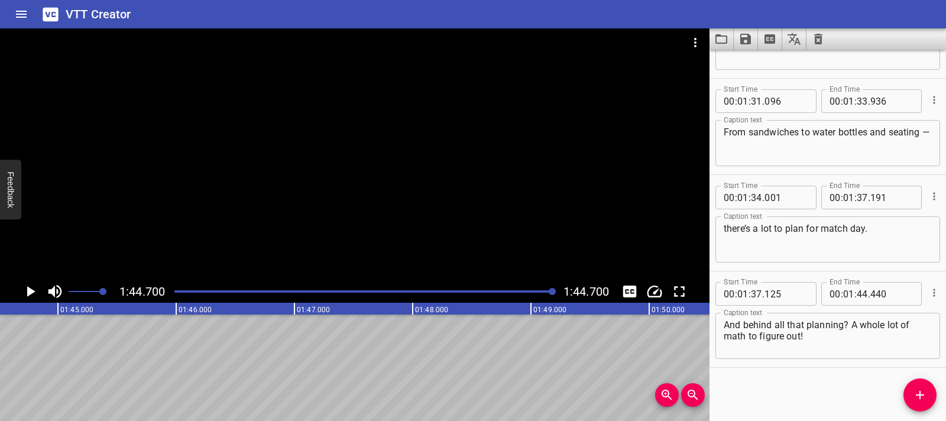
scroll to position [0, 12375]
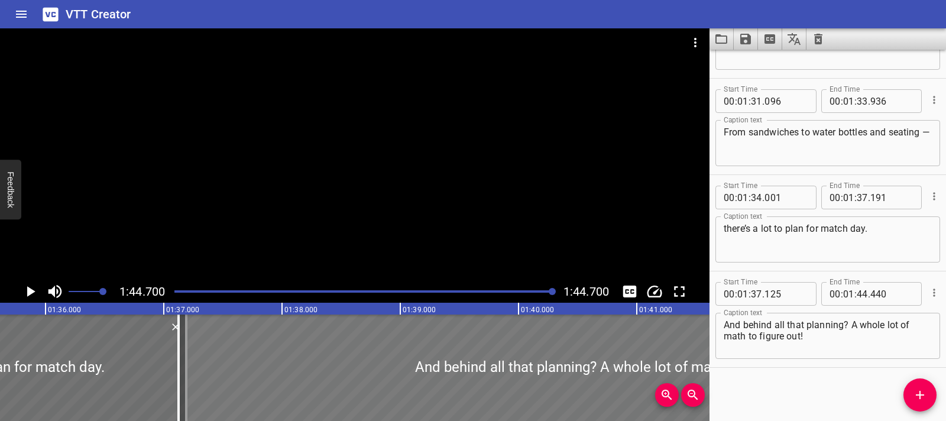
click at [482, 359] on div at bounding box center [610, 367] width 865 height 106
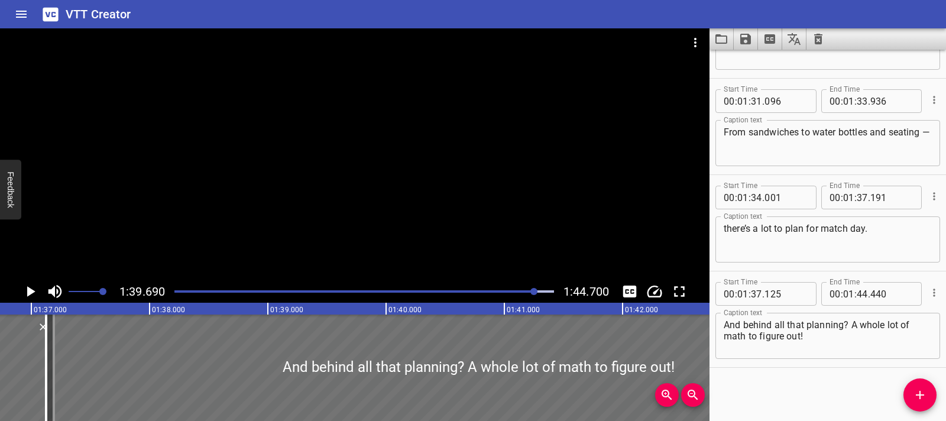
scroll to position [0, 11387]
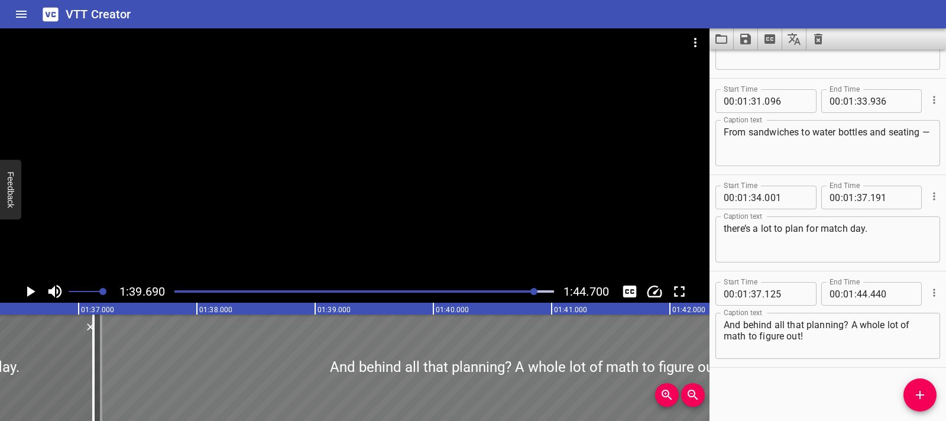
click at [111, 358] on div at bounding box center [525, 367] width 865 height 106
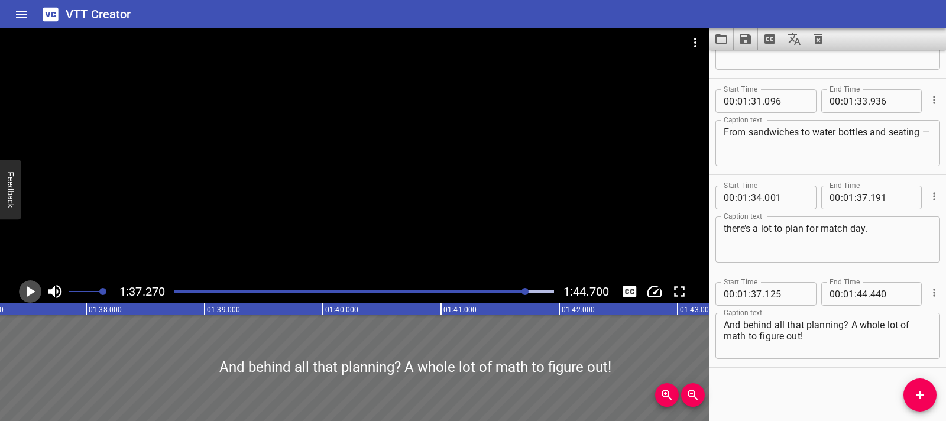
click at [25, 296] on icon "Play/Pause" at bounding box center [30, 291] width 18 height 18
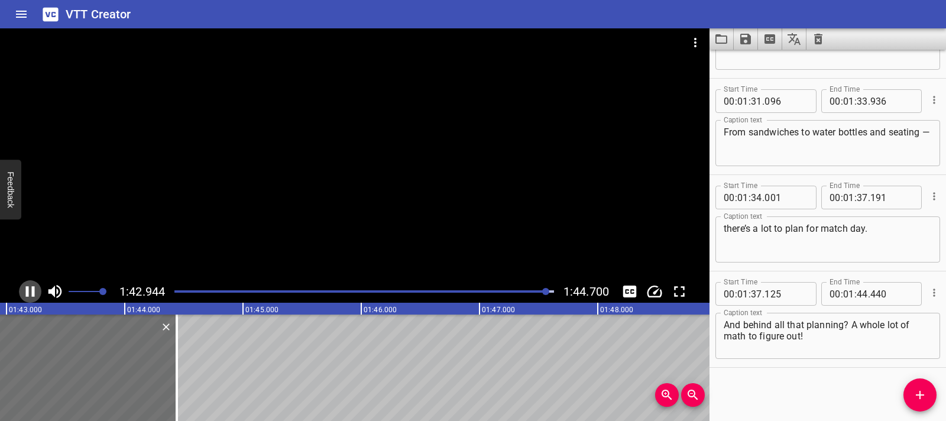
click at [26, 296] on icon "Play/Pause" at bounding box center [30, 291] width 9 height 11
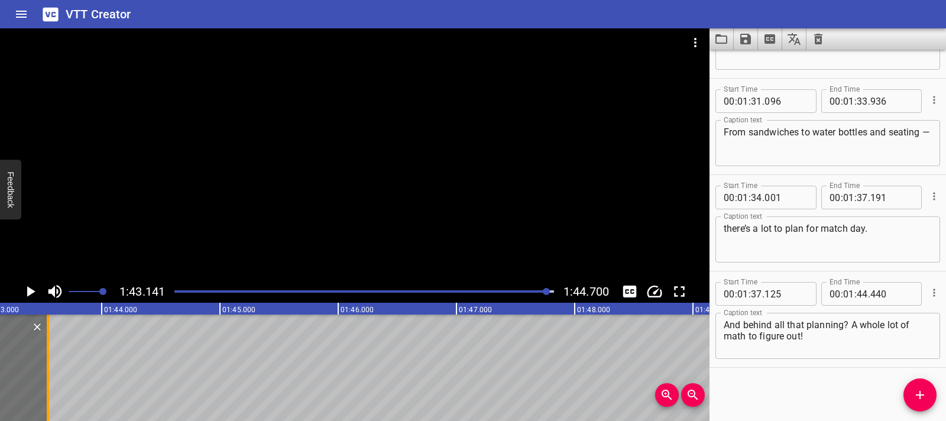
drag, startPoint x: 155, startPoint y: 366, endPoint x: 49, endPoint y: 362, distance: 105.9
click at [49, 362] on div at bounding box center [48, 367] width 12 height 106
click at [30, 294] on icon "Play/Pause" at bounding box center [31, 291] width 8 height 11
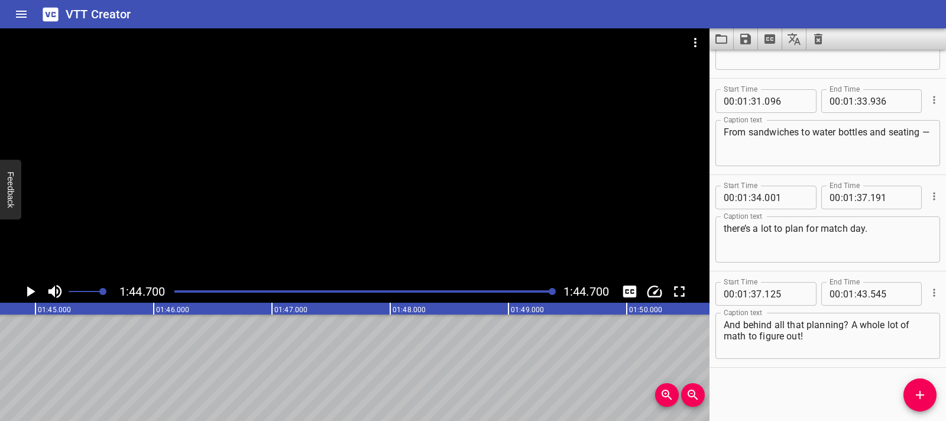
click at [30, 294] on icon "Play/Pause" at bounding box center [31, 291] width 8 height 11
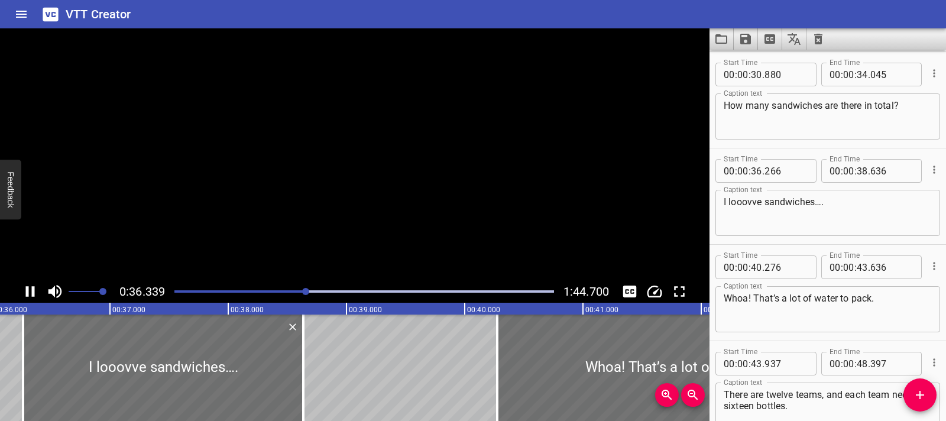
scroll to position [0, 4295]
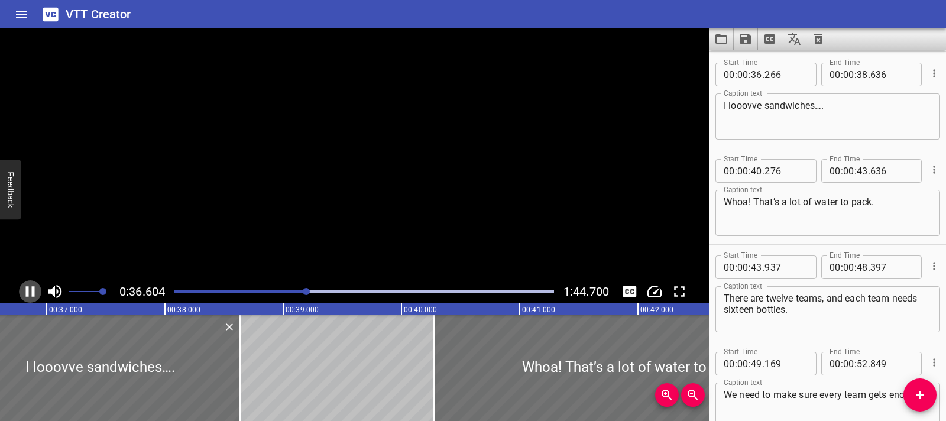
click at [30, 294] on icon "Play/Pause" at bounding box center [30, 291] width 18 height 18
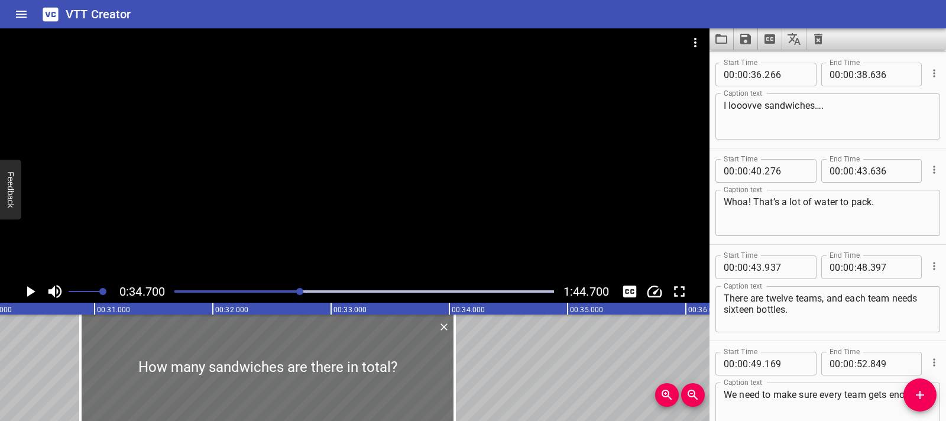
click at [31, 284] on icon "Play/Pause" at bounding box center [30, 291] width 18 height 18
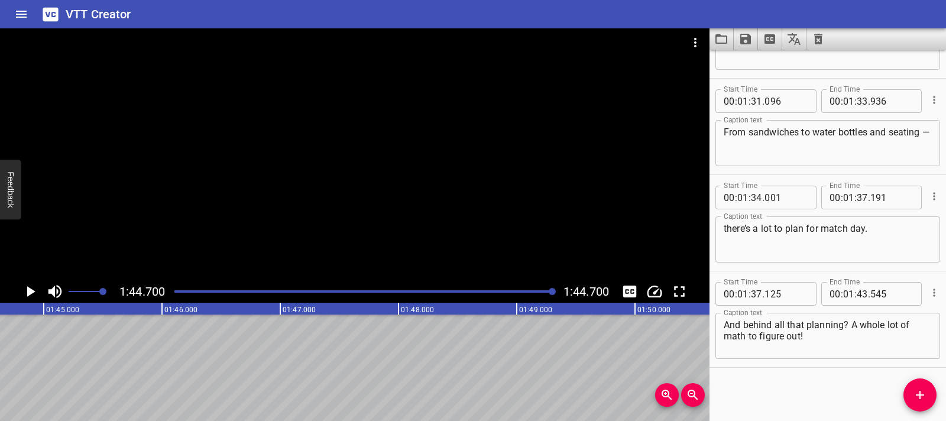
scroll to position [0, 12375]
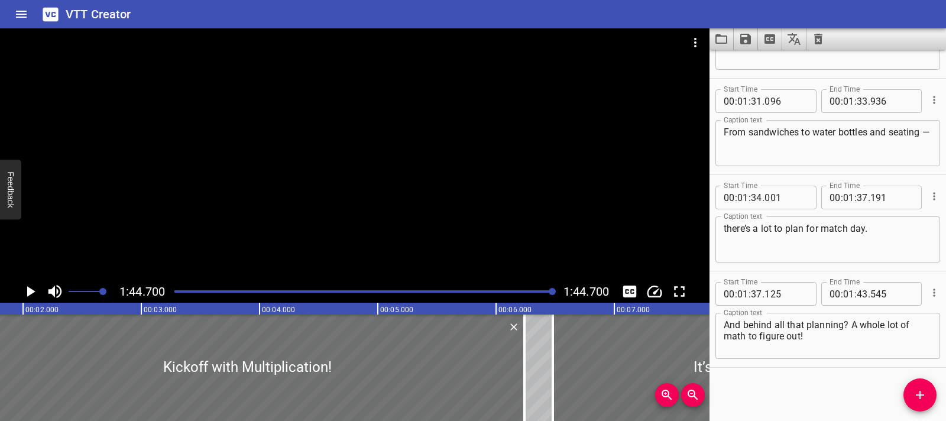
click at [18, 400] on div at bounding box center [247, 367] width 554 height 106
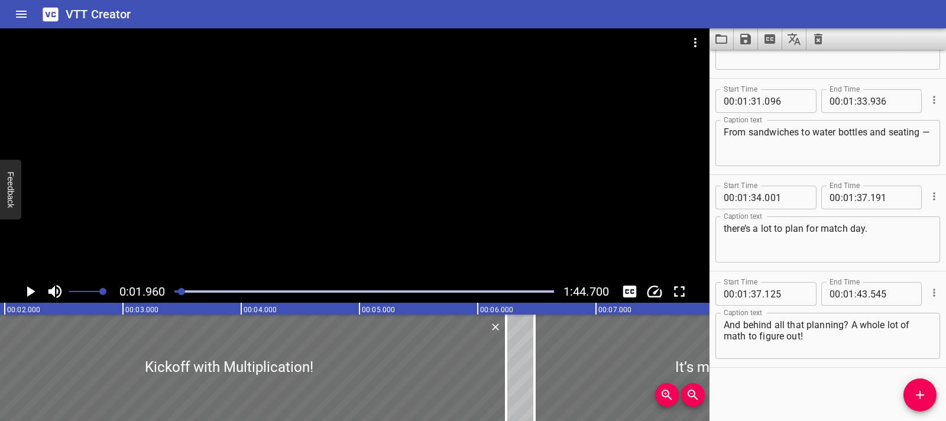
scroll to position [0, 0]
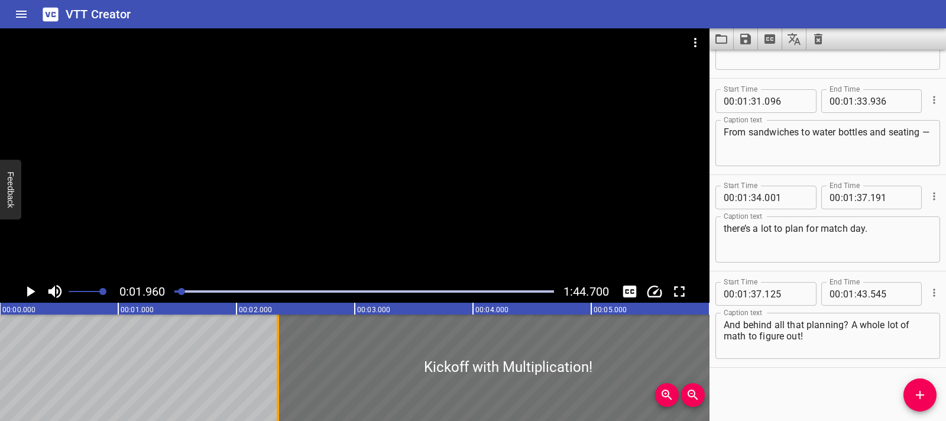
drag, startPoint x: 184, startPoint y: 375, endPoint x: 278, endPoint y: 384, distance: 94.4
click at [278, 384] on div at bounding box center [278, 367] width 2 height 106
click at [22, 292] on icon "Play/Pause" at bounding box center [30, 291] width 18 height 18
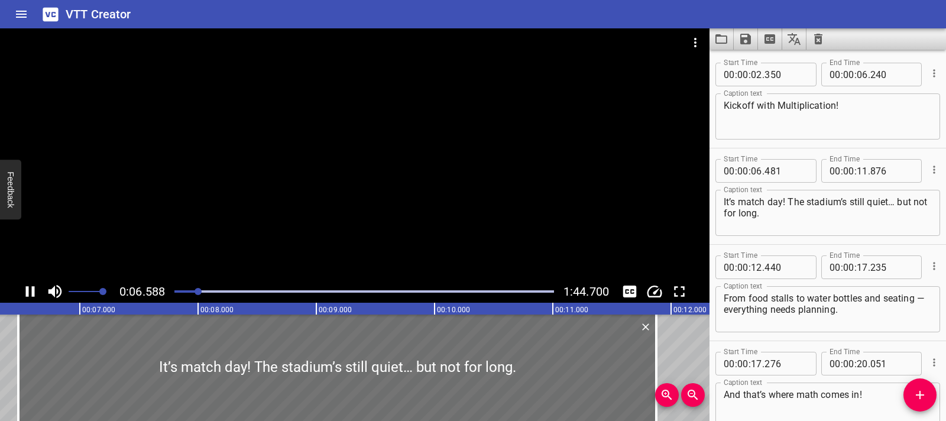
scroll to position [96, 0]
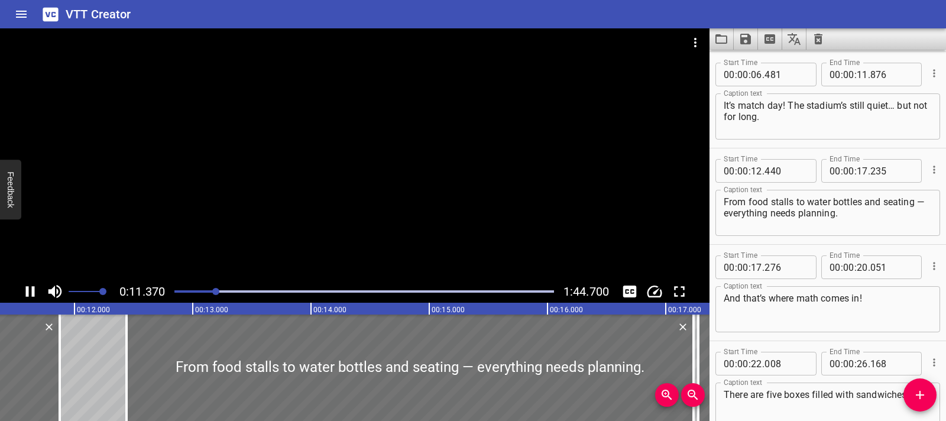
click at [31, 293] on icon "Play/Pause" at bounding box center [30, 291] width 18 height 18
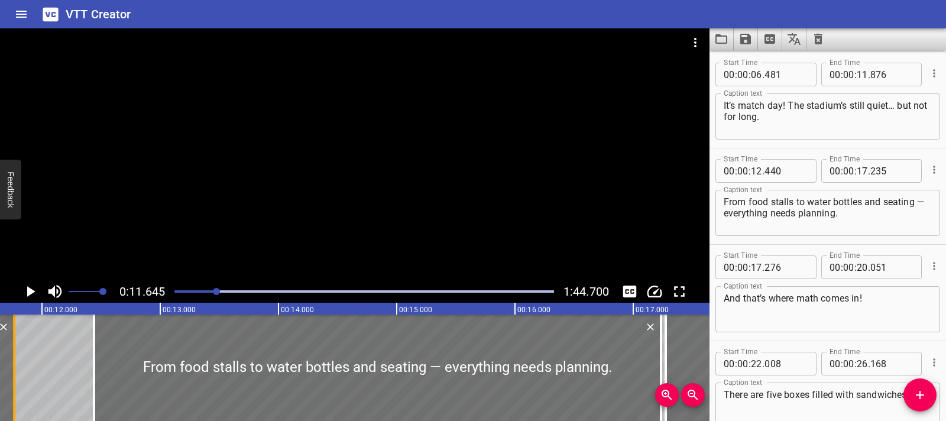
drag, startPoint x: 27, startPoint y: 366, endPoint x: 14, endPoint y: 366, distance: 12.4
click at [14, 367] on div at bounding box center [14, 367] width 2 height 106
click at [30, 287] on icon "Play/Pause" at bounding box center [30, 291] width 18 height 18
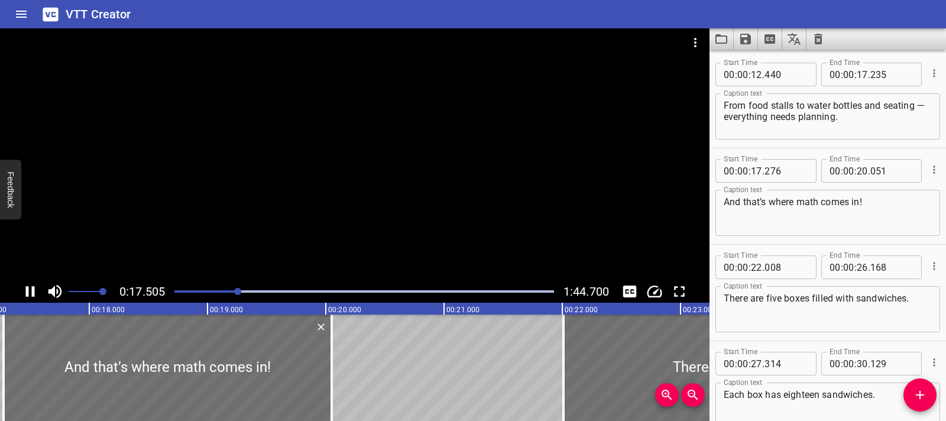
scroll to position [289, 0]
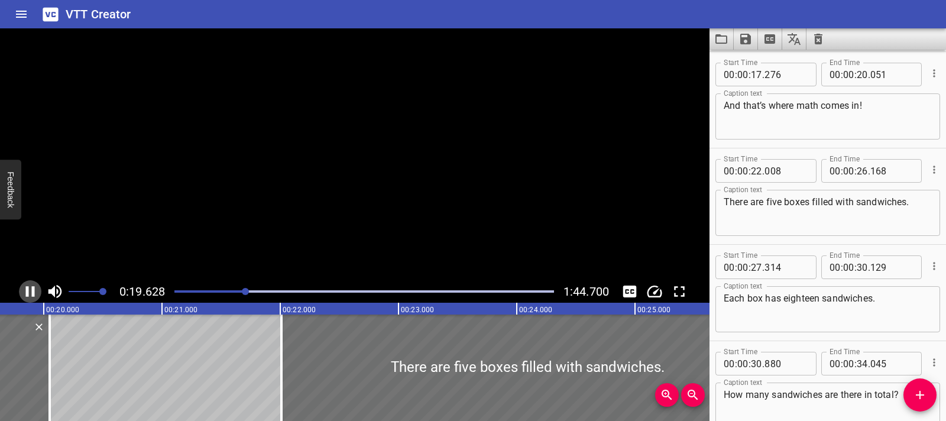
click at [26, 301] on button "Play/Pause" at bounding box center [30, 291] width 22 height 22
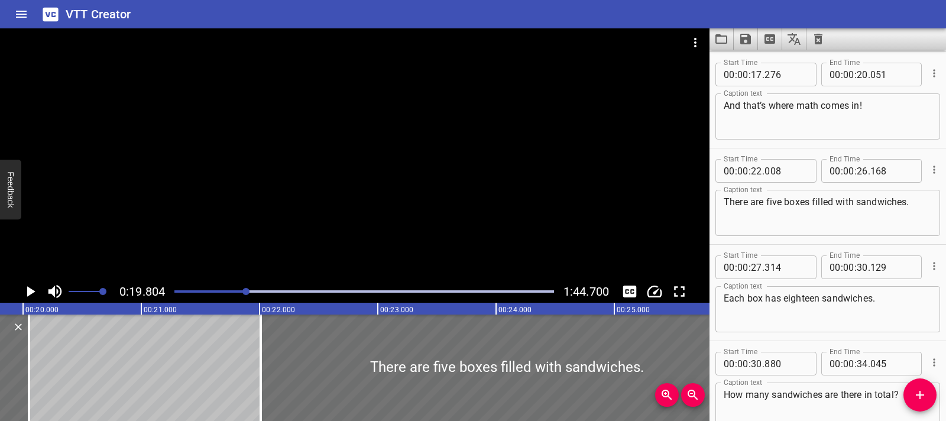
click at [28, 292] on icon "Play/Pause" at bounding box center [31, 291] width 8 height 11
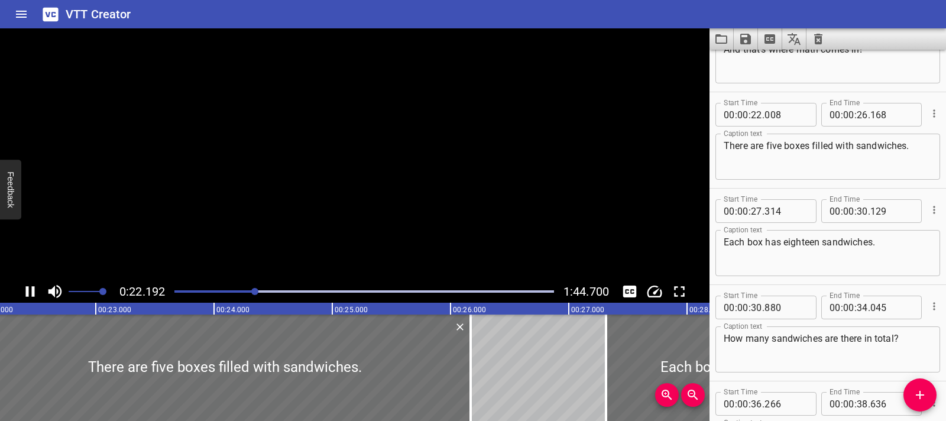
scroll to position [385, 0]
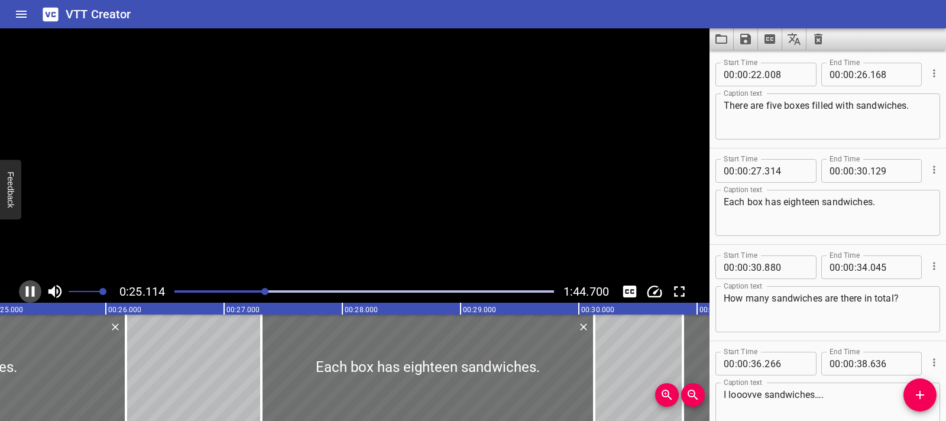
click at [28, 292] on icon "Play/Pause" at bounding box center [30, 291] width 9 height 11
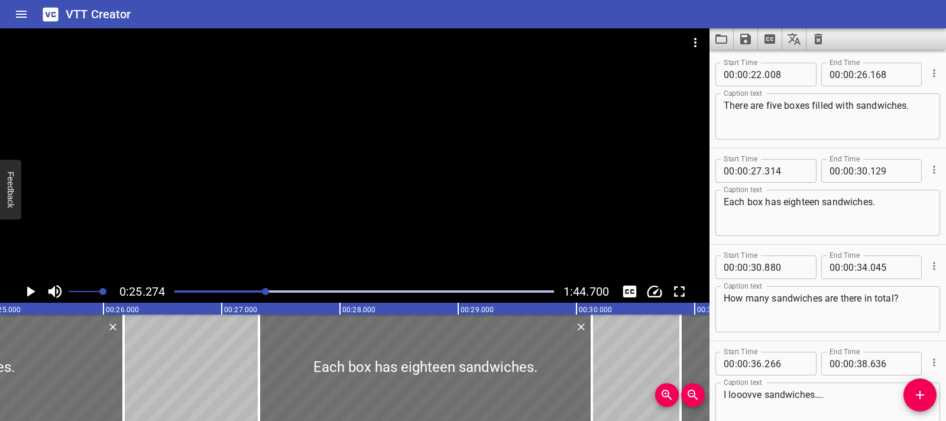
scroll to position [0, 2987]
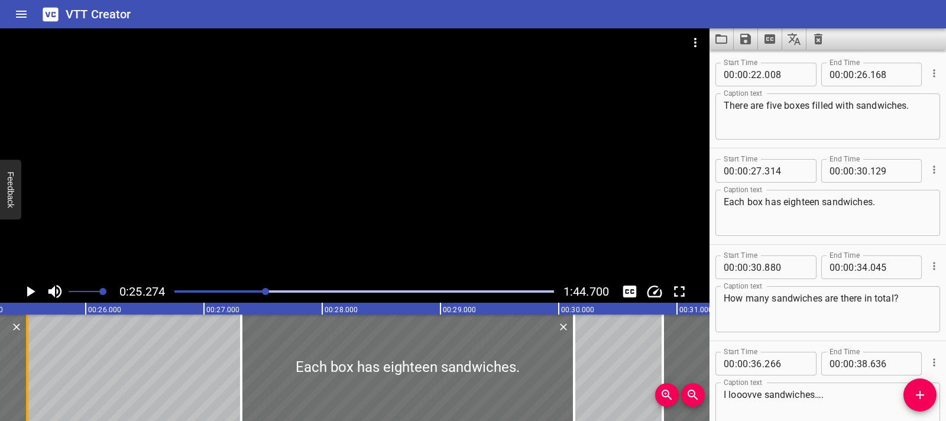
drag, startPoint x: 104, startPoint y: 375, endPoint x: 23, endPoint y: 382, distance: 81.3
click at [26, 382] on div at bounding box center [27, 367] width 2 height 106
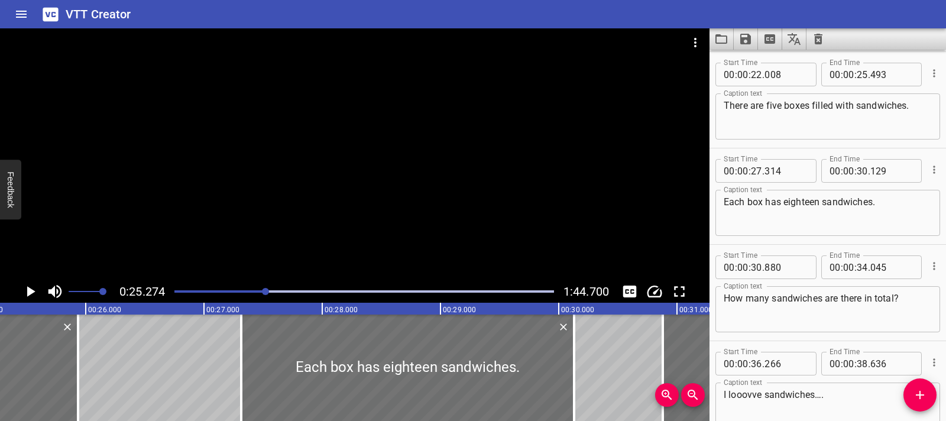
drag, startPoint x: 23, startPoint y: 382, endPoint x: 90, endPoint y: 381, distance: 67.4
click at [80, 381] on div at bounding box center [78, 367] width 12 height 106
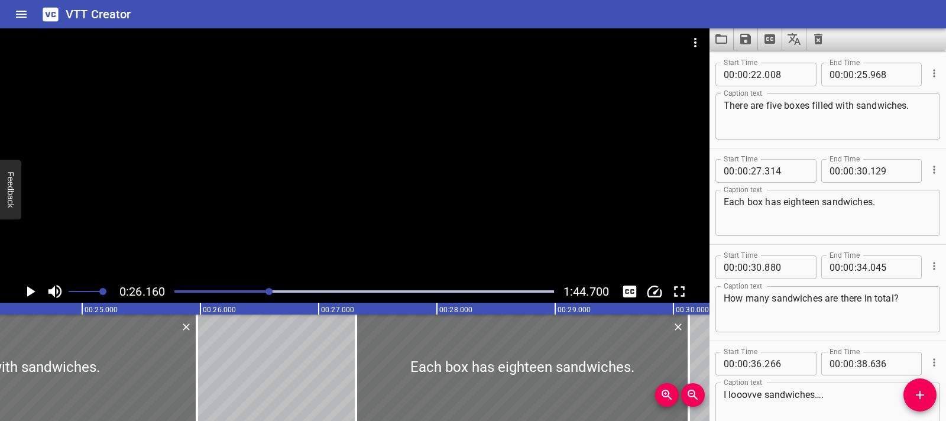
scroll to position [0, 2861]
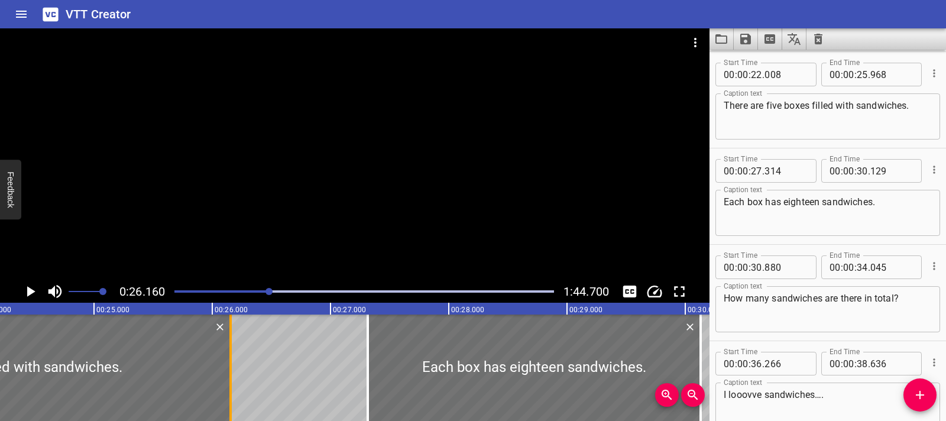
drag, startPoint x: 207, startPoint y: 378, endPoint x: 229, endPoint y: 376, distance: 21.9
click at [229, 376] on div at bounding box center [230, 367] width 2 height 106
click at [28, 297] on icon "Play/Pause" at bounding box center [30, 291] width 18 height 18
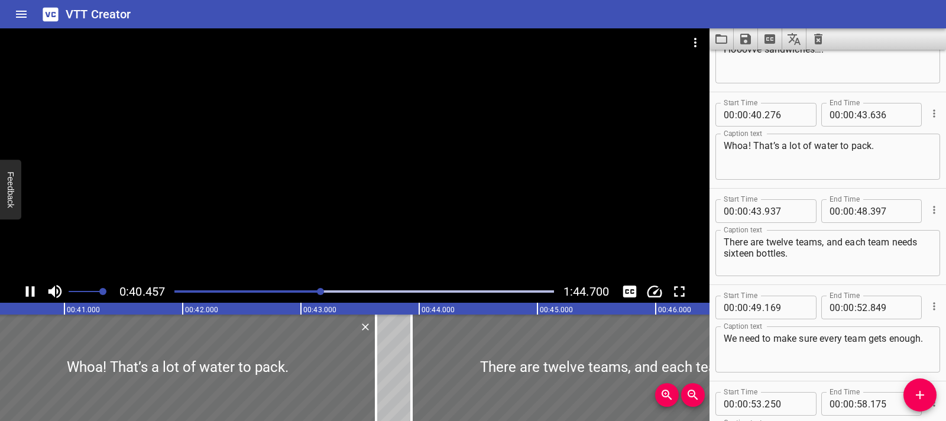
scroll to position [771, 0]
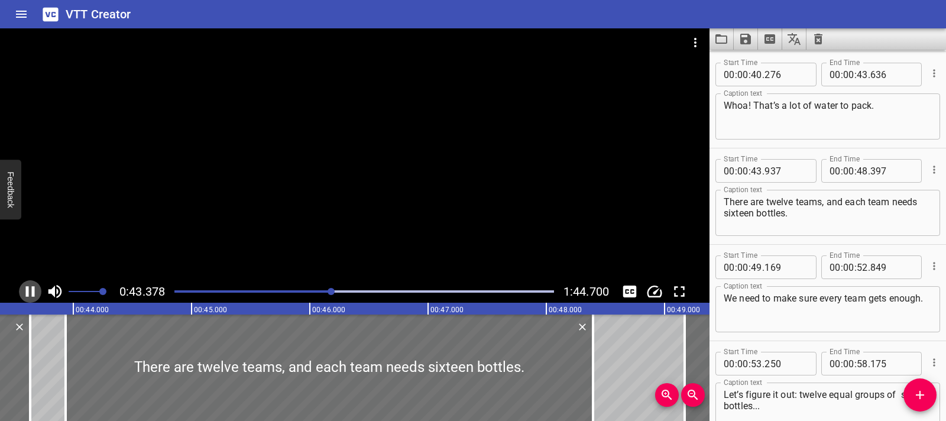
click at [26, 294] on icon "Play/Pause" at bounding box center [30, 291] width 9 height 11
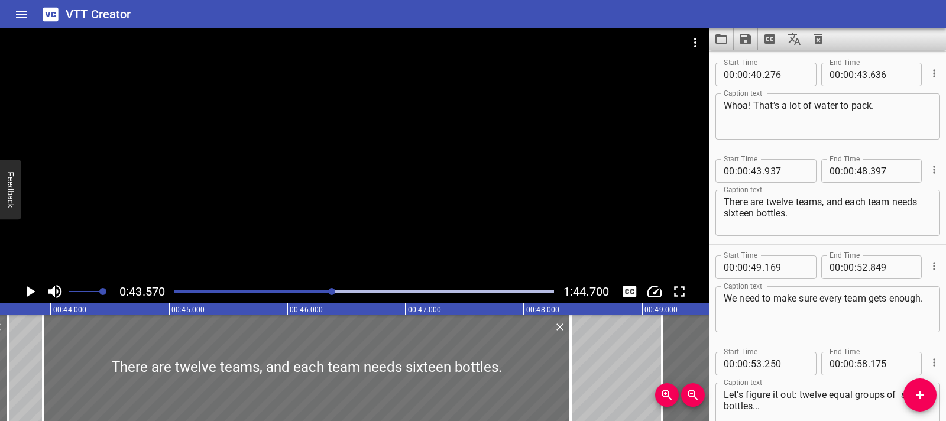
click at [35, 289] on icon "Play/Pause" at bounding box center [30, 291] width 18 height 18
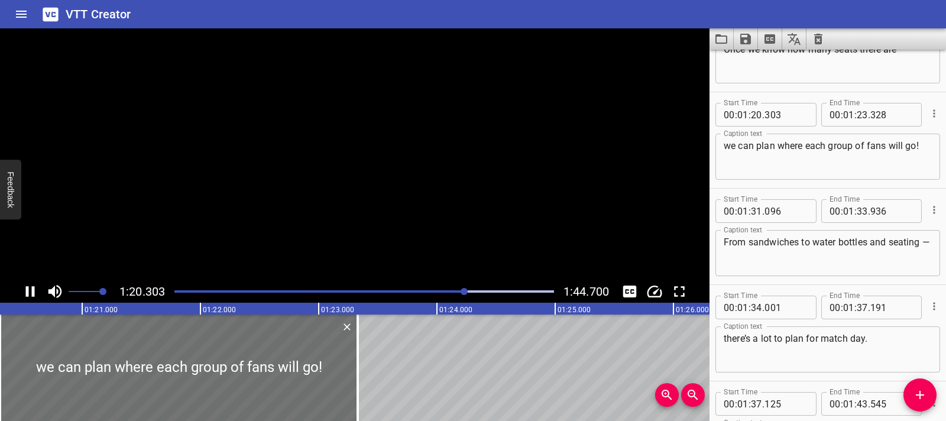
scroll to position [1638, 0]
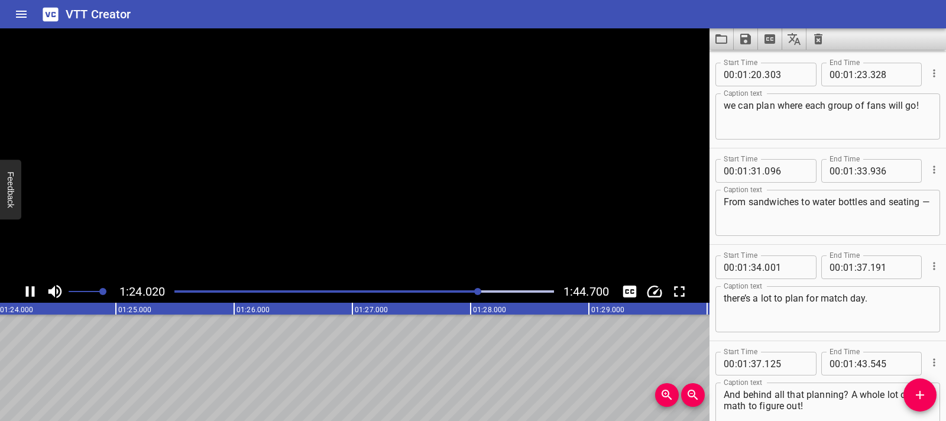
click at [35, 289] on icon "Play/Pause" at bounding box center [30, 291] width 18 height 18
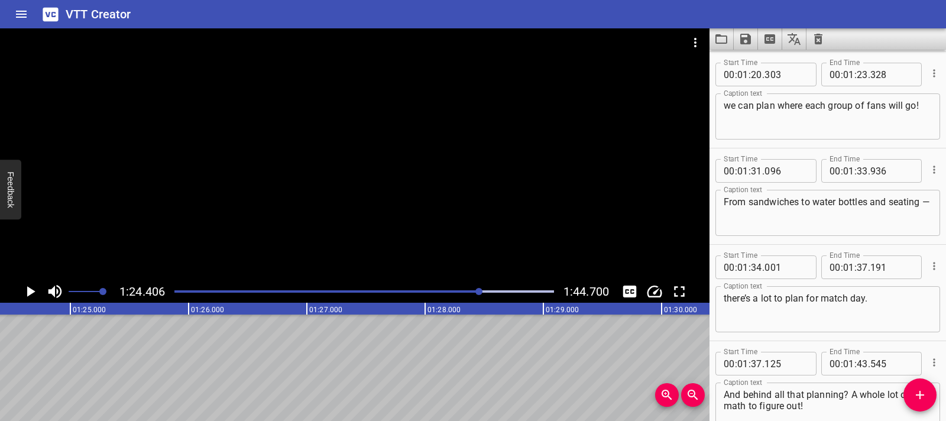
click at [35, 289] on icon "Play/Pause" at bounding box center [30, 291] width 18 height 18
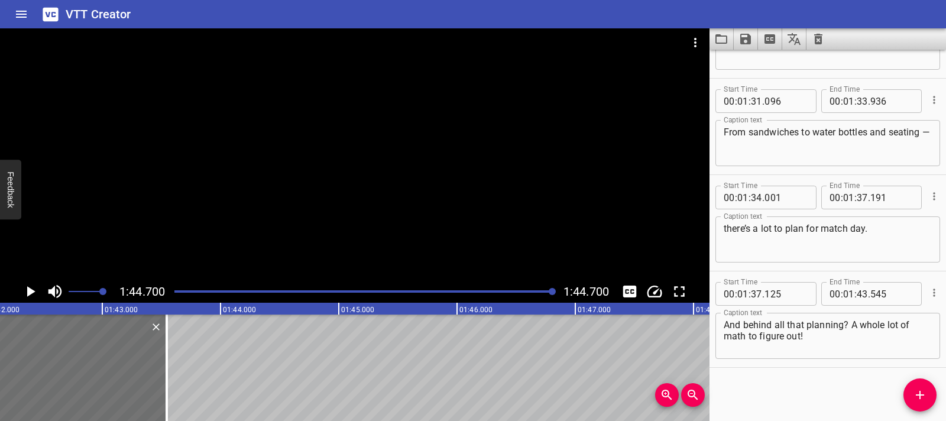
scroll to position [0, 11942]
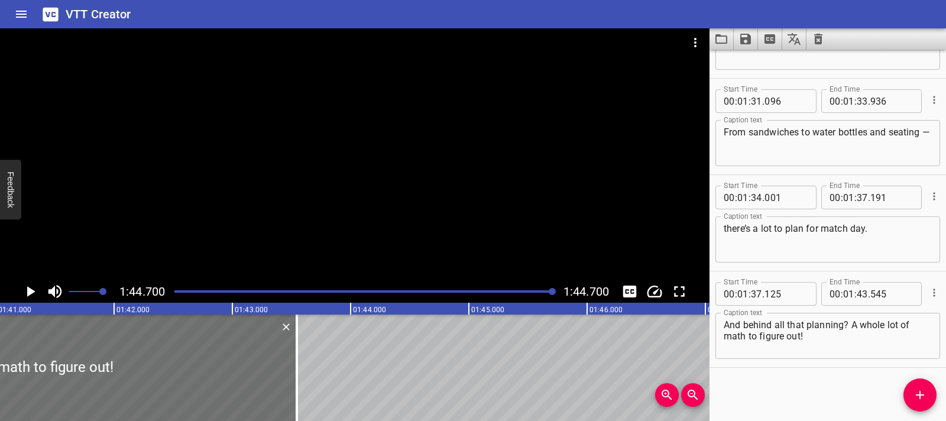
drag, startPoint x: 295, startPoint y: 364, endPoint x: 381, endPoint y: 362, distance: 85.1
click at [298, 363] on div at bounding box center [296, 367] width 2 height 106
drag, startPoint x: 414, startPoint y: 362, endPoint x: 425, endPoint y: 361, distance: 11.2
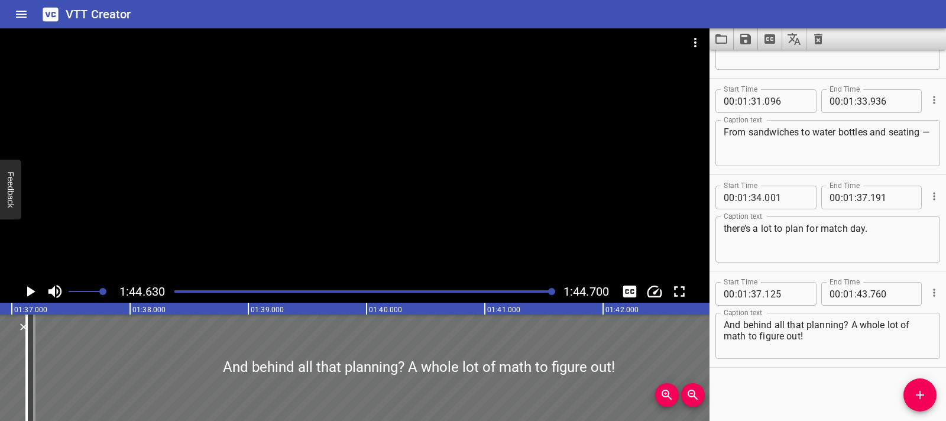
scroll to position [0, 11723]
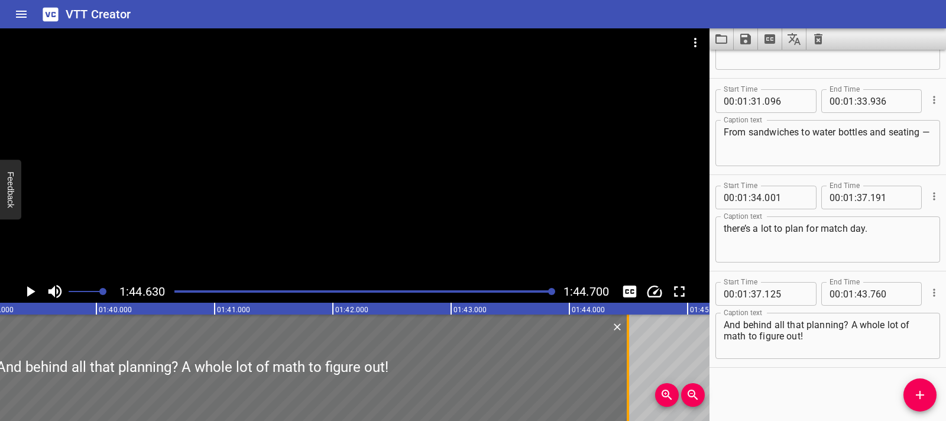
drag, startPoint x: 542, startPoint y: 368, endPoint x: 629, endPoint y: 365, distance: 86.9
click at [629, 365] on div at bounding box center [628, 367] width 12 height 106
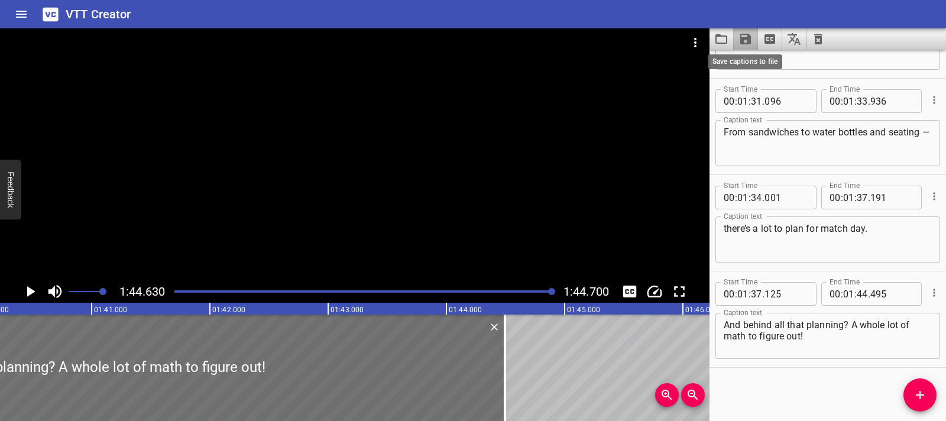
click at [749, 38] on icon "Save captions to file" at bounding box center [745, 39] width 11 height 11
click at [754, 61] on li "Save to VTT file" at bounding box center [776, 64] width 87 height 21
click at [747, 46] on button "Save captions to file" at bounding box center [745, 38] width 24 height 21
click at [750, 66] on li "Save to VTT file" at bounding box center [776, 64] width 87 height 21
click at [739, 46] on icon "Save captions to file" at bounding box center [745, 39] width 14 height 14
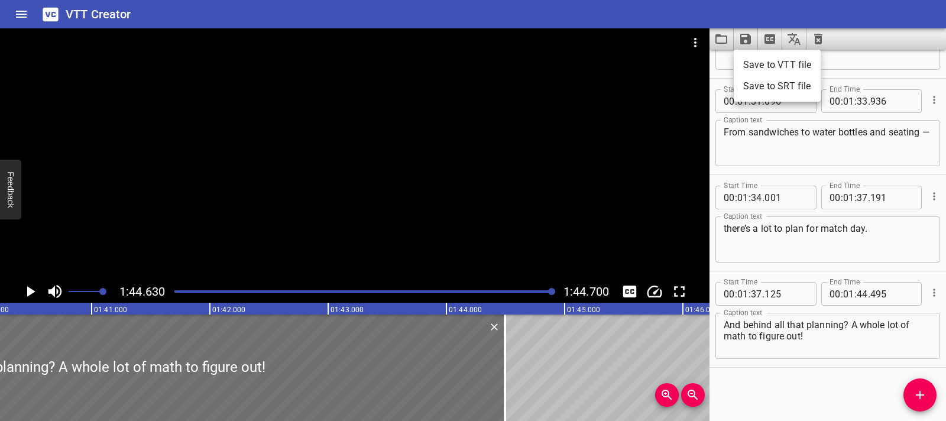
click at [742, 60] on li "Save to VTT file" at bounding box center [776, 64] width 87 height 21
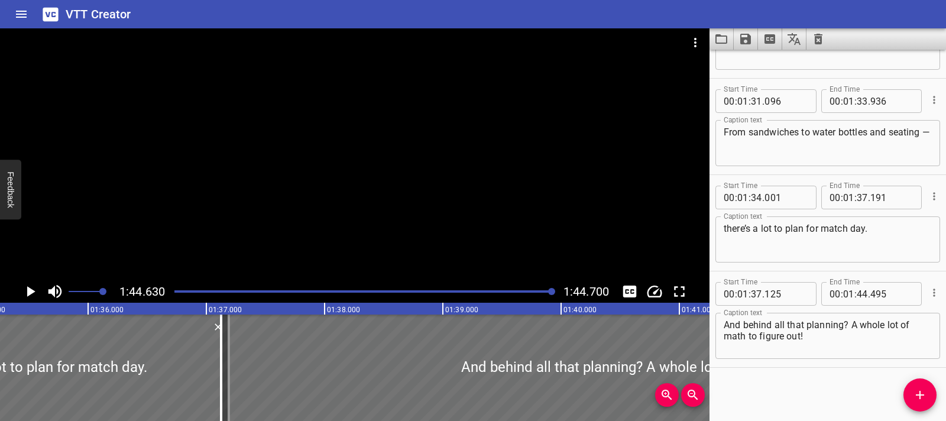
scroll to position [0, 11247]
